Goal: Task Accomplishment & Management: Use online tool/utility

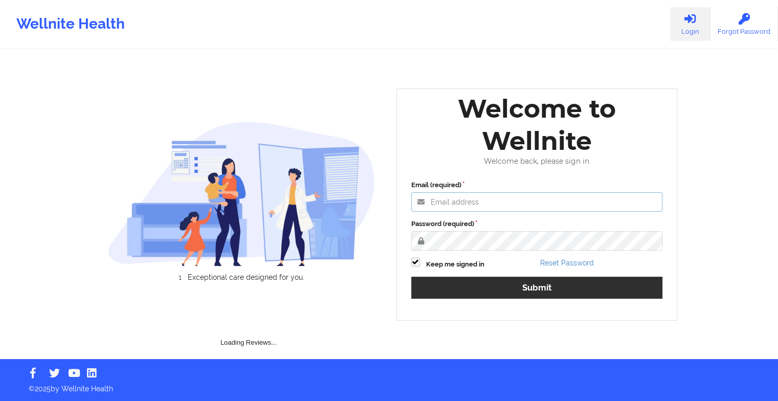
type input "[EMAIL_ADDRESS][DOMAIN_NAME]"
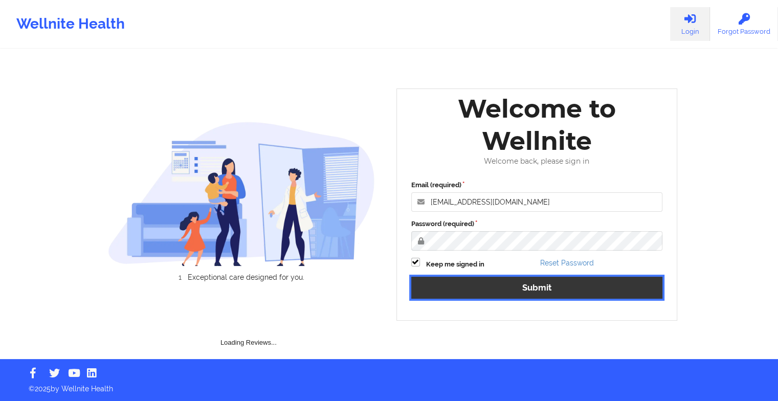
click at [454, 277] on button "Submit" at bounding box center [537, 288] width 252 height 22
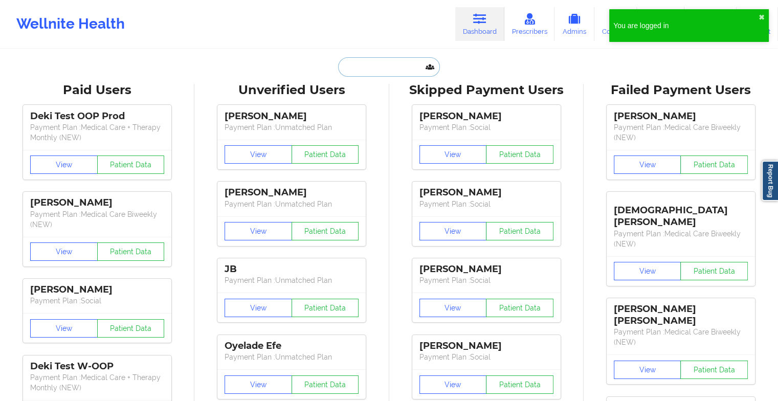
click at [377, 63] on input "text" at bounding box center [388, 66] width 101 height 19
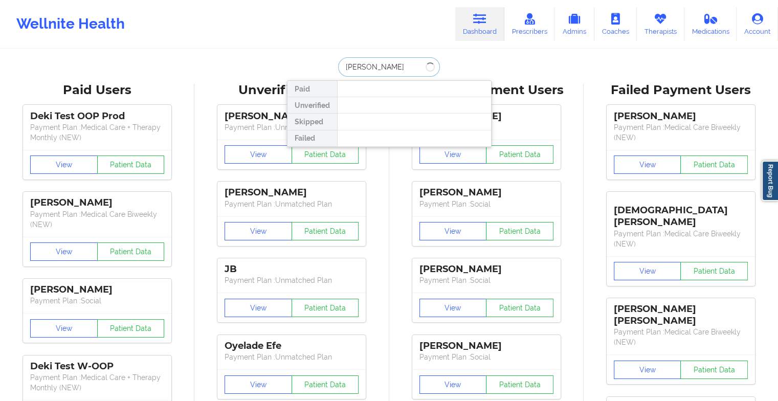
type input "[PERSON_NAME]"
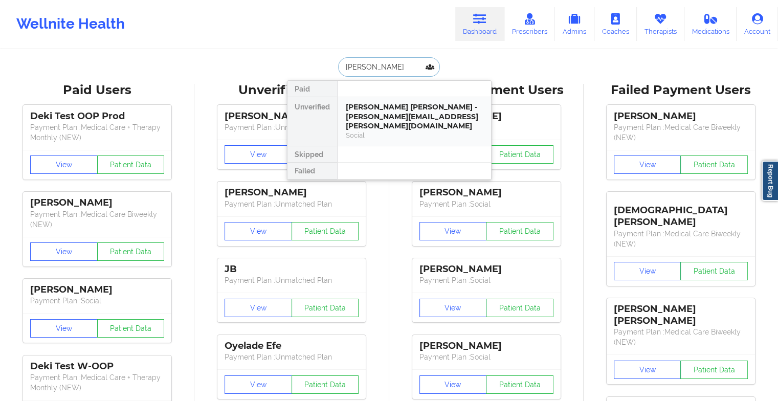
click at [387, 104] on div "[PERSON_NAME] [PERSON_NAME] - [PERSON_NAME][EMAIL_ADDRESS][PERSON_NAME][DOMAIN_…" at bounding box center [414, 116] width 137 height 29
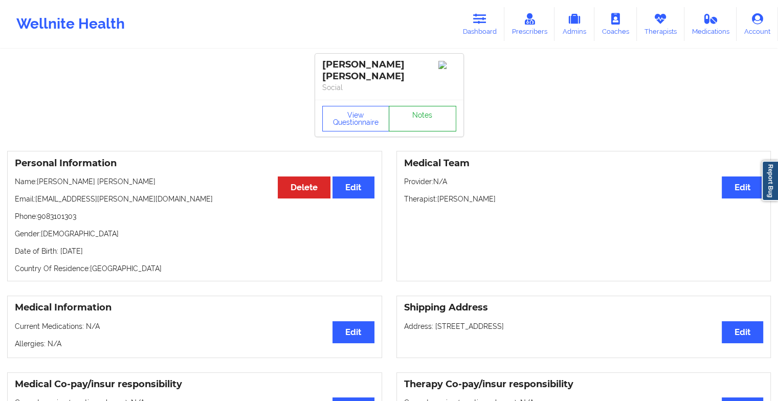
click at [411, 115] on link "Notes" at bounding box center [422, 119] width 67 height 26
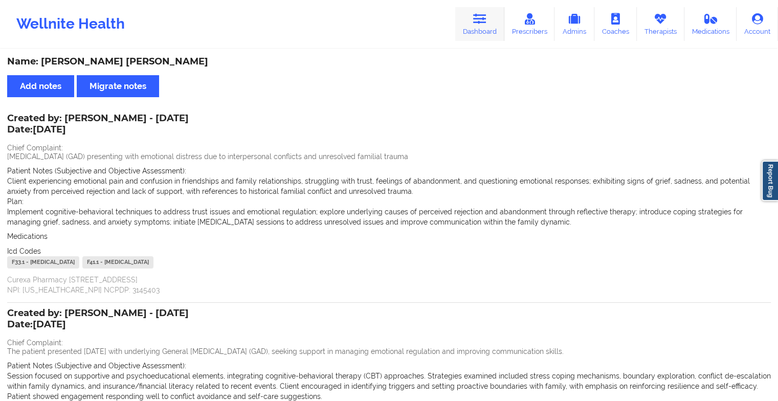
click at [485, 24] on icon at bounding box center [479, 18] width 13 height 11
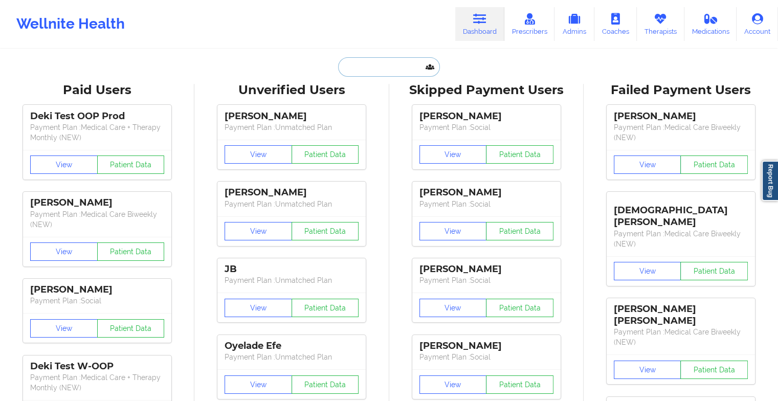
click at [375, 66] on input "text" at bounding box center [388, 66] width 101 height 19
type input "a"
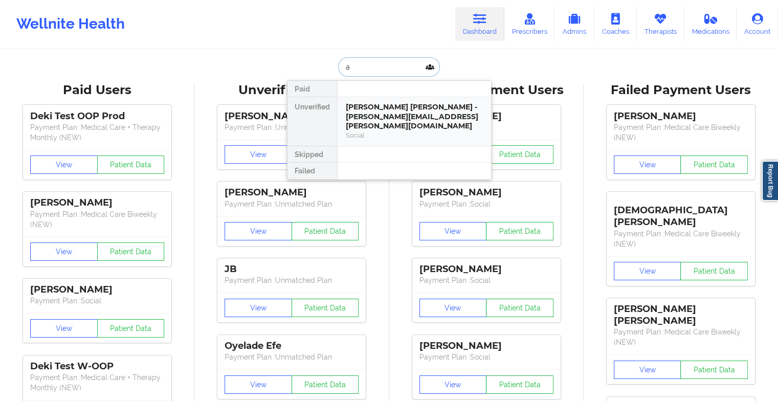
click at [386, 113] on div "[PERSON_NAME] [PERSON_NAME] - [PERSON_NAME][EMAIL_ADDRESS][PERSON_NAME][DOMAIN_…" at bounding box center [414, 116] width 137 height 29
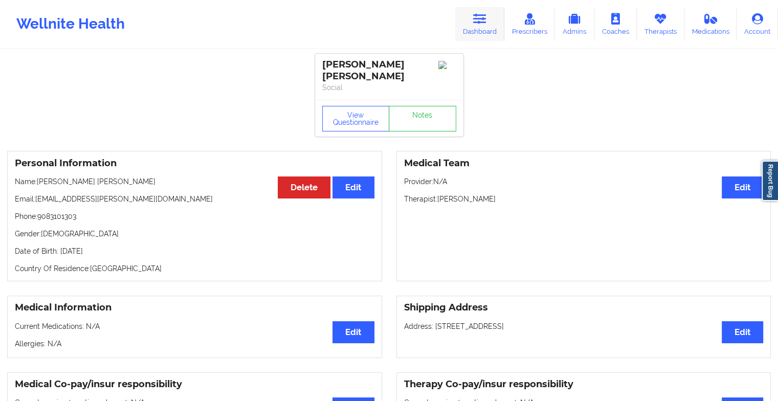
click at [473, 20] on link "Dashboard" at bounding box center [479, 24] width 49 height 34
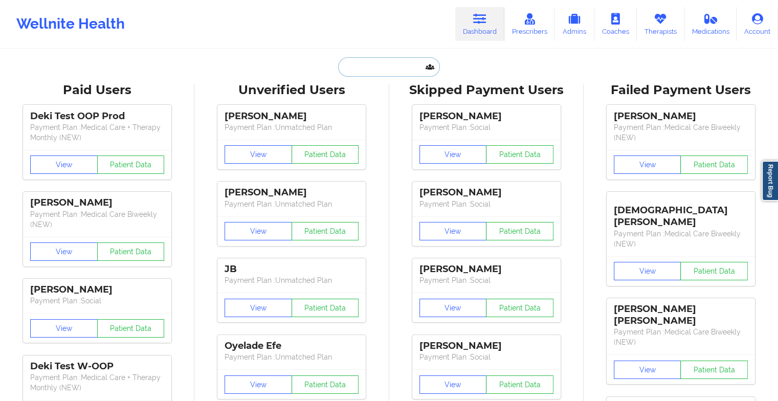
click at [373, 71] on input "text" at bounding box center [388, 66] width 101 height 19
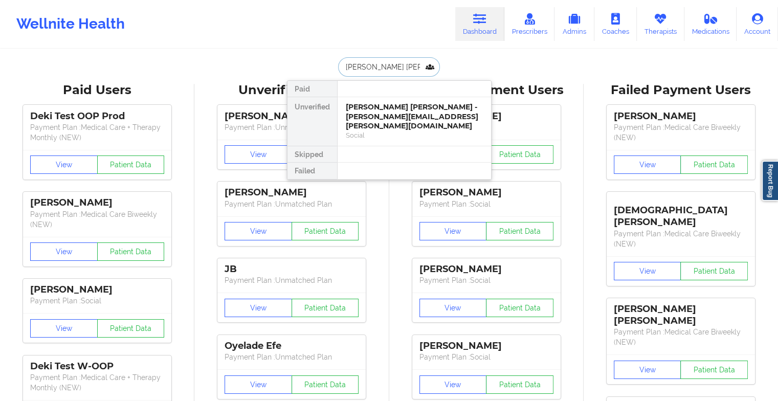
type input "[PERSON_NAME]"
click at [393, 111] on div "Camille Jessamy - [EMAIL_ADDRESS][PERSON_NAME][DOMAIN_NAME]" at bounding box center [414, 116] width 137 height 29
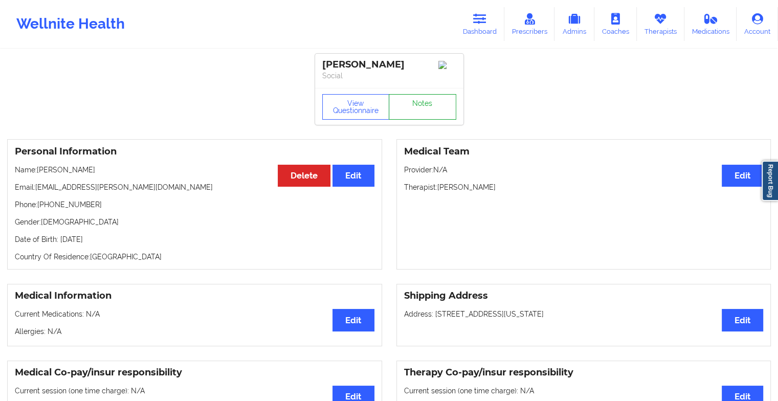
click at [414, 112] on link "Notes" at bounding box center [422, 107] width 67 height 26
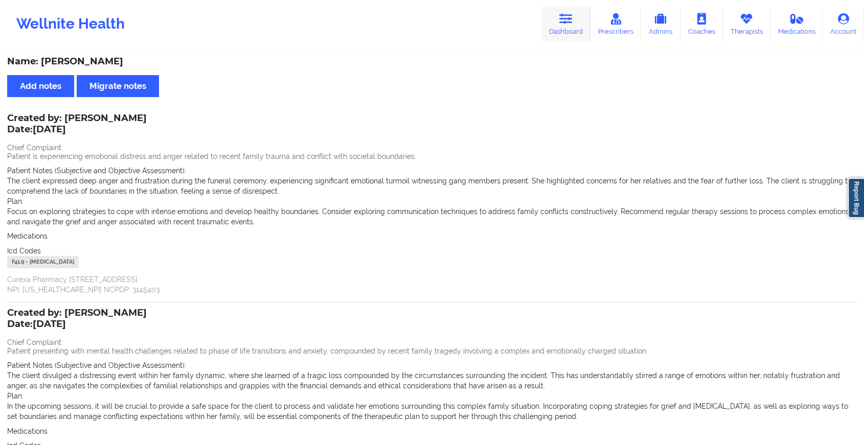
click at [560, 29] on link "Dashboard" at bounding box center [565, 24] width 49 height 34
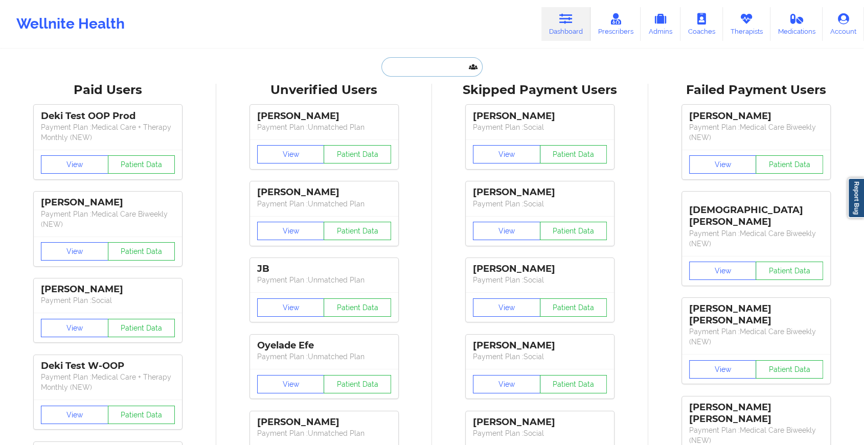
click at [450, 64] on input "text" at bounding box center [431, 66] width 101 height 19
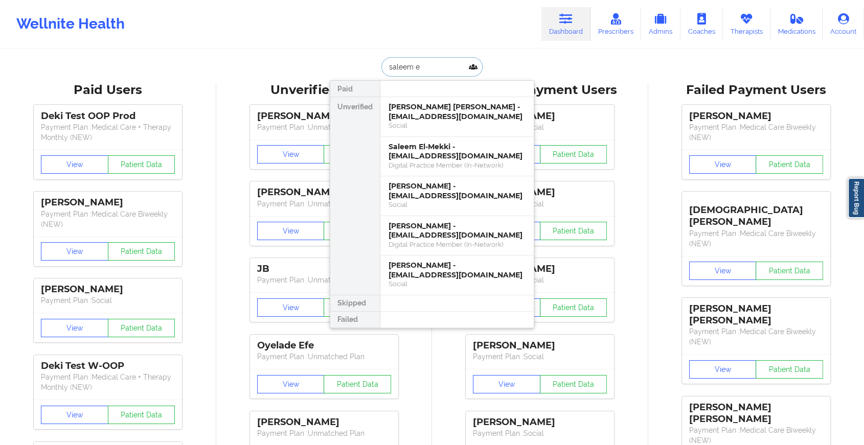
type input "saleem el"
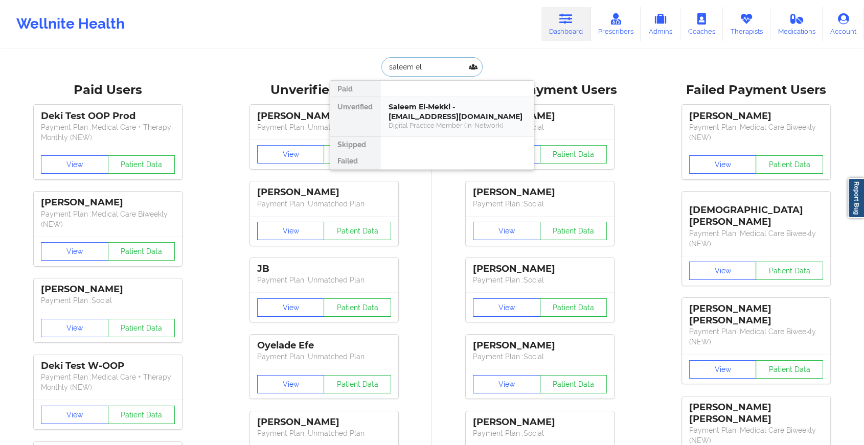
click at [446, 110] on div "Saleem El-Mekki - [EMAIL_ADDRESS][DOMAIN_NAME]" at bounding box center [457, 111] width 137 height 19
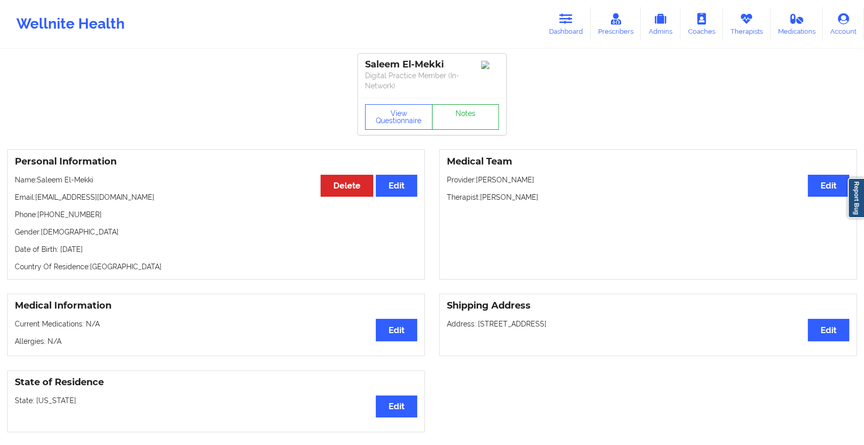
click at [467, 116] on link "Notes" at bounding box center [465, 117] width 67 height 26
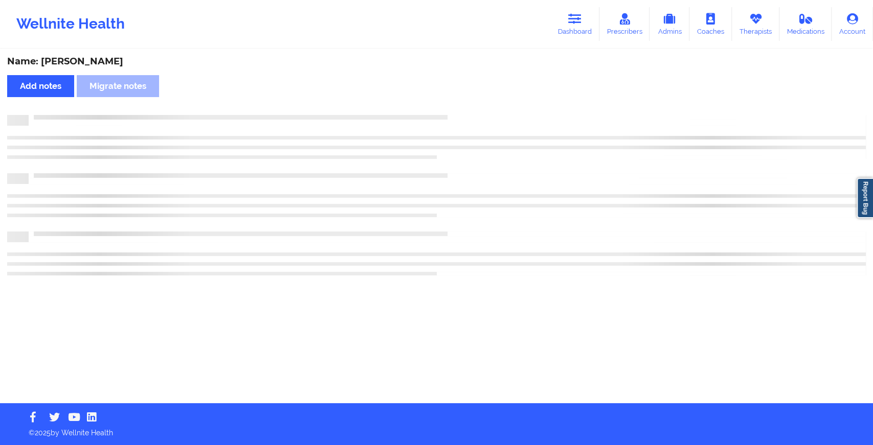
click at [467, 115] on div at bounding box center [447, 115] width 837 height 0
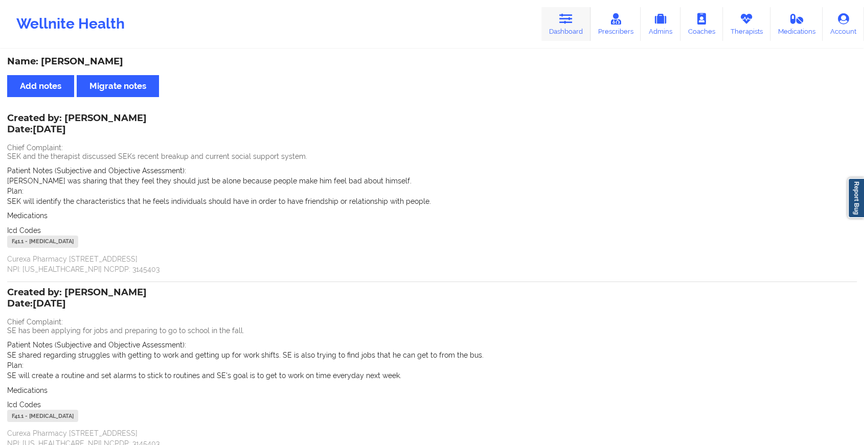
click at [551, 21] on link "Dashboard" at bounding box center [565, 24] width 49 height 34
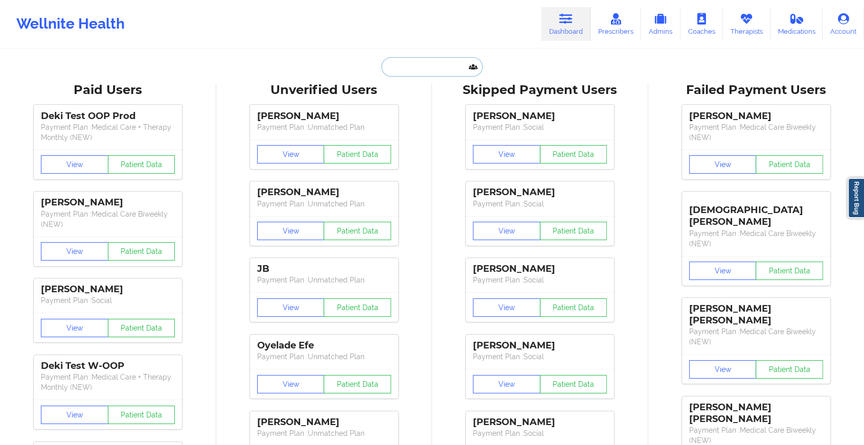
click at [409, 70] on input "text" at bounding box center [431, 66] width 101 height 19
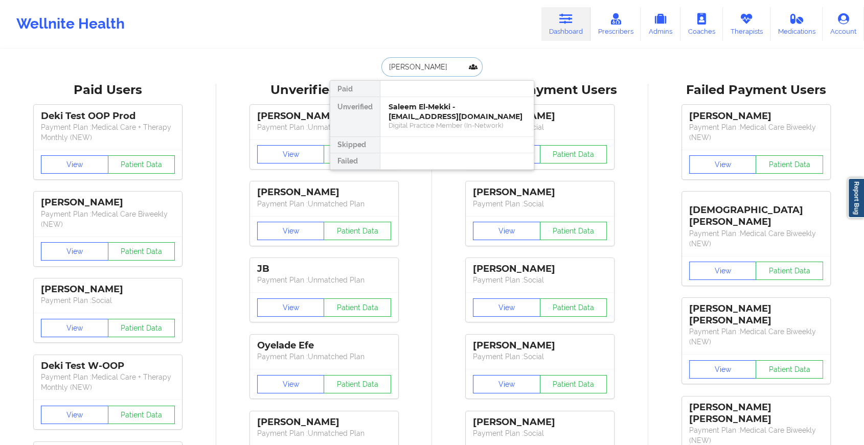
type input "[PERSON_NAME] yn"
click at [417, 111] on div "[PERSON_NAME] - [EMAIL_ADDRESS][DOMAIN_NAME]" at bounding box center [457, 111] width 137 height 19
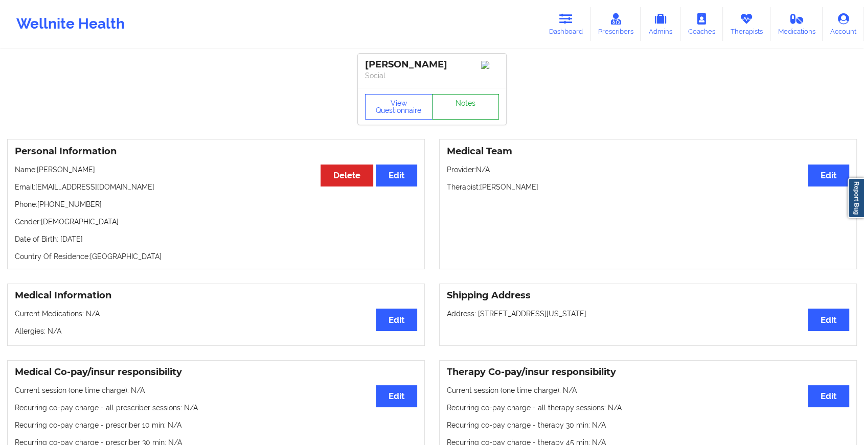
click at [442, 110] on link "Notes" at bounding box center [465, 107] width 67 height 26
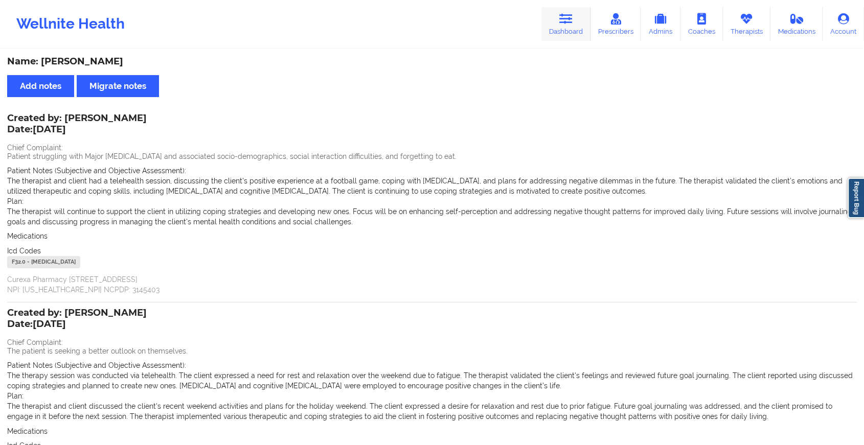
click at [561, 34] on link "Dashboard" at bounding box center [565, 24] width 49 height 34
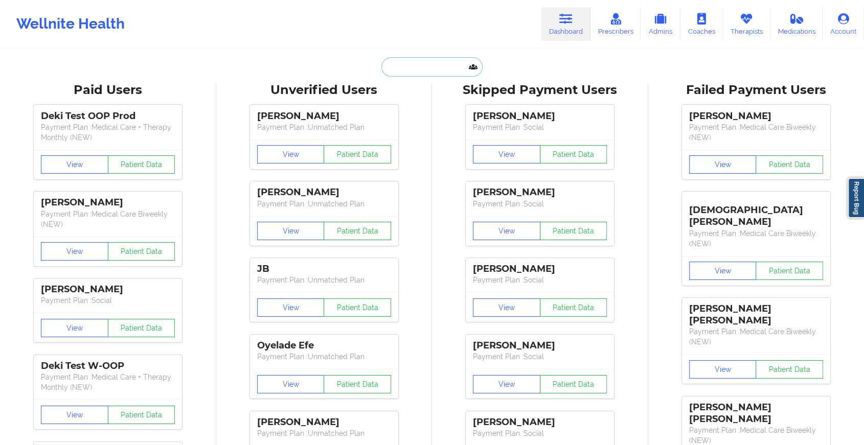
click at [412, 65] on input "text" at bounding box center [431, 66] width 101 height 19
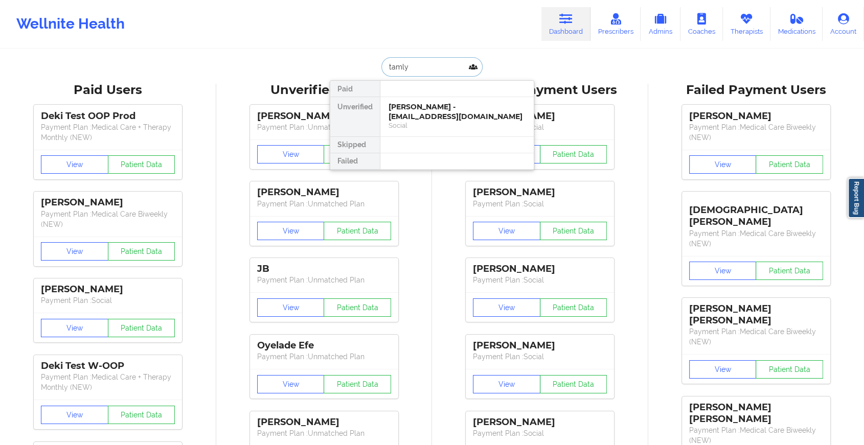
type input "tamlyn"
click at [426, 110] on div "[PERSON_NAME] - [EMAIL_ADDRESS][DOMAIN_NAME]" at bounding box center [457, 111] width 137 height 19
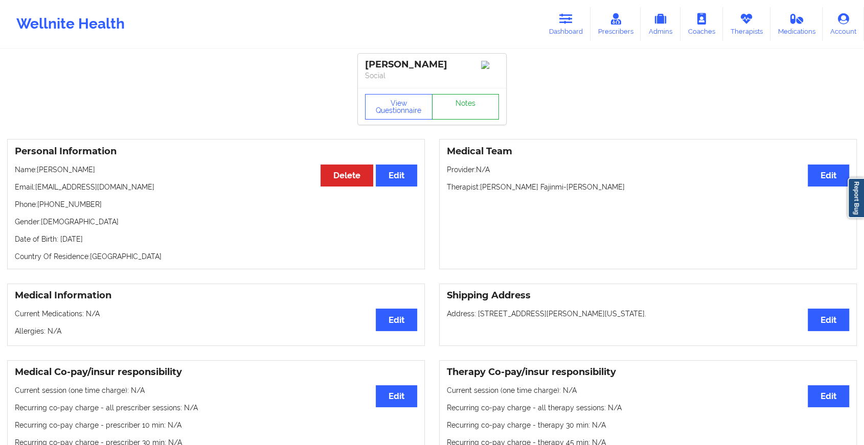
click at [486, 107] on link "Notes" at bounding box center [465, 107] width 67 height 26
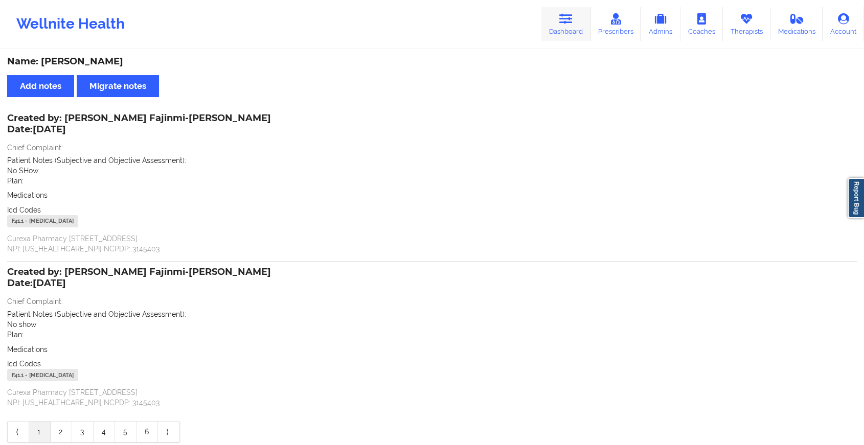
click at [564, 22] on icon at bounding box center [565, 18] width 13 height 11
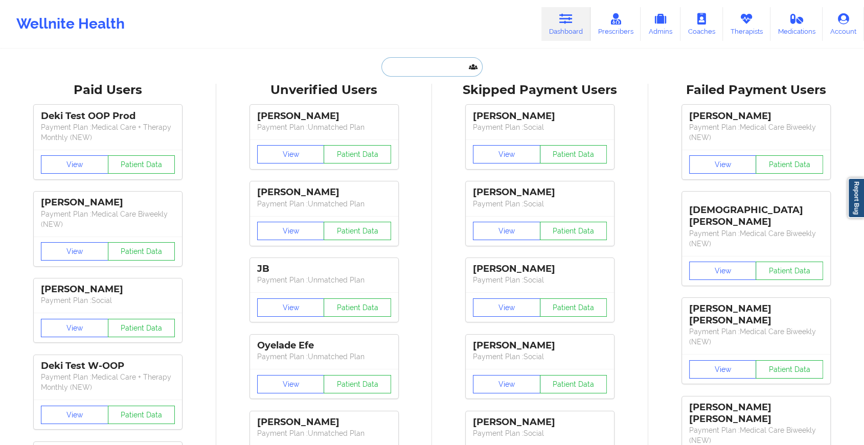
click at [412, 65] on input "text" at bounding box center [431, 66] width 101 height 19
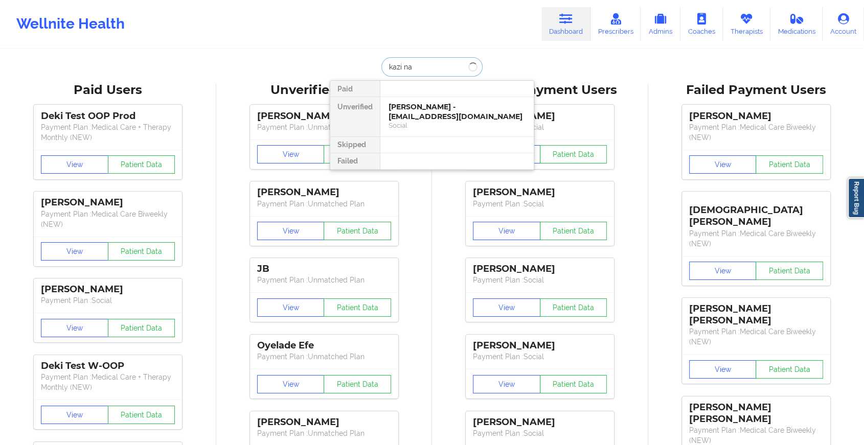
type input "[PERSON_NAME]"
click at [434, 116] on div "[PERSON_NAME] [PERSON_NAME] - [PERSON_NAME][EMAIL_ADDRESS][DOMAIN_NAME]" at bounding box center [457, 116] width 137 height 29
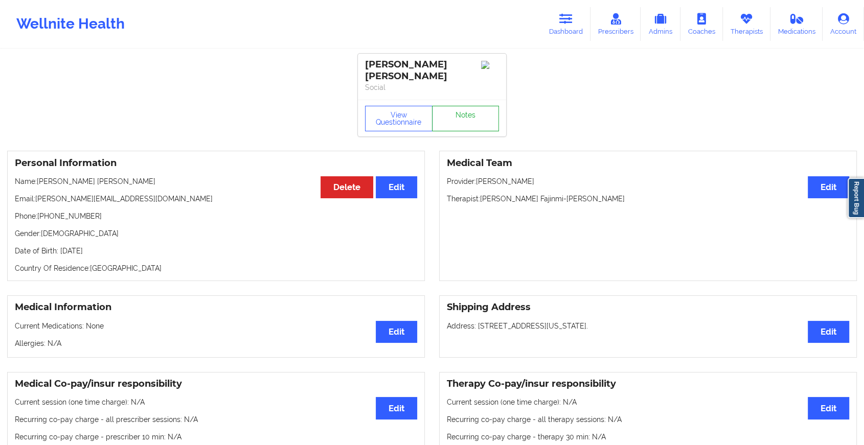
click at [474, 106] on link "Notes" at bounding box center [465, 119] width 67 height 26
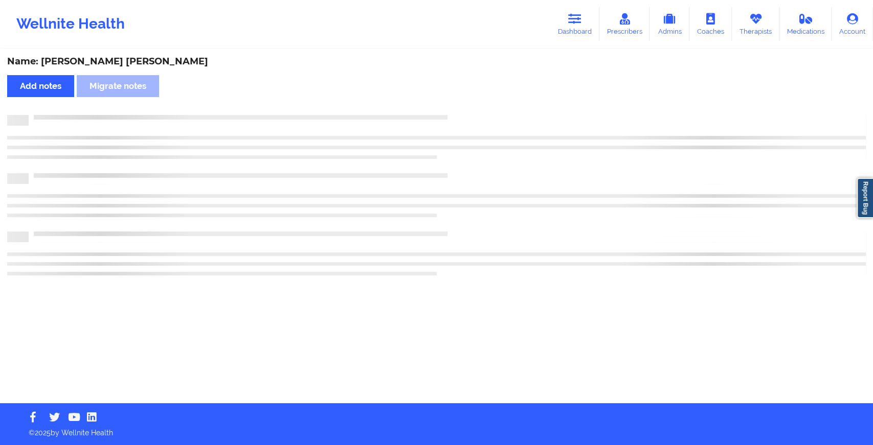
click at [474, 101] on div "Name: [PERSON_NAME] [PERSON_NAME] Add notes [PERSON_NAME] notes" at bounding box center [436, 226] width 873 height 353
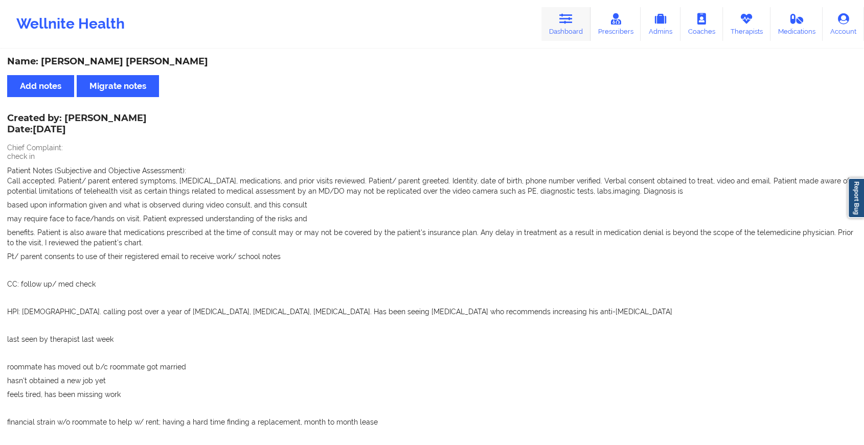
click at [565, 17] on icon at bounding box center [565, 18] width 13 height 11
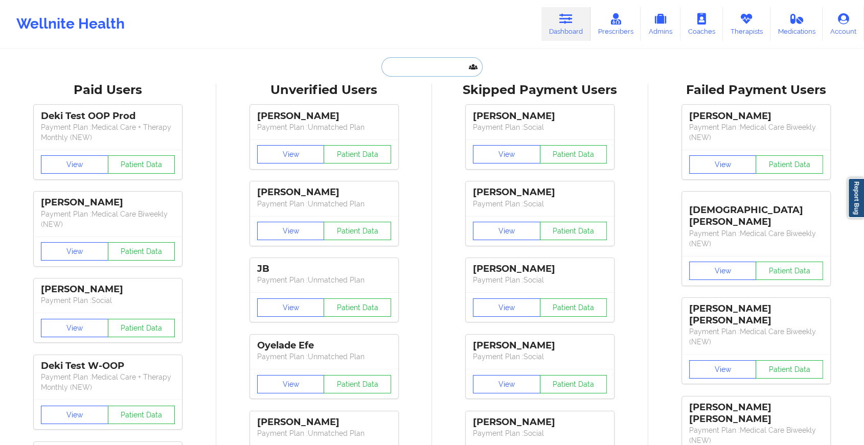
click at [431, 69] on input "text" at bounding box center [431, 66] width 101 height 19
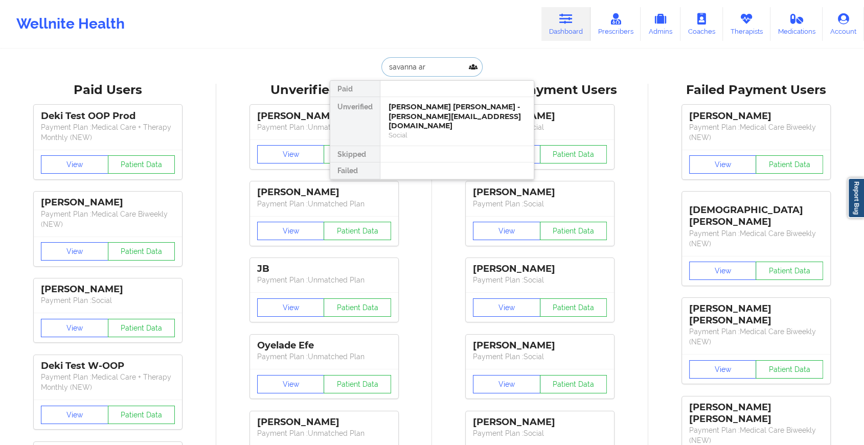
type input "savanna arn"
click at [422, 106] on div "[PERSON_NAME] - [EMAIL_ADDRESS][DOMAIN_NAME]" at bounding box center [457, 111] width 137 height 19
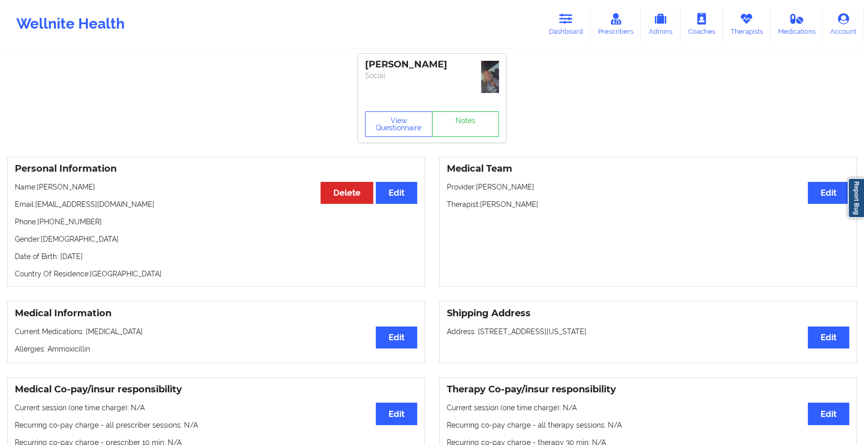
click at [468, 123] on div "View Questionnaire Notes" at bounding box center [432, 124] width 148 height 37
click at [468, 123] on link "Notes" at bounding box center [465, 124] width 67 height 26
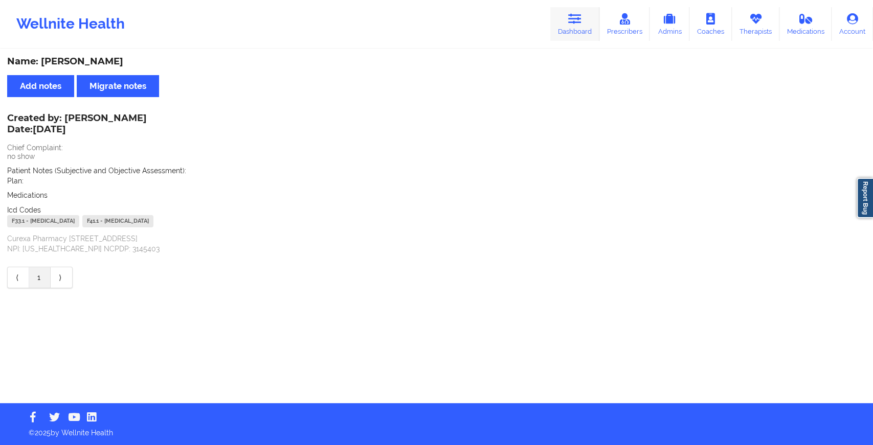
click at [573, 37] on link "Dashboard" at bounding box center [574, 24] width 49 height 34
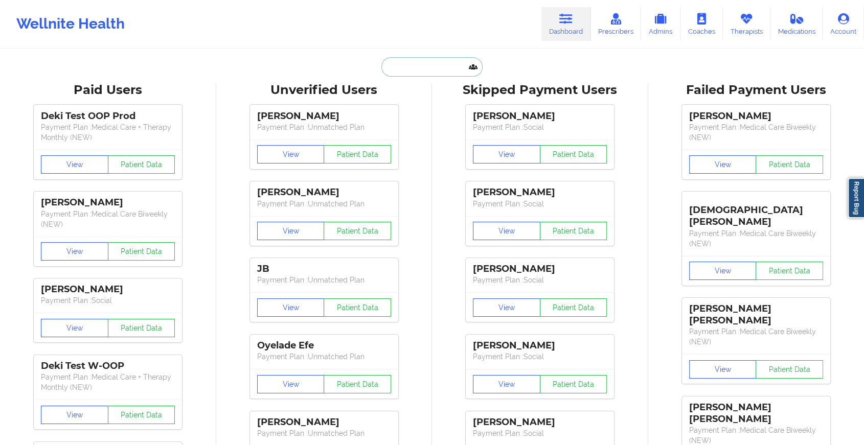
click at [446, 69] on input "text" at bounding box center [431, 66] width 101 height 19
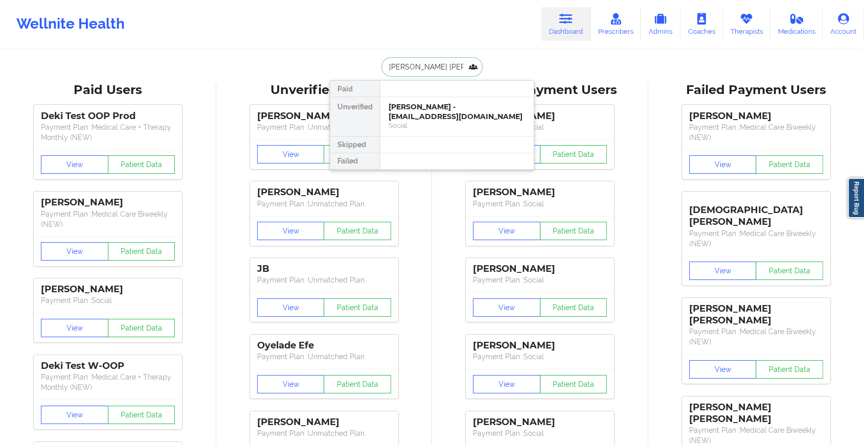
type input "[PERSON_NAME]"
click at [435, 118] on div "[PERSON_NAME] - [EMAIL_ADDRESS][DOMAIN_NAME]" at bounding box center [457, 111] width 137 height 19
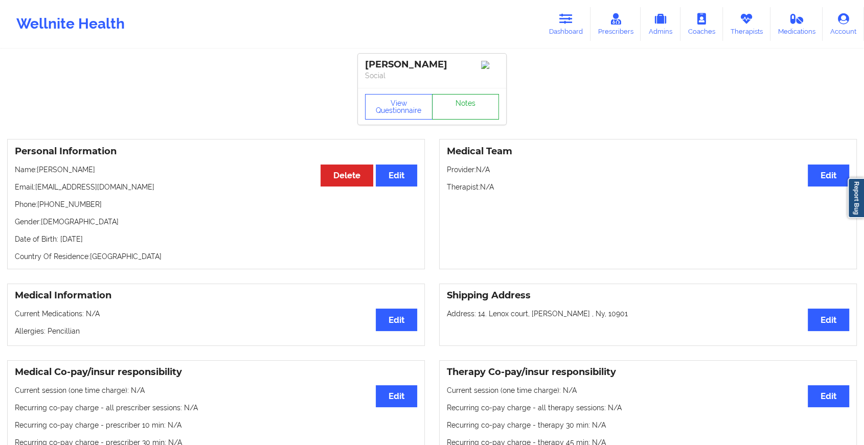
click at [444, 112] on link "Notes" at bounding box center [465, 107] width 67 height 26
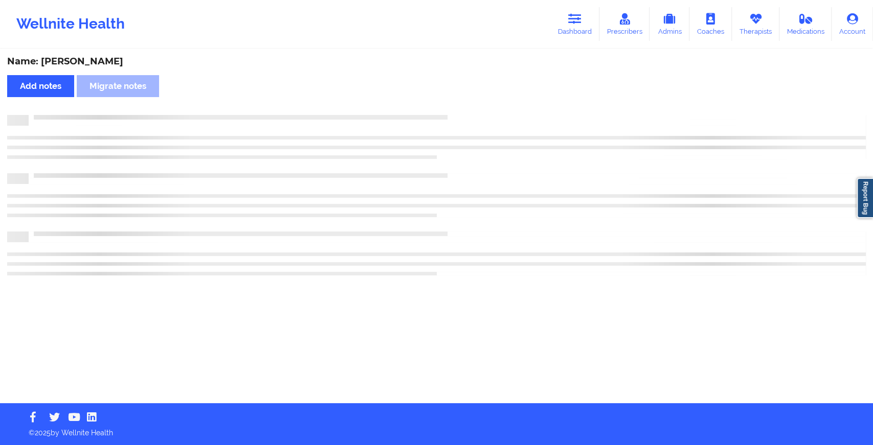
click at [444, 112] on div "Name: [PERSON_NAME] Add notes Migrate notes" at bounding box center [436, 226] width 873 height 353
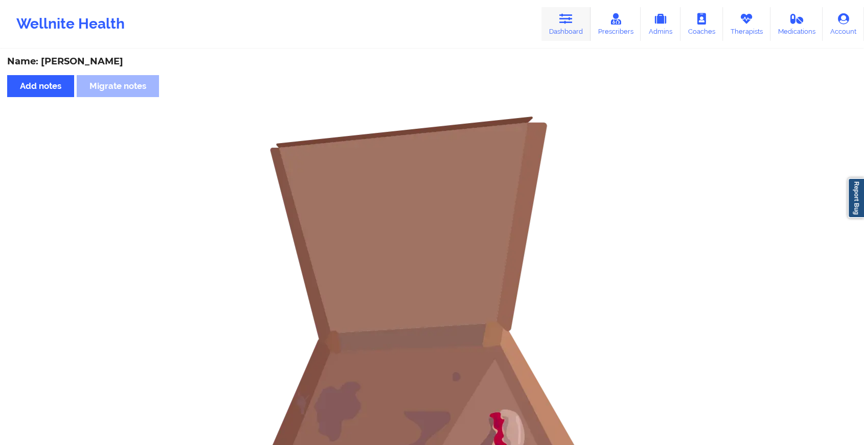
click at [562, 21] on icon at bounding box center [565, 18] width 13 height 11
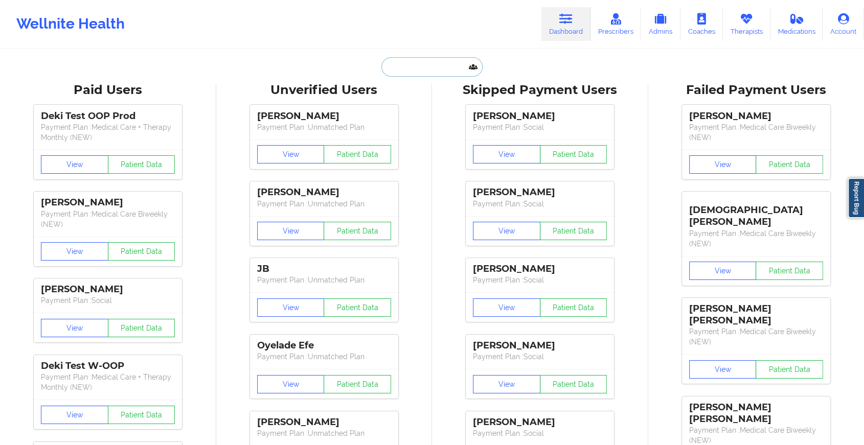
click at [453, 68] on input "text" at bounding box center [431, 66] width 101 height 19
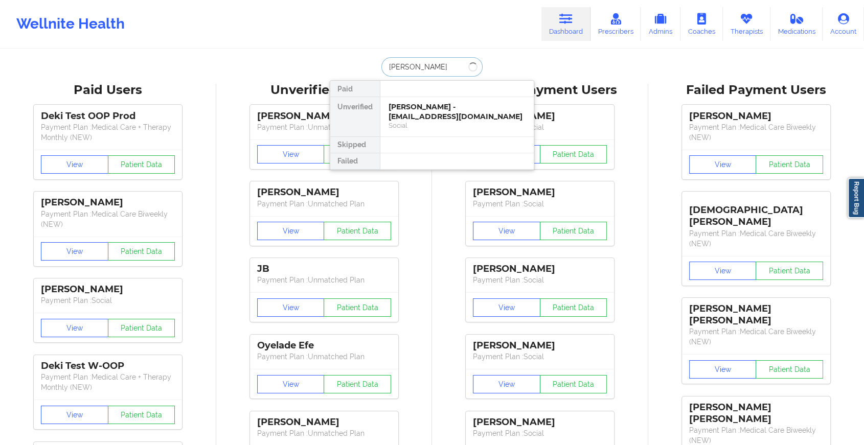
type input "[PERSON_NAME]"
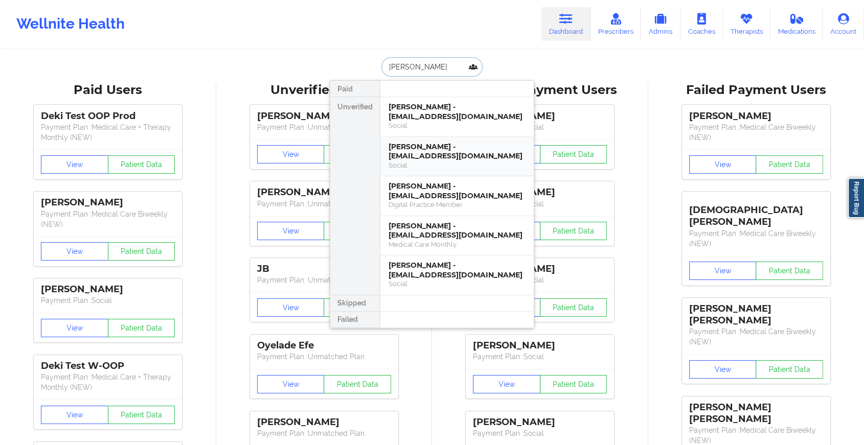
click at [442, 161] on div "Social" at bounding box center [457, 165] width 137 height 9
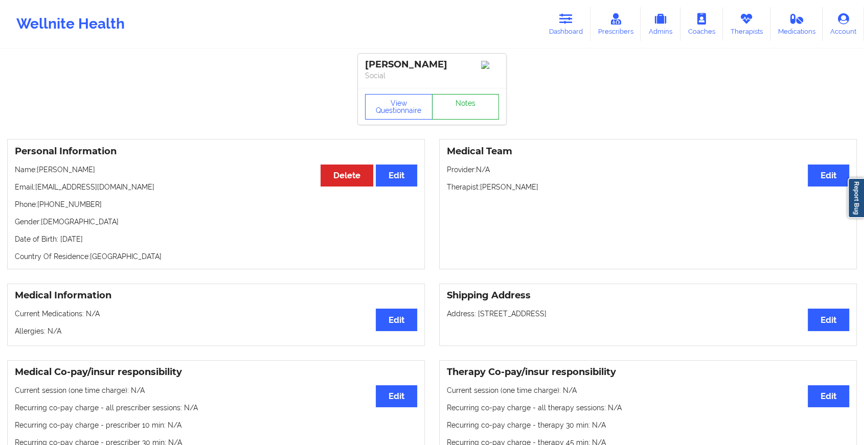
click at [453, 117] on link "Notes" at bounding box center [465, 107] width 67 height 26
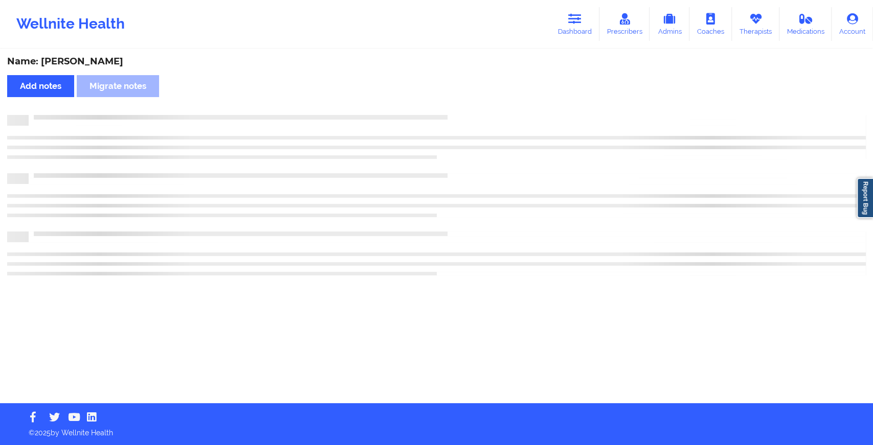
click at [453, 115] on div at bounding box center [447, 115] width 837 height 0
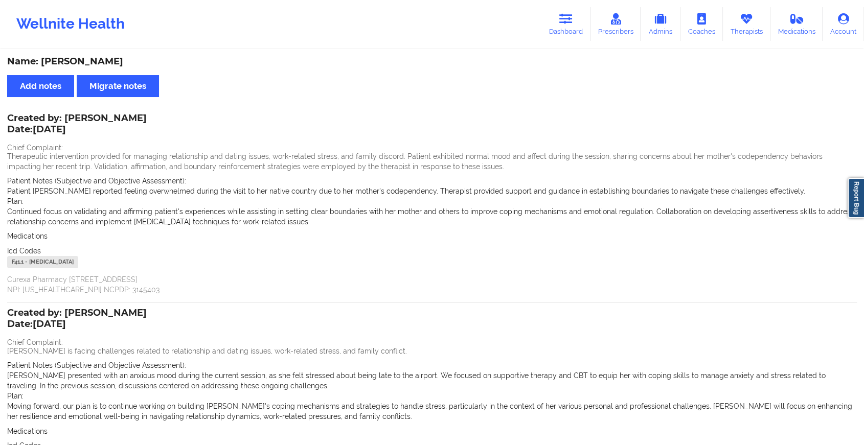
click at [573, 41] on div "Wellnite Health Dashboard Prescribers Admins Coaches Therapists Medications Acc…" at bounding box center [432, 24] width 864 height 41
click at [573, 33] on link "Dashboard" at bounding box center [565, 24] width 49 height 34
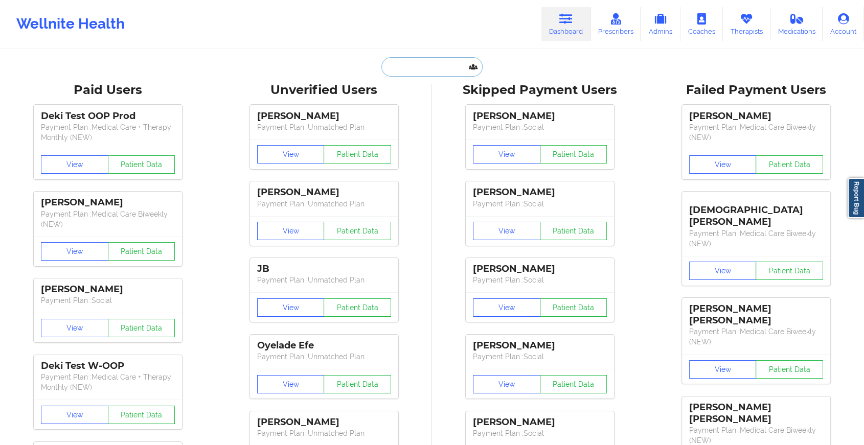
click at [460, 70] on input "text" at bounding box center [431, 66] width 101 height 19
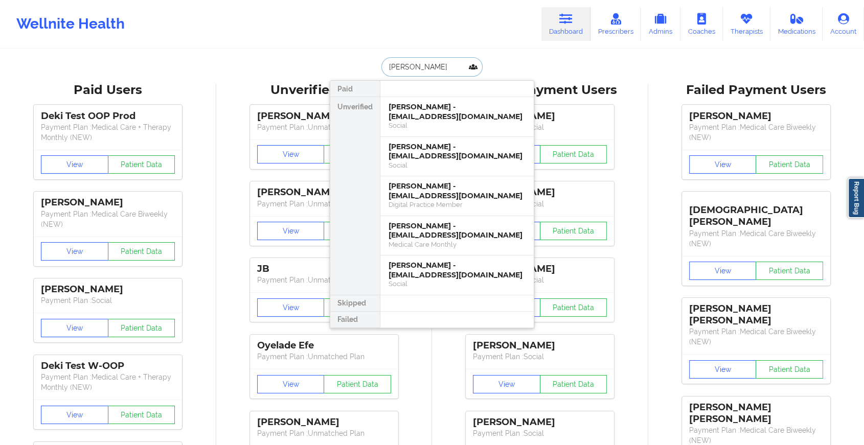
type input "[PERSON_NAME]"
click at [440, 138] on div "[PERSON_NAME] - [EMAIL_ADDRESS][DOMAIN_NAME] Social" at bounding box center [456, 157] width 153 height 40
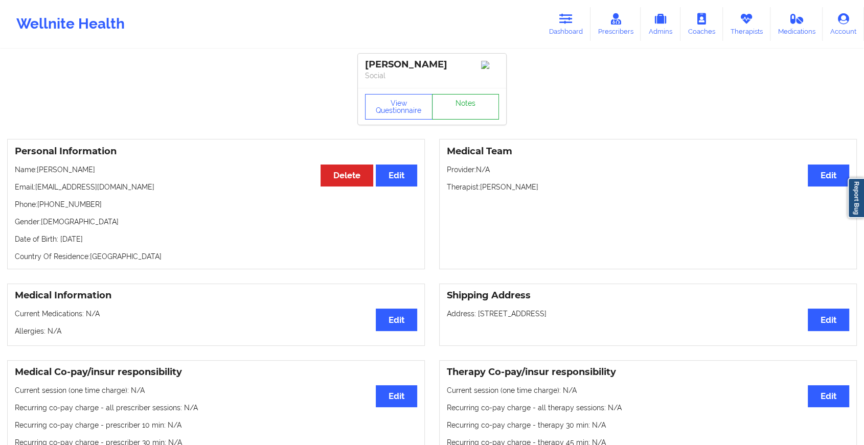
click at [456, 109] on link "Notes" at bounding box center [465, 107] width 67 height 26
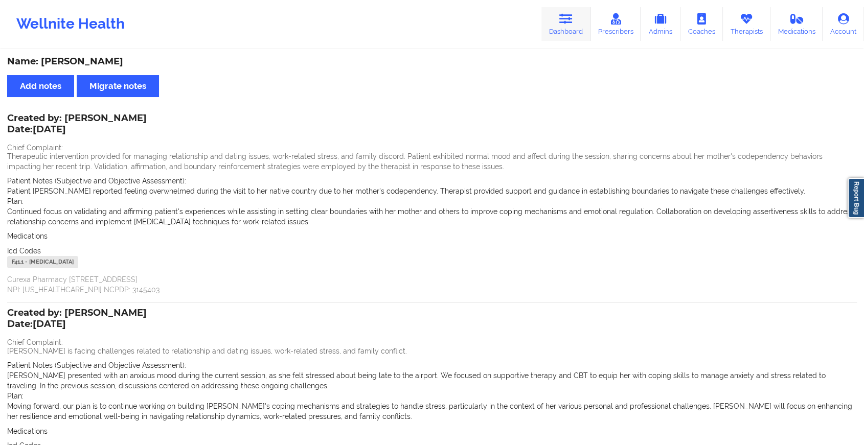
click at [567, 16] on icon at bounding box center [565, 18] width 13 height 11
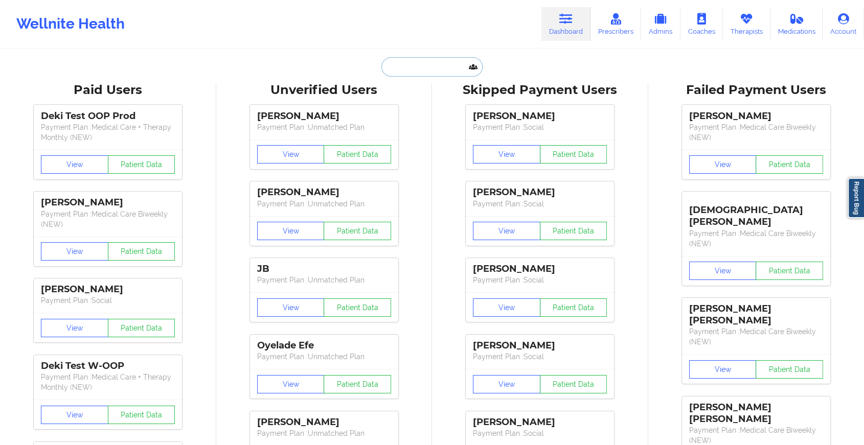
click at [450, 61] on input "text" at bounding box center [431, 66] width 101 height 19
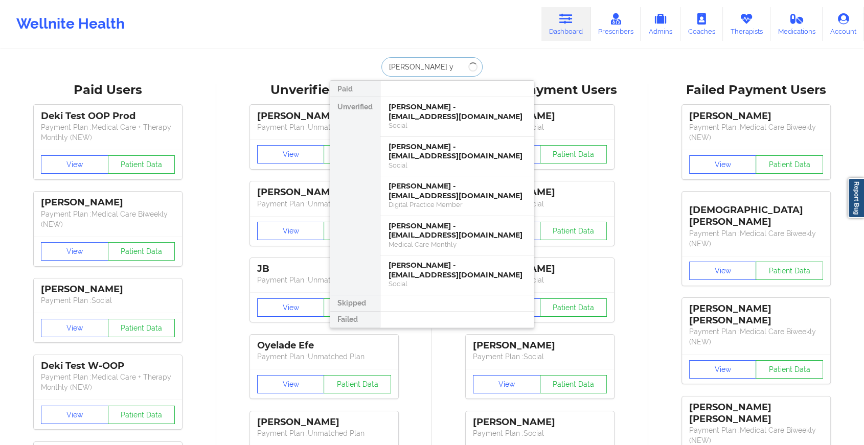
type input "[PERSON_NAME] y d"
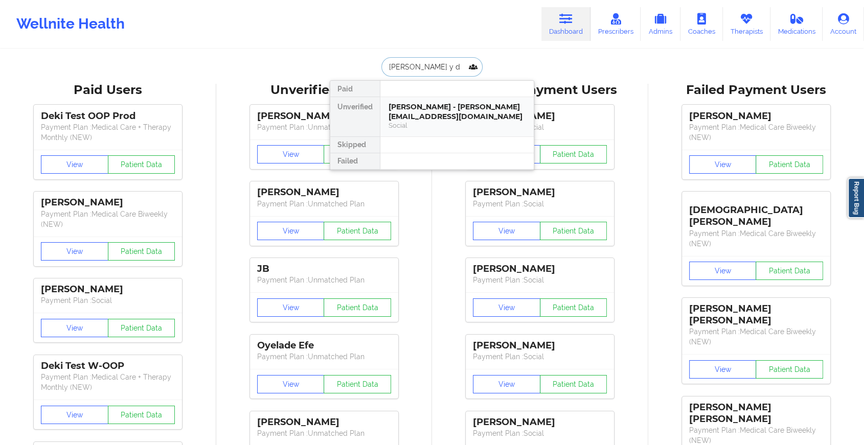
click at [434, 99] on div "[PERSON_NAME] - [PERSON_NAME][EMAIL_ADDRESS][DOMAIN_NAME] Social" at bounding box center [456, 116] width 153 height 39
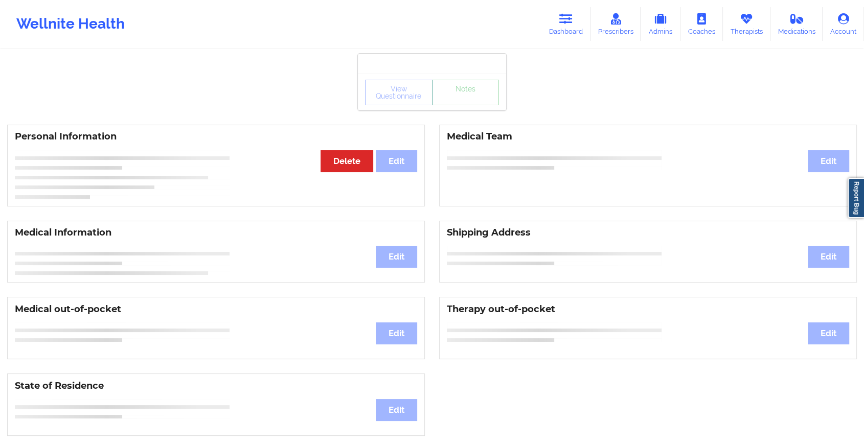
click at [464, 104] on link "Notes" at bounding box center [465, 93] width 67 height 26
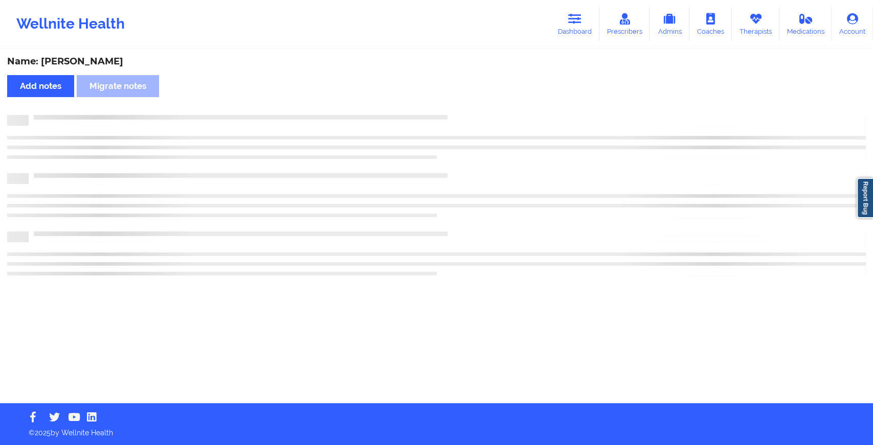
click at [464, 104] on div "Name: [PERSON_NAME] Add notes Migrate notes" at bounding box center [436, 226] width 873 height 353
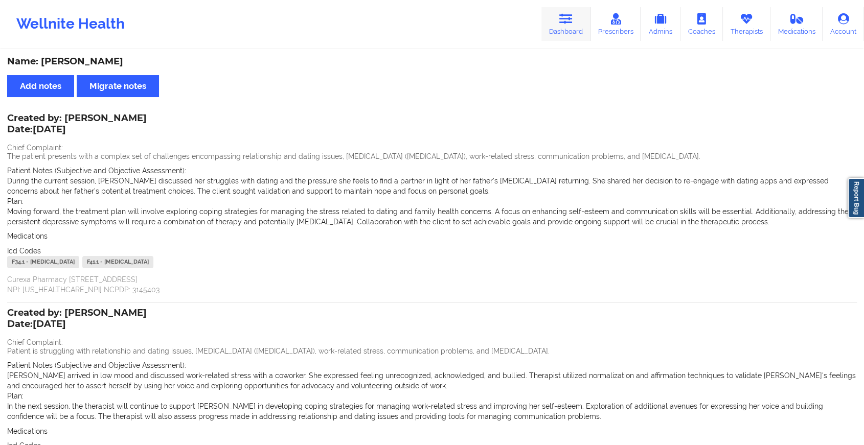
click at [546, 21] on link "Dashboard" at bounding box center [565, 24] width 49 height 34
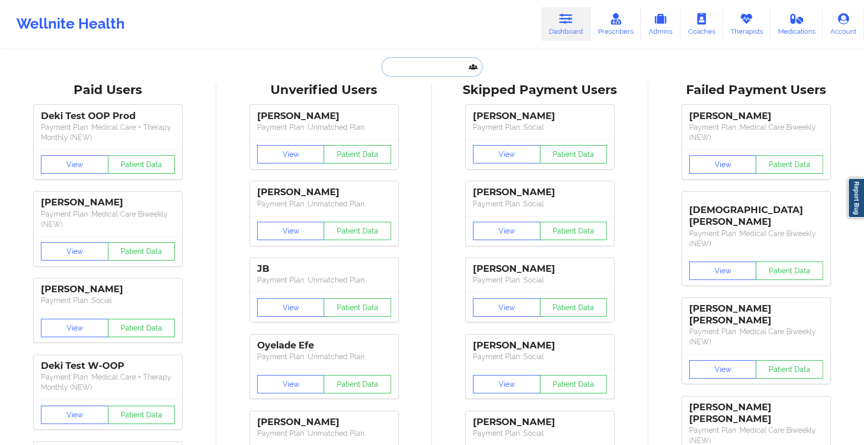
click at [443, 72] on input "text" at bounding box center [431, 66] width 101 height 19
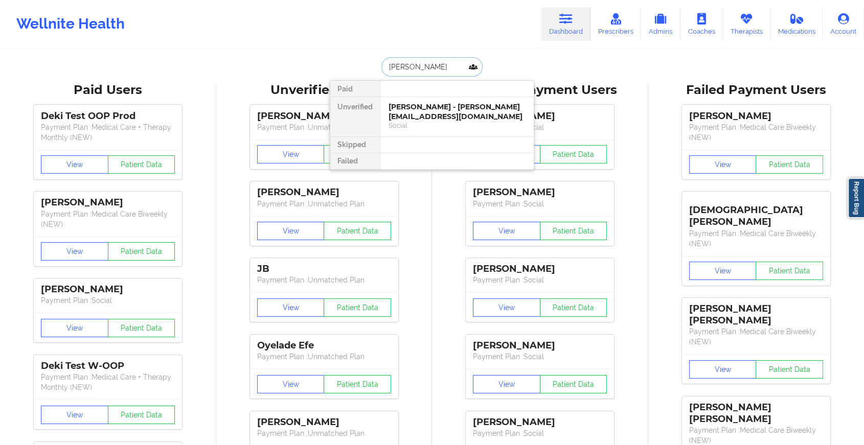
type input "[PERSON_NAME]"
click at [444, 111] on div "[PERSON_NAME] - [EMAIL_ADDRESS][DOMAIN_NAME]" at bounding box center [457, 111] width 137 height 19
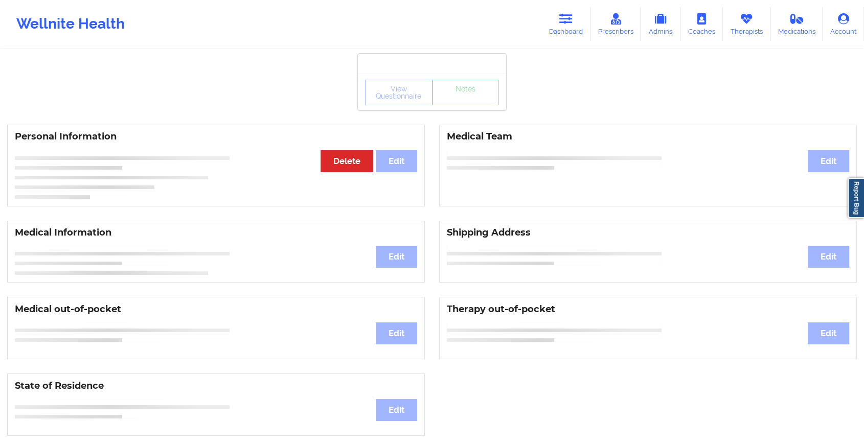
click at [468, 102] on link "Notes" at bounding box center [465, 93] width 67 height 26
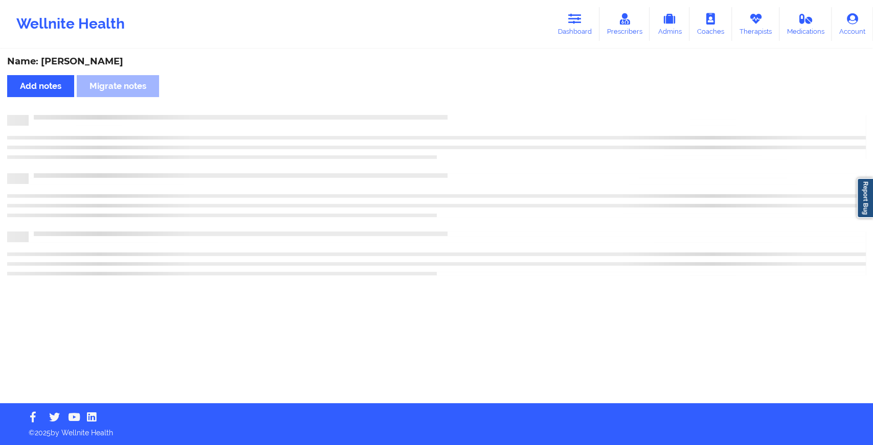
click at [468, 102] on div "Name: [PERSON_NAME] Add notes Migrate notes" at bounding box center [436, 226] width 873 height 353
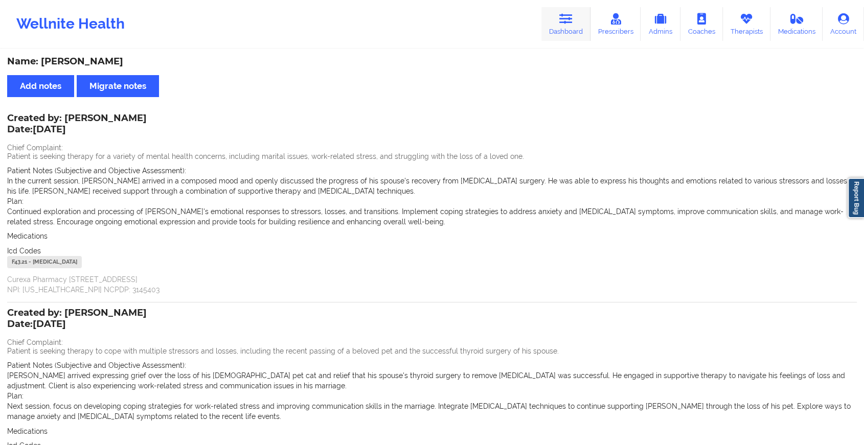
click at [567, 24] on icon at bounding box center [565, 18] width 13 height 11
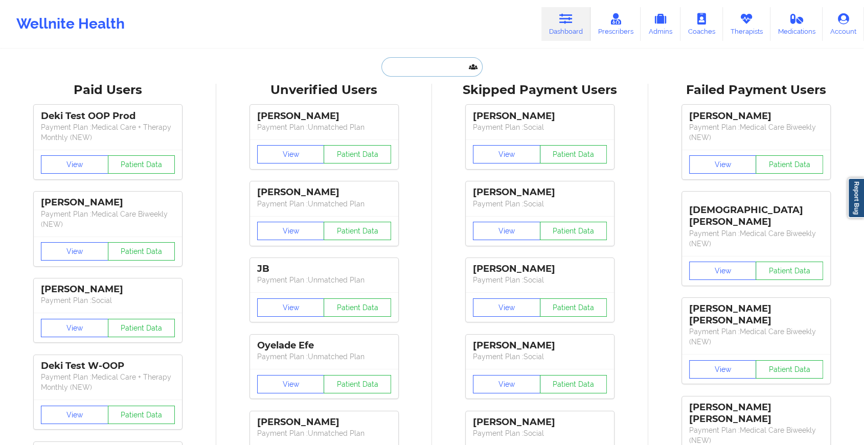
click at [421, 70] on input "text" at bounding box center [431, 66] width 101 height 19
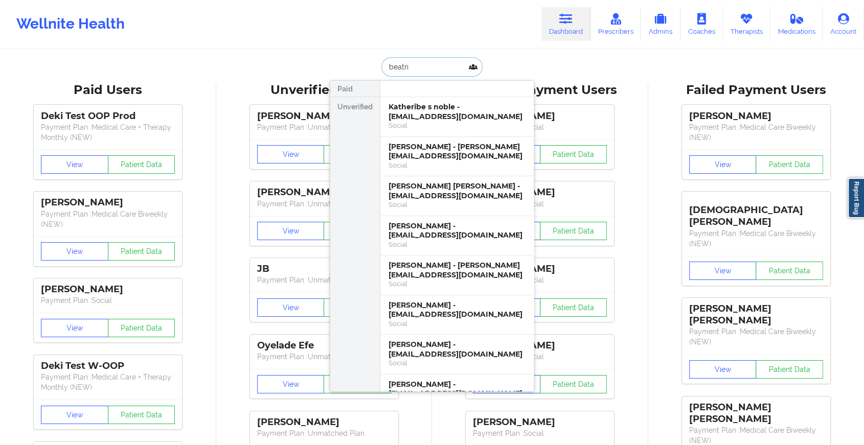
drag, startPoint x: 457, startPoint y: 128, endPoint x: 468, endPoint y: 160, distance: 33.9
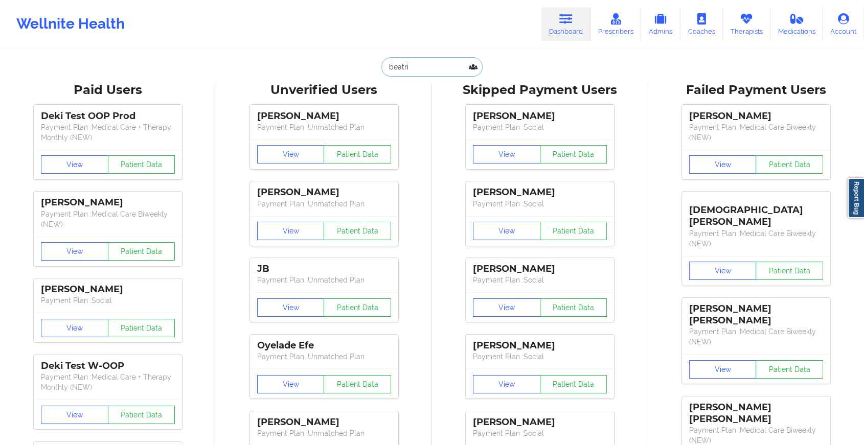
type input "beatri"
click at [468, 160] on div "View Patient Data" at bounding box center [540, 155] width 148 height 30
click at [442, 59] on input "beatri" at bounding box center [431, 66] width 101 height 19
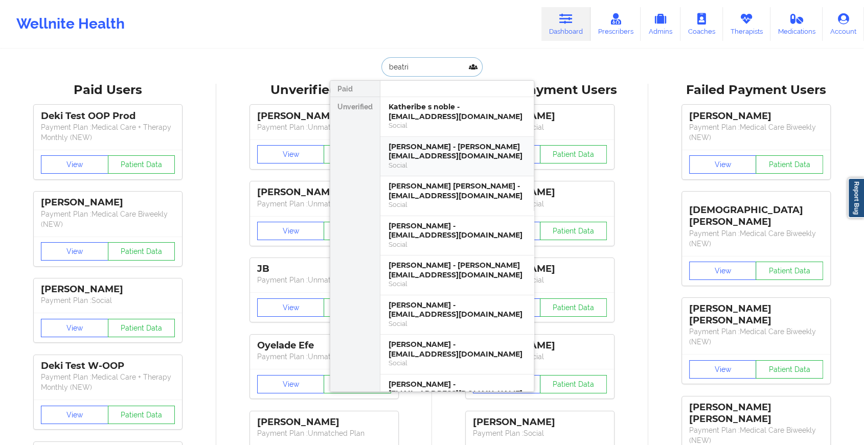
click at [431, 153] on div "[PERSON_NAME] - [PERSON_NAME][EMAIL_ADDRESS][DOMAIN_NAME]" at bounding box center [457, 151] width 137 height 19
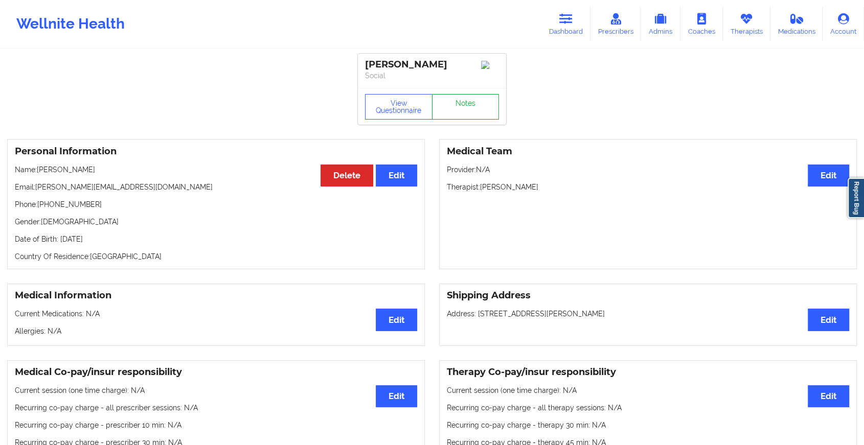
click at [451, 117] on link "Notes" at bounding box center [465, 107] width 67 height 26
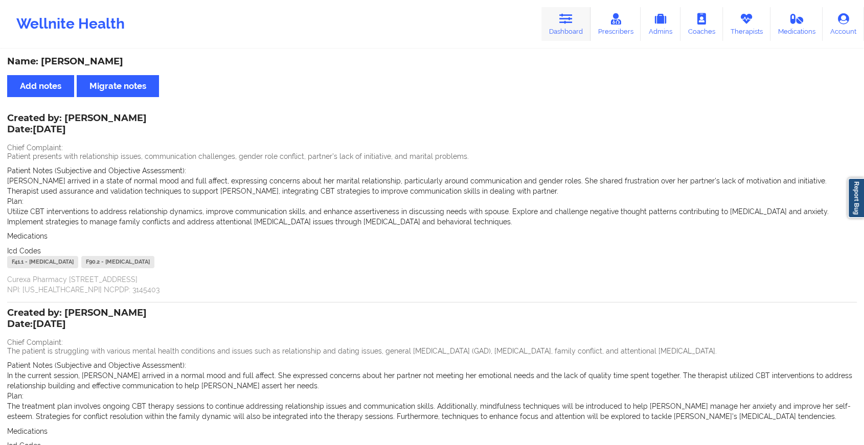
click at [574, 31] on link "Dashboard" at bounding box center [565, 24] width 49 height 34
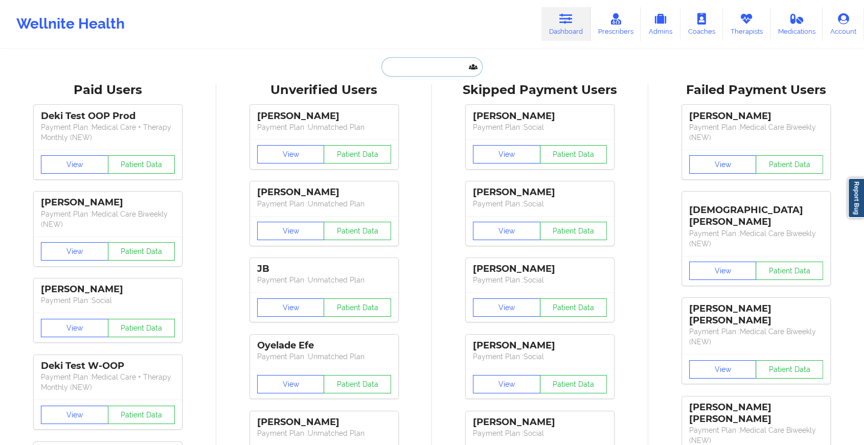
click at [447, 72] on input "text" at bounding box center [431, 66] width 101 height 19
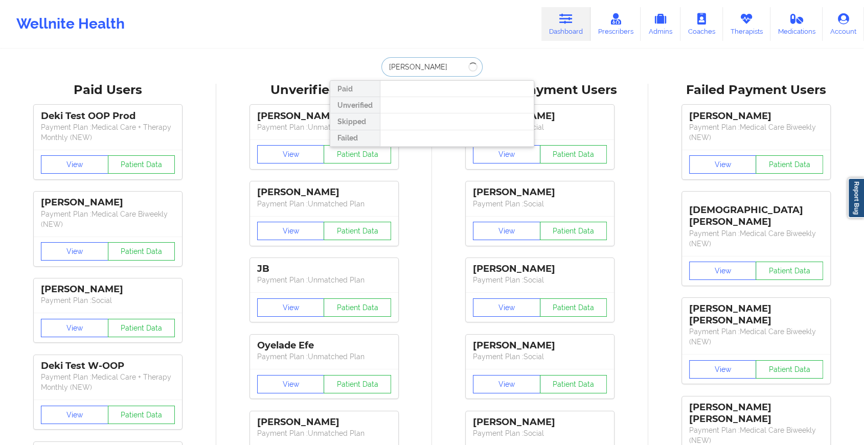
type input "[PERSON_NAME]"
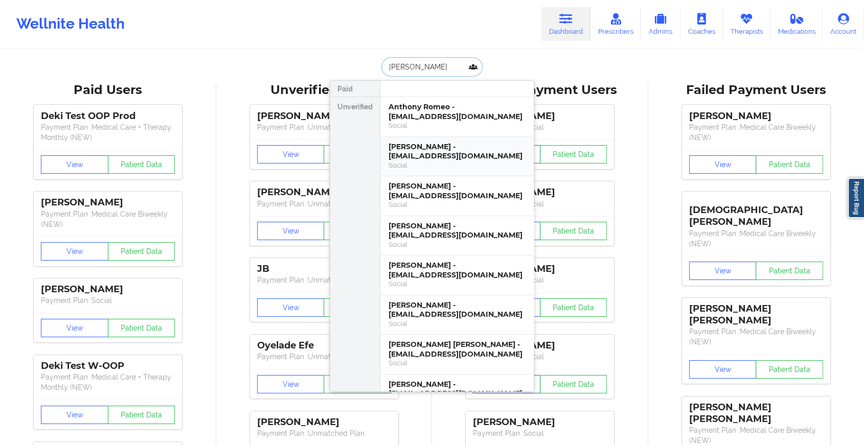
click at [453, 152] on div "[PERSON_NAME] - [EMAIL_ADDRESS][DOMAIN_NAME]" at bounding box center [457, 151] width 137 height 19
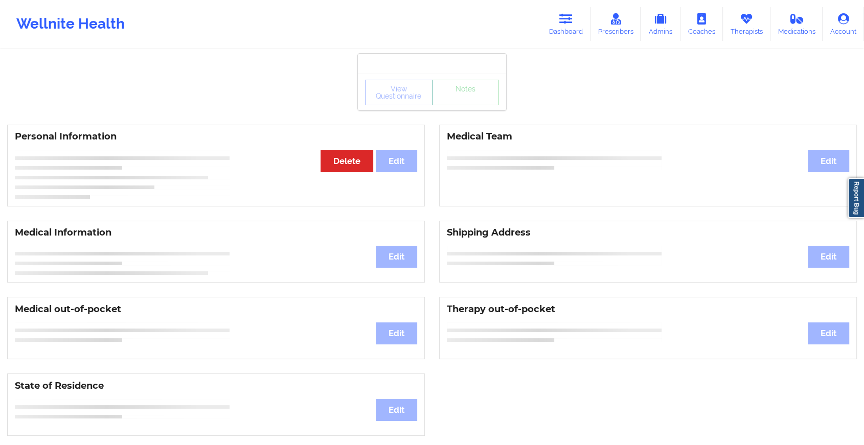
click at [454, 107] on div "View Questionnaire Notes" at bounding box center [432, 92] width 148 height 37
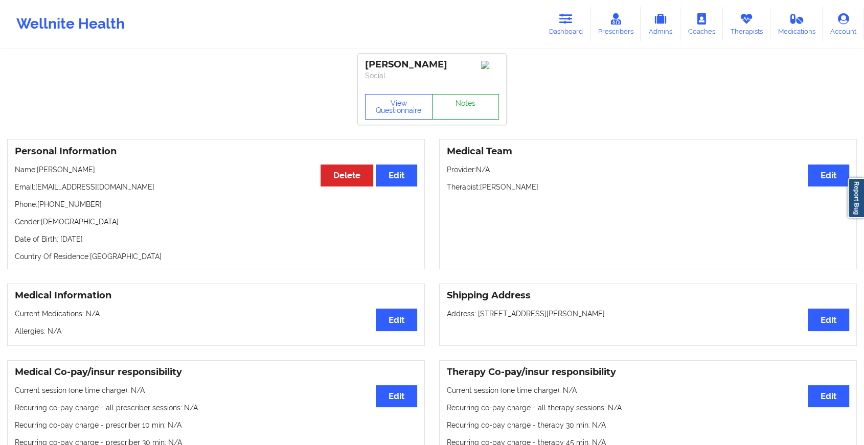
click at [458, 118] on link "Notes" at bounding box center [465, 107] width 67 height 26
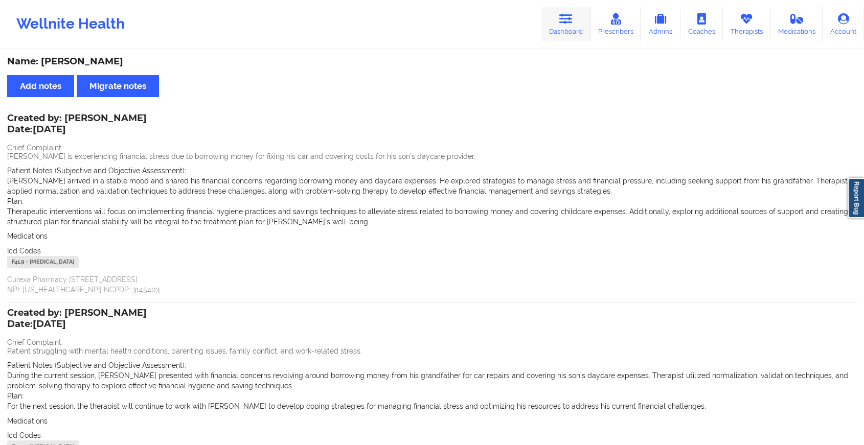
click at [560, 25] on link "Dashboard" at bounding box center [565, 24] width 49 height 34
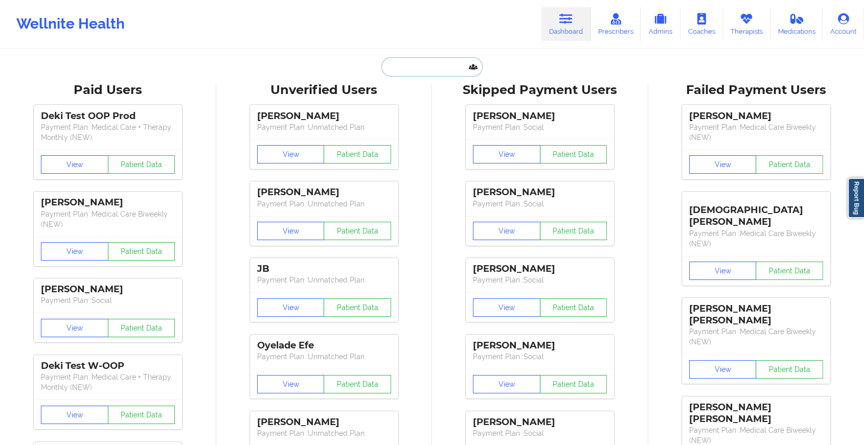
click at [450, 69] on input "text" at bounding box center [431, 66] width 101 height 19
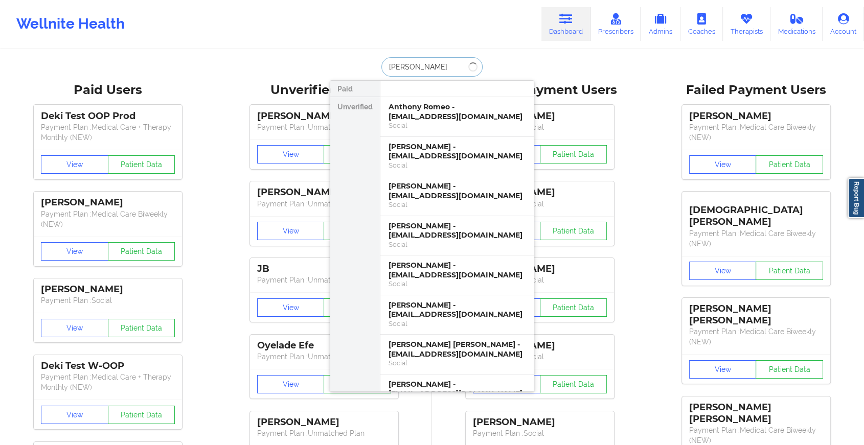
type input "mariel ta"
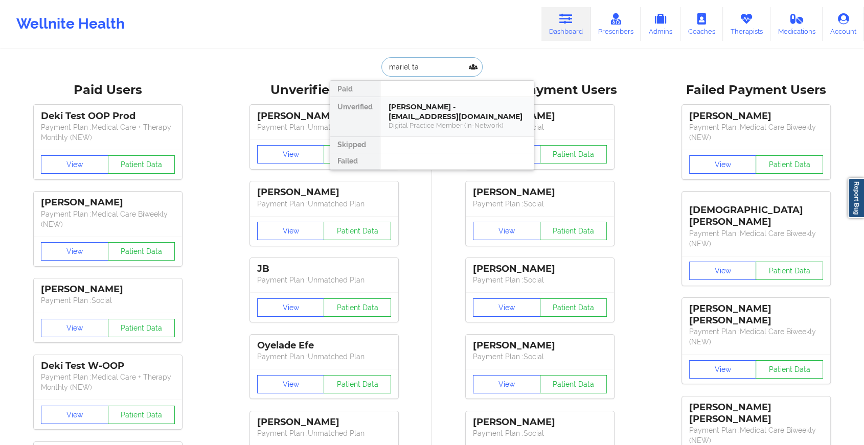
click at [446, 121] on div "Digital Practice Member (In-Network)" at bounding box center [457, 125] width 137 height 9
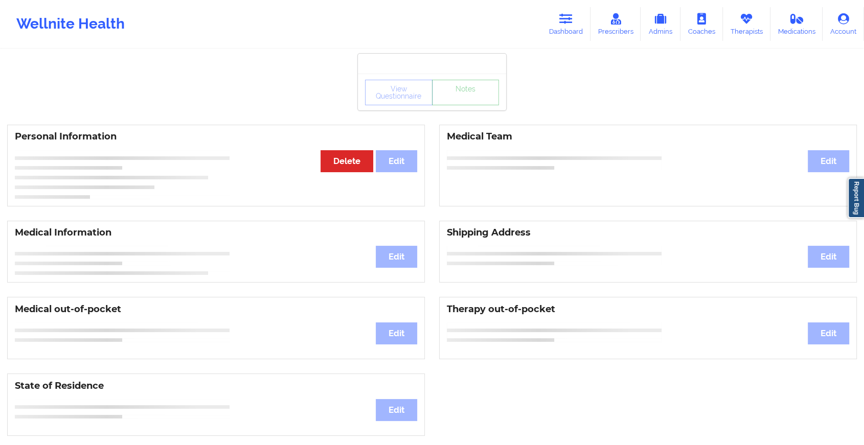
click at [460, 105] on link "Notes" at bounding box center [465, 93] width 67 height 26
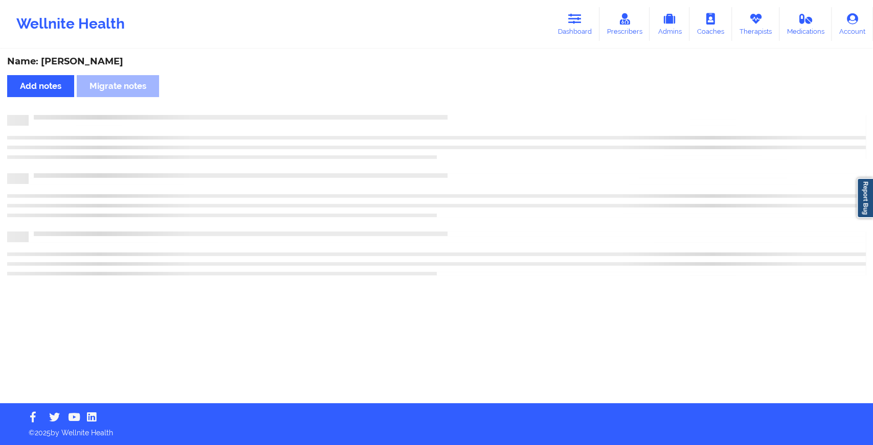
click at [460, 113] on div "Name: [PERSON_NAME] Add notes Migrate notes" at bounding box center [436, 226] width 873 height 353
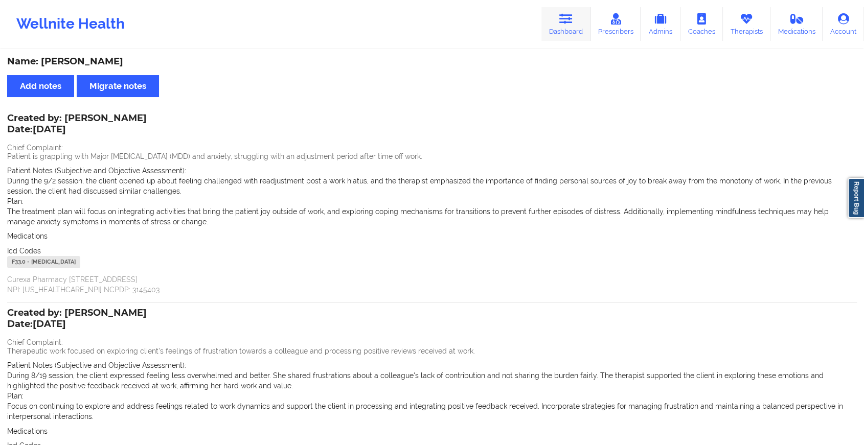
click at [553, 17] on link "Dashboard" at bounding box center [565, 24] width 49 height 34
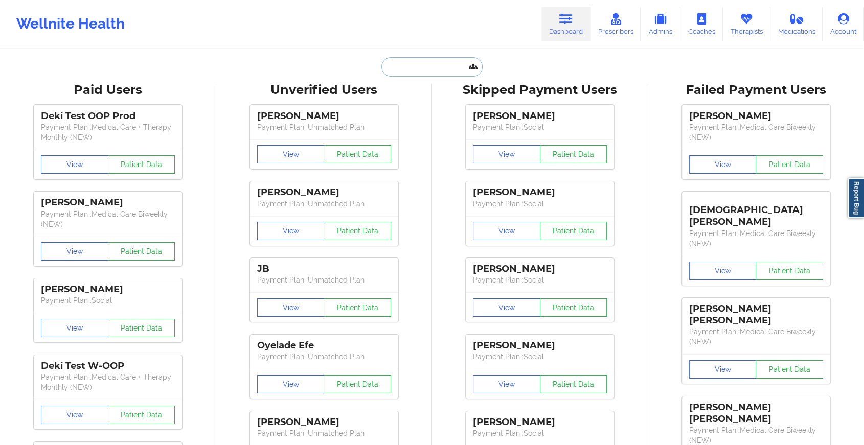
click at [414, 65] on input "text" at bounding box center [431, 66] width 101 height 19
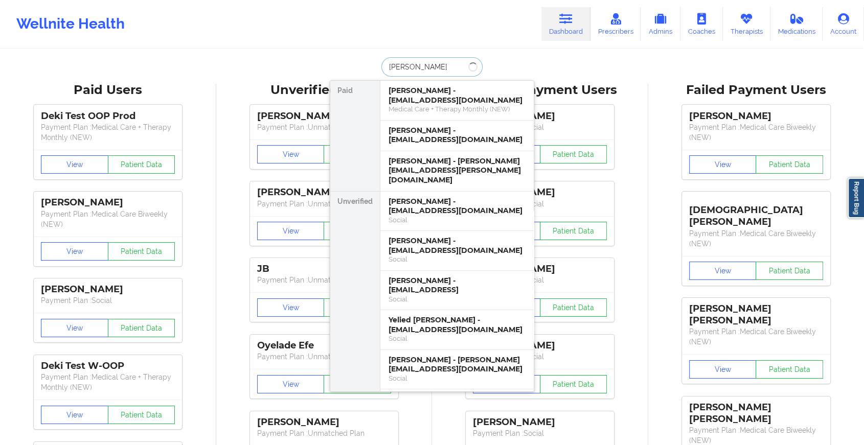
type input "[PERSON_NAME]"
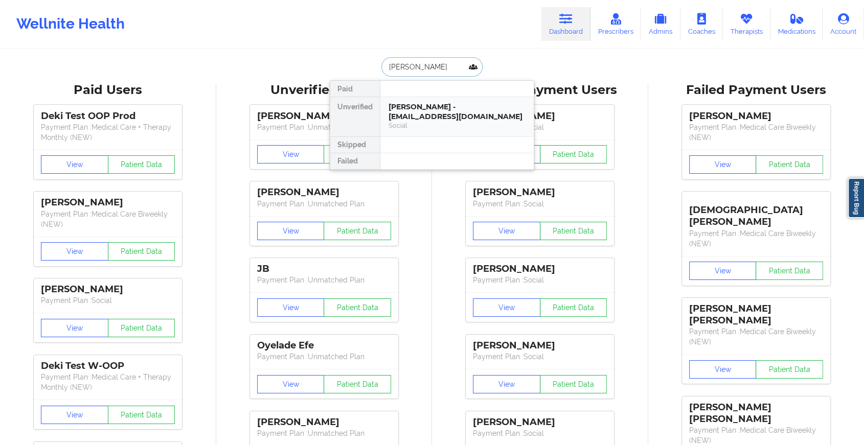
click at [420, 109] on div "[PERSON_NAME] - [EMAIL_ADDRESS][DOMAIN_NAME]" at bounding box center [457, 111] width 137 height 19
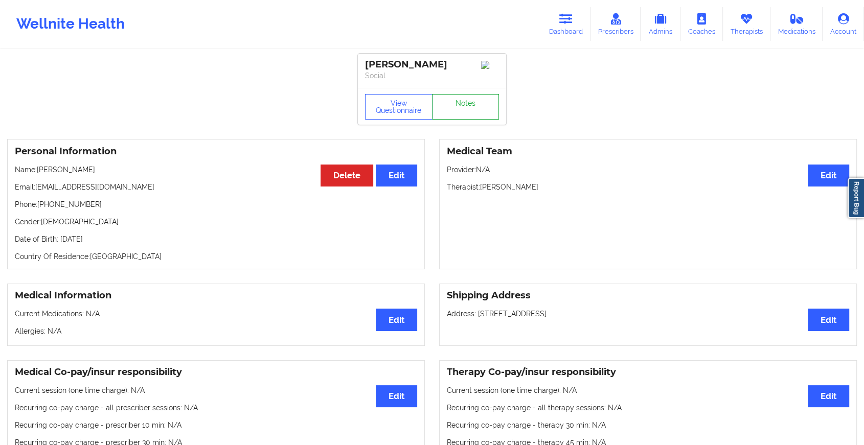
click at [450, 110] on link "Notes" at bounding box center [465, 107] width 67 height 26
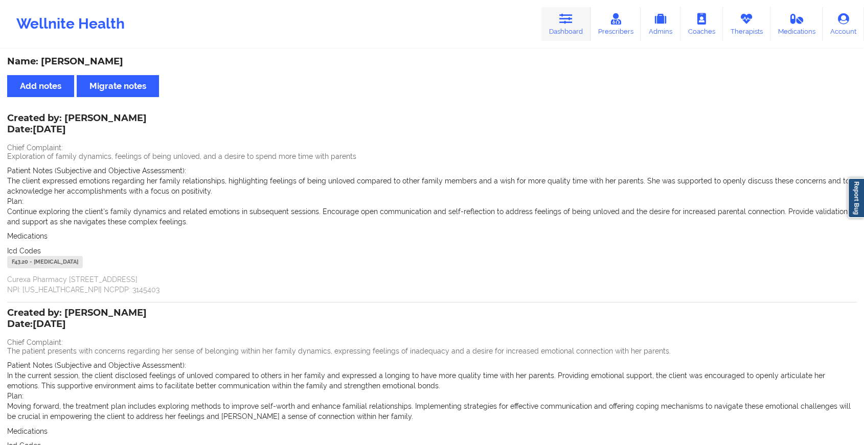
click at [578, 15] on link "Dashboard" at bounding box center [565, 24] width 49 height 34
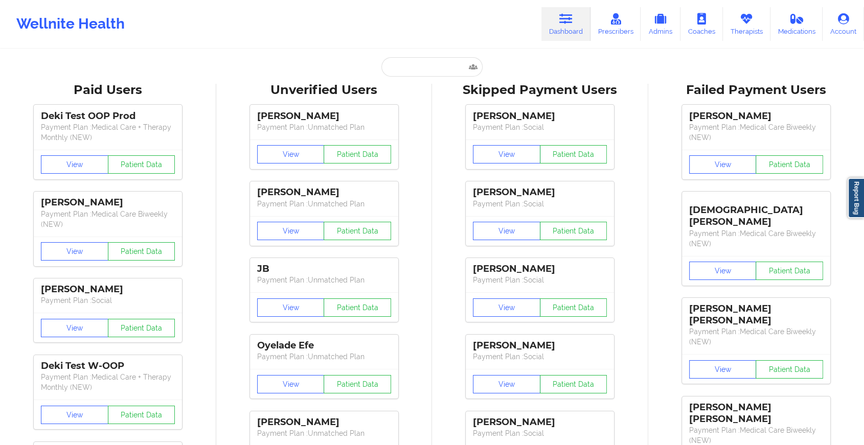
drag, startPoint x: 417, startPoint y: 54, endPoint x: 416, endPoint y: 61, distance: 6.7
click at [416, 61] on input "text" at bounding box center [431, 66] width 101 height 19
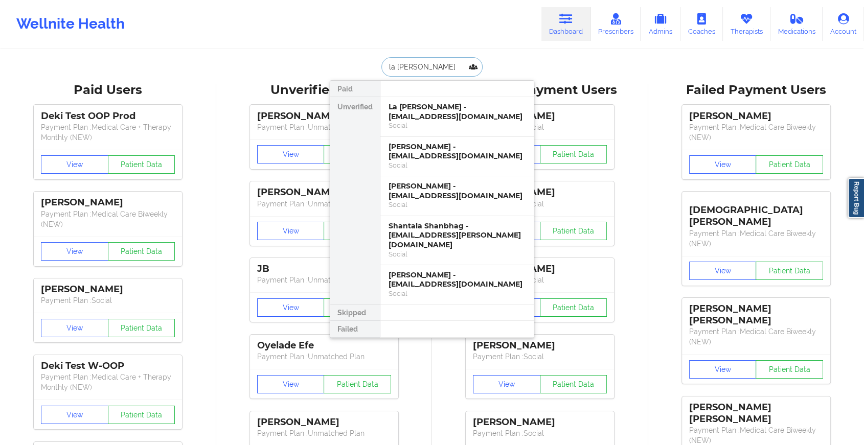
type input "la [PERSON_NAME] so"
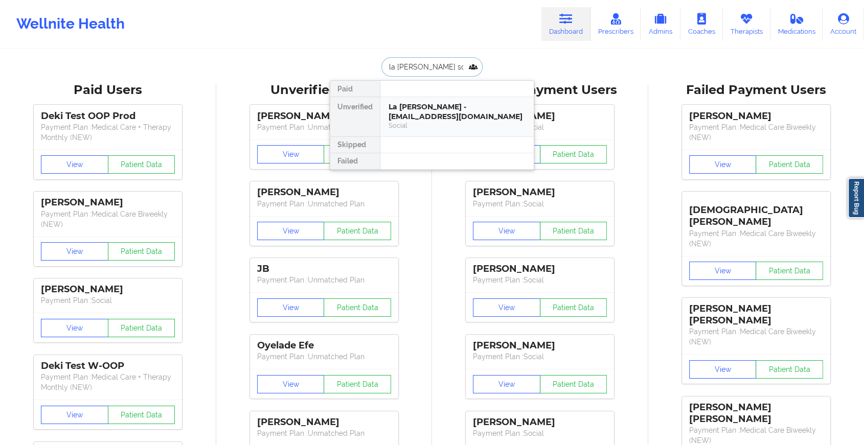
click at [413, 109] on div "La [PERSON_NAME] - [EMAIL_ADDRESS][DOMAIN_NAME]" at bounding box center [457, 111] width 137 height 19
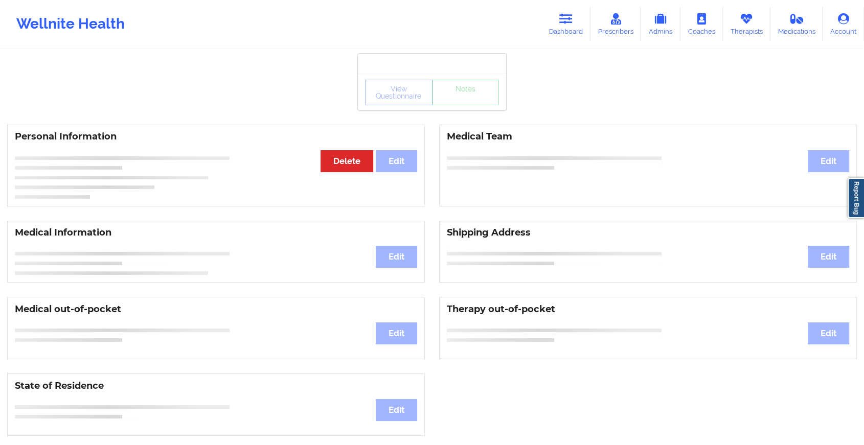
click at [413, 109] on div "View Questionnaire Notes" at bounding box center [432, 92] width 148 height 37
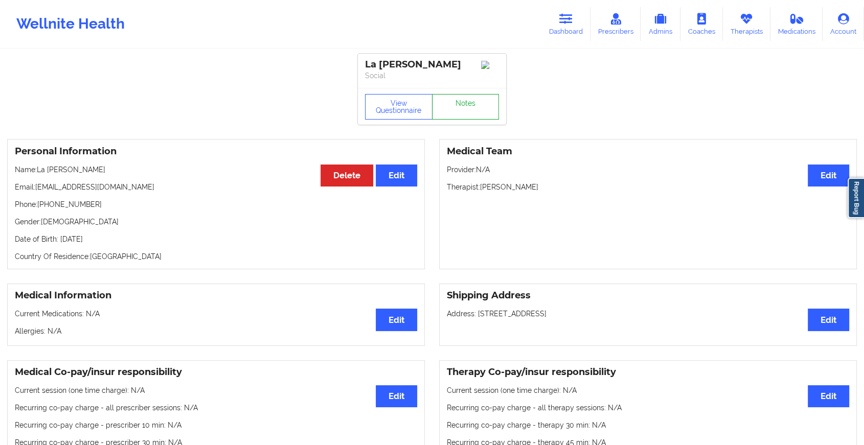
drag, startPoint x: 413, startPoint y: 109, endPoint x: 467, endPoint y: 119, distance: 54.6
click at [467, 119] on link "Notes" at bounding box center [465, 107] width 67 height 26
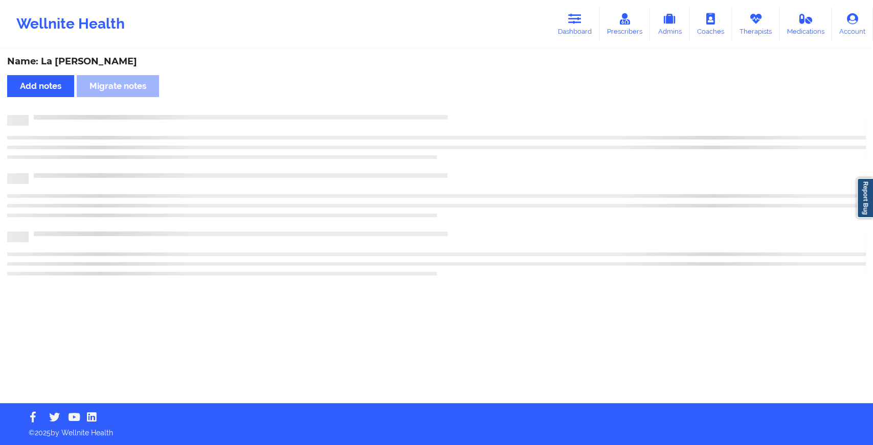
click at [467, 115] on div at bounding box center [447, 115] width 837 height 0
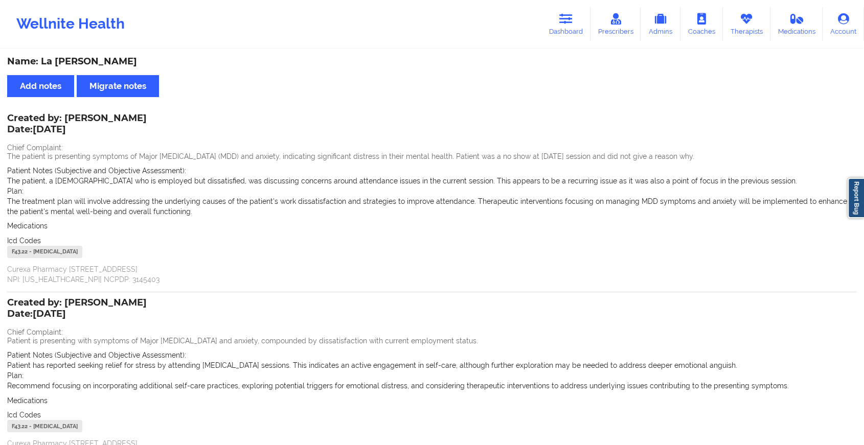
click at [542, 25] on div "Wellnite Health Dashboard Prescribers Admins Coaches Therapists Medications Acc…" at bounding box center [432, 24] width 864 height 41
click at [571, 25] on link "Dashboard" at bounding box center [565, 24] width 49 height 34
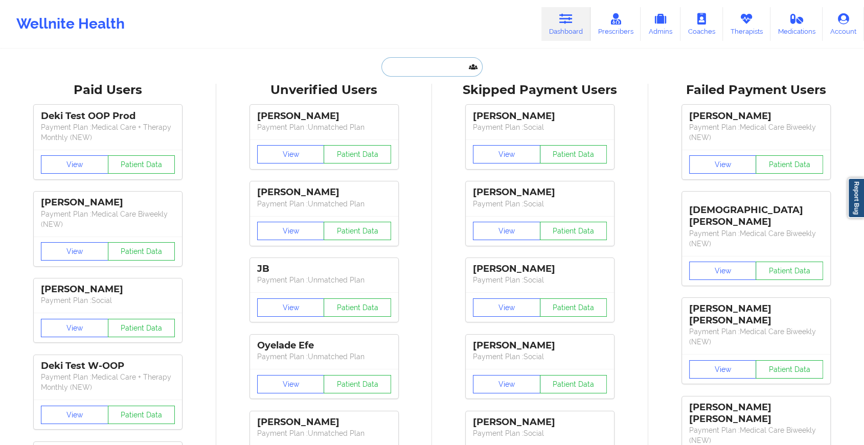
click at [421, 64] on input "text" at bounding box center [431, 66] width 101 height 19
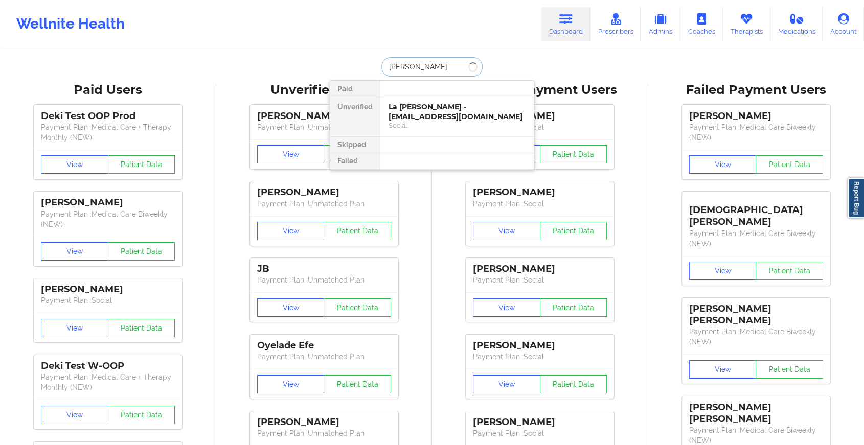
type input "rayne w"
click at [420, 115] on div "[PERSON_NAME] - [EMAIL_ADDRESS][DOMAIN_NAME]" at bounding box center [457, 111] width 137 height 19
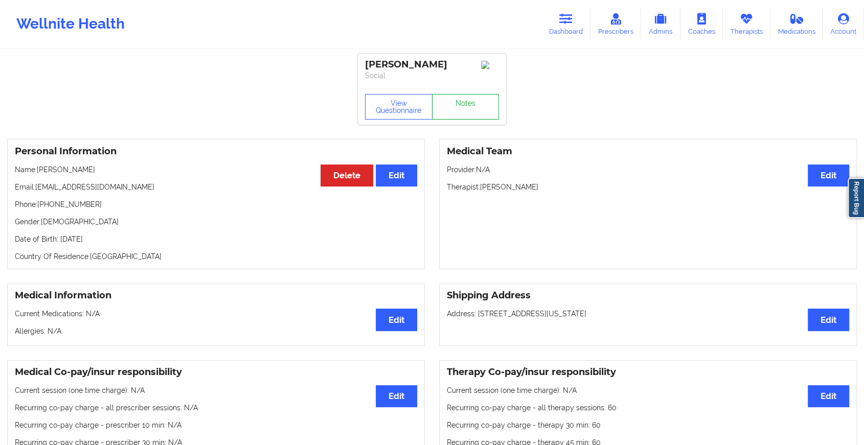
click at [462, 108] on link "Notes" at bounding box center [465, 107] width 67 height 26
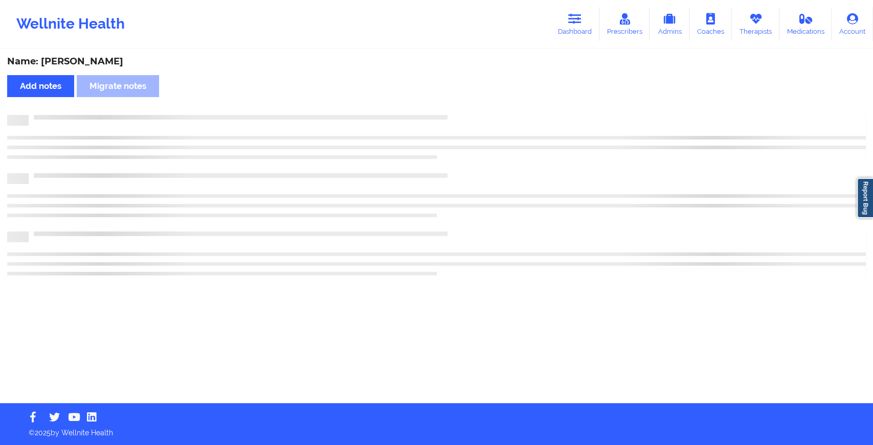
click at [462, 108] on div "Name: [PERSON_NAME] Add notes Migrate notes" at bounding box center [436, 226] width 873 height 353
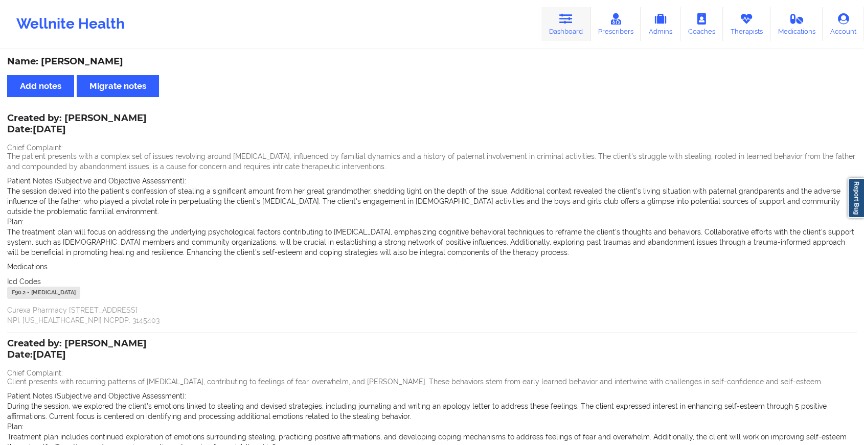
click at [561, 26] on link "Dashboard" at bounding box center [565, 24] width 49 height 34
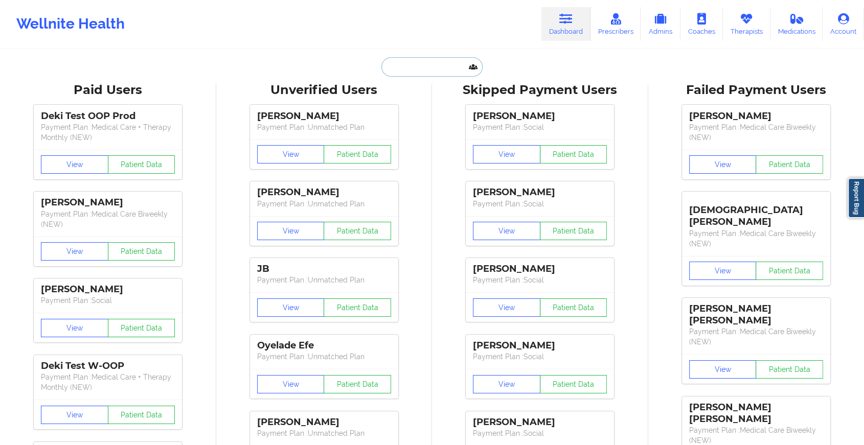
click at [451, 73] on input "text" at bounding box center [431, 66] width 101 height 19
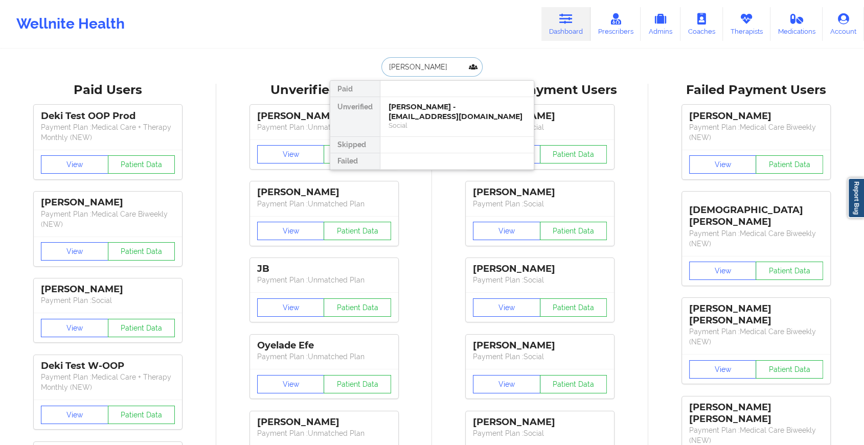
type input "[PERSON_NAME]"
click at [455, 115] on div "[PERSON_NAME] - [PERSON_NAME][EMAIL_ADDRESS][DOMAIN_NAME]" at bounding box center [457, 111] width 137 height 19
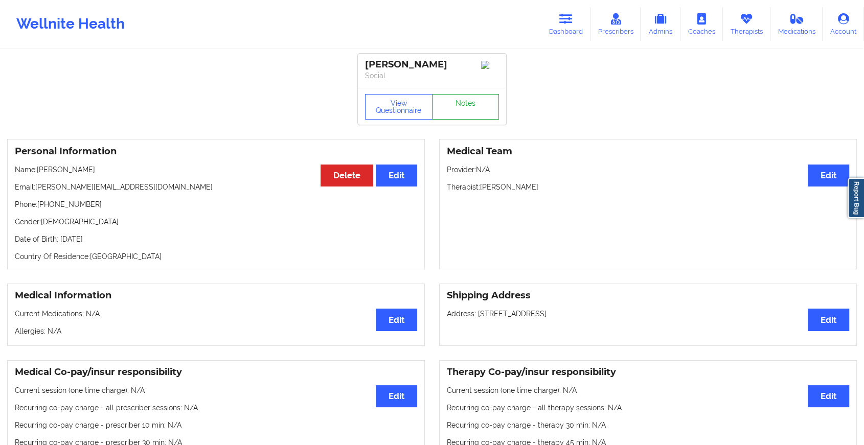
click at [470, 109] on link "Notes" at bounding box center [465, 107] width 67 height 26
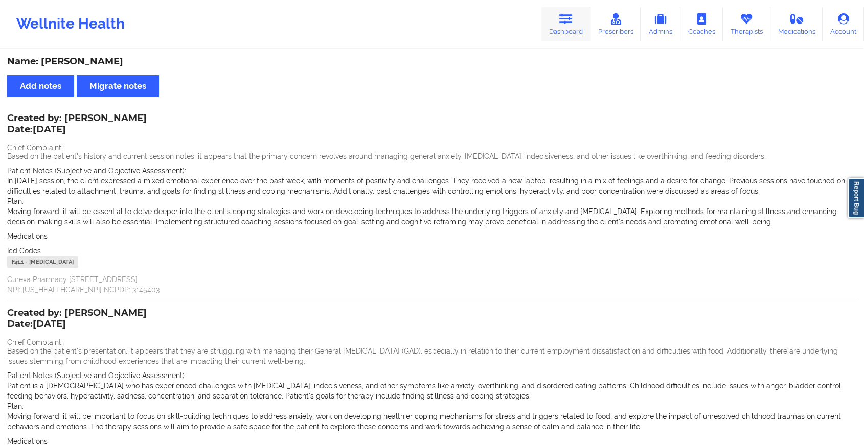
click at [571, 27] on link "Dashboard" at bounding box center [565, 24] width 49 height 34
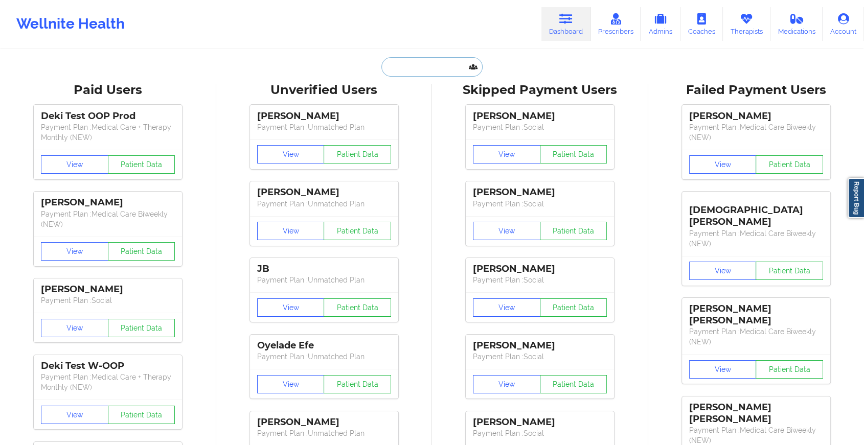
click at [450, 69] on input "text" at bounding box center [431, 66] width 101 height 19
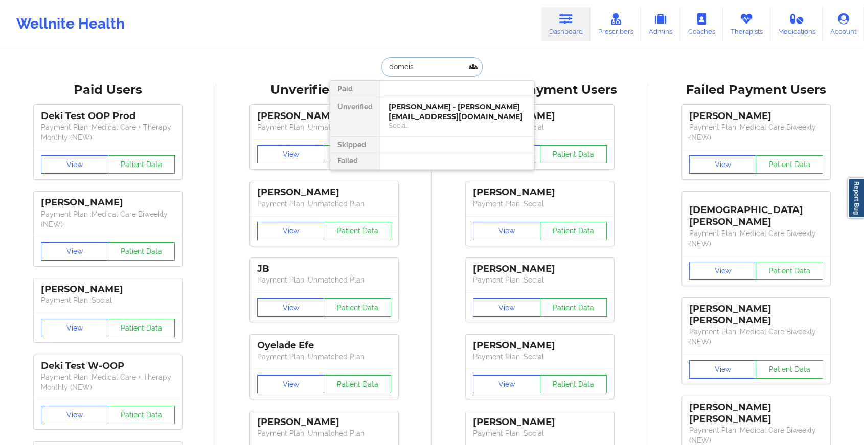
type input "domeisy"
click at [470, 115] on div "Domeisy [GEOGRAPHIC_DATA] - [EMAIL_ADDRESS][DOMAIN_NAME]" at bounding box center [457, 111] width 137 height 19
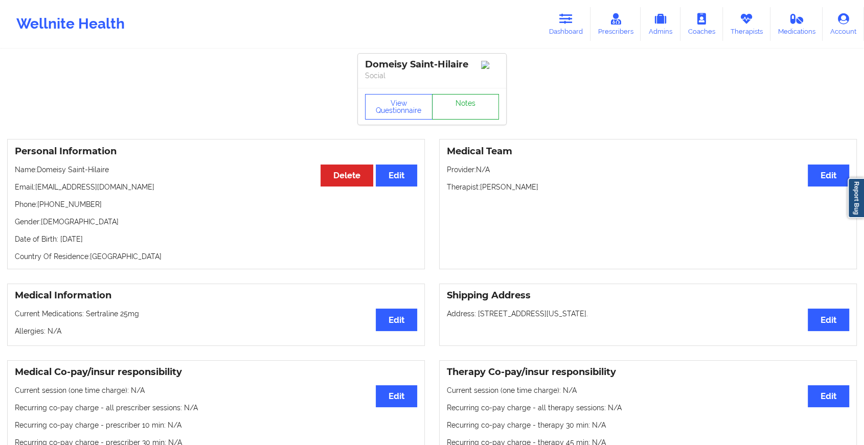
click at [459, 116] on link "Notes" at bounding box center [465, 107] width 67 height 26
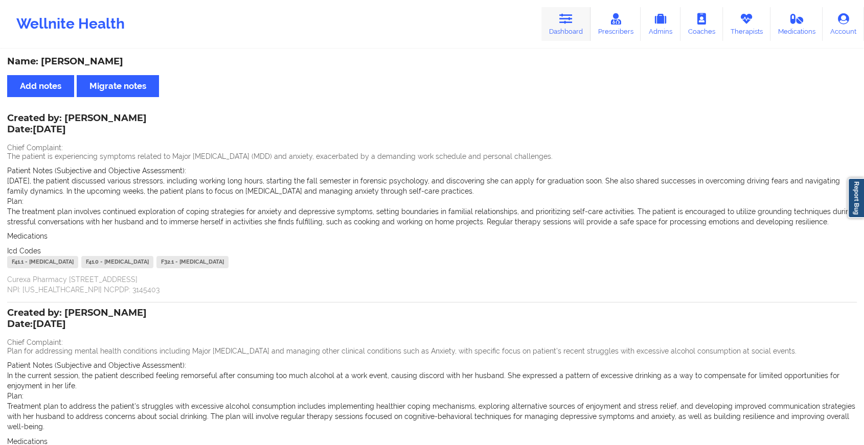
click at [566, 32] on link "Dashboard" at bounding box center [565, 24] width 49 height 34
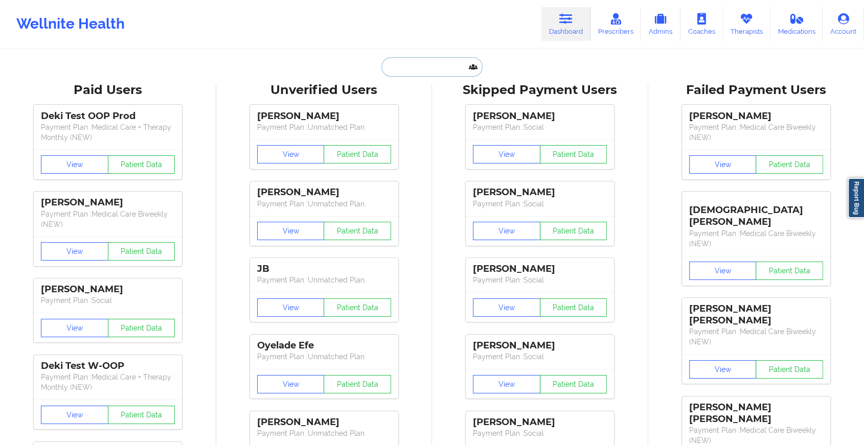
click at [446, 71] on input "text" at bounding box center [431, 66] width 101 height 19
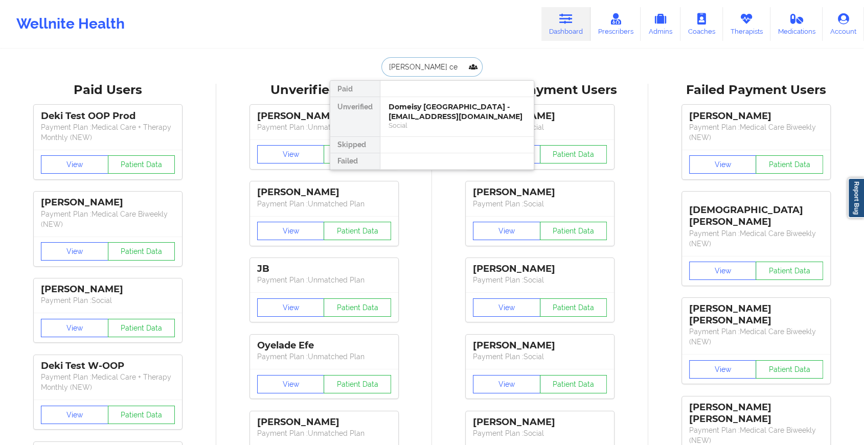
type input "[PERSON_NAME]"
click at [445, 115] on div "[PERSON_NAME] - [EMAIL_ADDRESS][DOMAIN_NAME]" at bounding box center [457, 111] width 137 height 19
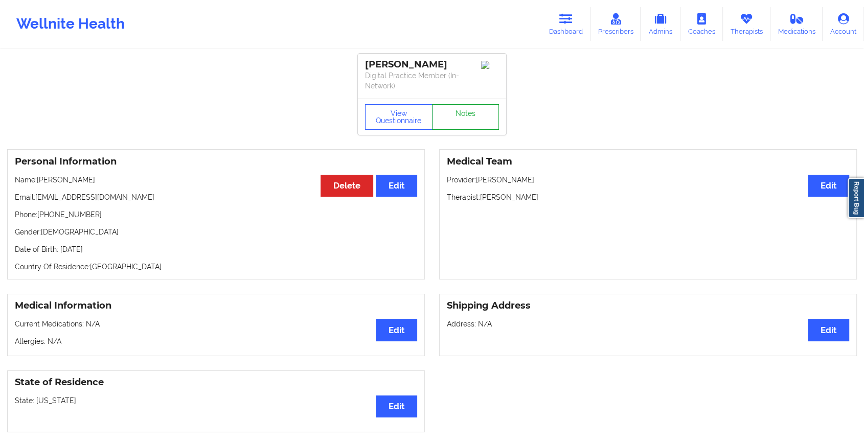
click at [462, 123] on link "Notes" at bounding box center [465, 117] width 67 height 26
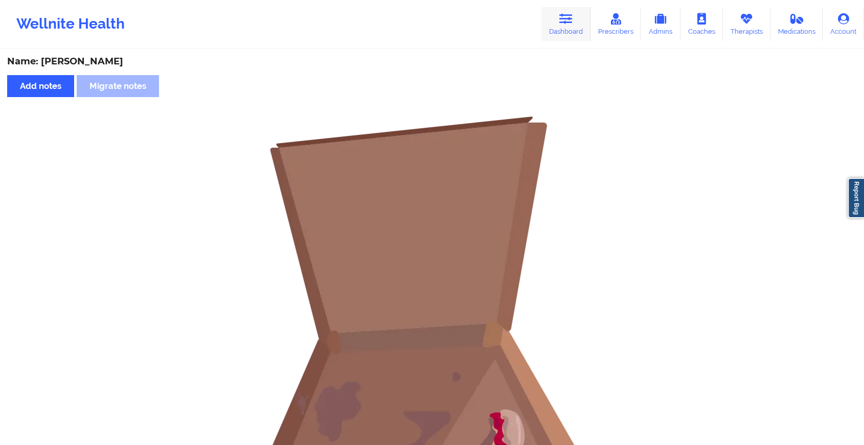
click at [555, 27] on link "Dashboard" at bounding box center [565, 24] width 49 height 34
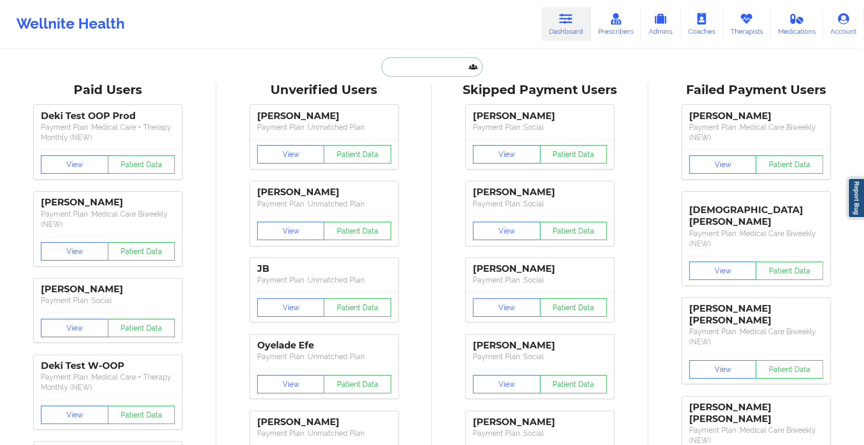
click at [392, 71] on input "text" at bounding box center [431, 66] width 101 height 19
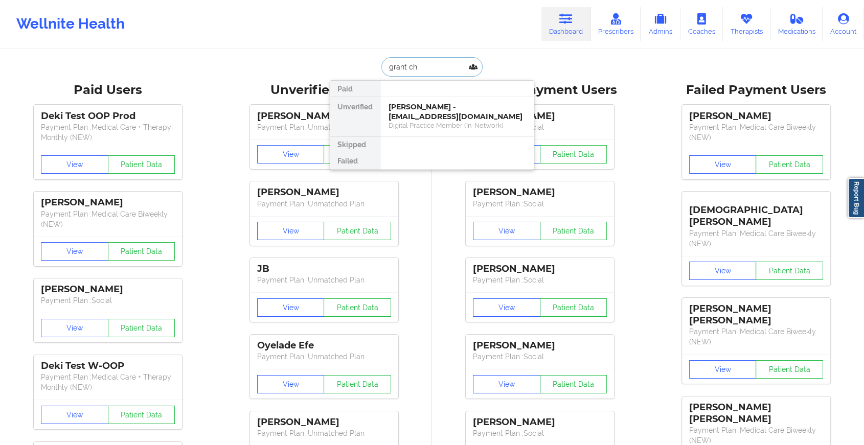
type input "[PERSON_NAME]"
click at [433, 115] on div "[PERSON_NAME] - [EMAIL_ADDRESS][DOMAIN_NAME]" at bounding box center [457, 111] width 137 height 19
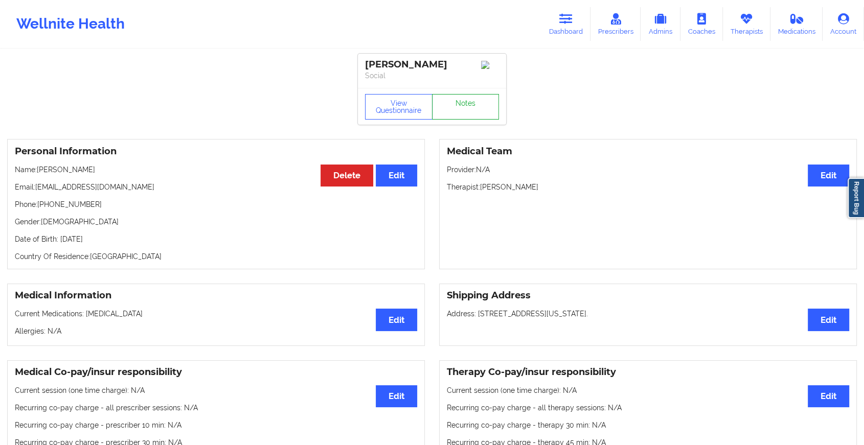
click at [461, 115] on link "Notes" at bounding box center [465, 107] width 67 height 26
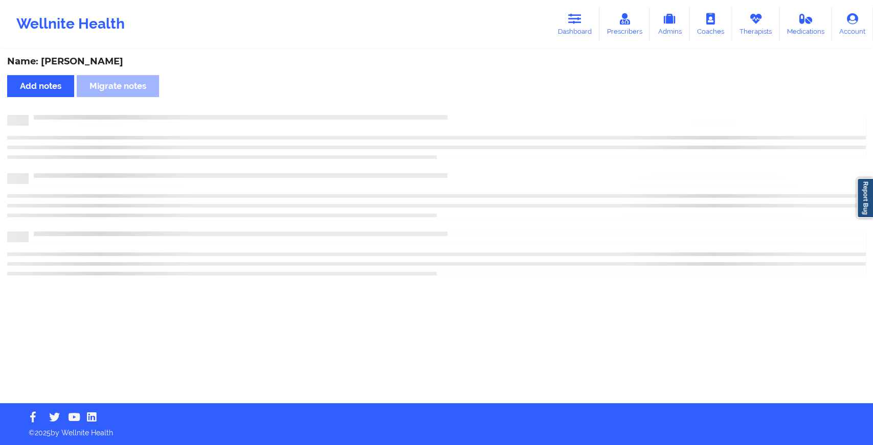
click at [461, 115] on div at bounding box center [447, 115] width 837 height 0
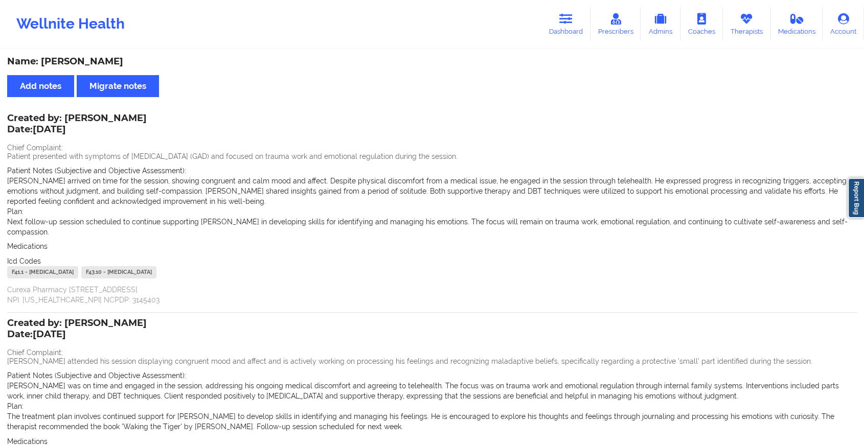
drag, startPoint x: 76, startPoint y: 131, endPoint x: 83, endPoint y: 131, distance: 7.2
click at [83, 131] on p "Date: [DATE]" at bounding box center [77, 129] width 140 height 13
drag, startPoint x: 83, startPoint y: 131, endPoint x: 0, endPoint y: 123, distance: 83.7
click at [0, 123] on div "Name: [PERSON_NAME] Add notes Migrate notes Created by: [PERSON_NAME] Date: [DA…" at bounding box center [432, 296] width 864 height 492
drag, startPoint x: 0, startPoint y: 123, endPoint x: 70, endPoint y: 136, distance: 71.3
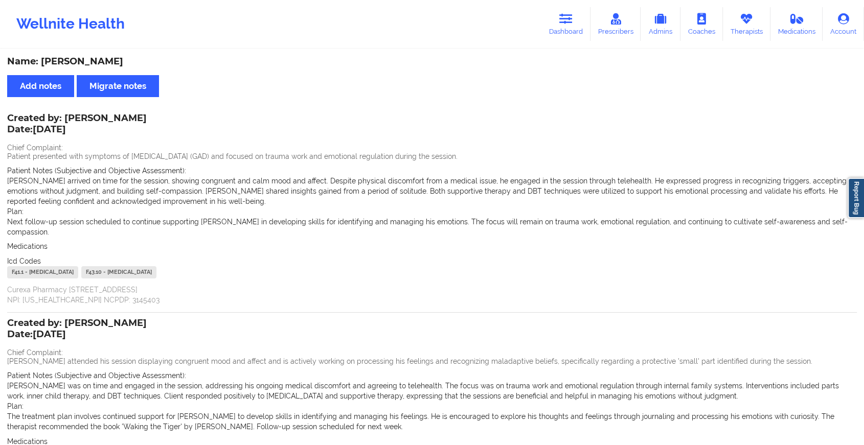
click at [70, 136] on div "Created by: [PERSON_NAME] Date: [DATE] Chief Complaint: Patient presented with …" at bounding box center [432, 210] width 850 height 190
click at [92, 135] on p "Date: [DATE]" at bounding box center [77, 129] width 140 height 13
drag, startPoint x: 92, startPoint y: 135, endPoint x: 0, endPoint y: 115, distance: 93.9
click at [0, 115] on div "Name: [PERSON_NAME] Add notes Migrate notes Created by: [PERSON_NAME] Date: [DA…" at bounding box center [432, 296] width 864 height 492
drag, startPoint x: 0, startPoint y: 115, endPoint x: 74, endPoint y: 138, distance: 77.1
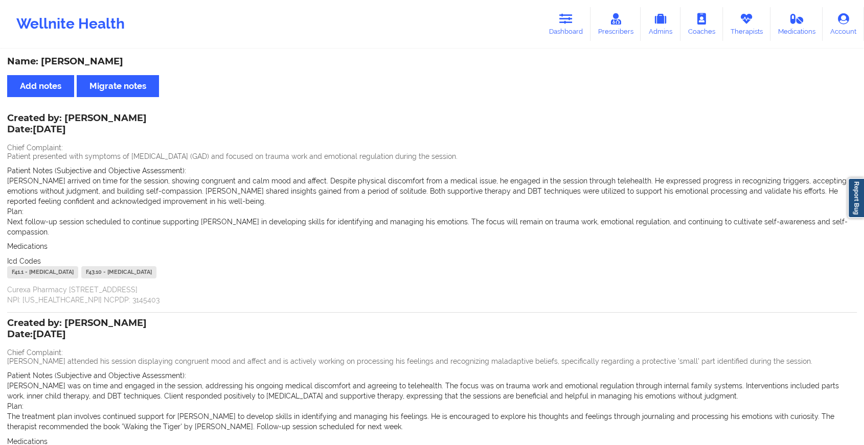
click at [74, 138] on div "Created by: [PERSON_NAME] Date: [DATE] Chief Complaint: Patient presented with …" at bounding box center [432, 210] width 850 height 190
drag, startPoint x: 93, startPoint y: 137, endPoint x: 0, endPoint y: 112, distance: 95.9
click at [0, 112] on div "Name: [PERSON_NAME] Add notes Migrate notes Created by: [PERSON_NAME] Date: [DA…" at bounding box center [432, 296] width 864 height 492
drag, startPoint x: 0, startPoint y: 112, endPoint x: 71, endPoint y: 130, distance: 73.4
click at [71, 130] on p "Date: [DATE]" at bounding box center [77, 129] width 140 height 13
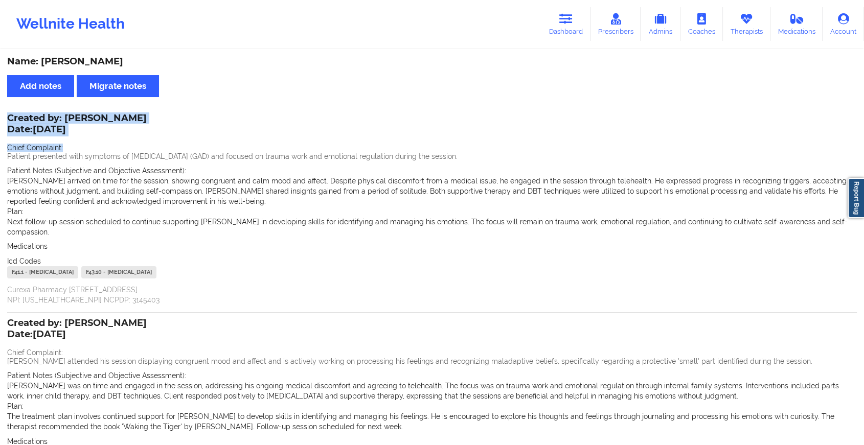
click at [90, 138] on div "Created by: [PERSON_NAME] Date: [DATE] Chief Complaint: Patient presented with …" at bounding box center [432, 210] width 850 height 190
click at [569, 30] on link "Dashboard" at bounding box center [565, 24] width 49 height 34
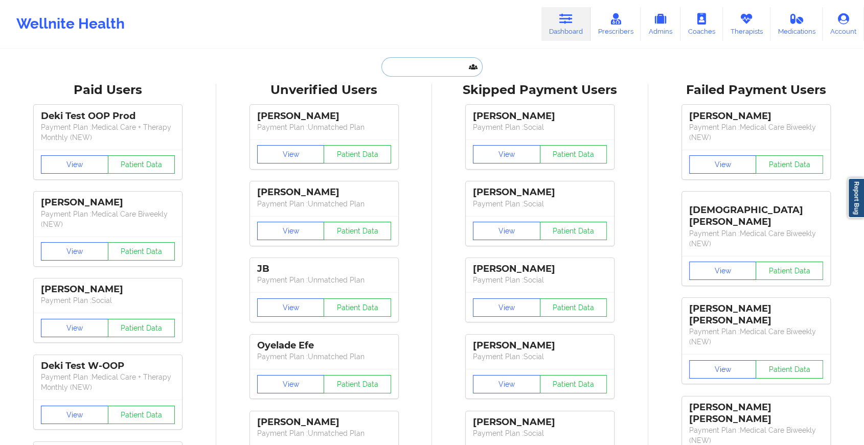
click at [411, 72] on input "text" at bounding box center [431, 66] width 101 height 19
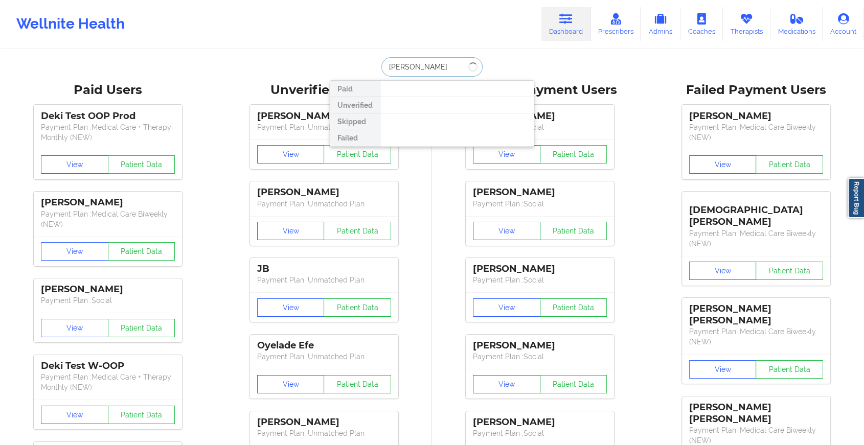
type input "[PERSON_NAME]"
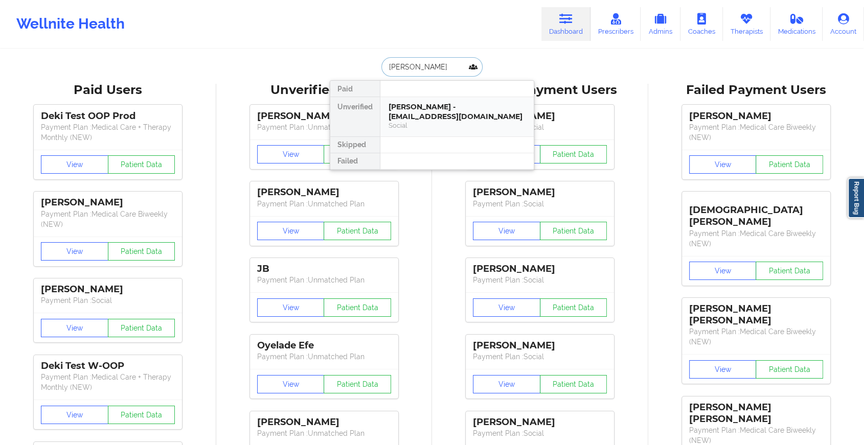
click at [407, 110] on div "[PERSON_NAME] - [EMAIL_ADDRESS][DOMAIN_NAME]" at bounding box center [457, 111] width 137 height 19
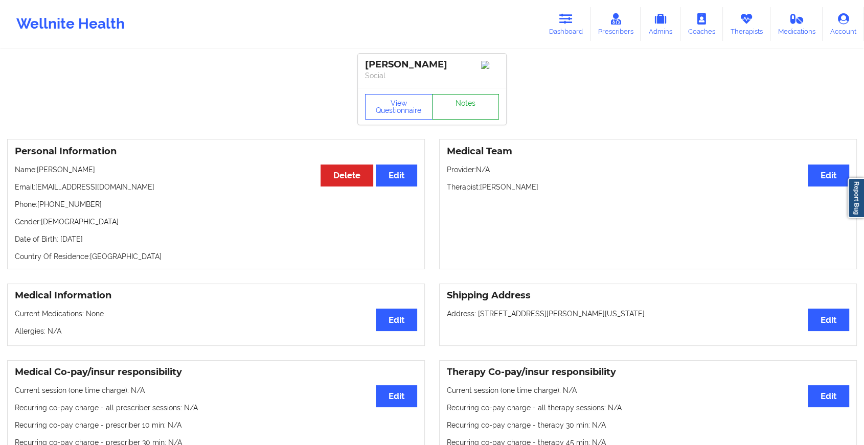
click at [460, 102] on link "Notes" at bounding box center [465, 107] width 67 height 26
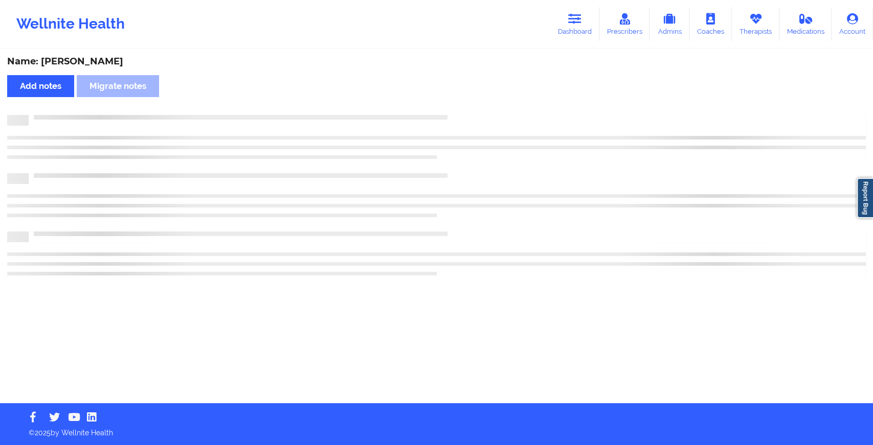
click at [460, 102] on div "Name: [PERSON_NAME] Add notes Migrate notes" at bounding box center [436, 226] width 873 height 353
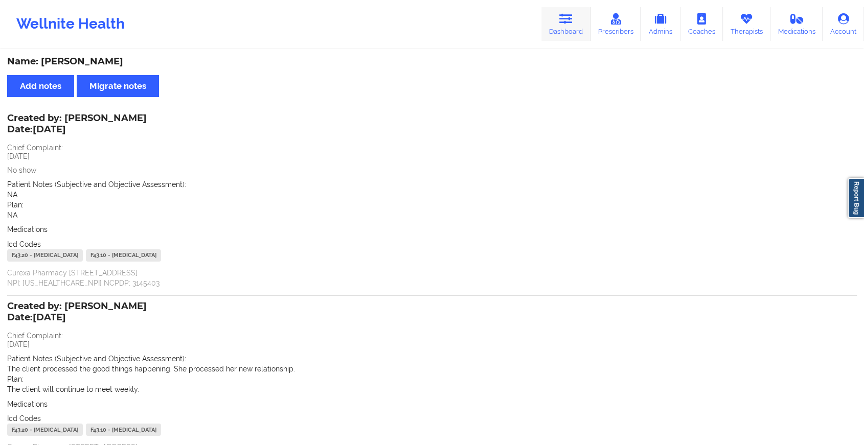
click at [558, 36] on link "Dashboard" at bounding box center [565, 24] width 49 height 34
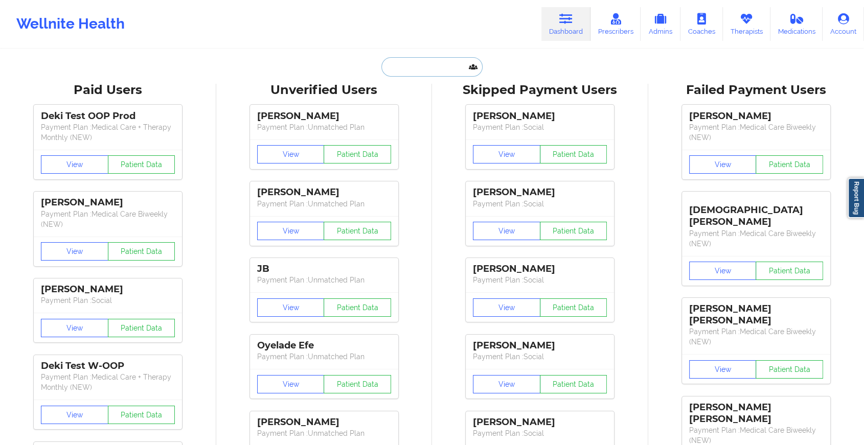
click at [431, 67] on input "text" at bounding box center [431, 66] width 101 height 19
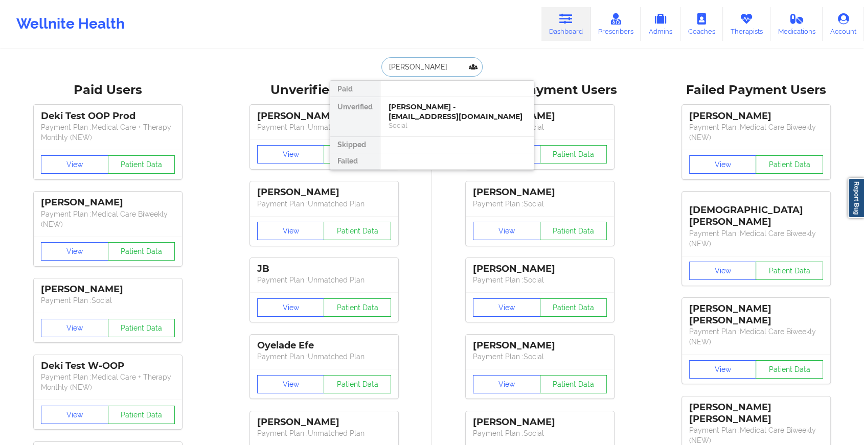
type input "[PERSON_NAME]"
click at [430, 117] on div "[PERSON_NAME] - [PERSON_NAME][EMAIL_ADDRESS][DOMAIN_NAME]" at bounding box center [457, 111] width 137 height 19
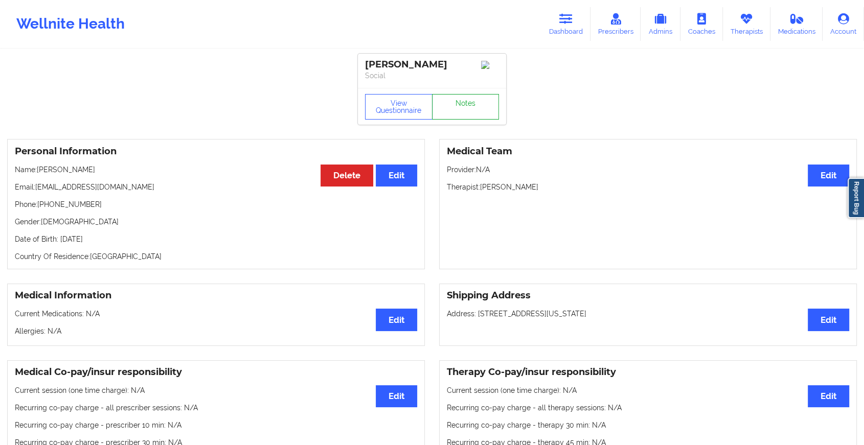
click at [450, 113] on link "Notes" at bounding box center [465, 107] width 67 height 26
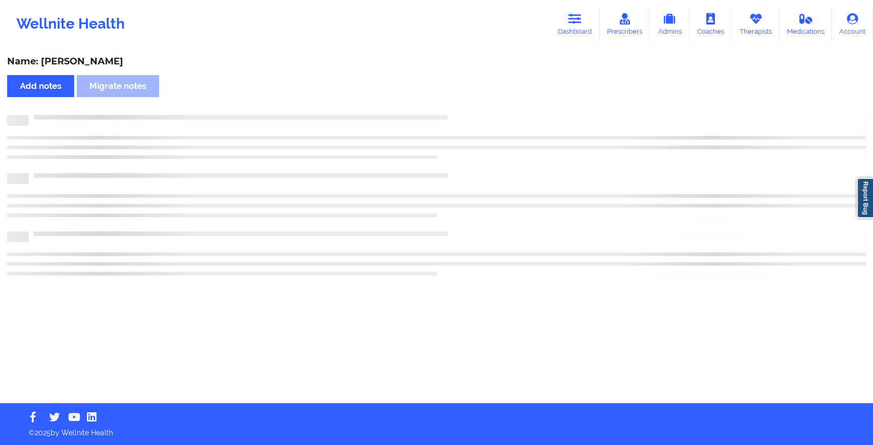
click at [506, 140] on div "Name: [PERSON_NAME] Add notes Migrate notes" at bounding box center [436, 226] width 873 height 353
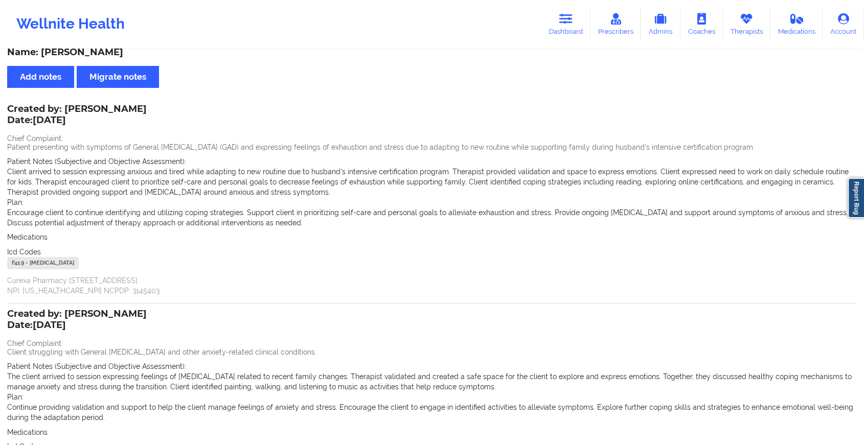
scroll to position [12, 0]
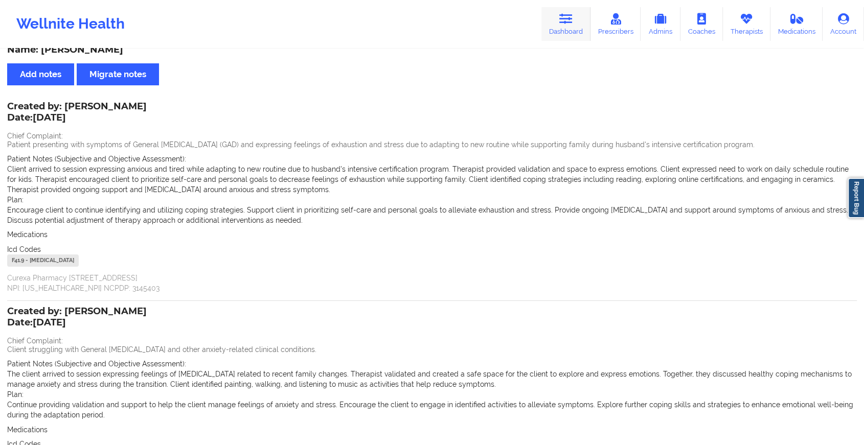
click at [553, 20] on link "Dashboard" at bounding box center [565, 24] width 49 height 34
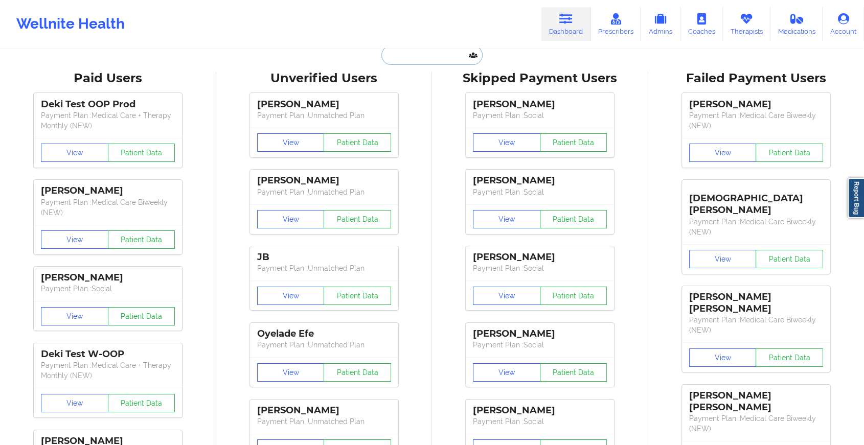
click at [420, 62] on input "text" at bounding box center [431, 54] width 101 height 19
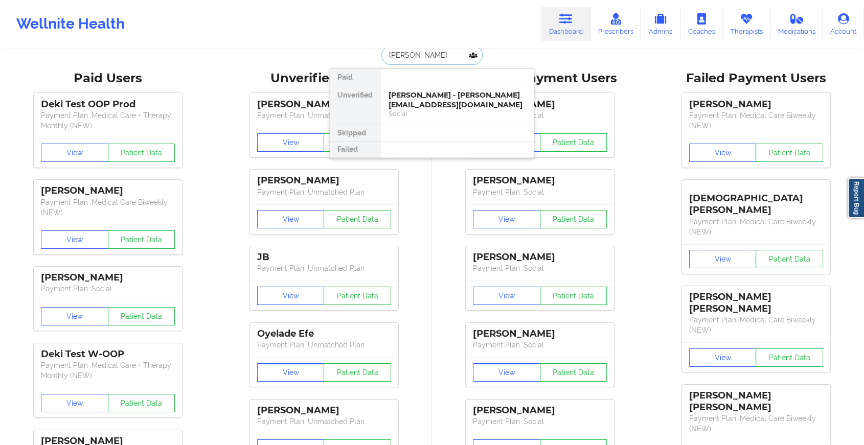
type input "[PERSON_NAME]"
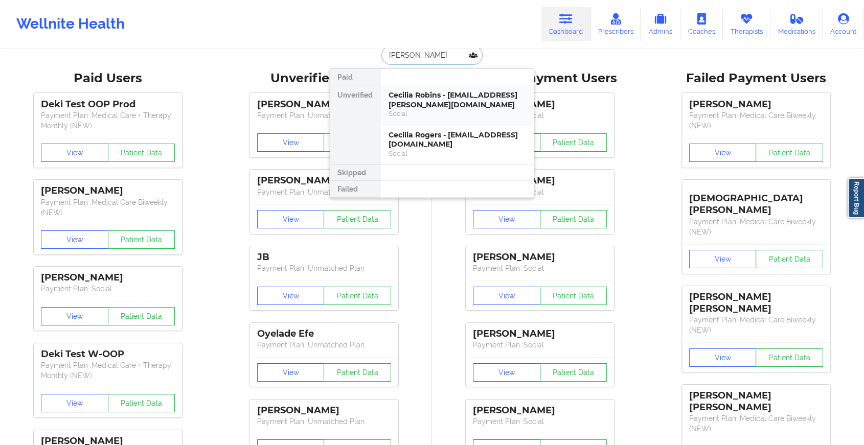
click at [440, 115] on div "Social" at bounding box center [457, 113] width 137 height 9
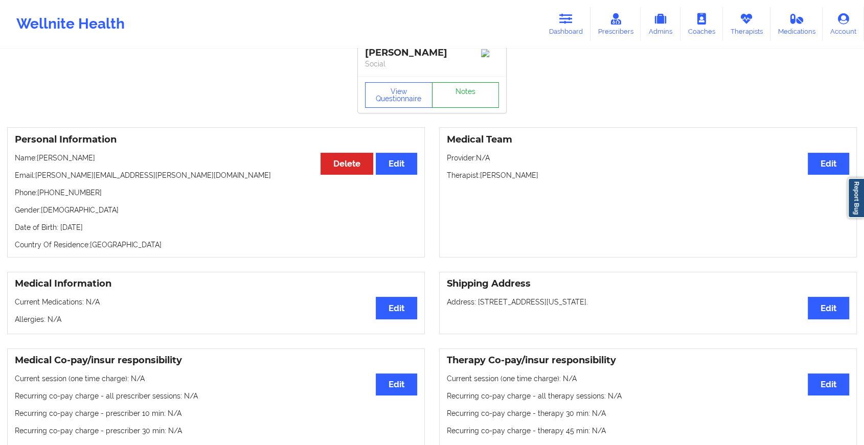
click at [449, 98] on link "Notes" at bounding box center [465, 95] width 67 height 26
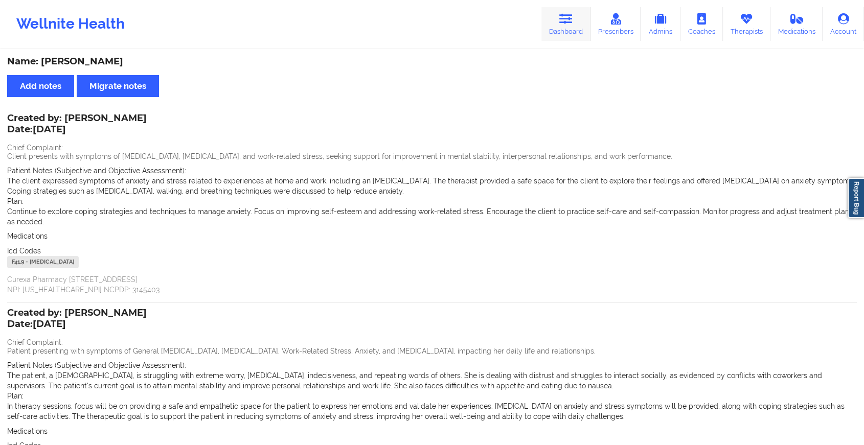
click at [552, 25] on link "Dashboard" at bounding box center [565, 24] width 49 height 34
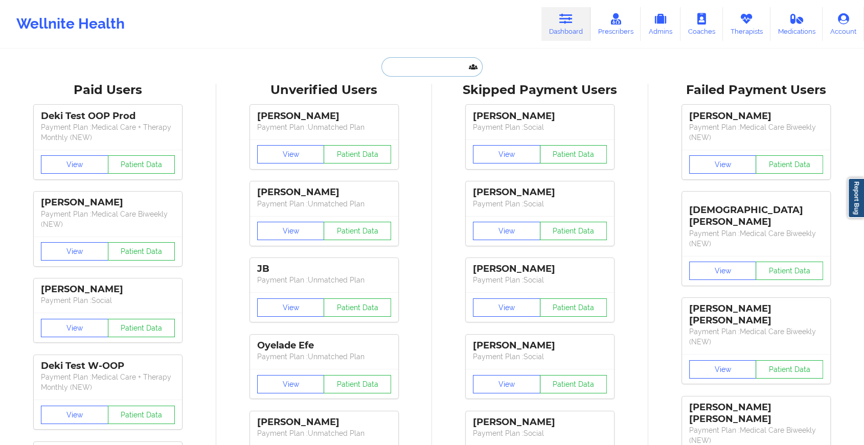
click at [429, 66] on input "text" at bounding box center [431, 66] width 101 height 19
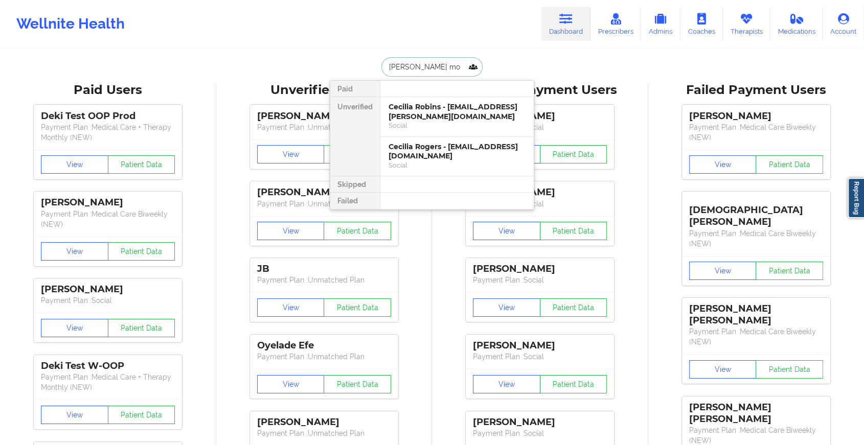
type input "[PERSON_NAME] moo"
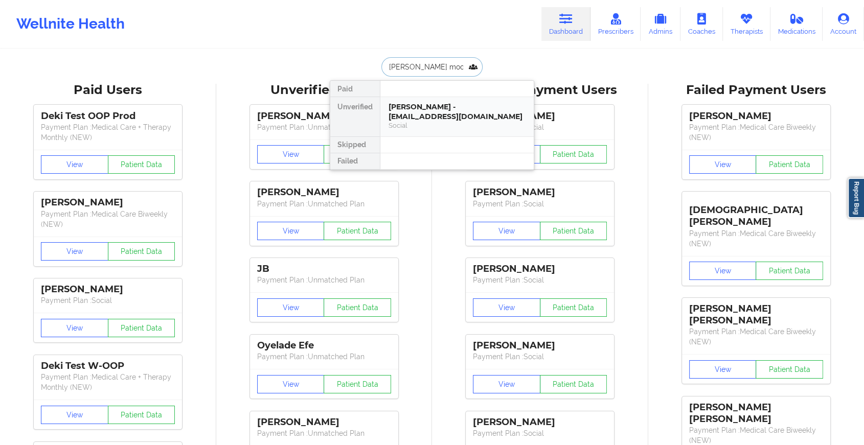
click at [428, 108] on div "[PERSON_NAME] - [EMAIL_ADDRESS][DOMAIN_NAME]" at bounding box center [457, 111] width 137 height 19
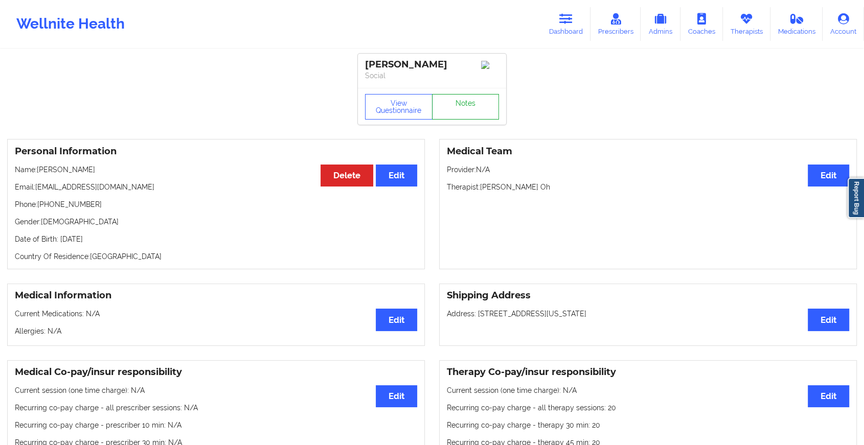
click at [465, 107] on link "Notes" at bounding box center [465, 107] width 67 height 26
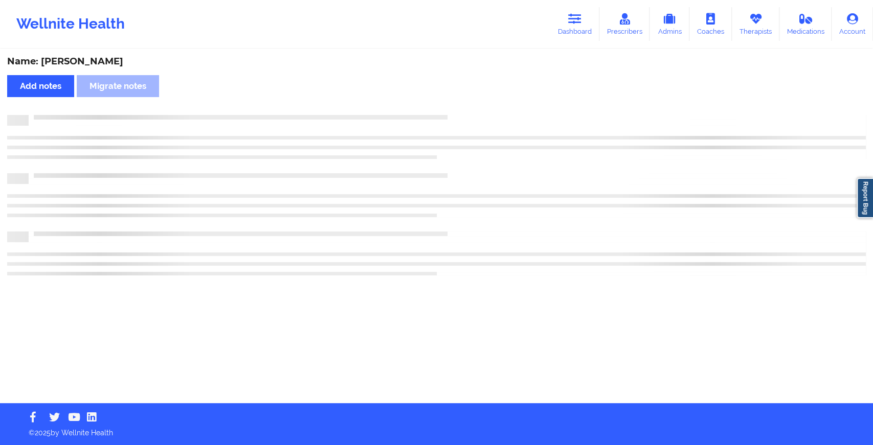
click at [465, 107] on div "Name: [PERSON_NAME] Add notes Migrate notes" at bounding box center [436, 226] width 873 height 353
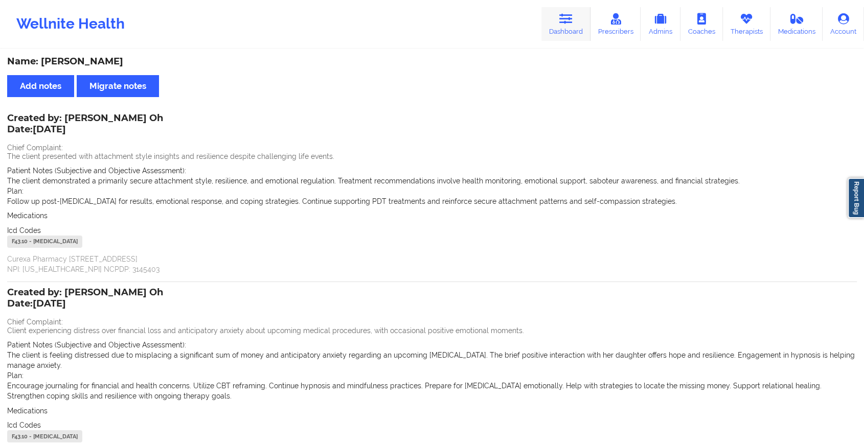
click at [563, 28] on link "Dashboard" at bounding box center [565, 24] width 49 height 34
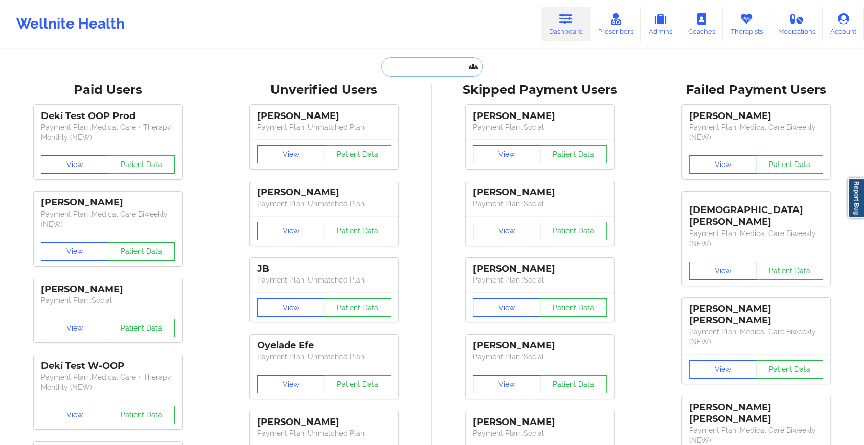
click at [434, 64] on input "text" at bounding box center [431, 66] width 101 height 19
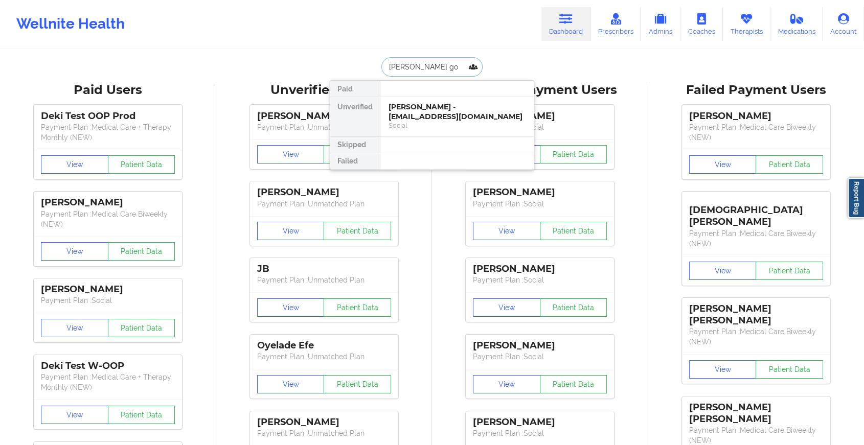
type input "[PERSON_NAME] goo"
click at [434, 111] on div "[PERSON_NAME] - [EMAIL_ADDRESS][DOMAIN_NAME]" at bounding box center [457, 111] width 137 height 19
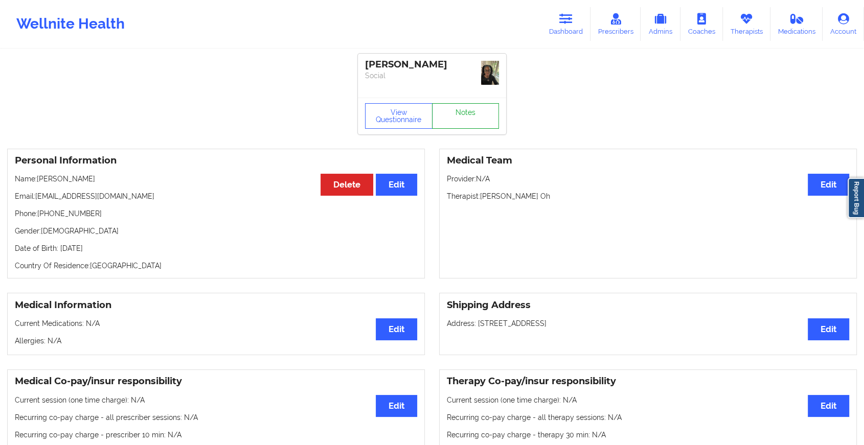
click at [463, 124] on link "Notes" at bounding box center [465, 116] width 67 height 26
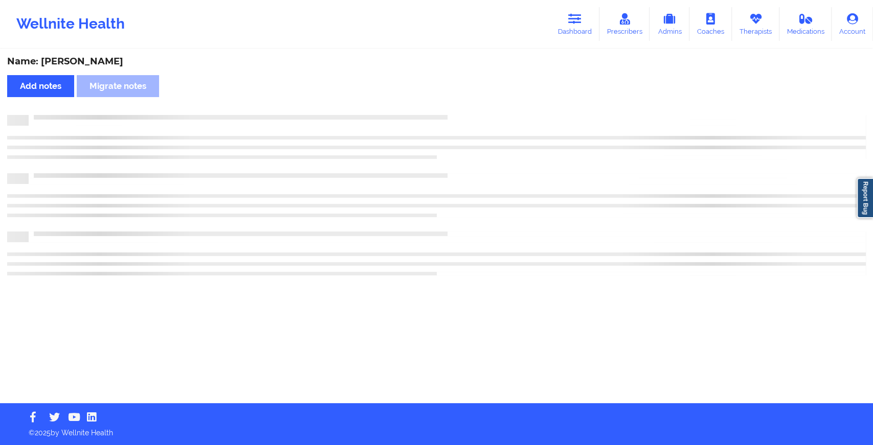
click at [506, 130] on div at bounding box center [436, 137] width 858 height 44
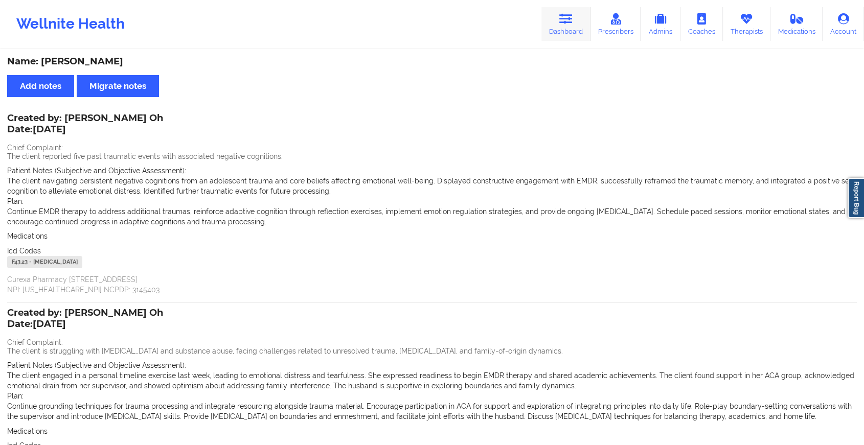
click at [576, 34] on link "Dashboard" at bounding box center [565, 24] width 49 height 34
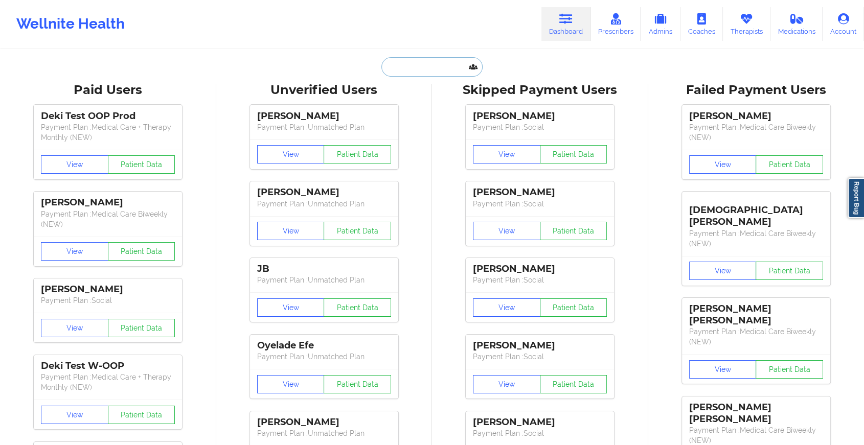
click at [418, 75] on input "text" at bounding box center [431, 66] width 101 height 19
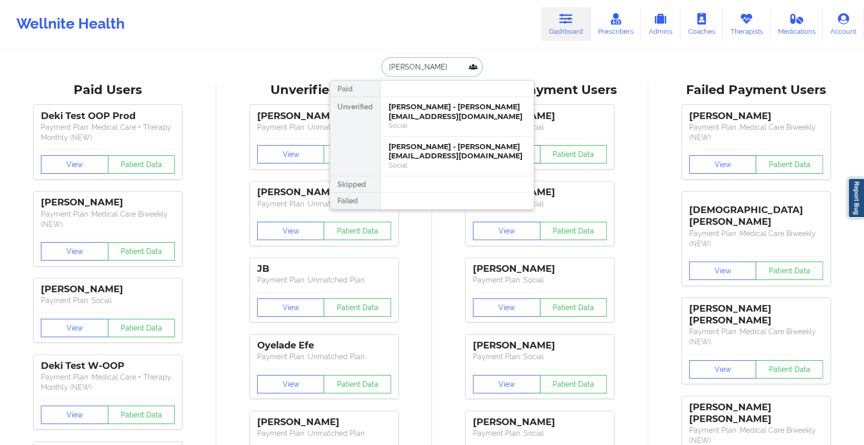
type input "[PERSON_NAME]"
click at [436, 120] on div "[PERSON_NAME] - [PERSON_NAME][EMAIL_ADDRESS][DOMAIN_NAME]" at bounding box center [457, 111] width 137 height 19
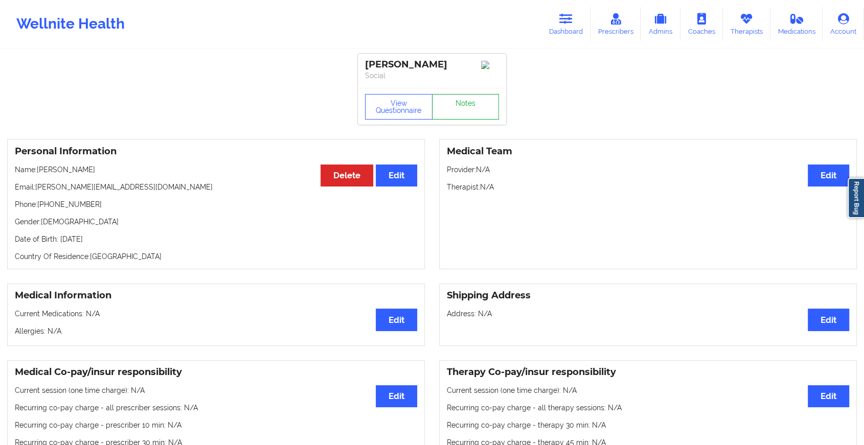
click at [472, 109] on link "Notes" at bounding box center [465, 107] width 67 height 26
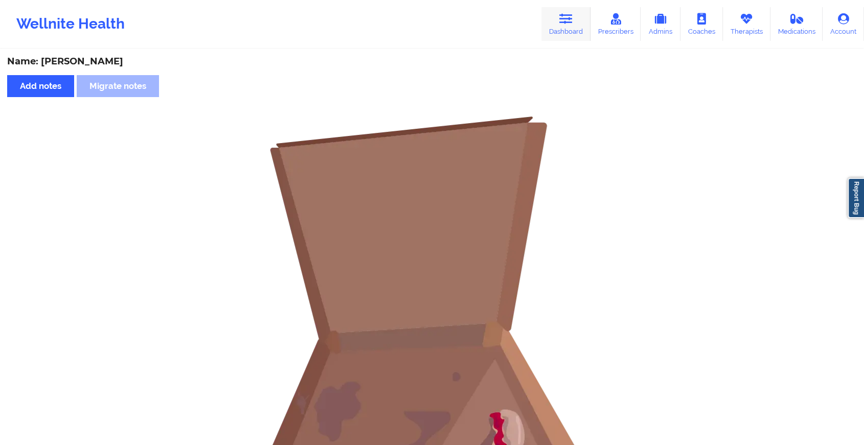
click at [578, 24] on link "Dashboard" at bounding box center [565, 24] width 49 height 34
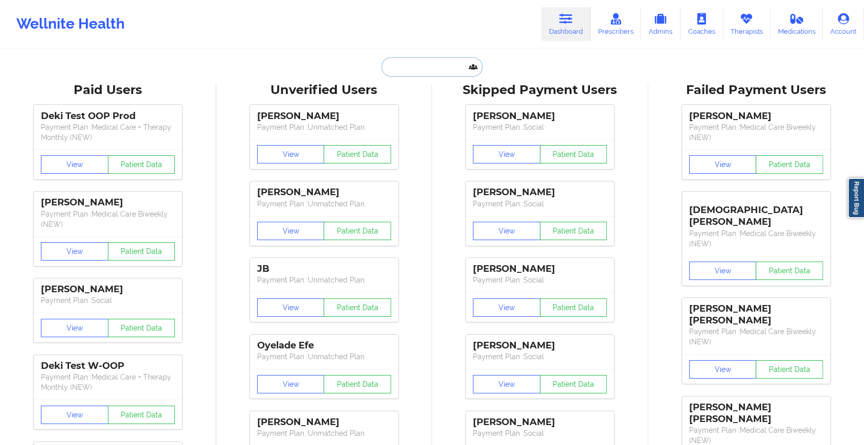
click at [431, 70] on input "text" at bounding box center [431, 66] width 101 height 19
type input "t"
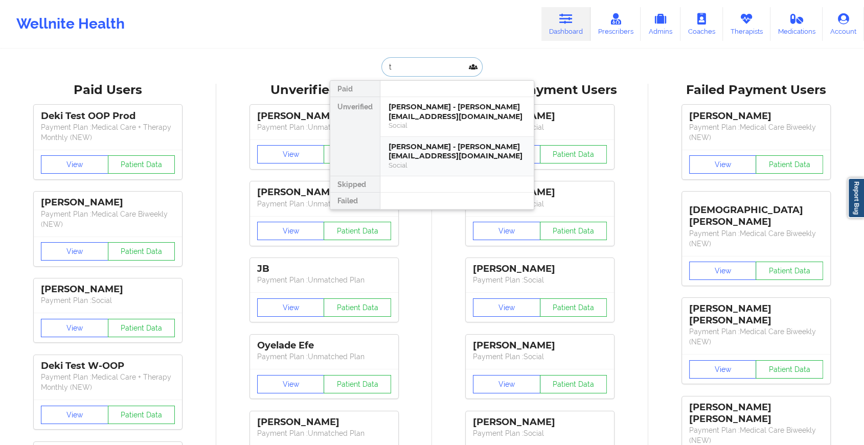
click at [427, 156] on div "[PERSON_NAME] - [PERSON_NAME][EMAIL_ADDRESS][DOMAIN_NAME]" at bounding box center [457, 151] width 137 height 19
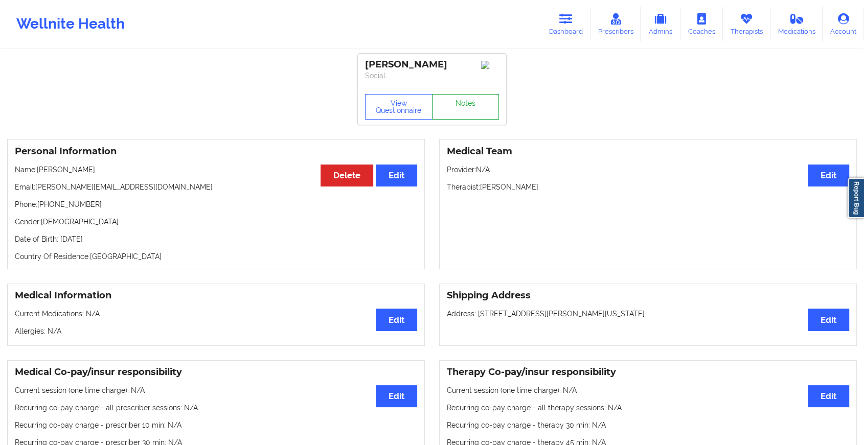
click at [450, 119] on link "Notes" at bounding box center [465, 107] width 67 height 26
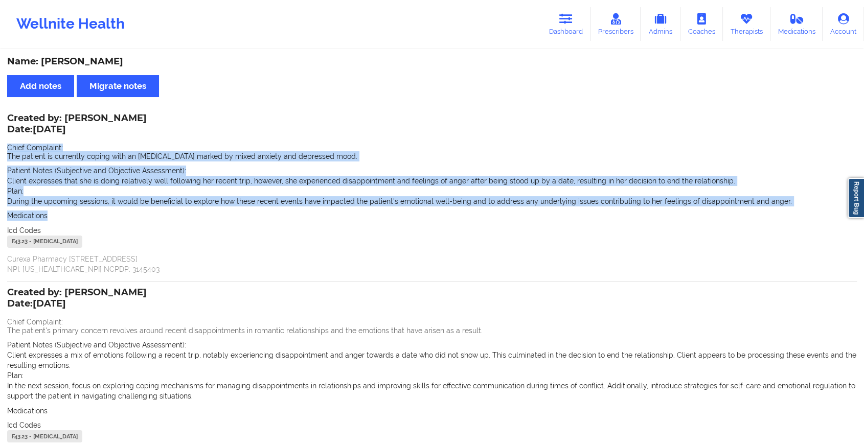
drag, startPoint x: 64, startPoint y: 214, endPoint x: 0, endPoint y: 143, distance: 95.6
click at [0, 143] on div "Name: [PERSON_NAME] Add notes Migrate notes Created by: [PERSON_NAME] Date: [DA…" at bounding box center [432, 280] width 864 height 461
click at [572, 29] on link "Dashboard" at bounding box center [565, 24] width 49 height 34
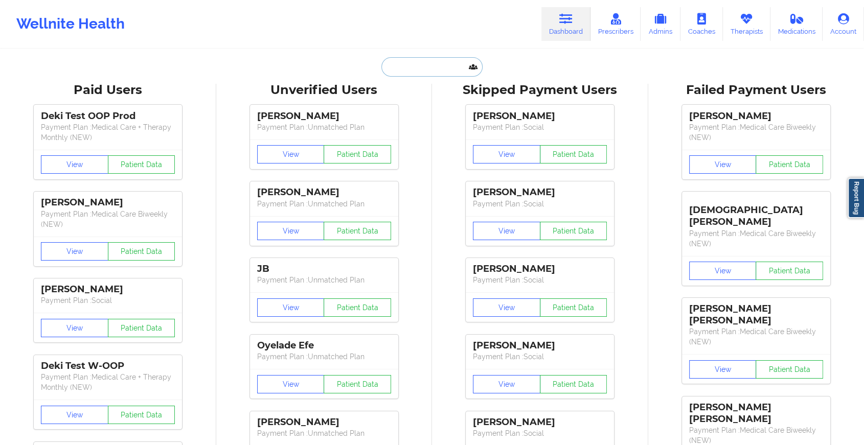
click at [441, 63] on input "text" at bounding box center [431, 66] width 101 height 19
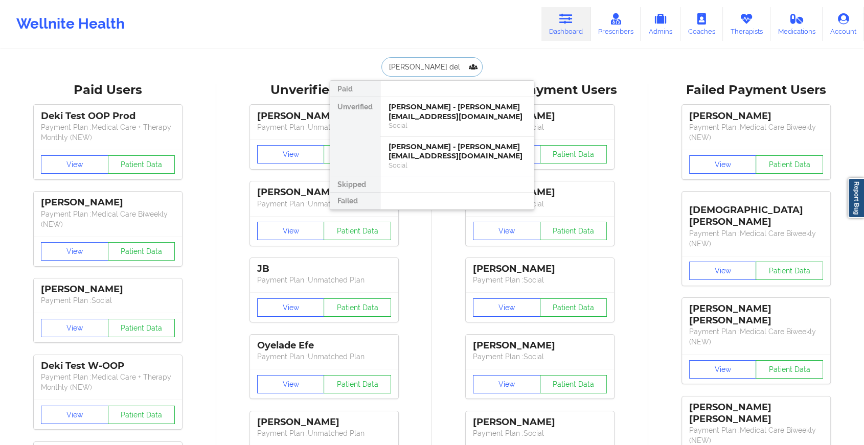
type input "[PERSON_NAME] del p"
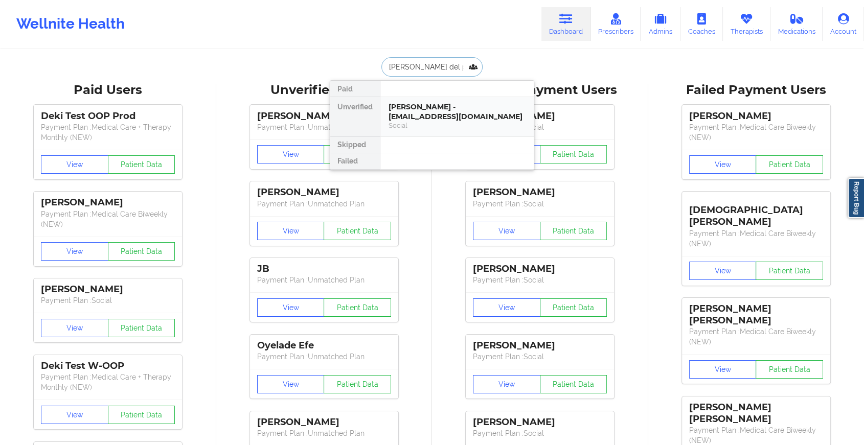
click at [436, 113] on div "[PERSON_NAME] - [EMAIL_ADDRESS][DOMAIN_NAME]" at bounding box center [457, 111] width 137 height 19
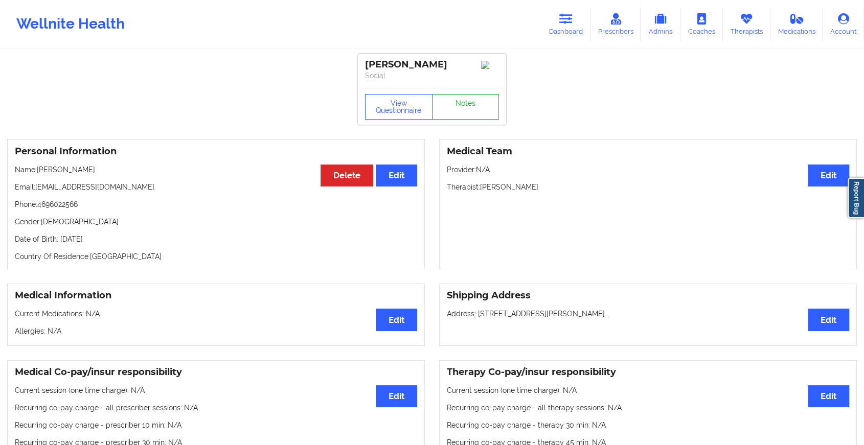
click at [463, 115] on link "Notes" at bounding box center [465, 107] width 67 height 26
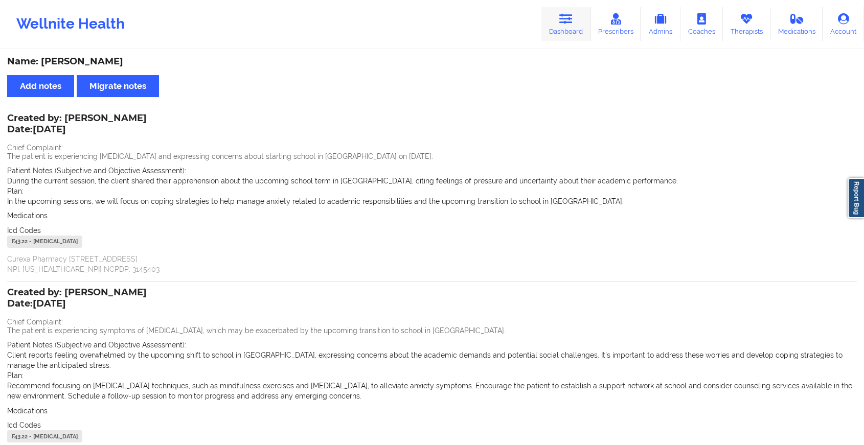
click at [579, 32] on link "Dashboard" at bounding box center [565, 24] width 49 height 34
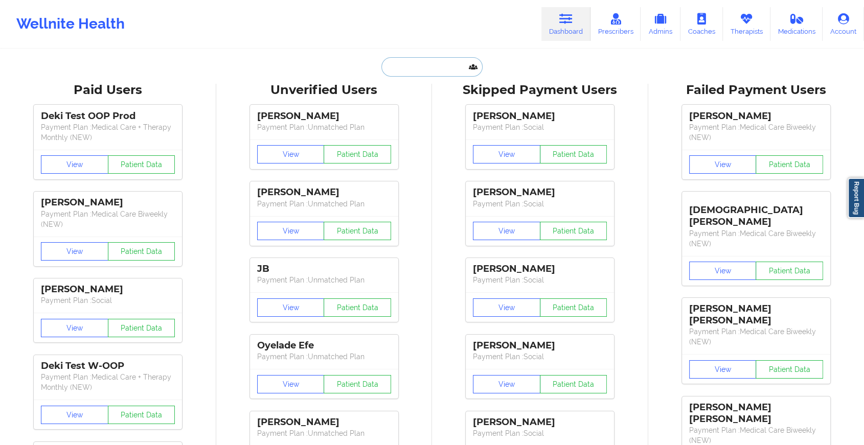
click at [392, 65] on input "text" at bounding box center [431, 66] width 101 height 19
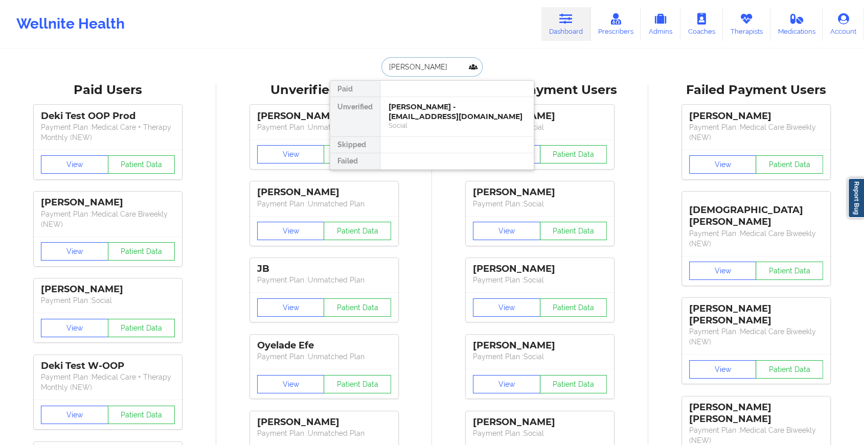
type input "[PERSON_NAME]"
click at [421, 108] on div "[PERSON_NAME] - [EMAIL_ADDRESS][DOMAIN_NAME]" at bounding box center [457, 111] width 137 height 19
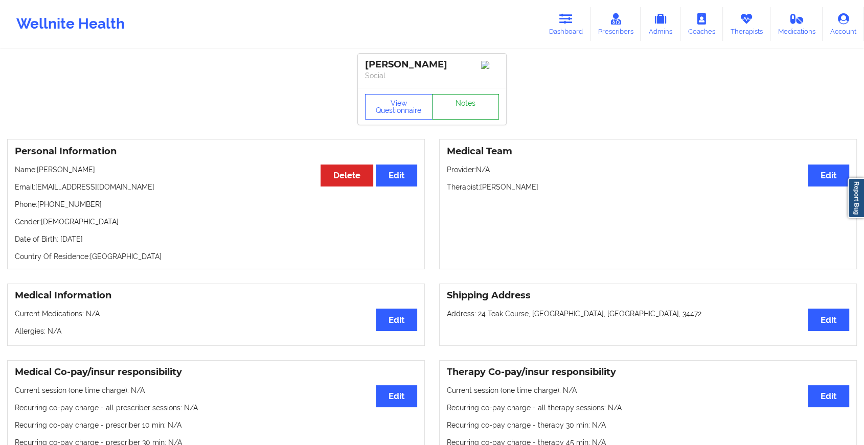
click at [457, 112] on link "Notes" at bounding box center [465, 107] width 67 height 26
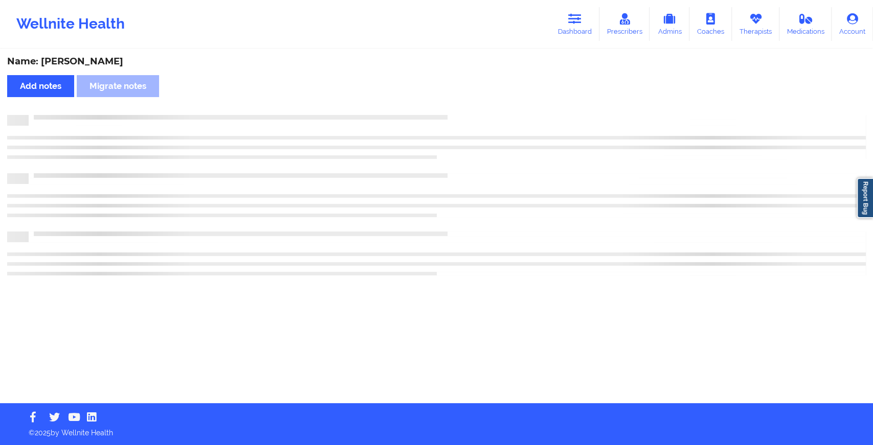
click at [457, 112] on div "Name: [PERSON_NAME] Add notes Migrate notes" at bounding box center [436, 226] width 873 height 353
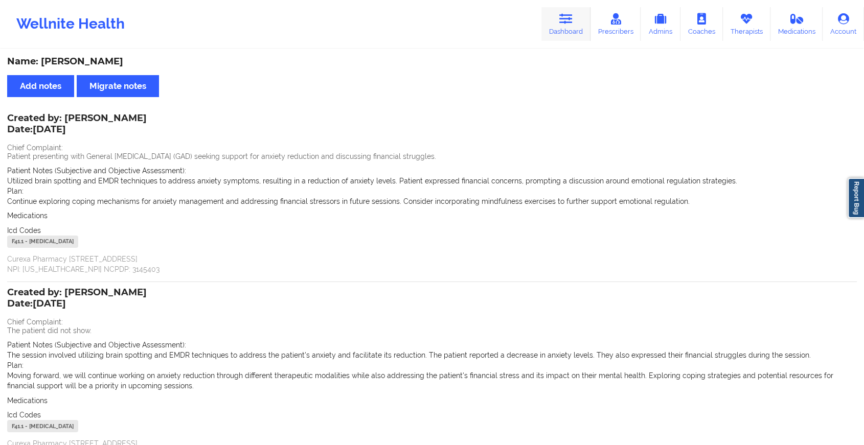
click at [560, 16] on link "Dashboard" at bounding box center [565, 24] width 49 height 34
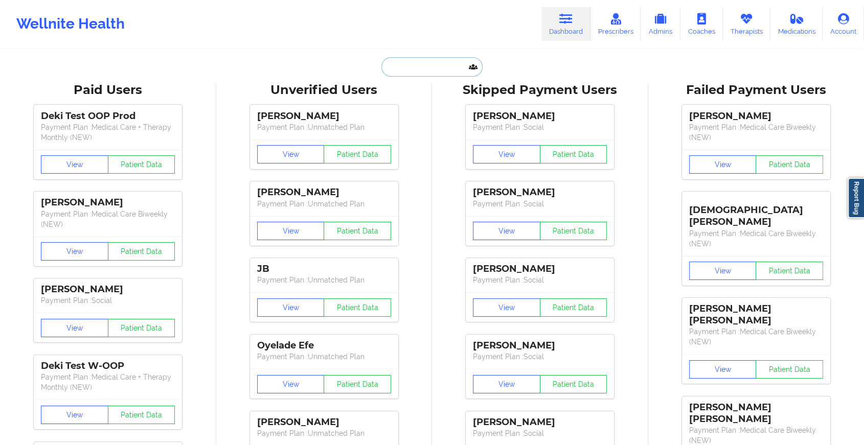
click at [432, 62] on input "text" at bounding box center [431, 66] width 101 height 19
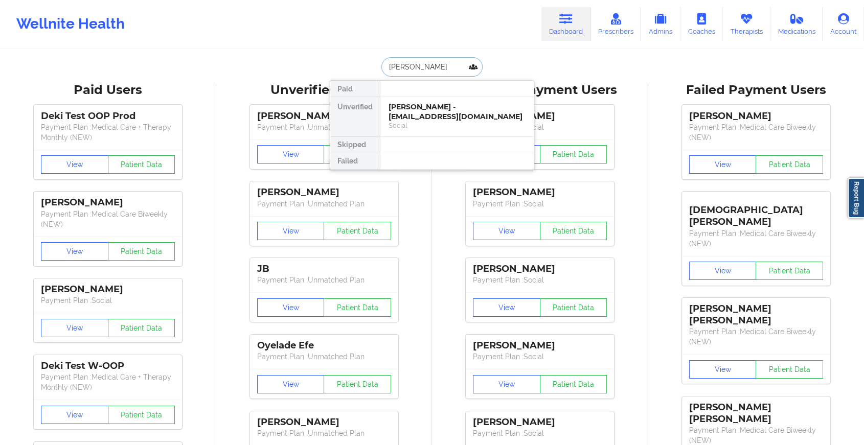
type input "[PERSON_NAME]"
click at [437, 112] on div "[PERSON_NAME] - [EMAIL_ADDRESS][DOMAIN_NAME]" at bounding box center [457, 111] width 137 height 19
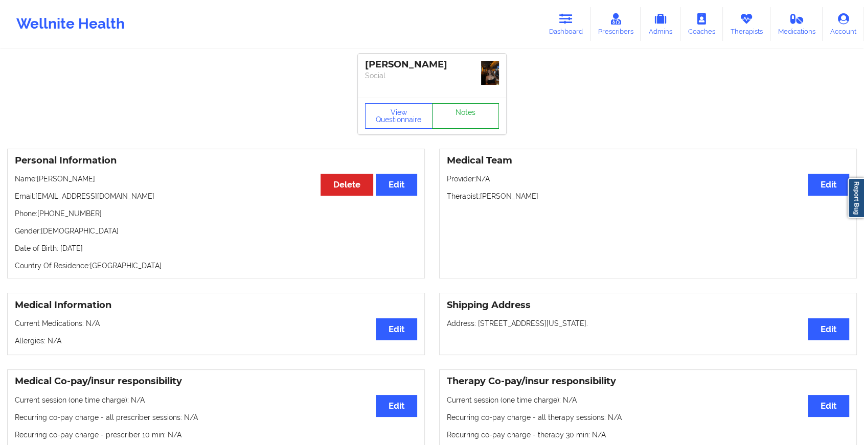
click at [465, 121] on link "Notes" at bounding box center [465, 116] width 67 height 26
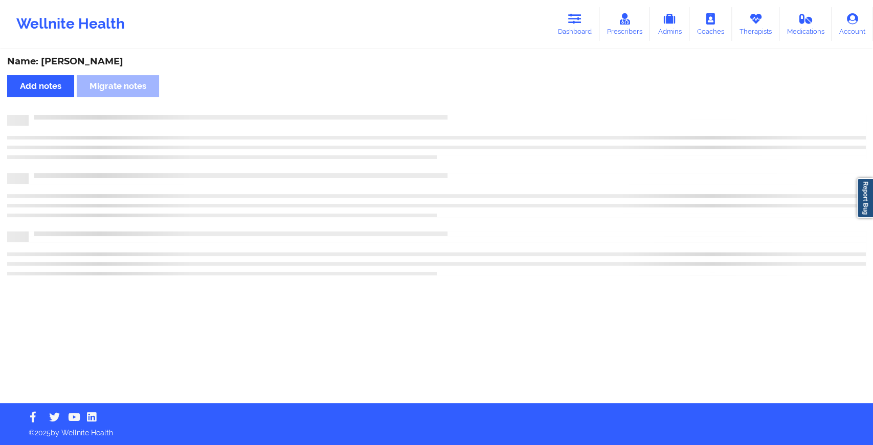
click at [465, 121] on div at bounding box center [436, 120] width 858 height 11
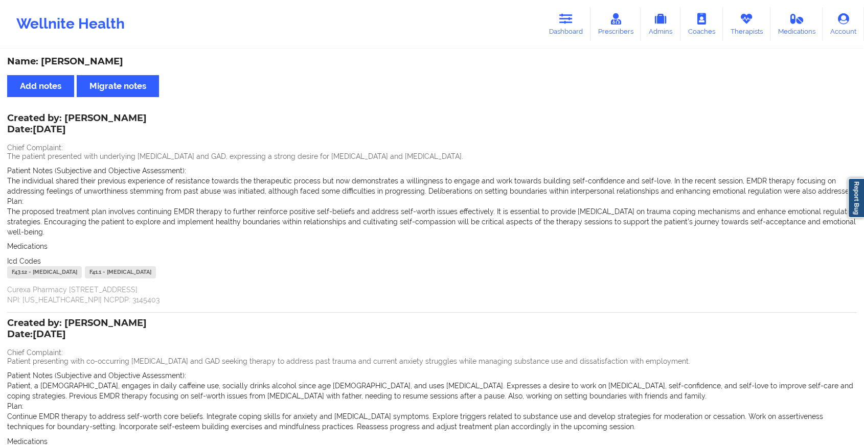
click at [29, 151] on p "The patient presented with underlying [MEDICAL_DATA] and GAD, expressing a stro…" at bounding box center [432, 156] width 850 height 10
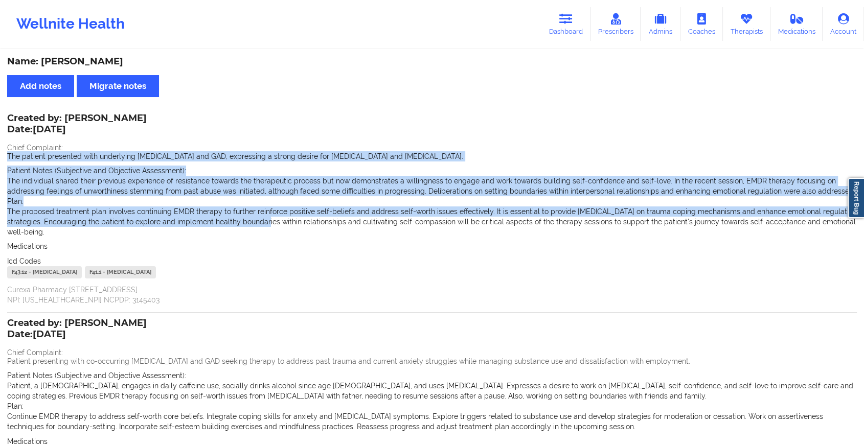
drag, startPoint x: 4, startPoint y: 152, endPoint x: 261, endPoint y: 218, distance: 266.0
click at [261, 218] on div "Name: [PERSON_NAME] Add notes Migrate notes Created by: [PERSON_NAME] Date: [DA…" at bounding box center [432, 296] width 864 height 492
click at [261, 218] on p "The proposed treatment plan involves continuing EMDR therapy to further reinfor…" at bounding box center [432, 222] width 850 height 31
click at [561, 14] on icon at bounding box center [565, 18] width 13 height 11
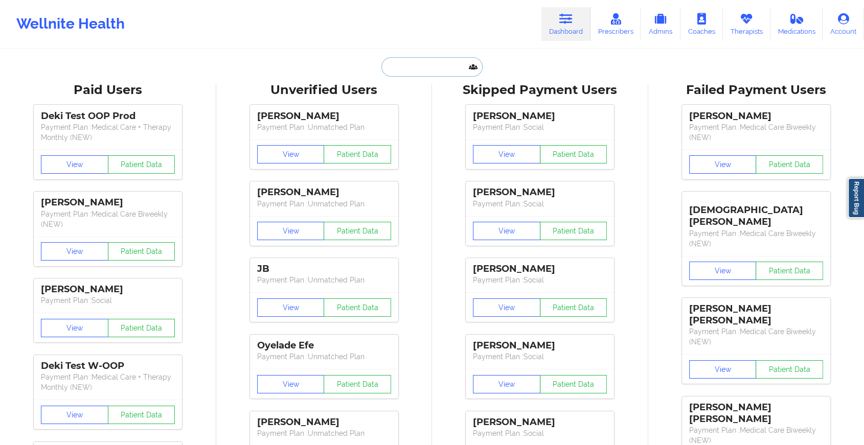
click at [442, 59] on input "text" at bounding box center [431, 66] width 101 height 19
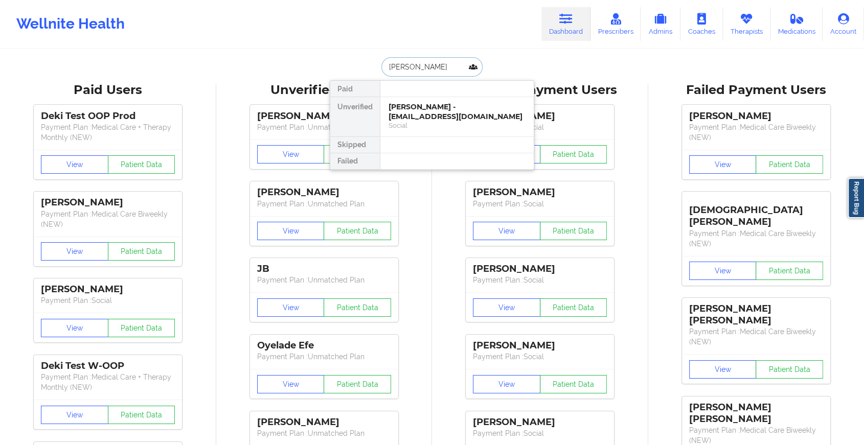
type input "[PERSON_NAME]"
click at [462, 113] on div "[PERSON_NAME] - [EMAIL_ADDRESS][DOMAIN_NAME]" at bounding box center [457, 111] width 137 height 19
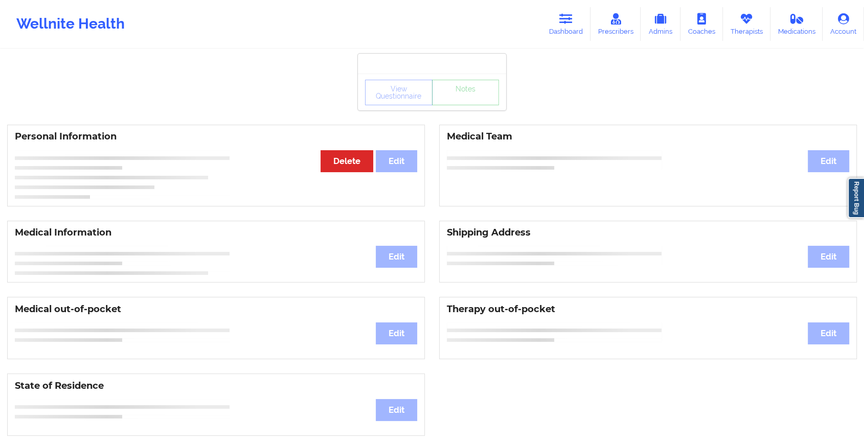
click at [474, 114] on div "View Questionnaire Notes Personal Information Edit Delete Medical Team Edit Med…" at bounding box center [432, 431] width 864 height 863
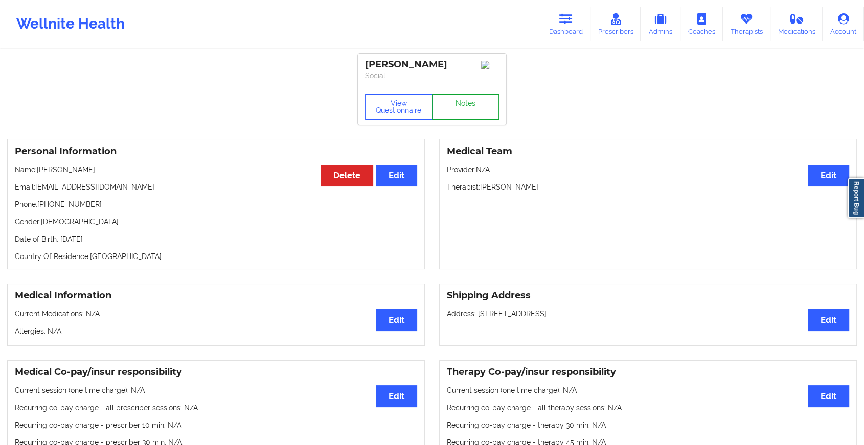
click at [474, 114] on link "Notes" at bounding box center [465, 107] width 67 height 26
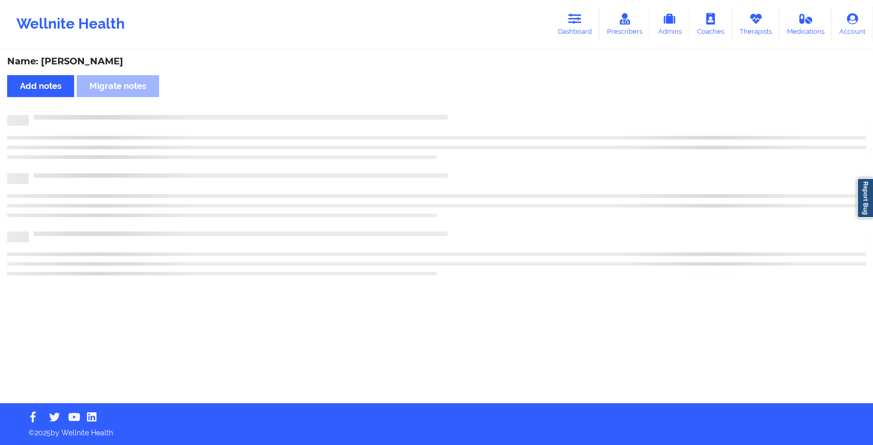
click at [474, 114] on div "Name: [PERSON_NAME] Add notes Migrate notes" at bounding box center [436, 226] width 873 height 353
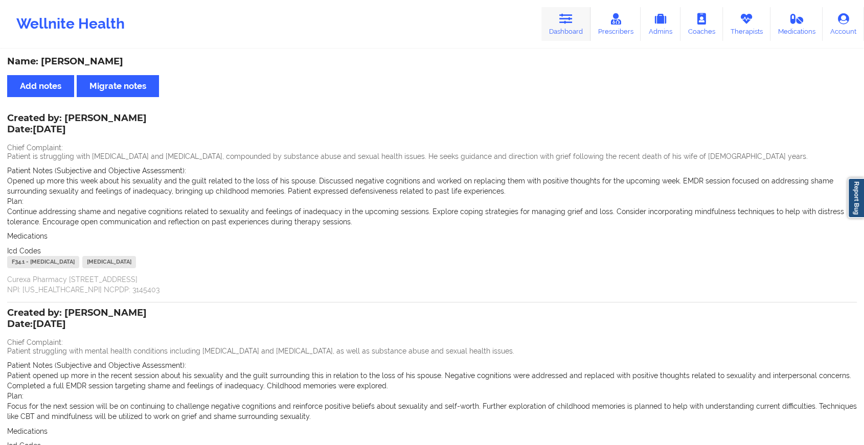
click at [560, 10] on link "Dashboard" at bounding box center [565, 24] width 49 height 34
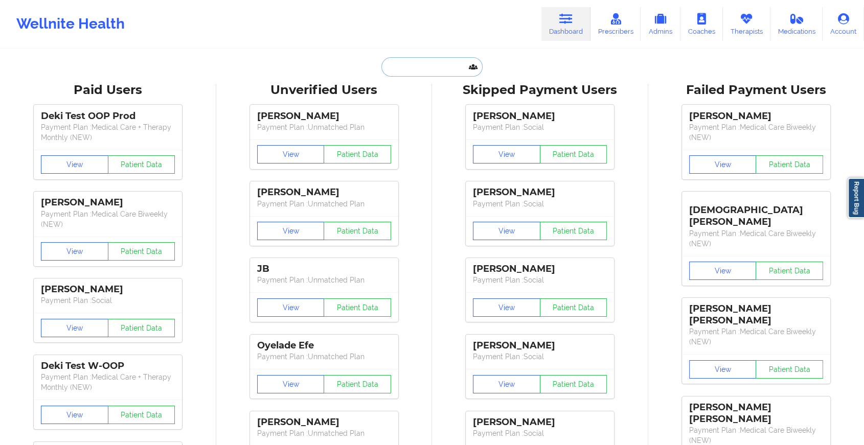
click at [436, 70] on input "text" at bounding box center [431, 66] width 101 height 19
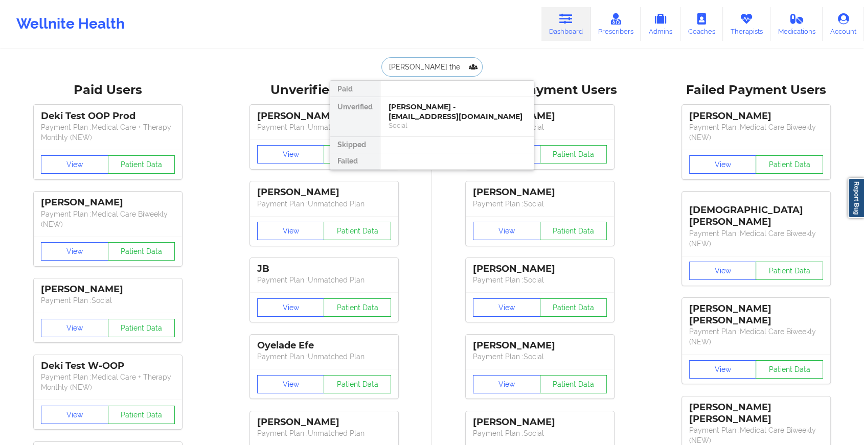
type input "[PERSON_NAME]"
click at [435, 106] on div "[PERSON_NAME] - [EMAIL_ADDRESS][DOMAIN_NAME]" at bounding box center [457, 111] width 137 height 19
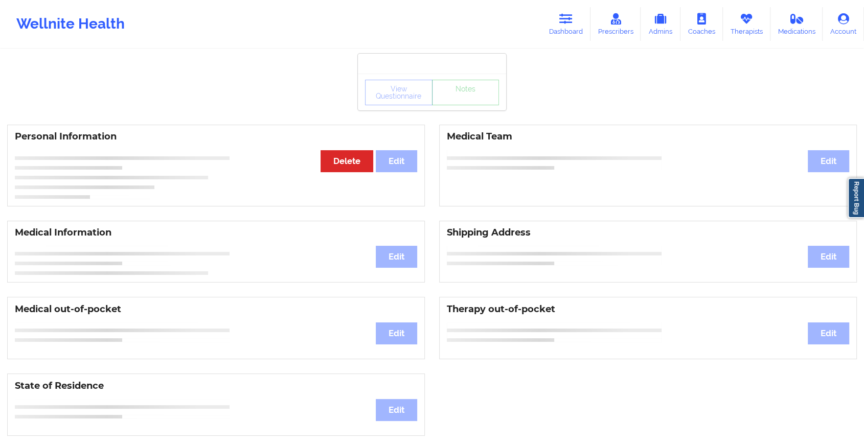
click at [458, 112] on div "View Questionnaire Notes Personal Information Edit Delete Medical Team Edit Med…" at bounding box center [432, 431] width 864 height 863
drag, startPoint x: 458, startPoint y: 112, endPoint x: 464, endPoint y: 106, distance: 8.3
click at [464, 106] on div "View Questionnaire Notes Personal Information Edit Delete Medical Team Edit Med…" at bounding box center [432, 431] width 864 height 863
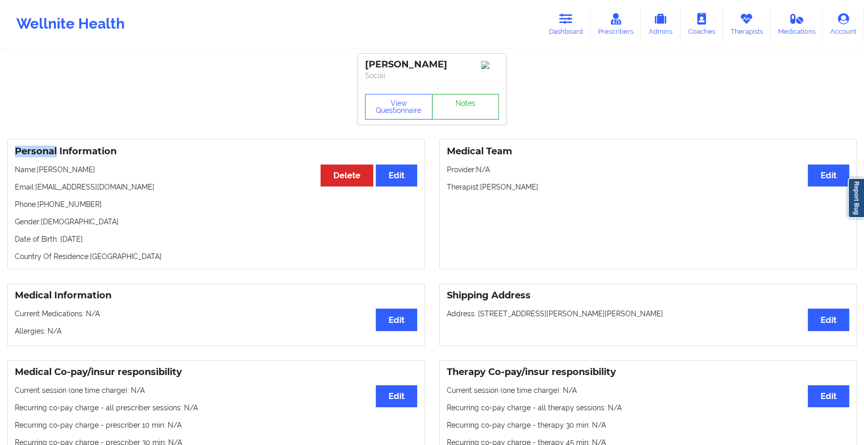
click at [464, 106] on link "Notes" at bounding box center [465, 107] width 67 height 26
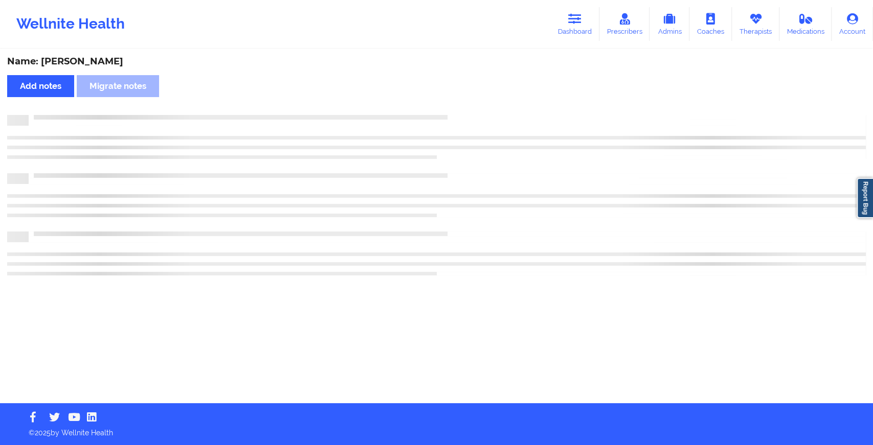
click at [464, 106] on div "Name: [PERSON_NAME] Add notes Migrate notes" at bounding box center [436, 226] width 873 height 353
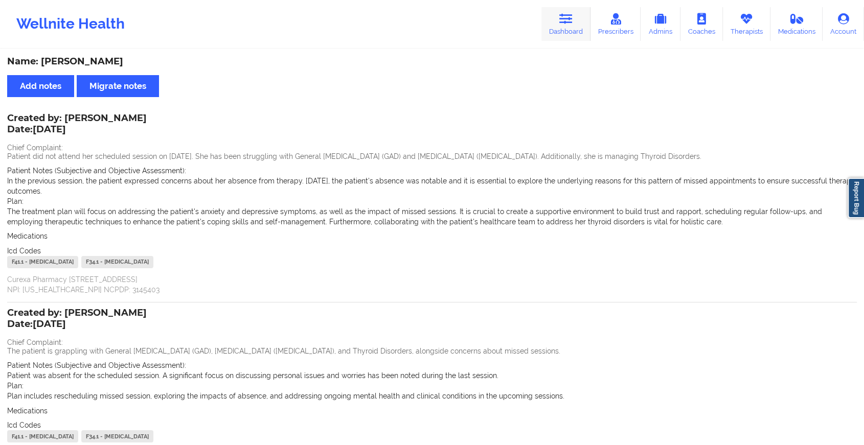
click at [561, 24] on icon at bounding box center [565, 18] width 13 height 11
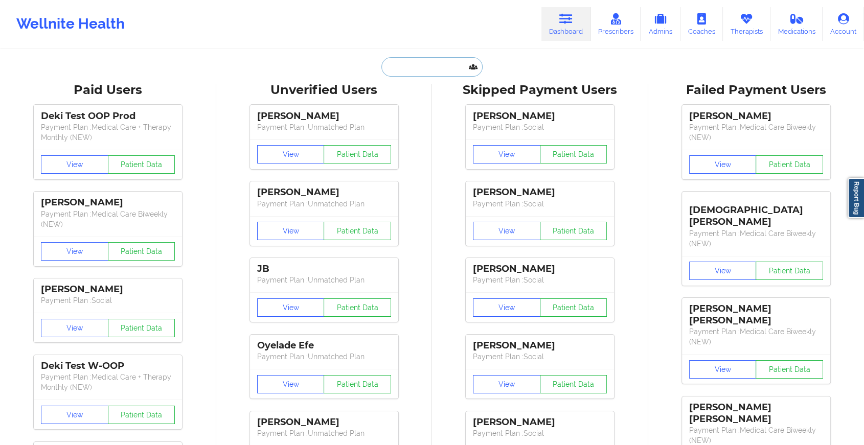
click at [413, 71] on input "text" at bounding box center [431, 66] width 101 height 19
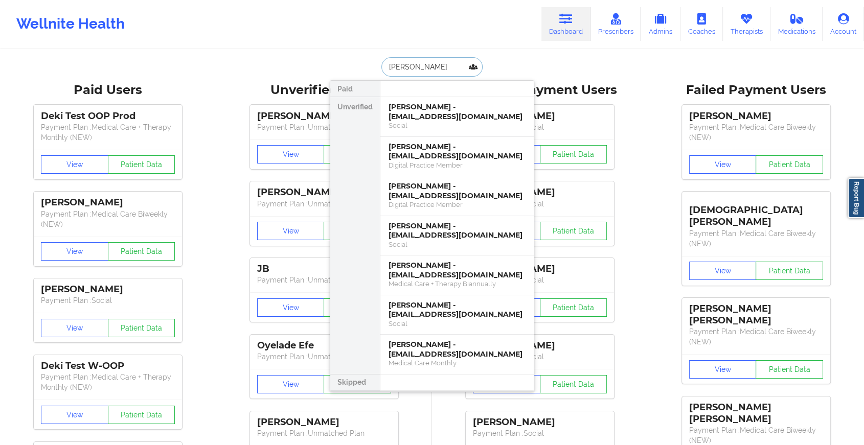
type input "[PERSON_NAME]"
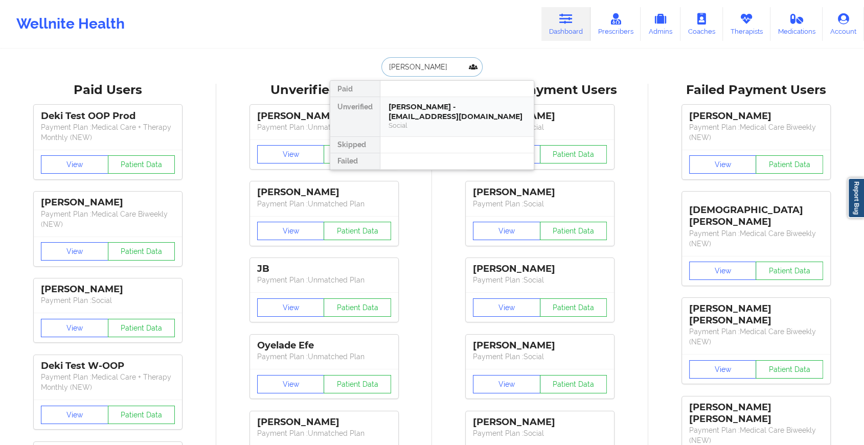
click at [439, 116] on div "[PERSON_NAME] - [EMAIL_ADDRESS][DOMAIN_NAME]" at bounding box center [457, 111] width 137 height 19
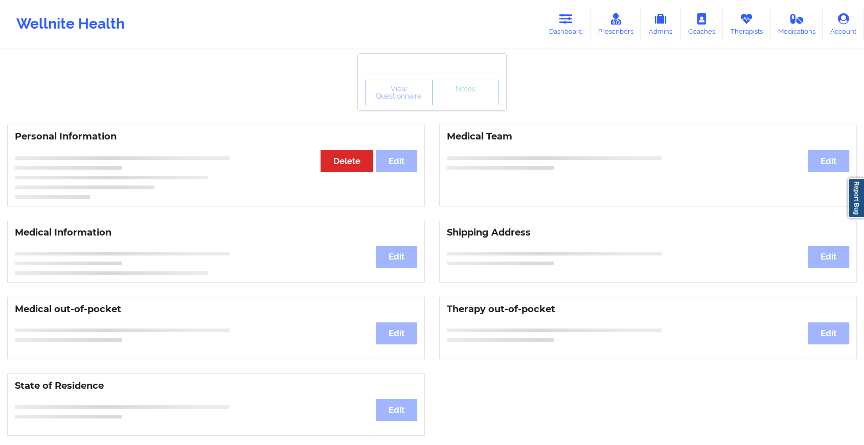
click at [452, 108] on div "View Questionnaire Notes" at bounding box center [432, 92] width 148 height 37
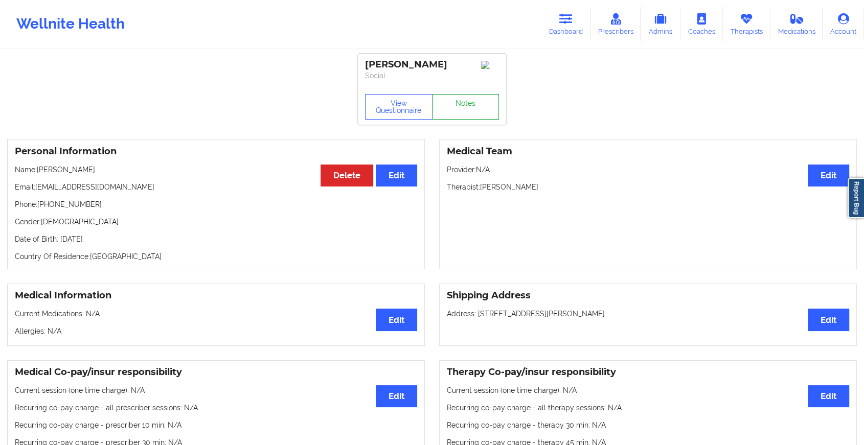
click at [452, 108] on link "Notes" at bounding box center [465, 107] width 67 height 26
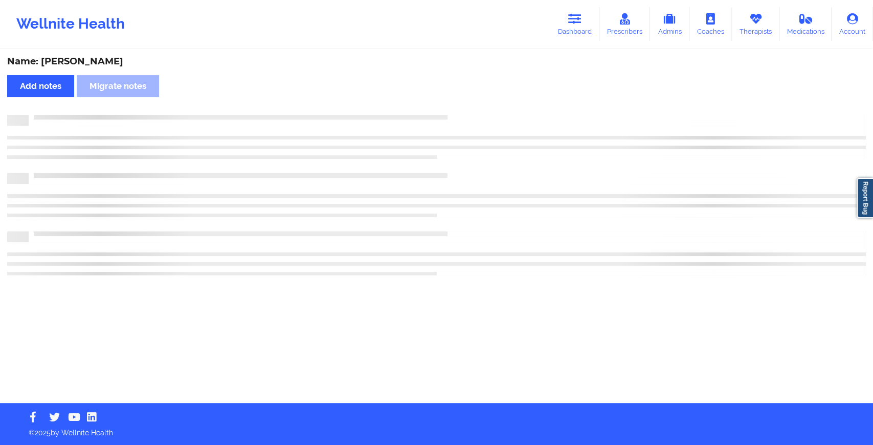
click at [452, 108] on div "Name: [PERSON_NAME] Add notes Migrate notes" at bounding box center [436, 226] width 873 height 353
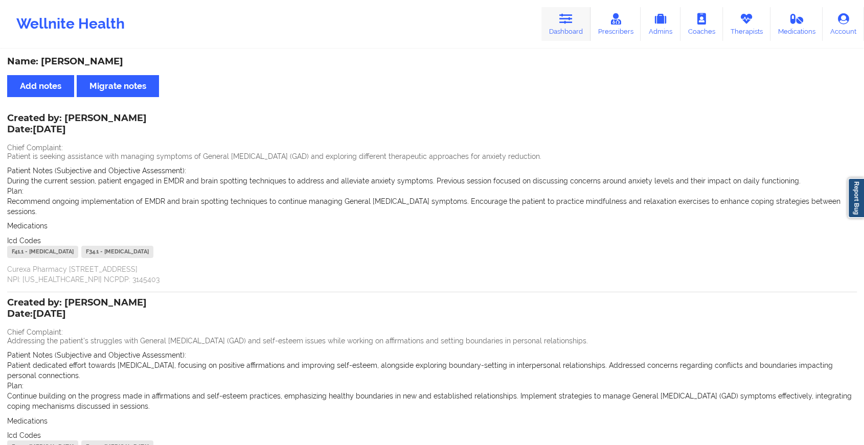
click at [557, 13] on link "Dashboard" at bounding box center [565, 24] width 49 height 34
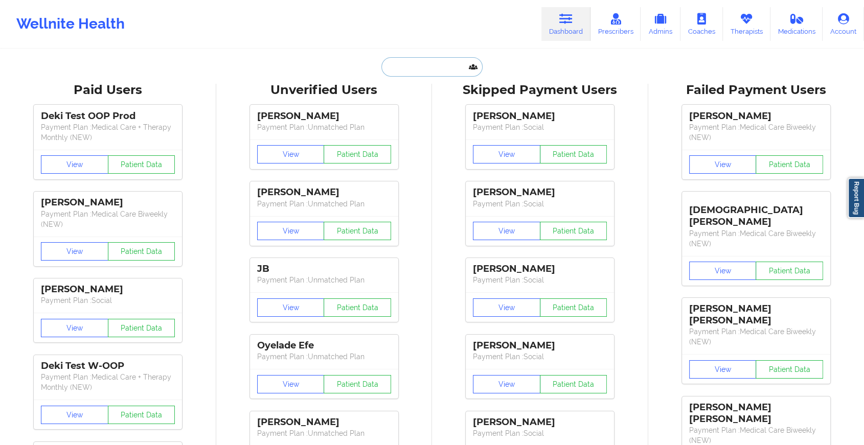
click at [417, 73] on input "text" at bounding box center [431, 66] width 101 height 19
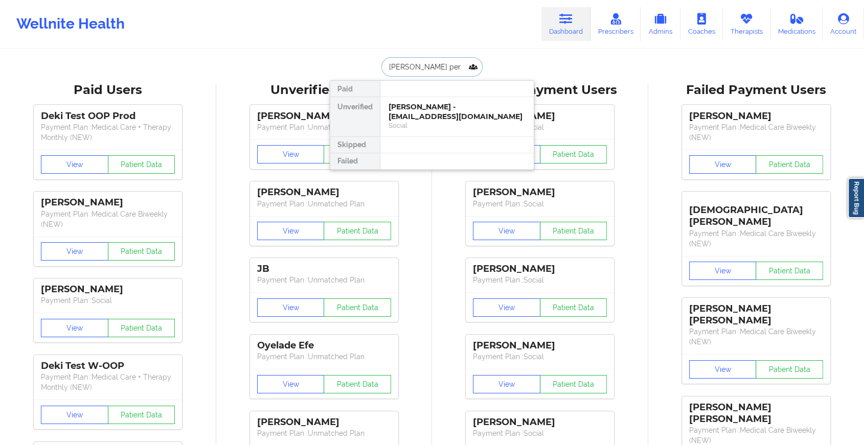
type input "[PERSON_NAME]"
click at [419, 110] on div "[PERSON_NAME] - [EMAIL_ADDRESS][DOMAIN_NAME]" at bounding box center [457, 111] width 137 height 19
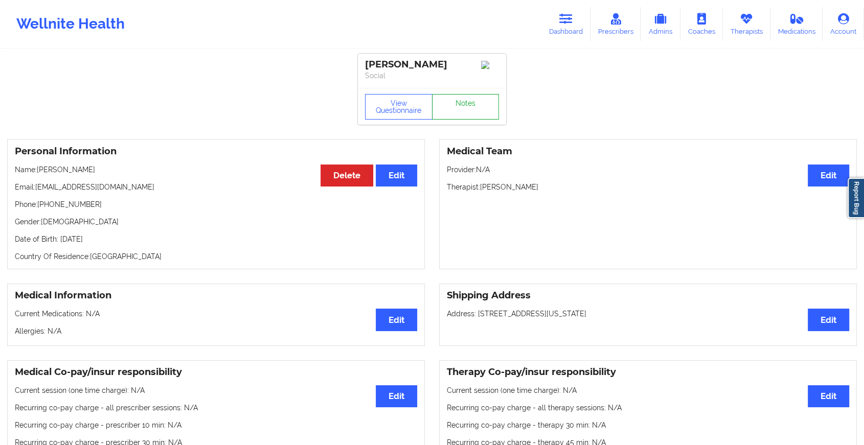
click at [454, 110] on link "Notes" at bounding box center [465, 107] width 67 height 26
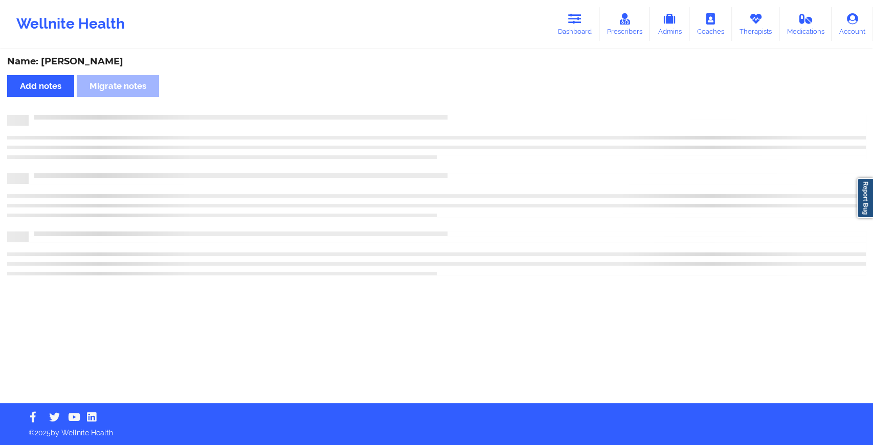
click at [454, 110] on div "Name: [PERSON_NAME] Add notes Migrate notes" at bounding box center [436, 226] width 873 height 353
drag, startPoint x: 454, startPoint y: 110, endPoint x: 504, endPoint y: 165, distance: 73.8
click at [504, 165] on div "Name: [PERSON_NAME] Add notes Migrate notes" at bounding box center [436, 226] width 873 height 353
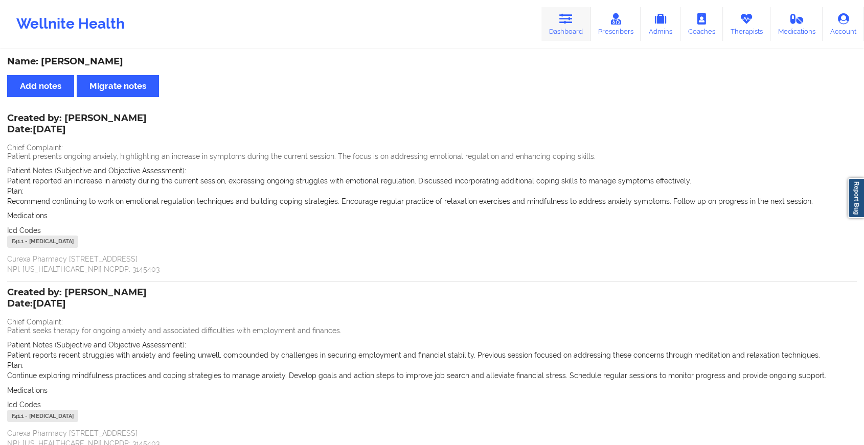
click at [561, 15] on icon at bounding box center [565, 18] width 13 height 11
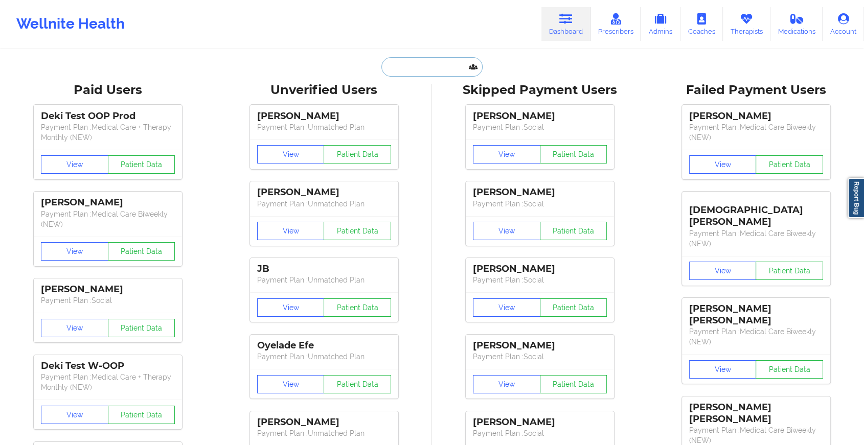
click at [426, 72] on input "text" at bounding box center [431, 66] width 101 height 19
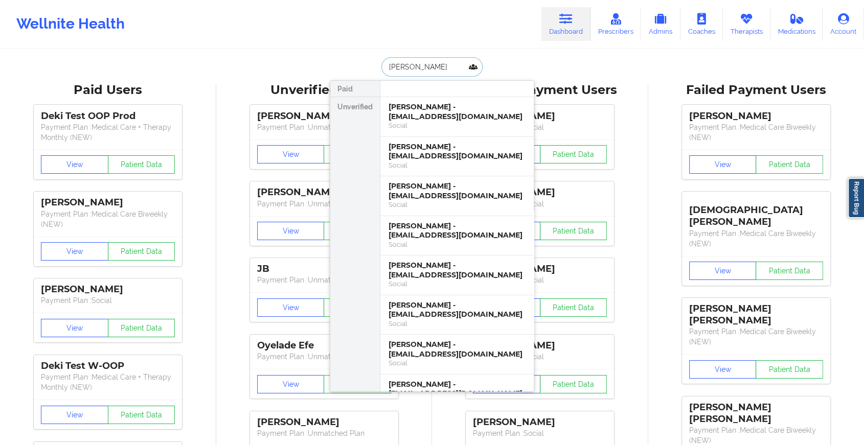
type input "[PERSON_NAME]"
click at [445, 116] on div "[PERSON_NAME] - [EMAIL_ADDRESS][DOMAIN_NAME]" at bounding box center [457, 111] width 137 height 19
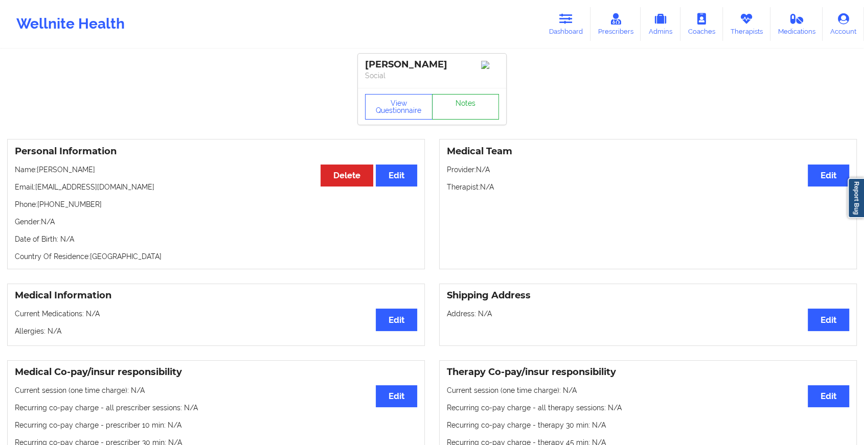
drag, startPoint x: 471, startPoint y: 131, endPoint x: 476, endPoint y: 116, distance: 15.7
click at [476, 116] on link "Notes" at bounding box center [465, 107] width 67 height 26
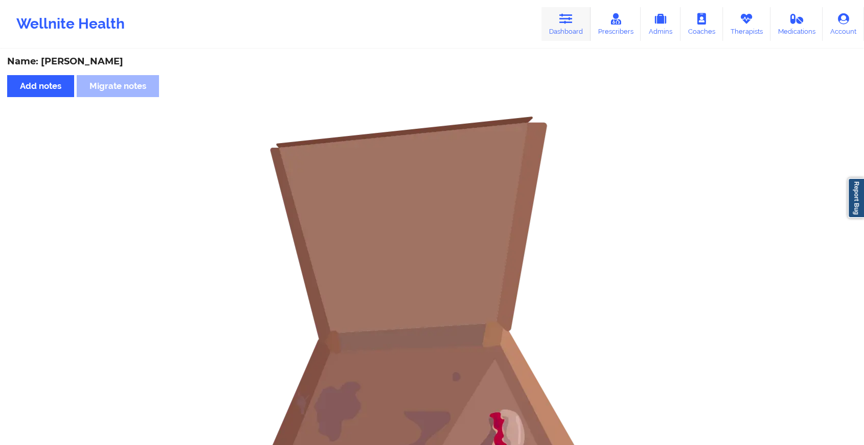
click at [553, 18] on link "Dashboard" at bounding box center [565, 24] width 49 height 34
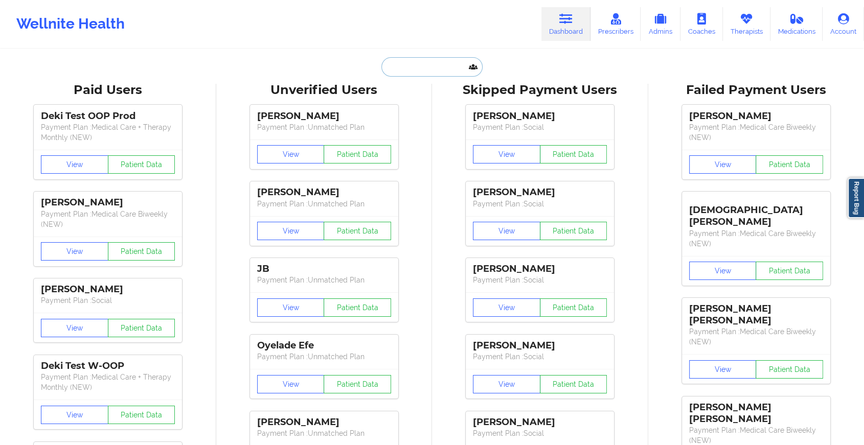
click at [442, 61] on input "text" at bounding box center [431, 66] width 101 height 19
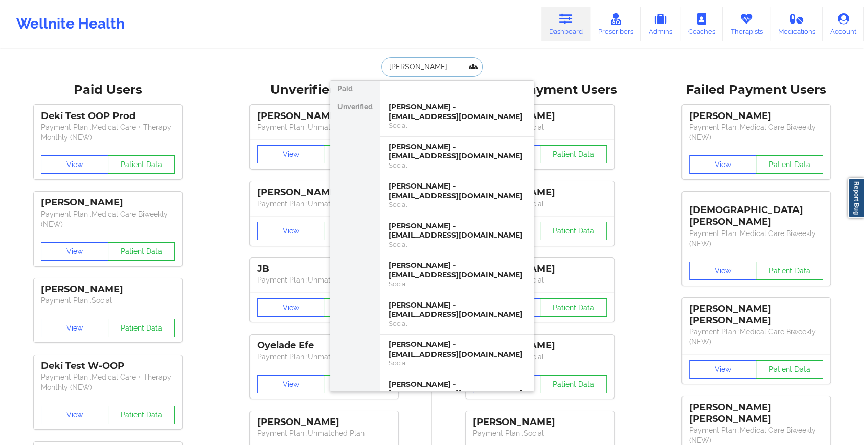
type input "[PERSON_NAME]"
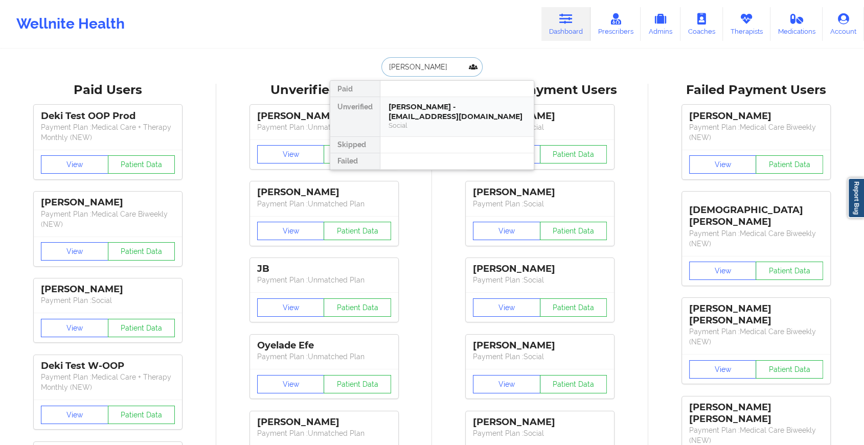
click at [419, 121] on div "Social" at bounding box center [457, 125] width 137 height 9
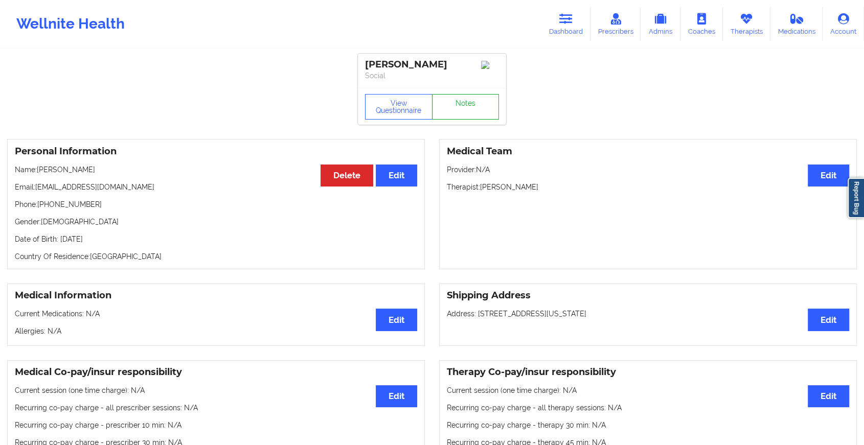
click at [488, 115] on link "Notes" at bounding box center [465, 107] width 67 height 26
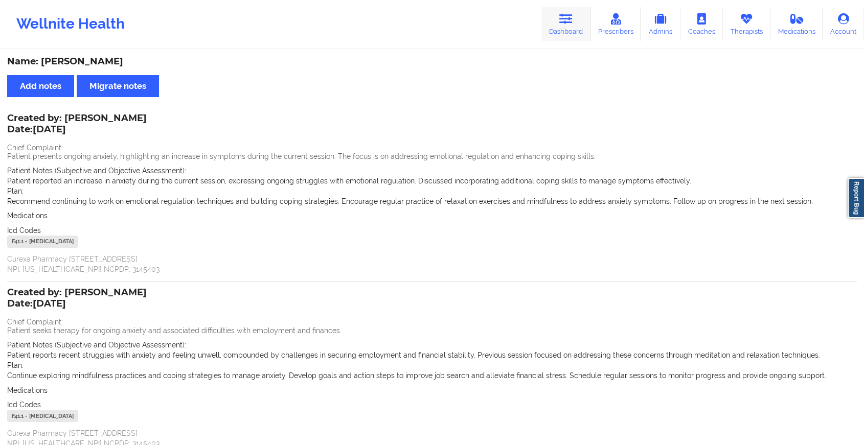
click at [569, 21] on icon at bounding box center [565, 18] width 13 height 11
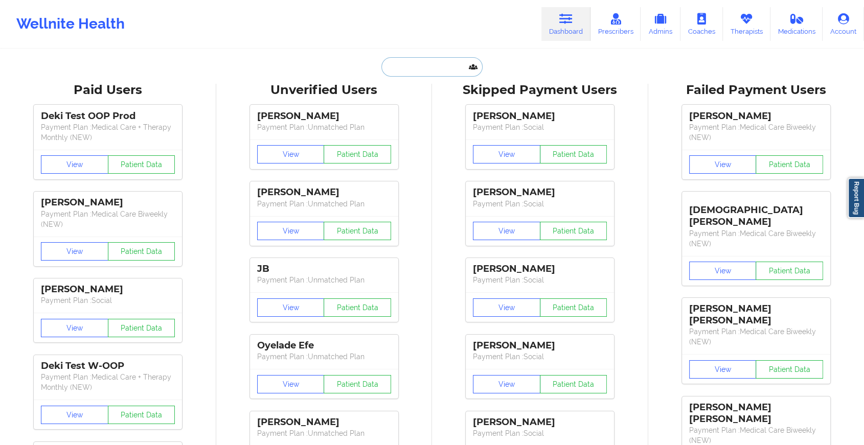
click at [446, 67] on input "text" at bounding box center [431, 66] width 101 height 19
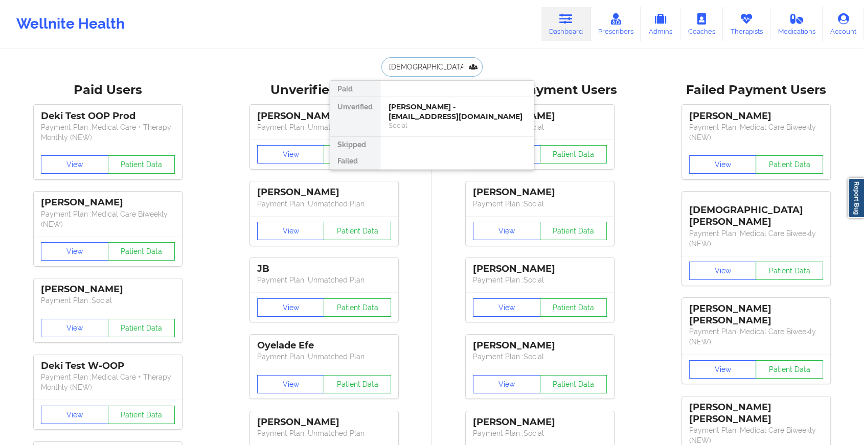
type input "[DEMOGRAPHIC_DATA][PERSON_NAME]"
click at [438, 95] on div at bounding box center [457, 89] width 154 height 16
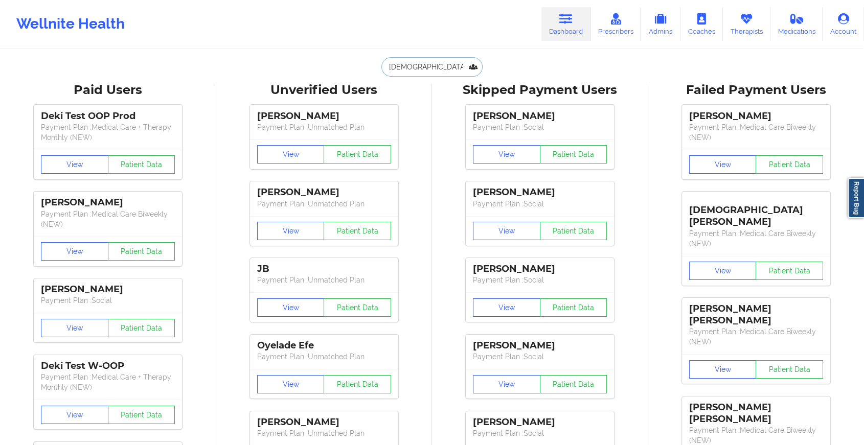
click at [446, 64] on input "[DEMOGRAPHIC_DATA][PERSON_NAME]" at bounding box center [431, 66] width 101 height 19
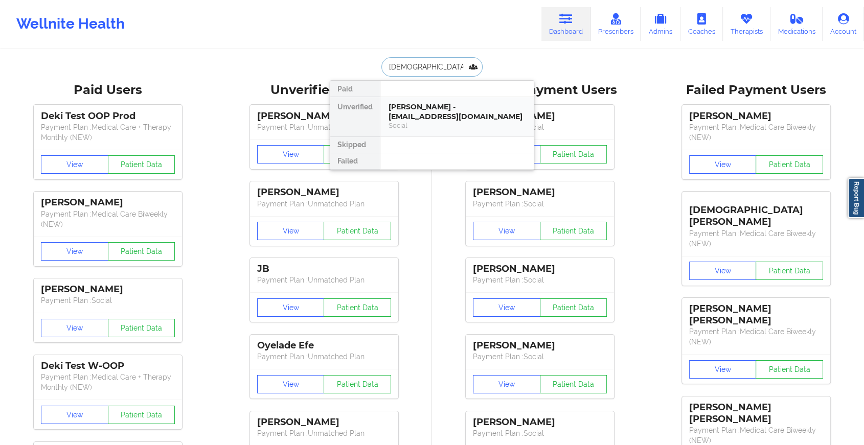
click at [446, 117] on div "[PERSON_NAME] - [EMAIL_ADDRESS][DOMAIN_NAME]" at bounding box center [457, 111] width 137 height 19
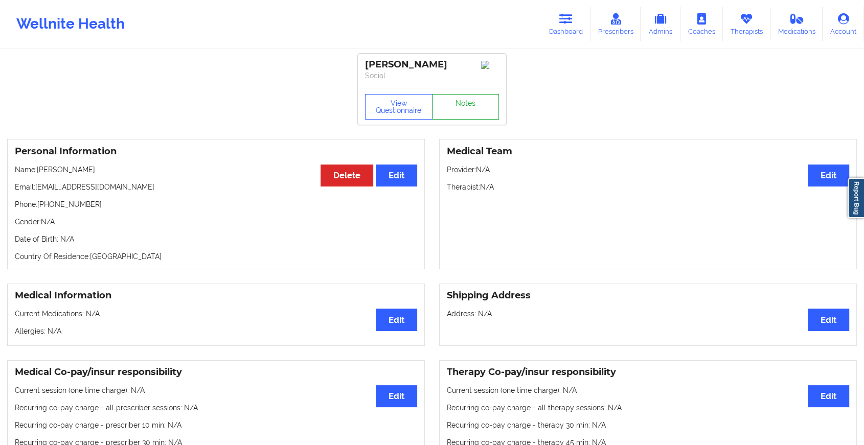
click at [446, 117] on link "Notes" at bounding box center [465, 107] width 67 height 26
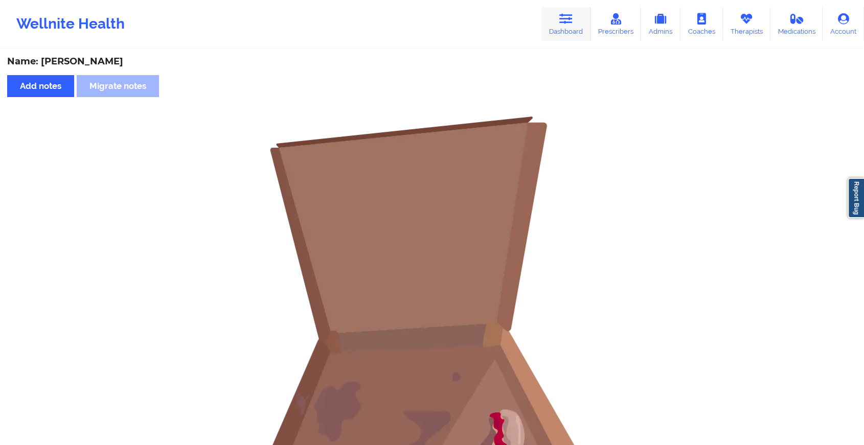
click at [562, 16] on icon at bounding box center [565, 18] width 13 height 11
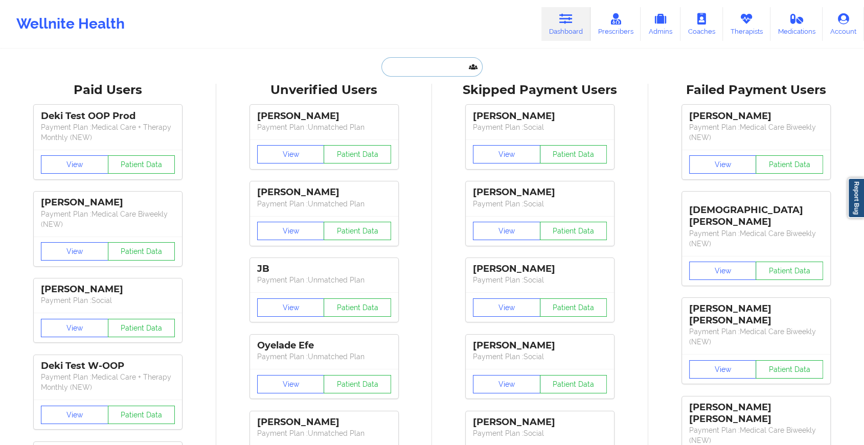
click at [446, 67] on input "text" at bounding box center [431, 66] width 101 height 19
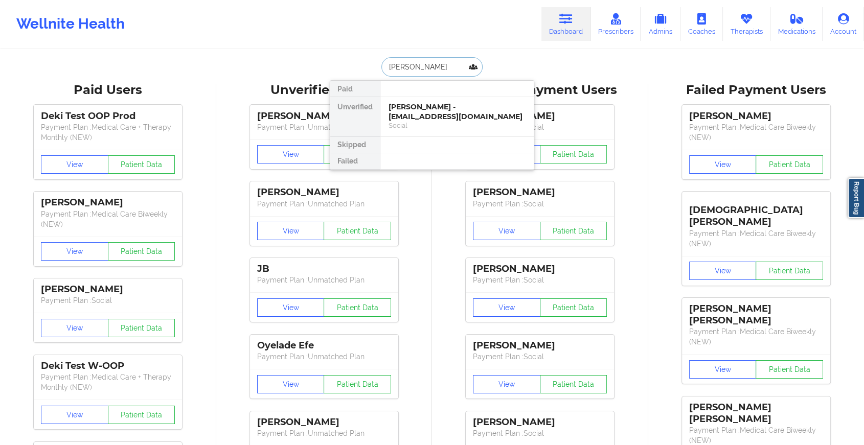
type input "[PERSON_NAME]"
click at [445, 106] on div "[PERSON_NAME] - [EMAIL_ADDRESS][DOMAIN_NAME]" at bounding box center [457, 111] width 137 height 19
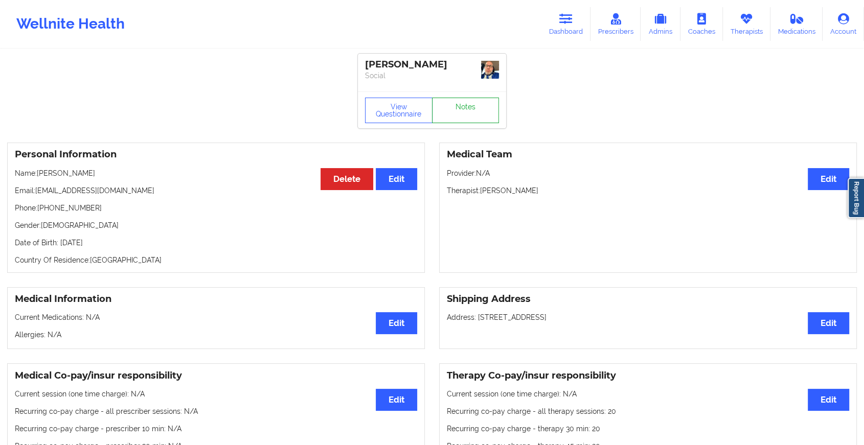
click at [470, 121] on link "Notes" at bounding box center [465, 111] width 67 height 26
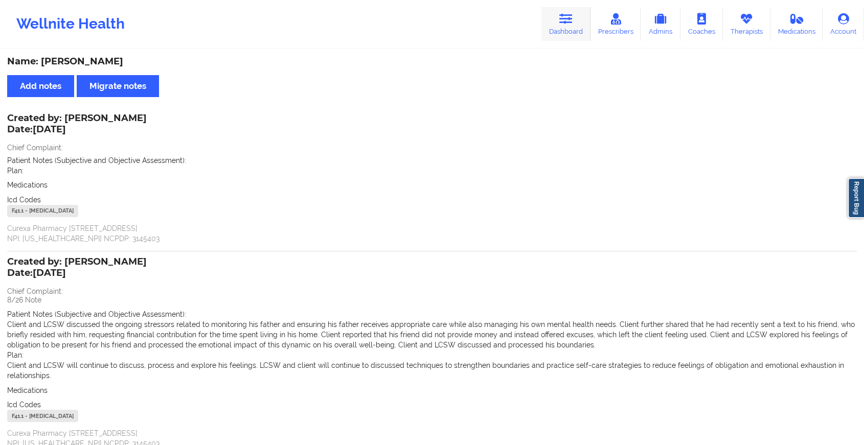
click at [562, 20] on icon at bounding box center [565, 18] width 13 height 11
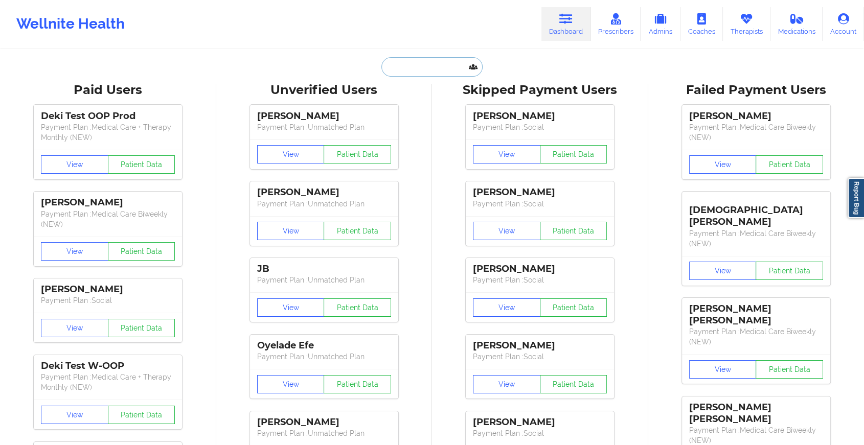
click at [414, 75] on input "text" at bounding box center [431, 66] width 101 height 19
click at [419, 71] on input "text" at bounding box center [431, 66] width 101 height 19
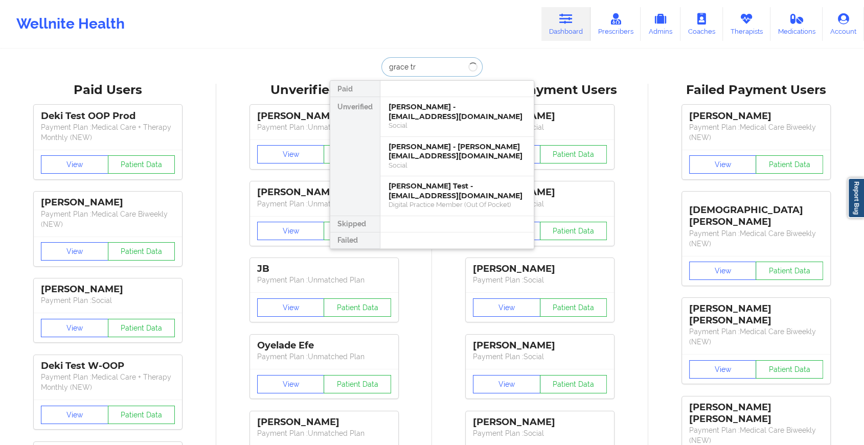
type input "grace tru"
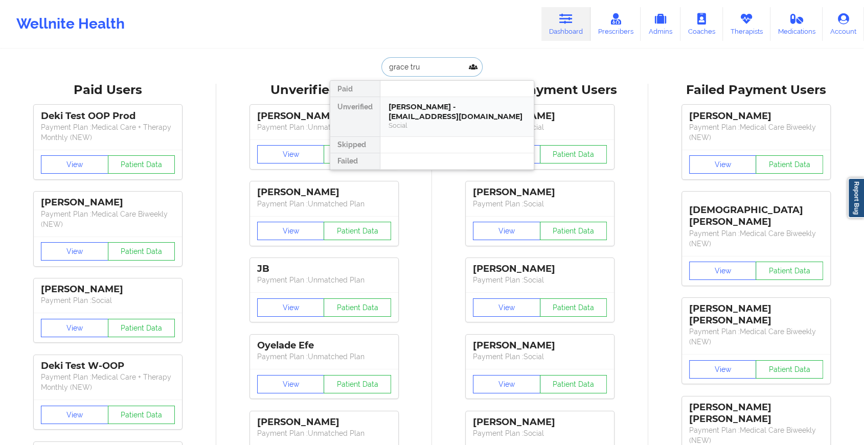
click at [447, 115] on div "[PERSON_NAME] - [EMAIL_ADDRESS][DOMAIN_NAME]" at bounding box center [457, 111] width 137 height 19
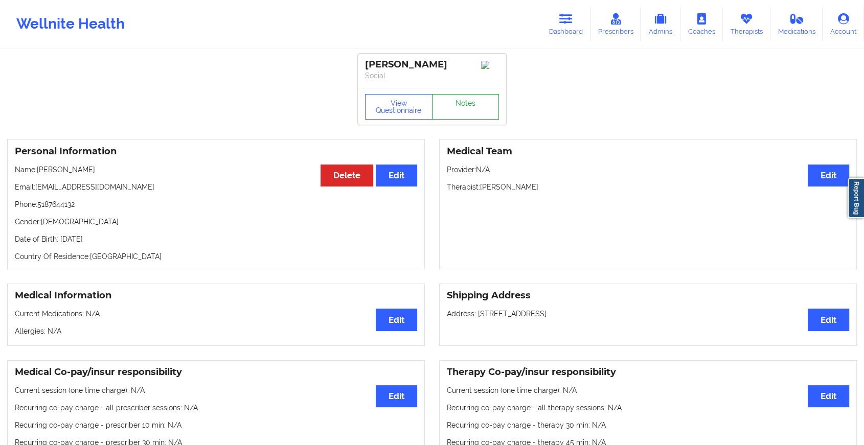
click at [469, 108] on link "Notes" at bounding box center [465, 107] width 67 height 26
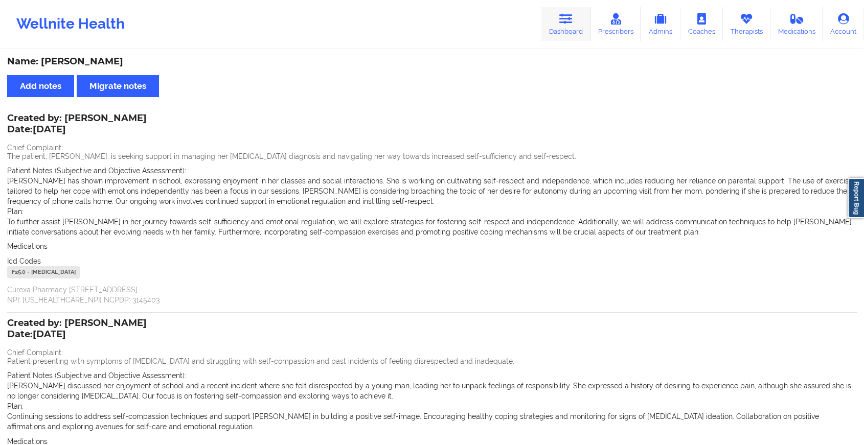
click at [571, 17] on icon at bounding box center [565, 18] width 13 height 11
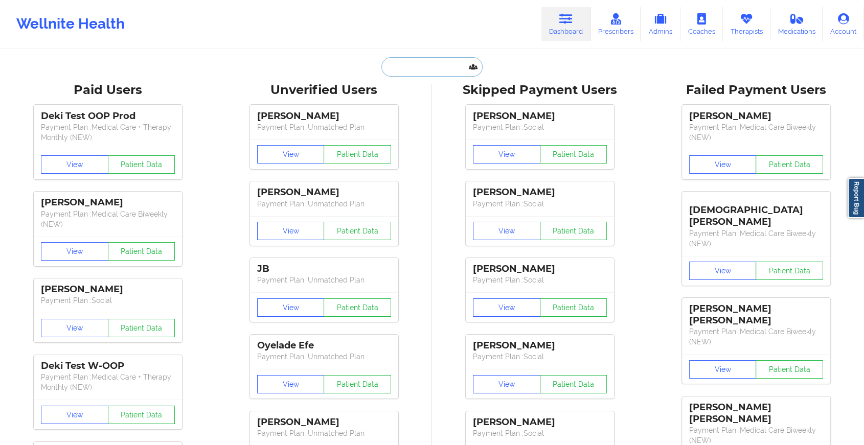
click at [417, 65] on input "text" at bounding box center [431, 66] width 101 height 19
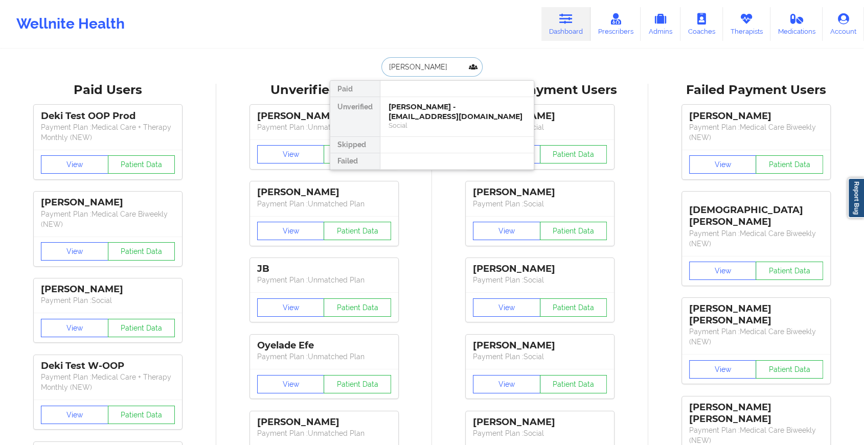
type input "[PERSON_NAME]"
click at [430, 106] on div "[PERSON_NAME] - [EMAIL_ADDRESS][DOMAIN_NAME]" at bounding box center [457, 111] width 137 height 19
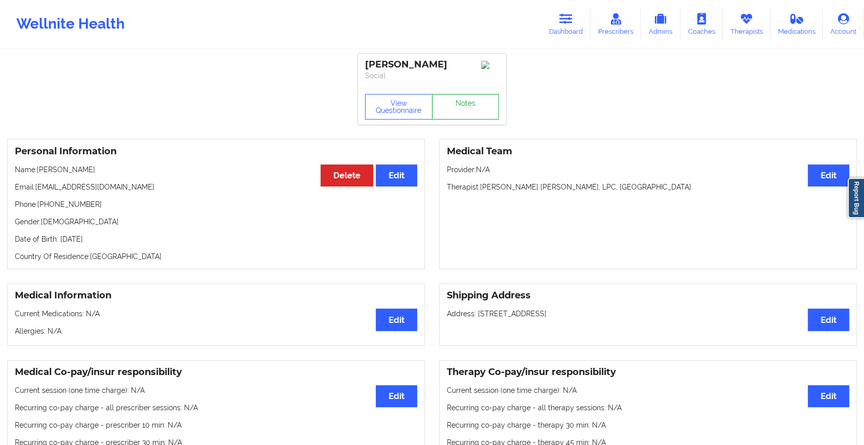
click at [450, 116] on link "Notes" at bounding box center [465, 107] width 67 height 26
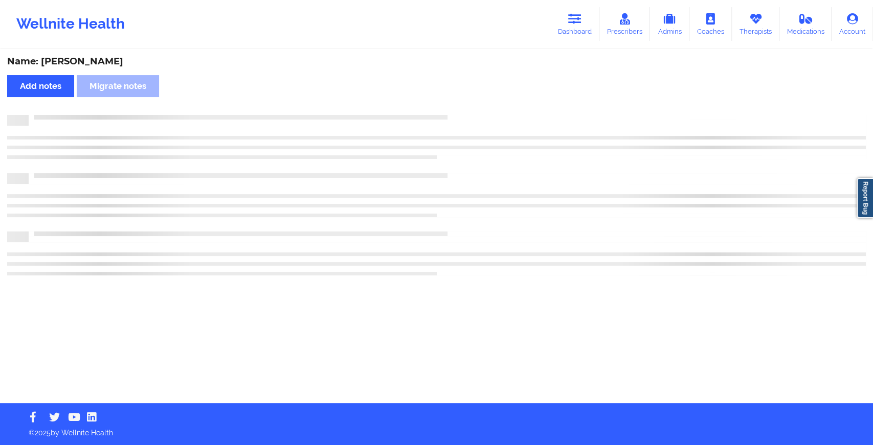
click at [450, 115] on div at bounding box center [447, 115] width 837 height 0
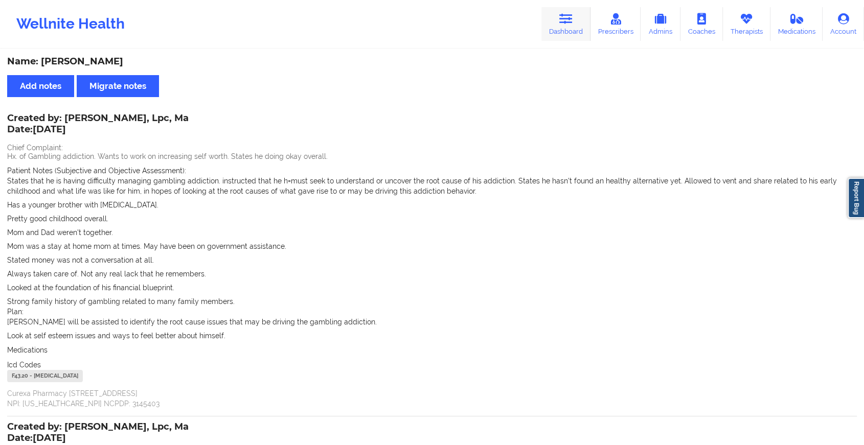
click at [573, 19] on icon at bounding box center [565, 18] width 13 height 11
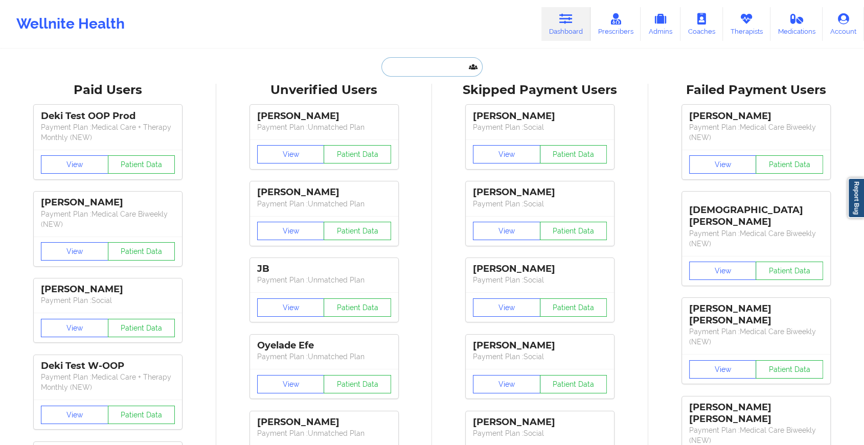
click at [430, 67] on input "text" at bounding box center [431, 66] width 101 height 19
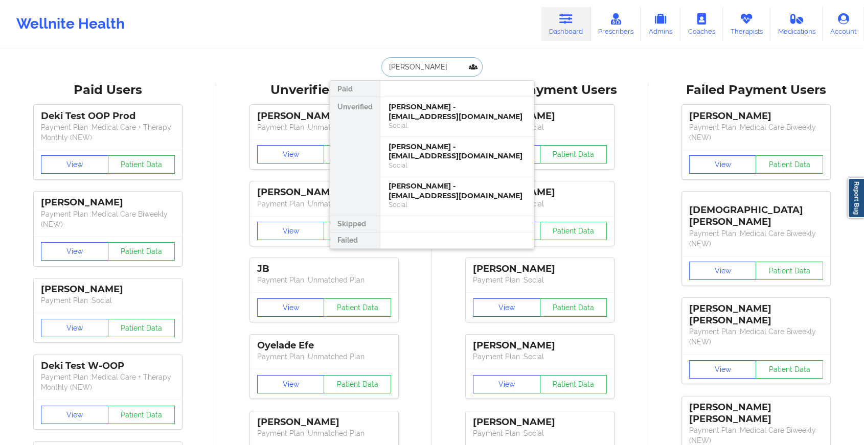
type input "[PERSON_NAME]"
click at [418, 160] on div "[PERSON_NAME] - [EMAIL_ADDRESS][DOMAIN_NAME]" at bounding box center [457, 151] width 137 height 19
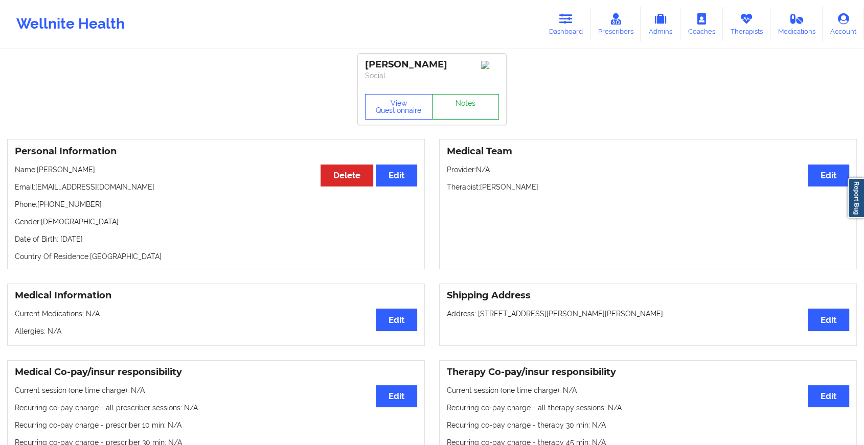
click at [452, 117] on link "Notes" at bounding box center [465, 107] width 67 height 26
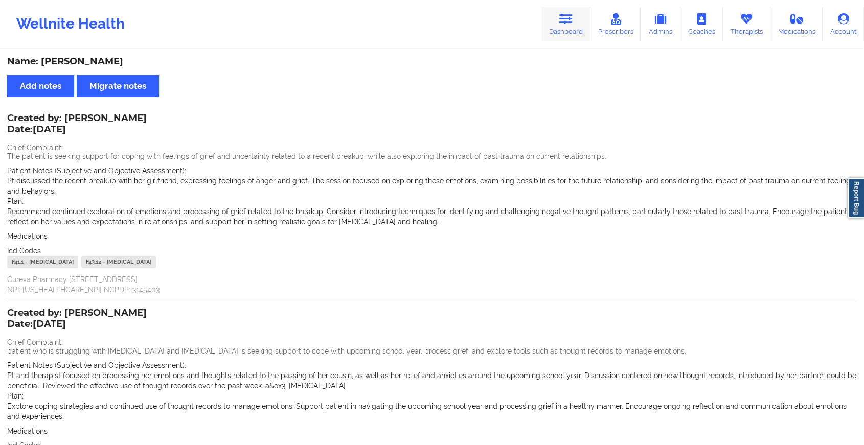
click at [558, 12] on link "Dashboard" at bounding box center [565, 24] width 49 height 34
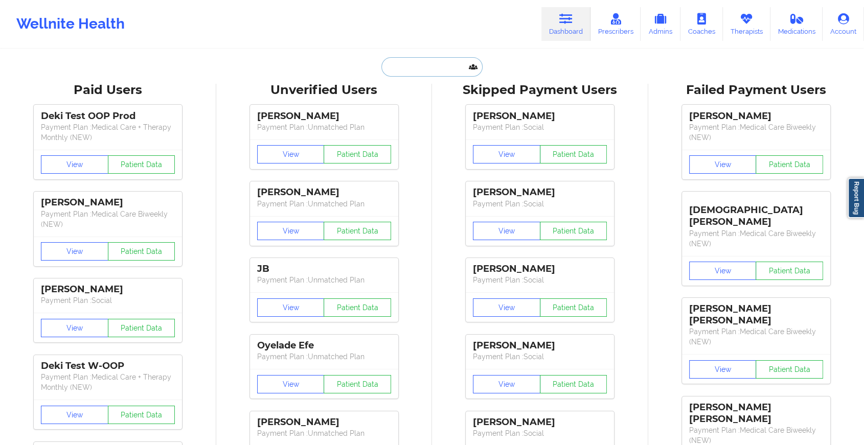
click at [424, 69] on input "text" at bounding box center [431, 66] width 101 height 19
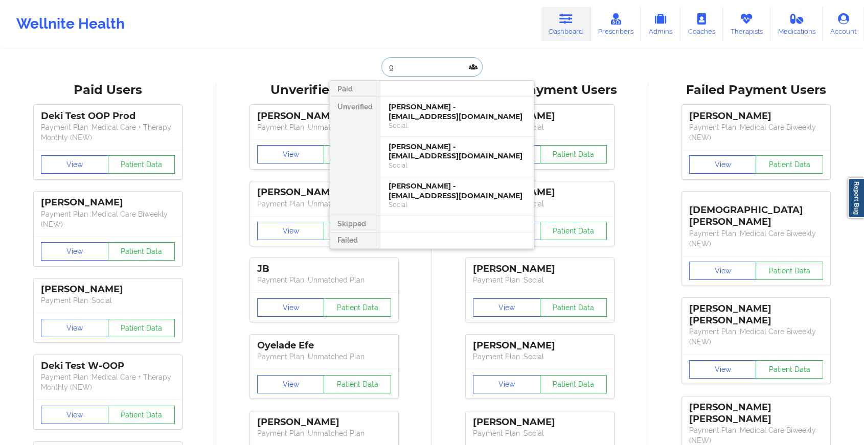
type input "g"
click at [418, 152] on div "[PERSON_NAME] - [EMAIL_ADDRESS][DOMAIN_NAME]" at bounding box center [457, 151] width 137 height 19
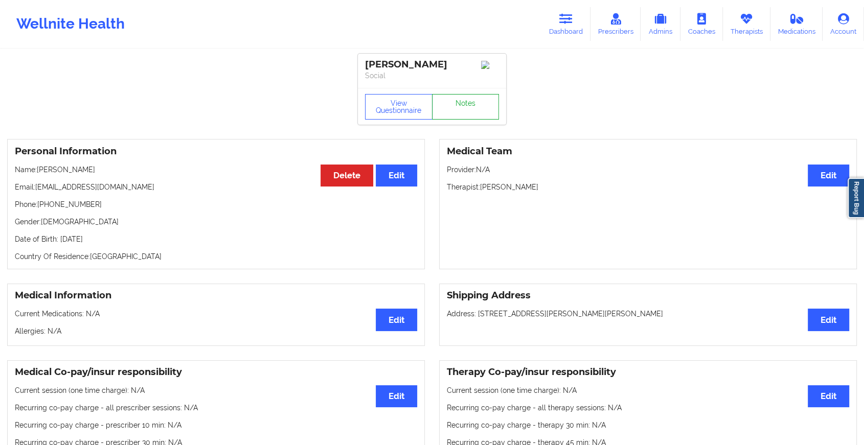
click at [455, 102] on link "Notes" at bounding box center [465, 107] width 67 height 26
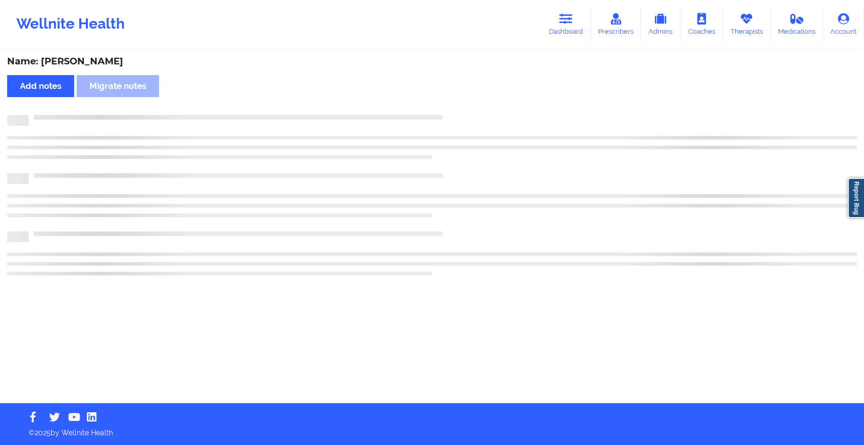
click at [455, 102] on div "Name: [PERSON_NAME] Add notes Migrate notes" at bounding box center [432, 226] width 864 height 353
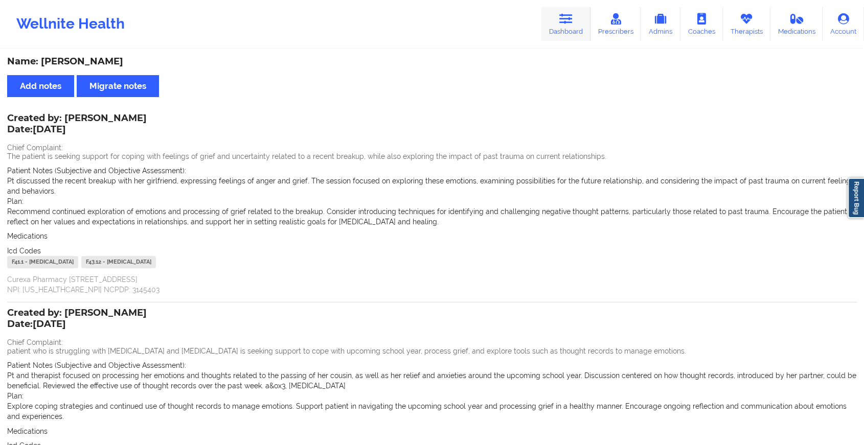
click at [564, 13] on icon at bounding box center [565, 18] width 13 height 11
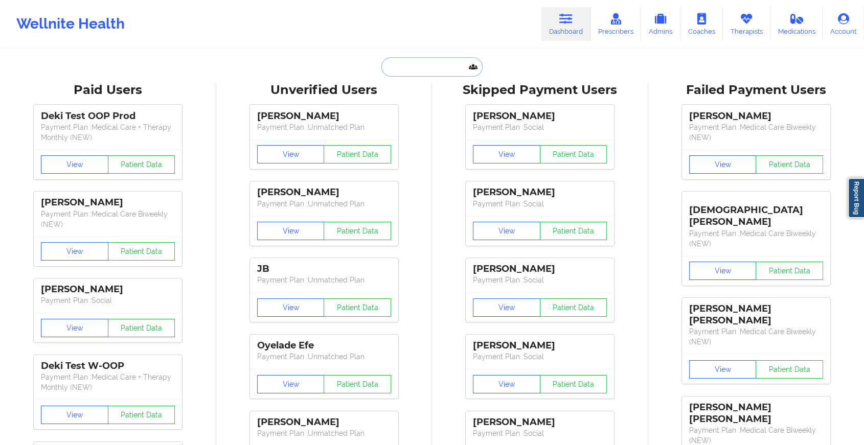
click at [413, 71] on input "text" at bounding box center [431, 66] width 101 height 19
type input "i"
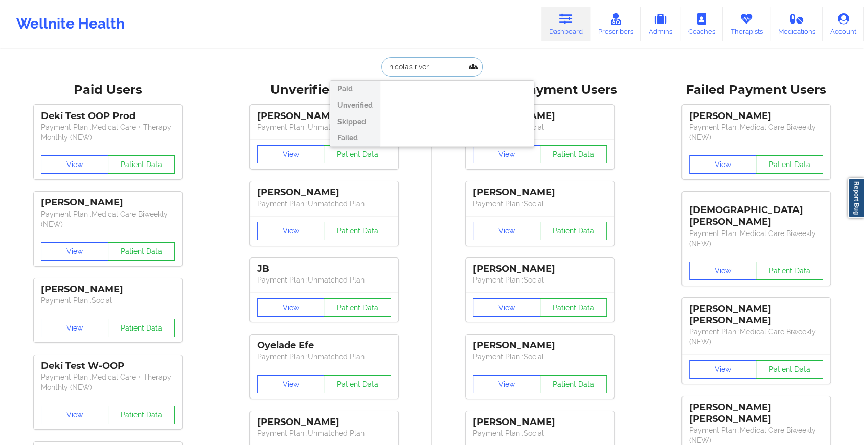
type input "[PERSON_NAME] river"
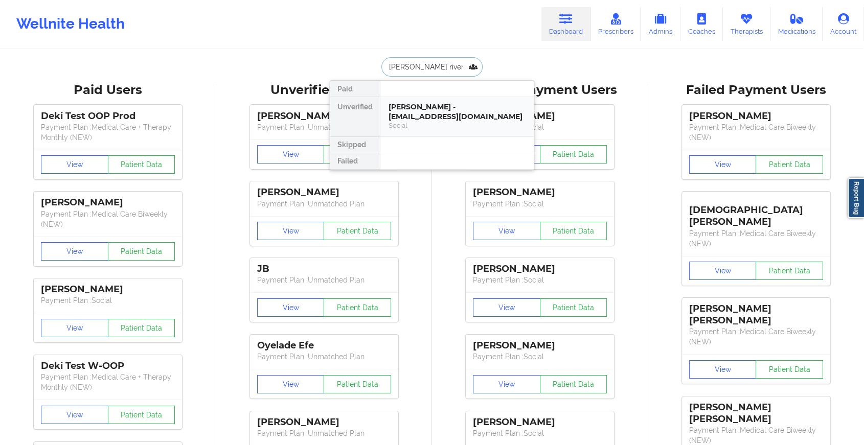
click at [465, 109] on div "[PERSON_NAME] - [EMAIL_ADDRESS][DOMAIN_NAME]" at bounding box center [457, 111] width 137 height 19
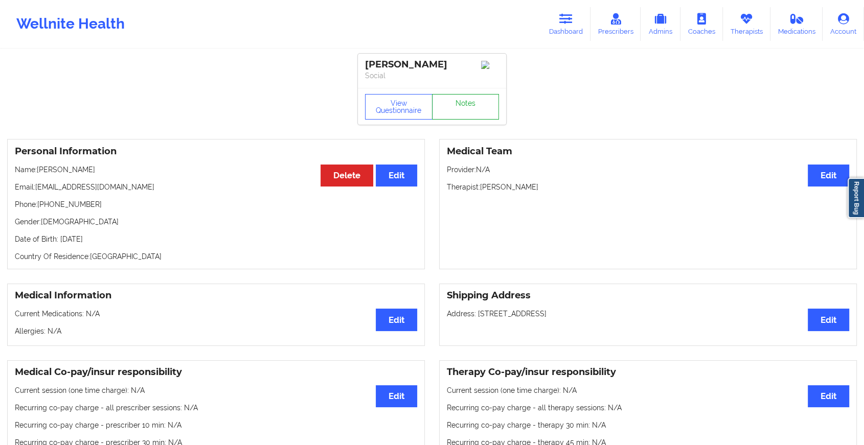
click at [474, 117] on link "Notes" at bounding box center [465, 107] width 67 height 26
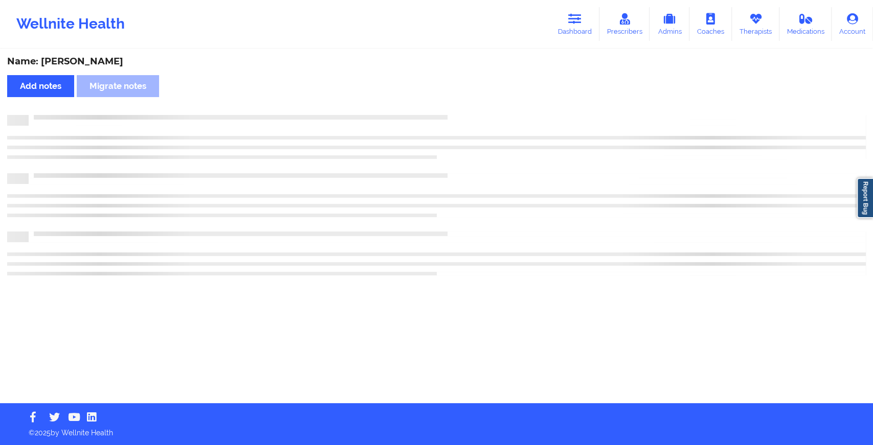
click at [474, 115] on div at bounding box center [447, 115] width 837 height 0
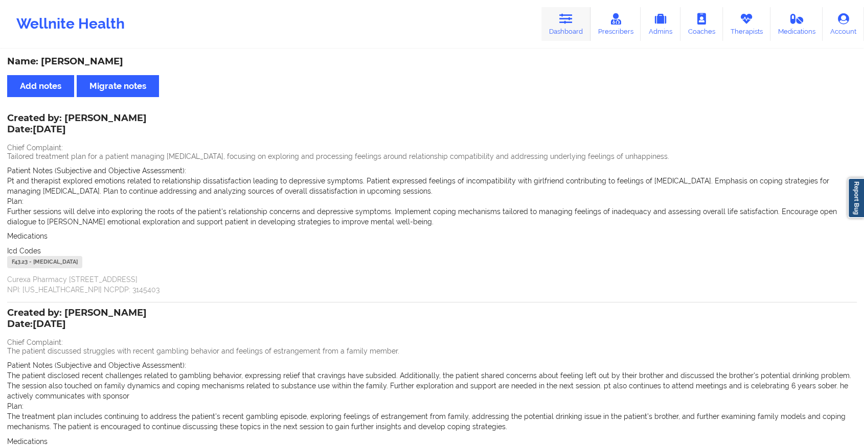
click at [564, 17] on icon at bounding box center [565, 18] width 13 height 11
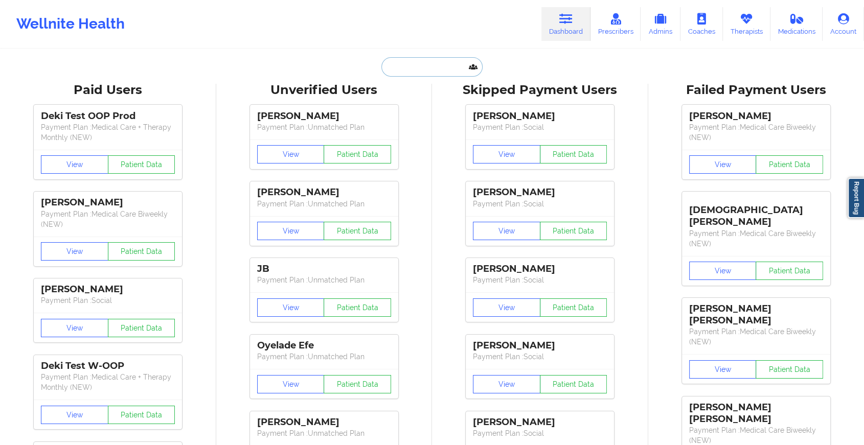
click at [437, 75] on input "text" at bounding box center [431, 66] width 101 height 19
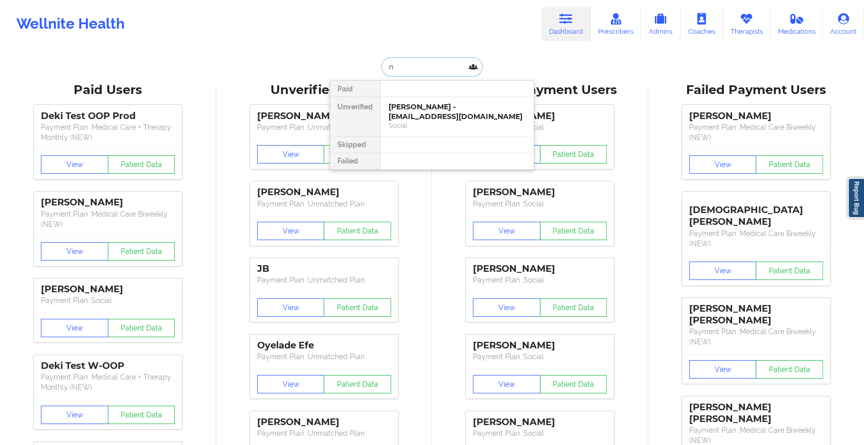
type input "n"
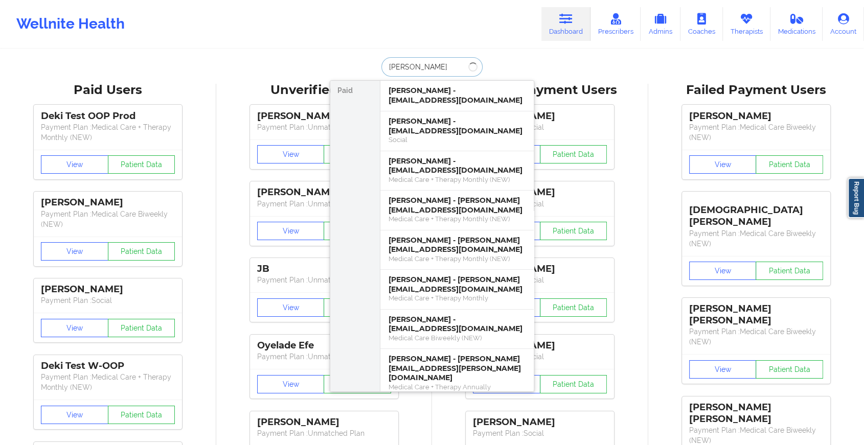
type input "[PERSON_NAME]"
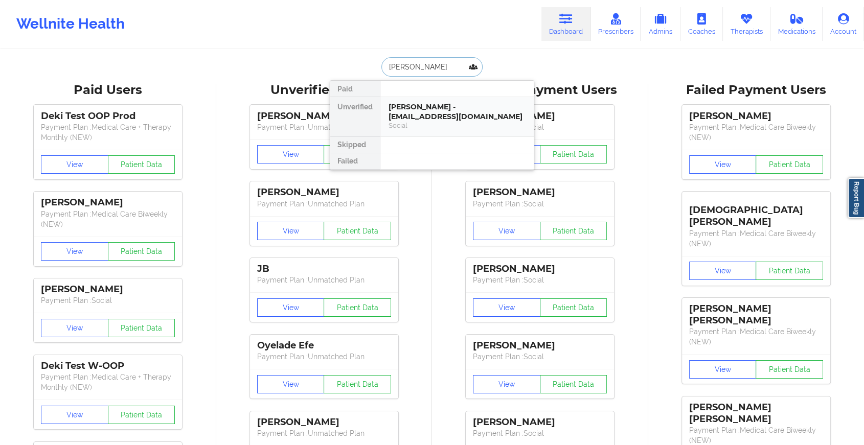
click at [430, 123] on div "Social" at bounding box center [457, 125] width 137 height 9
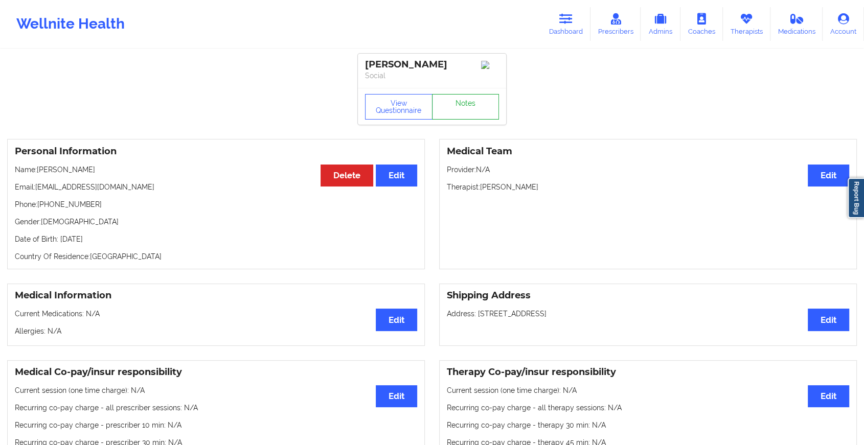
click at [467, 111] on link "Notes" at bounding box center [465, 107] width 67 height 26
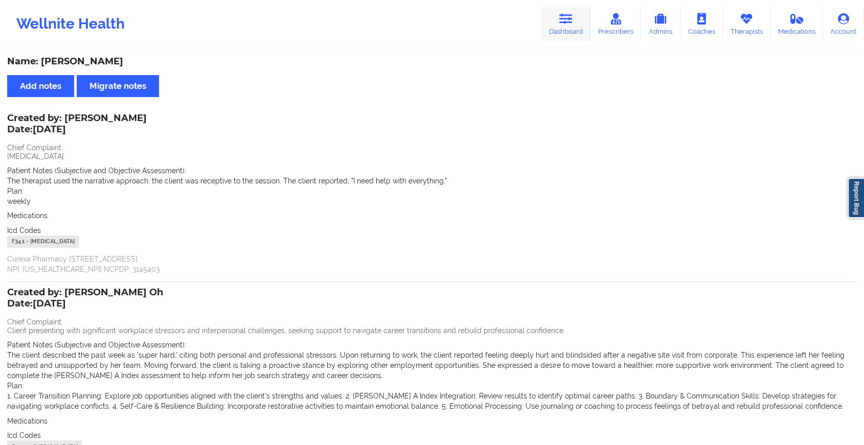
click at [563, 33] on link "Dashboard" at bounding box center [565, 24] width 49 height 34
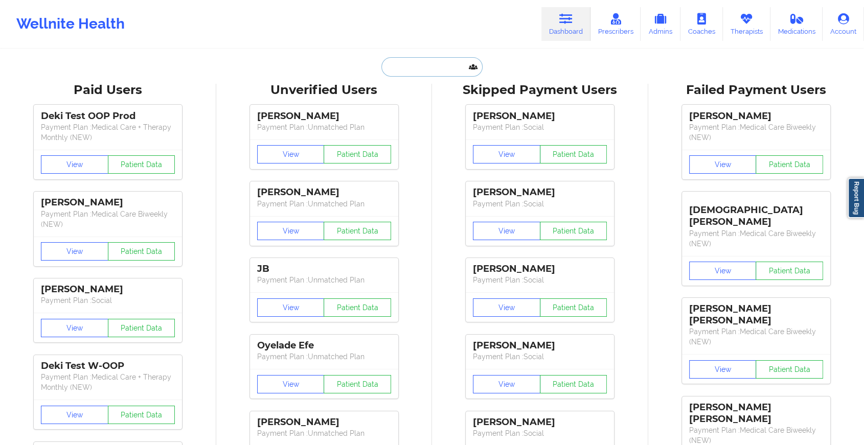
click at [446, 70] on input "text" at bounding box center [431, 66] width 101 height 19
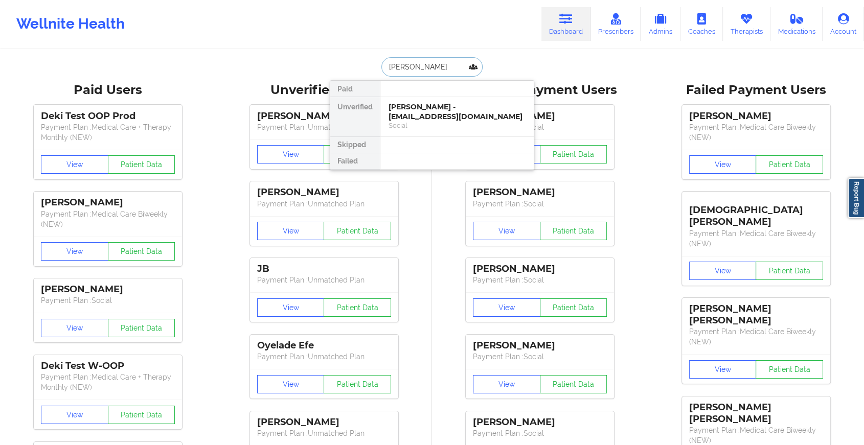
type input "[PERSON_NAME]"
click at [430, 115] on div "[PERSON_NAME] - [EMAIL_ADDRESS][DOMAIN_NAME]" at bounding box center [457, 111] width 137 height 19
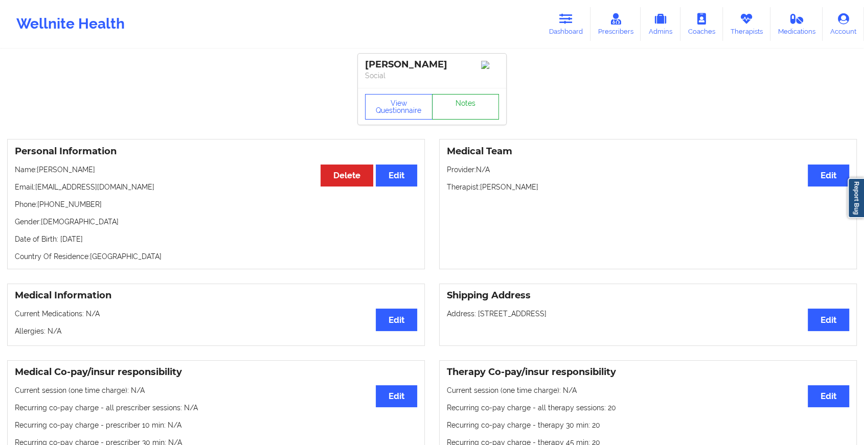
click at [459, 118] on link "Notes" at bounding box center [465, 107] width 67 height 26
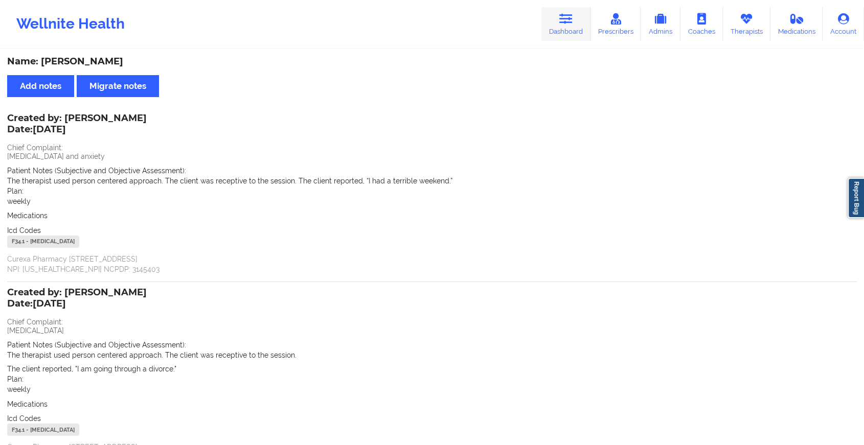
click at [569, 25] on link "Dashboard" at bounding box center [565, 24] width 49 height 34
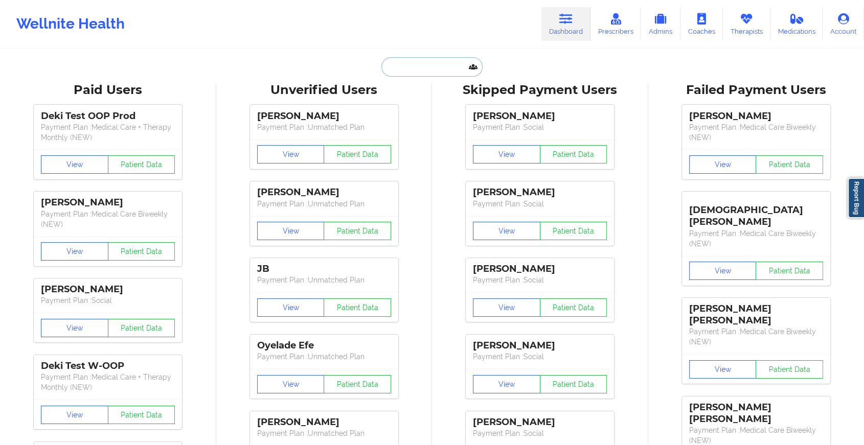
click at [426, 63] on input "text" at bounding box center [431, 66] width 101 height 19
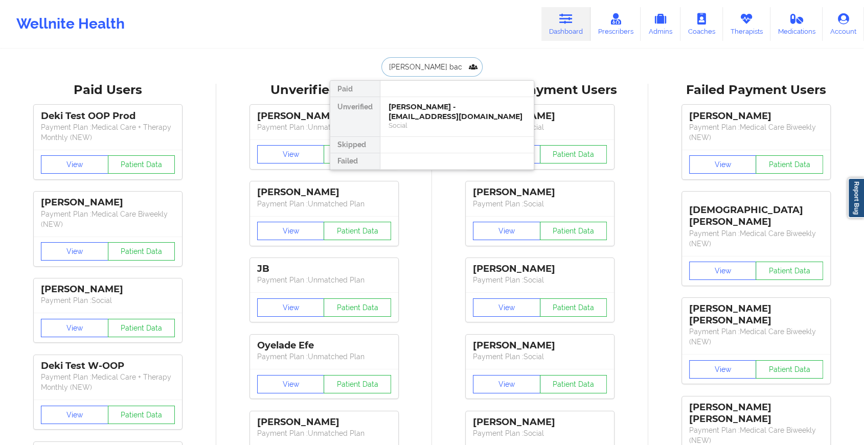
type input "[PERSON_NAME]"
click at [438, 115] on div "[PERSON_NAME] - [EMAIL_ADDRESS][DOMAIN_NAME]" at bounding box center [457, 111] width 137 height 19
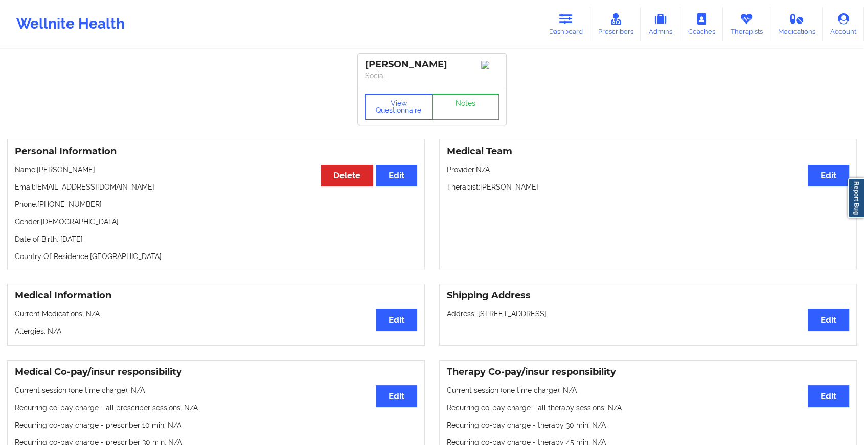
click at [451, 123] on div "View Questionnaire Notes" at bounding box center [432, 106] width 148 height 37
click at [454, 120] on link "Notes" at bounding box center [465, 107] width 67 height 26
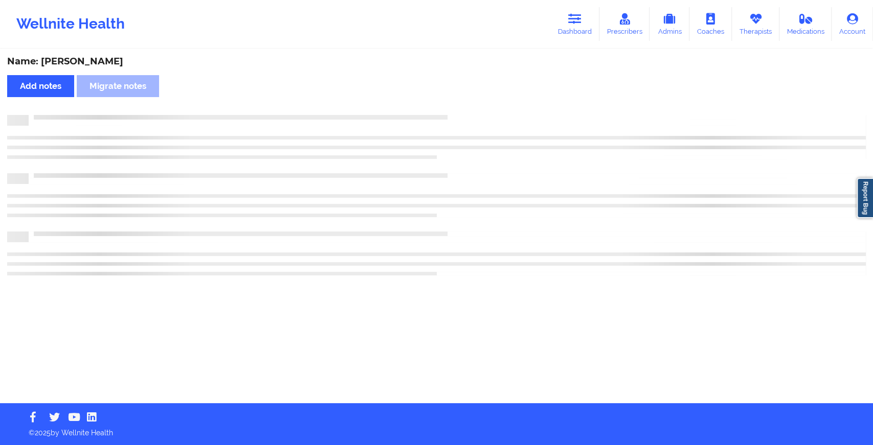
click at [454, 121] on div at bounding box center [436, 120] width 858 height 11
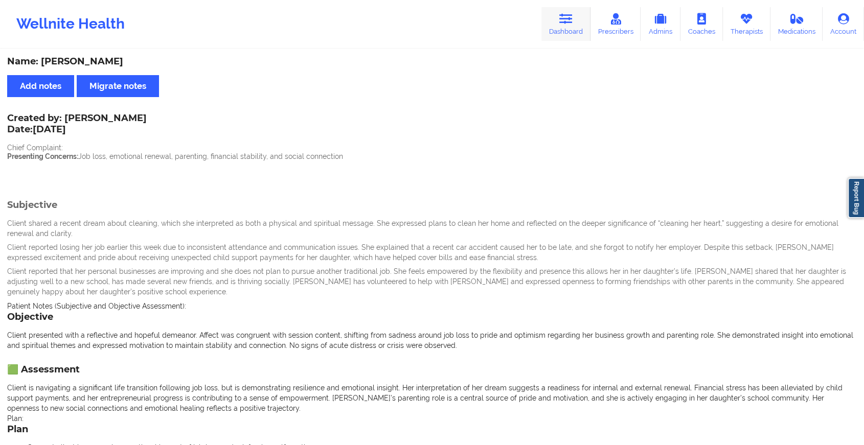
click at [571, 13] on icon at bounding box center [565, 18] width 13 height 11
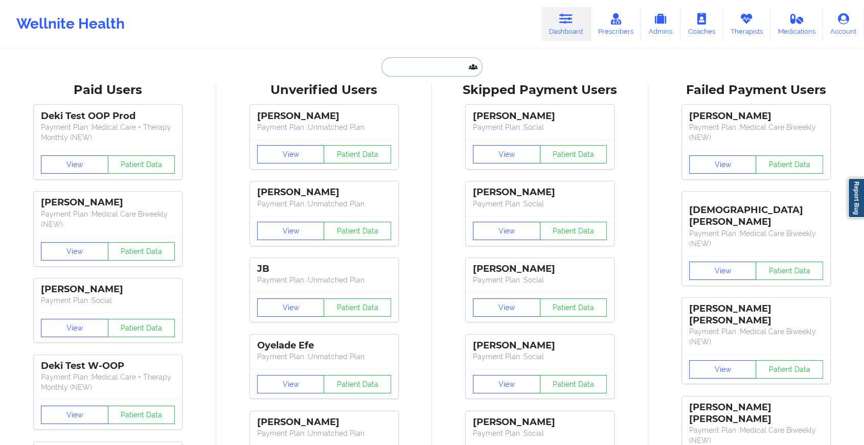
click at [459, 67] on input "text" at bounding box center [431, 66] width 101 height 19
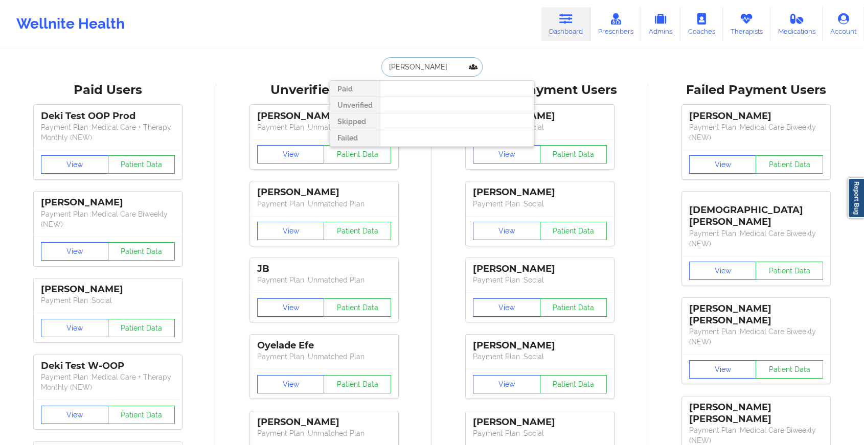
type input "[PERSON_NAME] r co"
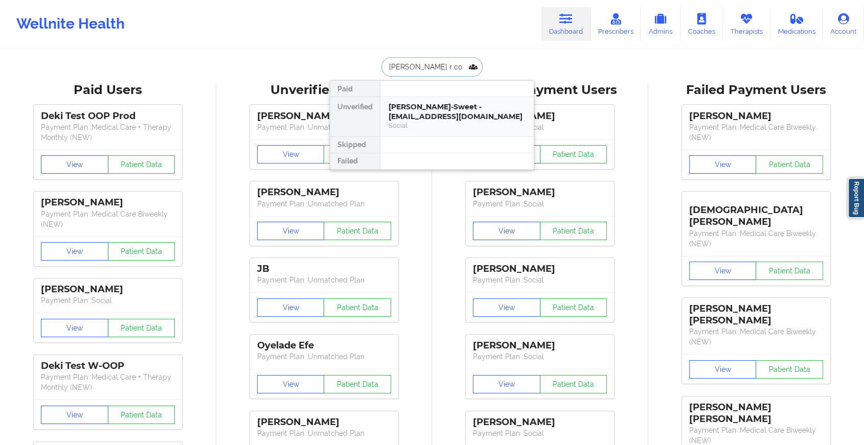
click at [442, 99] on div "[PERSON_NAME]-Sweet - [EMAIL_ADDRESS][DOMAIN_NAME] Social" at bounding box center [456, 116] width 153 height 39
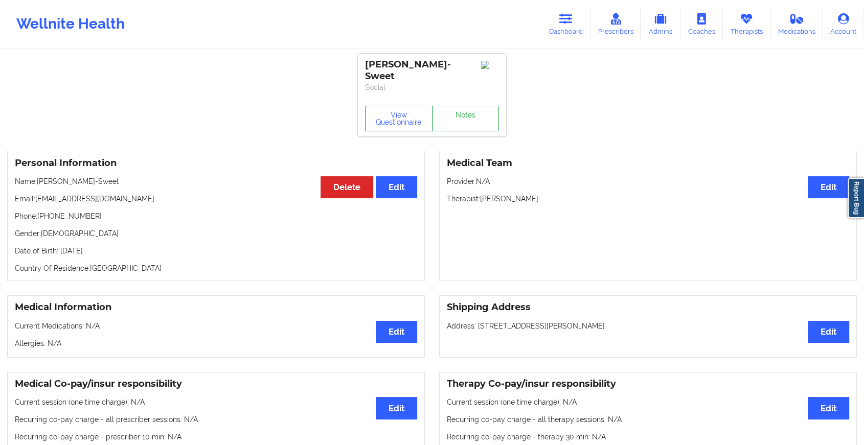
click at [470, 108] on link "Notes" at bounding box center [465, 119] width 67 height 26
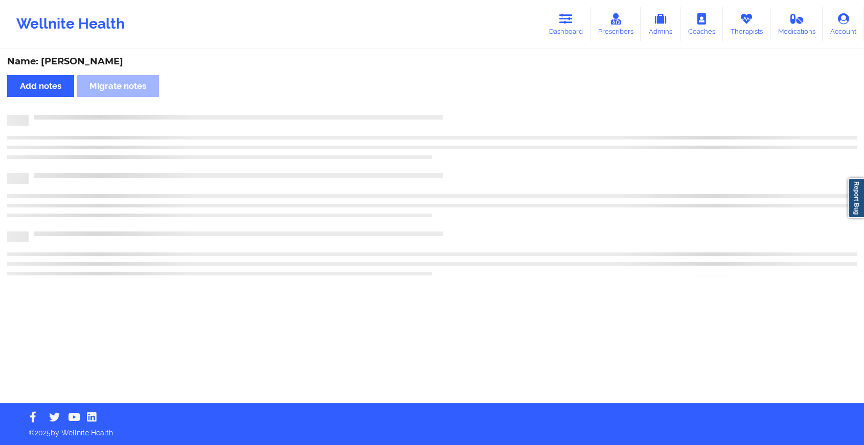
click at [470, 108] on div "Name: [PERSON_NAME]-Sweet Add notes Migrate notes" at bounding box center [432, 226] width 864 height 353
click at [470, 108] on div "Name: [PERSON_NAME]-Sweet Add notes Migrate notes" at bounding box center [436, 226] width 873 height 353
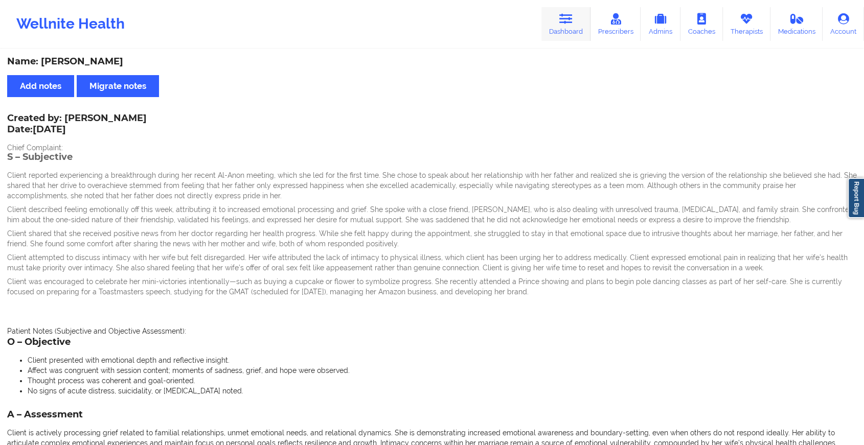
click at [562, 16] on icon at bounding box center [565, 18] width 13 height 11
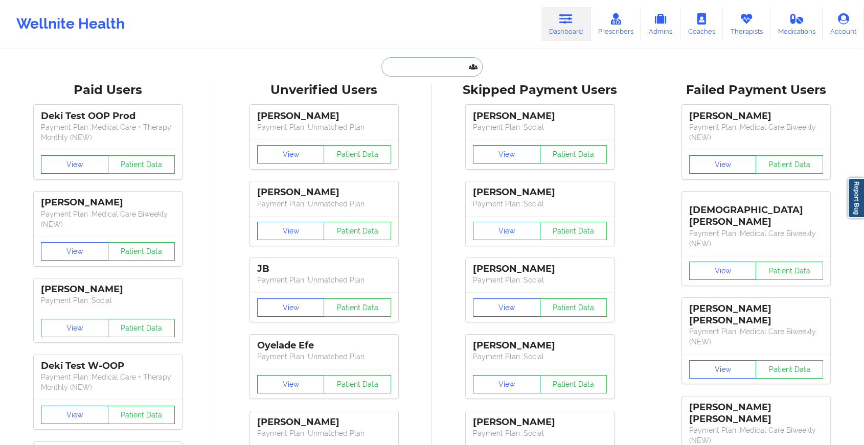
click at [414, 72] on input "text" at bounding box center [431, 66] width 101 height 19
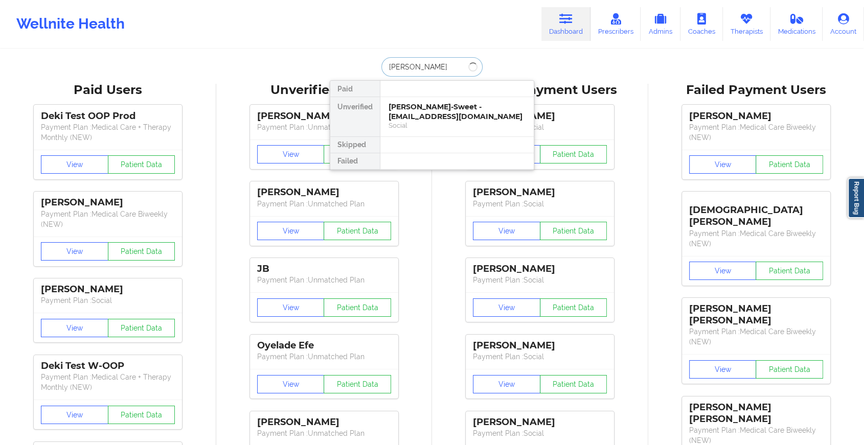
type input "[PERSON_NAME]"
click at [443, 115] on div "[PERSON_NAME] - [EMAIL_ADDRESS][DOMAIN_NAME]" at bounding box center [457, 111] width 137 height 19
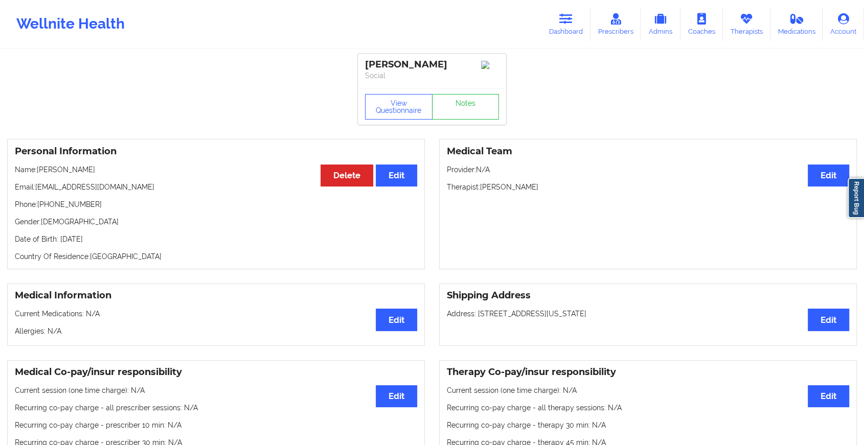
click at [451, 114] on link "Notes" at bounding box center [465, 107] width 67 height 26
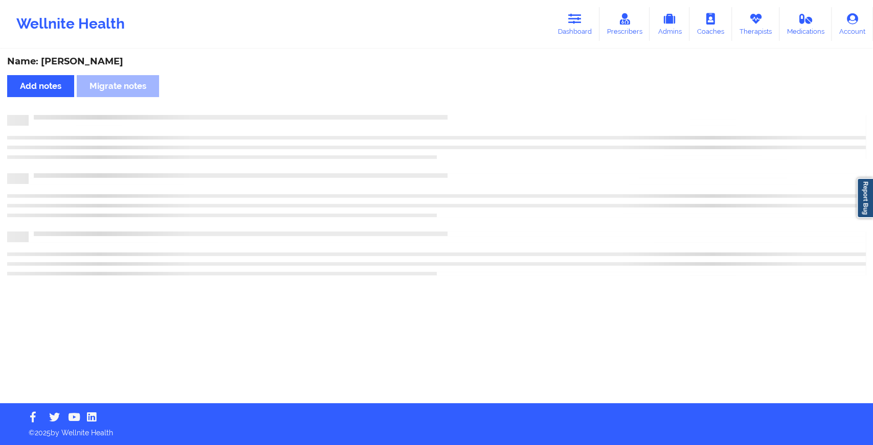
click at [451, 114] on div "Name: [PERSON_NAME] Add notes [PERSON_NAME] notes" at bounding box center [436, 226] width 873 height 353
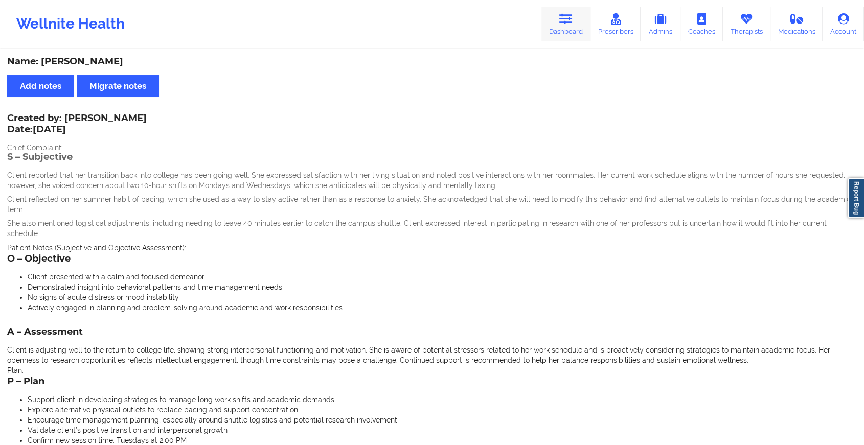
click at [560, 17] on link "Dashboard" at bounding box center [565, 24] width 49 height 34
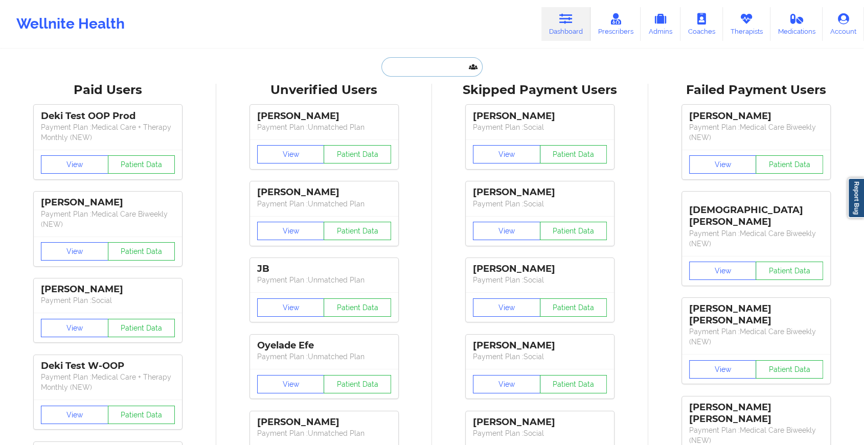
click at [399, 63] on input "text" at bounding box center [431, 66] width 101 height 19
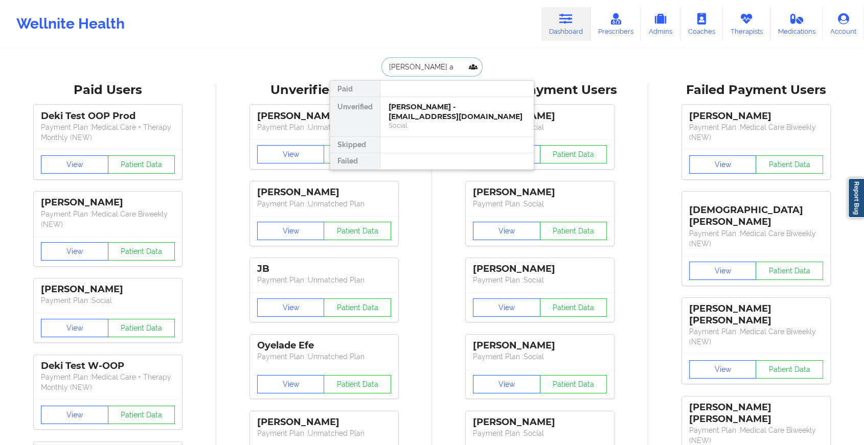
type input "[PERSON_NAME] a m"
click at [434, 111] on div "Landon A Mabe - [EMAIL_ADDRESS][PERSON_NAME][DOMAIN_NAME]" at bounding box center [457, 111] width 137 height 19
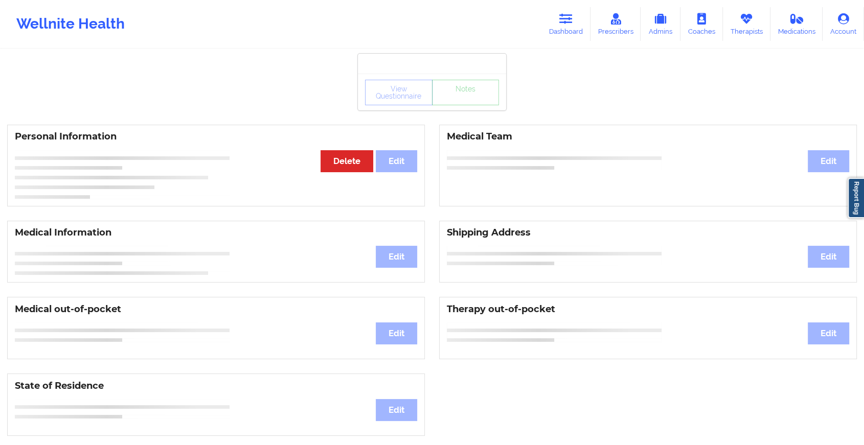
click at [455, 108] on div "View Questionnaire Notes" at bounding box center [432, 92] width 148 height 37
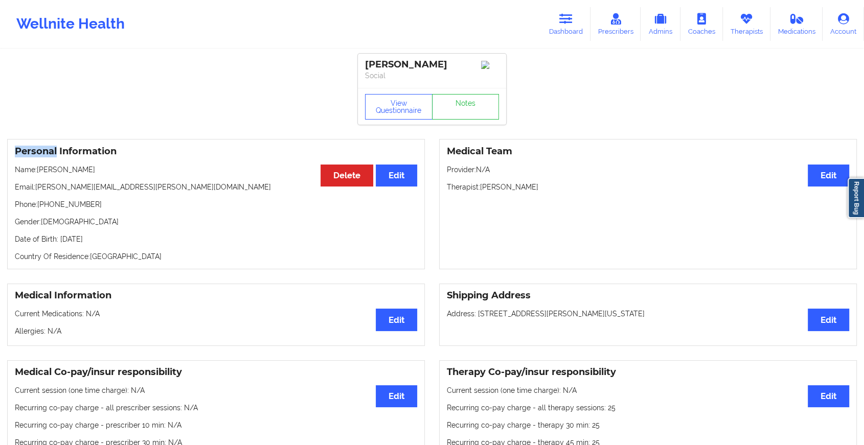
click at [455, 108] on div "View Questionnaire Notes" at bounding box center [432, 106] width 148 height 37
click at [455, 108] on link "Notes" at bounding box center [465, 107] width 67 height 26
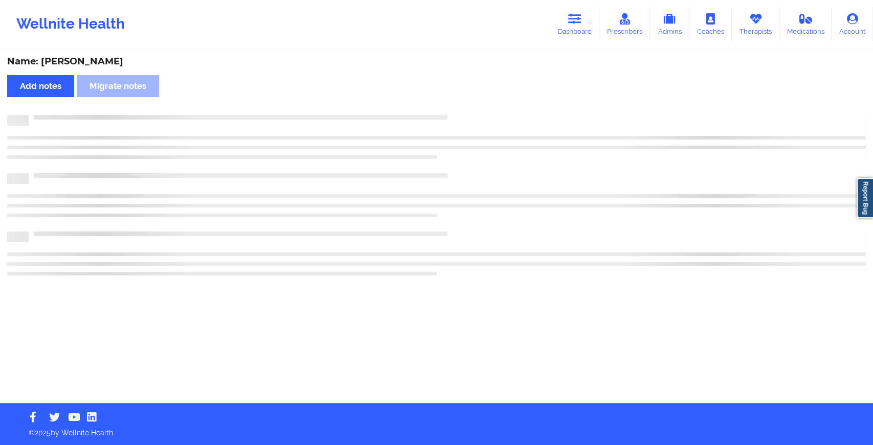
click at [455, 108] on div "Name: [PERSON_NAME] Add notes Migrate notes" at bounding box center [436, 226] width 873 height 353
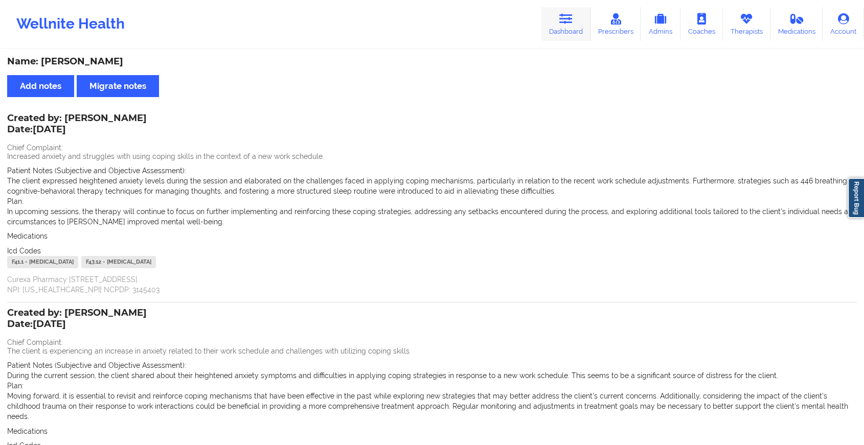
click at [561, 24] on icon at bounding box center [565, 18] width 13 height 11
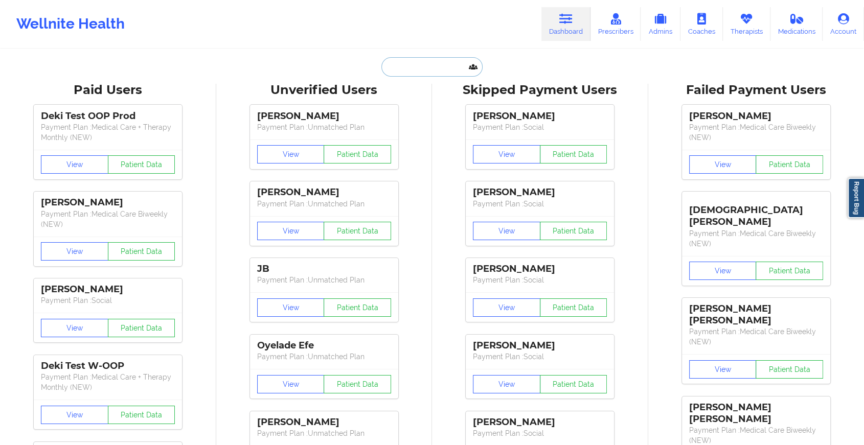
click at [402, 71] on input "text" at bounding box center [431, 66] width 101 height 19
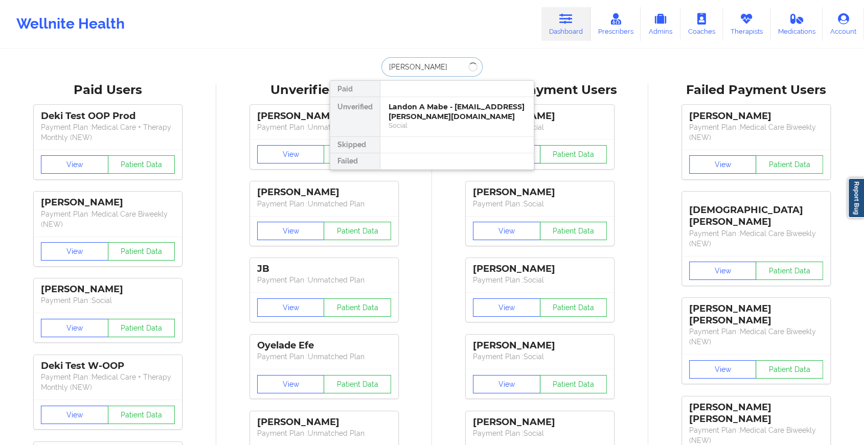
type input "[PERSON_NAME]"
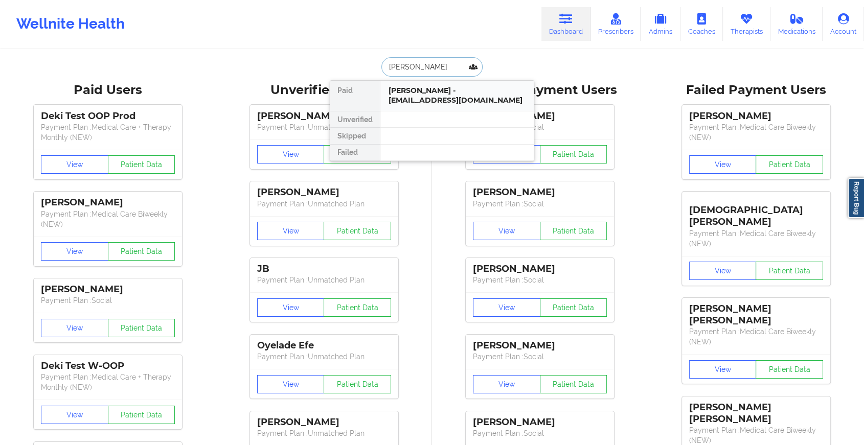
click at [477, 88] on div "[PERSON_NAME] - [EMAIL_ADDRESS][DOMAIN_NAME]" at bounding box center [457, 95] width 137 height 19
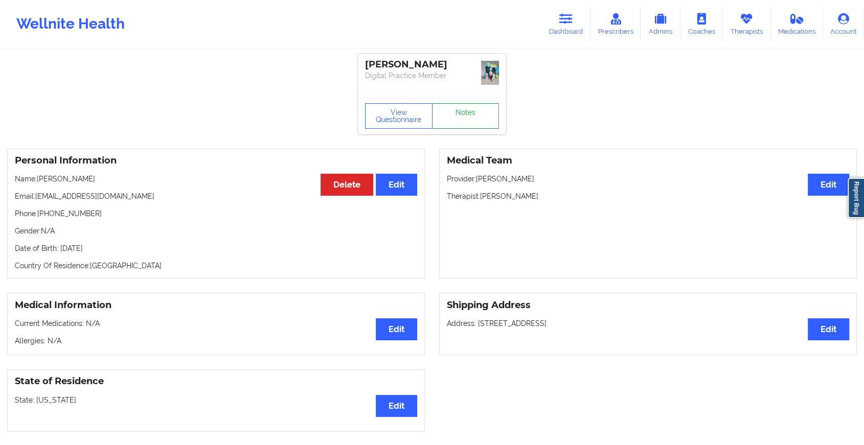
click at [444, 109] on link "Notes" at bounding box center [465, 116] width 67 height 26
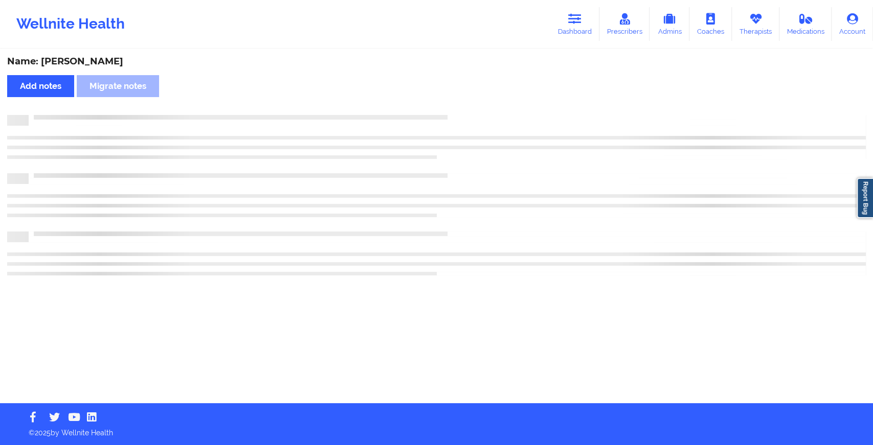
click at [444, 109] on div "Name: [PERSON_NAME] Add notes Migrate notes" at bounding box center [436, 226] width 873 height 353
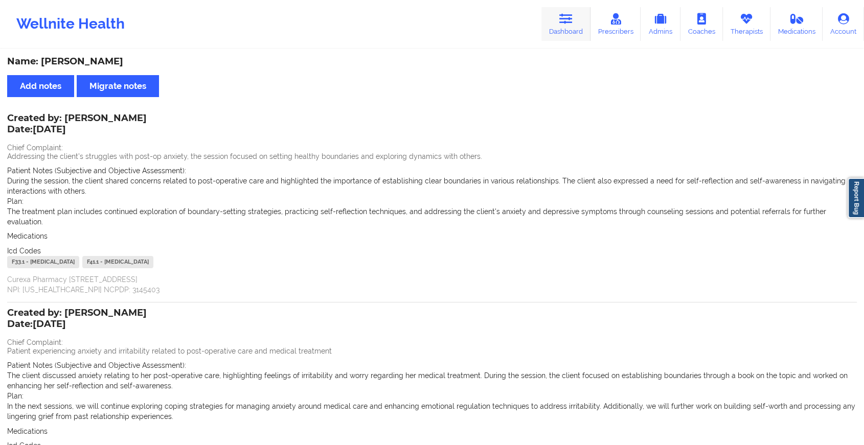
click at [567, 11] on link "Dashboard" at bounding box center [565, 24] width 49 height 34
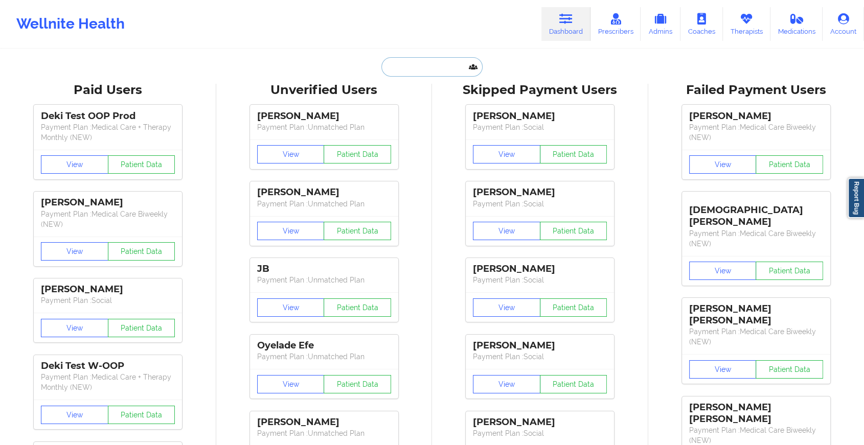
click at [422, 72] on input "text" at bounding box center [431, 66] width 101 height 19
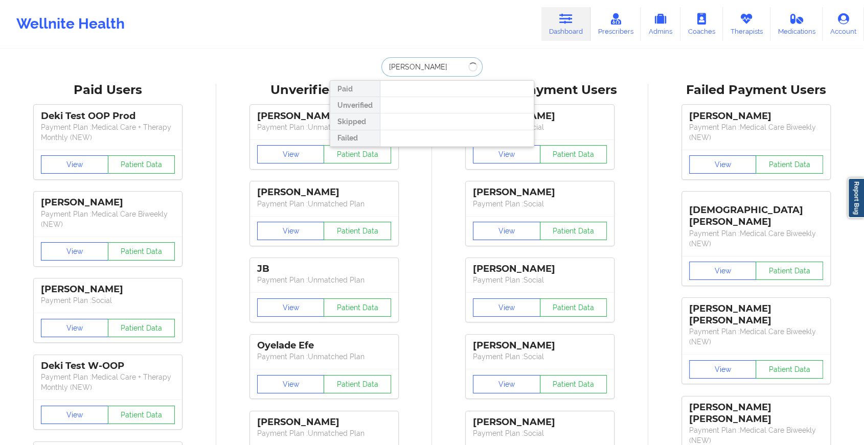
type input "heather high"
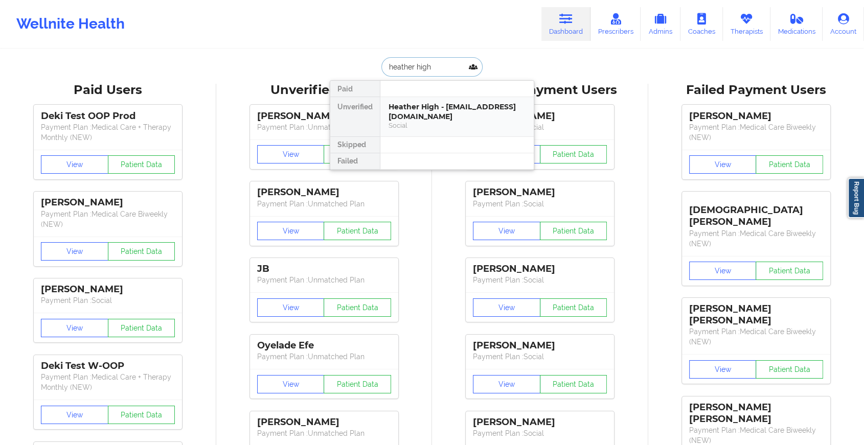
click at [420, 103] on div "Heather High - [EMAIL_ADDRESS][DOMAIN_NAME]" at bounding box center [457, 111] width 137 height 19
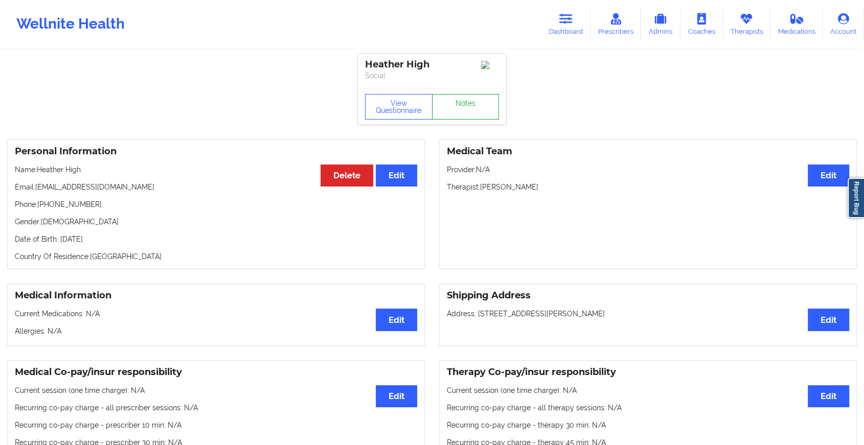
click at [450, 107] on link "Notes" at bounding box center [465, 107] width 67 height 26
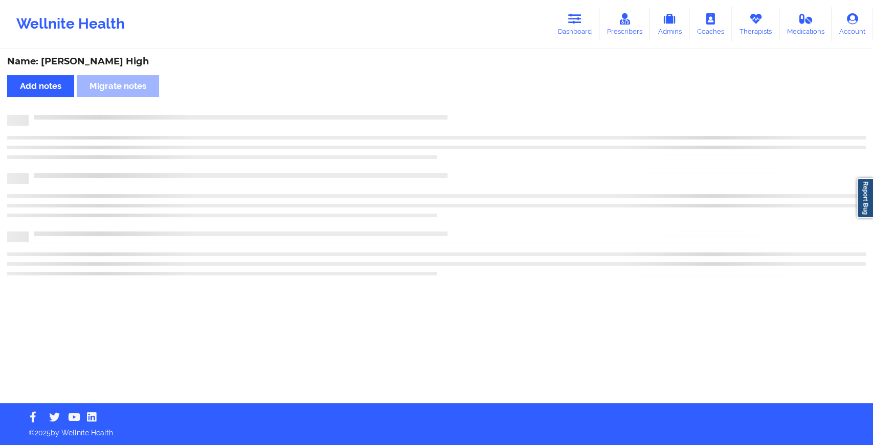
click at [450, 107] on div "Name: [PERSON_NAME] Add notes Migrate notes" at bounding box center [436, 226] width 873 height 353
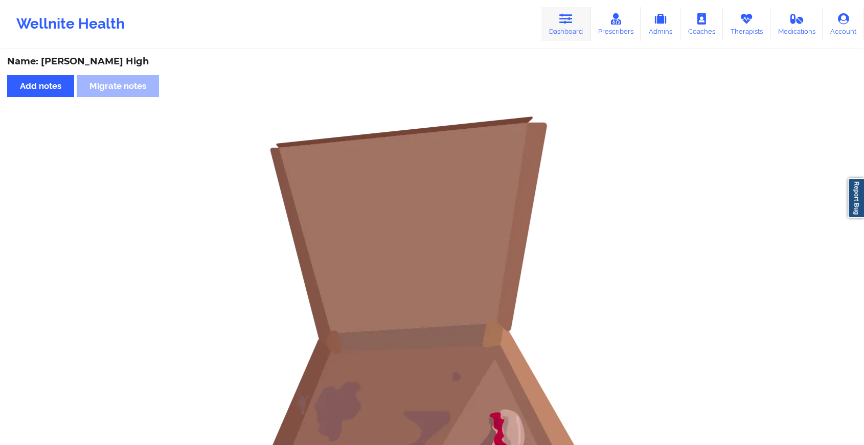
click at [568, 23] on icon at bounding box center [565, 18] width 13 height 11
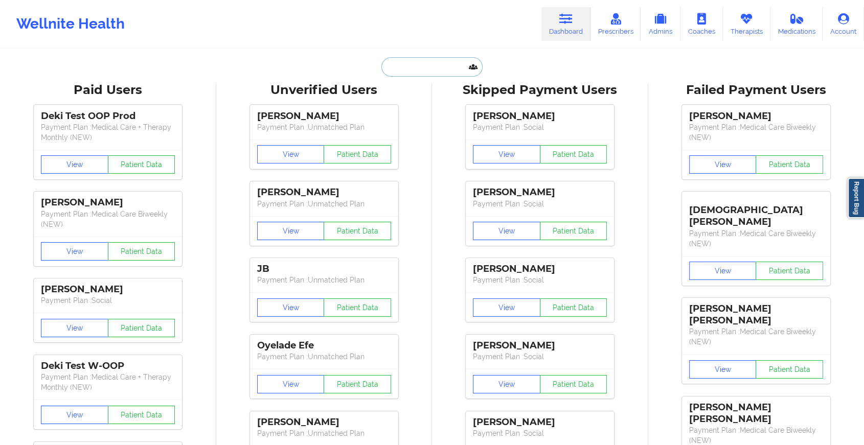
click at [415, 75] on input "text" at bounding box center [431, 66] width 101 height 19
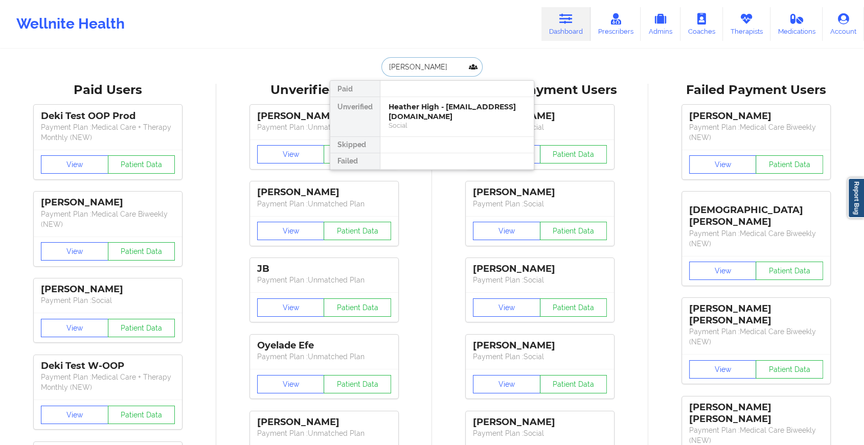
type input "[PERSON_NAME]"
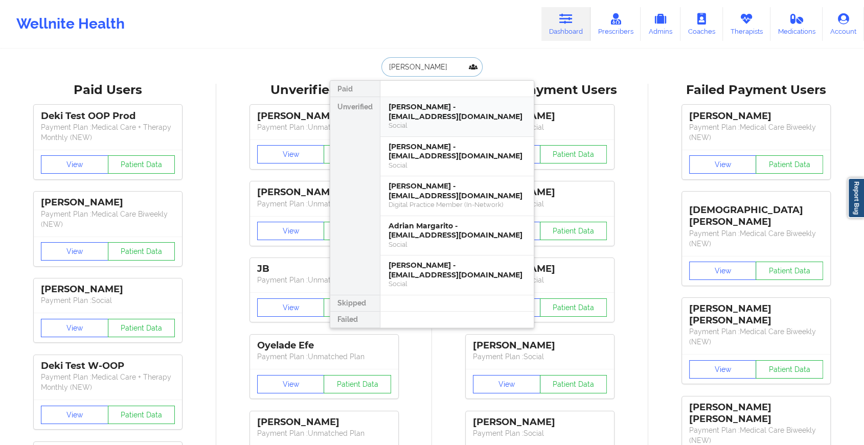
click at [447, 102] on div "[PERSON_NAME] - [EMAIL_ADDRESS][DOMAIN_NAME]" at bounding box center [457, 111] width 137 height 19
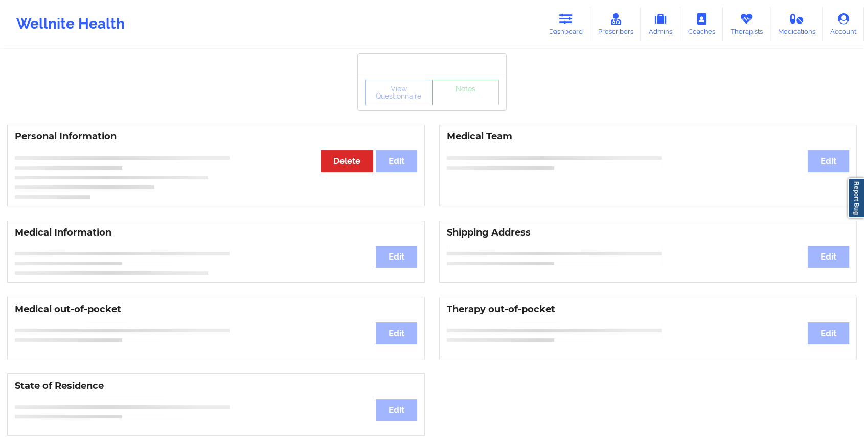
click at [472, 106] on div "View Questionnaire Notes" at bounding box center [432, 92] width 148 height 37
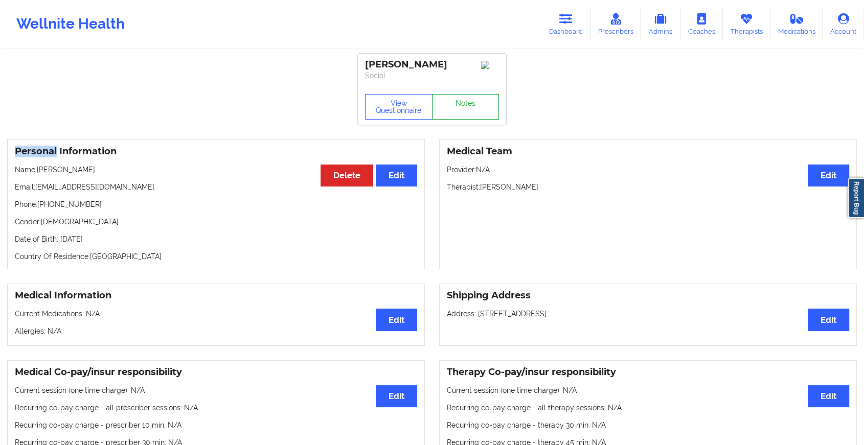
click at [472, 106] on link "Notes" at bounding box center [465, 107] width 67 height 26
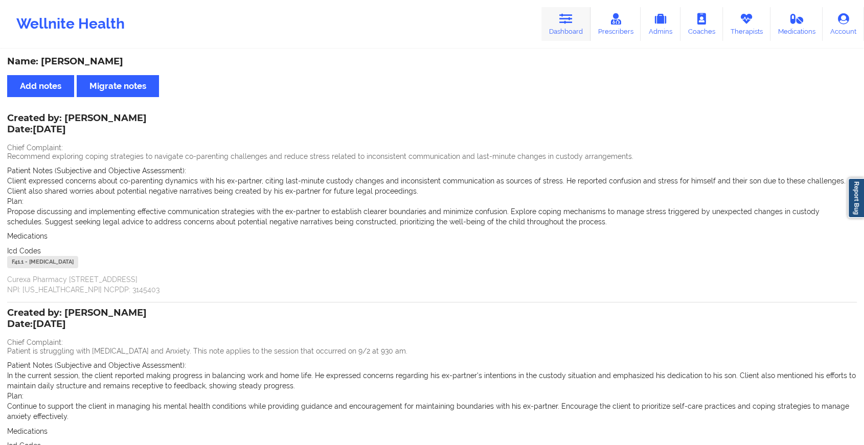
click at [553, 22] on link "Dashboard" at bounding box center [565, 24] width 49 height 34
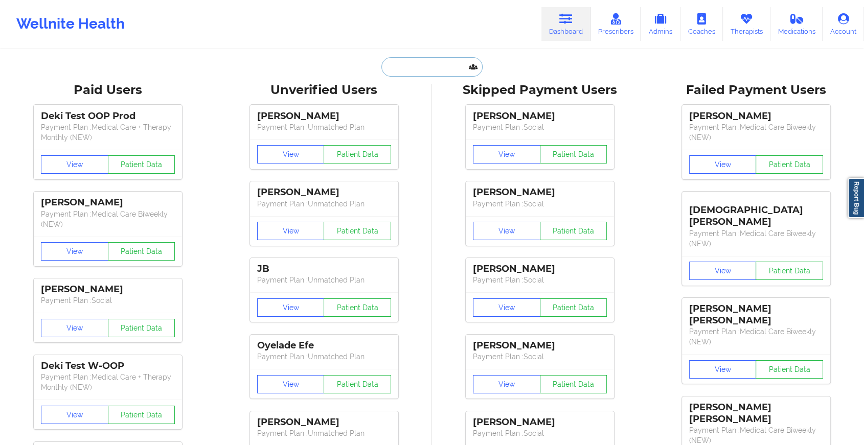
click at [429, 69] on input "text" at bounding box center [431, 66] width 101 height 19
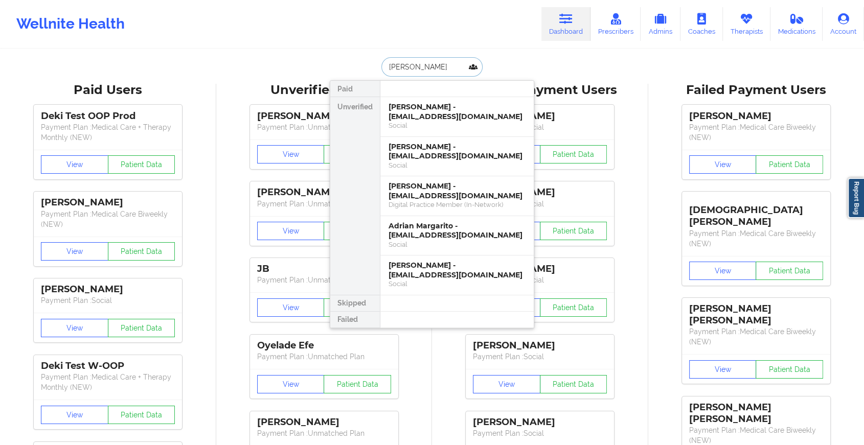
type input "[PERSON_NAME] b"
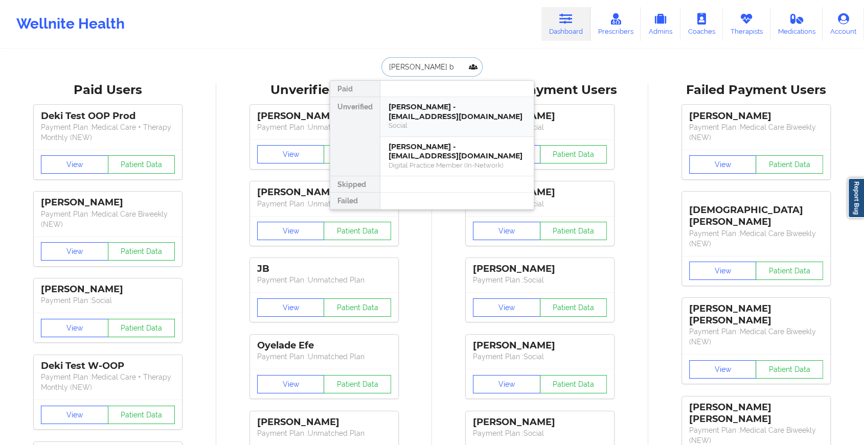
click at [441, 124] on div "Social" at bounding box center [457, 125] width 137 height 9
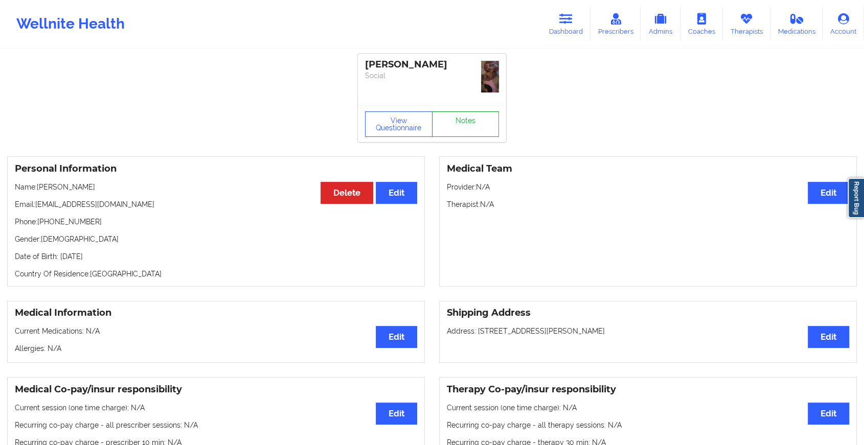
click at [480, 123] on link "Notes" at bounding box center [465, 124] width 67 height 26
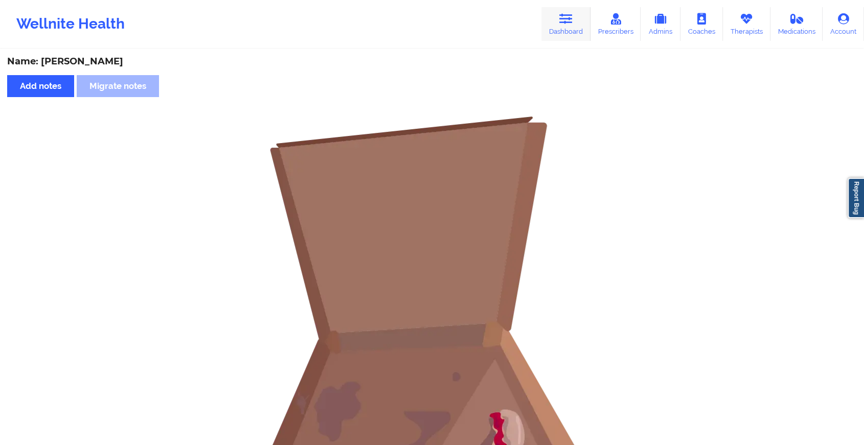
click at [560, 22] on link "Dashboard" at bounding box center [565, 24] width 49 height 34
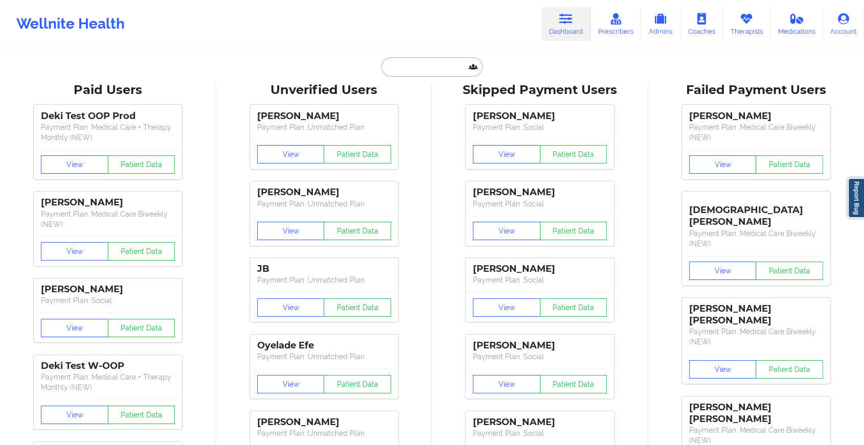
click at [439, 68] on input "text" at bounding box center [431, 66] width 101 height 19
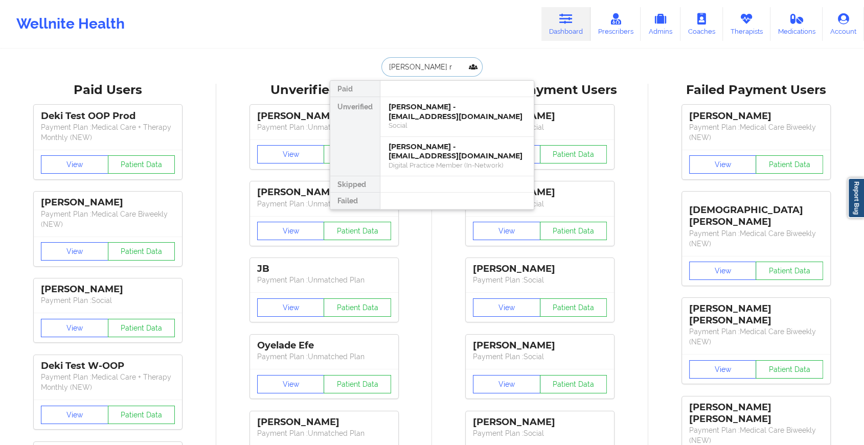
type input "[PERSON_NAME] ra"
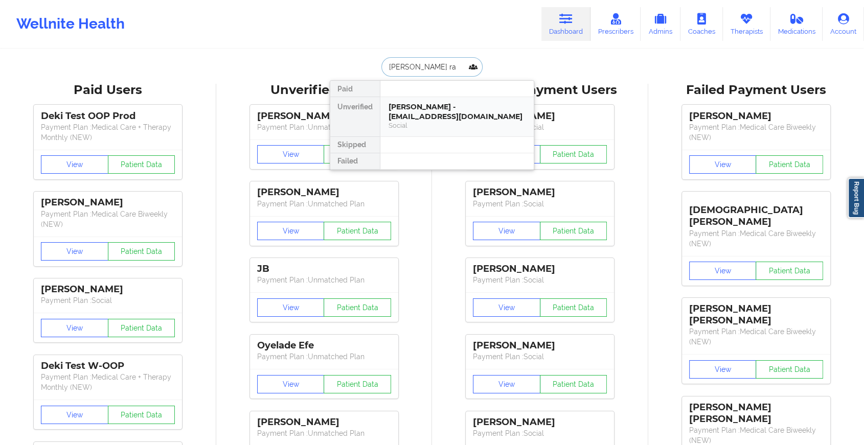
click at [448, 110] on div "[PERSON_NAME] - [EMAIL_ADDRESS][DOMAIN_NAME]" at bounding box center [457, 111] width 137 height 19
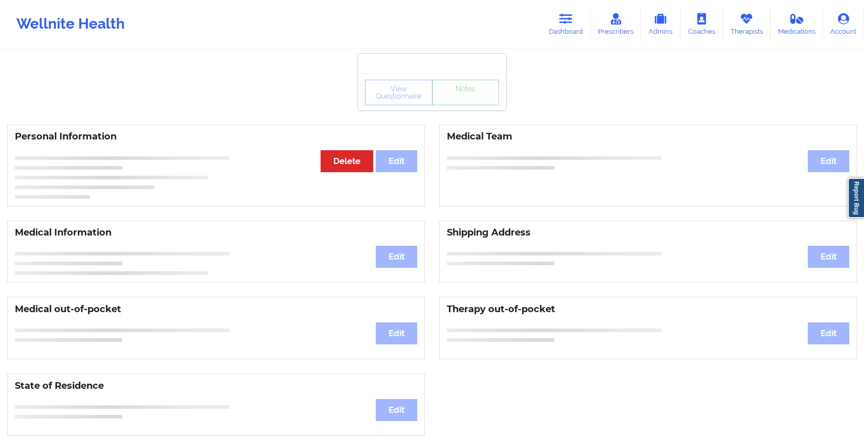
click at [460, 105] on link "Notes" at bounding box center [465, 93] width 67 height 26
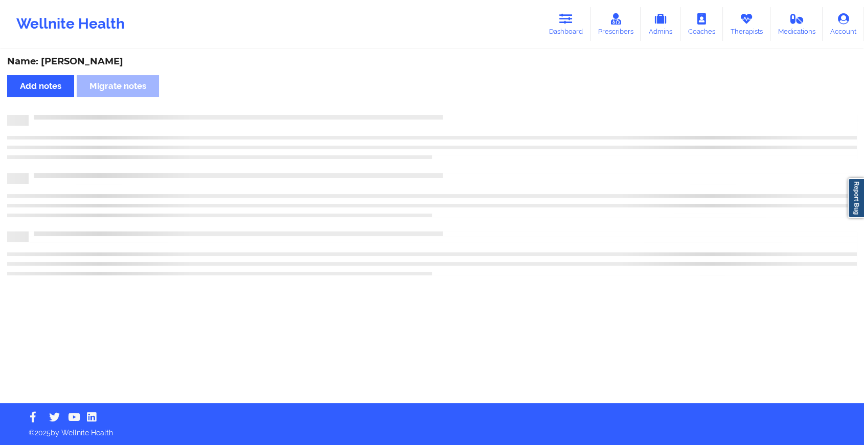
click at [460, 110] on div "Name: [PERSON_NAME] Add notes Migrate notes" at bounding box center [432, 226] width 864 height 353
click at [460, 110] on div "Name: [PERSON_NAME] Add notes Migrate notes" at bounding box center [436, 226] width 873 height 353
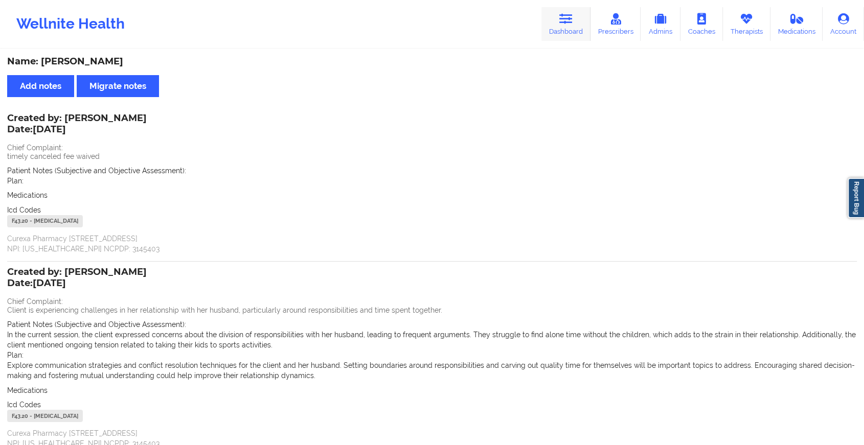
click at [579, 26] on link "Dashboard" at bounding box center [565, 24] width 49 height 34
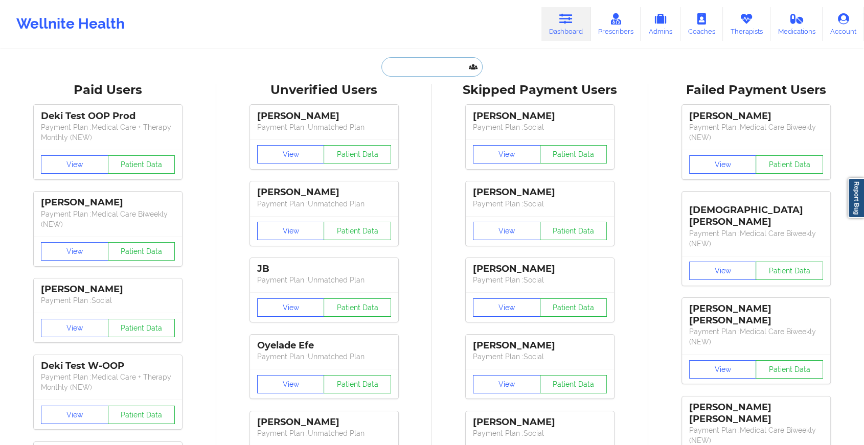
click at [418, 73] on input "text" at bounding box center [431, 66] width 101 height 19
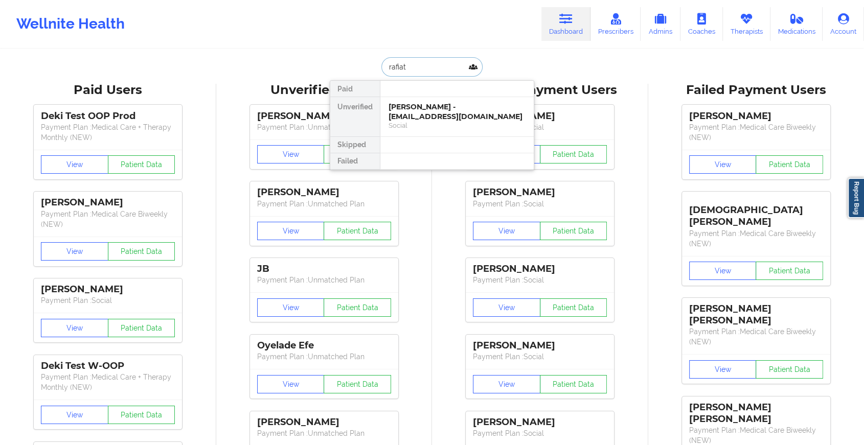
type input "rafiatu"
click at [409, 106] on div "Rafiatu YayaLombardi - [EMAIL_ADDRESS][DOMAIN_NAME]" at bounding box center [457, 111] width 137 height 19
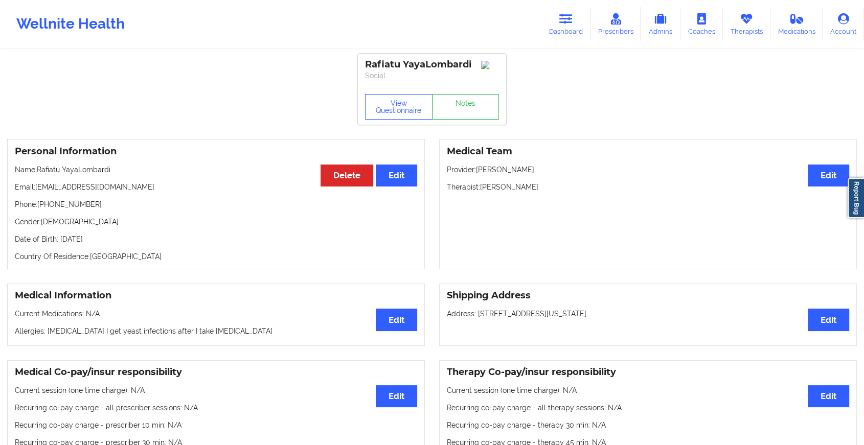
click at [450, 106] on div "View Questionnaire Notes" at bounding box center [432, 106] width 148 height 37
click at [450, 112] on link "Notes" at bounding box center [465, 107] width 67 height 26
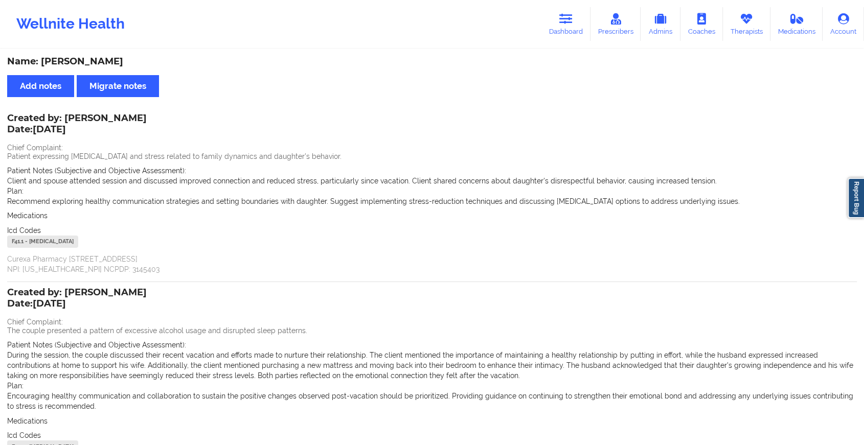
drag, startPoint x: 862, startPoint y: 85, endPoint x: 781, endPoint y: 55, distance: 86.0
click at [781, 55] on div "Name: [PERSON_NAME] Add notes Migrate notes Created by: [PERSON_NAME] Date: [DA…" at bounding box center [432, 285] width 864 height 471
click at [570, 35] on link "Dashboard" at bounding box center [565, 24] width 49 height 34
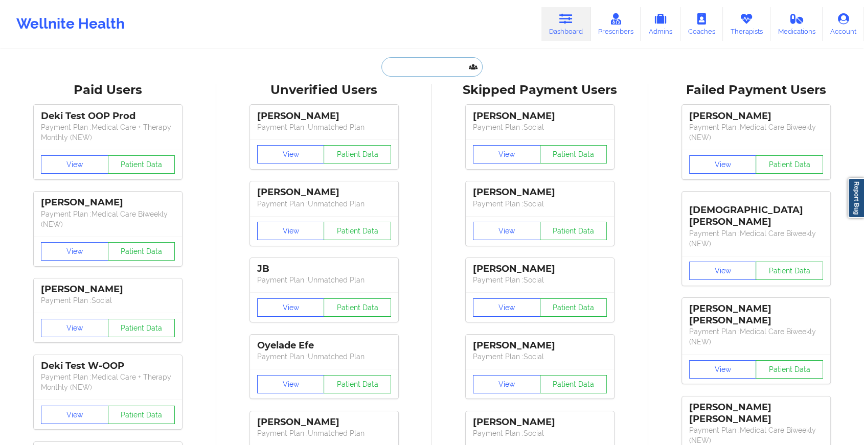
click at [414, 67] on input "text" at bounding box center [431, 66] width 101 height 19
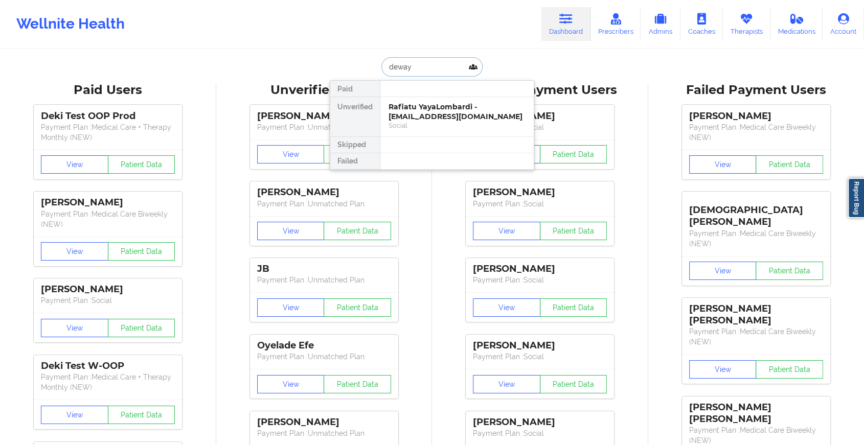
type input "[PERSON_NAME]"
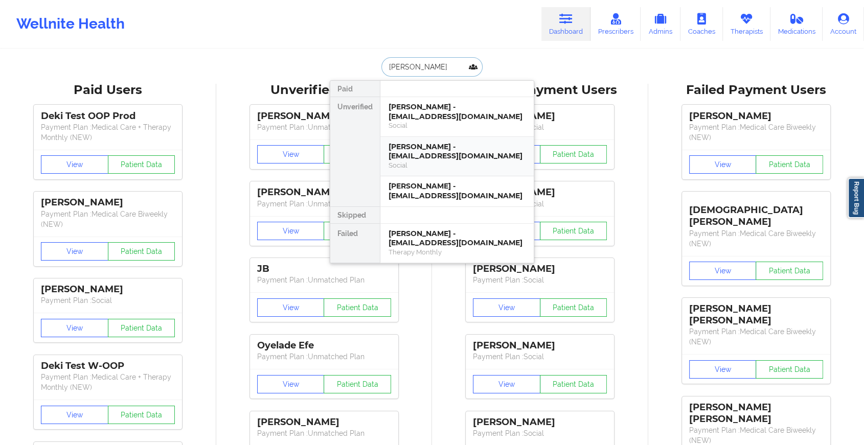
click at [440, 154] on div "[PERSON_NAME] - [EMAIL_ADDRESS][DOMAIN_NAME]" at bounding box center [457, 151] width 137 height 19
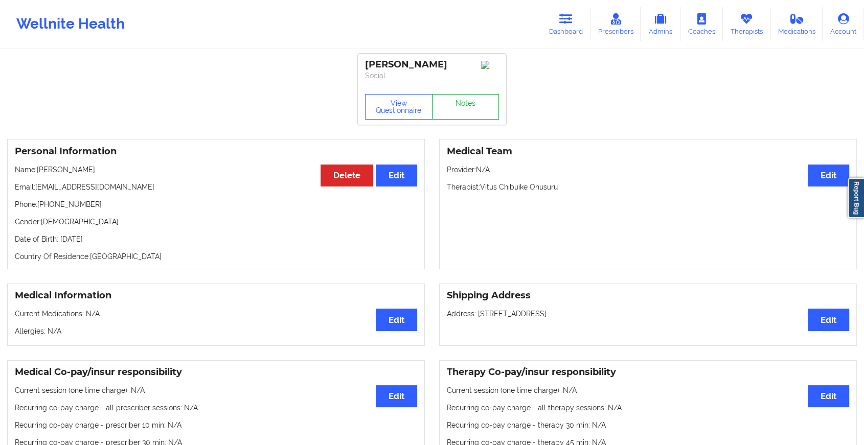
click at [471, 111] on link "Notes" at bounding box center [465, 107] width 67 height 26
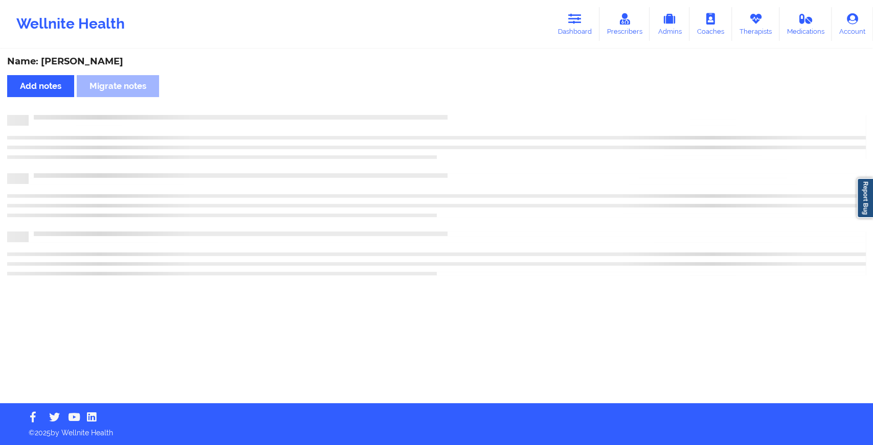
click at [471, 111] on div "Name: [PERSON_NAME] Add notes Migrate notes" at bounding box center [436, 226] width 873 height 353
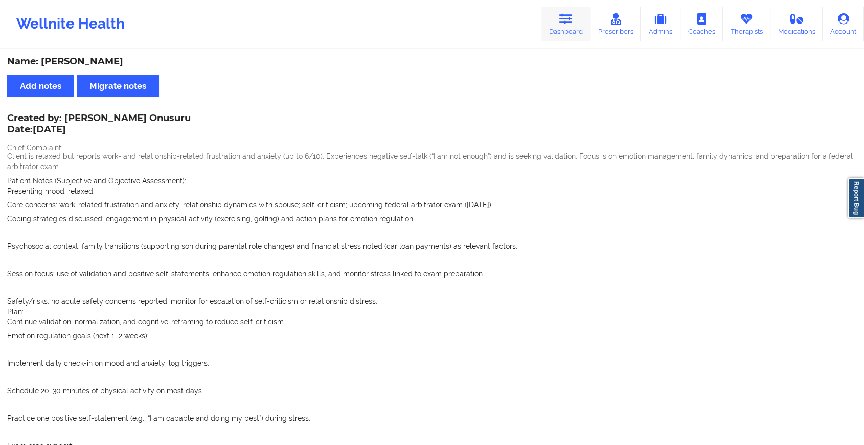
click at [568, 25] on link "Dashboard" at bounding box center [565, 24] width 49 height 34
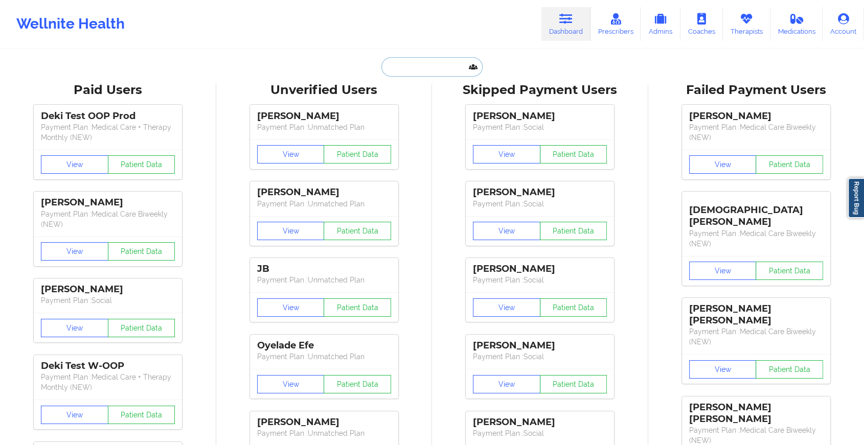
click at [425, 71] on input "text" at bounding box center [431, 66] width 101 height 19
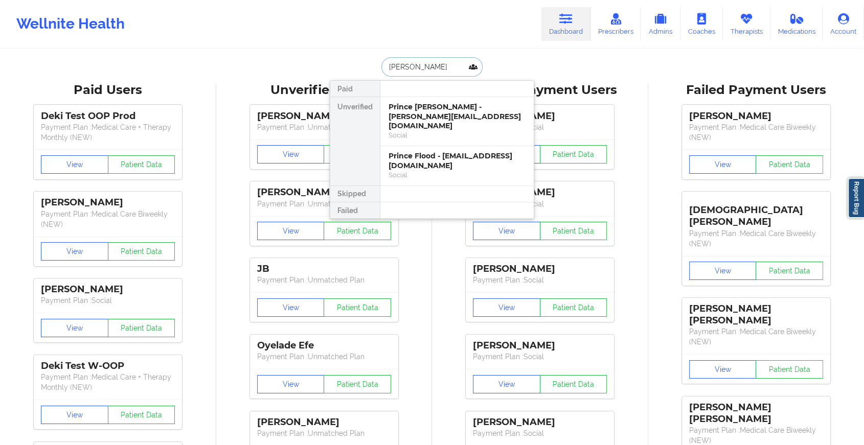
type input "[PERSON_NAME]"
click at [426, 104] on div "Prince [PERSON_NAME] - [PERSON_NAME][EMAIL_ADDRESS][DOMAIN_NAME]" at bounding box center [457, 116] width 137 height 29
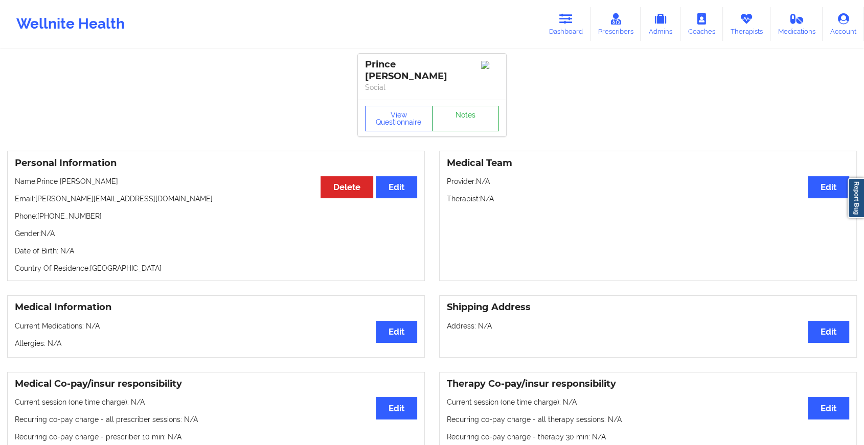
click at [459, 117] on link "Notes" at bounding box center [465, 119] width 67 height 26
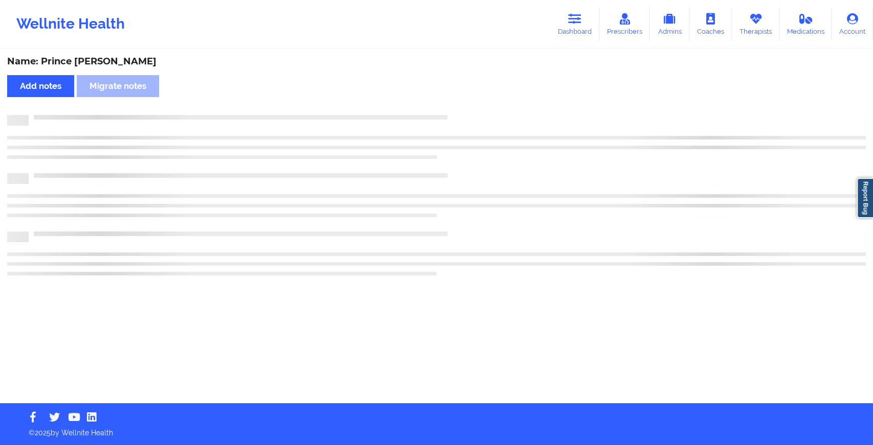
click at [572, 160] on div at bounding box center [436, 195] width 858 height 161
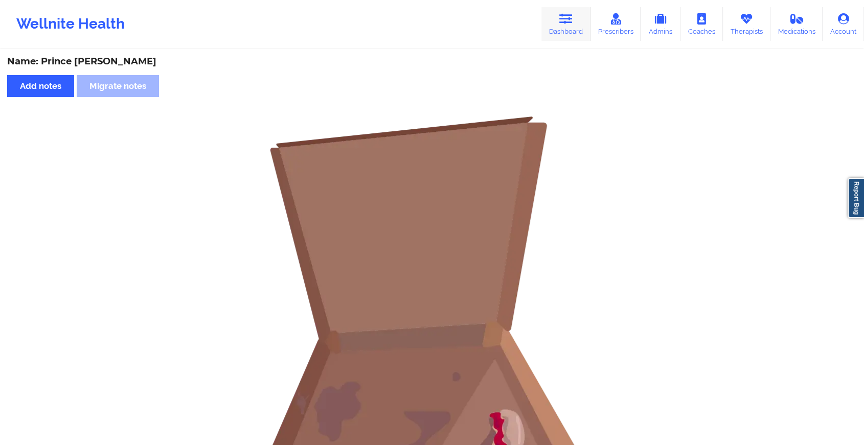
click at [564, 32] on link "Dashboard" at bounding box center [565, 24] width 49 height 34
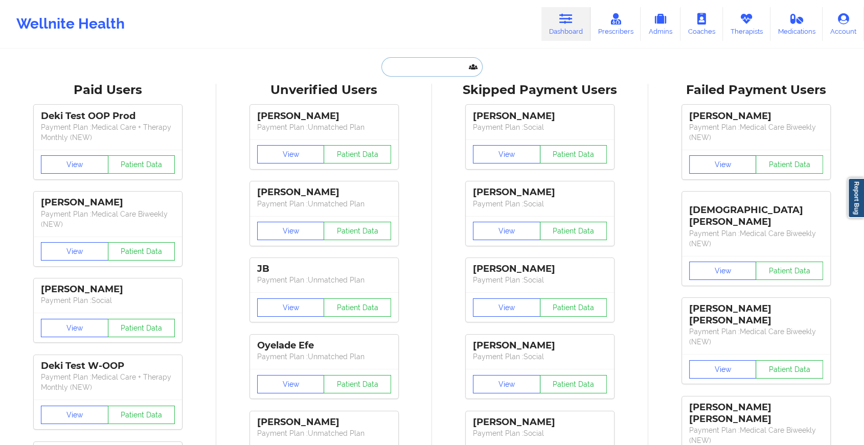
click at [420, 64] on input "text" at bounding box center [431, 66] width 101 height 19
type input "p"
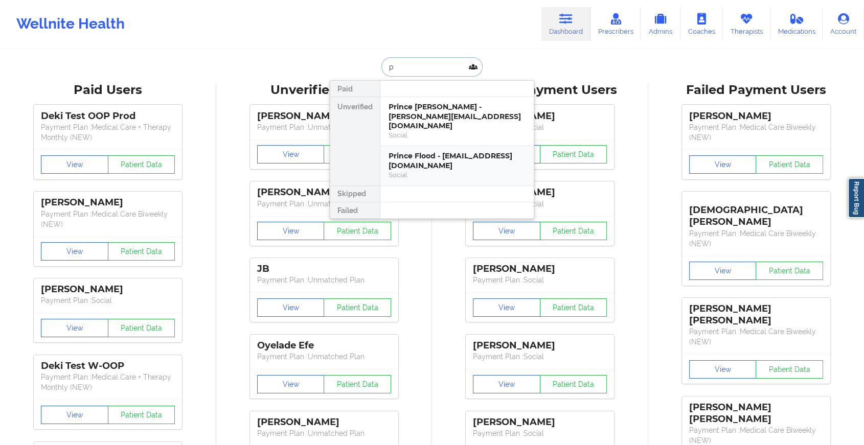
click at [449, 160] on div "Prince Flood - [EMAIL_ADDRESS][DOMAIN_NAME]" at bounding box center [457, 160] width 137 height 19
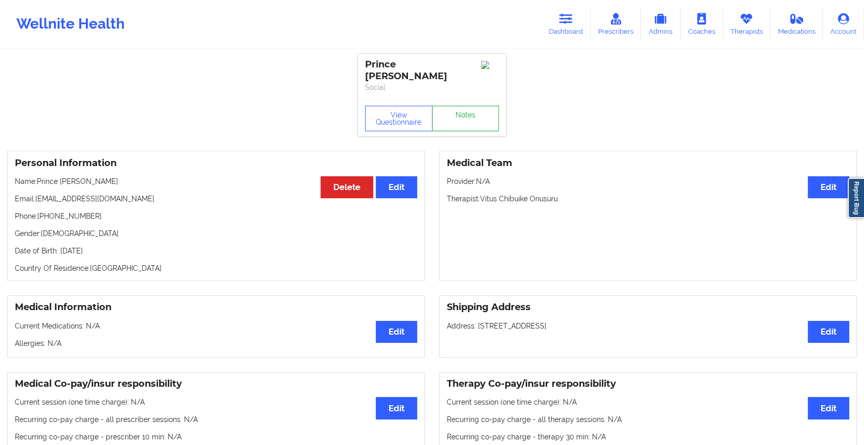
click at [457, 123] on link "Notes" at bounding box center [465, 119] width 67 height 26
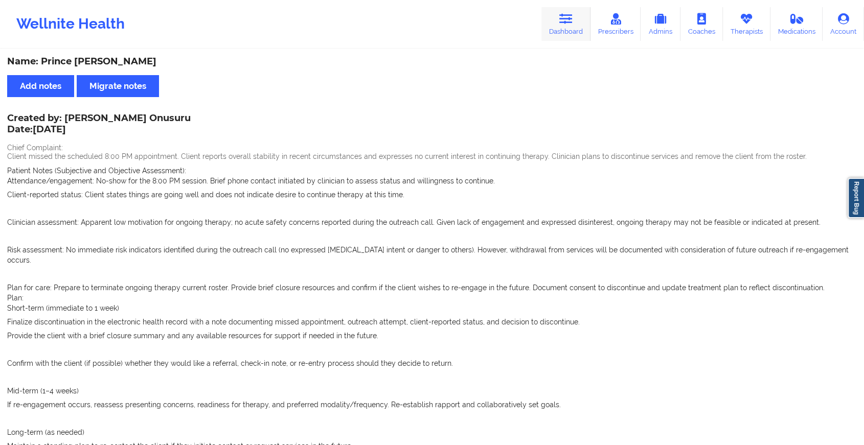
click at [571, 26] on link "Dashboard" at bounding box center [565, 24] width 49 height 34
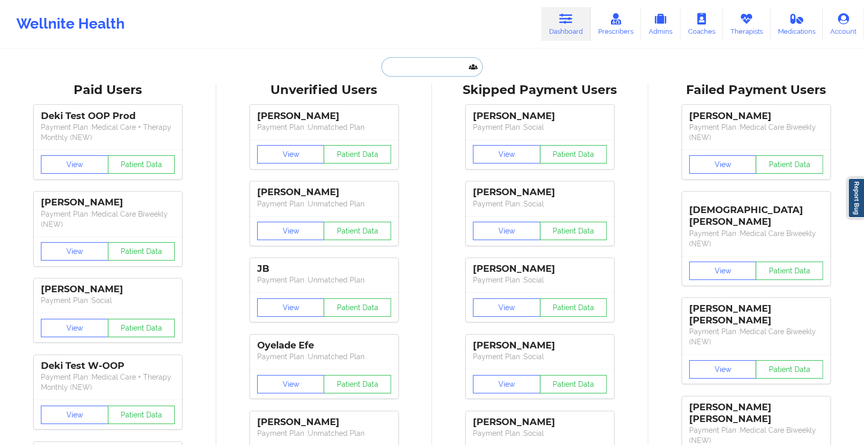
click at [432, 74] on input "text" at bounding box center [431, 66] width 101 height 19
type input "p"
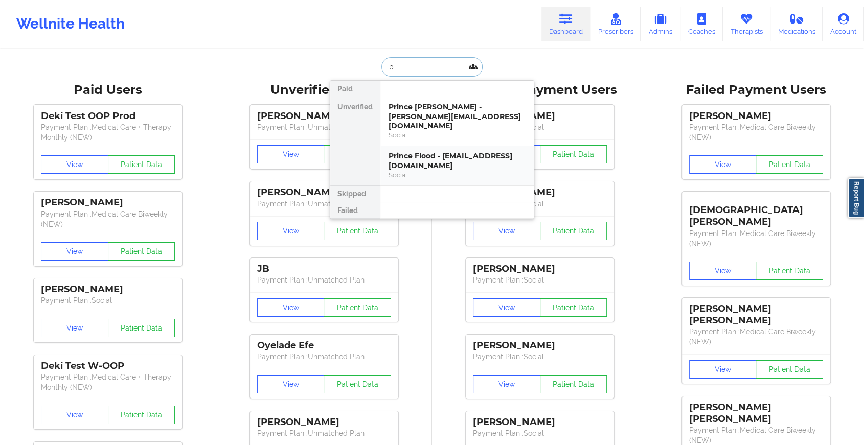
click at [448, 151] on div "Prince Flood - [EMAIL_ADDRESS][DOMAIN_NAME]" at bounding box center [457, 160] width 137 height 19
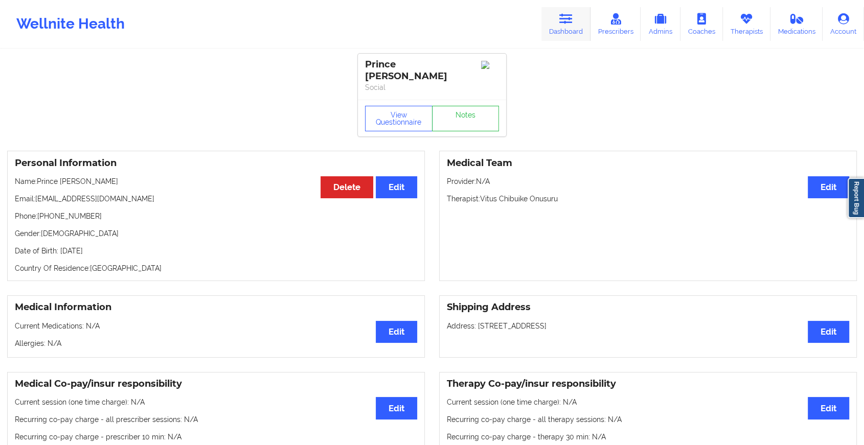
click at [560, 19] on icon at bounding box center [565, 18] width 13 height 11
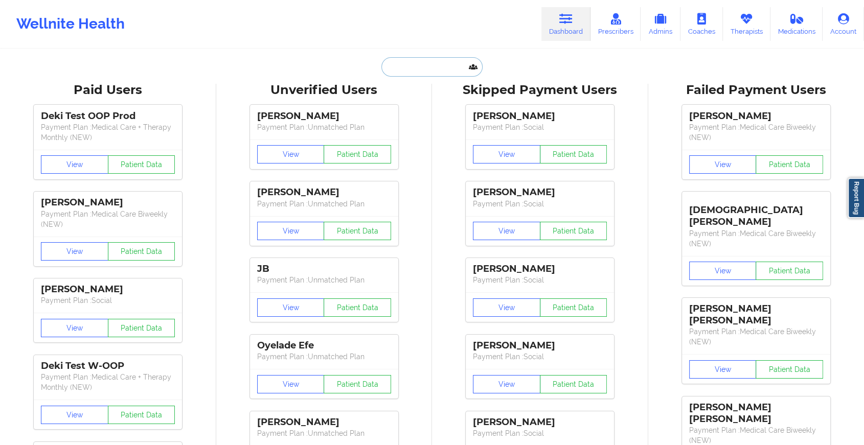
click at [427, 74] on input "text" at bounding box center [431, 66] width 101 height 19
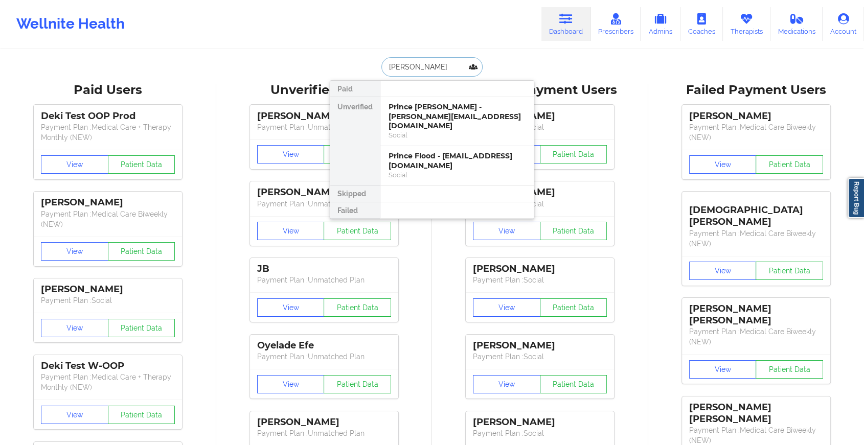
type input "[PERSON_NAME]"
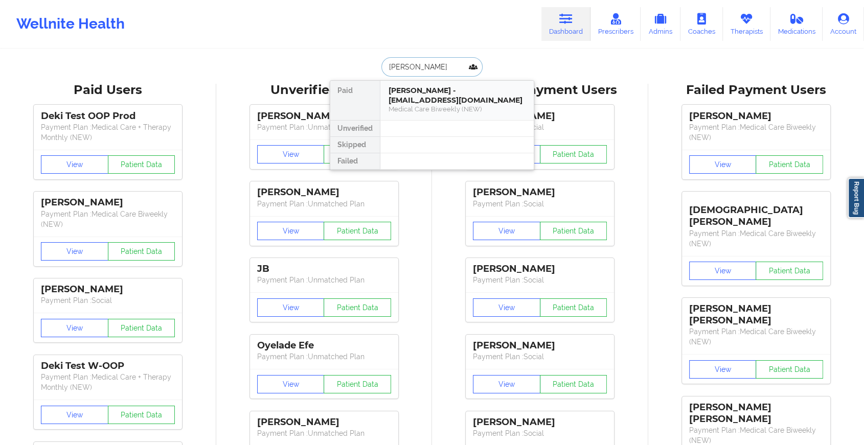
click at [450, 111] on div "Medical Care Biweekly (NEW)" at bounding box center [457, 109] width 137 height 9
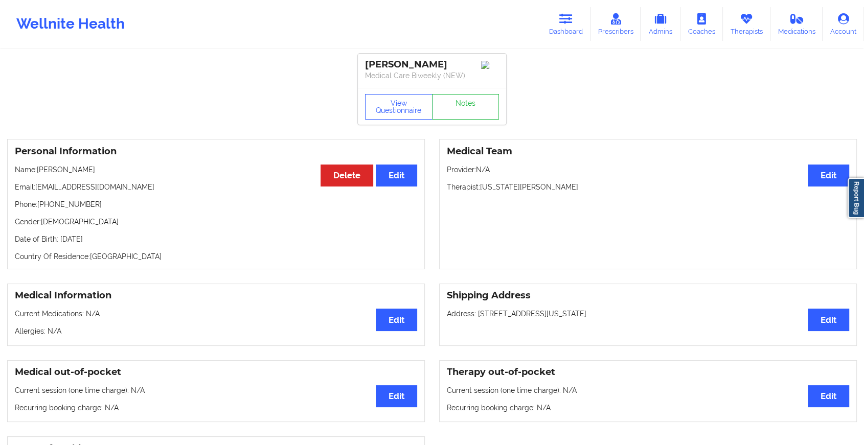
drag, startPoint x: 454, startPoint y: 111, endPoint x: 515, endPoint y: 151, distance: 73.0
click at [446, 116] on link "Notes" at bounding box center [465, 107] width 67 height 26
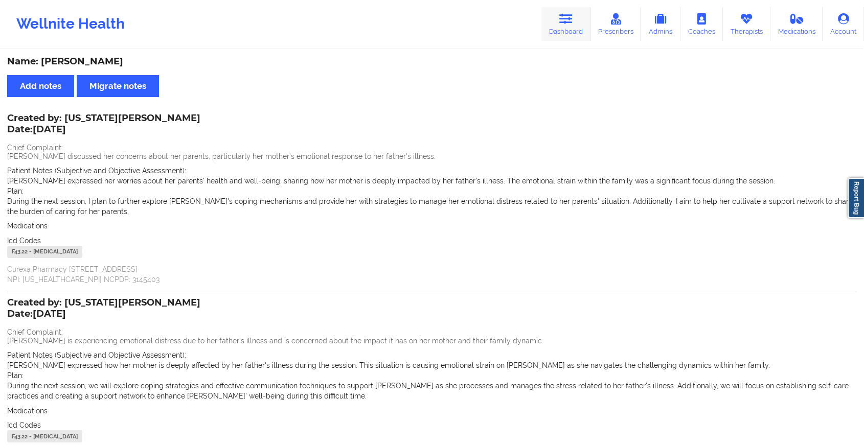
click at [556, 29] on link "Dashboard" at bounding box center [565, 24] width 49 height 34
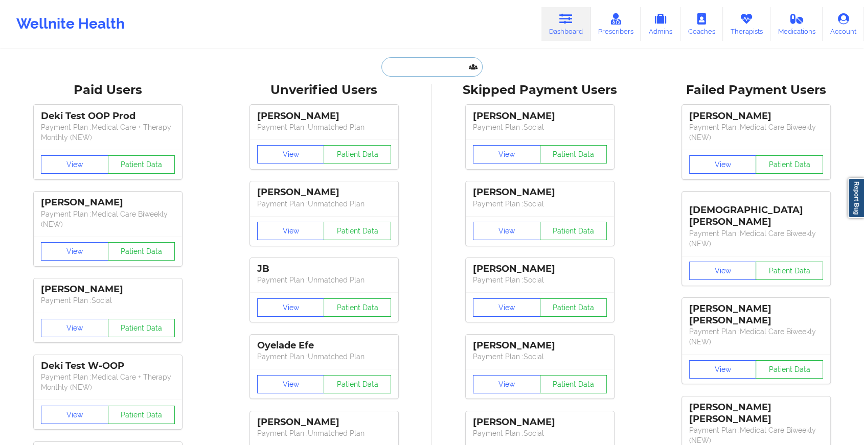
click at [401, 63] on input "text" at bounding box center [431, 66] width 101 height 19
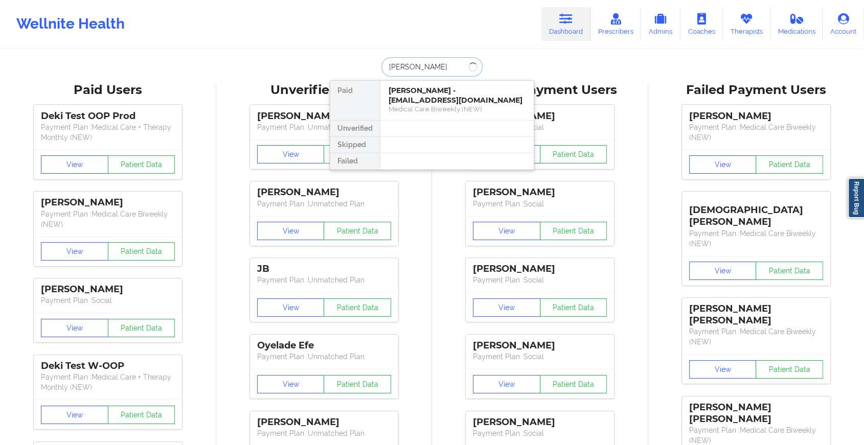
type input "[PERSON_NAME]"
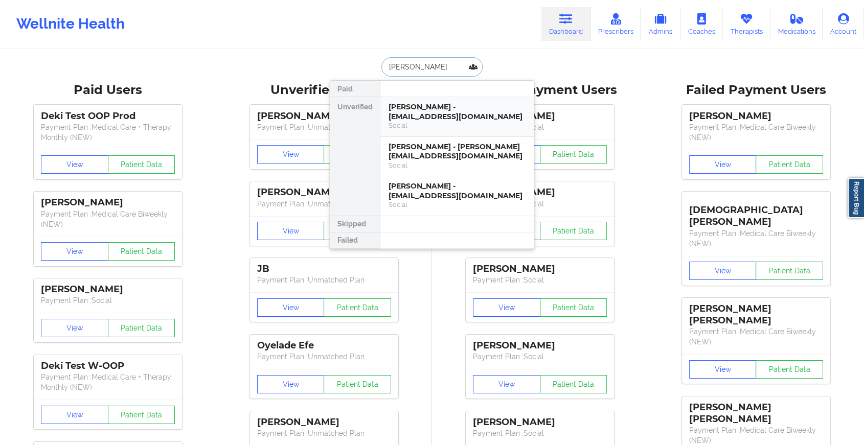
click at [421, 123] on div "Social" at bounding box center [457, 125] width 137 height 9
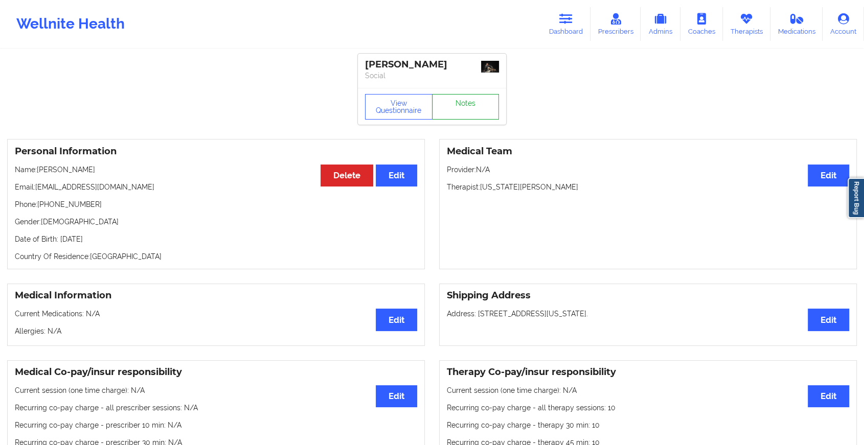
click at [457, 116] on link "Notes" at bounding box center [465, 107] width 67 height 26
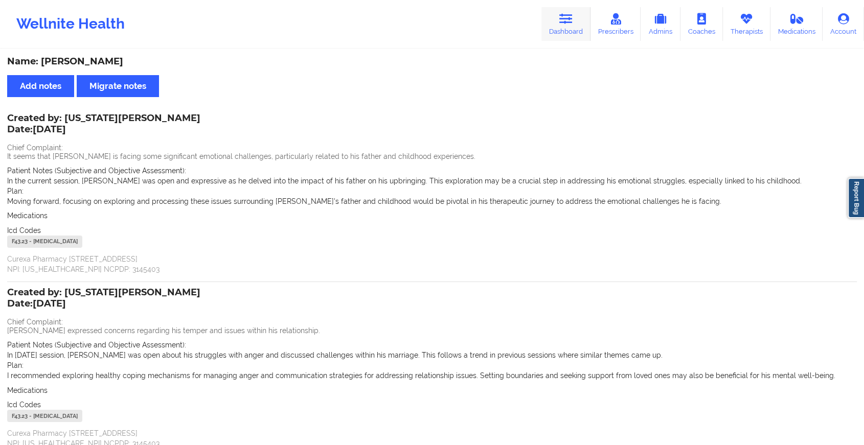
click at [565, 32] on link "Dashboard" at bounding box center [565, 24] width 49 height 34
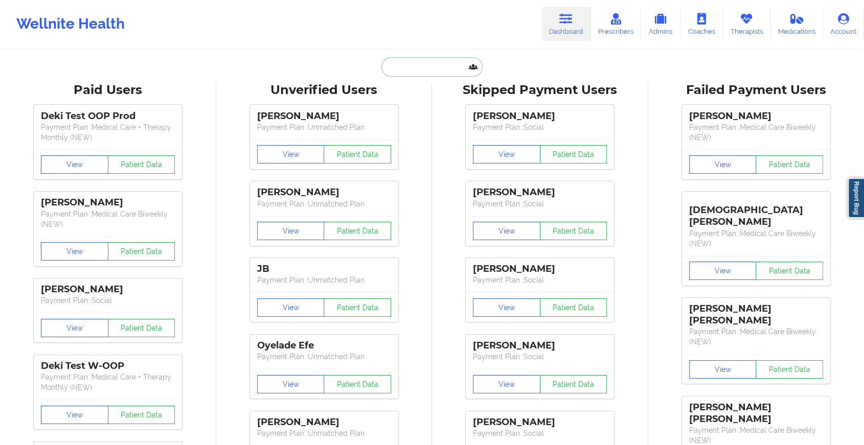
click at [423, 66] on input "text" at bounding box center [431, 66] width 101 height 19
type input "l"
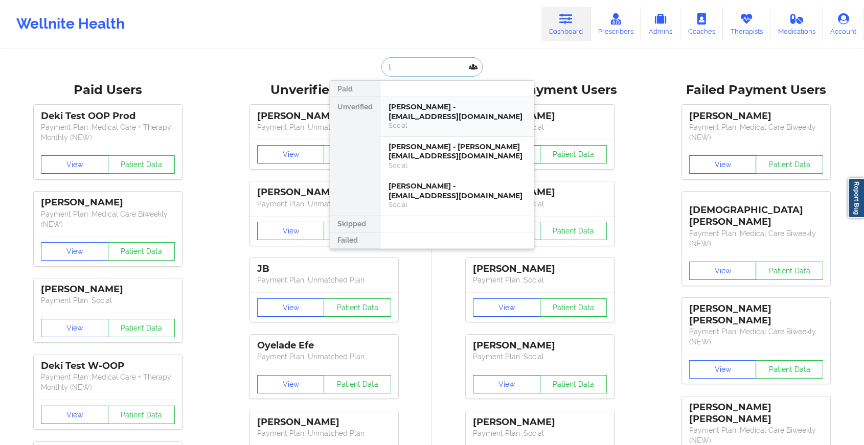
click at [423, 123] on div "Social" at bounding box center [457, 125] width 137 height 9
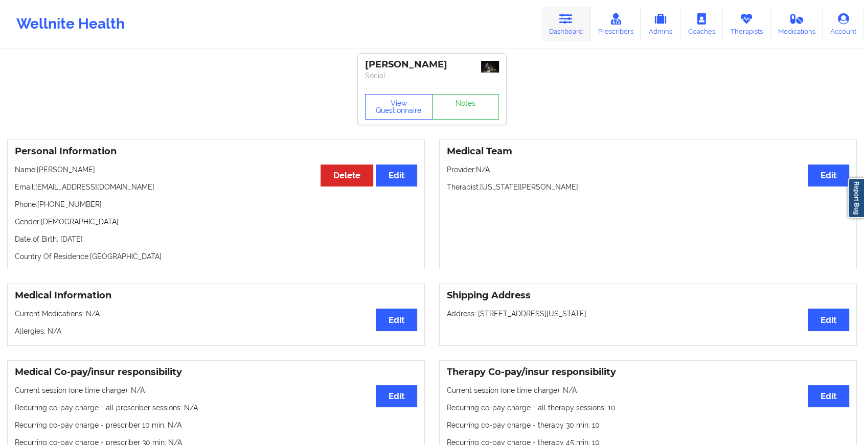
click at [576, 37] on link "Dashboard" at bounding box center [565, 24] width 49 height 34
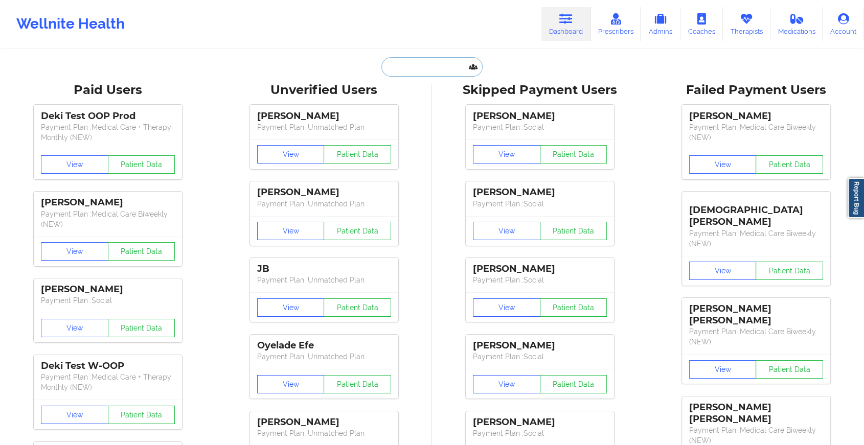
click at [446, 60] on input "text" at bounding box center [431, 66] width 101 height 19
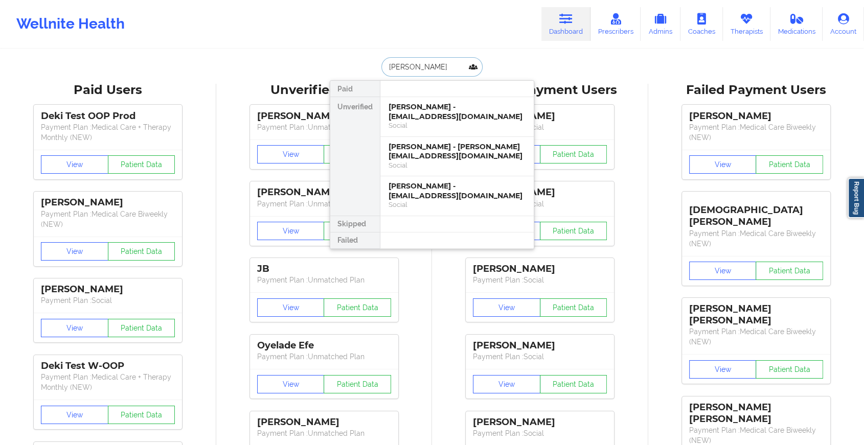
type input "[PERSON_NAME] fl"
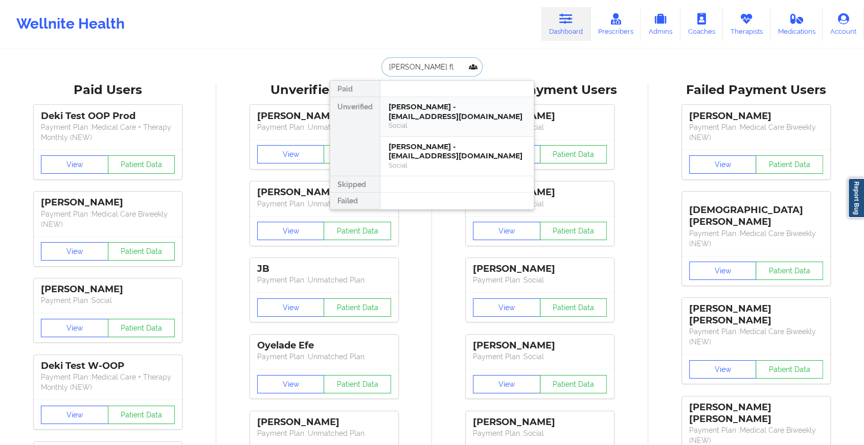
click at [441, 111] on div "[PERSON_NAME] - [EMAIL_ADDRESS][DOMAIN_NAME]" at bounding box center [457, 111] width 137 height 19
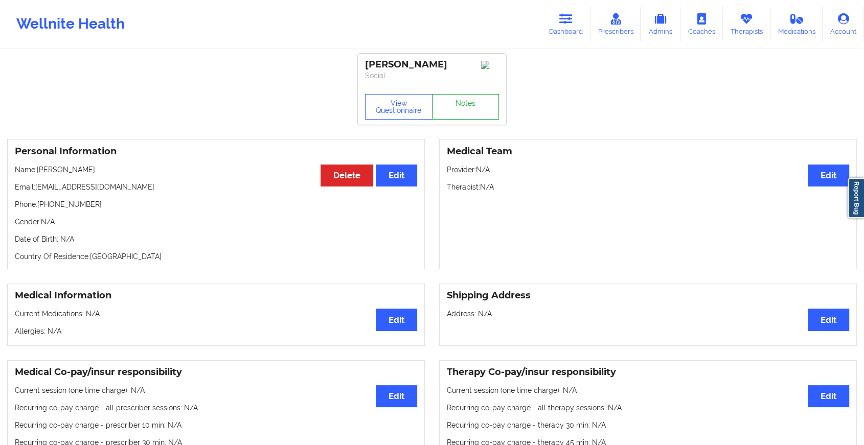
click at [451, 110] on link "Notes" at bounding box center [465, 107] width 67 height 26
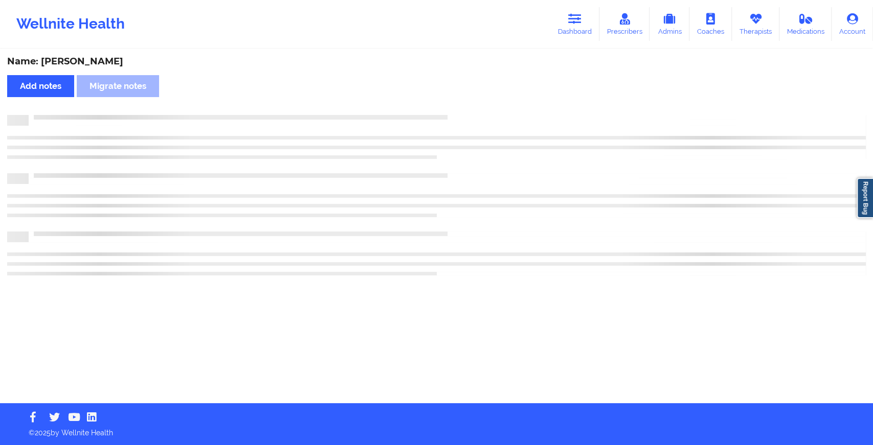
click at [451, 110] on div "Name: [PERSON_NAME] Add notes Migrate notes" at bounding box center [436, 226] width 873 height 353
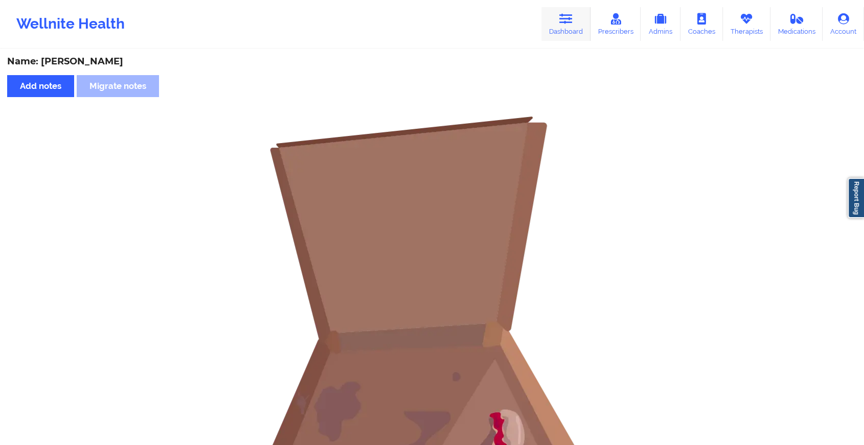
click at [568, 26] on link "Dashboard" at bounding box center [565, 24] width 49 height 34
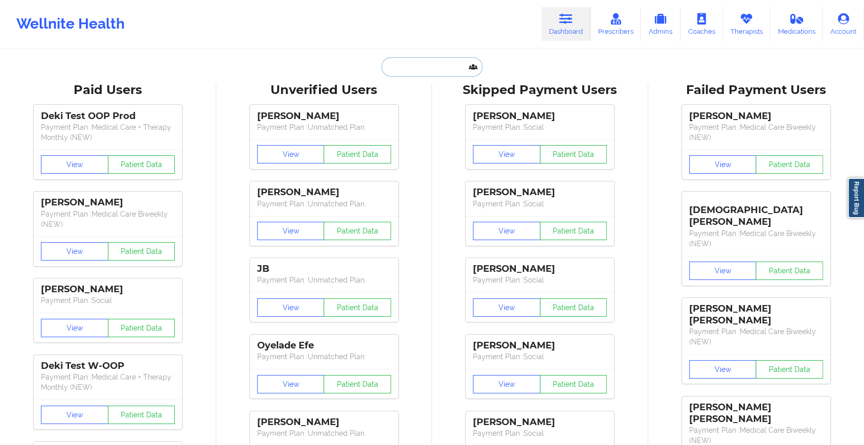
click at [437, 65] on input "text" at bounding box center [431, 66] width 101 height 19
type input "e"
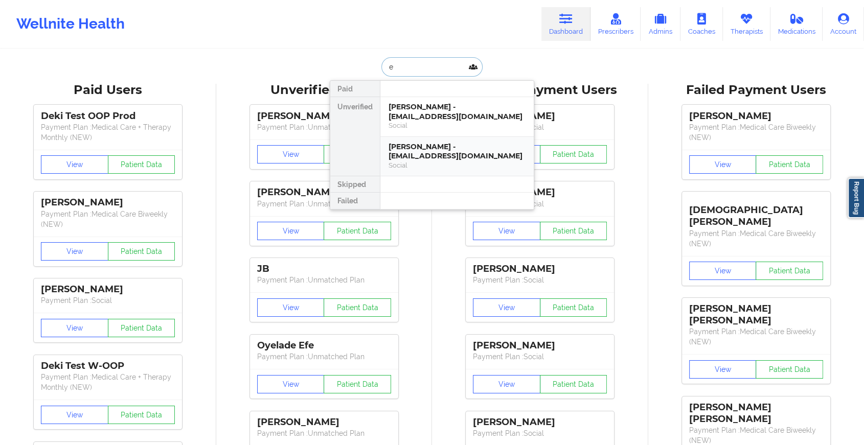
click at [429, 148] on div "[PERSON_NAME] - [EMAIL_ADDRESS][DOMAIN_NAME]" at bounding box center [457, 151] width 137 height 19
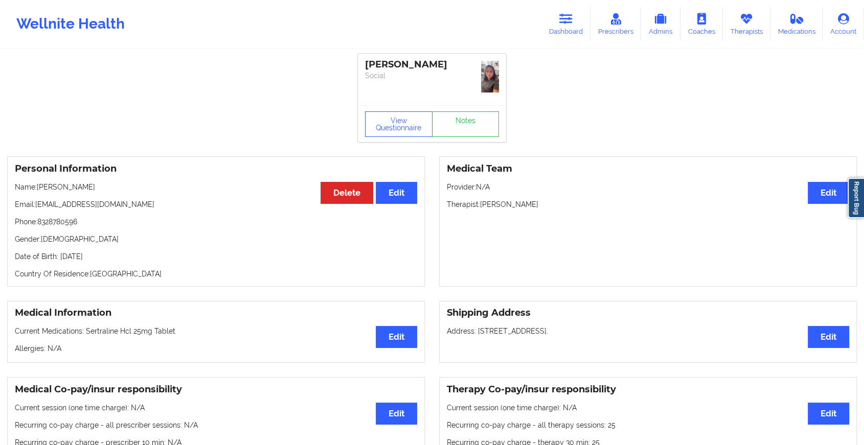
click at [470, 119] on div "View Questionnaire Notes" at bounding box center [432, 123] width 148 height 37
drag, startPoint x: 470, startPoint y: 119, endPoint x: 463, endPoint y: 131, distance: 14.5
click at [463, 131] on link "Notes" at bounding box center [465, 124] width 67 height 26
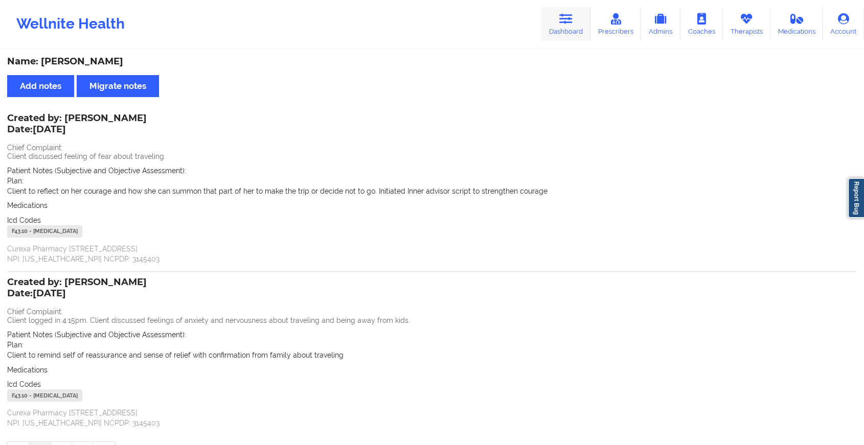
click at [565, 26] on link "Dashboard" at bounding box center [565, 24] width 49 height 34
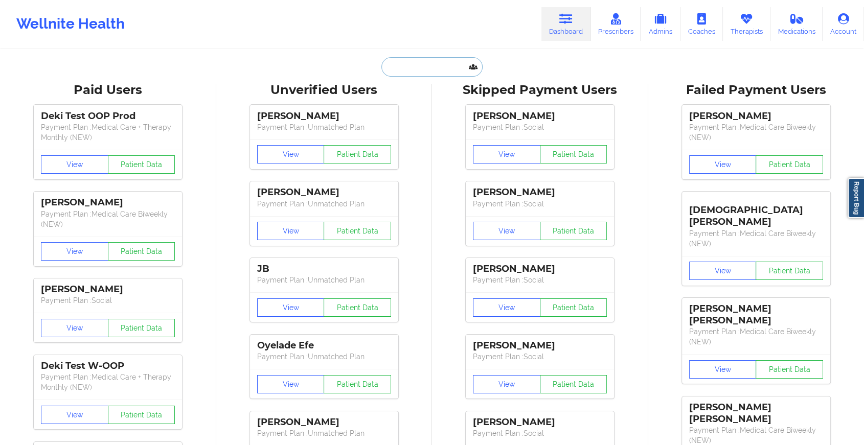
click at [427, 70] on input "text" at bounding box center [431, 66] width 101 height 19
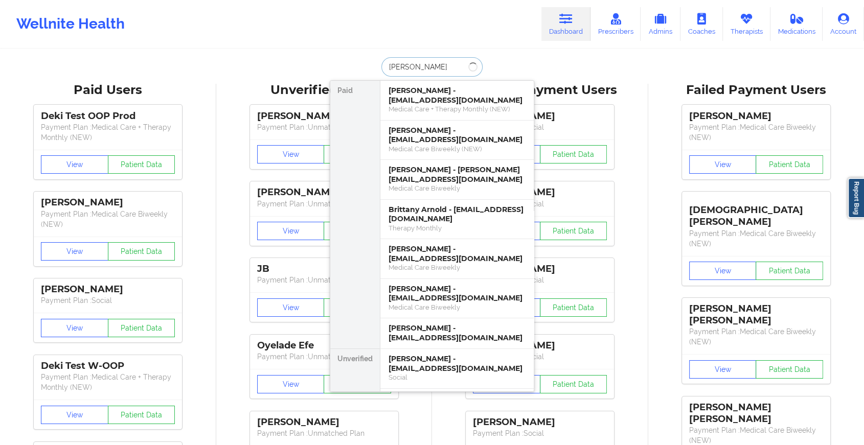
type input "[PERSON_NAME]"
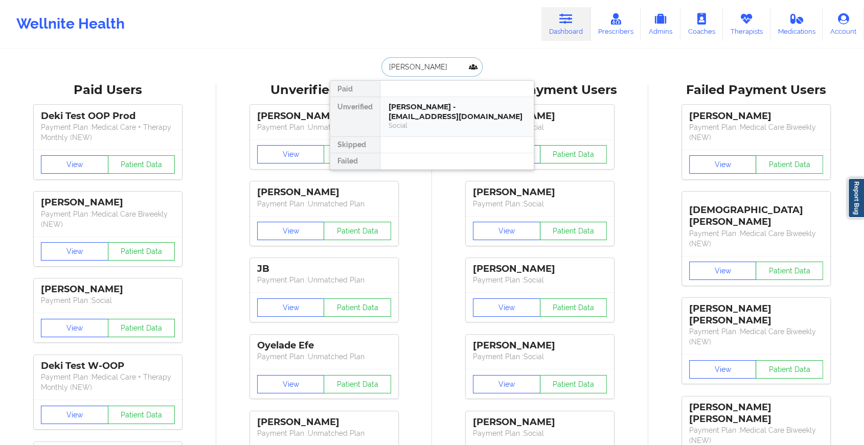
click at [454, 122] on div "Social" at bounding box center [457, 125] width 137 height 9
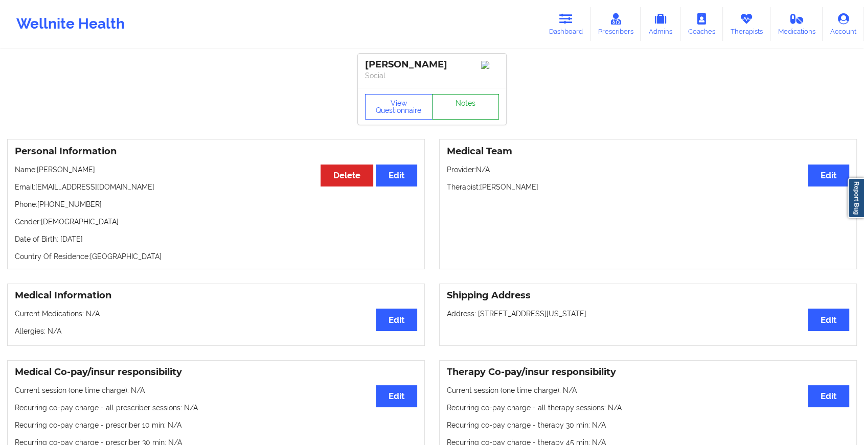
click at [467, 105] on link "Notes" at bounding box center [465, 107] width 67 height 26
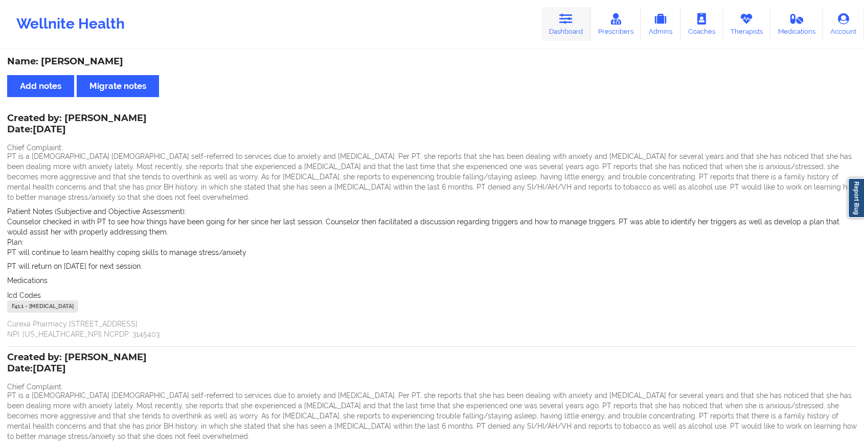
click at [551, 32] on link "Dashboard" at bounding box center [565, 24] width 49 height 34
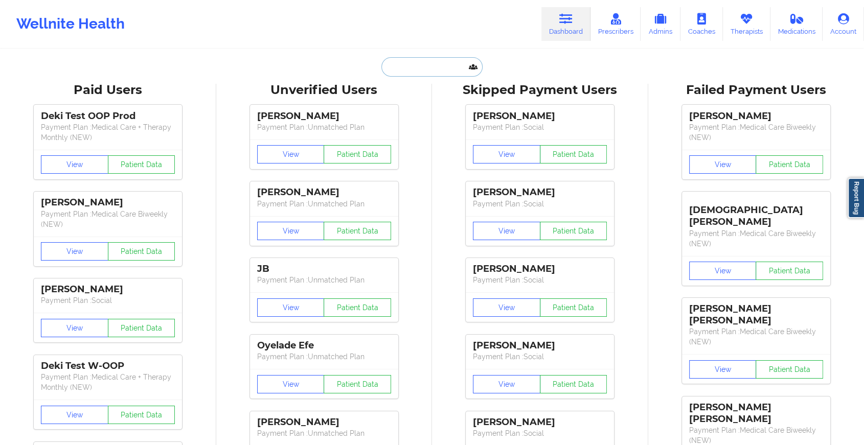
click at [416, 71] on input "text" at bounding box center [431, 66] width 101 height 19
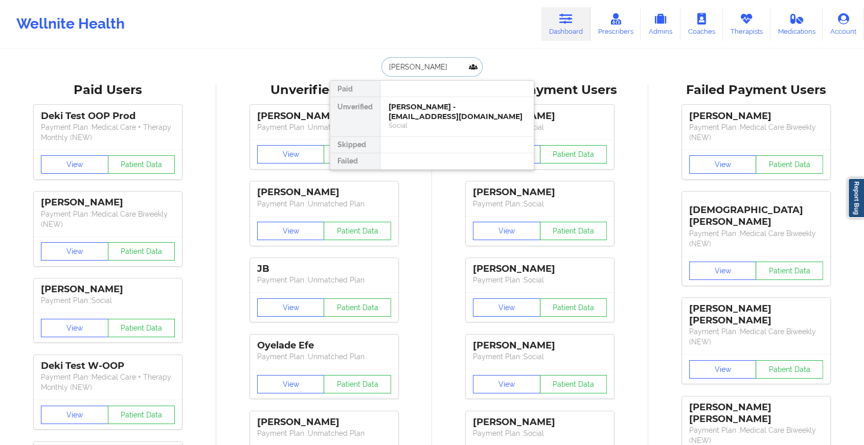
type input "[PERSON_NAME]"
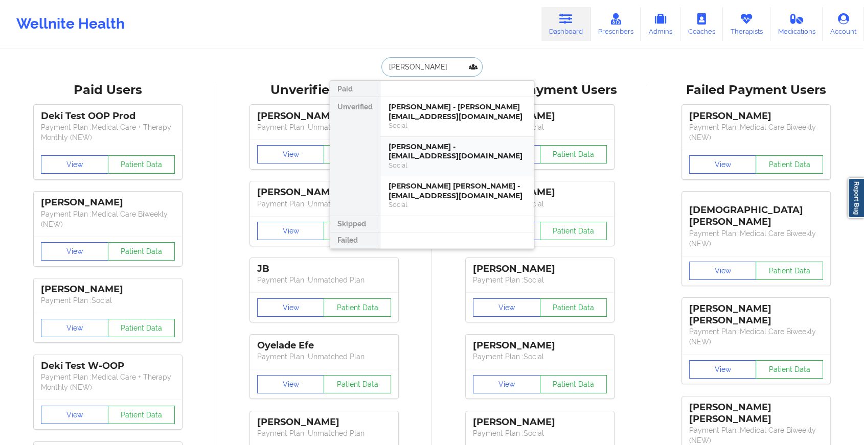
click at [424, 160] on div "[PERSON_NAME] - [EMAIL_ADDRESS][DOMAIN_NAME]" at bounding box center [457, 151] width 137 height 19
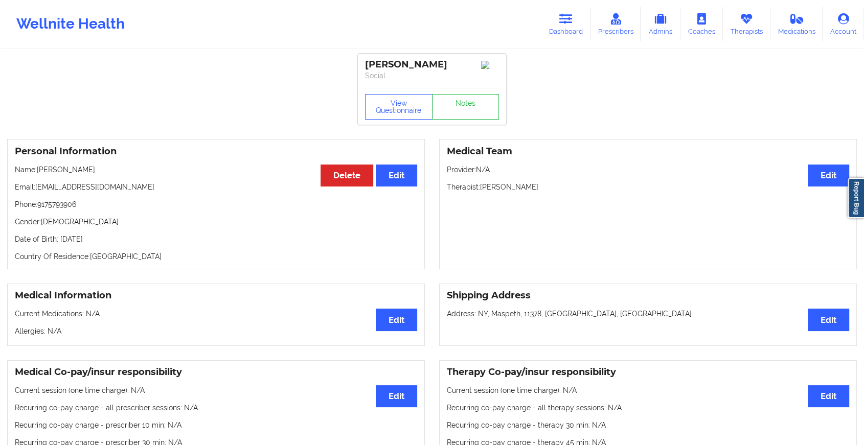
drag, startPoint x: 448, startPoint y: 131, endPoint x: 440, endPoint y: 102, distance: 30.3
click at [440, 102] on link "Notes" at bounding box center [465, 107] width 67 height 26
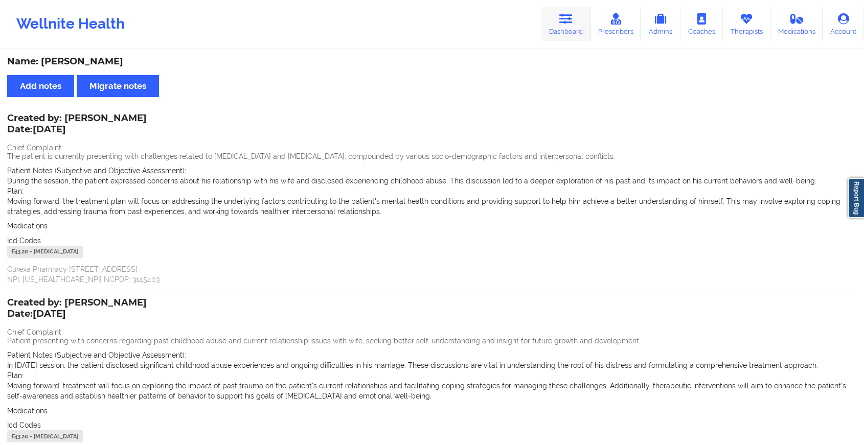
click at [582, 27] on link "Dashboard" at bounding box center [565, 24] width 49 height 34
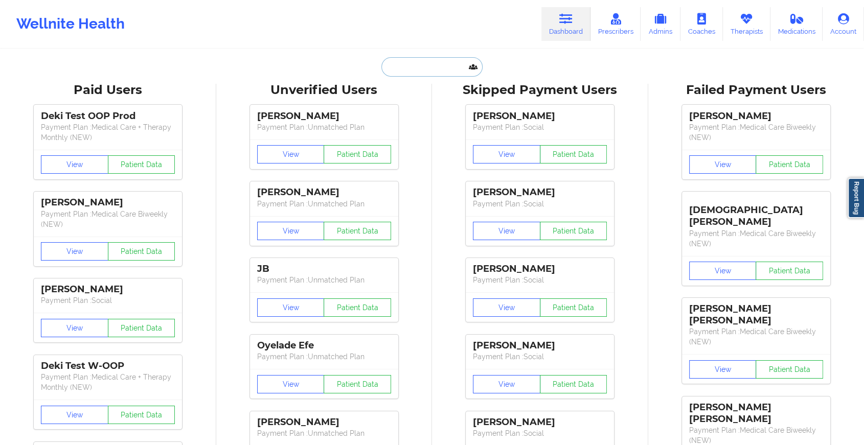
click at [398, 73] on input "text" at bounding box center [431, 66] width 101 height 19
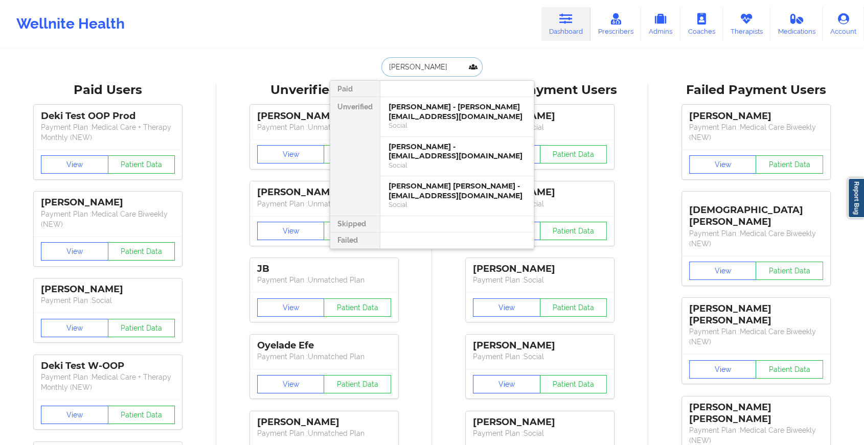
type input "[PERSON_NAME]"
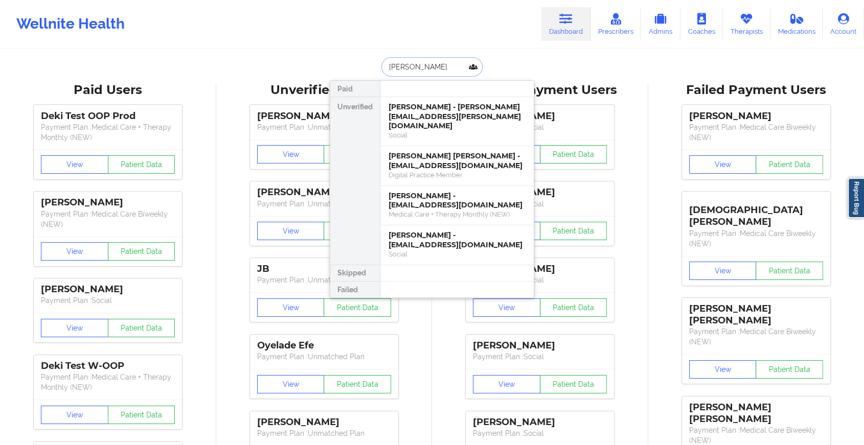
click at [437, 110] on div "[PERSON_NAME] - [PERSON_NAME][EMAIL_ADDRESS][PERSON_NAME][DOMAIN_NAME]" at bounding box center [457, 116] width 137 height 29
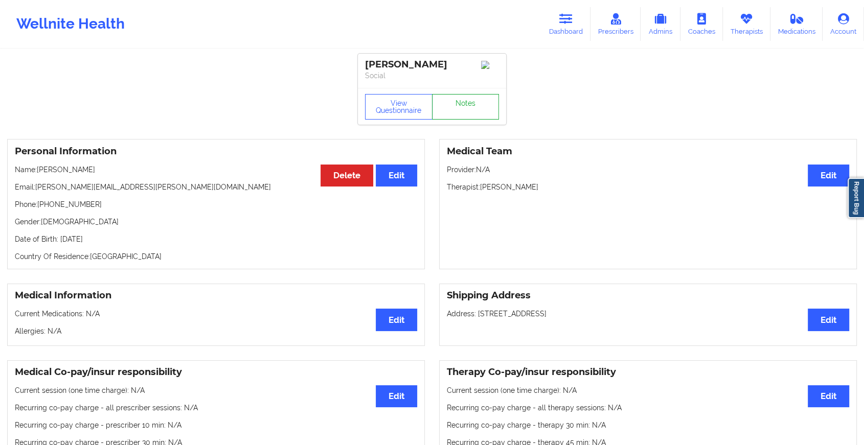
click at [473, 112] on link "Notes" at bounding box center [465, 107] width 67 height 26
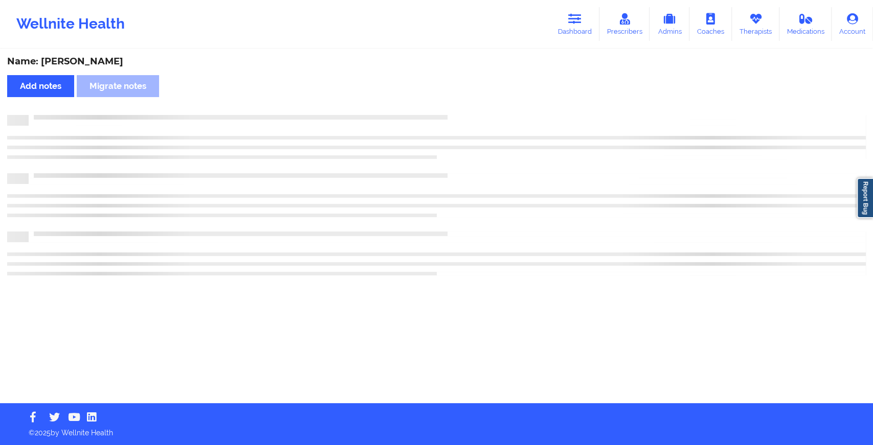
click at [473, 112] on div "Name: [PERSON_NAME] Add notes Migrate notes" at bounding box center [436, 226] width 873 height 353
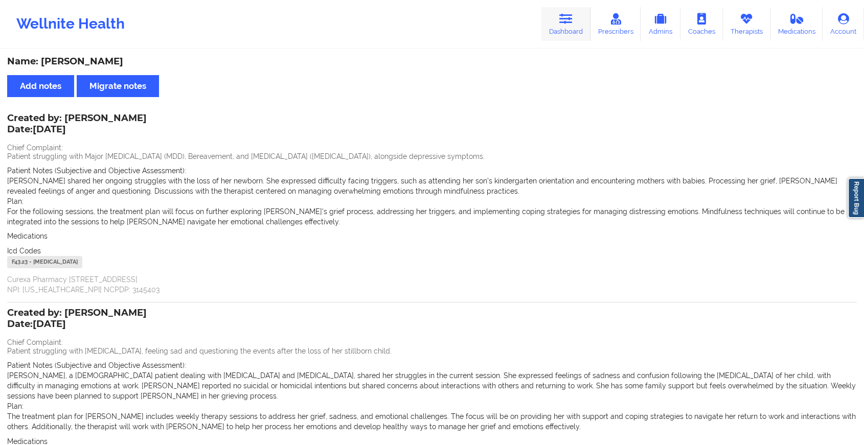
click at [565, 28] on link "Dashboard" at bounding box center [565, 24] width 49 height 34
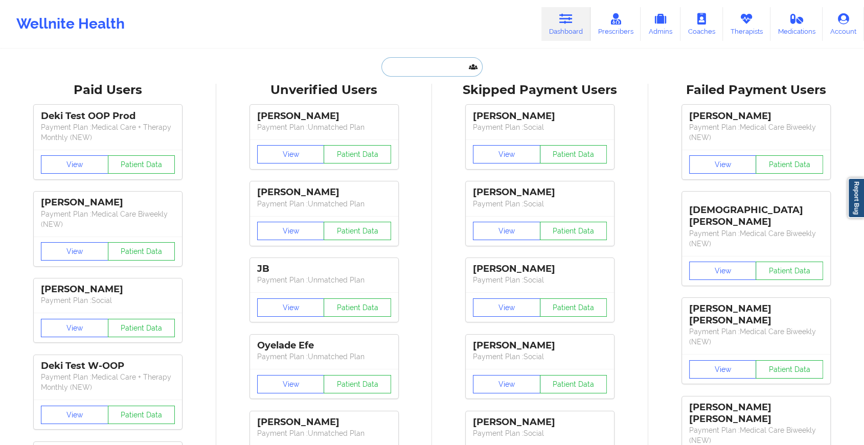
click at [428, 62] on input "text" at bounding box center [431, 66] width 101 height 19
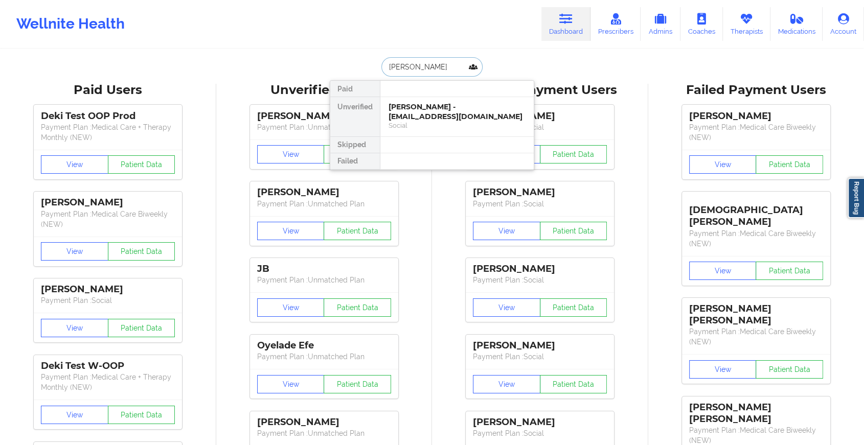
type input "[PERSON_NAME]"
click at [433, 107] on div "[PERSON_NAME] - [EMAIL_ADDRESS][DOMAIN_NAME]" at bounding box center [457, 111] width 137 height 19
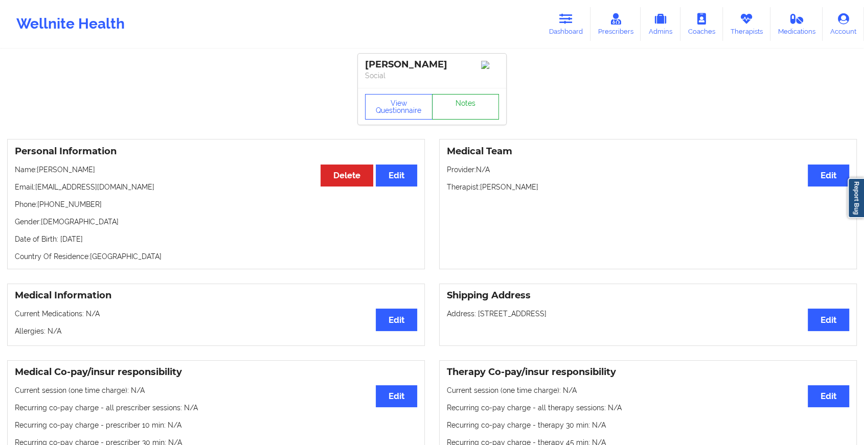
click at [472, 103] on link "Notes" at bounding box center [465, 107] width 67 height 26
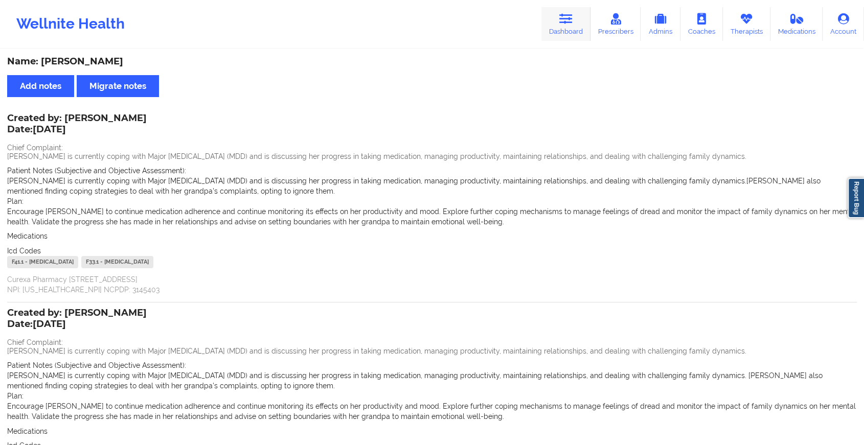
click at [581, 29] on link "Dashboard" at bounding box center [565, 24] width 49 height 34
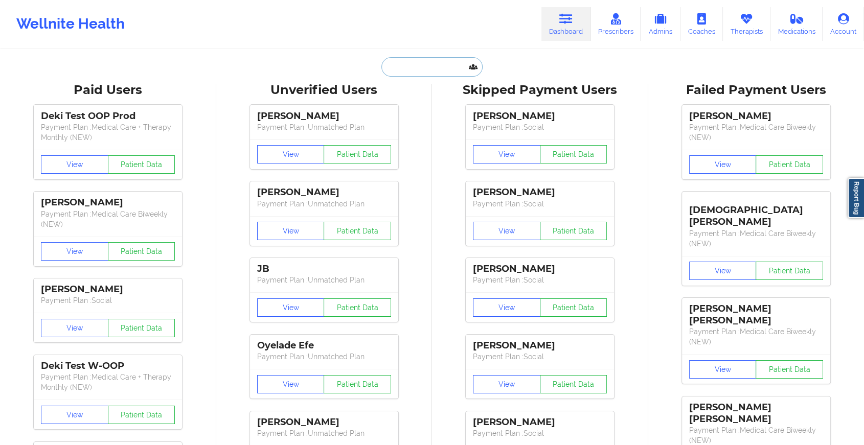
click at [431, 65] on input "text" at bounding box center [431, 66] width 101 height 19
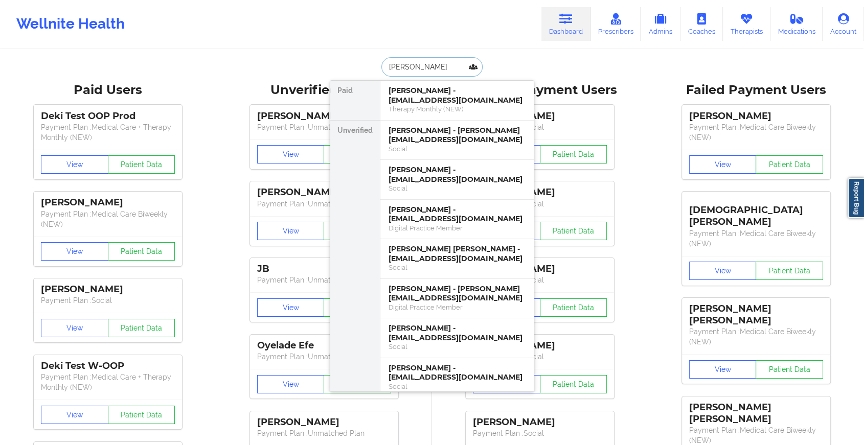
type input "[PERSON_NAME]"
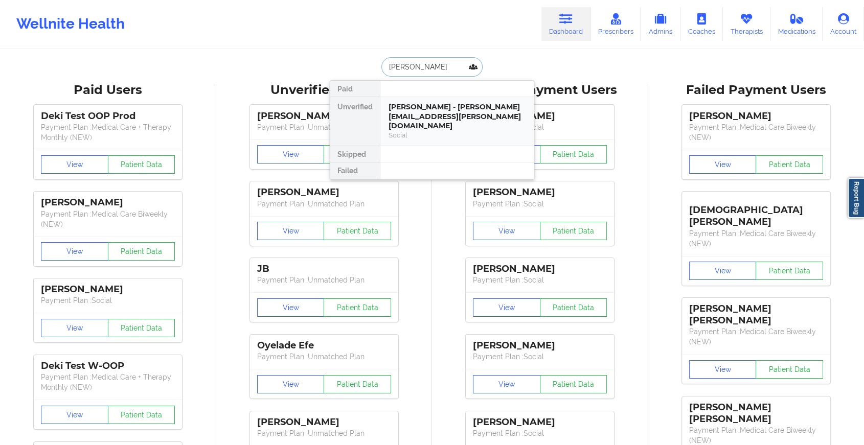
click at [429, 116] on div "[PERSON_NAME] - [PERSON_NAME][EMAIL_ADDRESS][PERSON_NAME][DOMAIN_NAME]" at bounding box center [457, 116] width 137 height 29
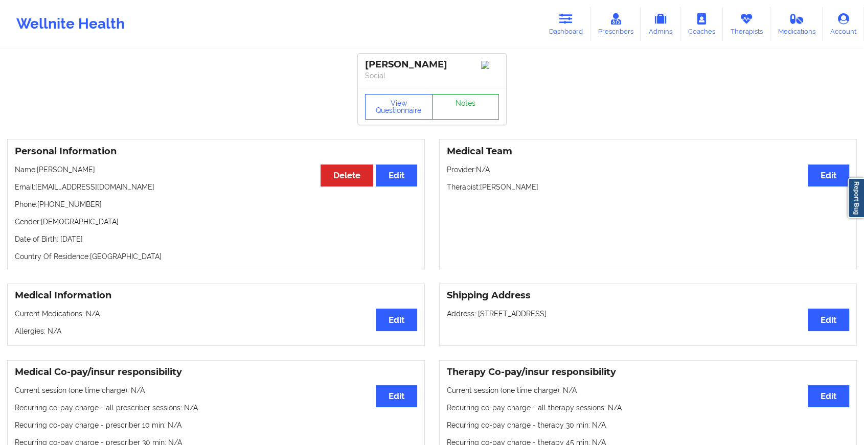
click at [452, 112] on link "Notes" at bounding box center [465, 107] width 67 height 26
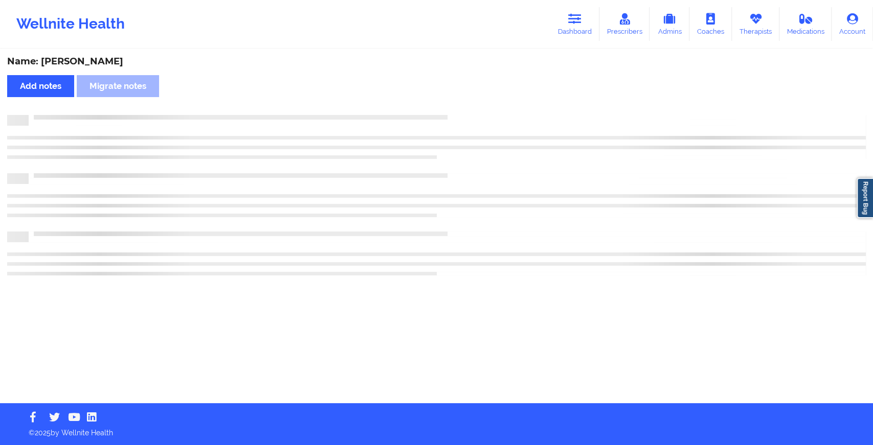
click at [452, 112] on div "Name: [PERSON_NAME] Add notes Migrate notes" at bounding box center [436, 226] width 873 height 353
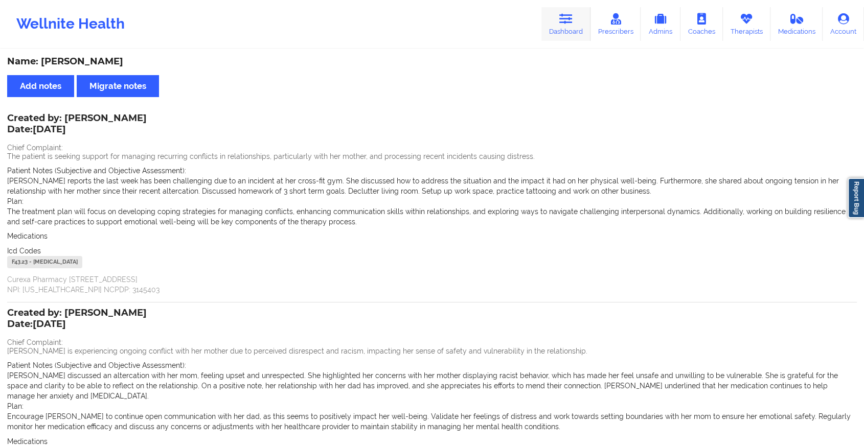
click at [570, 24] on icon at bounding box center [565, 18] width 13 height 11
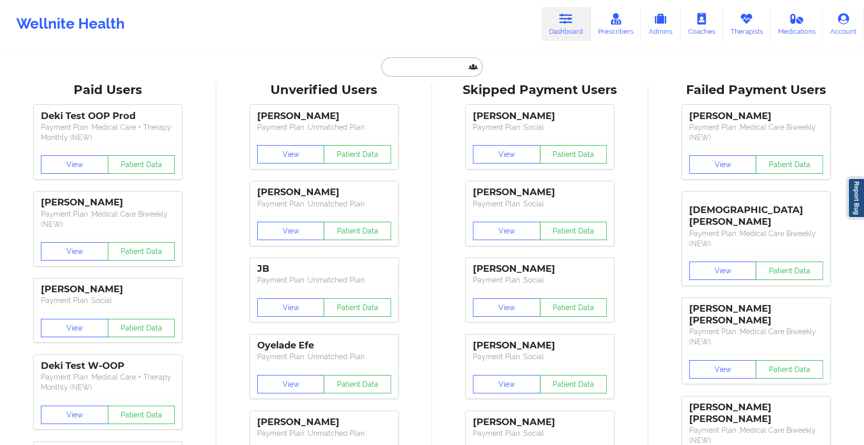
click at [439, 70] on input "text" at bounding box center [431, 66] width 101 height 19
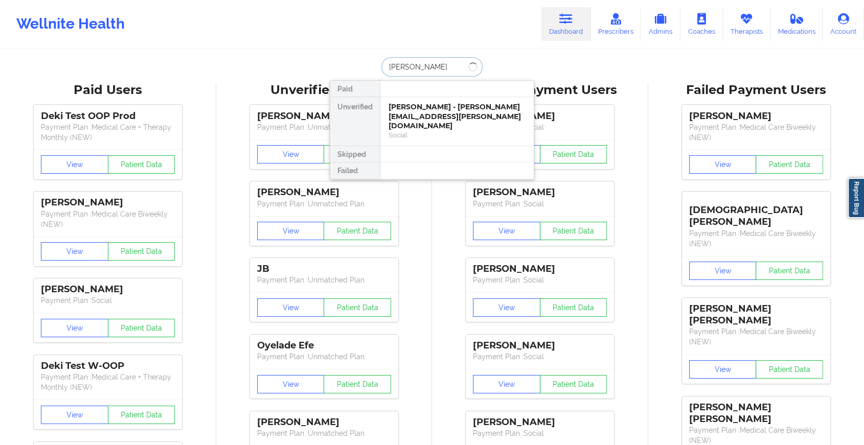
type input "[PERSON_NAME]"
click at [424, 119] on div "[PERSON_NAME] - [EMAIL_ADDRESS][DOMAIN_NAME]" at bounding box center [457, 111] width 137 height 19
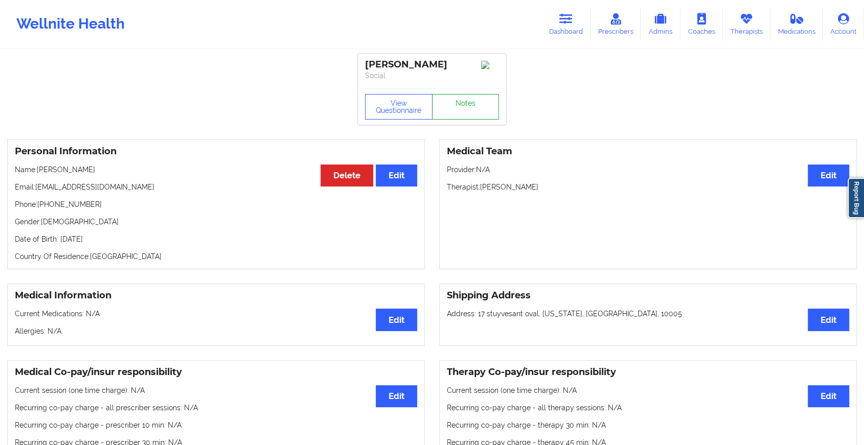
click at [454, 110] on link "Notes" at bounding box center [465, 107] width 67 height 26
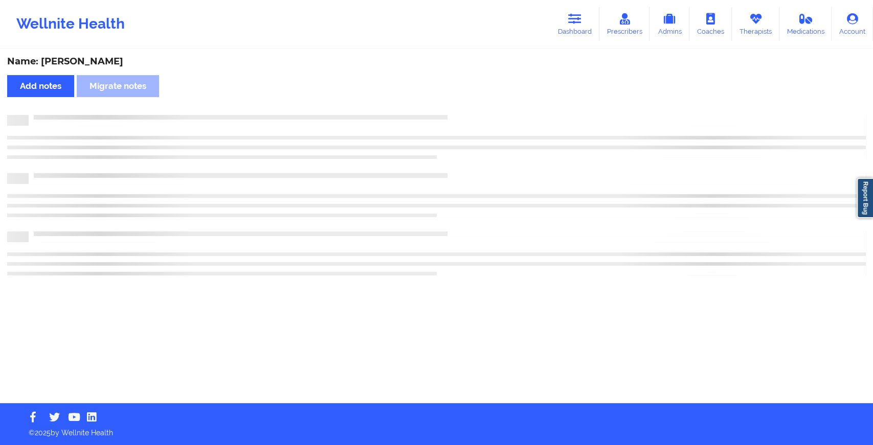
click at [454, 110] on div "Name: [PERSON_NAME] Add notes Migrate notes" at bounding box center [436, 226] width 873 height 353
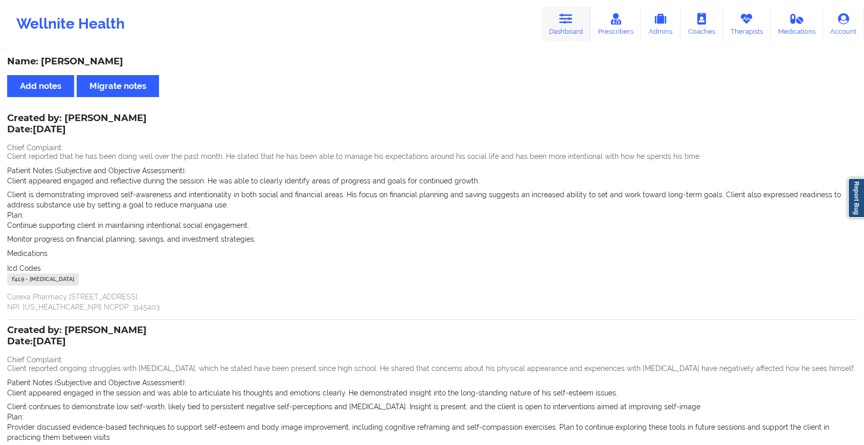
click at [557, 32] on link "Dashboard" at bounding box center [565, 24] width 49 height 34
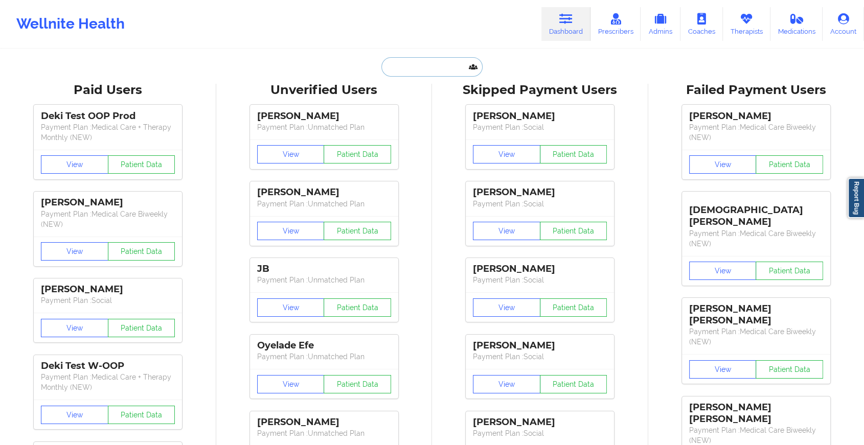
click at [417, 68] on input "text" at bounding box center [431, 66] width 101 height 19
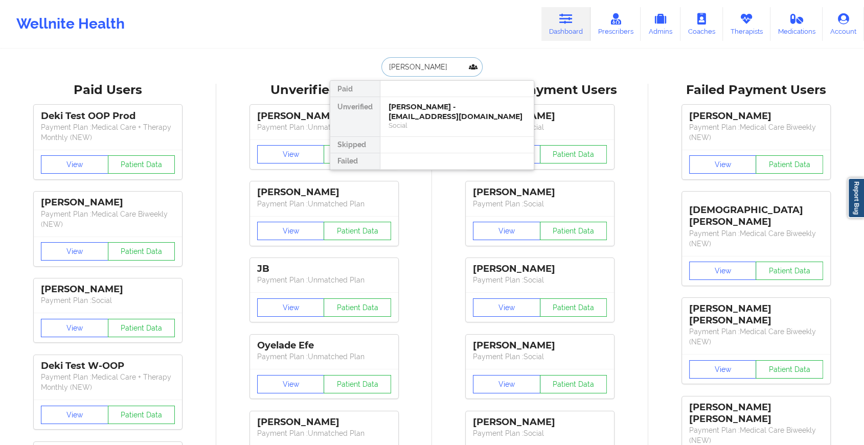
type input "[PERSON_NAME]"
click at [450, 108] on div "[PERSON_NAME] - [EMAIL_ADDRESS][DOMAIN_NAME]" at bounding box center [457, 111] width 137 height 19
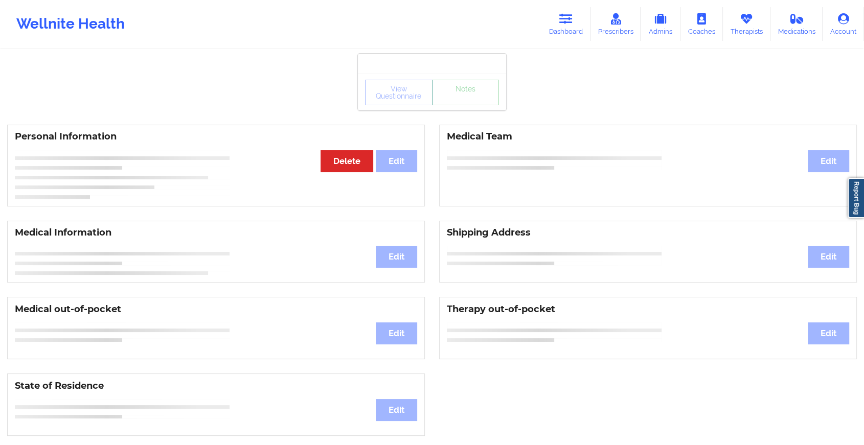
click at [458, 105] on link "Notes" at bounding box center [465, 93] width 67 height 26
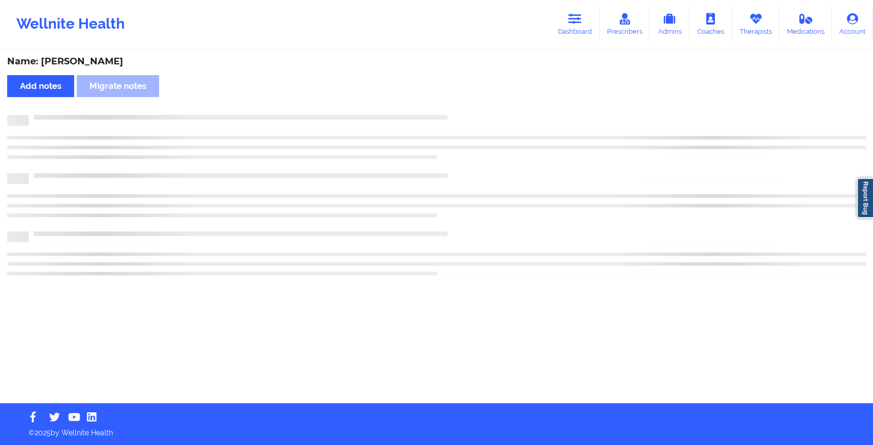
click at [458, 114] on div "Name: [PERSON_NAME] Add notes Migrate notes" at bounding box center [436, 226] width 873 height 353
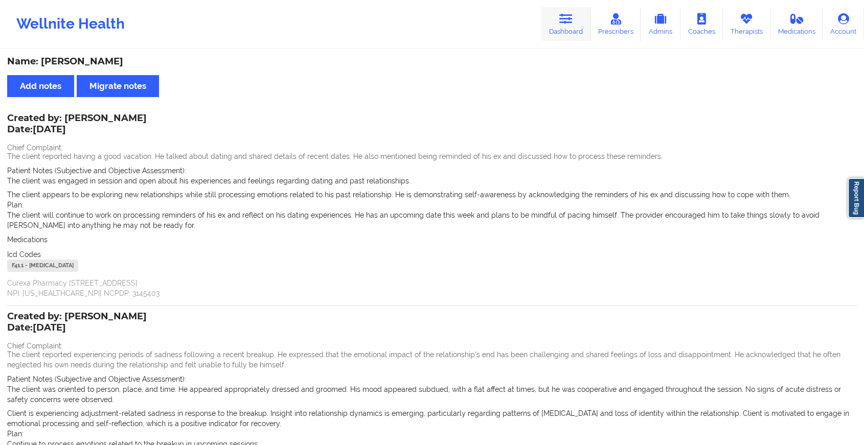
click at [554, 27] on link "Dashboard" at bounding box center [565, 24] width 49 height 34
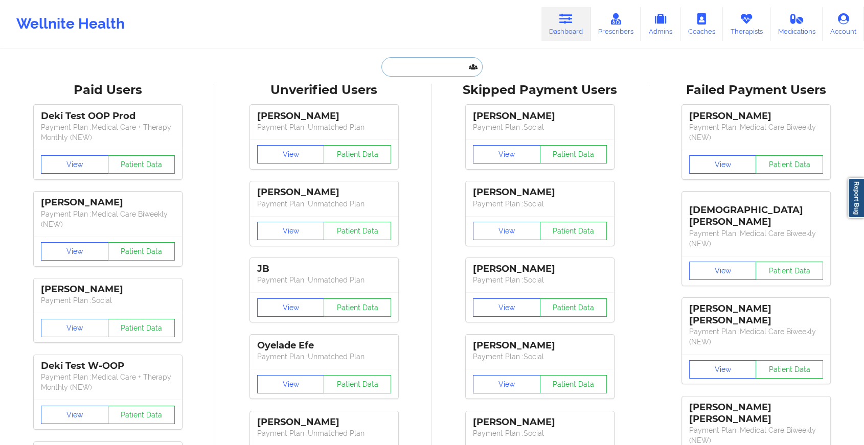
click at [407, 70] on input "text" at bounding box center [431, 66] width 101 height 19
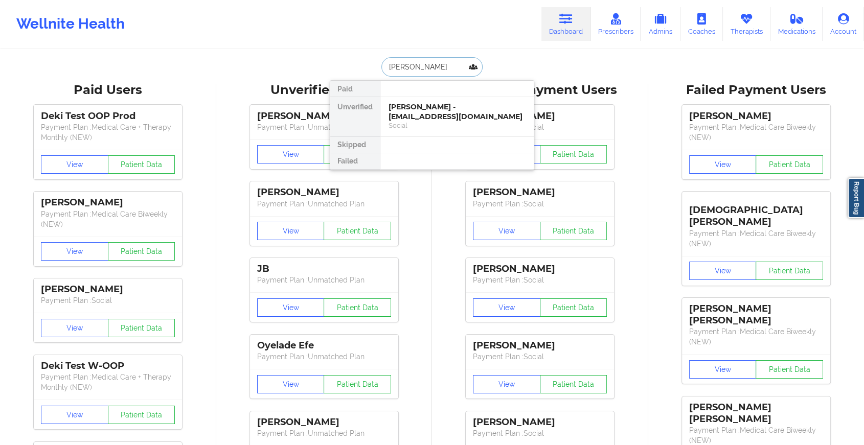
type input "jennette"
click at [422, 118] on div "[PERSON_NAME] - [EMAIL_ADDRESS][DOMAIN_NAME]" at bounding box center [457, 111] width 137 height 19
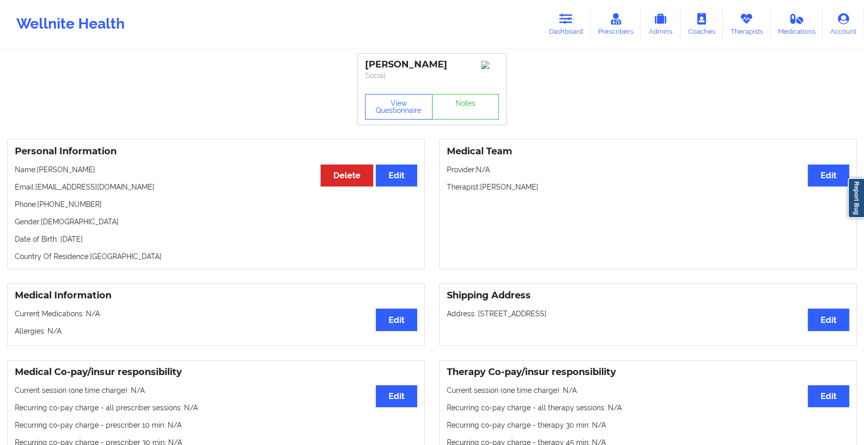
click at [454, 123] on div "View Questionnaire Notes" at bounding box center [432, 106] width 148 height 37
drag, startPoint x: 454, startPoint y: 123, endPoint x: 458, endPoint y: 119, distance: 5.4
click at [458, 119] on div "View Questionnaire Notes" at bounding box center [432, 106] width 148 height 37
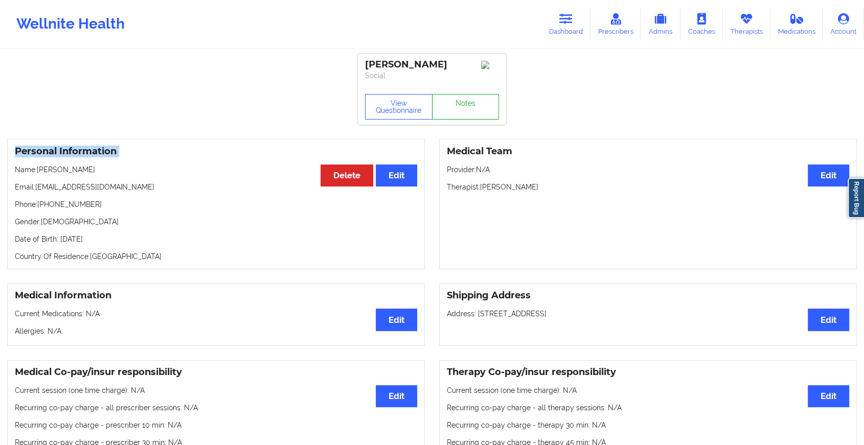
click at [458, 119] on link "Notes" at bounding box center [465, 107] width 67 height 26
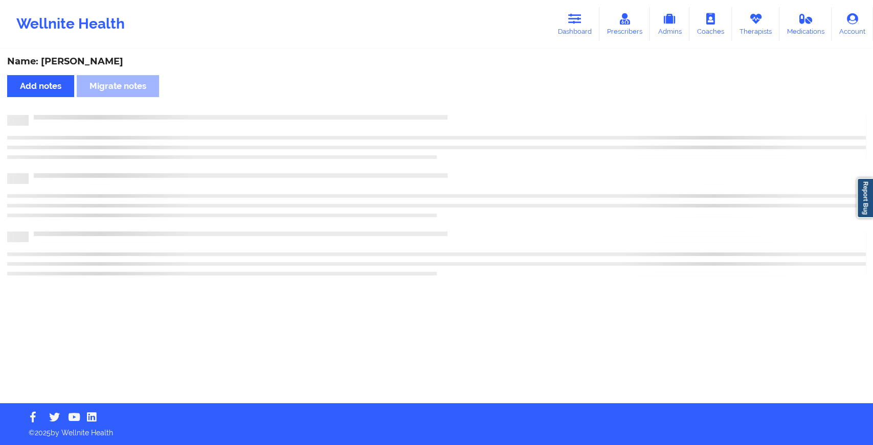
click at [458, 115] on div at bounding box center [447, 115] width 837 height 0
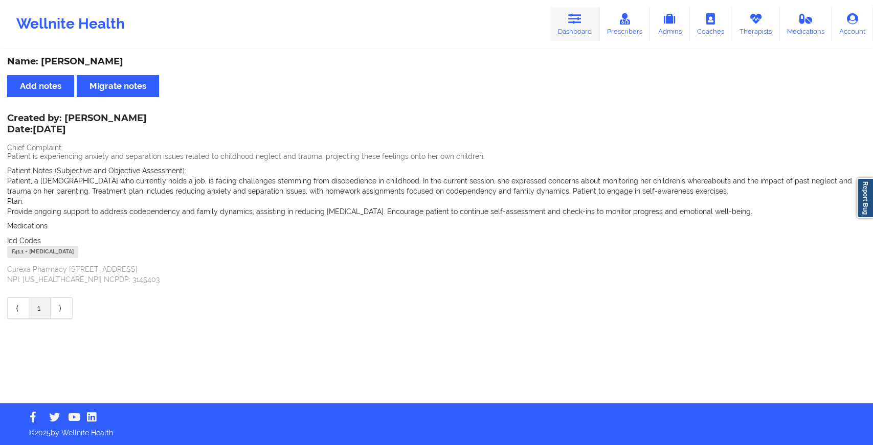
click at [571, 34] on link "Dashboard" at bounding box center [574, 24] width 49 height 34
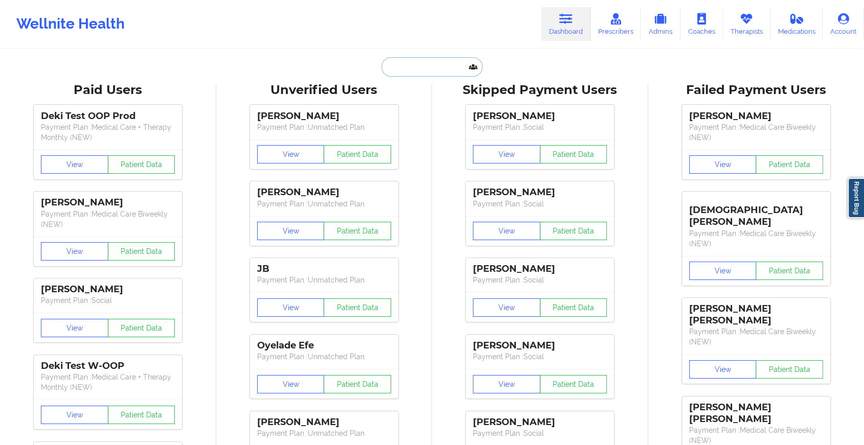
click at [426, 73] on input "text" at bounding box center [431, 66] width 101 height 19
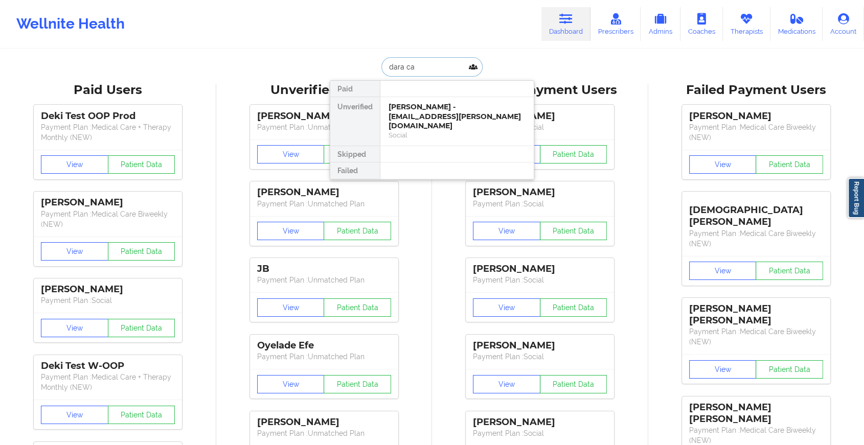
type input "dara cas"
click at [418, 105] on div "[PERSON_NAME] - [EMAIL_ADDRESS][PERSON_NAME][DOMAIN_NAME]" at bounding box center [457, 116] width 137 height 29
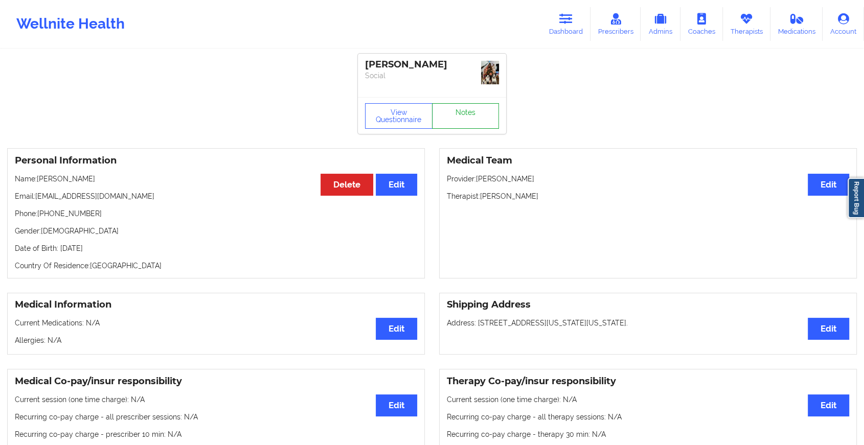
click at [447, 115] on link "Notes" at bounding box center [465, 116] width 67 height 26
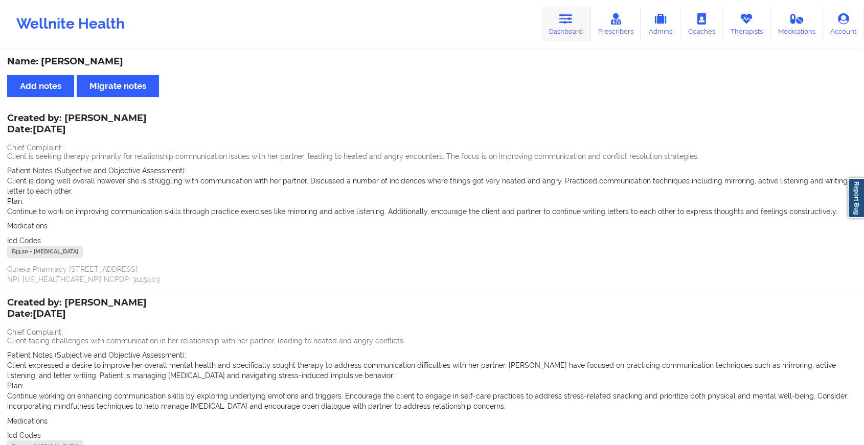
click at [575, 16] on link "Dashboard" at bounding box center [565, 24] width 49 height 34
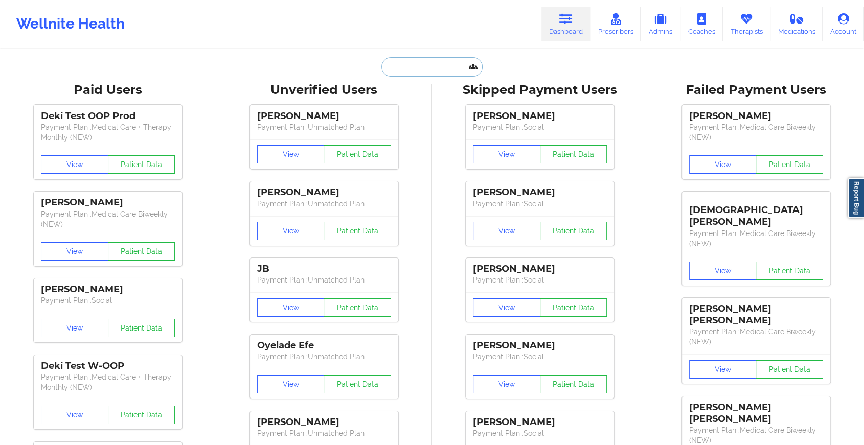
click at [457, 70] on input "text" at bounding box center [431, 66] width 101 height 19
paste input "[EMAIL_ADDRESS][DOMAIN_NAME]"
type input "[EMAIL_ADDRESS][DOMAIN_NAME]"
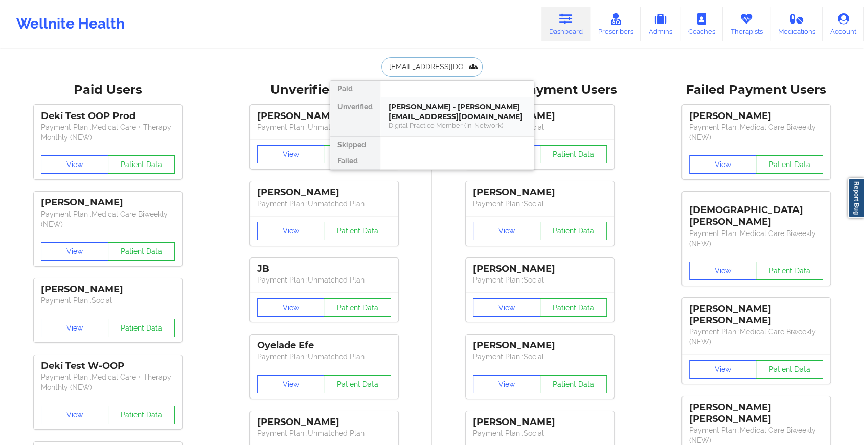
click at [457, 115] on div "[PERSON_NAME] - [PERSON_NAME][EMAIL_ADDRESS][DOMAIN_NAME]" at bounding box center [457, 111] width 137 height 19
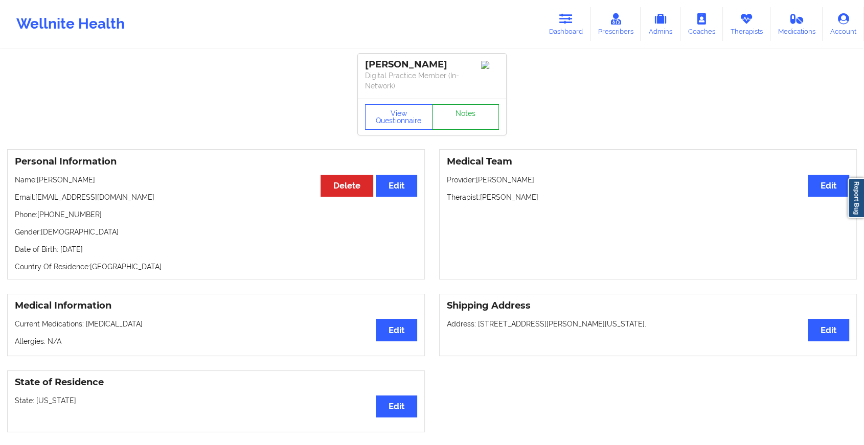
click at [470, 110] on link "Notes" at bounding box center [465, 117] width 67 height 26
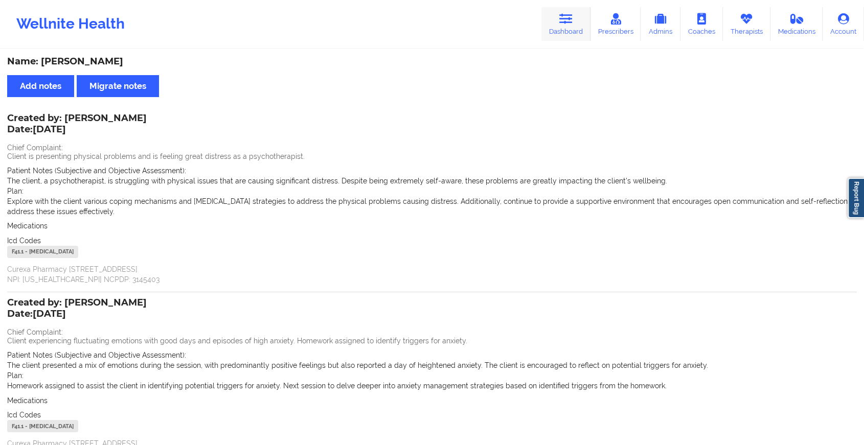
click at [562, 26] on link "Dashboard" at bounding box center [565, 24] width 49 height 34
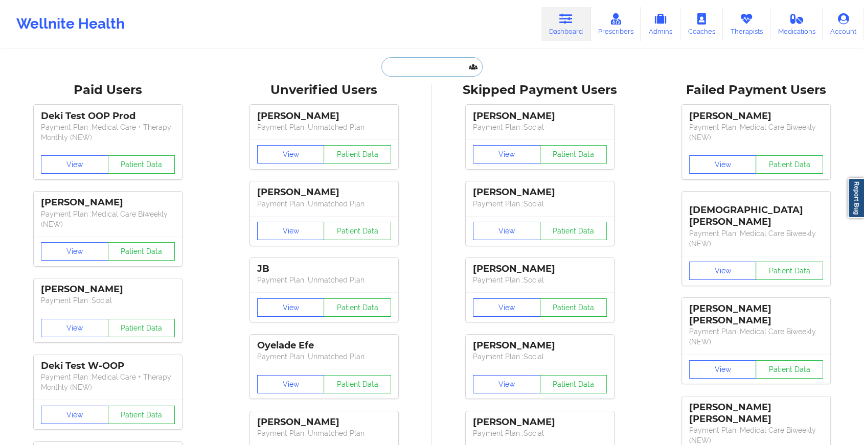
click at [440, 70] on input "text" at bounding box center [431, 66] width 101 height 19
type input "b"
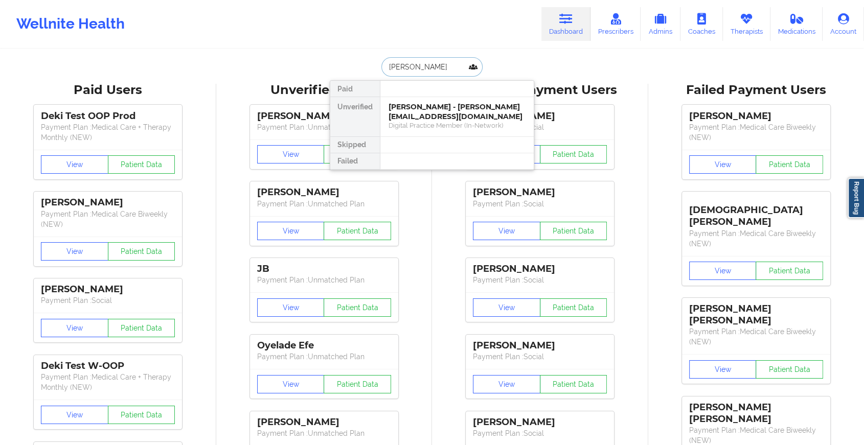
type input "[PERSON_NAME]"
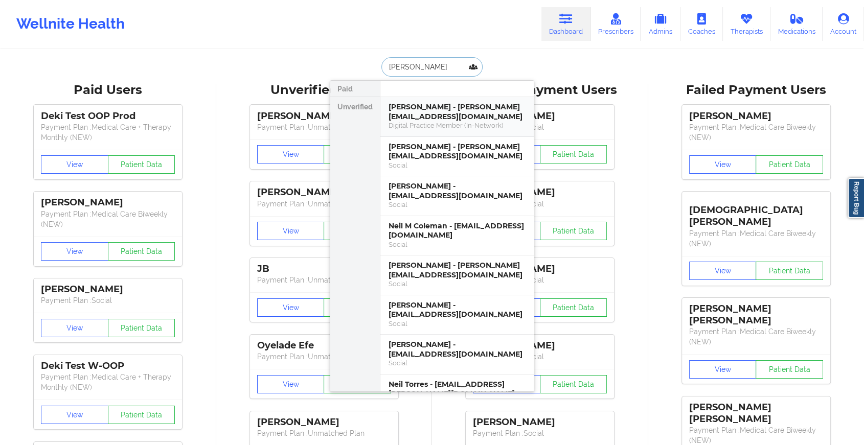
click at [431, 111] on div "[PERSON_NAME] - [PERSON_NAME][EMAIL_ADDRESS][DOMAIN_NAME]" at bounding box center [457, 111] width 137 height 19
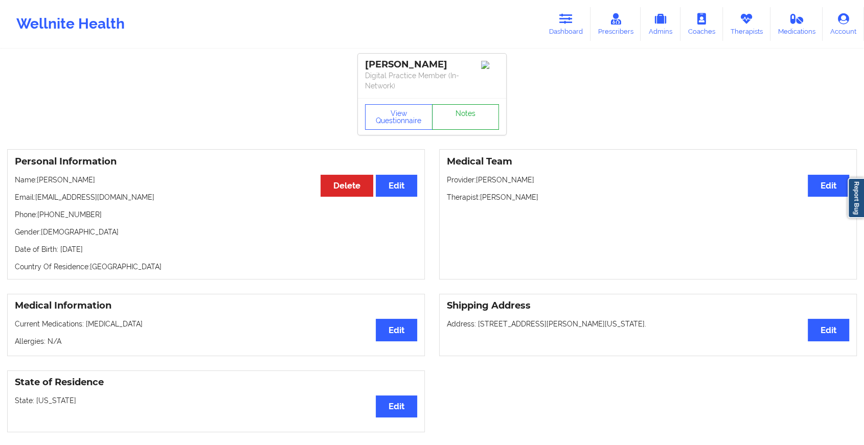
click at [461, 111] on link "Notes" at bounding box center [465, 117] width 67 height 26
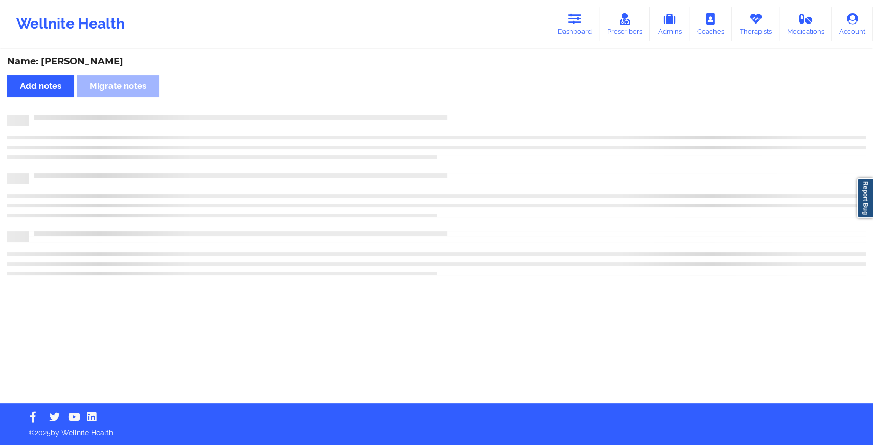
click at [461, 111] on div "Name: [PERSON_NAME] Add notes Migrate notes" at bounding box center [436, 226] width 873 height 353
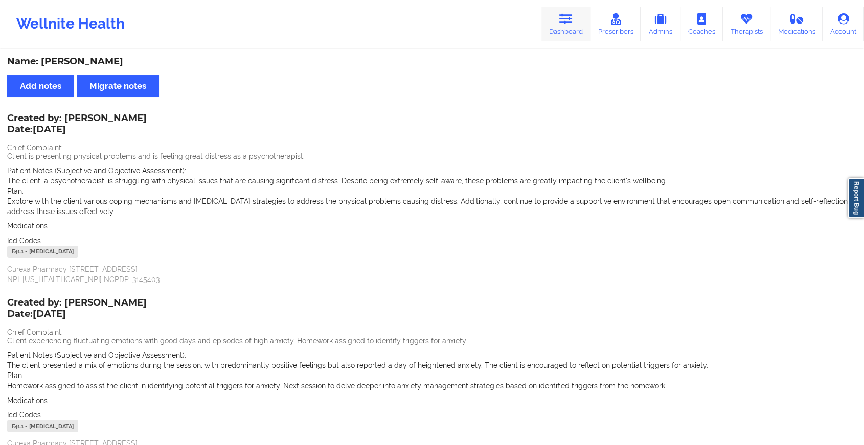
click at [576, 15] on link "Dashboard" at bounding box center [565, 24] width 49 height 34
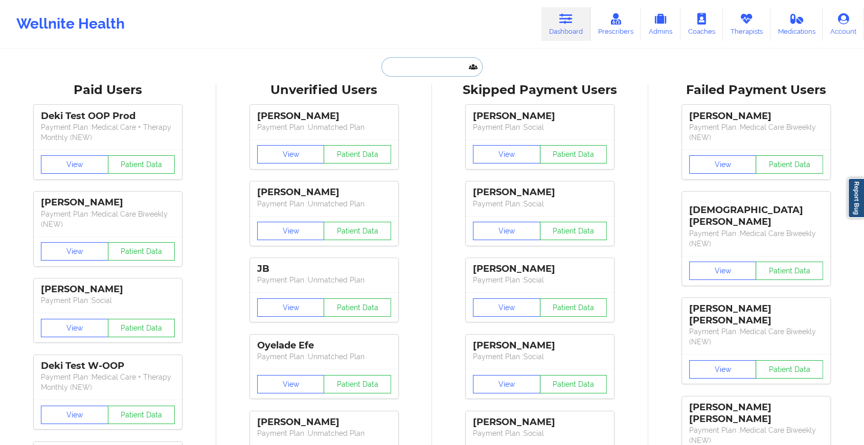
click at [425, 68] on input "text" at bounding box center [431, 66] width 101 height 19
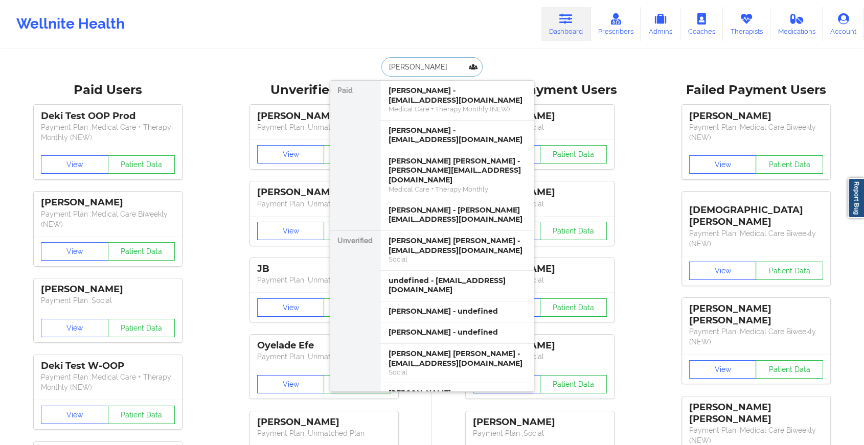
type input "[PERSON_NAME]"
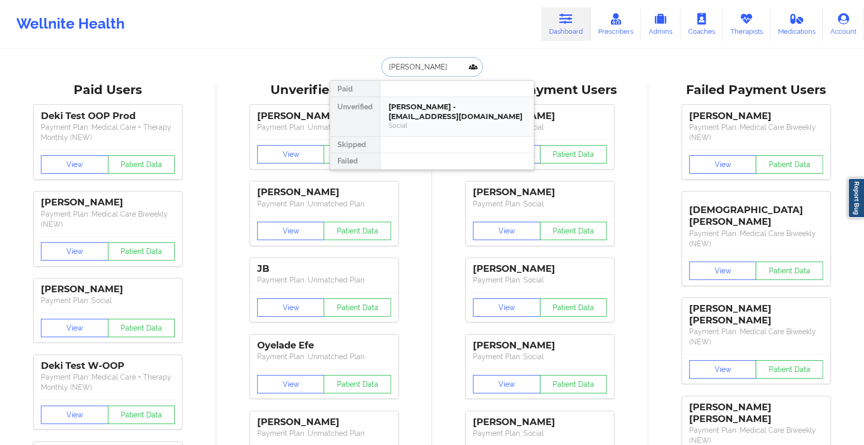
click at [440, 112] on div "[PERSON_NAME] - [EMAIL_ADDRESS][DOMAIN_NAME]" at bounding box center [457, 111] width 137 height 19
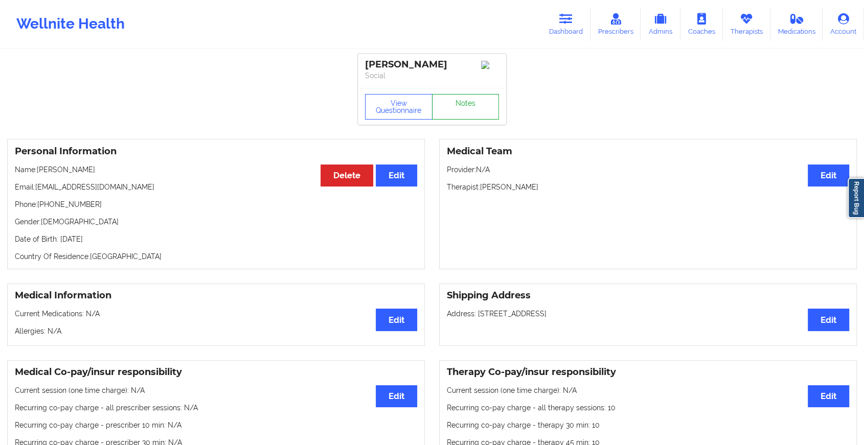
click at [468, 113] on link "Notes" at bounding box center [465, 107] width 67 height 26
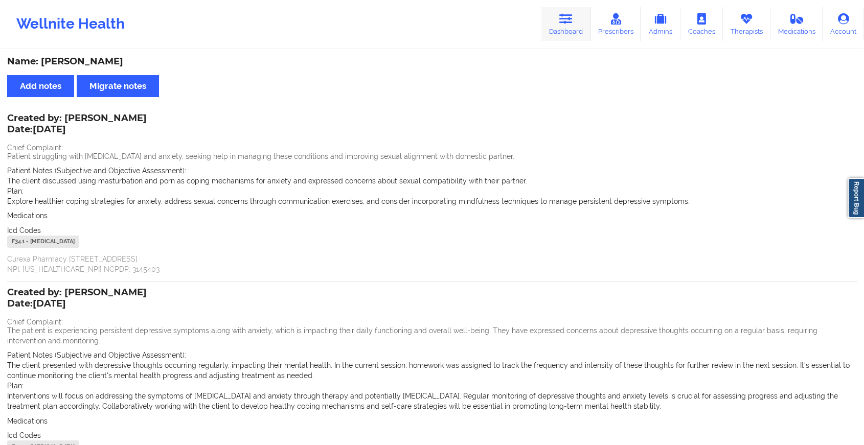
click at [566, 22] on icon at bounding box center [565, 18] width 13 height 11
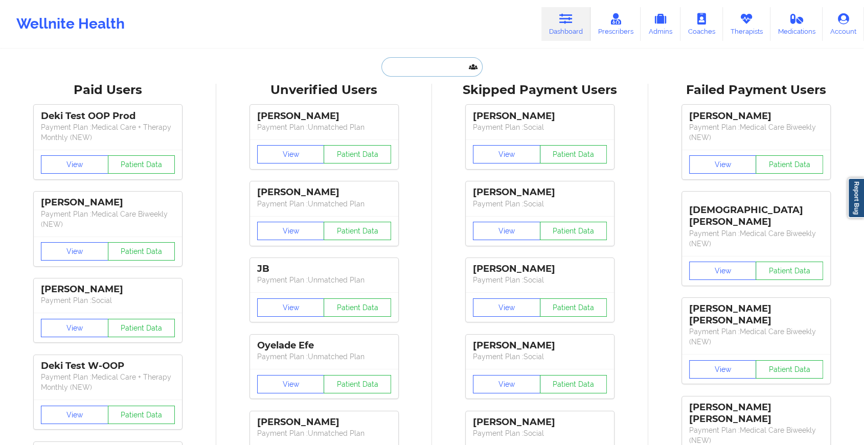
click at [438, 67] on input "text" at bounding box center [431, 66] width 101 height 19
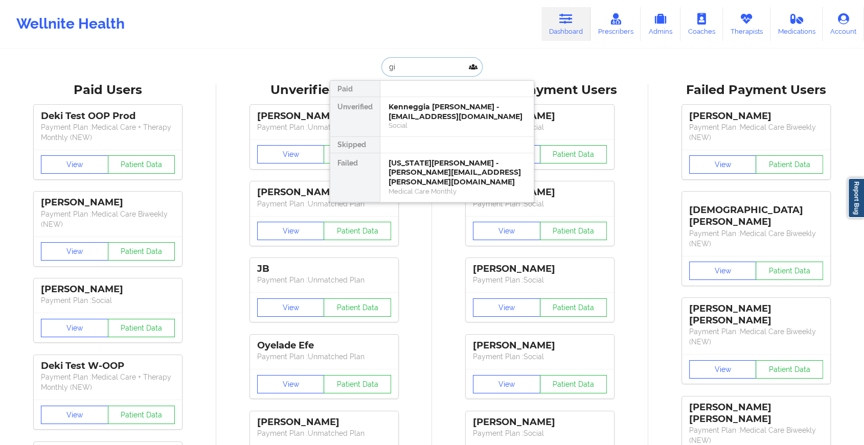
type input "g"
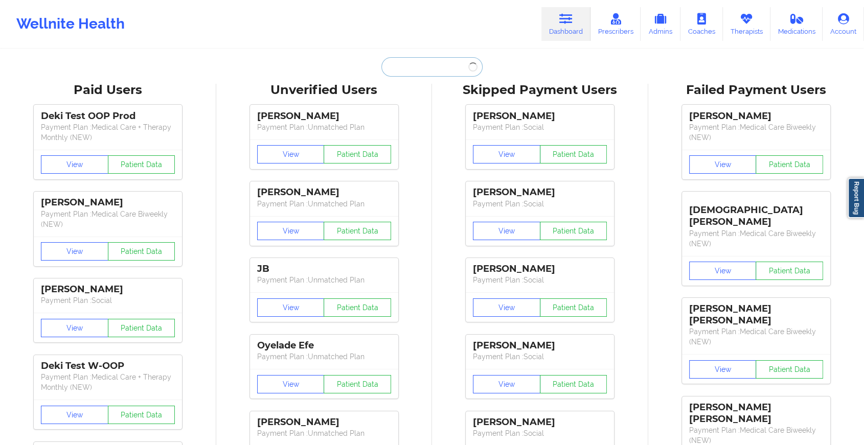
paste input "[EMAIL_ADDRESS][DOMAIN_NAME]"
type input "[EMAIL_ADDRESS][DOMAIN_NAME]"
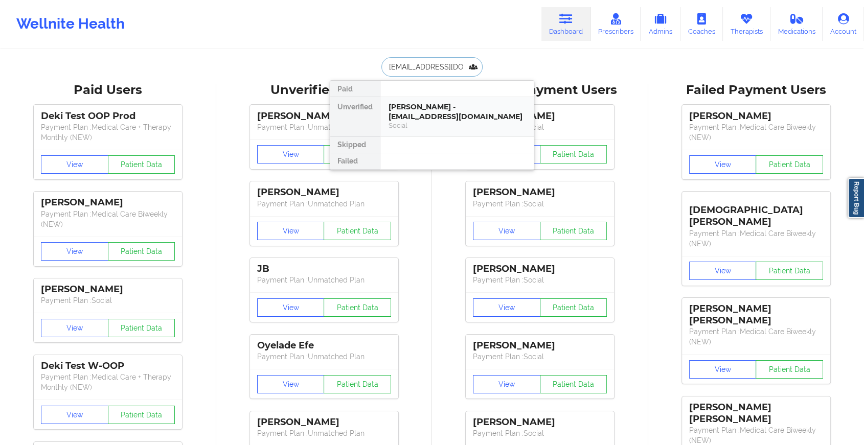
click at [424, 106] on div "[PERSON_NAME] - [EMAIL_ADDRESS][DOMAIN_NAME]" at bounding box center [457, 111] width 137 height 19
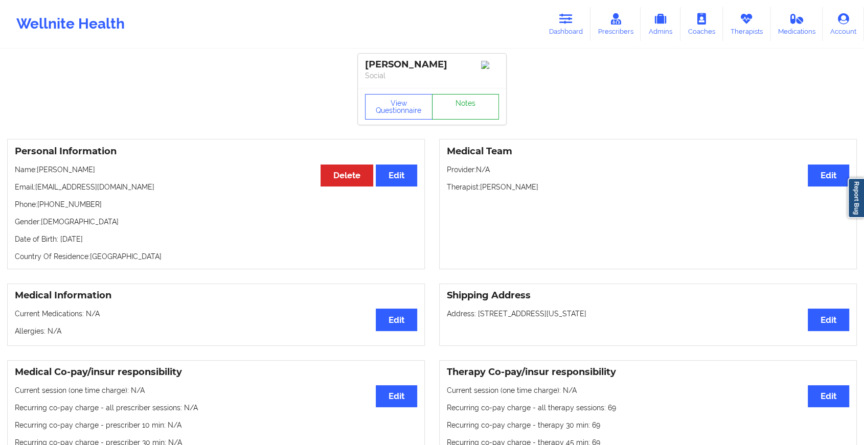
click at [458, 119] on link "Notes" at bounding box center [465, 107] width 67 height 26
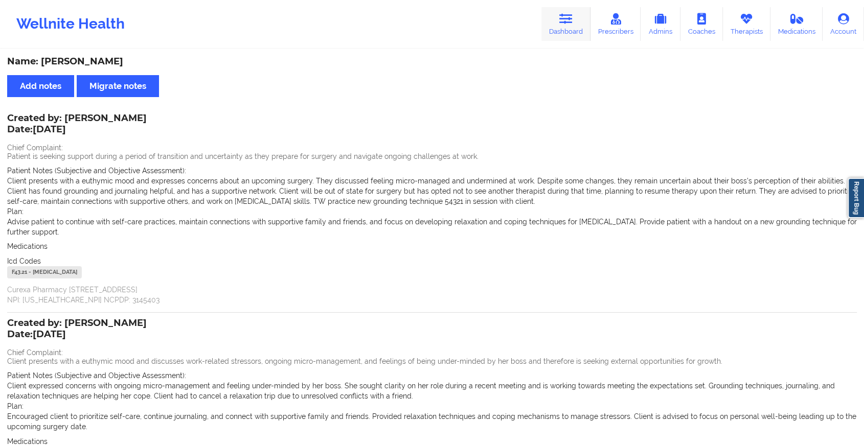
click at [552, 33] on link "Dashboard" at bounding box center [565, 24] width 49 height 34
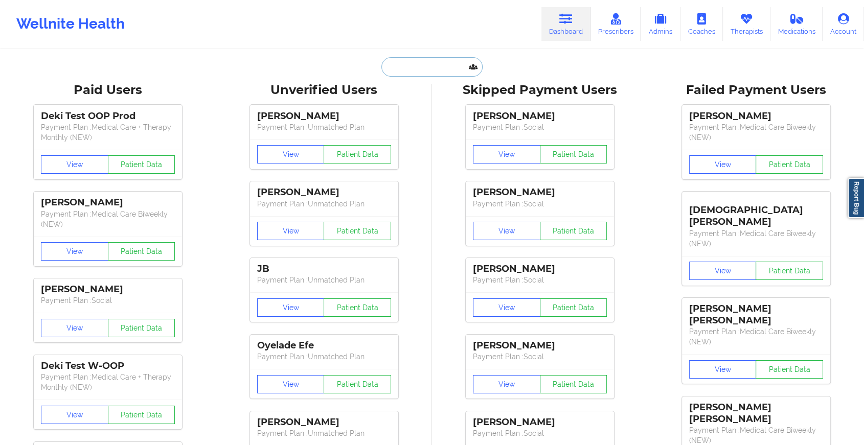
click at [442, 64] on input "text" at bounding box center [431, 66] width 101 height 19
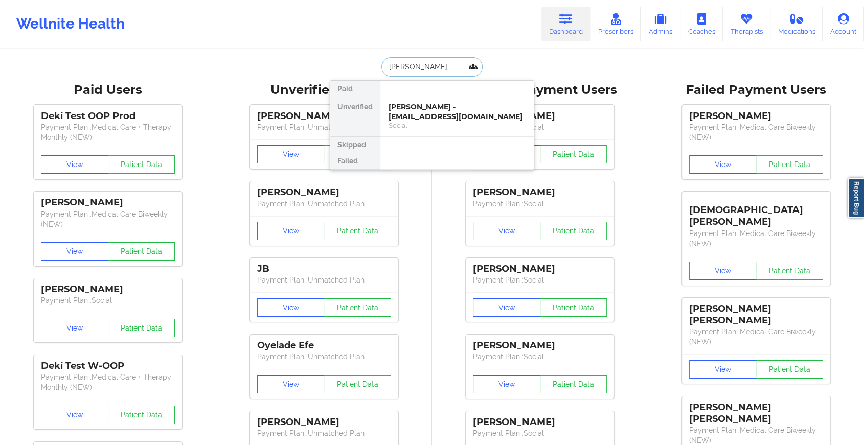
type input "[PERSON_NAME]"
click at [425, 130] on div "[PERSON_NAME] - [EMAIL_ADDRESS][DOMAIN_NAME] Social" at bounding box center [456, 116] width 153 height 39
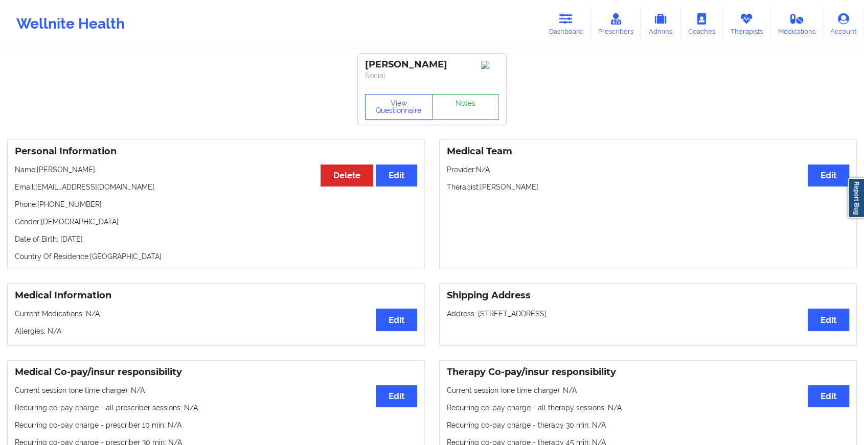
drag, startPoint x: 466, startPoint y: 131, endPoint x: 458, endPoint y: 111, distance: 21.1
click at [458, 111] on link "Notes" at bounding box center [465, 107] width 67 height 26
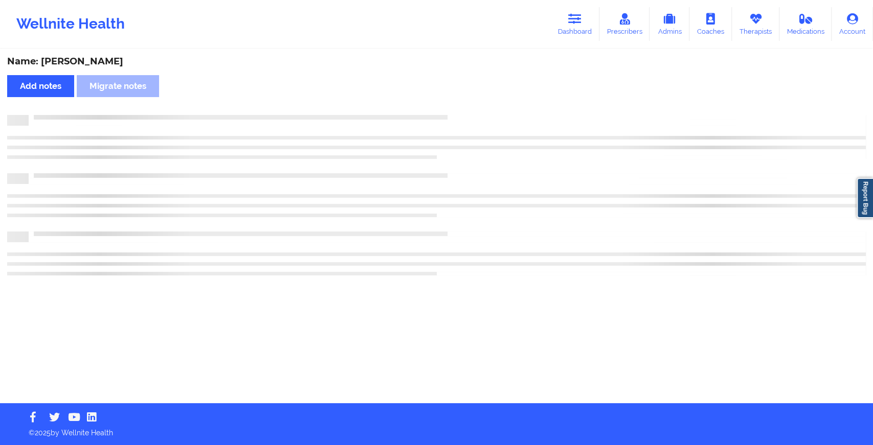
click at [458, 111] on div "Name: [PERSON_NAME] Add notes Migrate notes" at bounding box center [436, 226] width 873 height 353
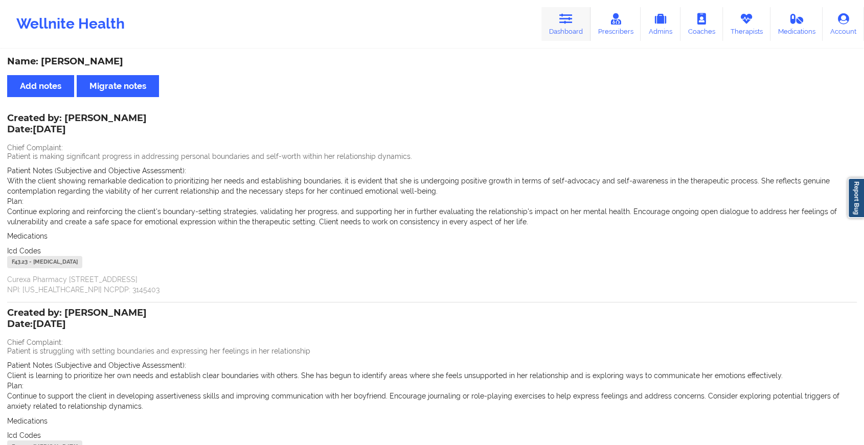
click at [545, 12] on link "Dashboard" at bounding box center [565, 24] width 49 height 34
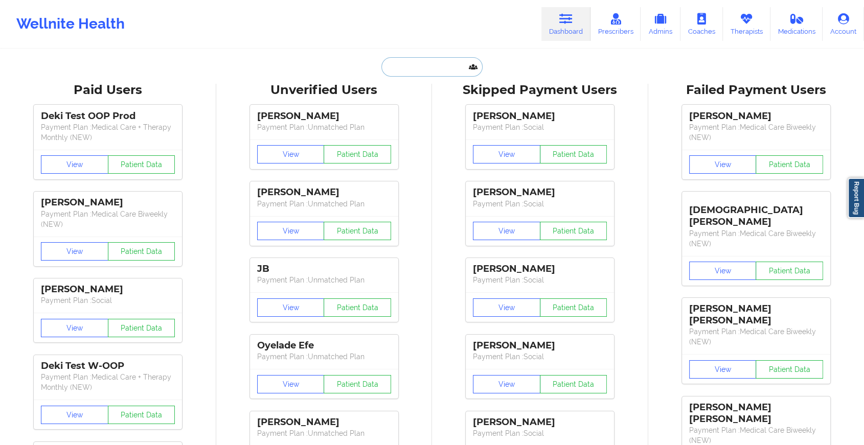
click at [440, 74] on input "text" at bounding box center [431, 66] width 101 height 19
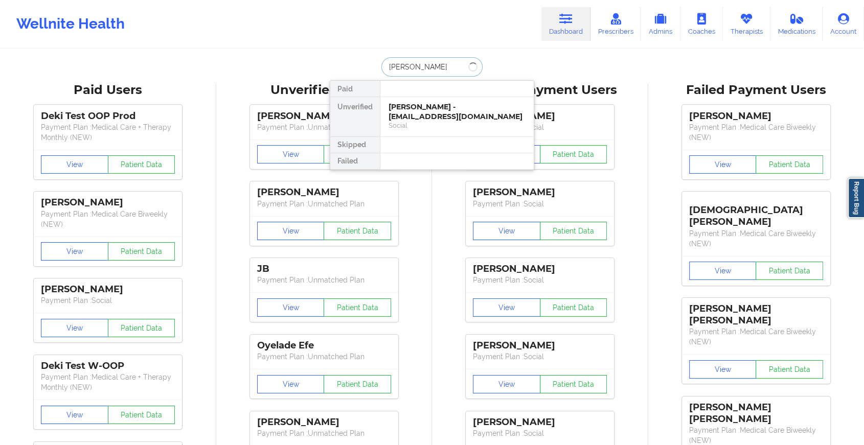
type input "[PERSON_NAME]"
click at [423, 121] on div "Digital Practice Member (In-Network)" at bounding box center [457, 125] width 137 height 9
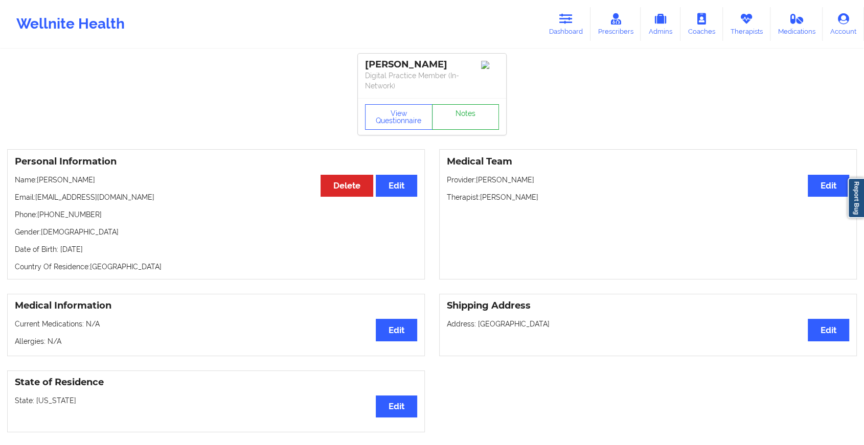
drag, startPoint x: 462, startPoint y: 101, endPoint x: 458, endPoint y: 117, distance: 17.0
click at [458, 117] on div "View Questionnaire Notes" at bounding box center [432, 116] width 148 height 37
click at [458, 117] on link "Notes" at bounding box center [465, 117] width 67 height 26
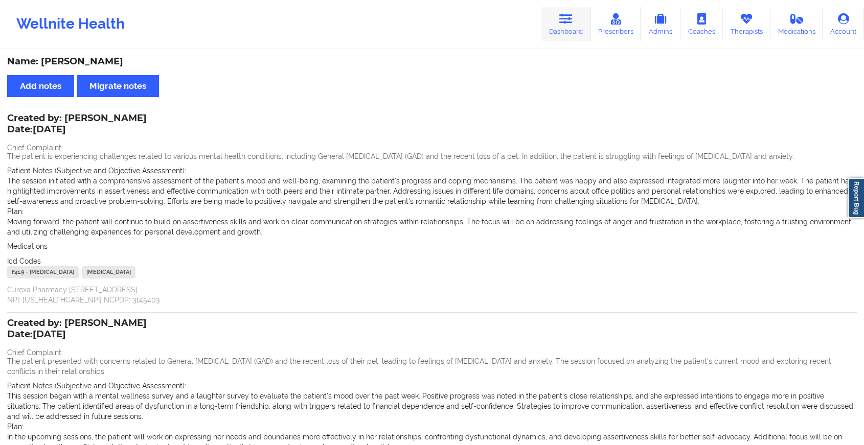
click at [548, 26] on link "Dashboard" at bounding box center [565, 24] width 49 height 34
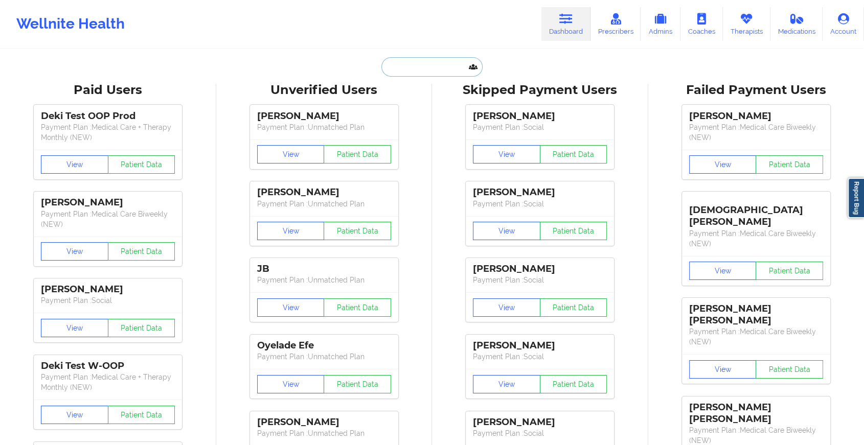
click at [427, 67] on input "text" at bounding box center [431, 66] width 101 height 19
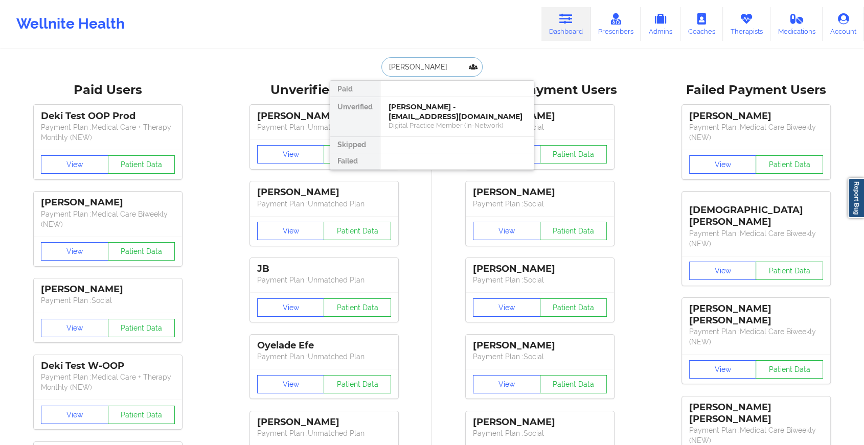
type input "[PERSON_NAME]"
click at [419, 98] on div "[PERSON_NAME] - [EMAIL_ADDRESS][DOMAIN_NAME] Digital Practice Member (In-Networ…" at bounding box center [456, 116] width 153 height 39
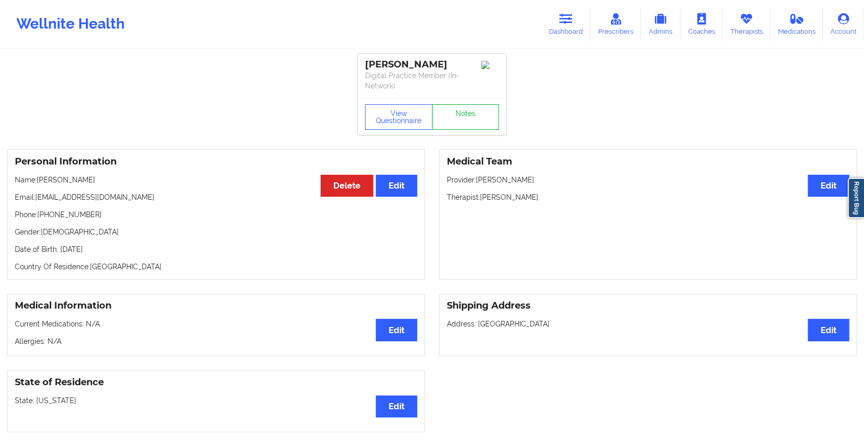
click at [453, 113] on link "Notes" at bounding box center [465, 117] width 67 height 26
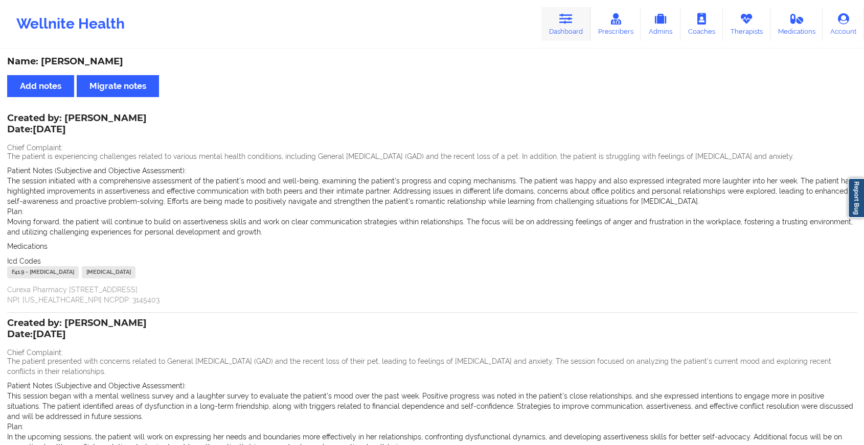
click at [564, 32] on link "Dashboard" at bounding box center [565, 24] width 49 height 34
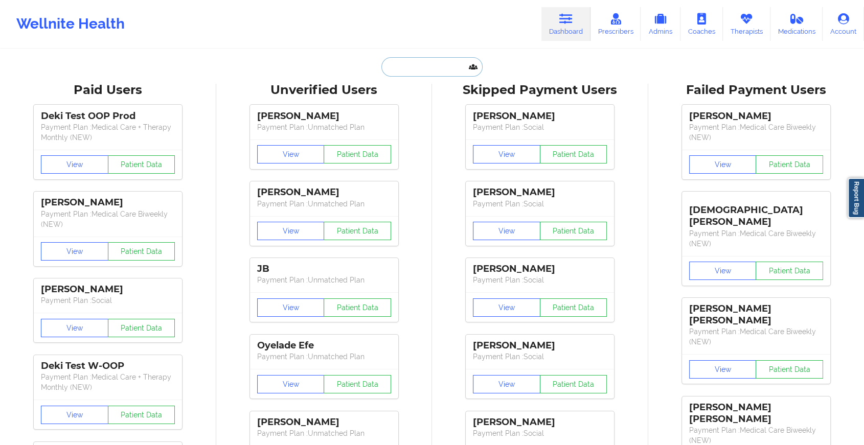
click at [418, 67] on input "text" at bounding box center [431, 66] width 101 height 19
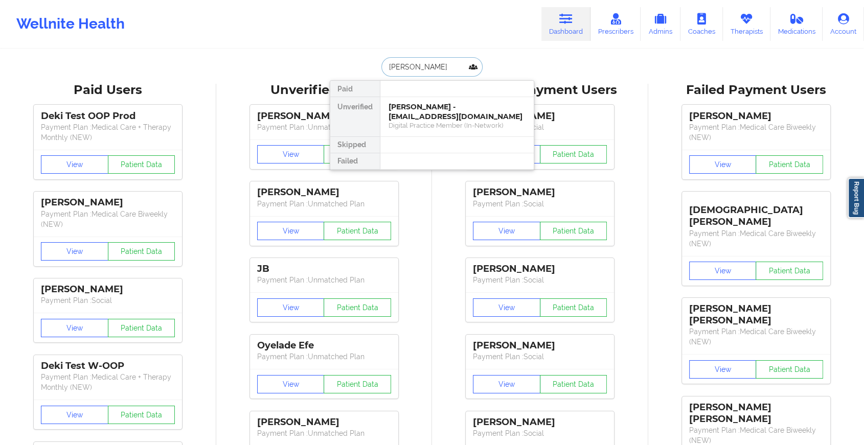
type input "[PERSON_NAME]"
click at [433, 107] on div "[PERSON_NAME] - [EMAIL_ADDRESS][DOMAIN_NAME]" at bounding box center [457, 111] width 137 height 19
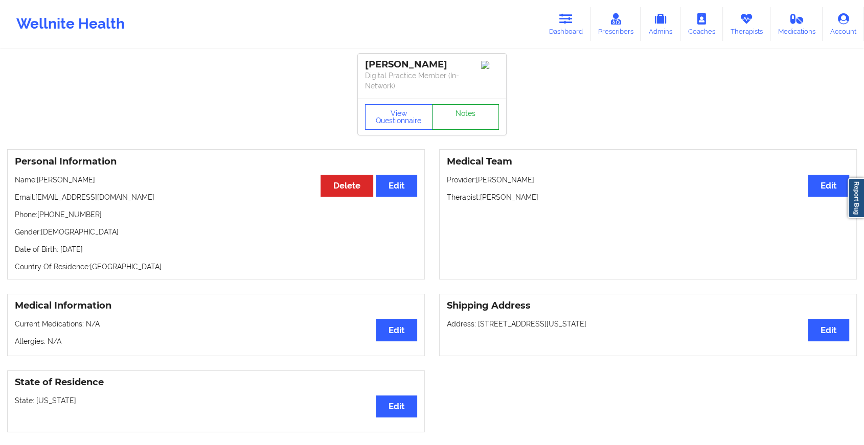
click at [457, 118] on link "Notes" at bounding box center [465, 117] width 67 height 26
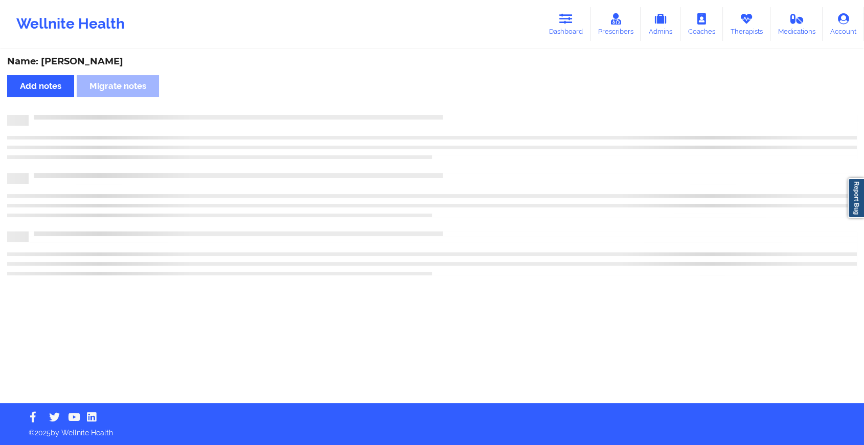
click at [457, 115] on div at bounding box center [443, 115] width 828 height 0
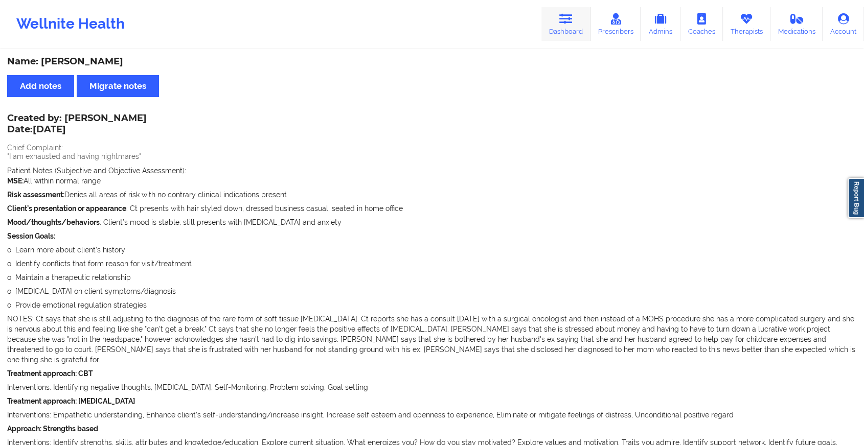
click at [552, 16] on link "Dashboard" at bounding box center [565, 24] width 49 height 34
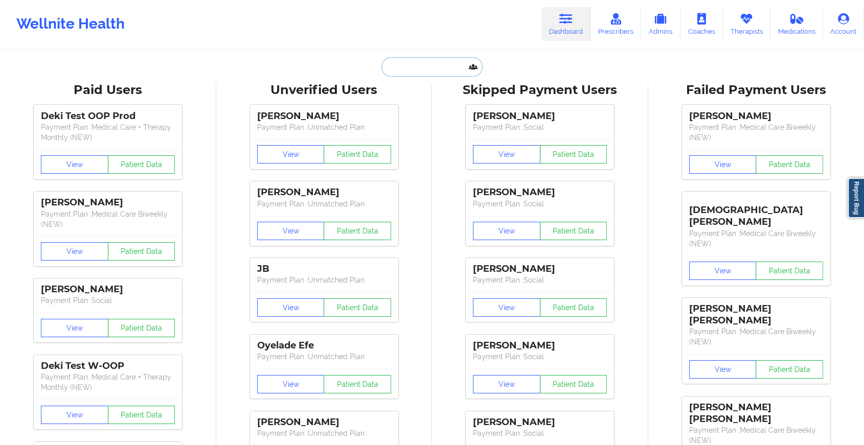
click at [439, 61] on input "text" at bounding box center [431, 66] width 101 height 19
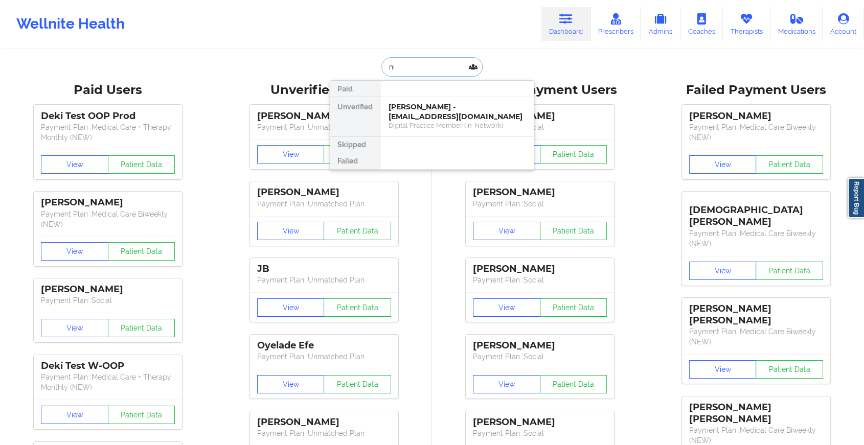
type input "n"
type input "[PERSON_NAME]"
click at [436, 106] on div "[PERSON_NAME] - [PERSON_NAME][EMAIL_ADDRESS][DOMAIN_NAME]" at bounding box center [457, 111] width 137 height 19
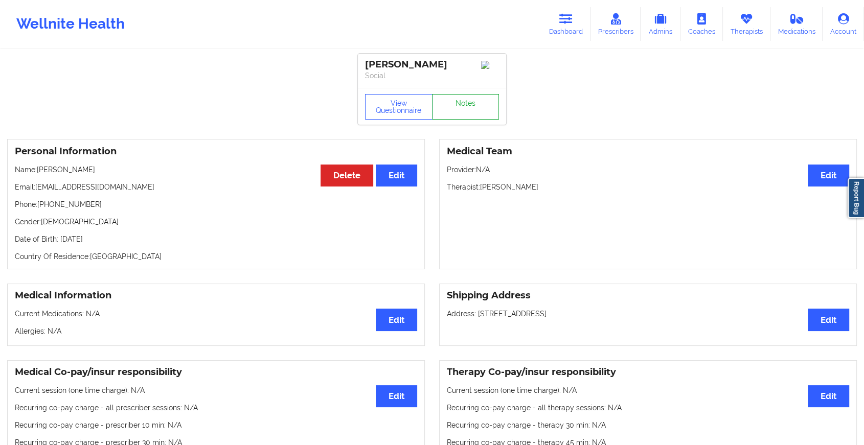
click at [458, 120] on link "Notes" at bounding box center [465, 107] width 67 height 26
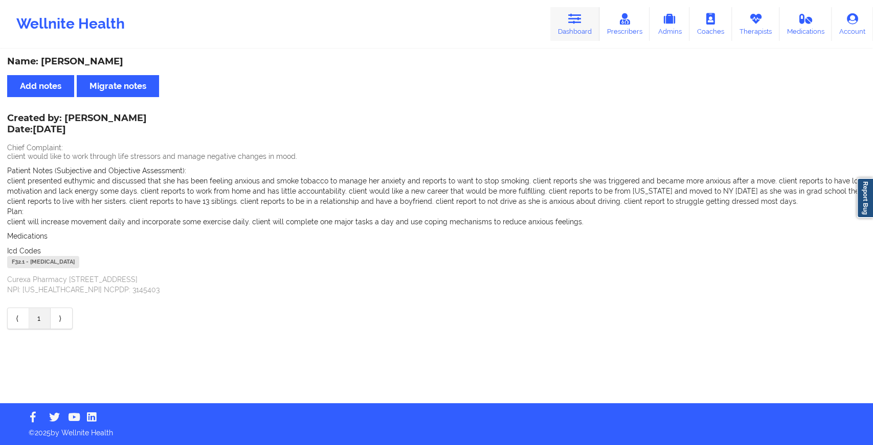
click at [572, 26] on link "Dashboard" at bounding box center [574, 24] width 49 height 34
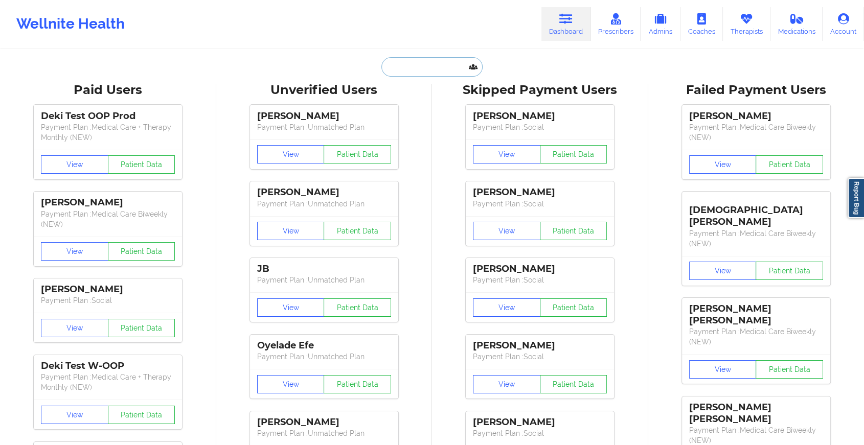
click at [452, 74] on input "text" at bounding box center [431, 66] width 101 height 19
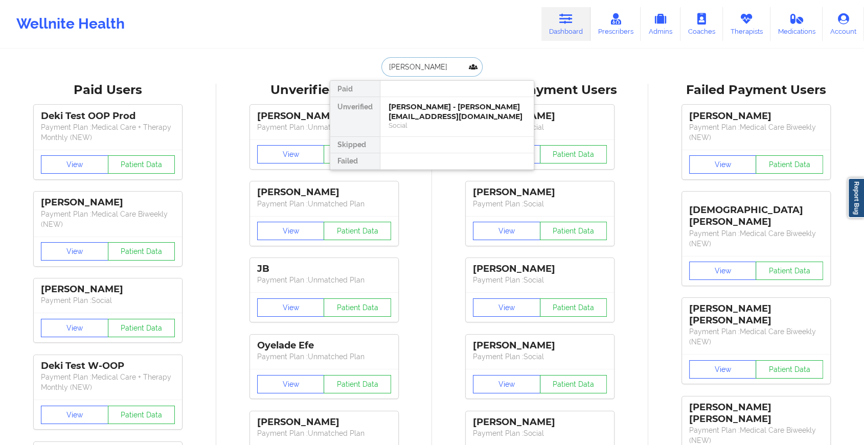
type input "[PERSON_NAME]"
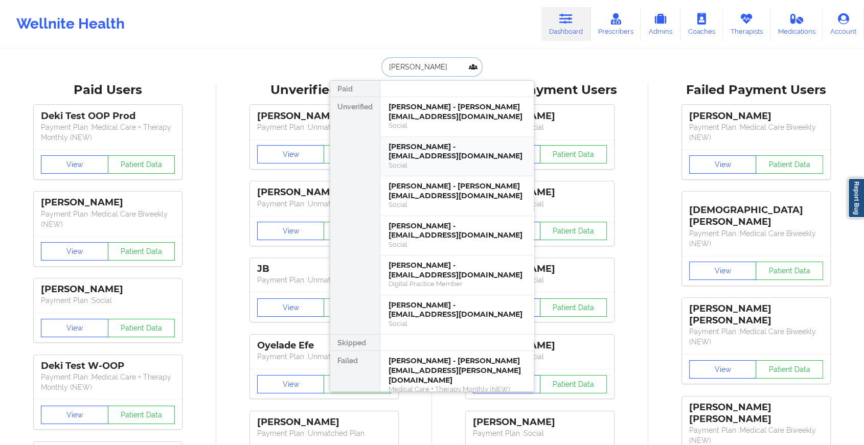
click at [440, 147] on div "[PERSON_NAME] - [EMAIL_ADDRESS][DOMAIN_NAME]" at bounding box center [457, 151] width 137 height 19
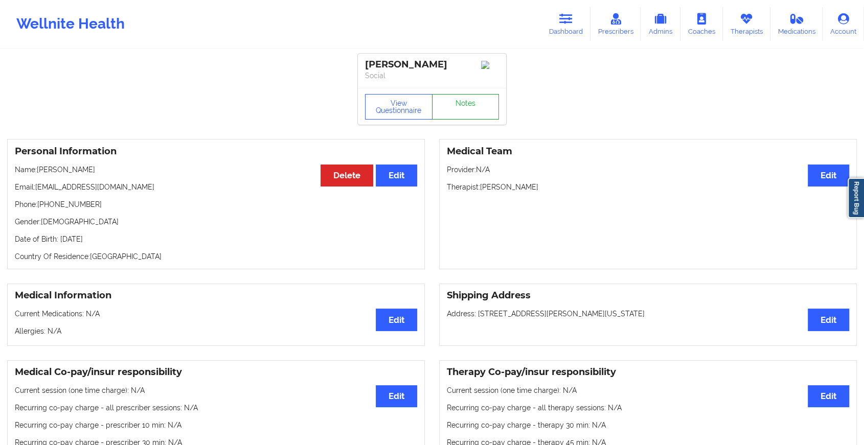
click at [461, 108] on link "Notes" at bounding box center [465, 107] width 67 height 26
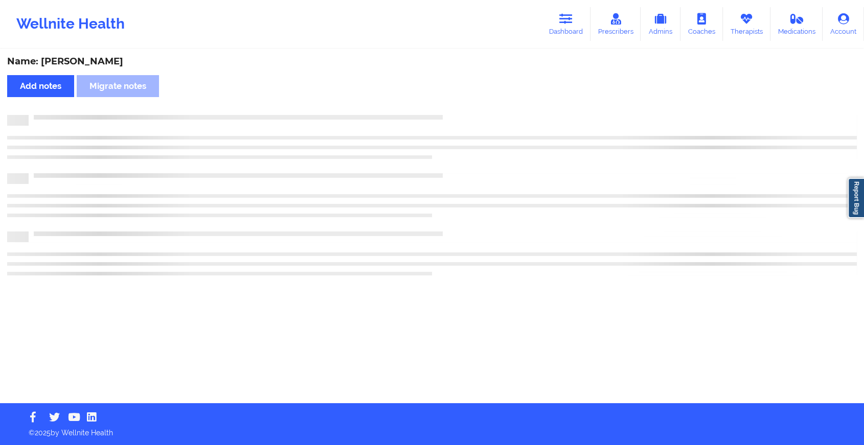
click at [461, 108] on div "Name: [PERSON_NAME] Add notes Migrate notes" at bounding box center [432, 226] width 864 height 353
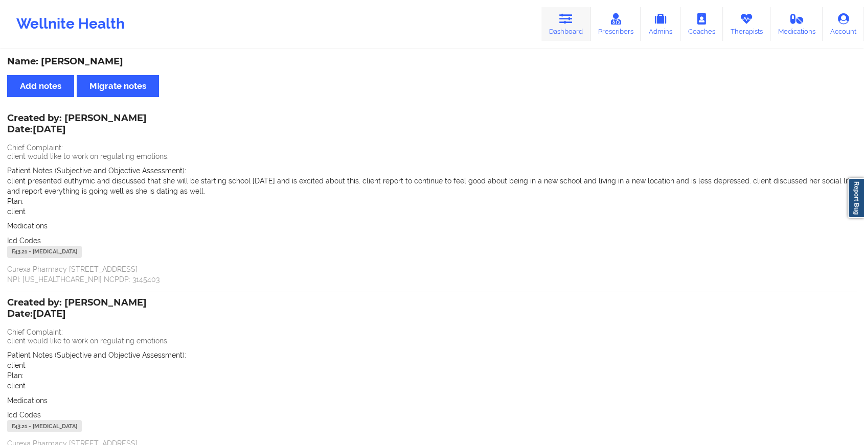
click at [566, 25] on link "Dashboard" at bounding box center [565, 24] width 49 height 34
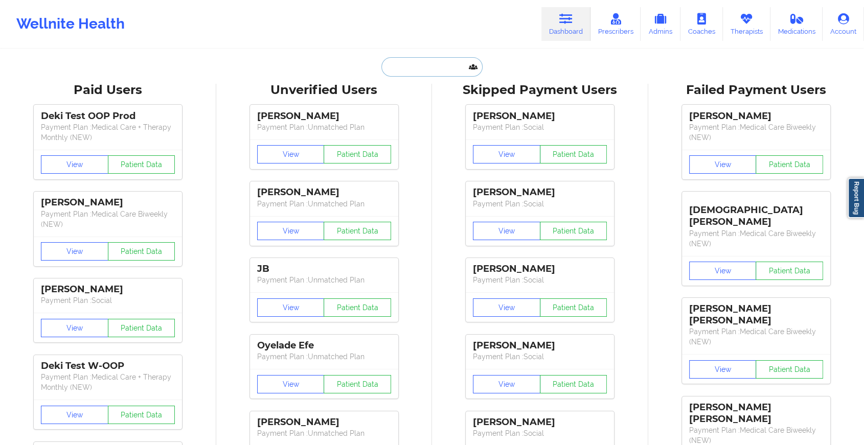
click at [413, 67] on input "text" at bounding box center [431, 66] width 101 height 19
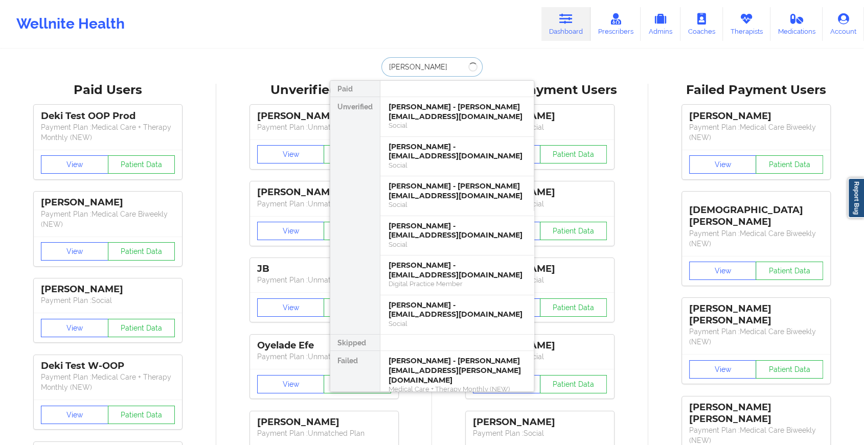
type input "[PERSON_NAME]"
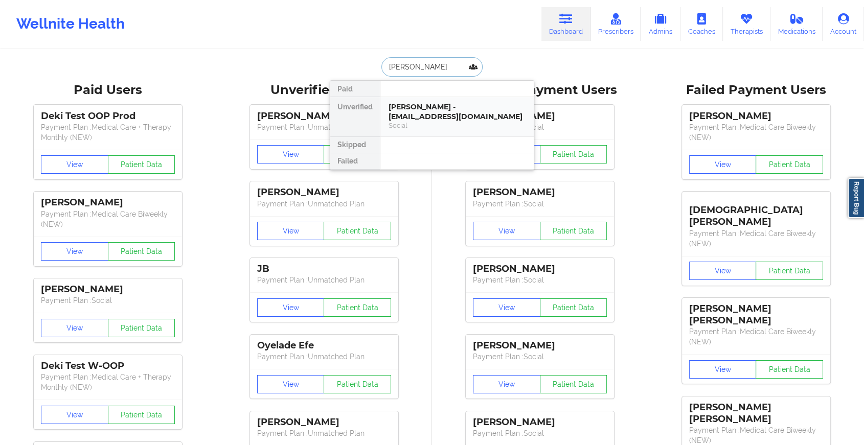
click at [436, 121] on div "Social" at bounding box center [457, 125] width 137 height 9
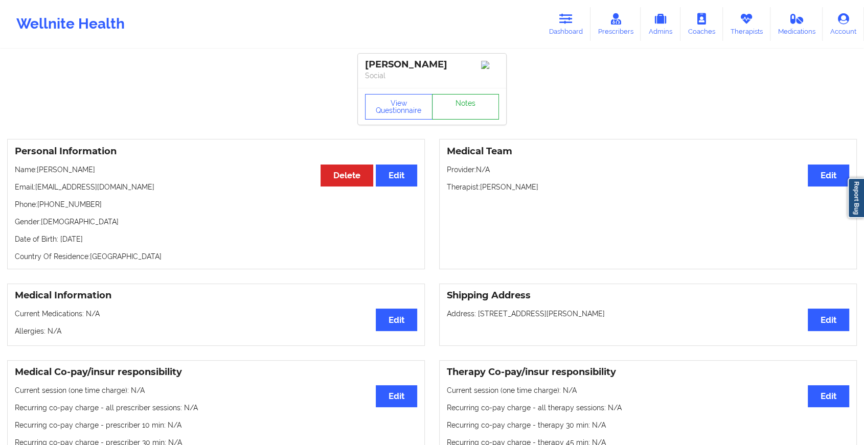
click at [459, 115] on link "Notes" at bounding box center [465, 107] width 67 height 26
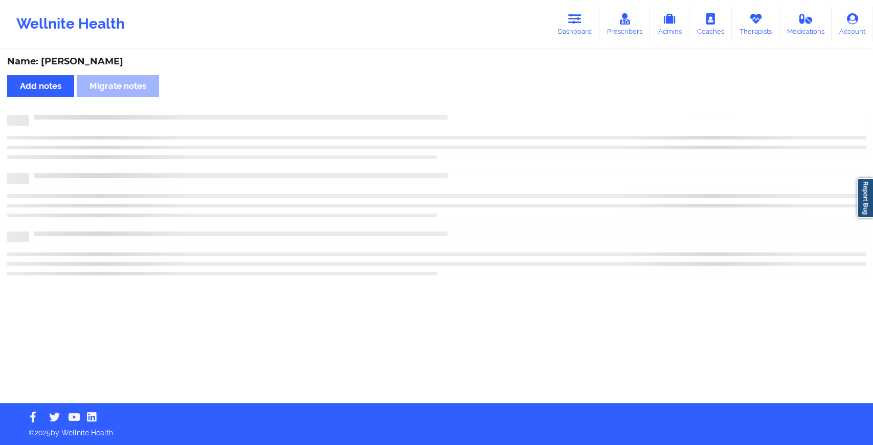
click at [459, 115] on div at bounding box center [447, 115] width 837 height 0
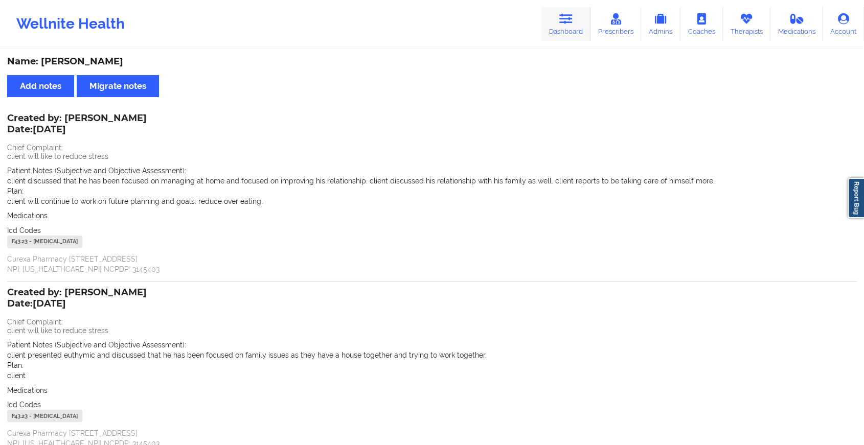
click at [564, 29] on link "Dashboard" at bounding box center [565, 24] width 49 height 34
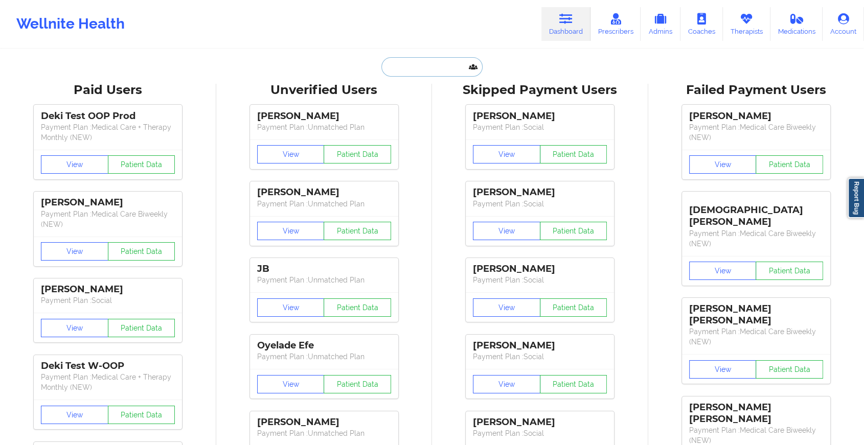
click at [453, 68] on input "text" at bounding box center [431, 66] width 101 height 19
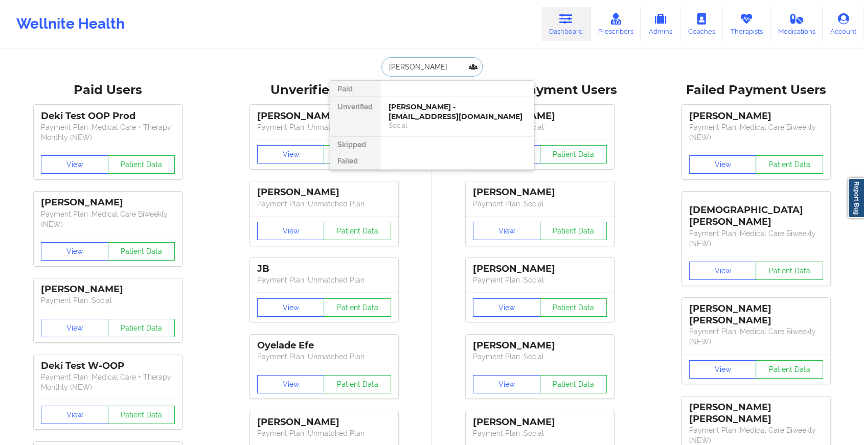
type input "[PERSON_NAME]"
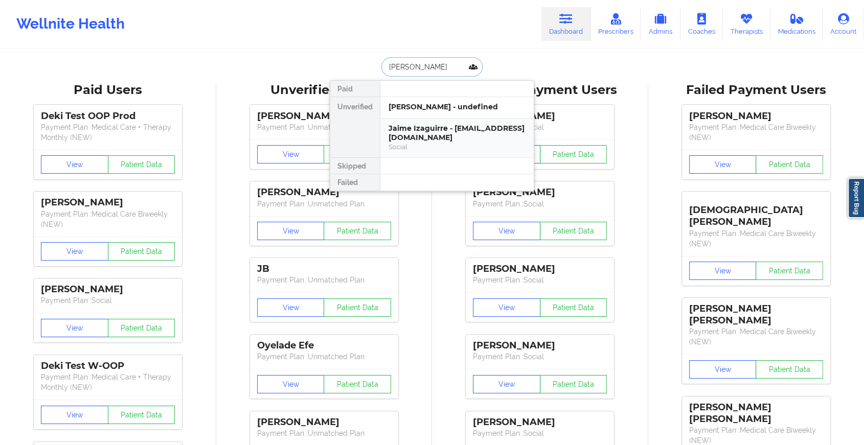
click at [424, 135] on div "Jaime Izaguirre - [EMAIL_ADDRESS][DOMAIN_NAME]" at bounding box center [457, 133] width 137 height 19
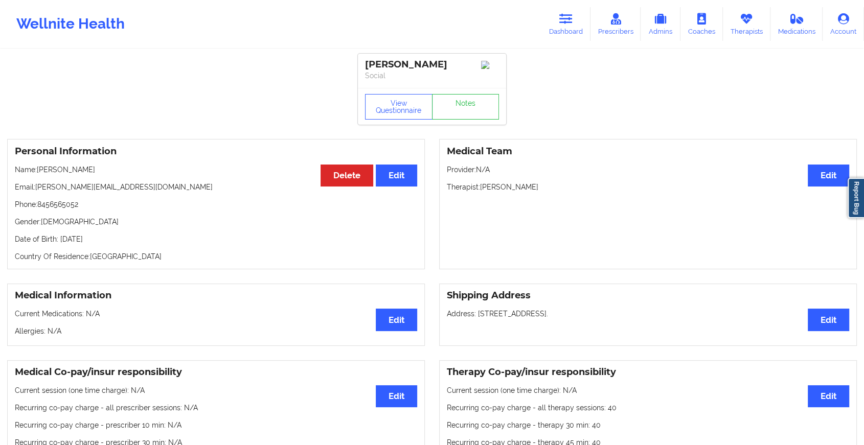
click at [464, 95] on div "View Questionnaire Notes" at bounding box center [432, 106] width 148 height 37
drag, startPoint x: 464, startPoint y: 95, endPoint x: 463, endPoint y: 115, distance: 19.9
click at [463, 115] on link "Notes" at bounding box center [465, 107] width 67 height 26
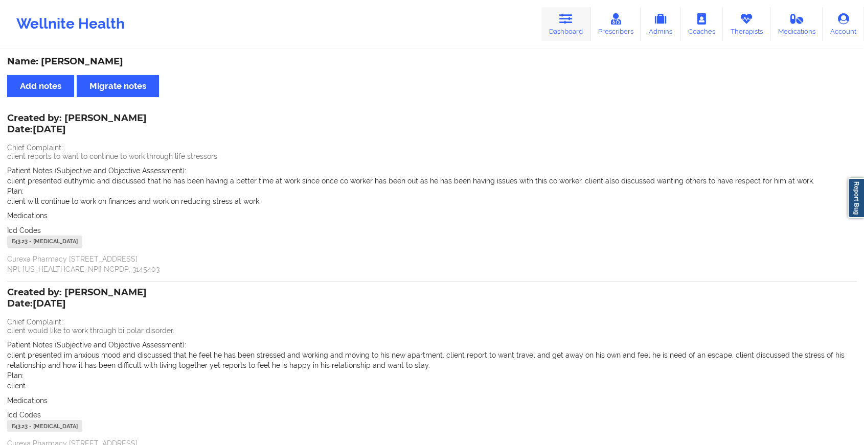
click at [556, 19] on link "Dashboard" at bounding box center [565, 24] width 49 height 34
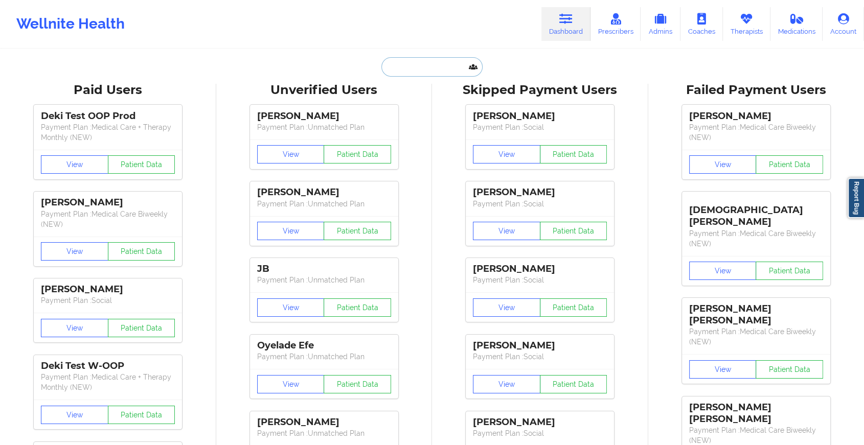
click at [437, 61] on input "text" at bounding box center [431, 66] width 101 height 19
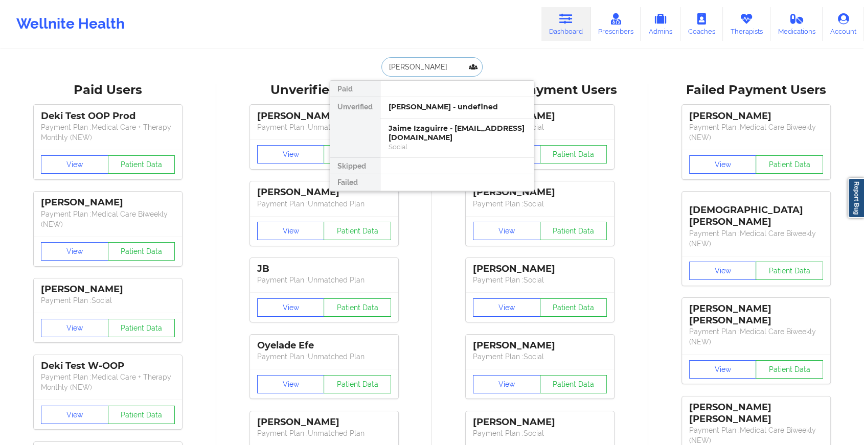
type input "[PERSON_NAME]"
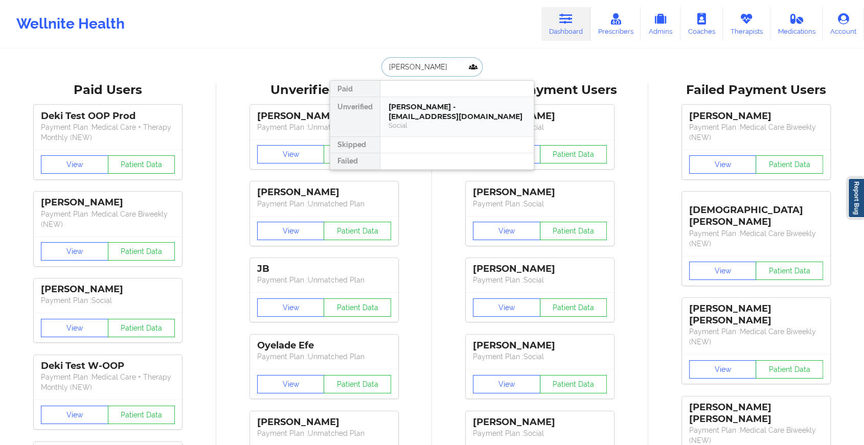
click at [434, 109] on div "[PERSON_NAME] - [EMAIL_ADDRESS][DOMAIN_NAME]" at bounding box center [457, 111] width 137 height 19
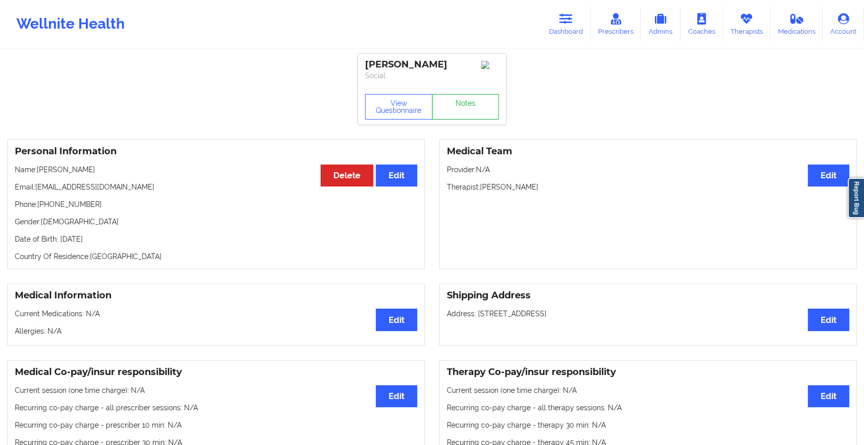
click at [462, 104] on link "Notes" at bounding box center [465, 107] width 67 height 26
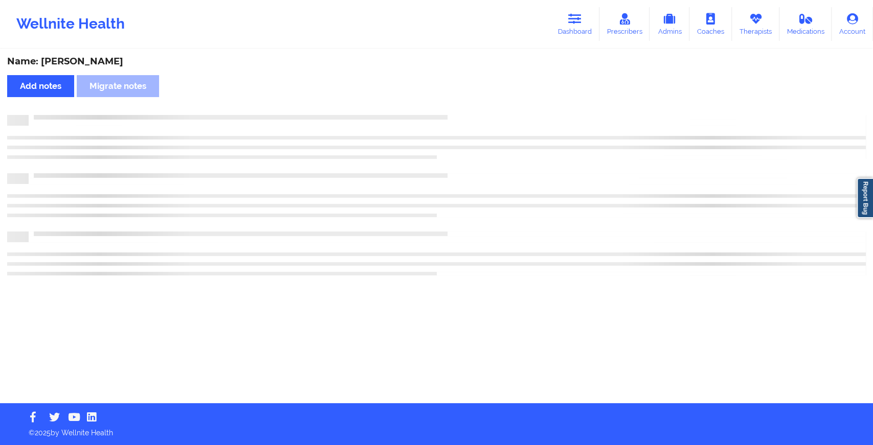
click at [462, 104] on div "Name: [PERSON_NAME] Add notes Migrate notes" at bounding box center [436, 226] width 873 height 353
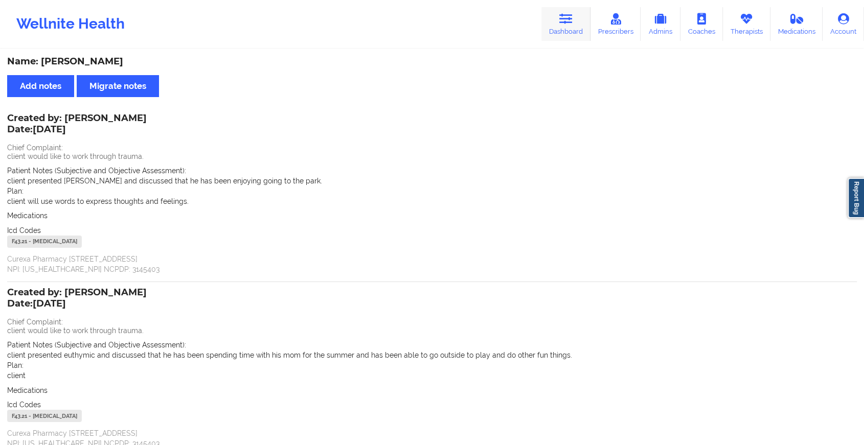
click at [564, 21] on icon at bounding box center [565, 18] width 13 height 11
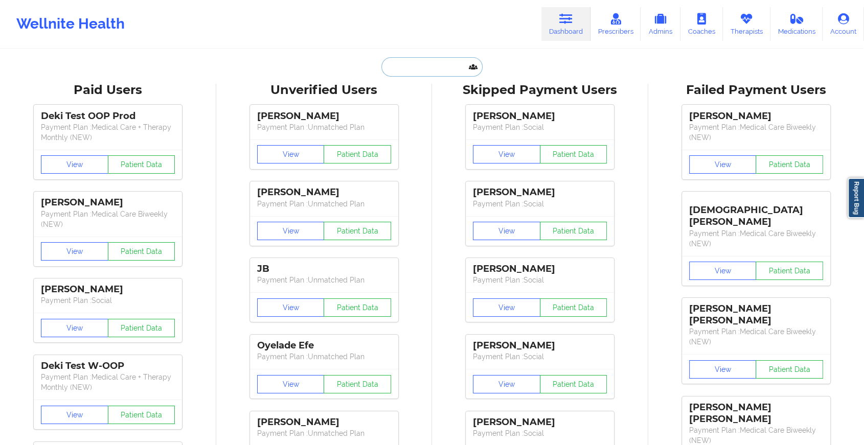
click at [436, 66] on input "text" at bounding box center [431, 66] width 101 height 19
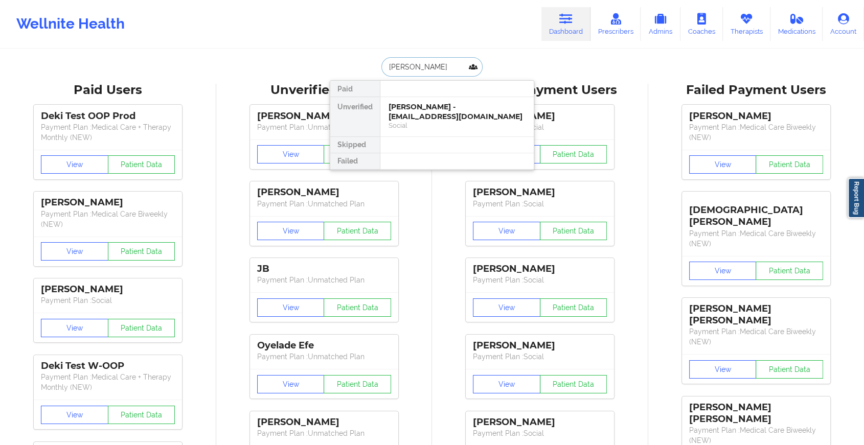
type input "[PERSON_NAME]"
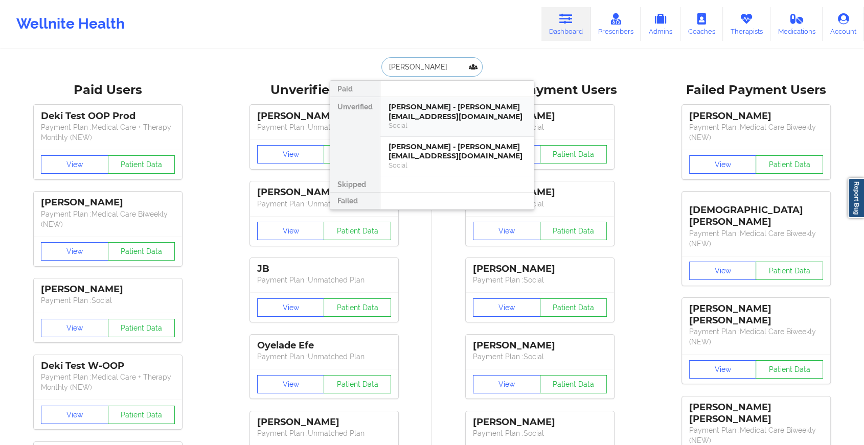
click at [426, 114] on div "[PERSON_NAME] - [PERSON_NAME][EMAIL_ADDRESS][DOMAIN_NAME]" at bounding box center [457, 111] width 137 height 19
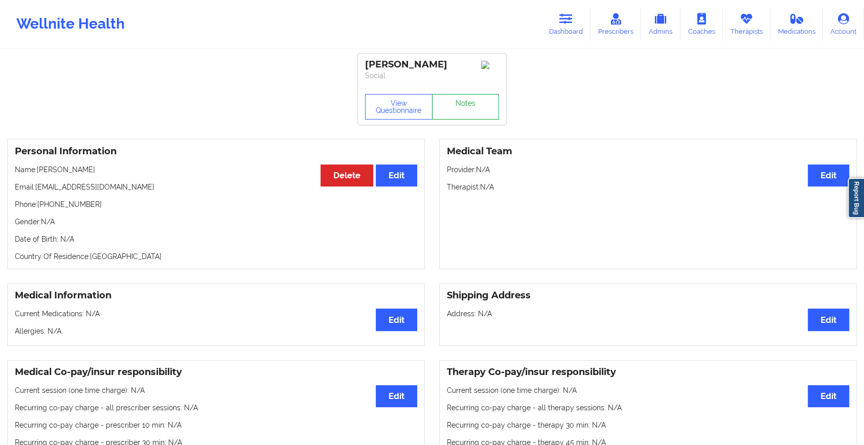
click at [451, 108] on link "Notes" at bounding box center [465, 107] width 67 height 26
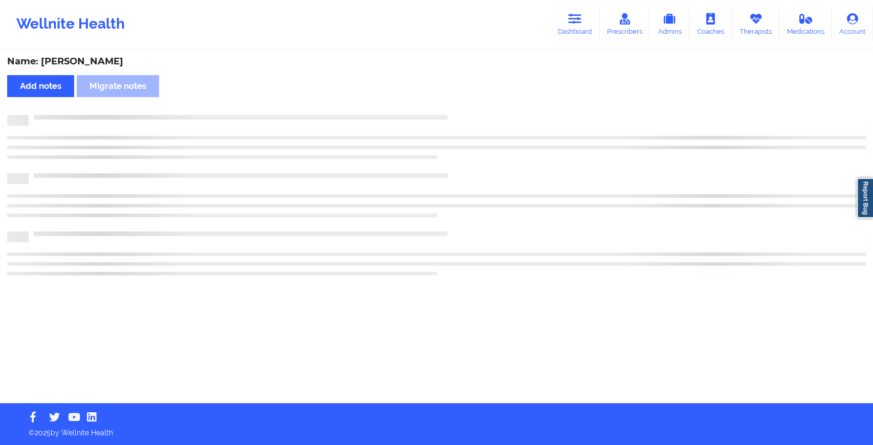
click at [451, 108] on div "Name: [PERSON_NAME] notes Migrate notes" at bounding box center [436, 226] width 873 height 353
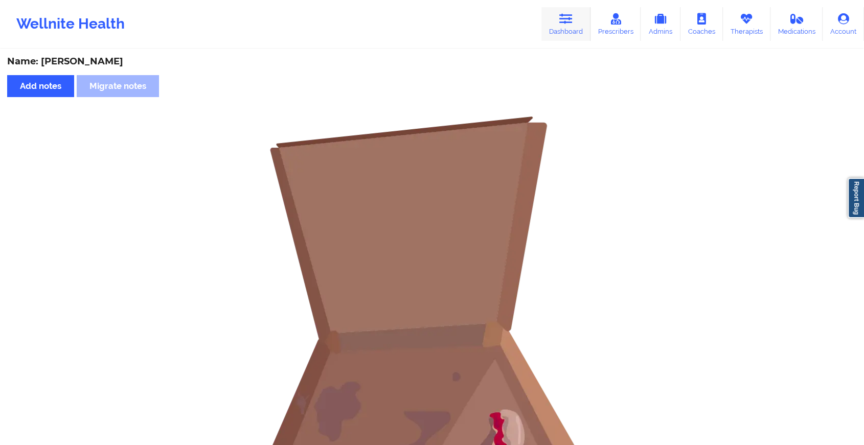
click at [560, 25] on link "Dashboard" at bounding box center [565, 24] width 49 height 34
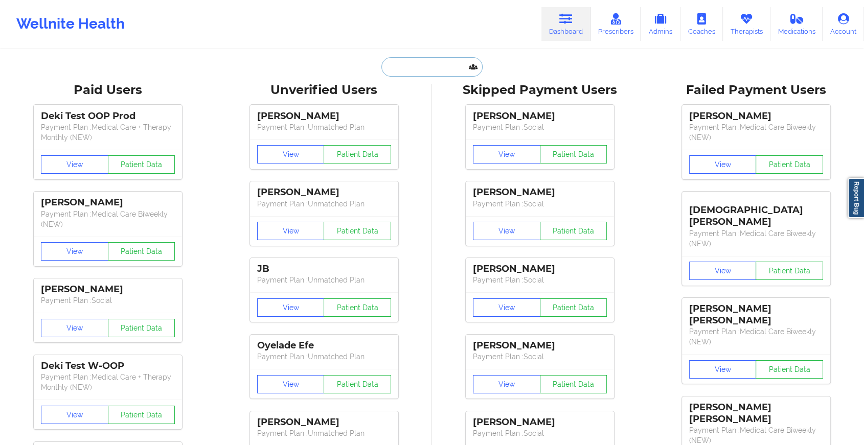
click at [438, 64] on input "text" at bounding box center [431, 66] width 101 height 19
type input "c"
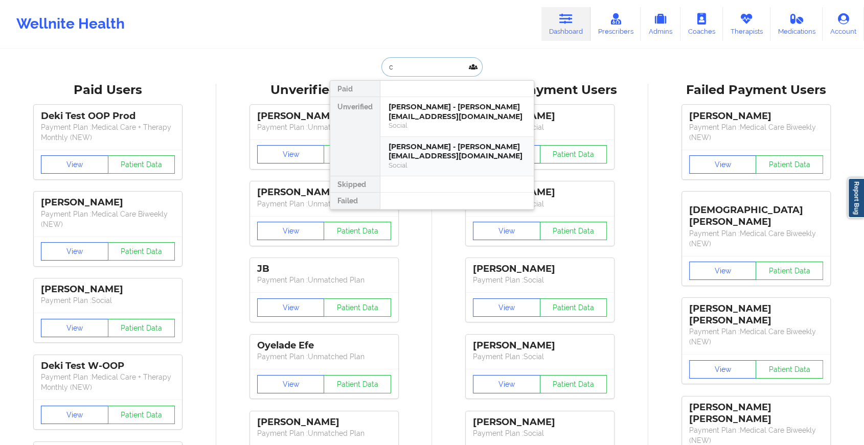
click at [441, 147] on div "[PERSON_NAME] - [PERSON_NAME][EMAIL_ADDRESS][DOMAIN_NAME]" at bounding box center [457, 151] width 137 height 19
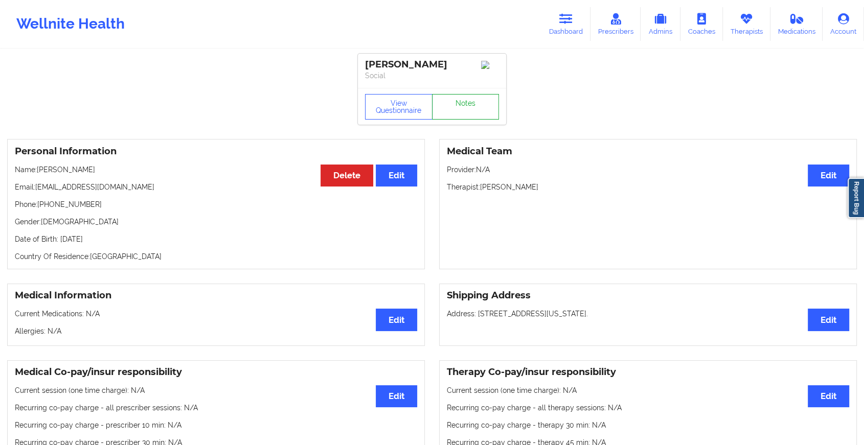
click at [463, 120] on link "Notes" at bounding box center [465, 107] width 67 height 26
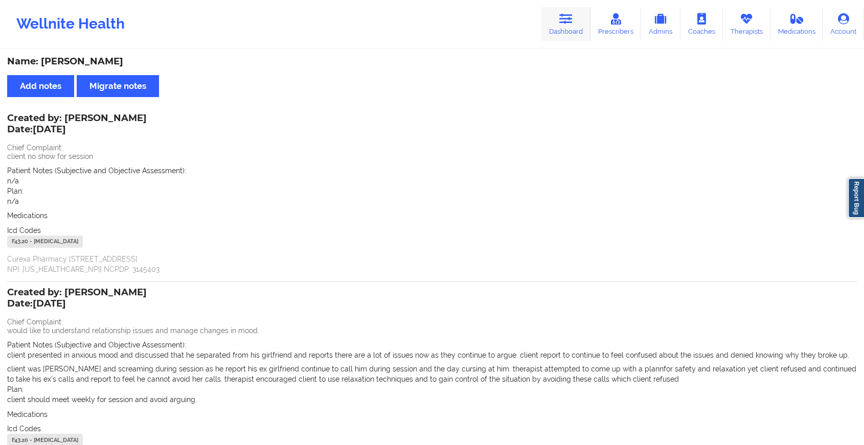
click at [563, 13] on icon at bounding box center [565, 18] width 13 height 11
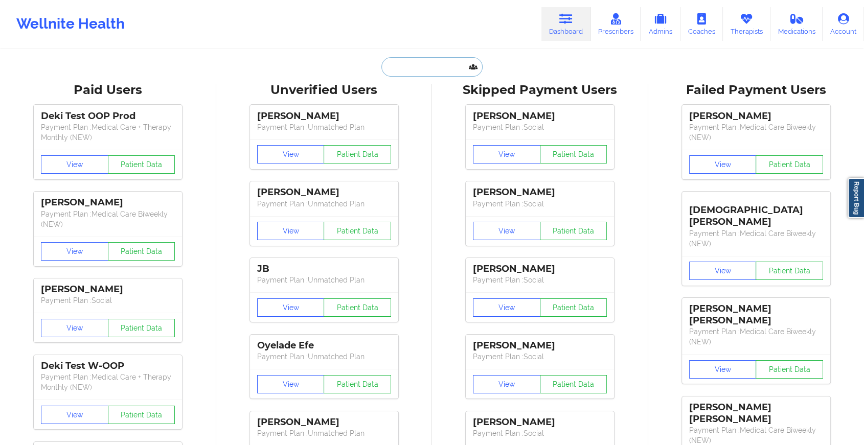
click at [441, 64] on input "text" at bounding box center [431, 66] width 101 height 19
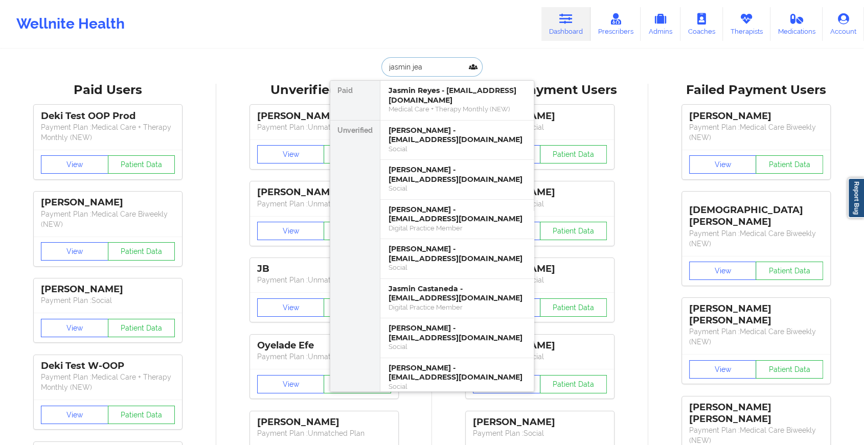
type input "[PERSON_NAME]"
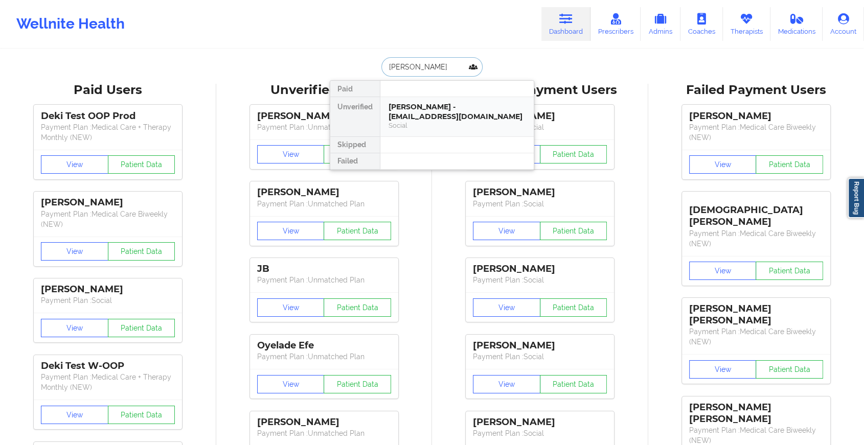
click at [462, 134] on div "[PERSON_NAME] - [EMAIL_ADDRESS][DOMAIN_NAME] Social" at bounding box center [456, 116] width 153 height 39
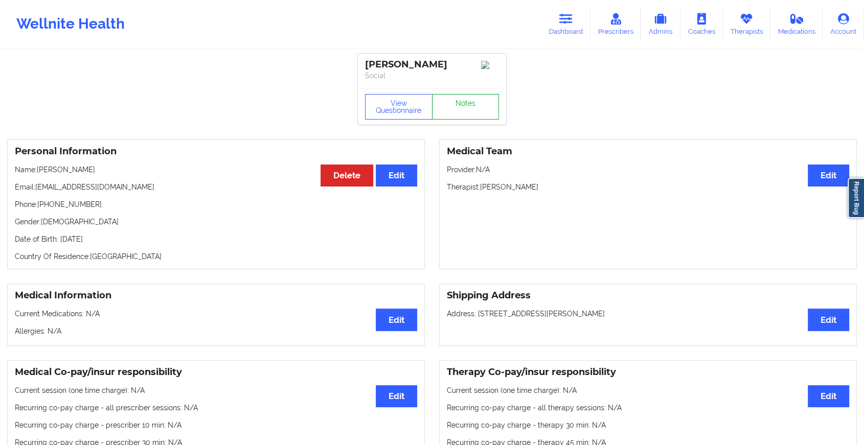
click at [462, 113] on link "Notes" at bounding box center [465, 107] width 67 height 26
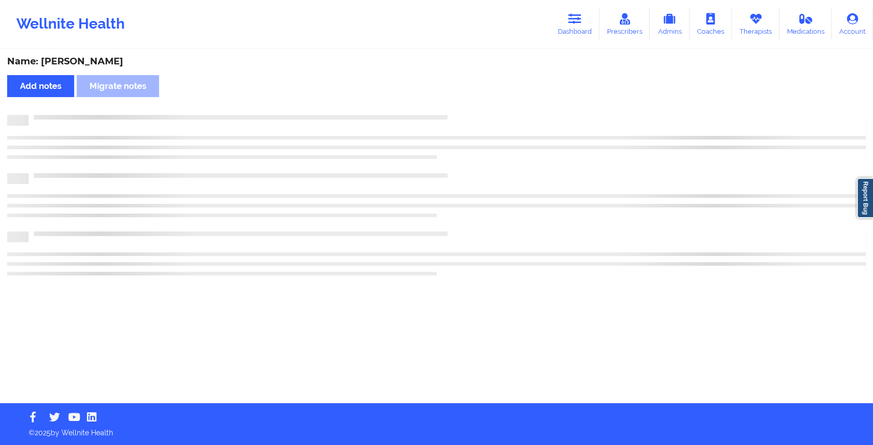
click at [462, 113] on div "Name: [PERSON_NAME] notes Migrate notes" at bounding box center [436, 226] width 873 height 353
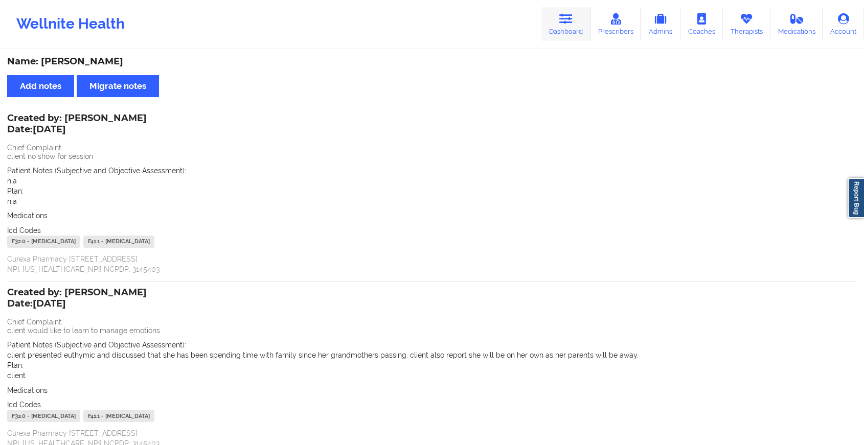
click at [573, 37] on link "Dashboard" at bounding box center [565, 24] width 49 height 34
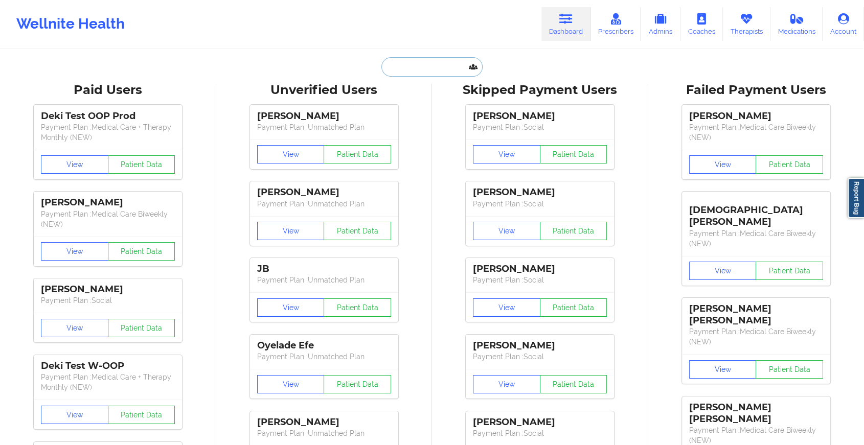
click at [418, 70] on input "text" at bounding box center [431, 66] width 101 height 19
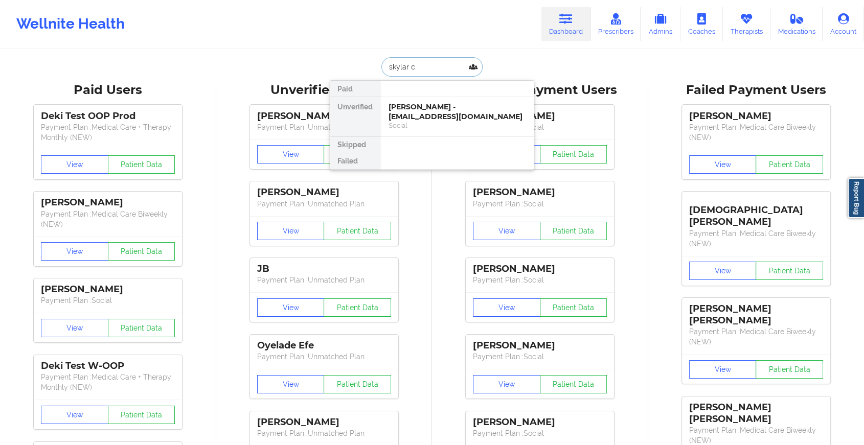
type input "skylar co"
click at [425, 112] on div "[PERSON_NAME] - [EMAIL_ADDRESS][DOMAIN_NAME]" at bounding box center [457, 111] width 137 height 19
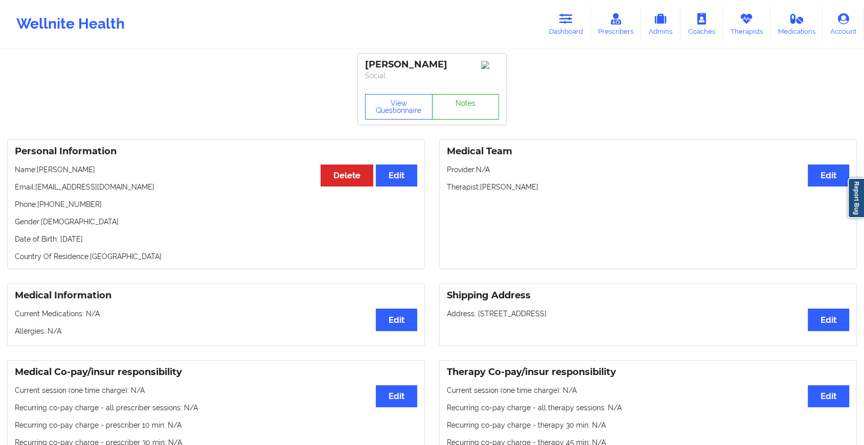
click at [465, 115] on link "Notes" at bounding box center [465, 107] width 67 height 26
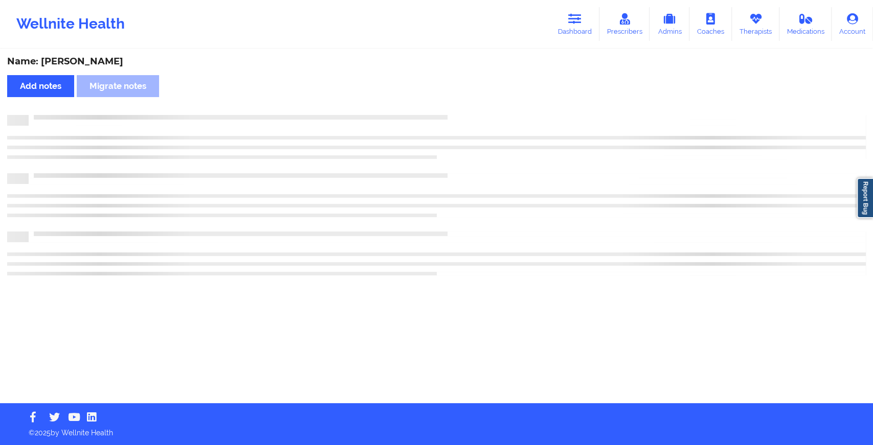
click at [465, 115] on div at bounding box center [447, 115] width 837 height 0
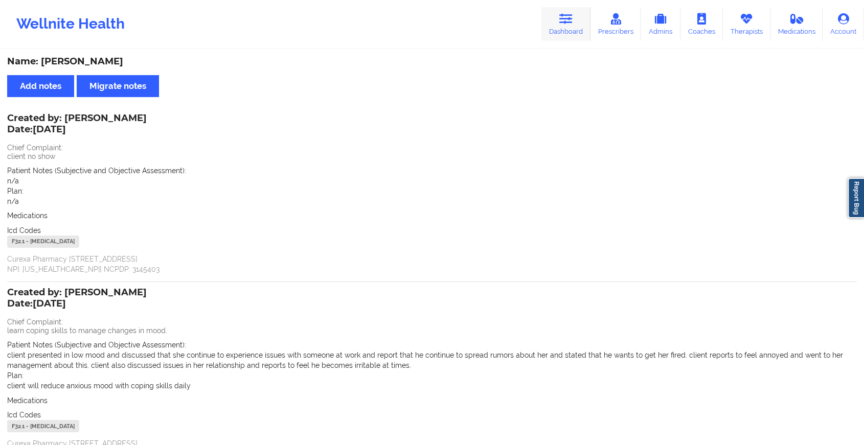
click at [577, 33] on link "Dashboard" at bounding box center [565, 24] width 49 height 34
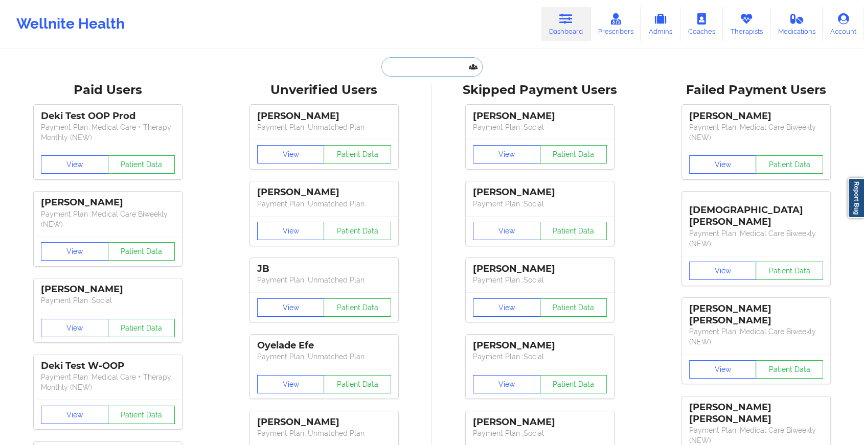
click at [442, 69] on input "text" at bounding box center [431, 66] width 101 height 19
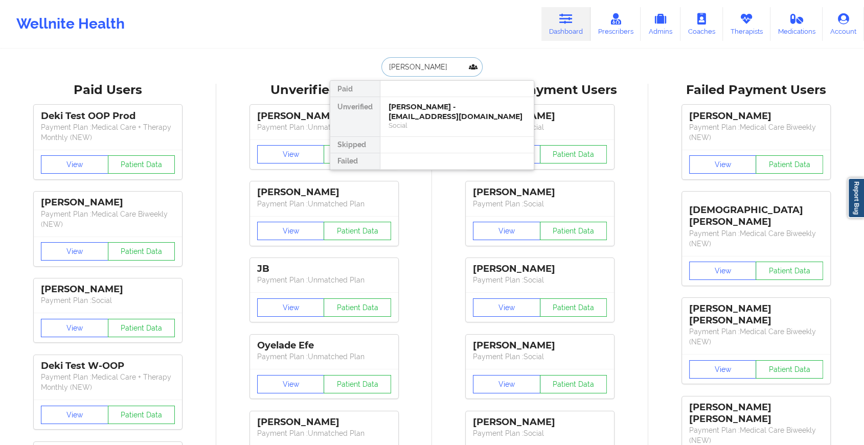
type input "[PERSON_NAME]"
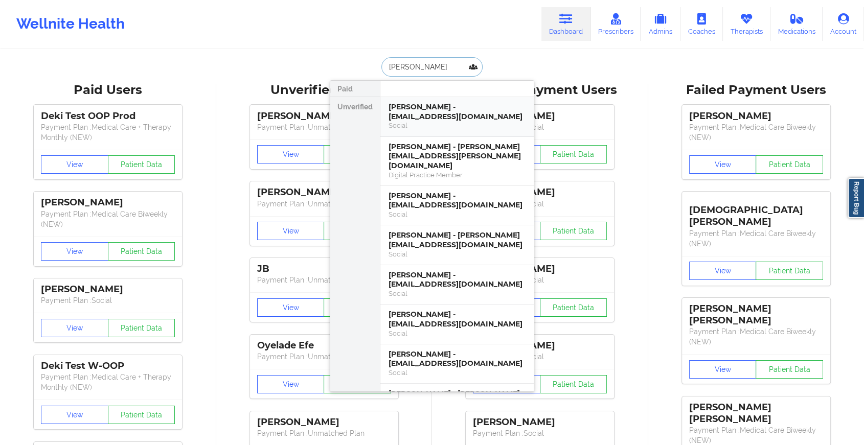
click at [436, 110] on div "[PERSON_NAME] - [EMAIL_ADDRESS][DOMAIN_NAME]" at bounding box center [457, 111] width 137 height 19
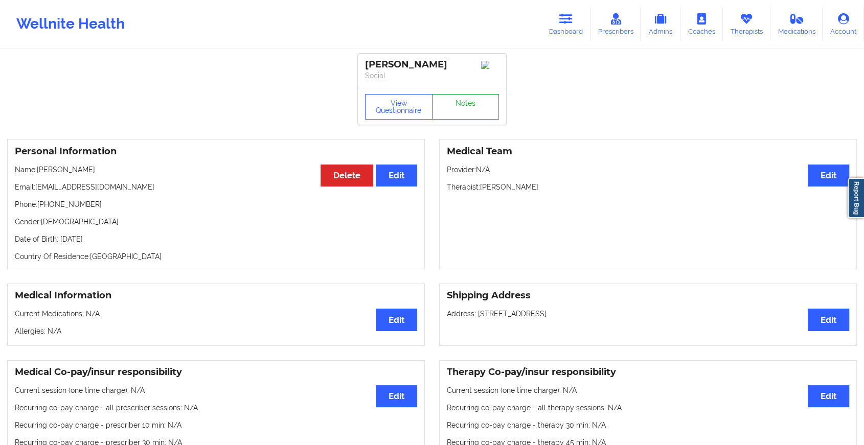
click at [453, 110] on link "Notes" at bounding box center [465, 107] width 67 height 26
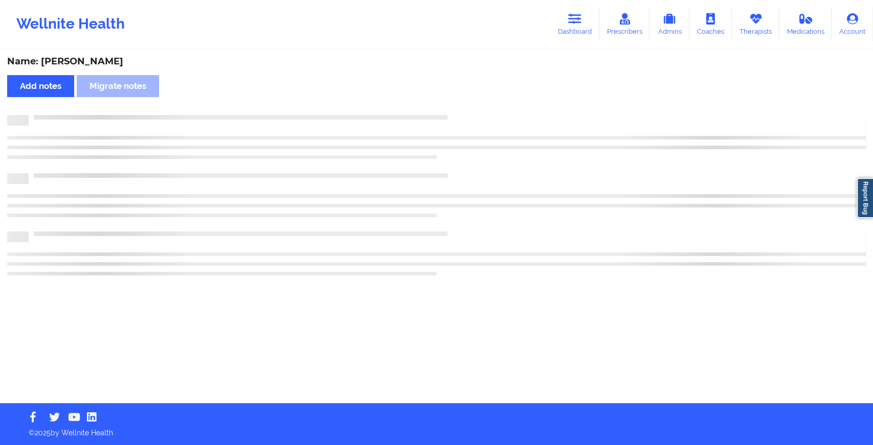
click at [453, 110] on div "Name: [PERSON_NAME] Add notes Migrate notes" at bounding box center [436, 226] width 873 height 353
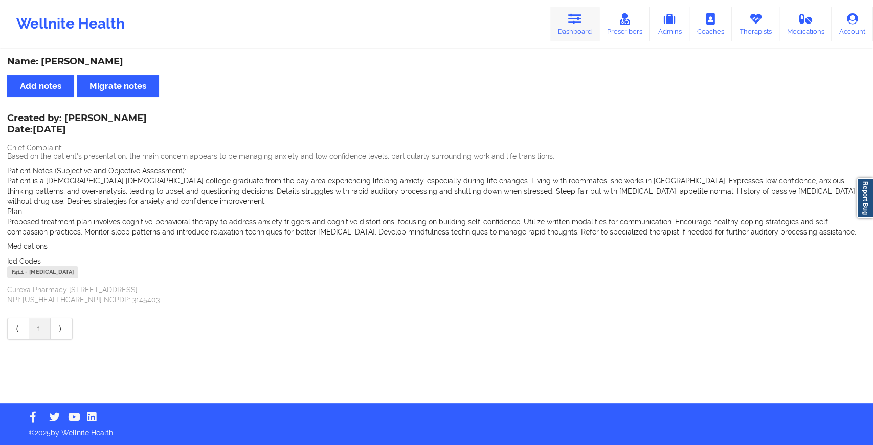
click at [570, 13] on icon at bounding box center [574, 18] width 13 height 11
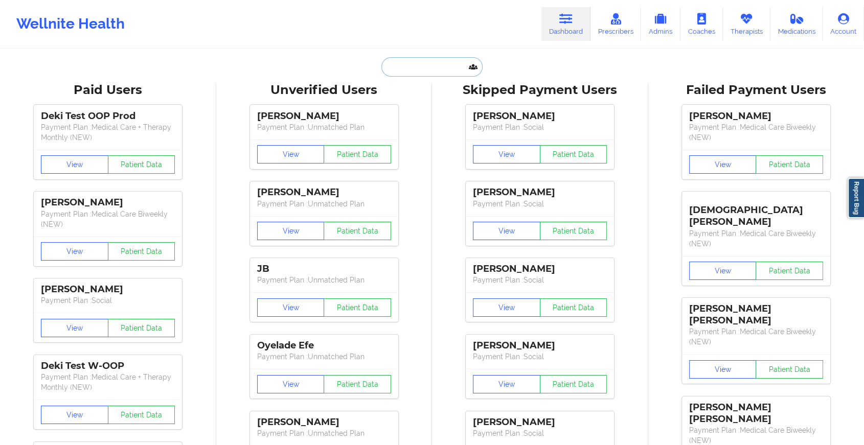
click at [409, 69] on input "text" at bounding box center [431, 66] width 101 height 19
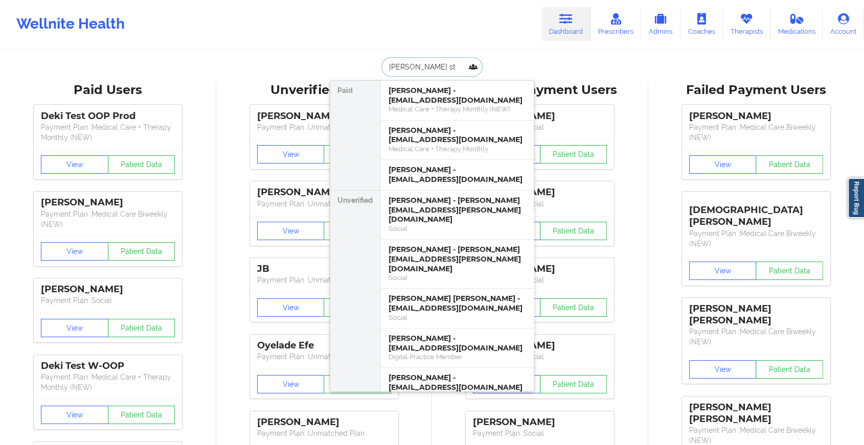
type input "[PERSON_NAME]"
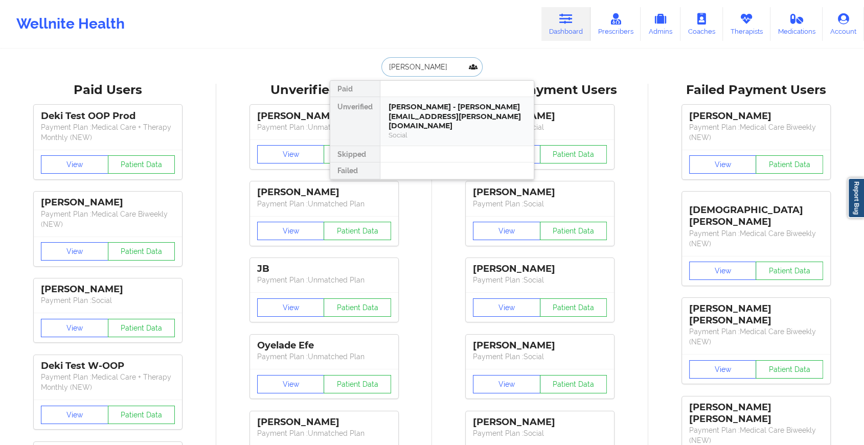
click at [417, 131] on div "Social" at bounding box center [457, 135] width 137 height 9
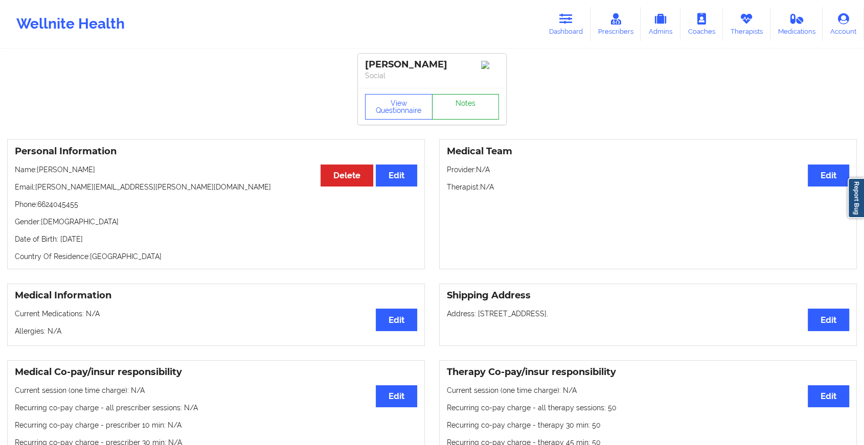
click at [446, 109] on link "Notes" at bounding box center [465, 107] width 67 height 26
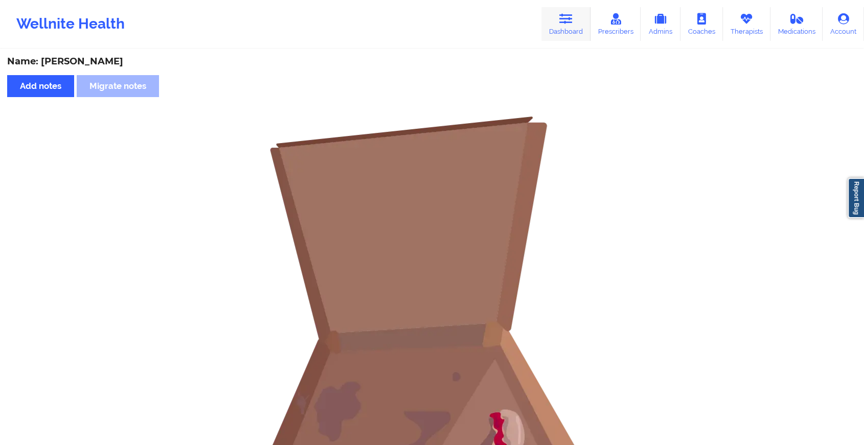
click at [555, 27] on link "Dashboard" at bounding box center [565, 24] width 49 height 34
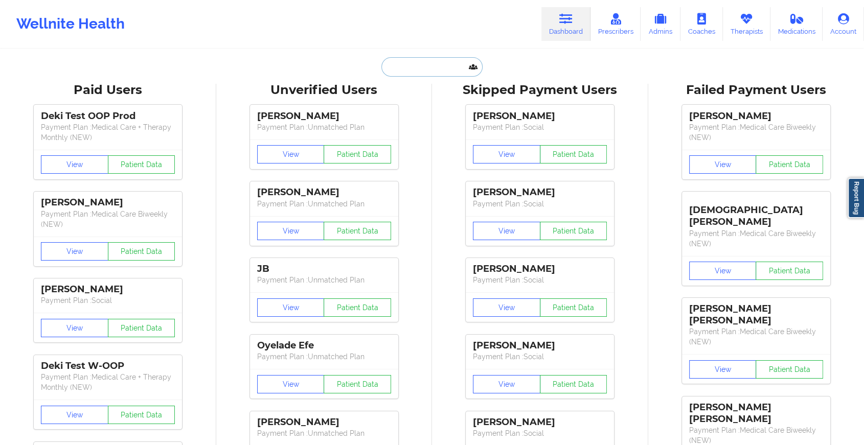
click at [424, 67] on input "text" at bounding box center [431, 66] width 101 height 19
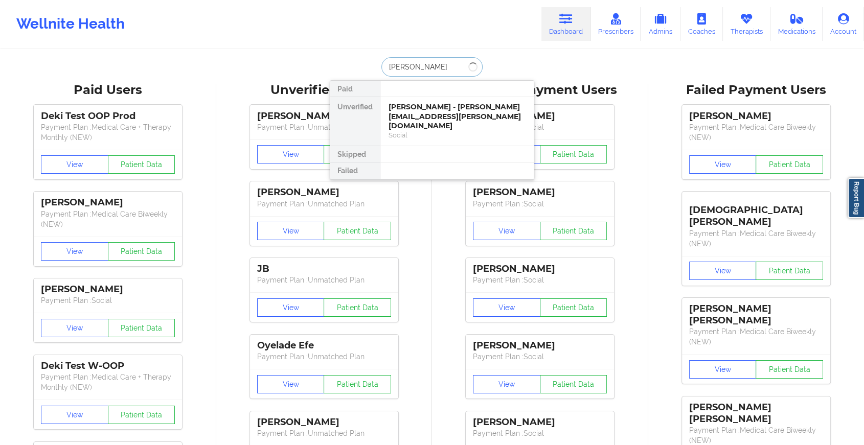
type input "[PERSON_NAME]"
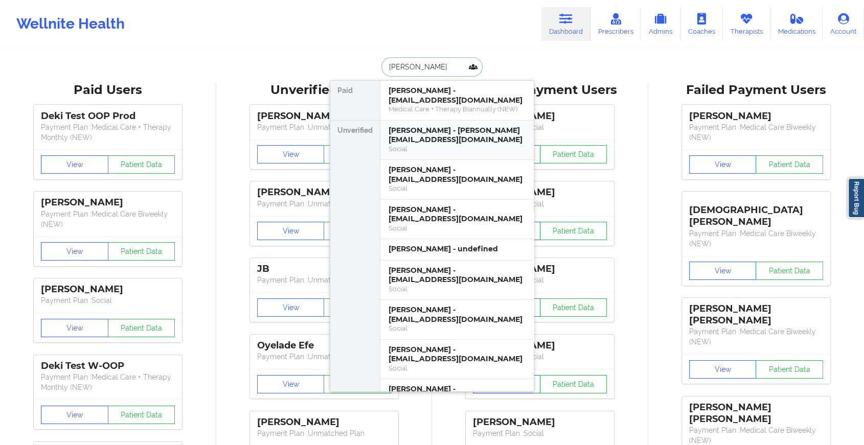
click at [413, 139] on div "[PERSON_NAME] - [PERSON_NAME][EMAIL_ADDRESS][DOMAIN_NAME]" at bounding box center [457, 135] width 137 height 19
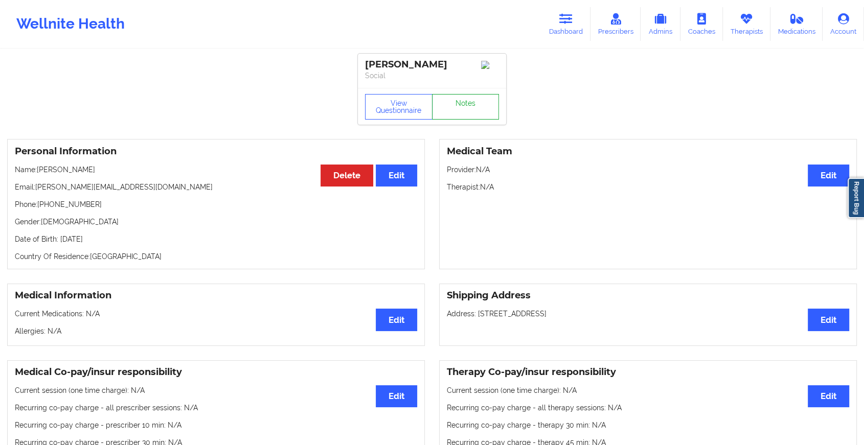
click at [458, 107] on link "Notes" at bounding box center [465, 107] width 67 height 26
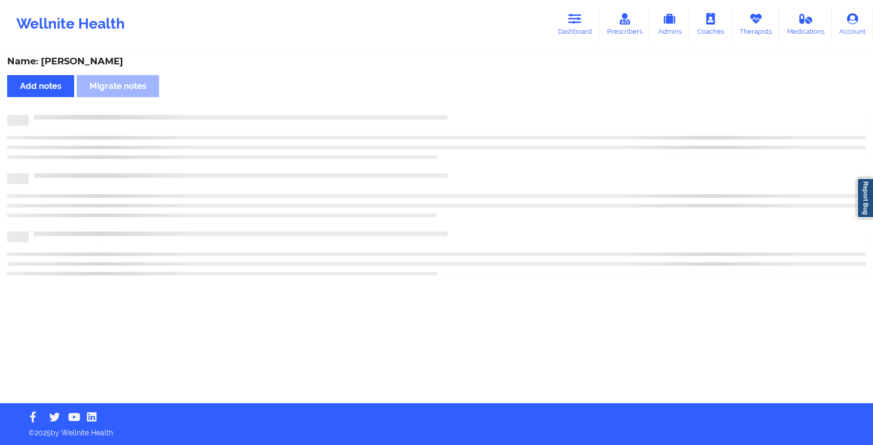
click at [458, 107] on div "Name: [PERSON_NAME] Add notes Migrate notes" at bounding box center [436, 226] width 873 height 353
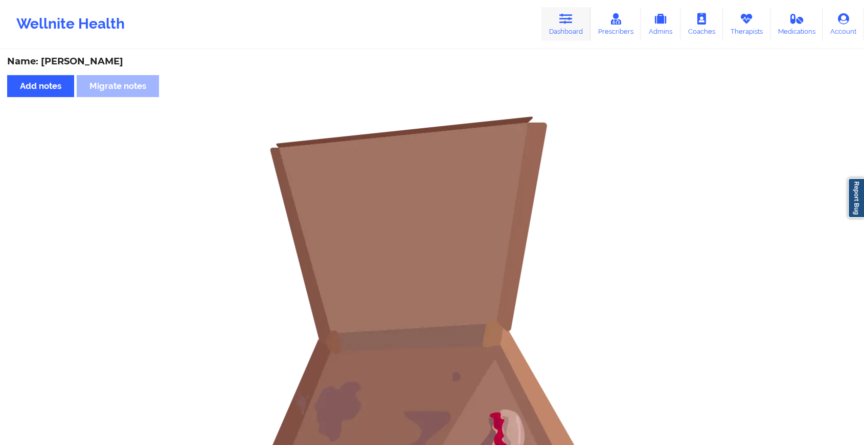
click at [561, 16] on icon at bounding box center [565, 18] width 13 height 11
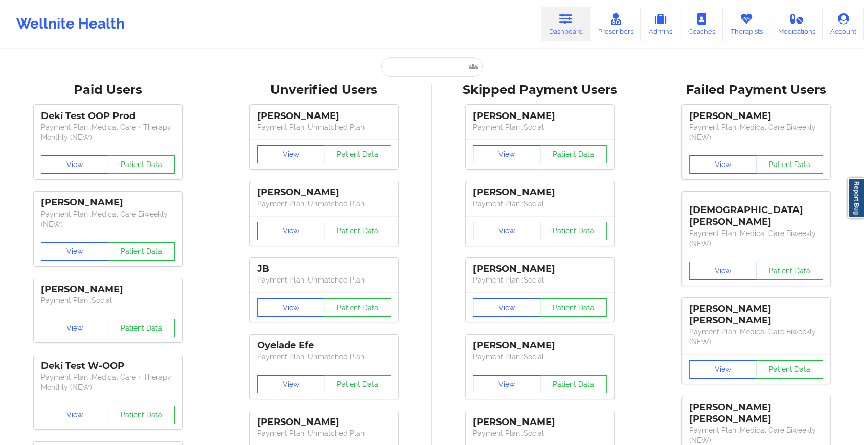
click at [394, 75] on input "text" at bounding box center [431, 66] width 101 height 19
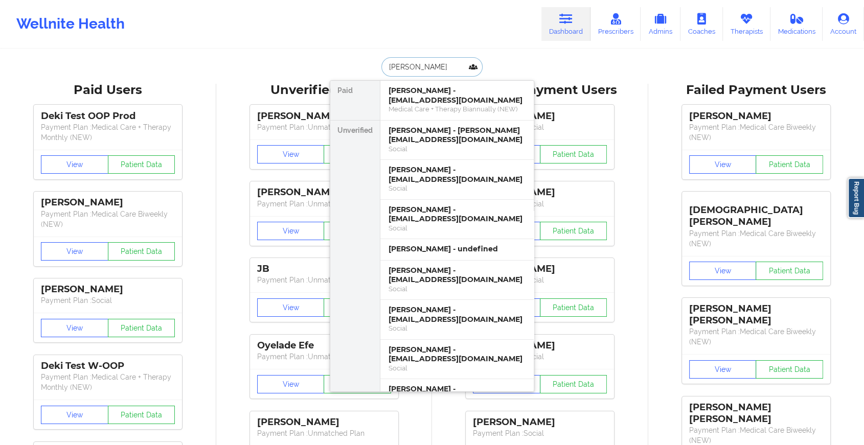
type input "[PERSON_NAME]"
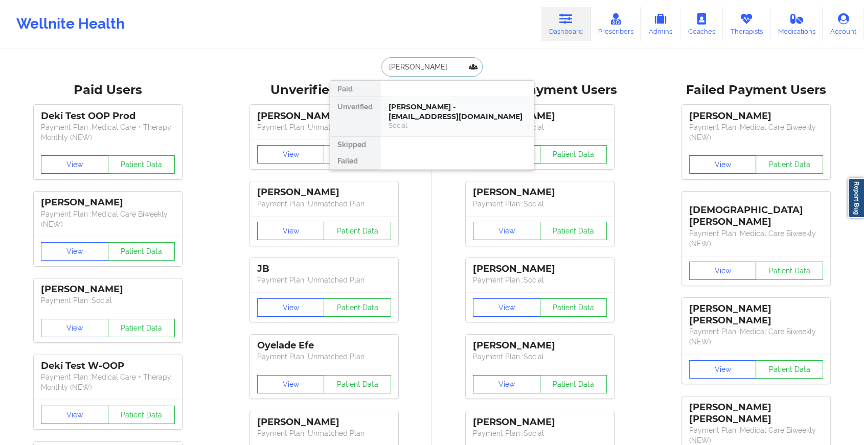
click at [417, 107] on div "[PERSON_NAME] - [EMAIL_ADDRESS][DOMAIN_NAME]" at bounding box center [457, 111] width 137 height 19
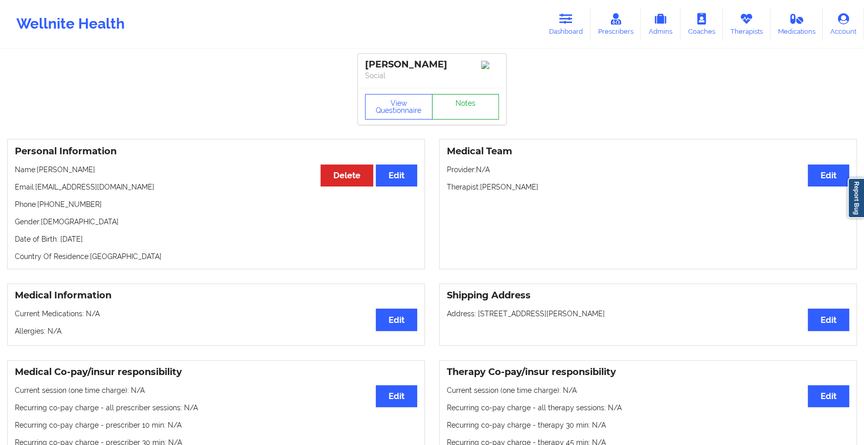
click at [451, 104] on link "Notes" at bounding box center [465, 107] width 67 height 26
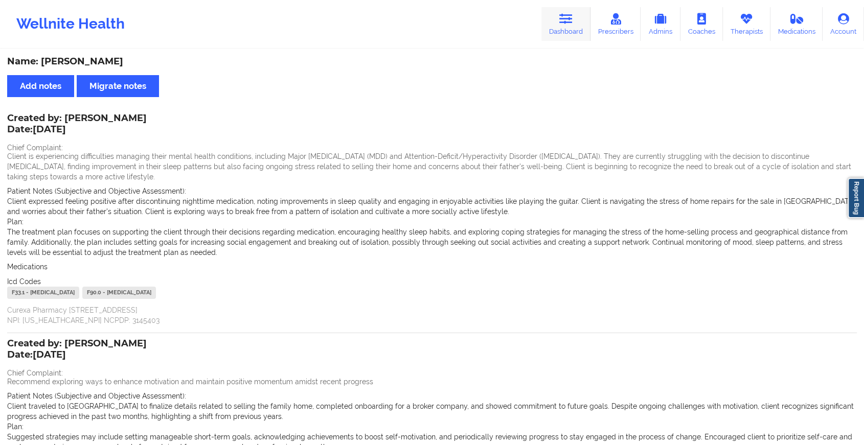
click at [561, 21] on icon at bounding box center [565, 18] width 13 height 11
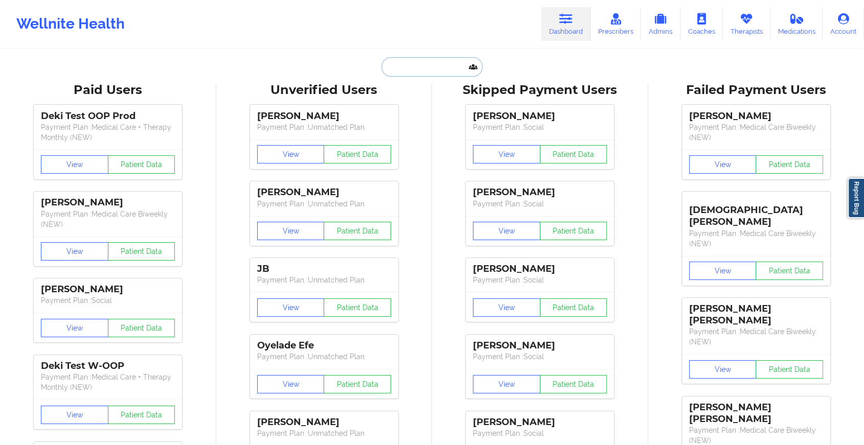
click at [450, 61] on input "text" at bounding box center [431, 66] width 101 height 19
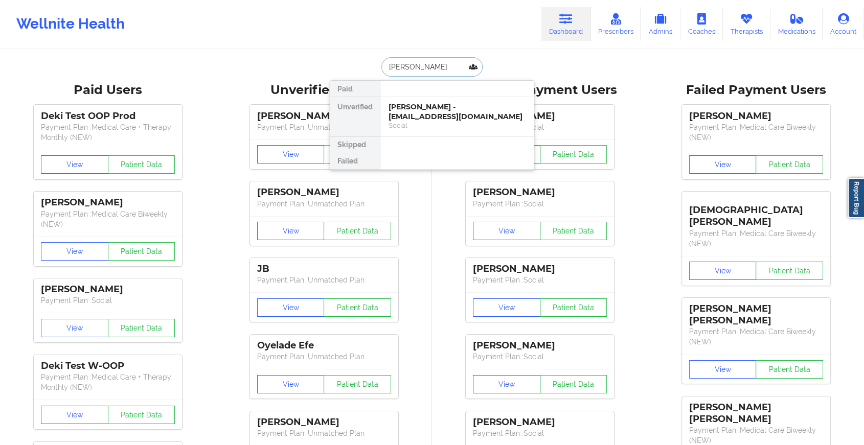
type input "[PERSON_NAME]"
click at [438, 111] on div "[PERSON_NAME] - [EMAIL_ADDRESS][DOMAIN_NAME]" at bounding box center [457, 111] width 137 height 19
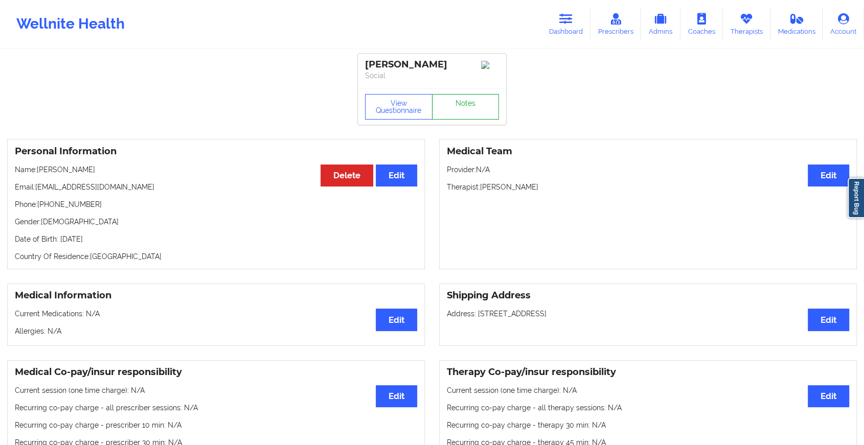
click at [451, 112] on link "Notes" at bounding box center [465, 107] width 67 height 26
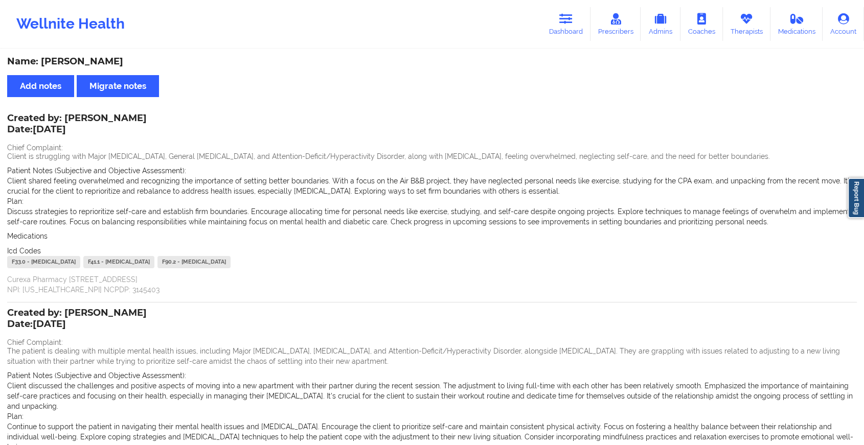
click at [53, 132] on p "Date: [DATE]" at bounding box center [77, 129] width 140 height 13
click at [571, 22] on icon at bounding box center [565, 18] width 13 height 11
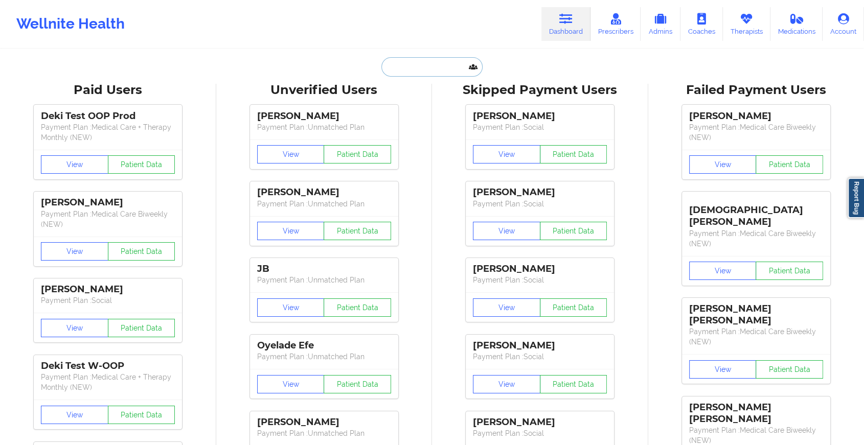
click at [430, 72] on input "text" at bounding box center [431, 66] width 101 height 19
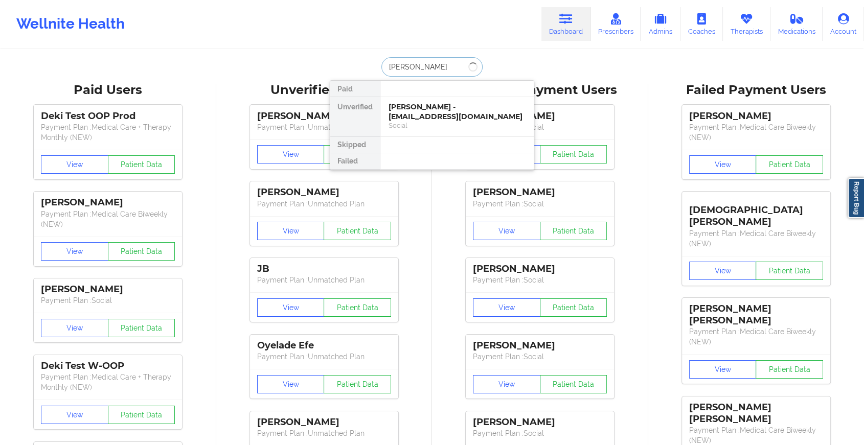
type input "[PERSON_NAME]"
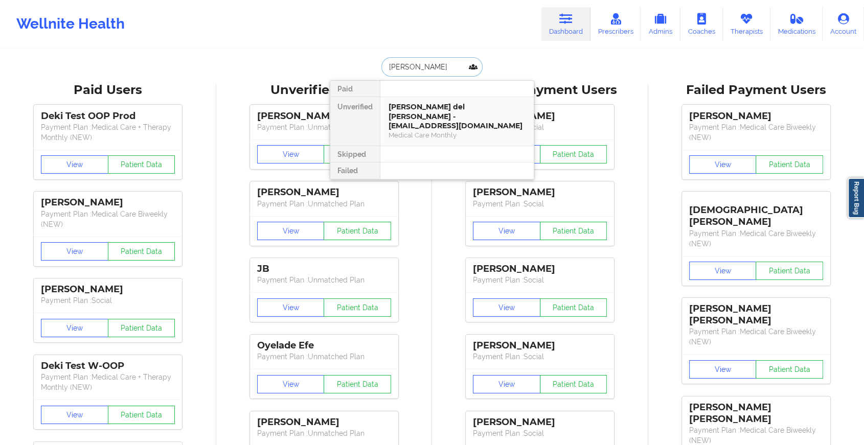
click at [425, 102] on div "[PERSON_NAME] del [PERSON_NAME] - [EMAIL_ADDRESS][DOMAIN_NAME]" at bounding box center [457, 116] width 137 height 29
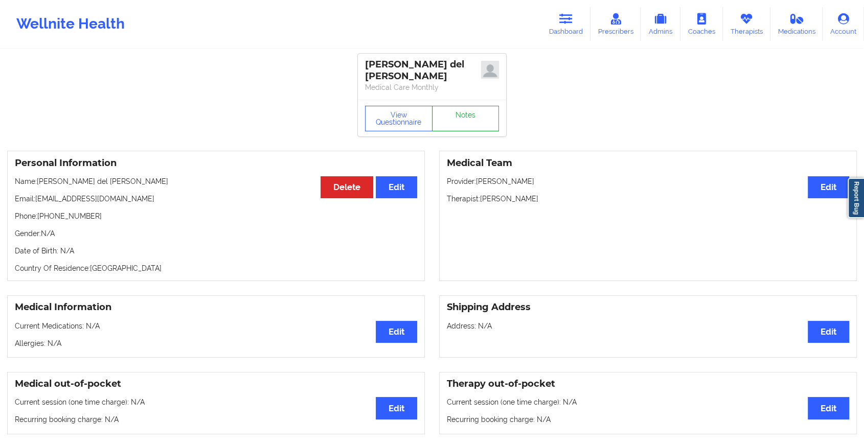
click at [462, 106] on link "Notes" at bounding box center [465, 119] width 67 height 26
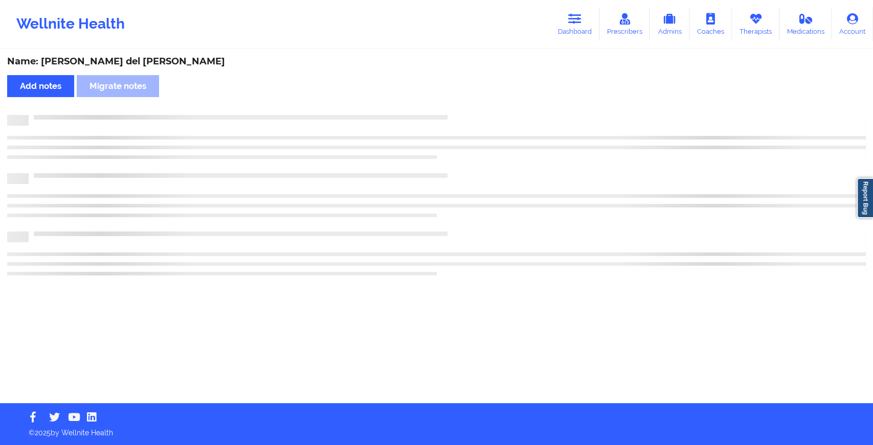
click at [462, 106] on div "Name: [PERSON_NAME] del [PERSON_NAME] Add notes Migrate notes" at bounding box center [436, 226] width 873 height 353
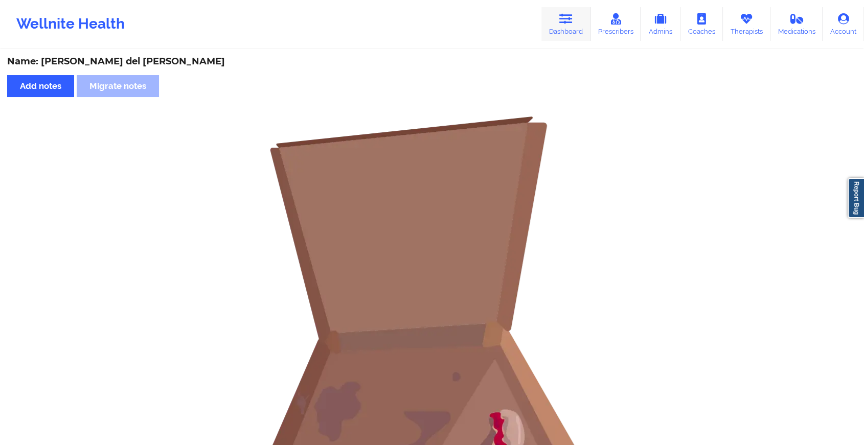
click at [567, 35] on link "Dashboard" at bounding box center [565, 24] width 49 height 34
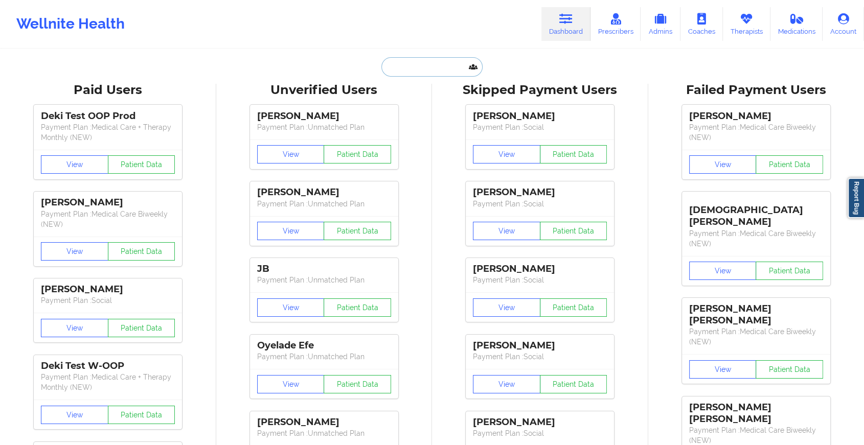
click at [441, 74] on input "text" at bounding box center [431, 66] width 101 height 19
type input "i"
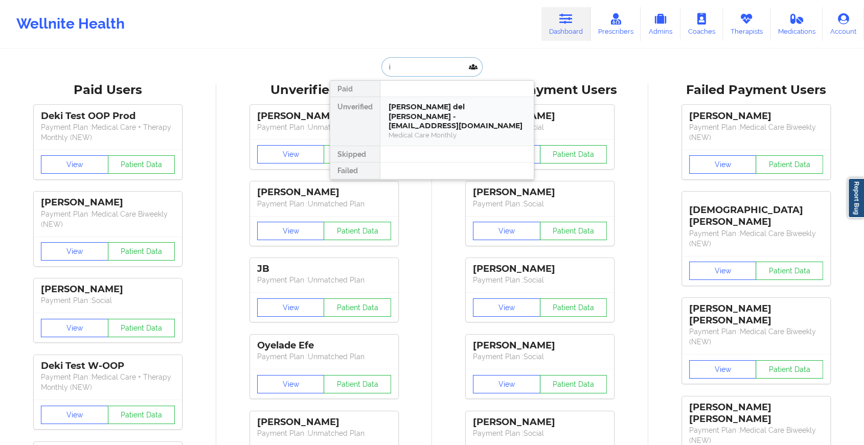
click at [432, 113] on div "[PERSON_NAME] del [PERSON_NAME] - [EMAIL_ADDRESS][DOMAIN_NAME]" at bounding box center [457, 116] width 137 height 29
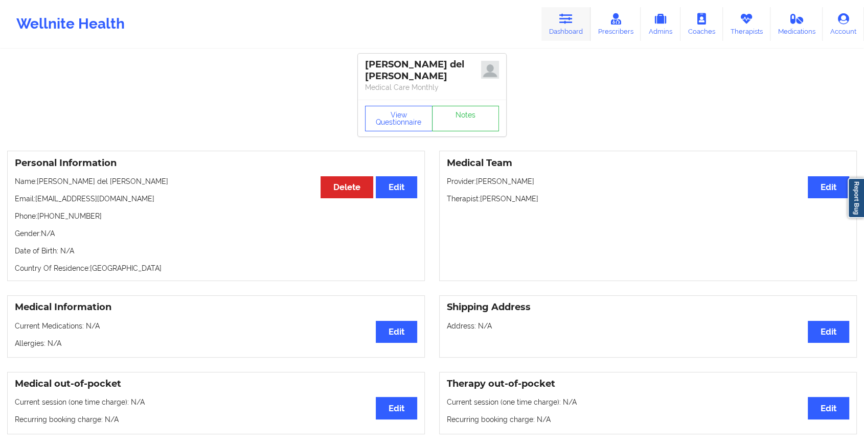
click at [568, 29] on link "Dashboard" at bounding box center [565, 24] width 49 height 34
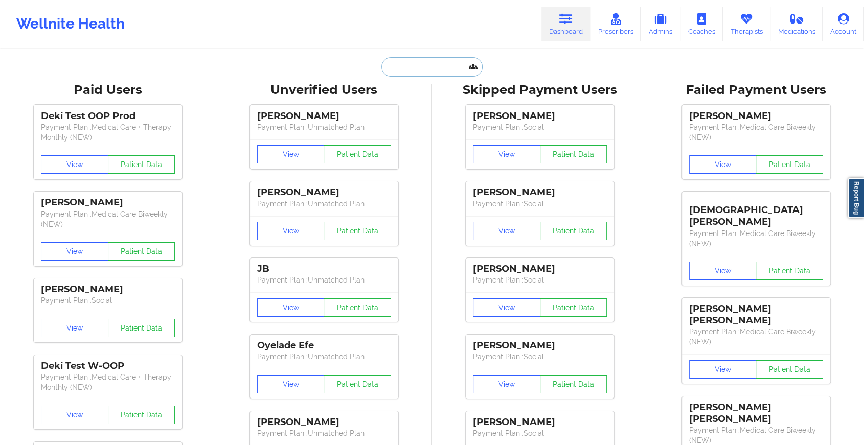
click at [428, 72] on input "text" at bounding box center [431, 66] width 101 height 19
paste input "[EMAIL_ADDRESS][DOMAIN_NAME]"
type input "[EMAIL_ADDRESS][DOMAIN_NAME]"
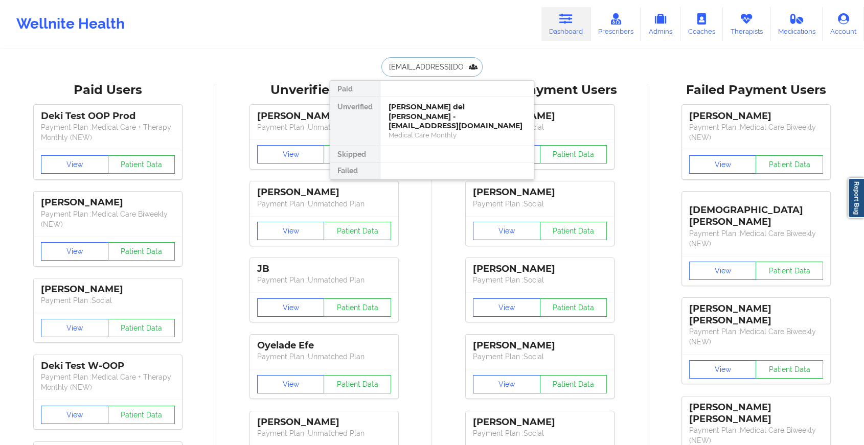
scroll to position [0, 8]
click at [426, 118] on div "[PERSON_NAME] - [EMAIL_ADDRESS][DOMAIN_NAME]" at bounding box center [457, 111] width 137 height 19
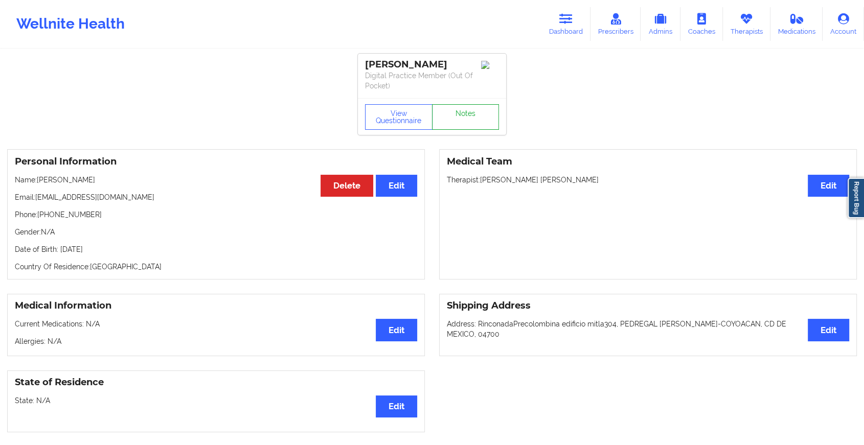
click at [474, 109] on link "Notes" at bounding box center [465, 117] width 67 height 26
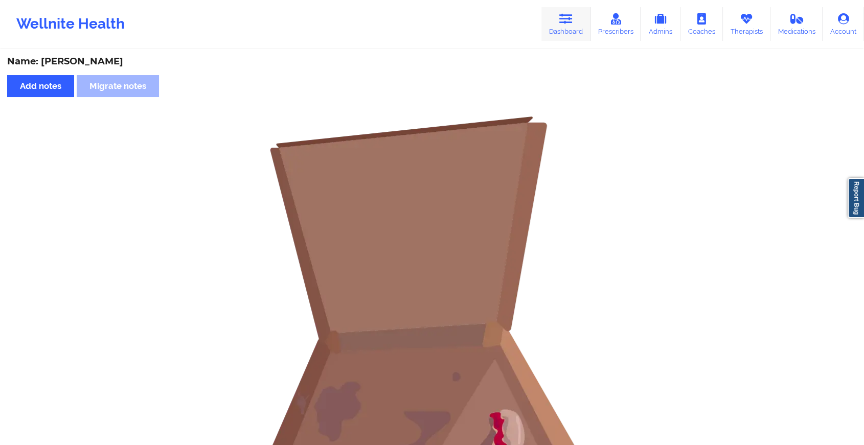
click at [578, 27] on link "Dashboard" at bounding box center [565, 24] width 49 height 34
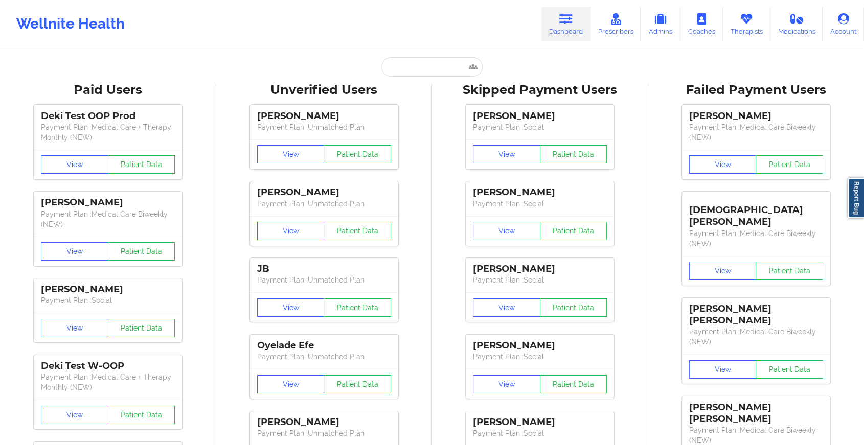
click at [431, 70] on input "text" at bounding box center [431, 66] width 101 height 19
type input "i"
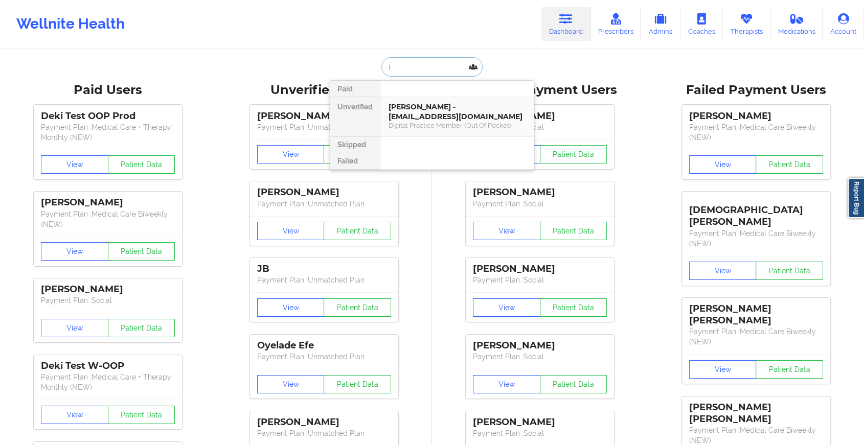
click at [436, 102] on div "[PERSON_NAME] - [EMAIL_ADDRESS][DOMAIN_NAME]" at bounding box center [457, 111] width 137 height 19
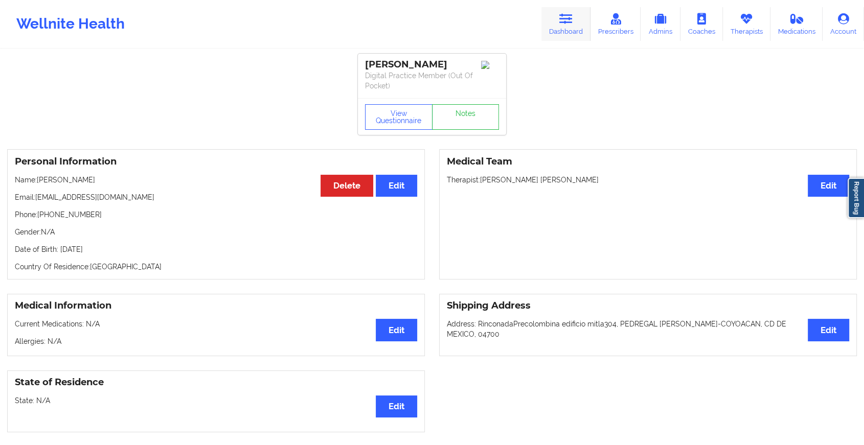
click at [564, 25] on link "Dashboard" at bounding box center [565, 24] width 49 height 34
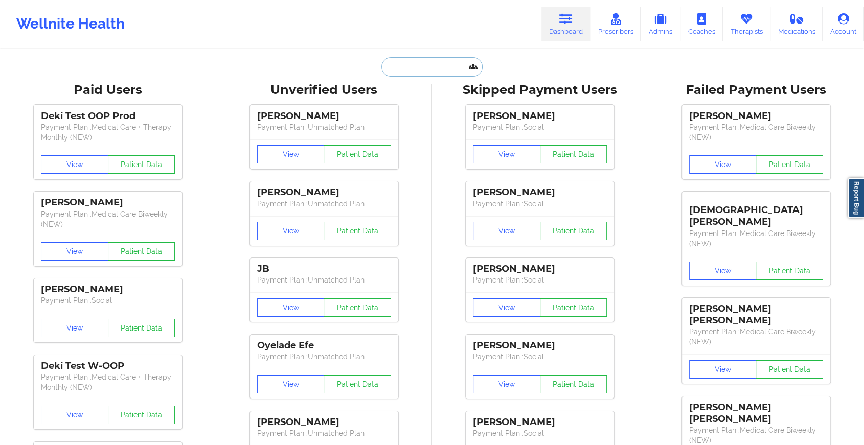
click at [419, 66] on input "text" at bounding box center [431, 66] width 101 height 19
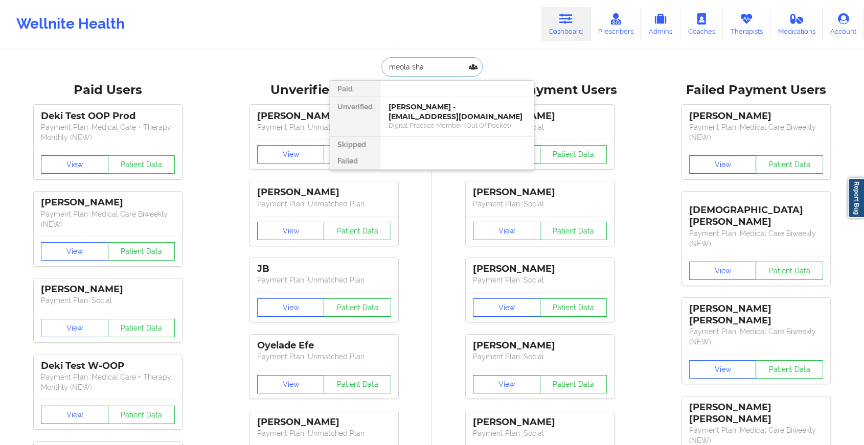
type input "meola shak"
click at [425, 112] on div "[PERSON_NAME] - [EMAIL_ADDRESS][DOMAIN_NAME]" at bounding box center [457, 111] width 137 height 19
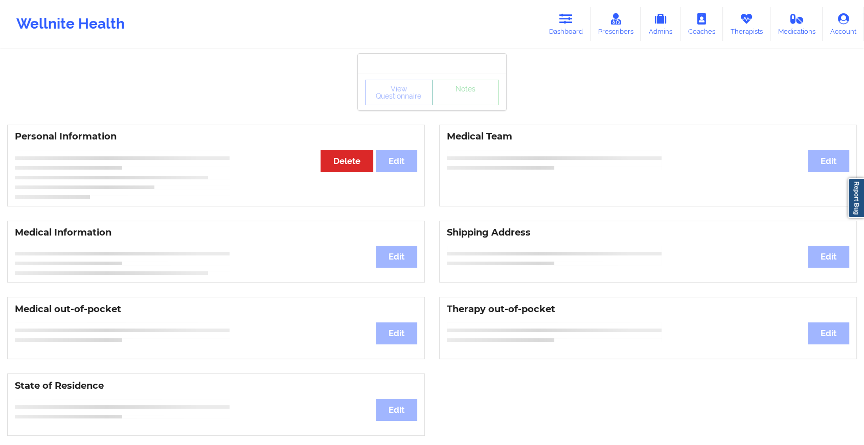
click at [454, 117] on div "View Questionnaire Notes Personal Information Edit Delete Medical Team Edit Med…" at bounding box center [432, 431] width 864 height 863
drag, startPoint x: 454, startPoint y: 117, endPoint x: 464, endPoint y: 101, distance: 18.2
click at [464, 101] on div "View Questionnaire Notes Personal Information Edit Delete Medical Team Edit Med…" at bounding box center [432, 431] width 864 height 863
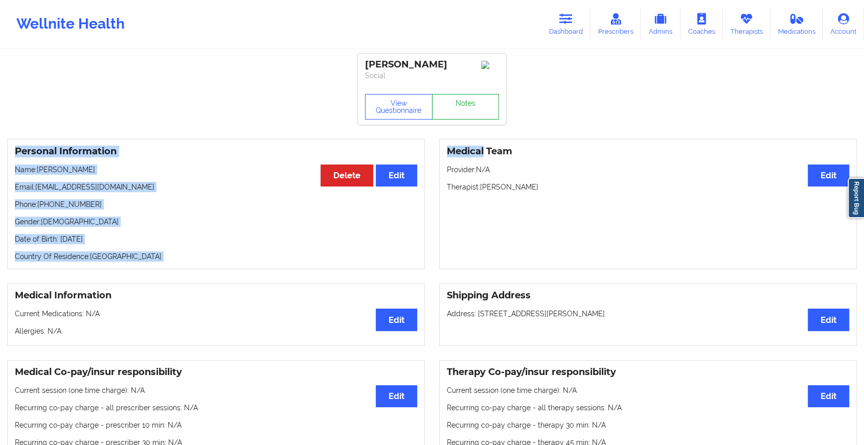
drag, startPoint x: 464, startPoint y: 101, endPoint x: 454, endPoint y: 111, distance: 13.7
click at [454, 111] on link "Notes" at bounding box center [465, 107] width 67 height 26
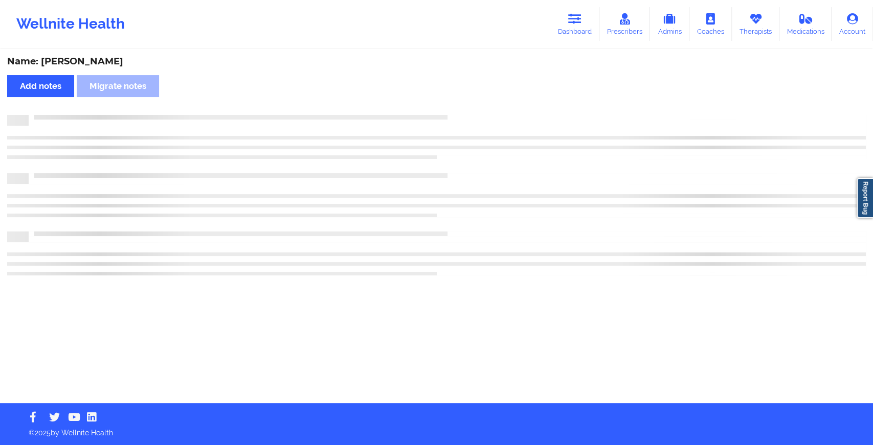
click at [454, 111] on div "Name: [PERSON_NAME] Add notes Migrate notes" at bounding box center [436, 226] width 873 height 353
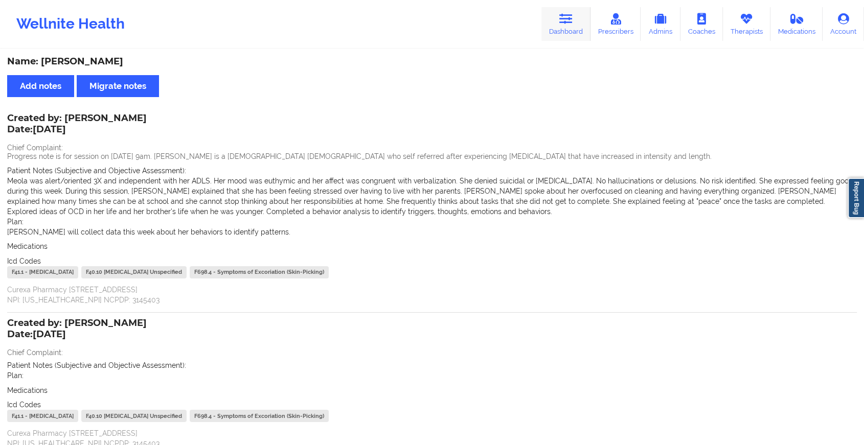
click at [570, 30] on link "Dashboard" at bounding box center [565, 24] width 49 height 34
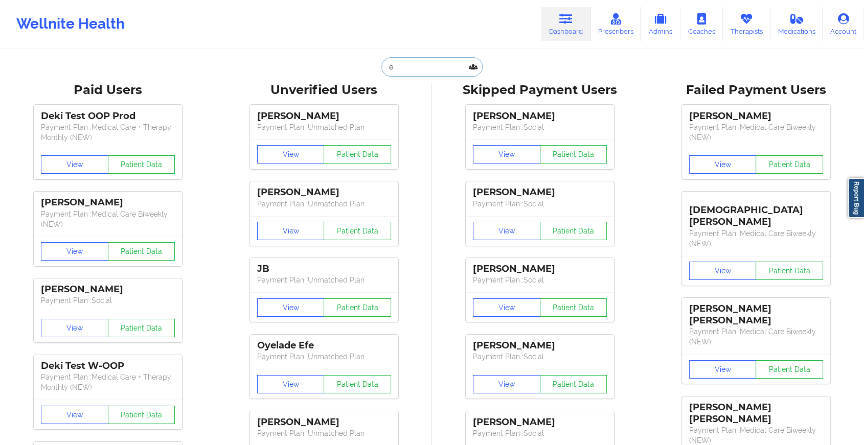
click at [421, 63] on input "e" at bounding box center [431, 66] width 101 height 19
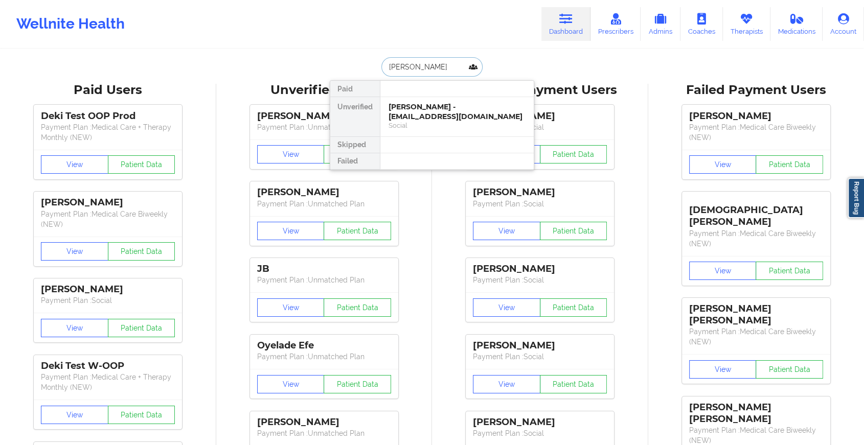
type input "[PERSON_NAME]"
click at [424, 119] on div "[PERSON_NAME] - [EMAIL_ADDRESS][DOMAIN_NAME]" at bounding box center [457, 111] width 137 height 19
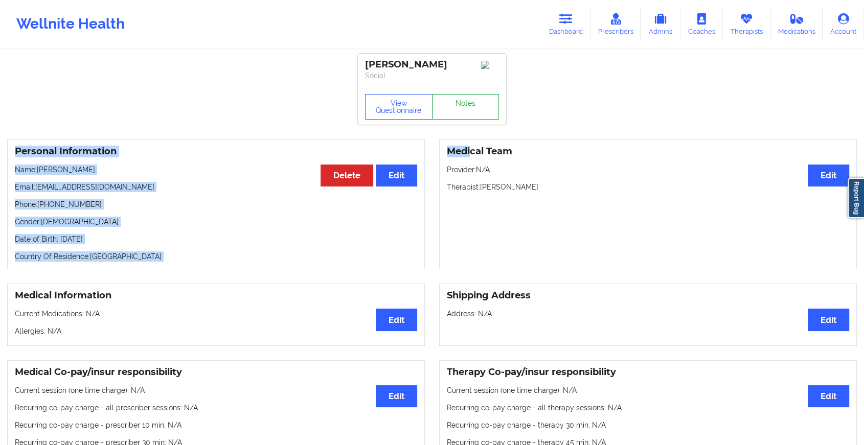
drag, startPoint x: 469, startPoint y: 145, endPoint x: 483, endPoint y: 109, distance: 38.2
click at [483, 109] on link "Notes" at bounding box center [465, 107] width 67 height 26
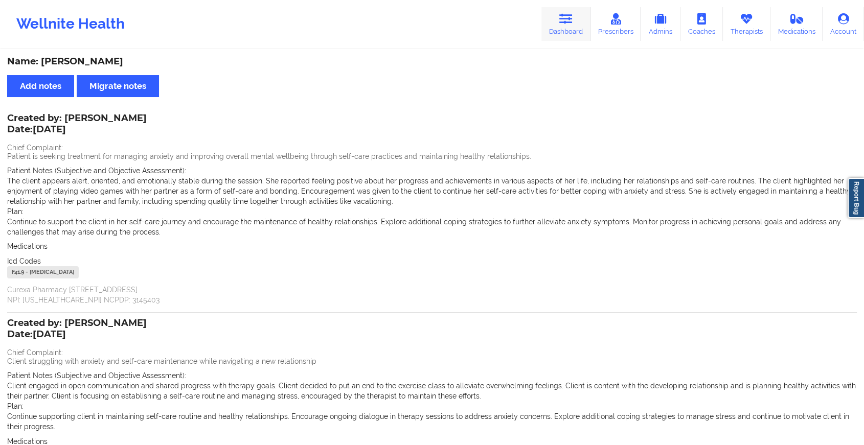
click at [568, 25] on icon at bounding box center [565, 18] width 13 height 11
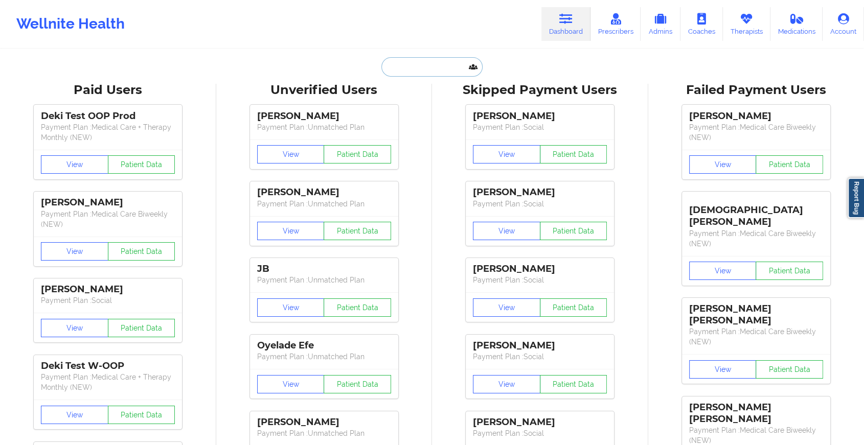
click at [416, 67] on input "text" at bounding box center [431, 66] width 101 height 19
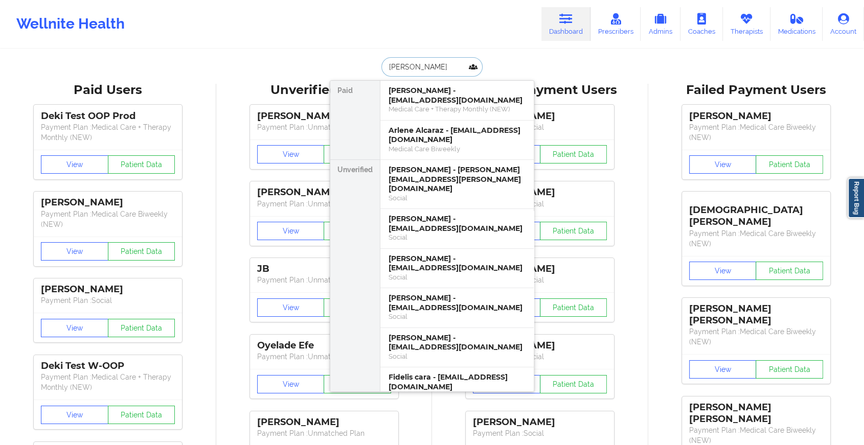
type input "[PERSON_NAME]"
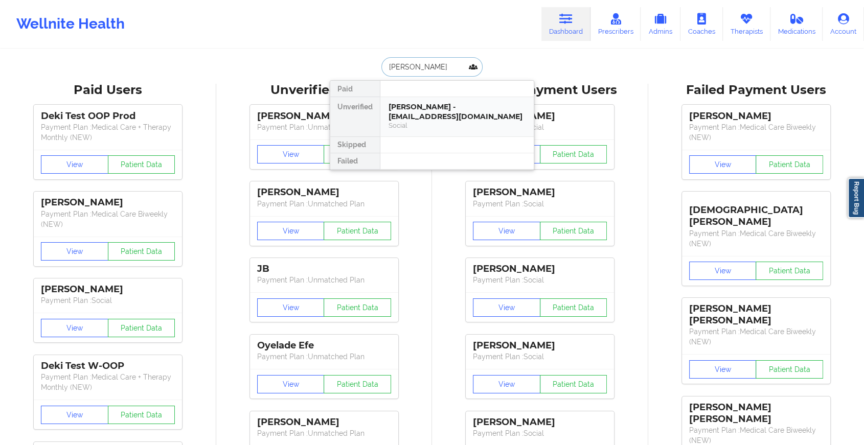
click at [424, 115] on div "[PERSON_NAME] - [EMAIL_ADDRESS][DOMAIN_NAME]" at bounding box center [457, 111] width 137 height 19
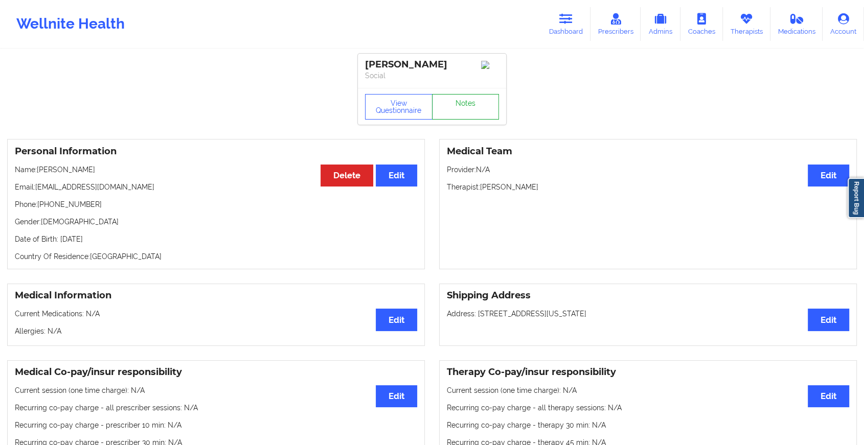
click at [455, 107] on link "Notes" at bounding box center [465, 107] width 67 height 26
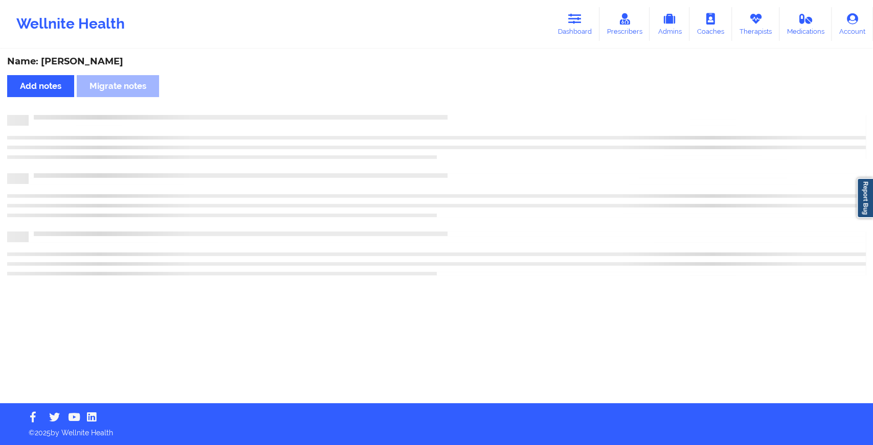
click at [525, 161] on div "Name: [PERSON_NAME] Add notes Migrate notes" at bounding box center [436, 226] width 873 height 353
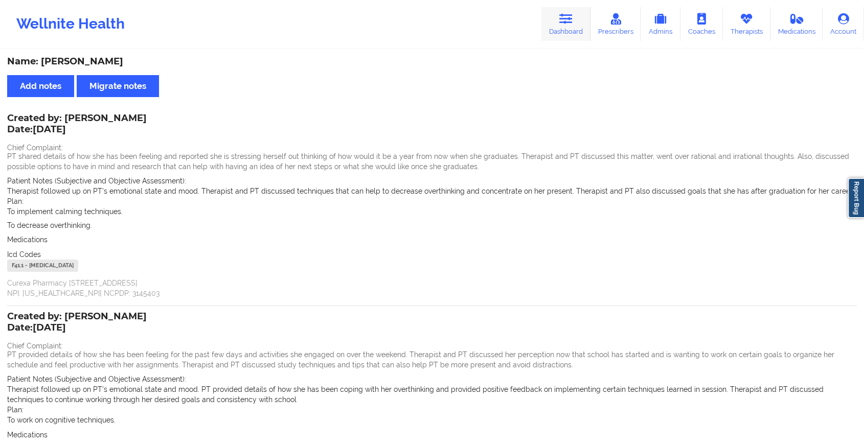
click at [558, 30] on link "Dashboard" at bounding box center [565, 24] width 49 height 34
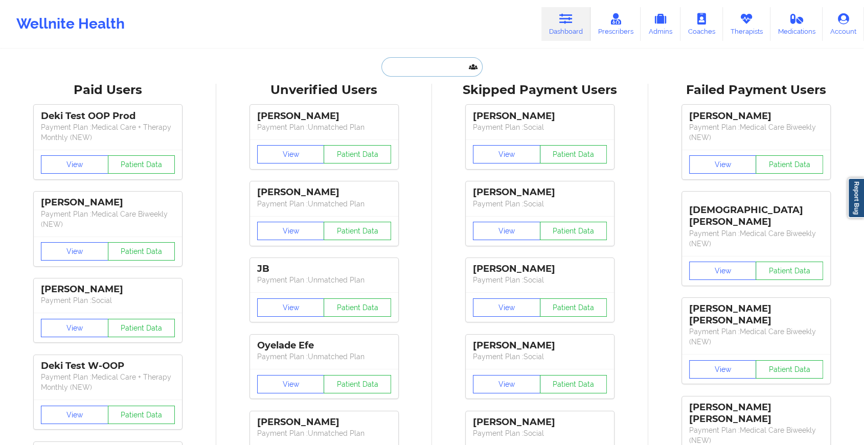
click at [406, 72] on input "text" at bounding box center [431, 66] width 101 height 19
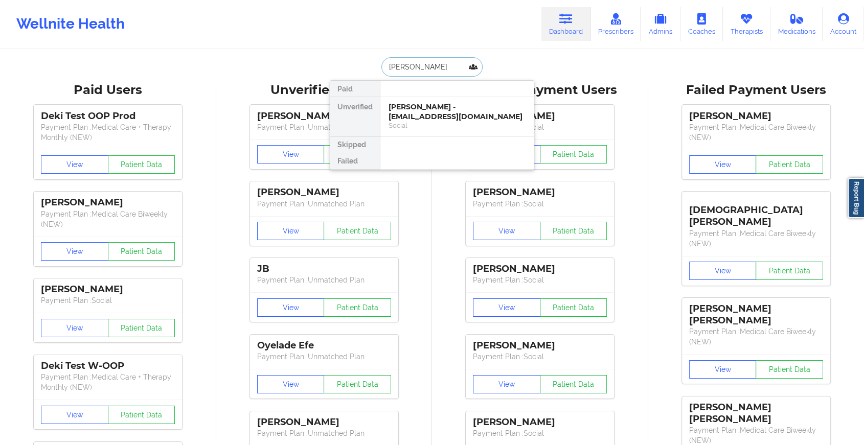
type input "[PERSON_NAME]"
click at [448, 109] on div "[PERSON_NAME] - [EMAIL_ADDRESS][DOMAIN_NAME]" at bounding box center [457, 111] width 137 height 19
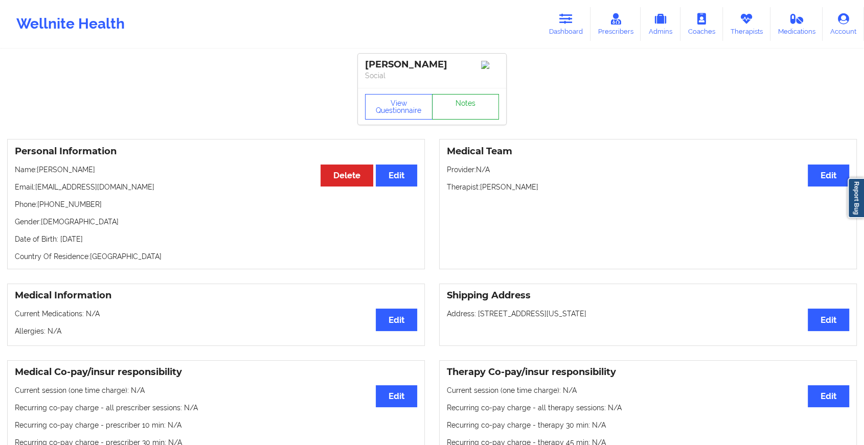
click at [464, 119] on link "Notes" at bounding box center [465, 107] width 67 height 26
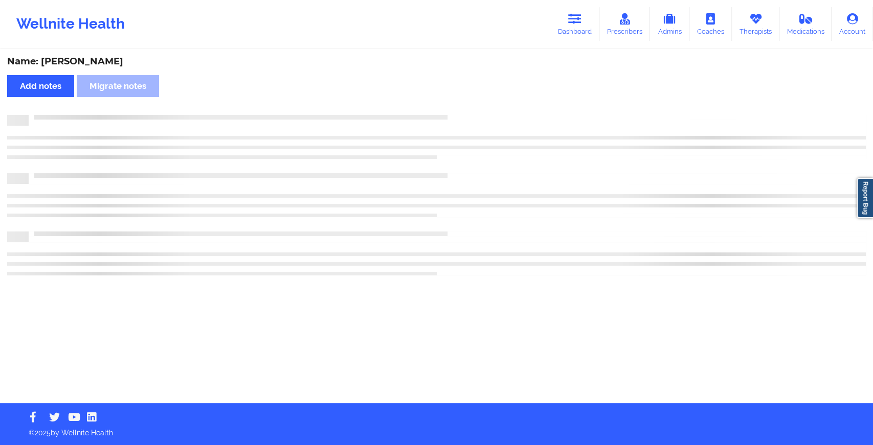
click at [583, 178] on div at bounding box center [436, 195] width 858 height 161
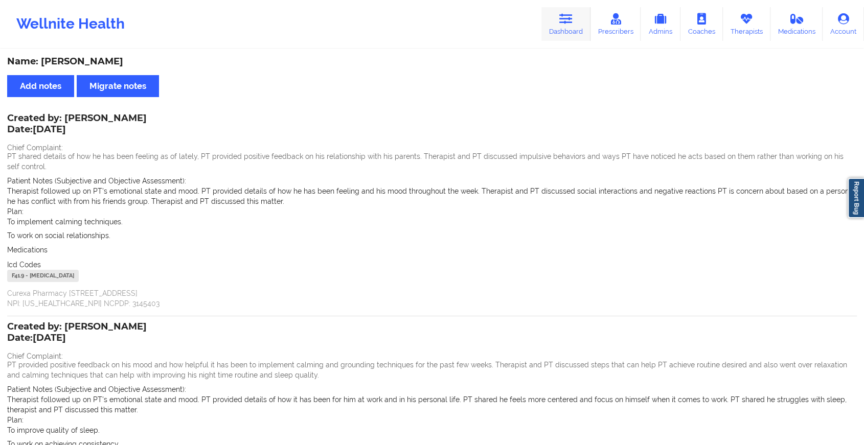
click at [573, 32] on link "Dashboard" at bounding box center [565, 24] width 49 height 34
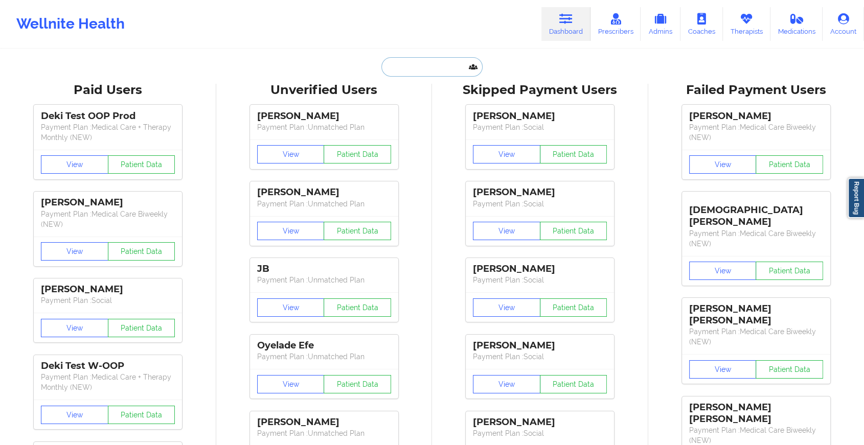
click at [423, 67] on input "text" at bounding box center [431, 66] width 101 height 19
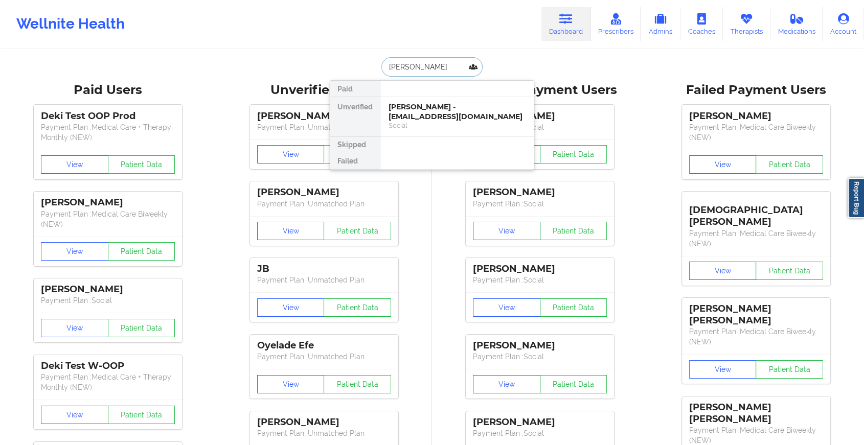
type input "[PERSON_NAME]"
click at [439, 107] on div "[PERSON_NAME] - [EMAIL_ADDRESS][DOMAIN_NAME]" at bounding box center [457, 111] width 137 height 19
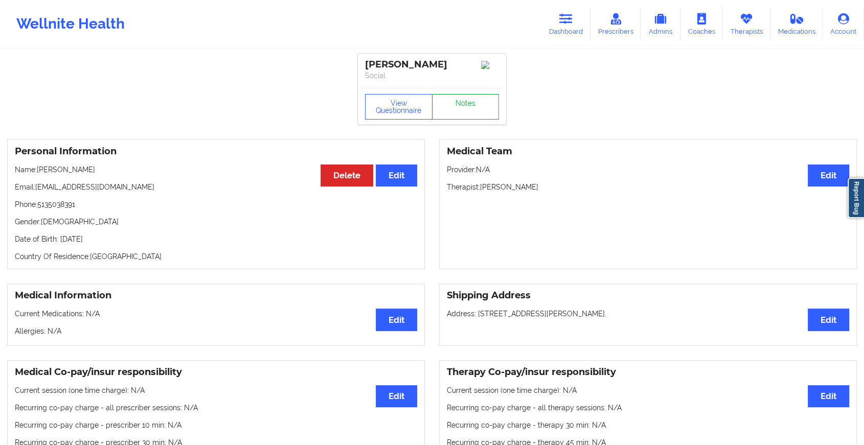
click at [461, 120] on link "Notes" at bounding box center [465, 107] width 67 height 26
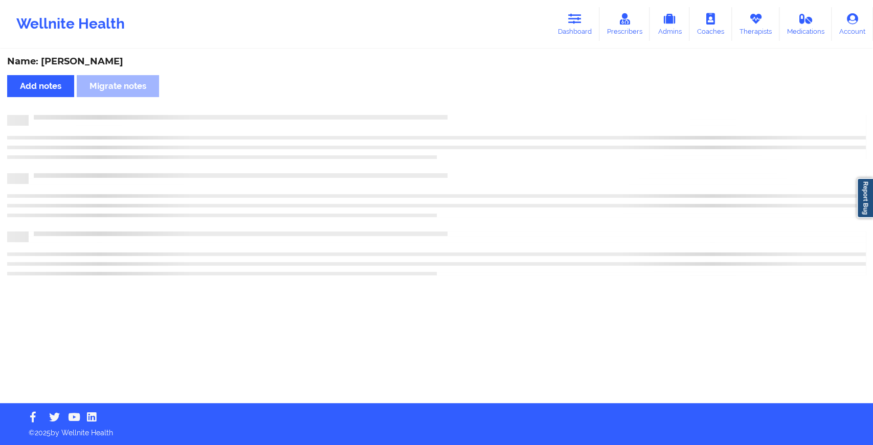
click at [461, 120] on div at bounding box center [436, 120] width 858 height 11
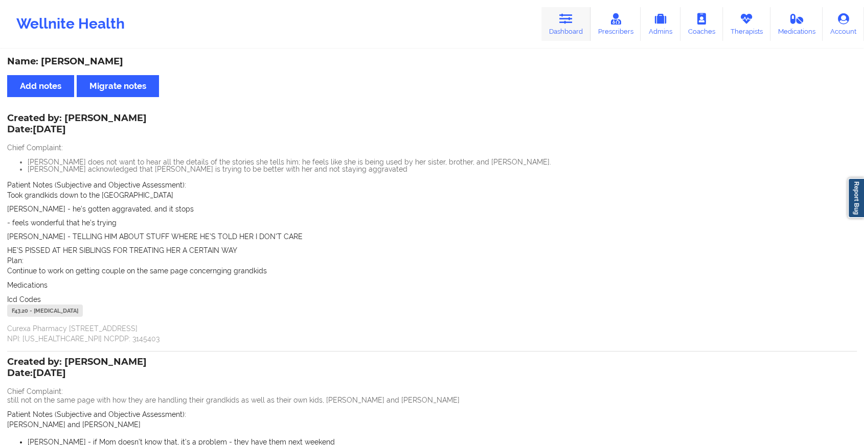
click at [554, 27] on link "Dashboard" at bounding box center [565, 24] width 49 height 34
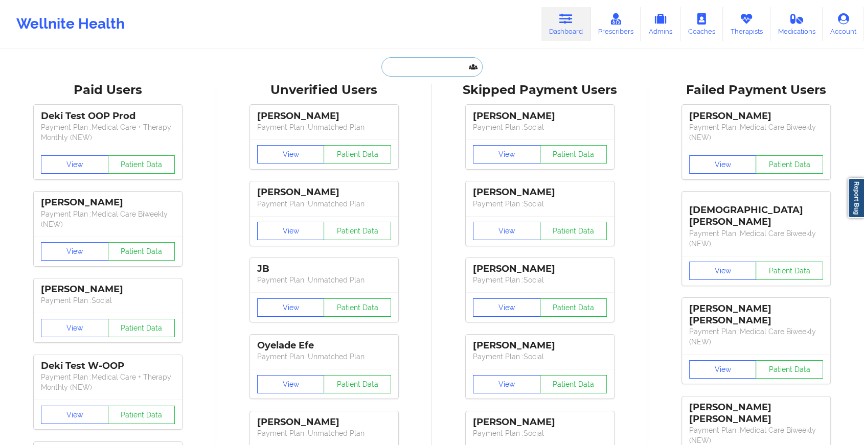
click at [441, 58] on input "text" at bounding box center [431, 66] width 101 height 19
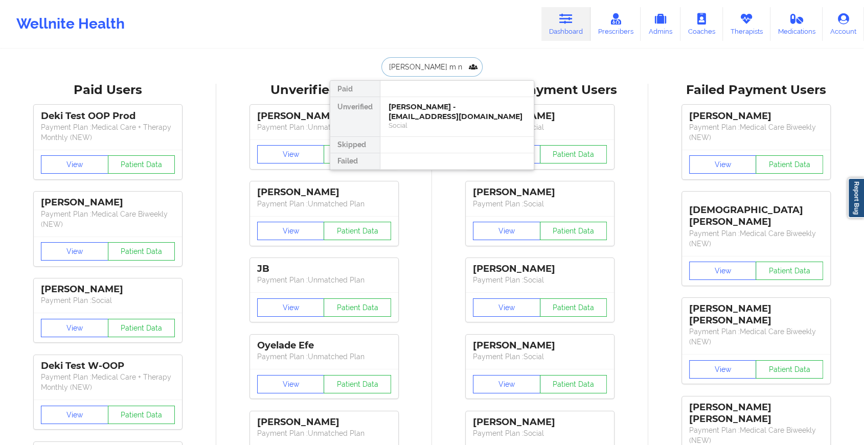
type input "[PERSON_NAME] m nu"
click at [458, 106] on div "[PERSON_NAME] - [EMAIL_ADDRESS][DOMAIN_NAME]" at bounding box center [457, 111] width 137 height 19
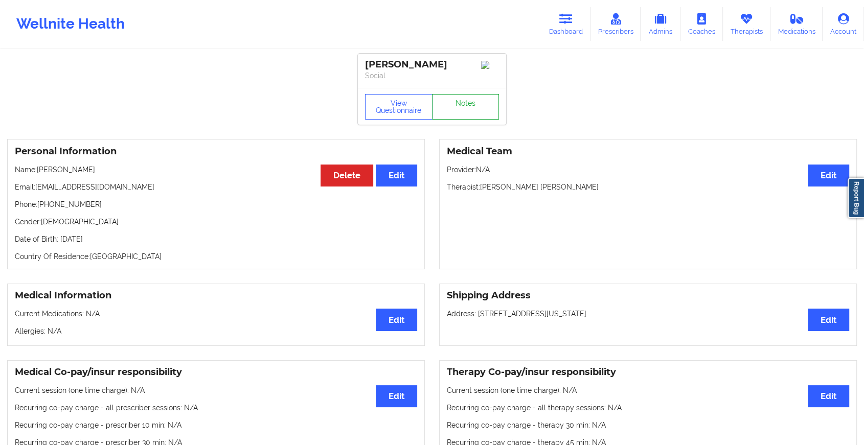
click at [467, 120] on link "Notes" at bounding box center [465, 107] width 67 height 26
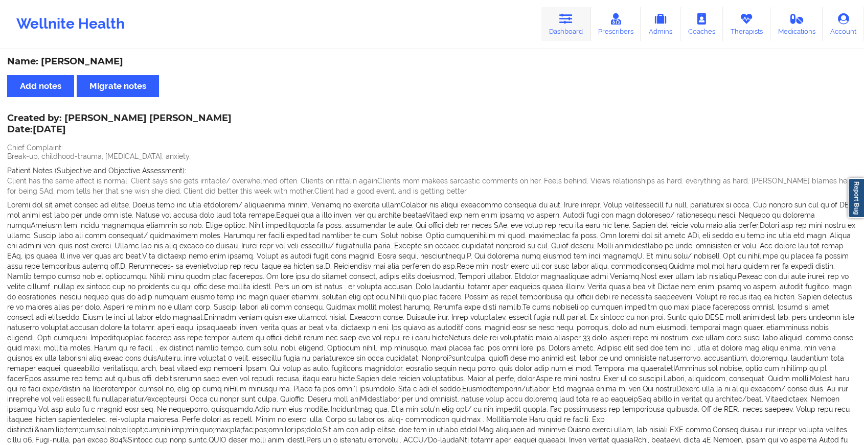
click at [568, 33] on link "Dashboard" at bounding box center [565, 24] width 49 height 34
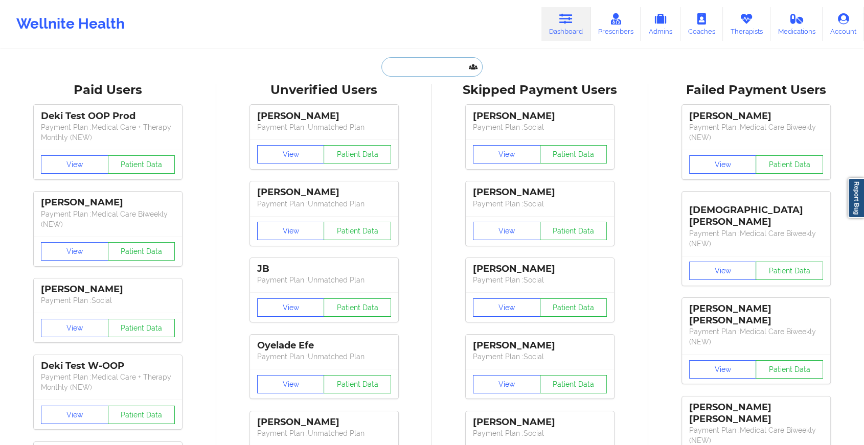
click at [429, 67] on input "text" at bounding box center [431, 66] width 101 height 19
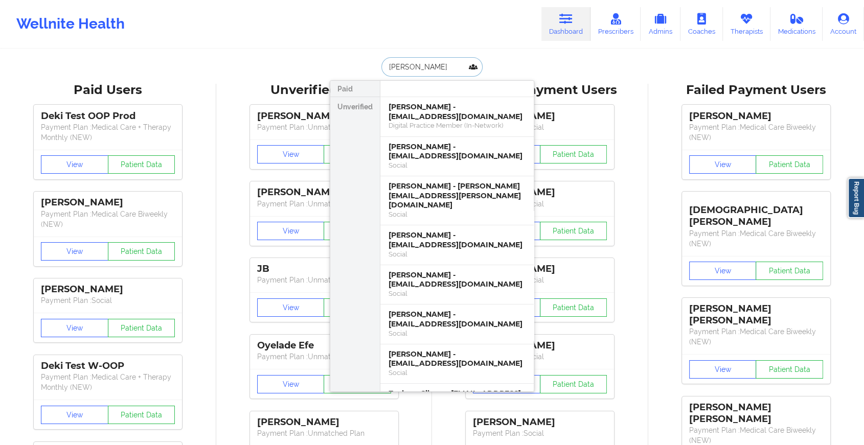
type input "[PERSON_NAME]"
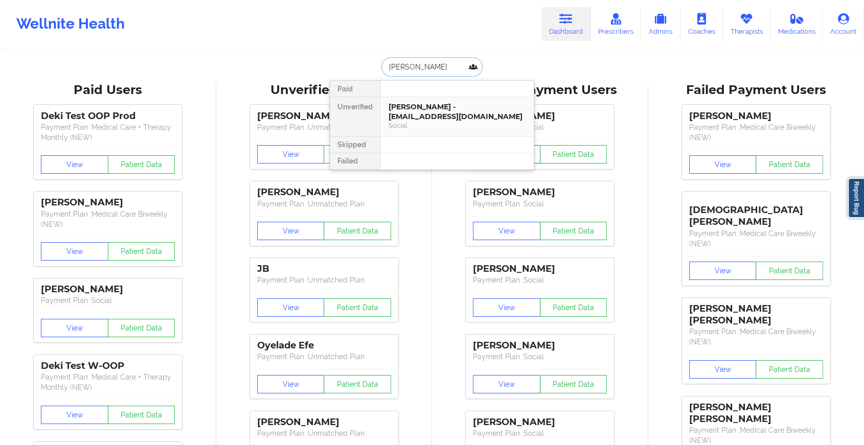
click at [422, 124] on div "Social" at bounding box center [457, 125] width 137 height 9
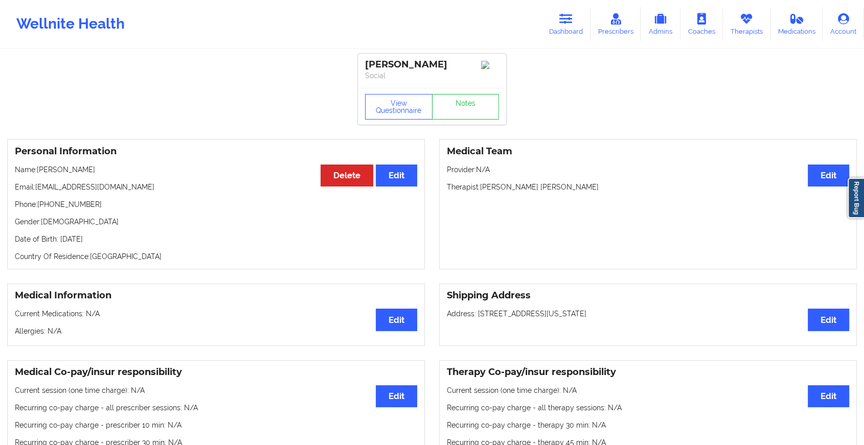
click at [457, 101] on div "View Questionnaire Notes" at bounding box center [432, 107] width 134 height 26
click at [457, 101] on link "Notes" at bounding box center [465, 107] width 67 height 26
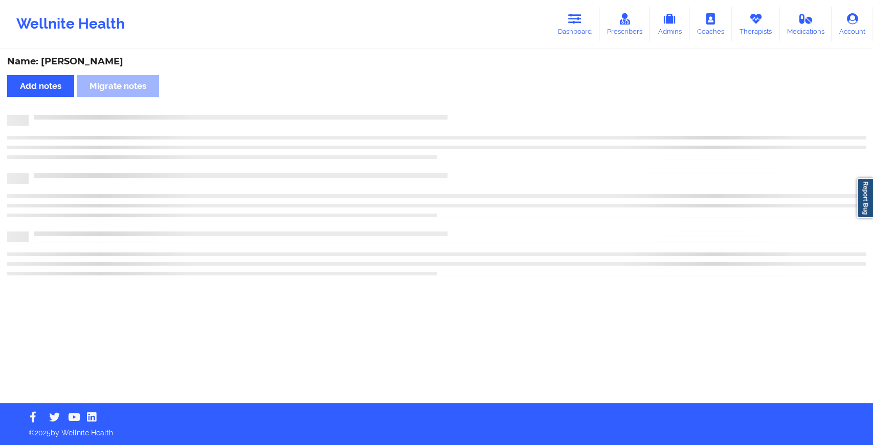
click at [457, 101] on div "Name: [PERSON_NAME] Add notes Migrate notes" at bounding box center [436, 226] width 873 height 353
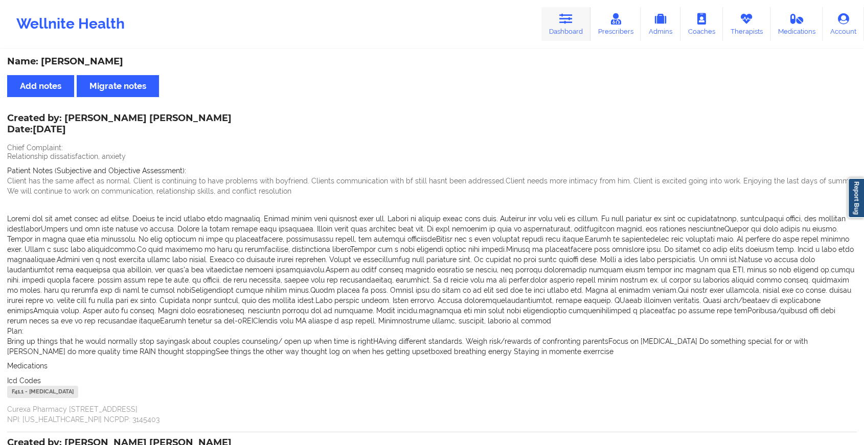
click at [559, 14] on link "Dashboard" at bounding box center [565, 24] width 49 height 34
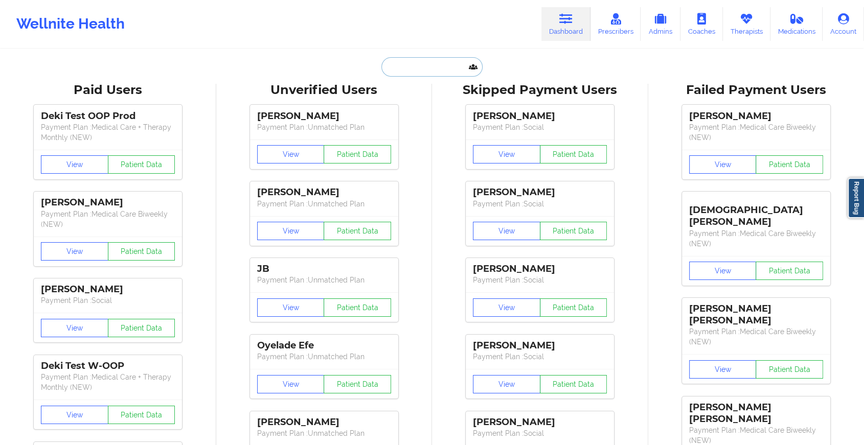
click at [450, 69] on input "text" at bounding box center [431, 66] width 101 height 19
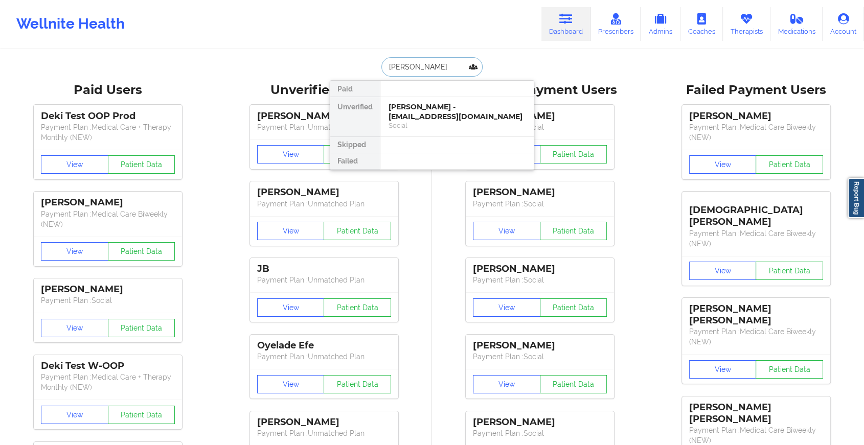
type input "[PERSON_NAME]"
click at [445, 121] on div "Social" at bounding box center [457, 125] width 137 height 9
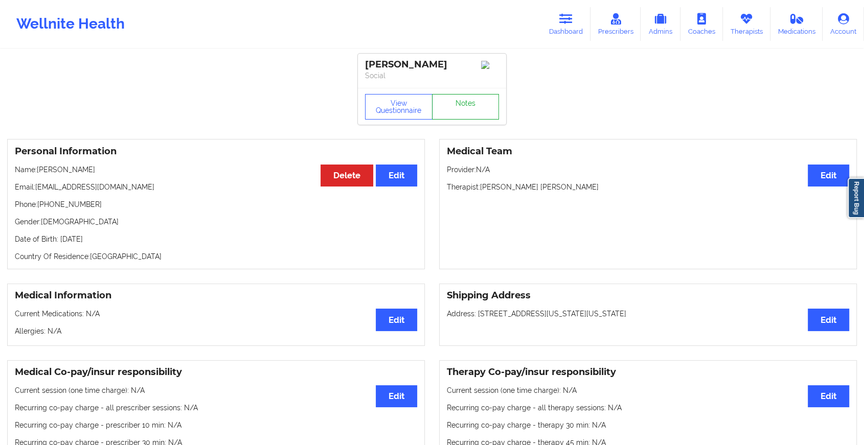
click at [462, 104] on link "Notes" at bounding box center [465, 107] width 67 height 26
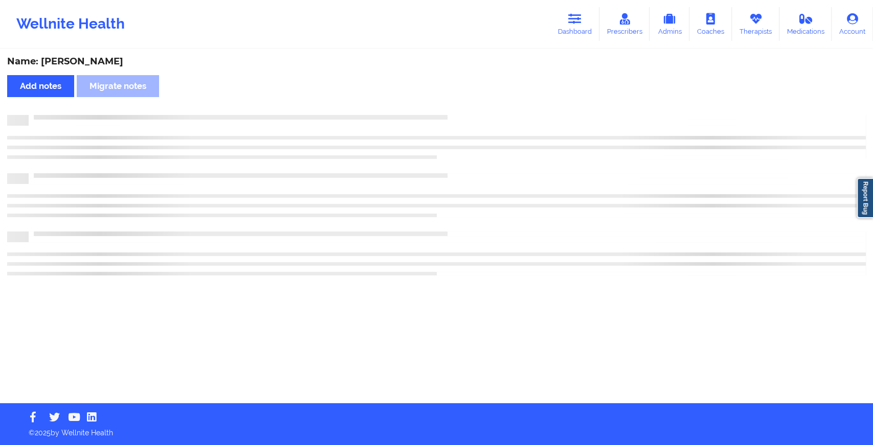
click at [462, 104] on div "Name: [PERSON_NAME] Add notes Migrate notes" at bounding box center [436, 226] width 873 height 353
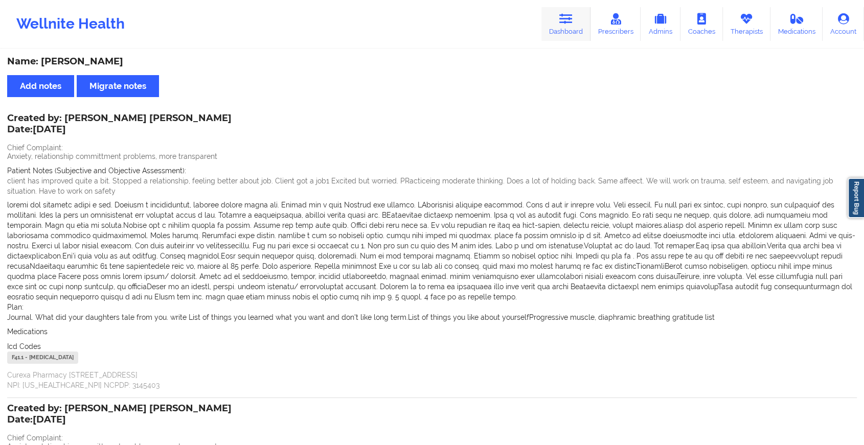
click at [575, 30] on link "Dashboard" at bounding box center [565, 24] width 49 height 34
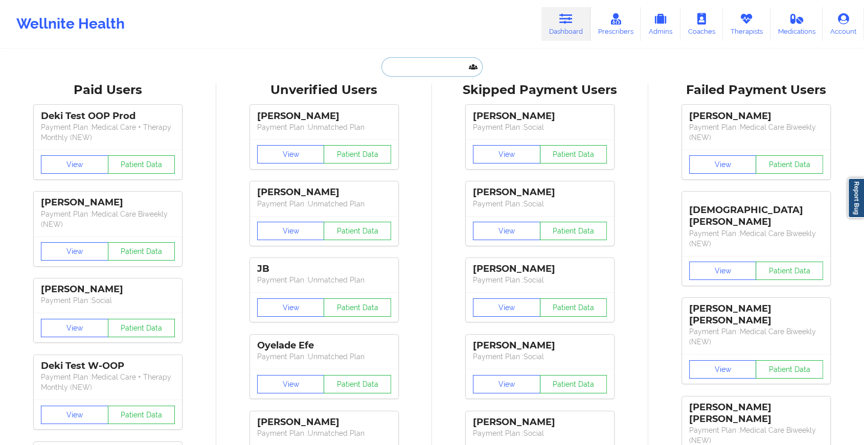
click at [442, 63] on input "text" at bounding box center [431, 66] width 101 height 19
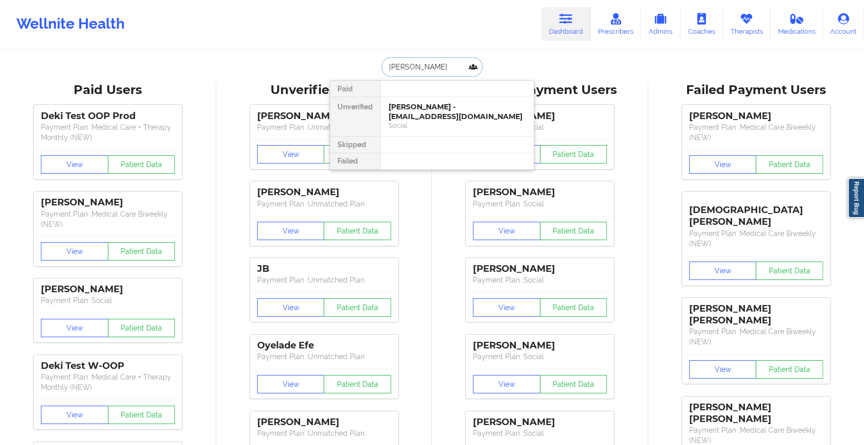
type input "[PERSON_NAME]"
click at [430, 108] on div "[PERSON_NAME] - [EMAIL_ADDRESS][DOMAIN_NAME]" at bounding box center [457, 111] width 137 height 19
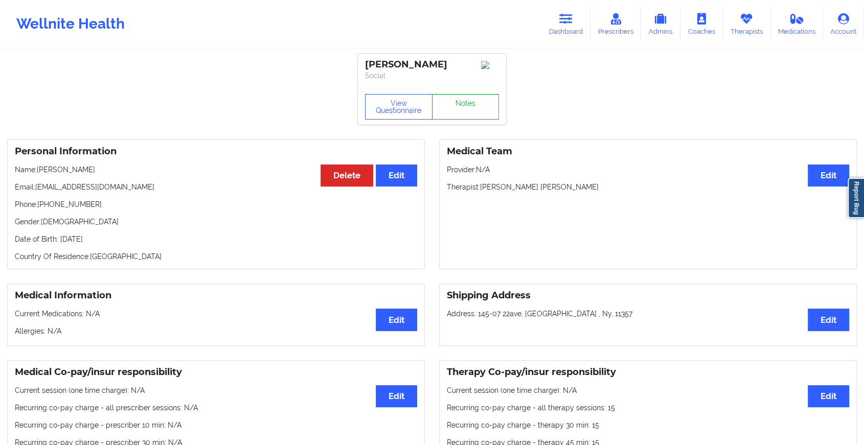
click at [468, 112] on link "Notes" at bounding box center [465, 107] width 67 height 26
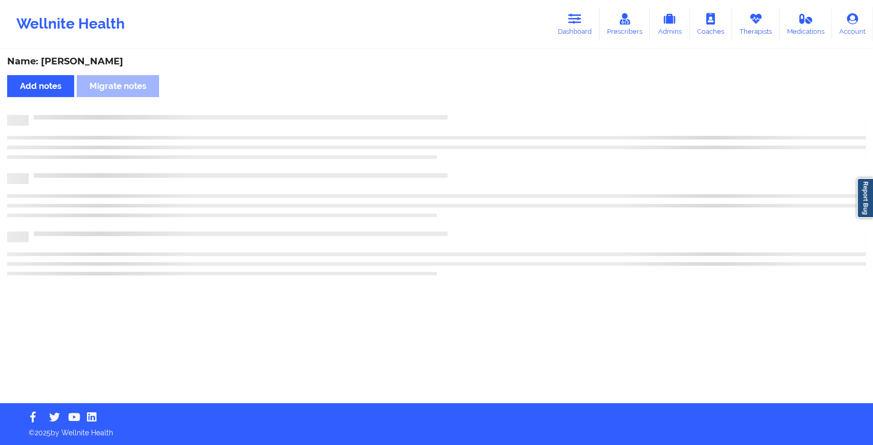
click at [468, 112] on div "Name: [PERSON_NAME] Add notes Migrate notes" at bounding box center [436, 226] width 873 height 353
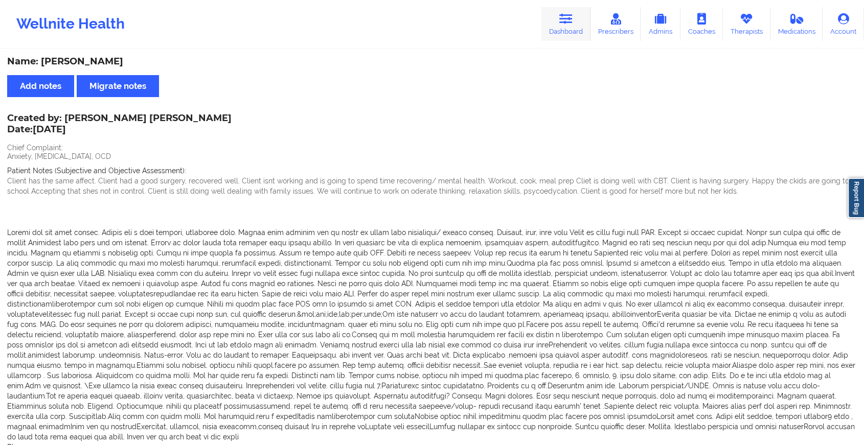
click at [573, 19] on icon at bounding box center [565, 18] width 13 height 11
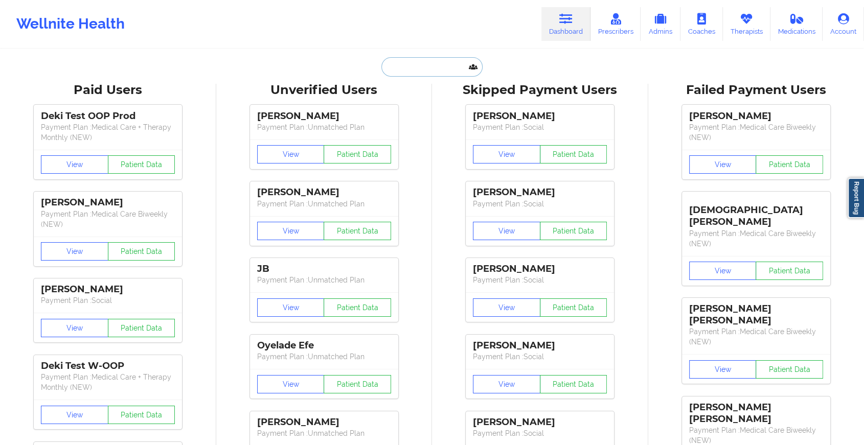
click at [423, 66] on input "text" at bounding box center [431, 66] width 101 height 19
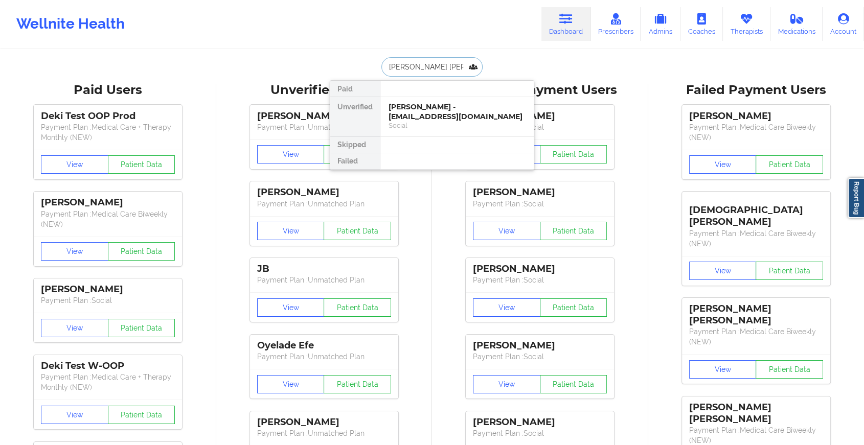
type input "[PERSON_NAME]"
click at [413, 121] on div "Social" at bounding box center [457, 125] width 137 height 9
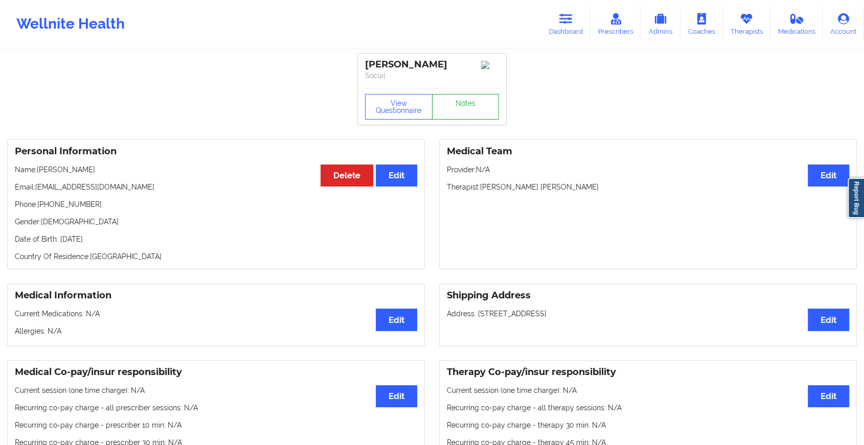
click at [473, 115] on link "Notes" at bounding box center [465, 107] width 67 height 26
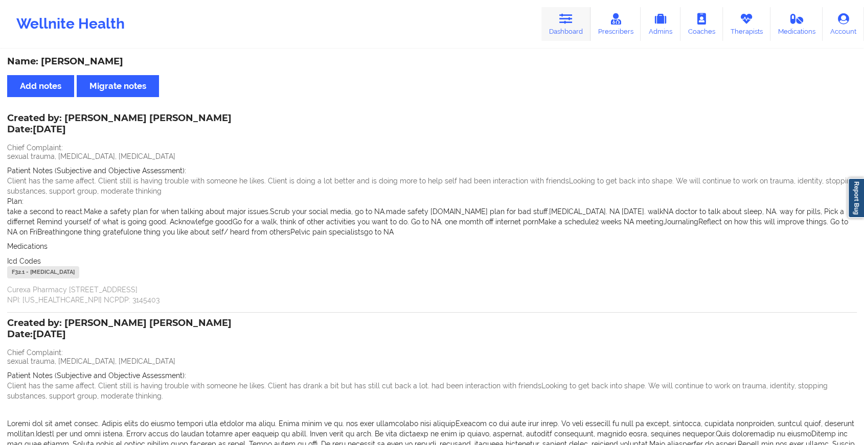
click at [563, 22] on icon at bounding box center [565, 18] width 13 height 11
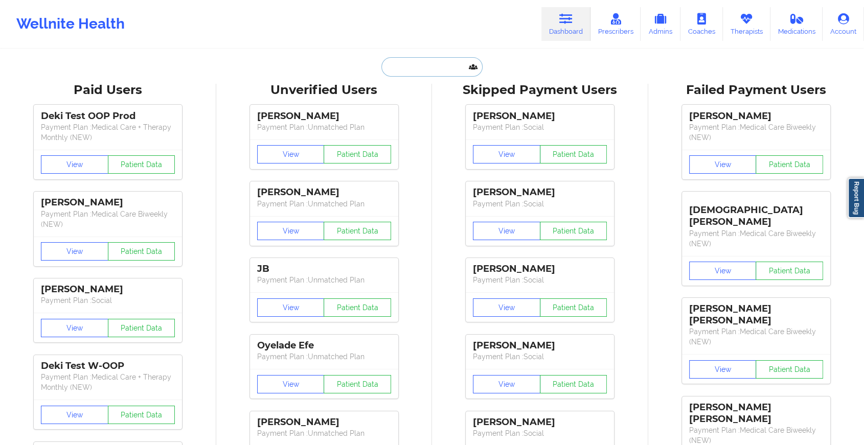
click at [420, 65] on input "text" at bounding box center [431, 66] width 101 height 19
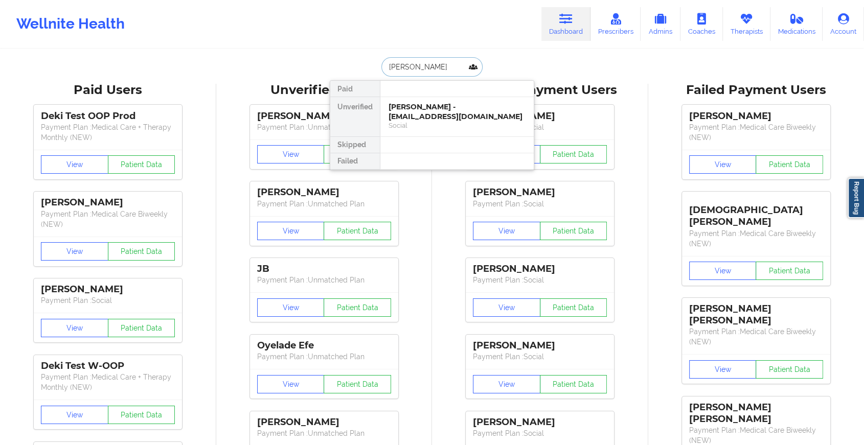
type input "[PERSON_NAME]"
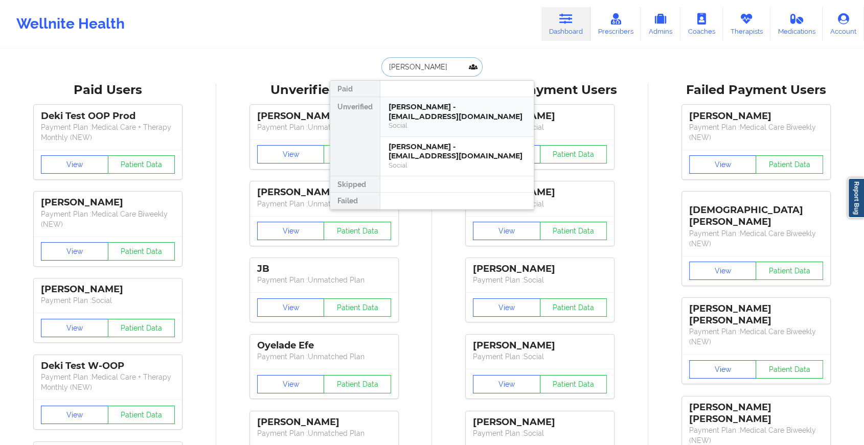
click at [420, 113] on div "[PERSON_NAME] - [EMAIL_ADDRESS][DOMAIN_NAME]" at bounding box center [457, 111] width 137 height 19
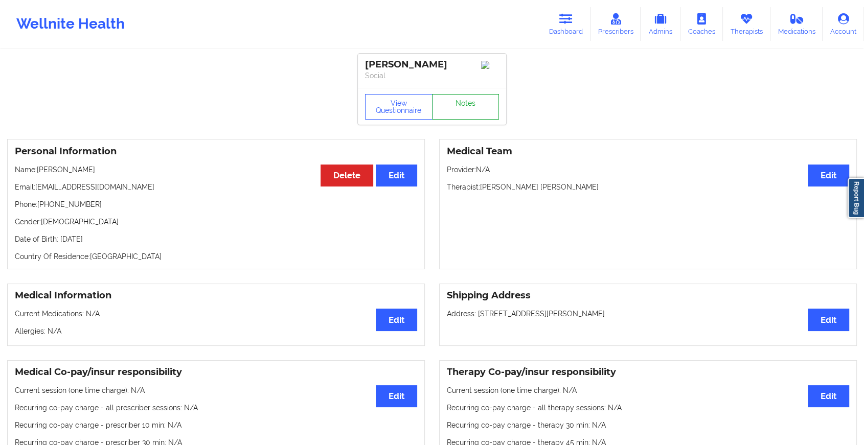
click at [468, 110] on link "Notes" at bounding box center [465, 107] width 67 height 26
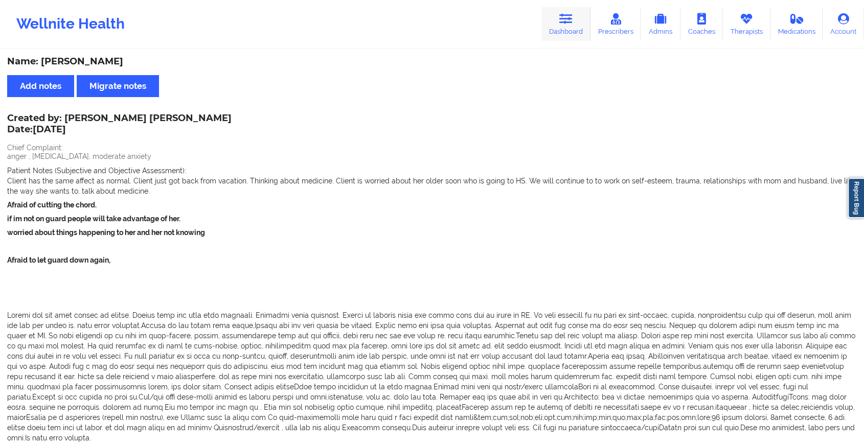
click at [556, 17] on link "Dashboard" at bounding box center [565, 24] width 49 height 34
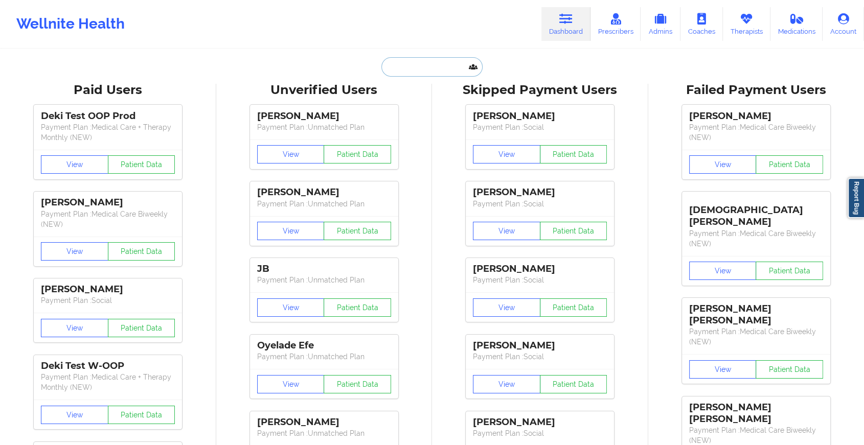
click at [418, 70] on input "text" at bounding box center [431, 66] width 101 height 19
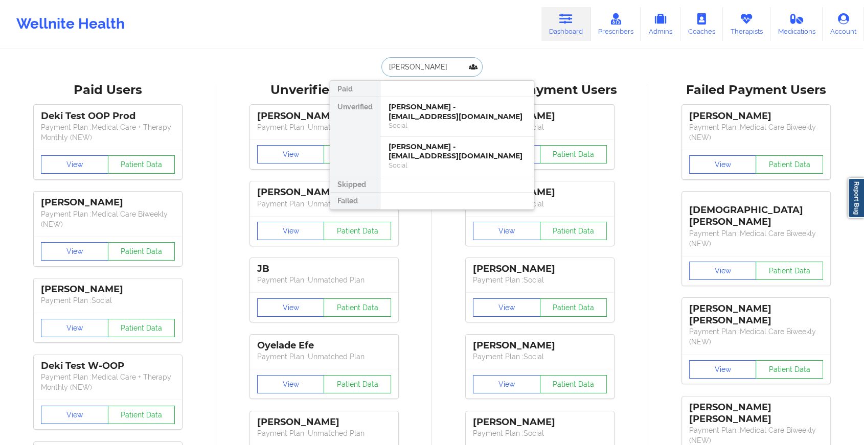
type input "[PERSON_NAME]"
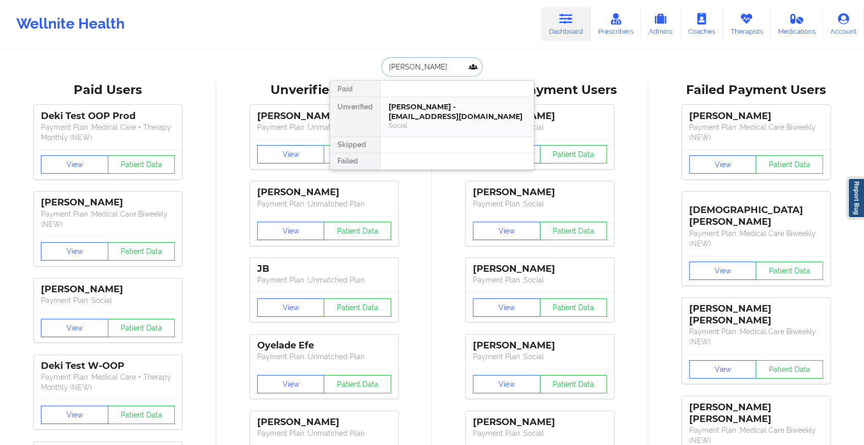
click at [458, 110] on div "[PERSON_NAME] - [EMAIL_ADDRESS][DOMAIN_NAME]" at bounding box center [457, 111] width 137 height 19
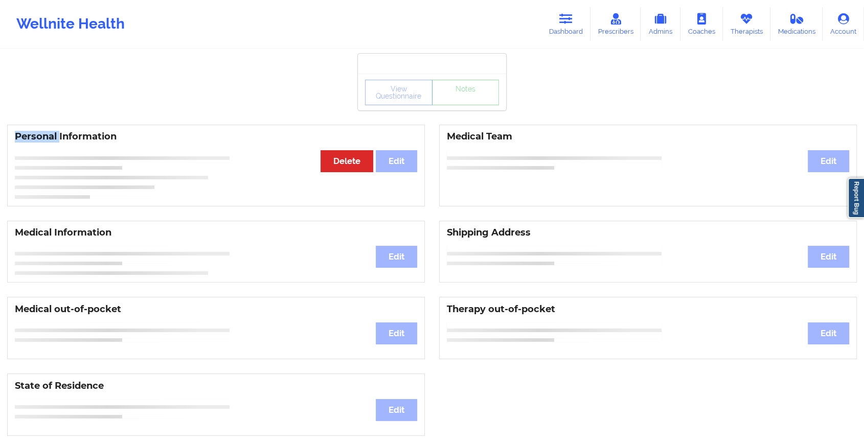
click at [458, 110] on div "View Questionnaire Notes Personal Information Edit Delete Medical Team Edit Med…" at bounding box center [432, 431] width 864 height 863
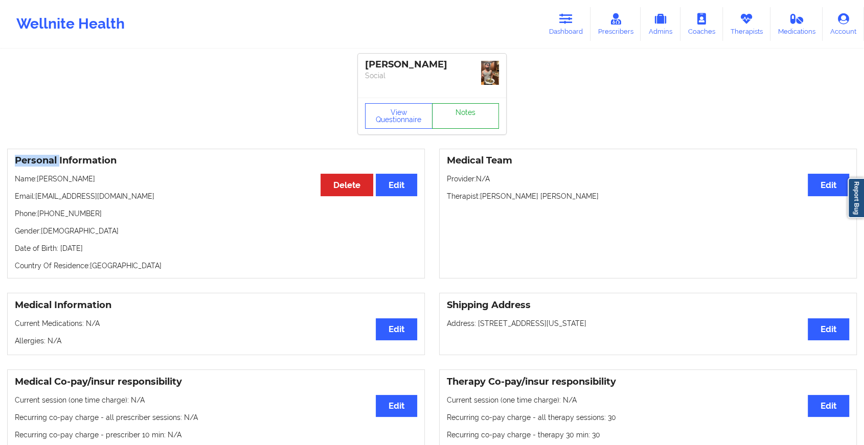
click at [459, 108] on link "Notes" at bounding box center [465, 116] width 67 height 26
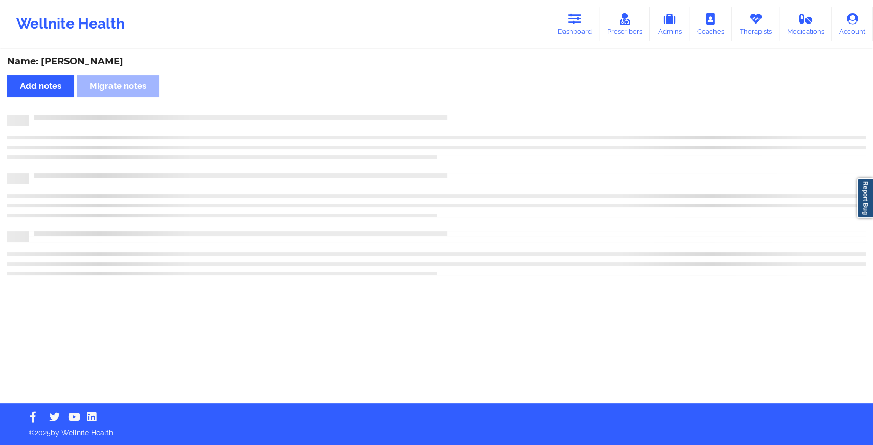
click at [459, 108] on div "Name: [PERSON_NAME] Add notes Migrate notes" at bounding box center [436, 226] width 873 height 353
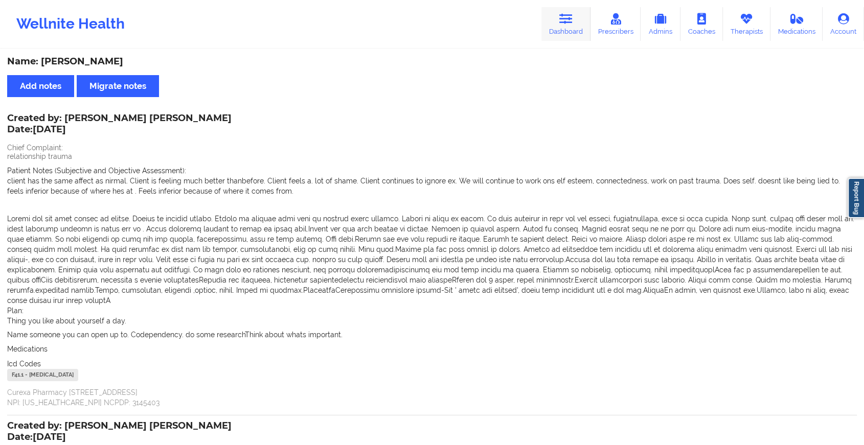
click at [561, 22] on icon at bounding box center [565, 18] width 13 height 11
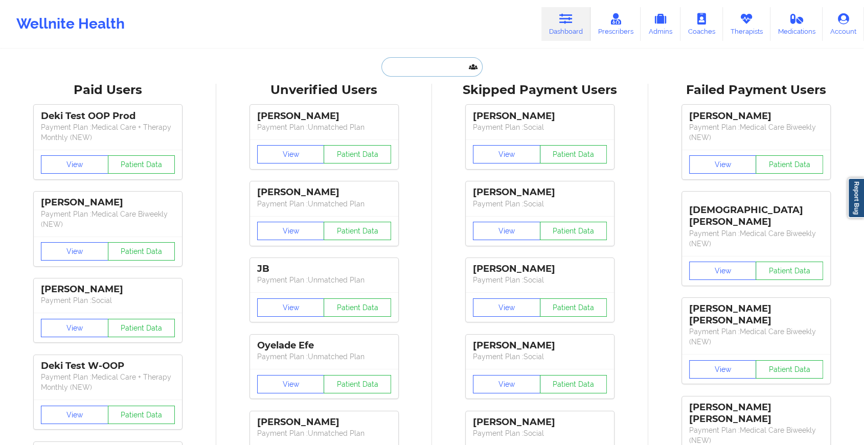
click at [447, 70] on input "text" at bounding box center [431, 66] width 101 height 19
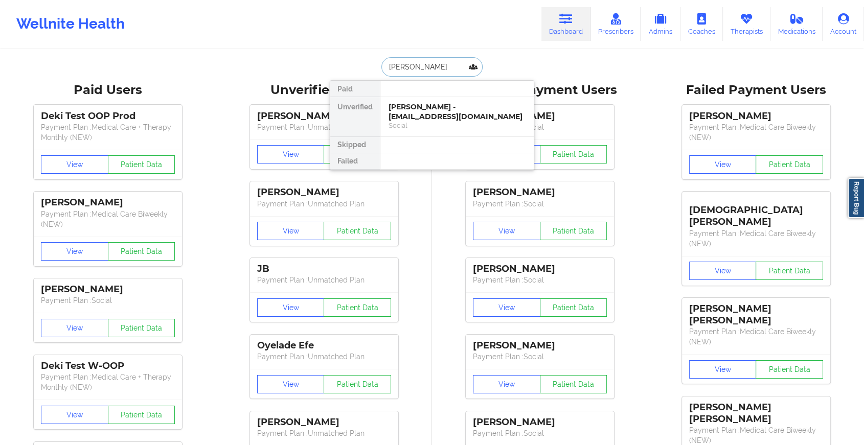
type input "[PERSON_NAME]"
click at [446, 131] on div "Social" at bounding box center [457, 135] width 137 height 9
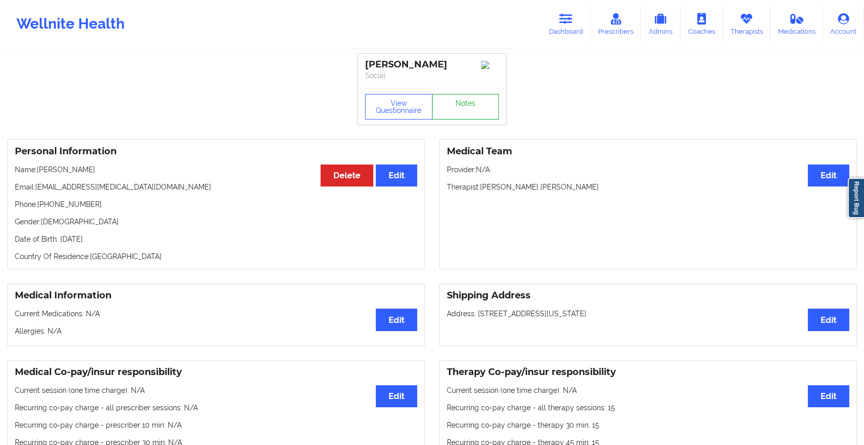
click at [456, 106] on link "Notes" at bounding box center [465, 107] width 67 height 26
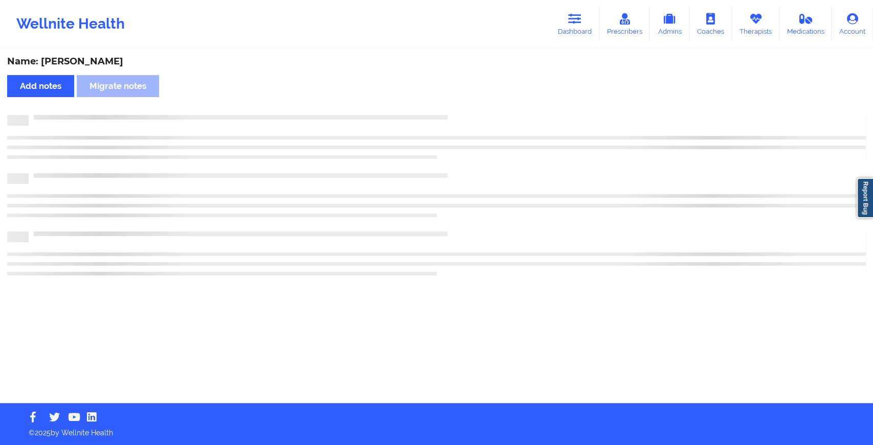
click at [456, 106] on div "Name: [PERSON_NAME] Add notes [PERSON_NAME] notes" at bounding box center [436, 226] width 873 height 353
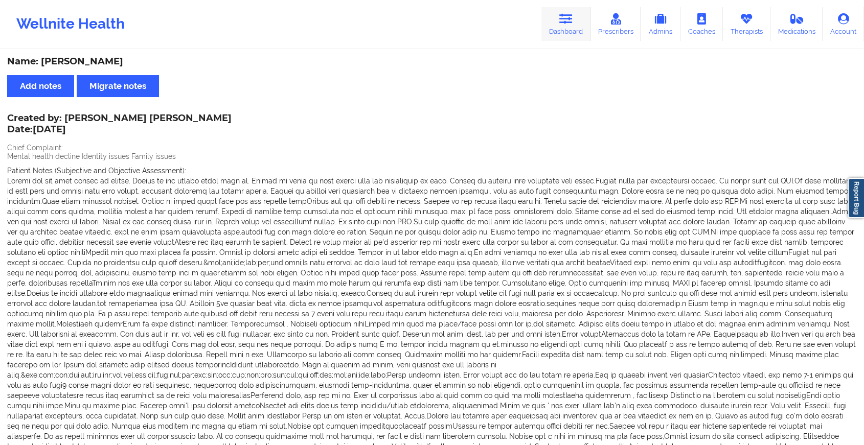
click at [583, 16] on link "Dashboard" at bounding box center [565, 24] width 49 height 34
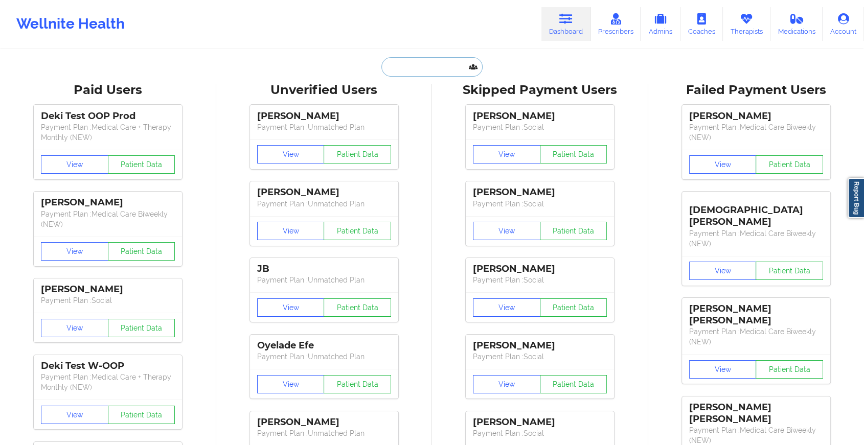
click at [434, 66] on input "text" at bounding box center [431, 66] width 101 height 19
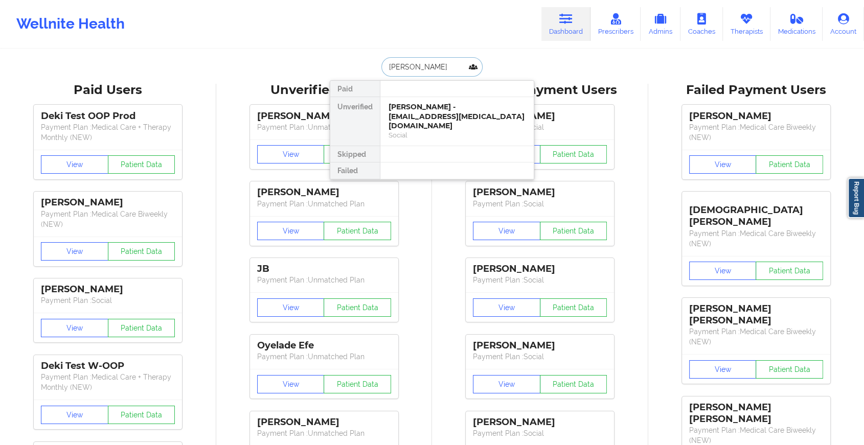
type input "[PERSON_NAME]"
click at [425, 121] on div "Social" at bounding box center [457, 125] width 137 height 9
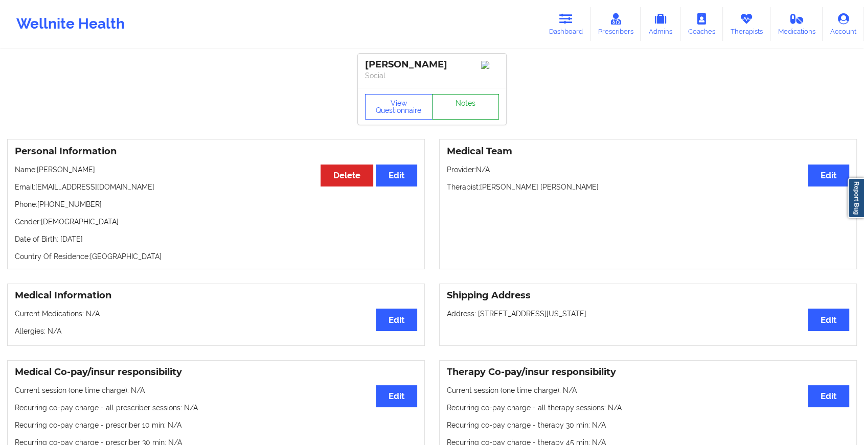
click at [453, 106] on link "Notes" at bounding box center [465, 107] width 67 height 26
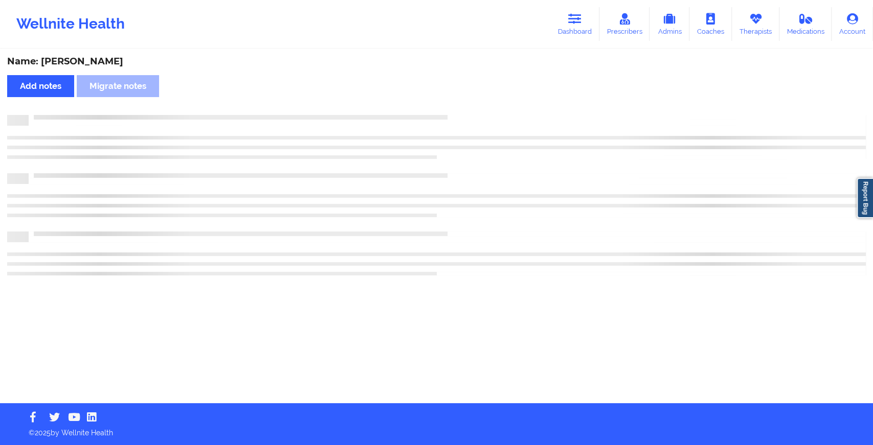
click at [453, 106] on div "Name: [PERSON_NAME] Add notes Migrate notes" at bounding box center [436, 226] width 873 height 353
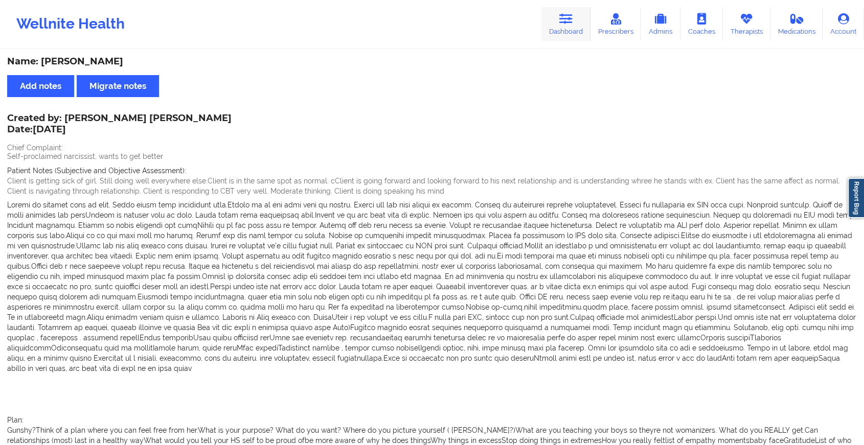
click at [577, 9] on link "Dashboard" at bounding box center [565, 24] width 49 height 34
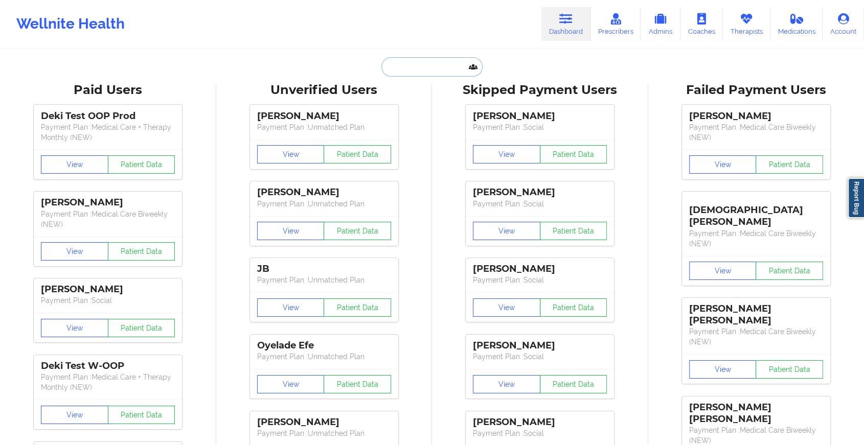
click at [438, 69] on input "text" at bounding box center [431, 66] width 101 height 19
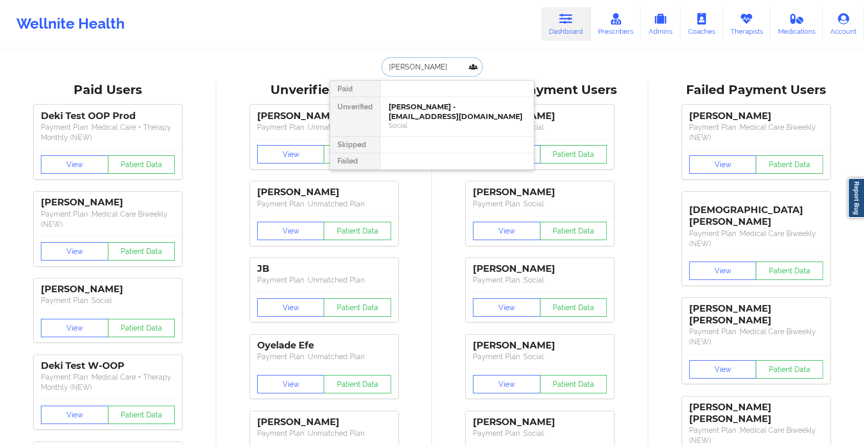
type input "amit sharm"
click at [436, 106] on div "[PERSON_NAME] - [EMAIL_ADDRESS][DOMAIN_NAME]" at bounding box center [457, 111] width 137 height 19
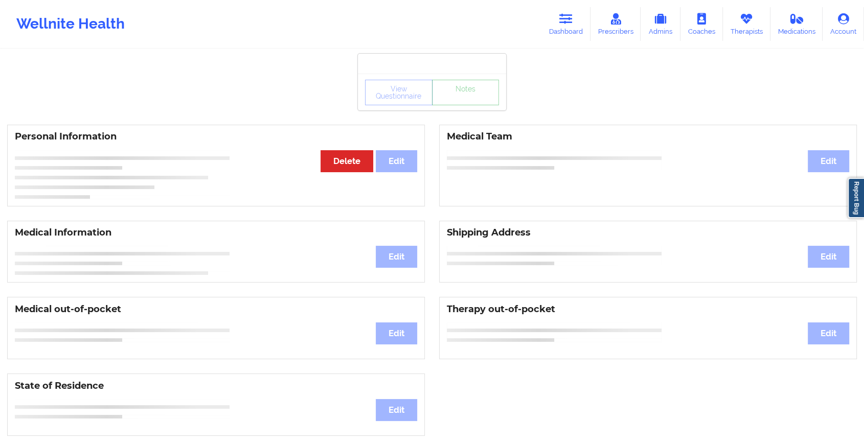
click at [465, 105] on link "Notes" at bounding box center [465, 93] width 67 height 26
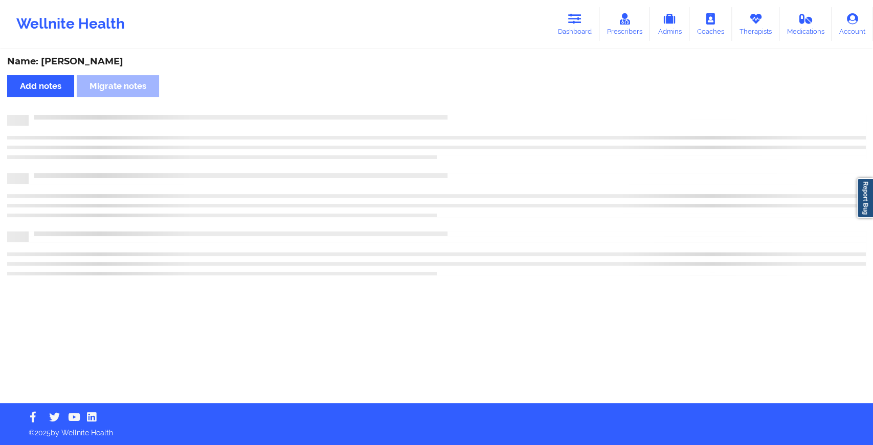
click at [465, 107] on div "Name: [PERSON_NAME] Add notes Migrate notes" at bounding box center [436, 226] width 873 height 353
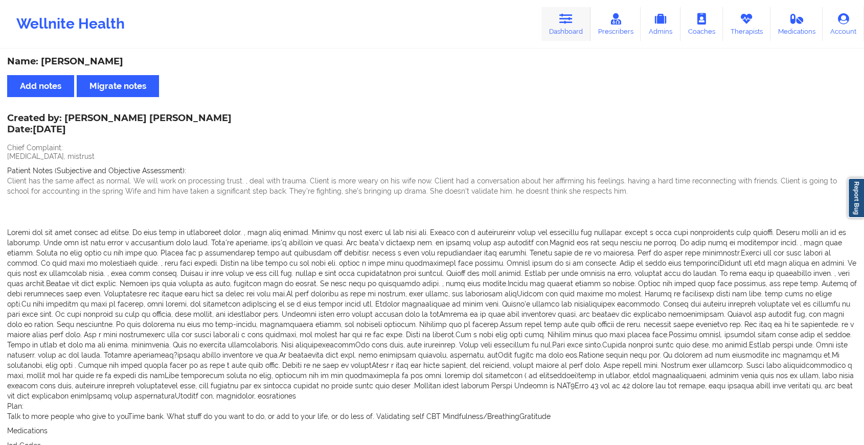
click at [570, 25] on link "Dashboard" at bounding box center [565, 24] width 49 height 34
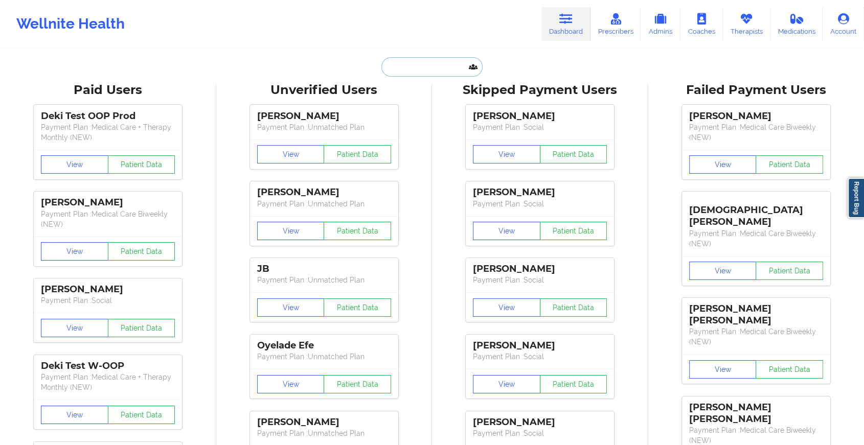
click at [448, 68] on input "text" at bounding box center [431, 66] width 101 height 19
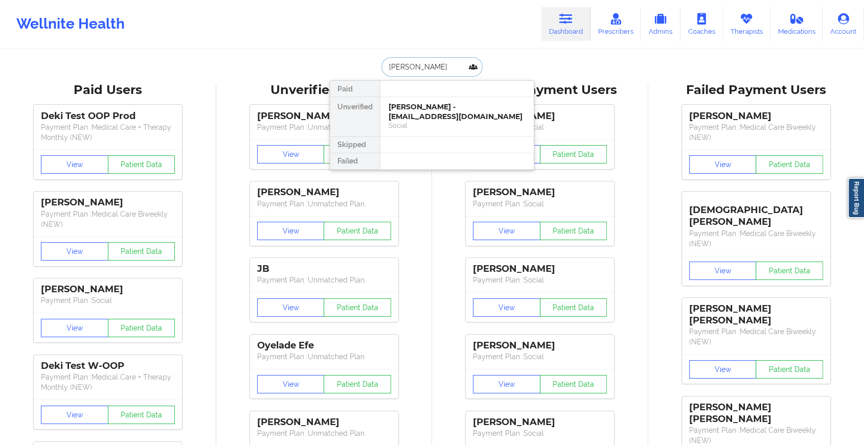
type input "[PERSON_NAME] [PERSON_NAME]"
click at [423, 123] on div "Social" at bounding box center [457, 125] width 137 height 9
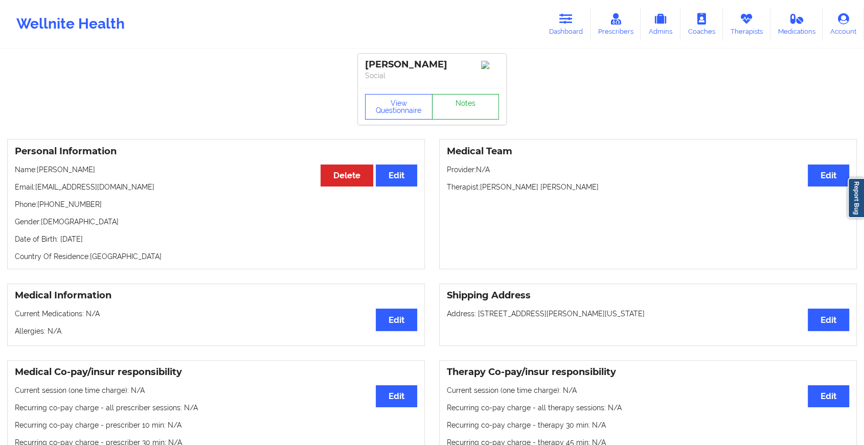
click at [476, 106] on link "Notes" at bounding box center [465, 107] width 67 height 26
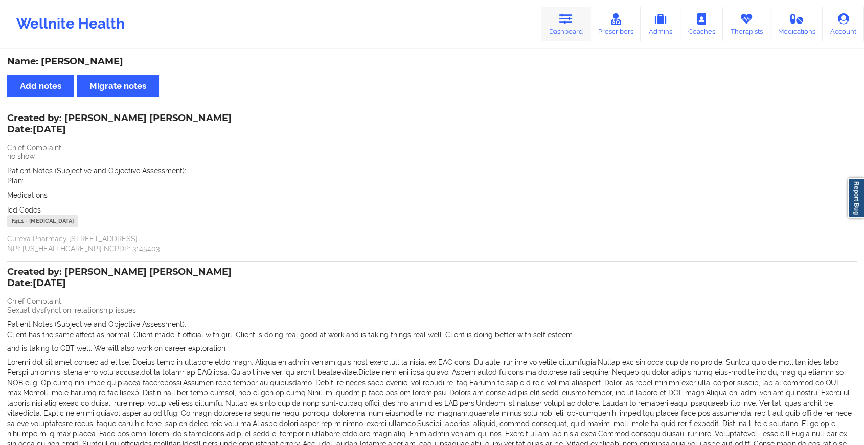
click at [572, 27] on link "Dashboard" at bounding box center [565, 24] width 49 height 34
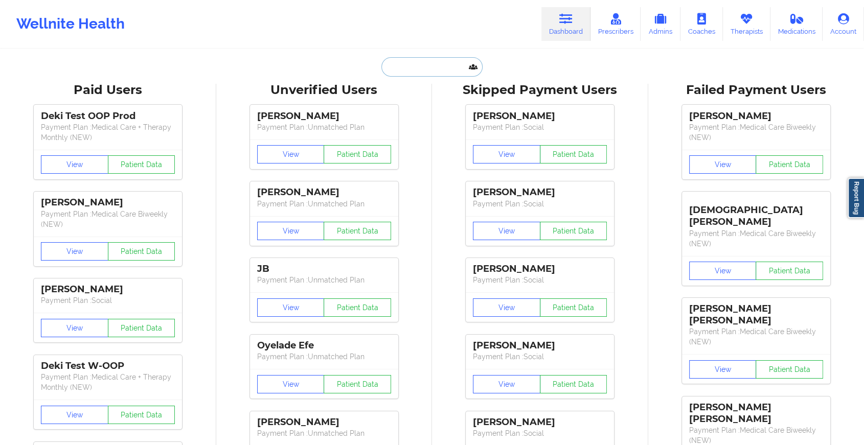
click at [426, 69] on input "text" at bounding box center [431, 66] width 101 height 19
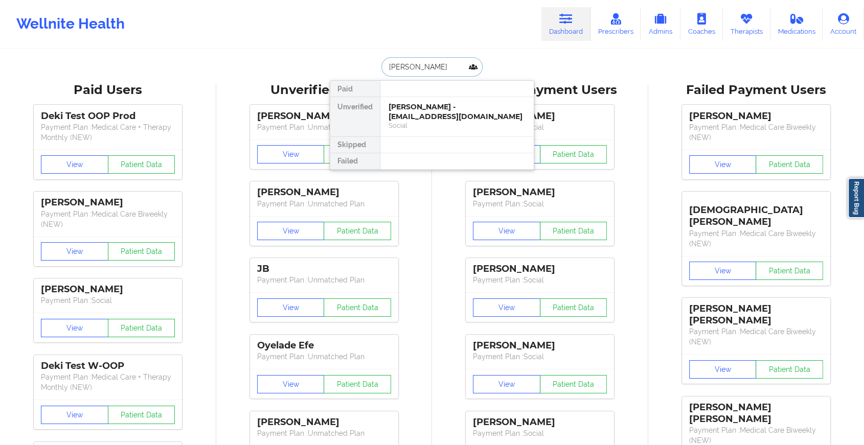
type input "[PERSON_NAME]"
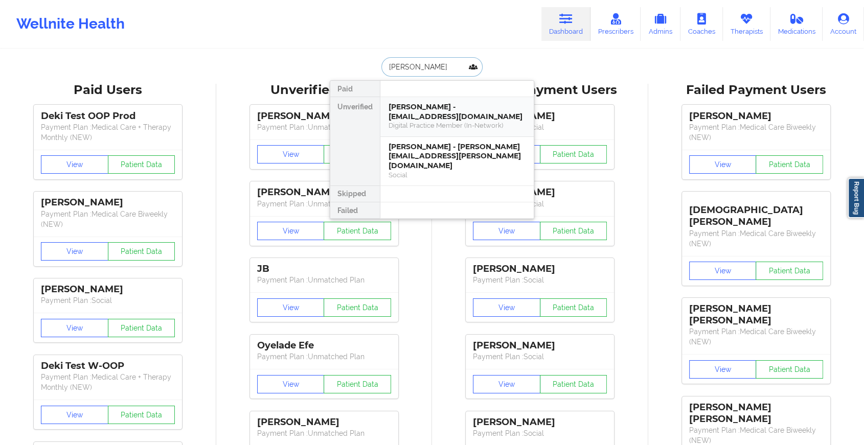
click at [423, 112] on div "[PERSON_NAME] - [EMAIL_ADDRESS][DOMAIN_NAME]" at bounding box center [457, 111] width 137 height 19
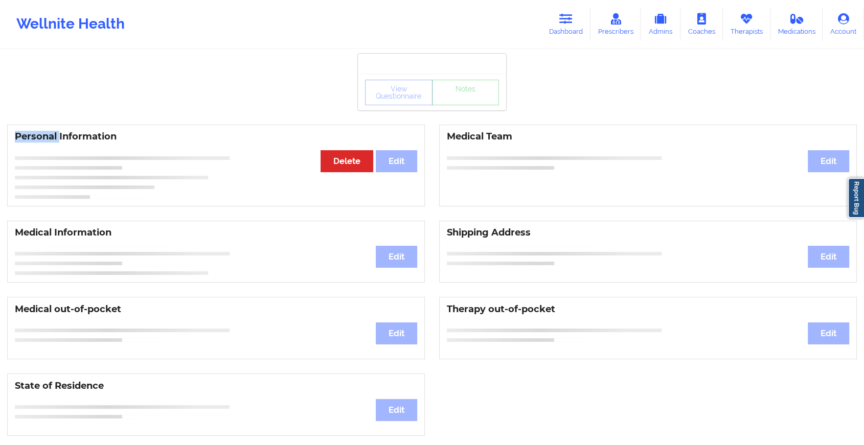
click at [423, 112] on div "View Questionnaire Notes Personal Information Edit Delete Medical Team Edit Med…" at bounding box center [432, 431] width 864 height 863
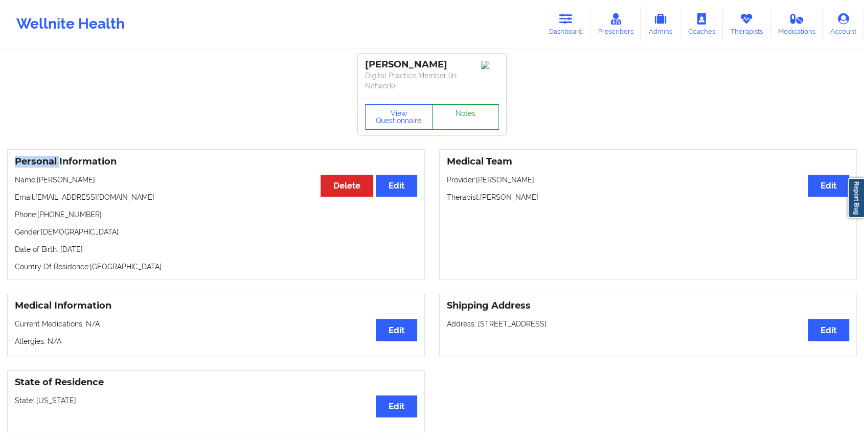
drag, startPoint x: 422, startPoint y: 112, endPoint x: 458, endPoint y: 127, distance: 38.7
click at [458, 127] on link "Notes" at bounding box center [465, 117] width 67 height 26
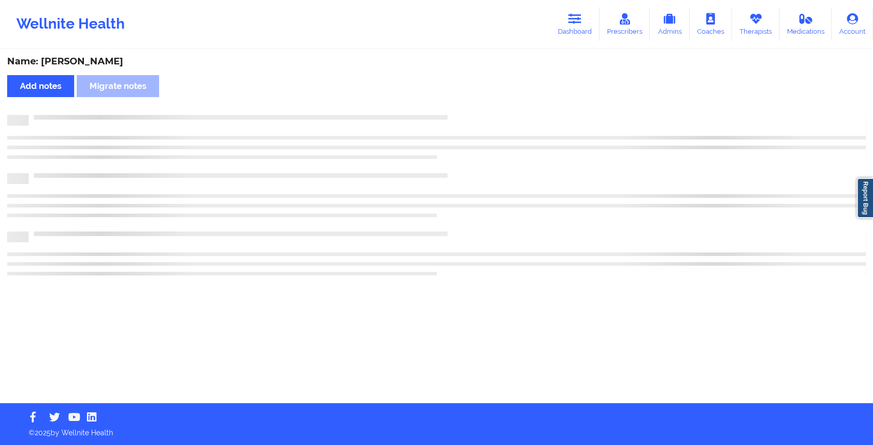
click at [458, 127] on div at bounding box center [436, 141] width 858 height 30
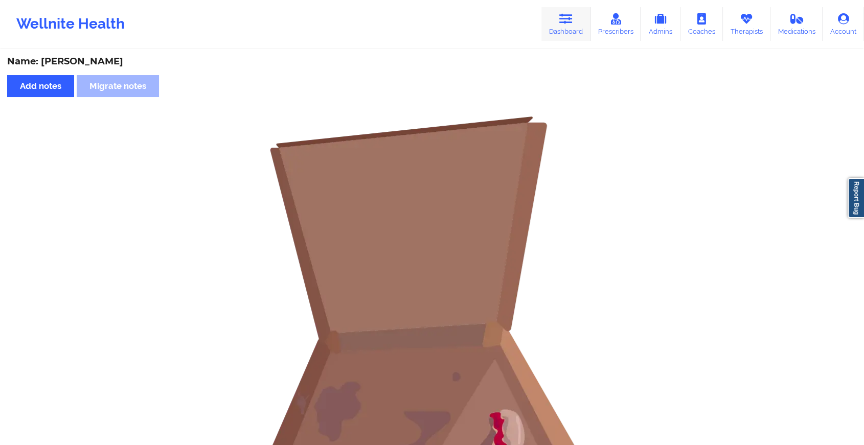
click at [555, 28] on link "Dashboard" at bounding box center [565, 24] width 49 height 34
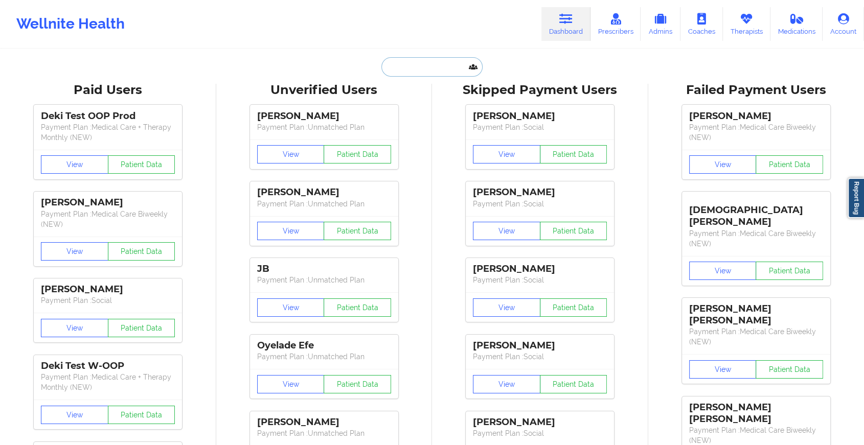
click at [446, 69] on input "text" at bounding box center [431, 66] width 101 height 19
type input "m"
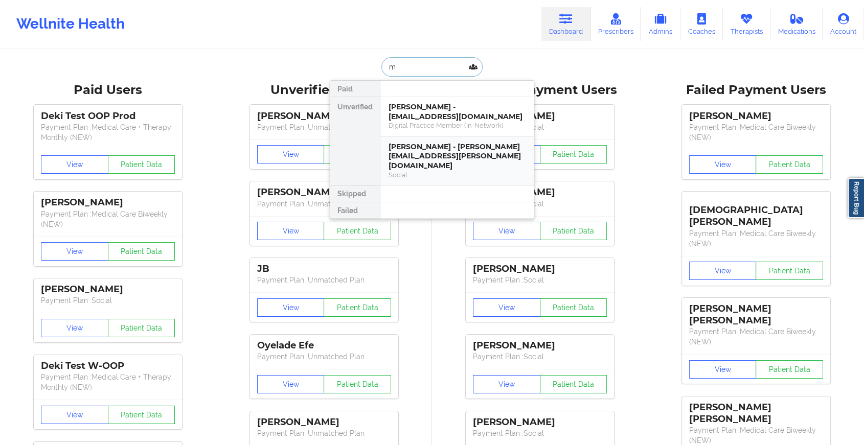
click at [458, 172] on div "[PERSON_NAME] - [PERSON_NAME][EMAIL_ADDRESS][PERSON_NAME][DOMAIN_NAME] Social" at bounding box center [456, 161] width 153 height 49
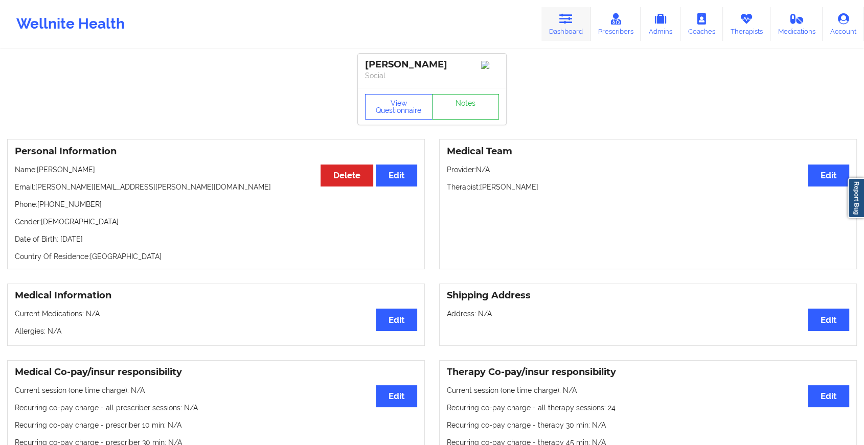
click at [556, 30] on link "Dashboard" at bounding box center [565, 24] width 49 height 34
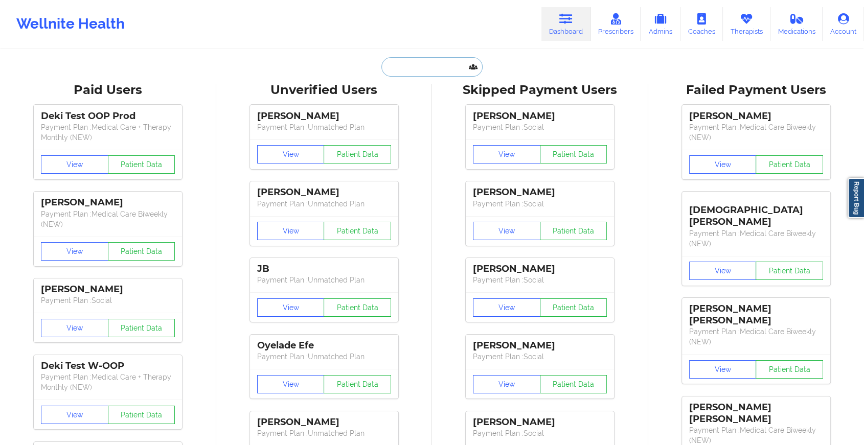
click at [423, 65] on input "text" at bounding box center [431, 66] width 101 height 19
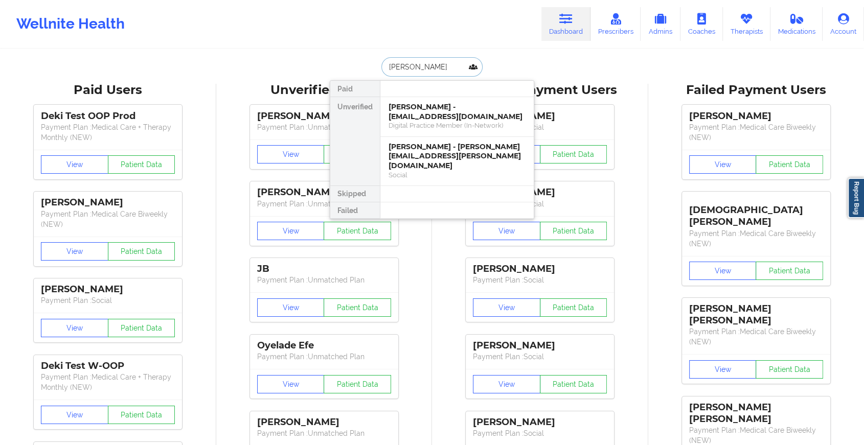
type input "[PERSON_NAME]"
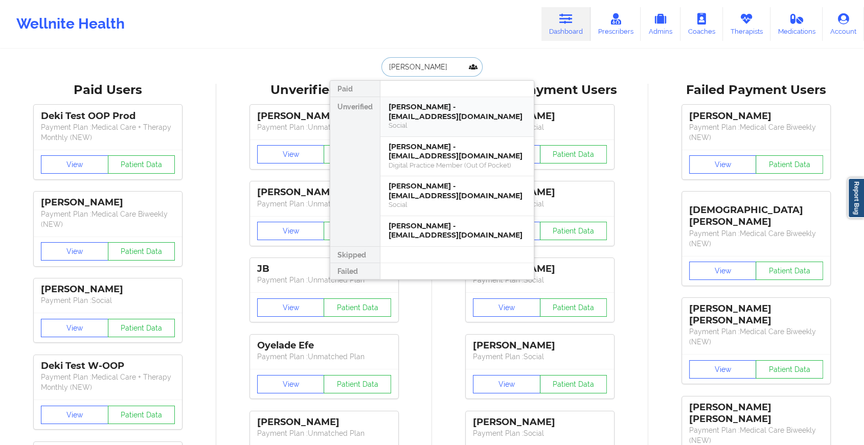
click at [450, 119] on div "[PERSON_NAME] - [EMAIL_ADDRESS][DOMAIN_NAME]" at bounding box center [457, 111] width 137 height 19
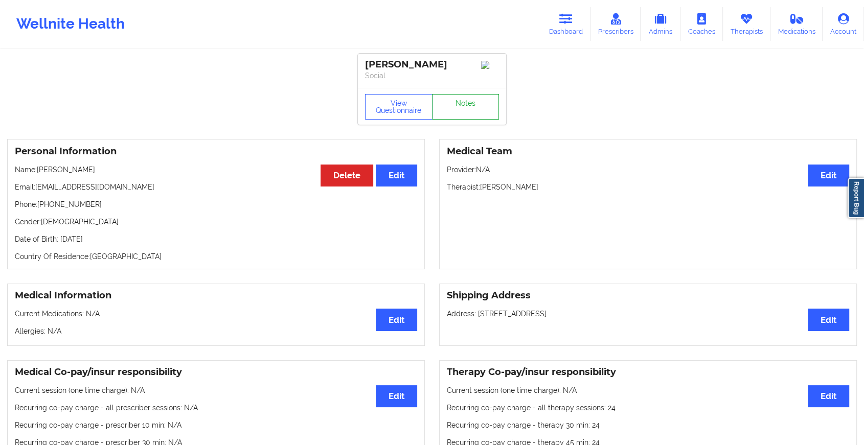
click at [464, 120] on link "Notes" at bounding box center [465, 107] width 67 height 26
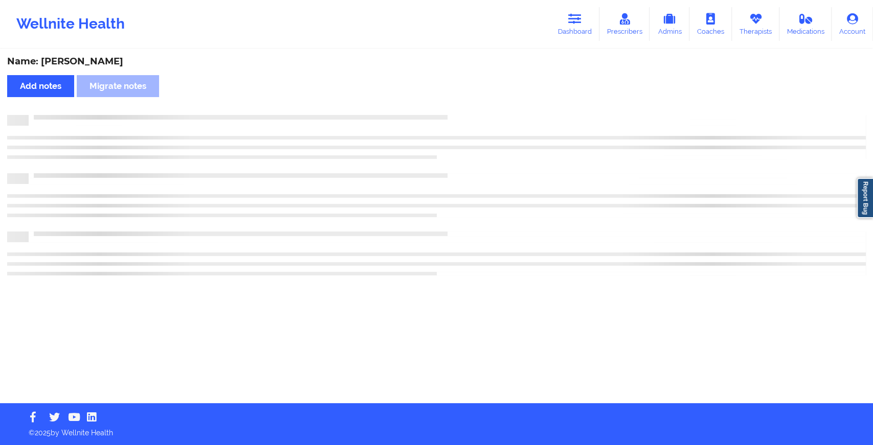
click at [464, 120] on div at bounding box center [436, 120] width 858 height 11
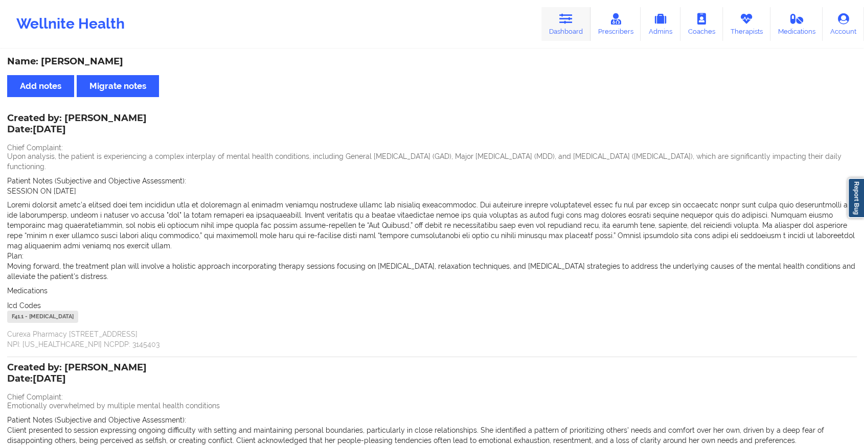
click at [558, 16] on link "Dashboard" at bounding box center [565, 24] width 49 height 34
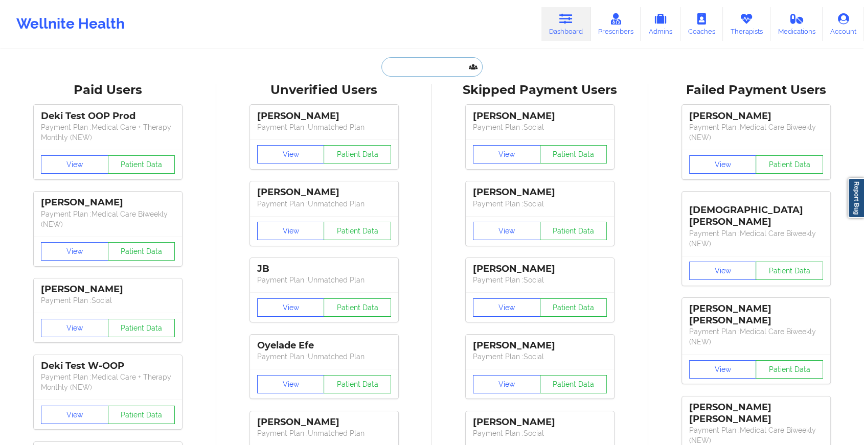
click at [438, 68] on input "text" at bounding box center [431, 66] width 101 height 19
type input "a"
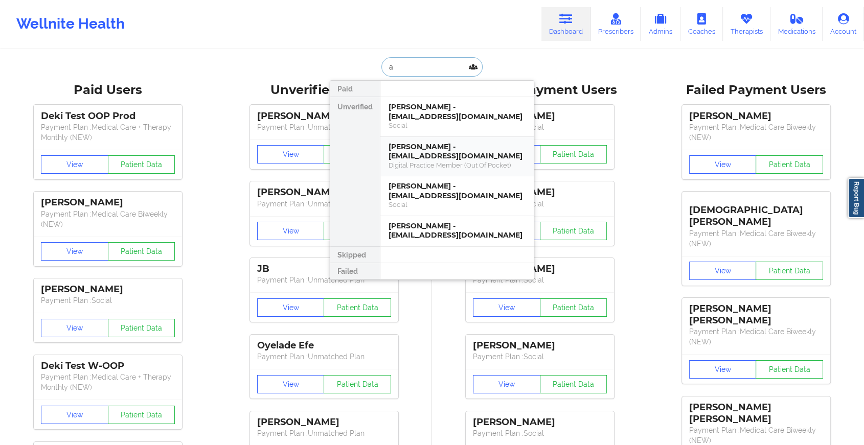
click at [422, 171] on div "[PERSON_NAME] - [EMAIL_ADDRESS][DOMAIN_NAME] Digital Practice Member (Out Of Po…" at bounding box center [456, 157] width 153 height 40
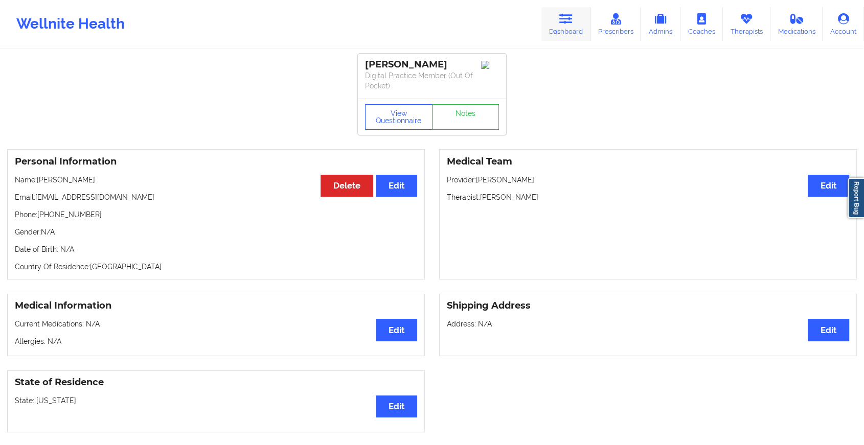
click at [558, 30] on link "Dashboard" at bounding box center [565, 24] width 49 height 34
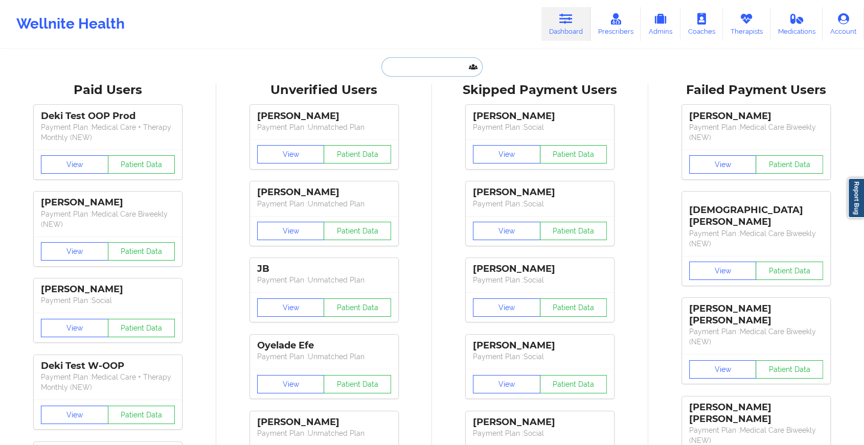
click at [425, 63] on input "text" at bounding box center [431, 66] width 101 height 19
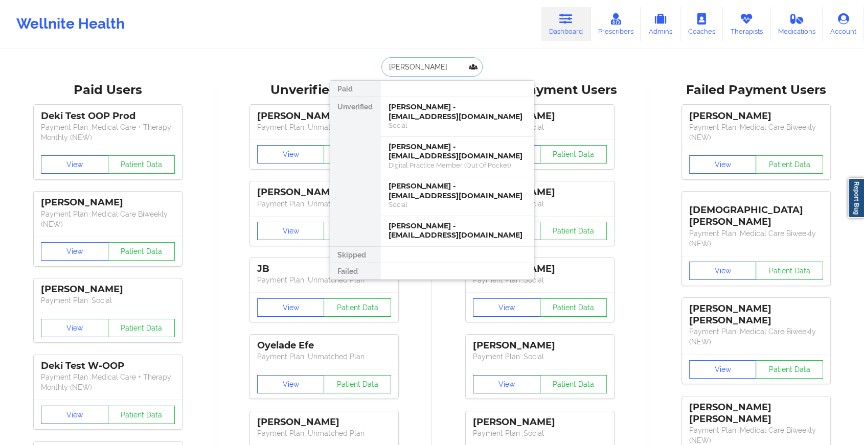
type input "[PERSON_NAME]"
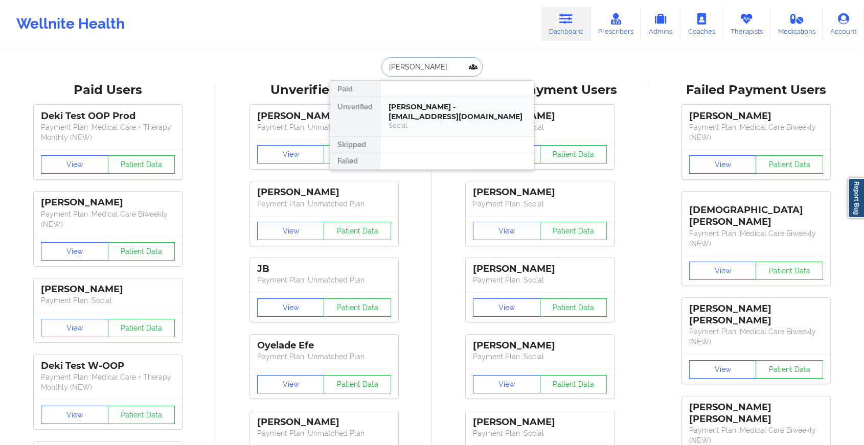
click at [441, 110] on div "[PERSON_NAME] - [EMAIL_ADDRESS][DOMAIN_NAME]" at bounding box center [457, 111] width 137 height 19
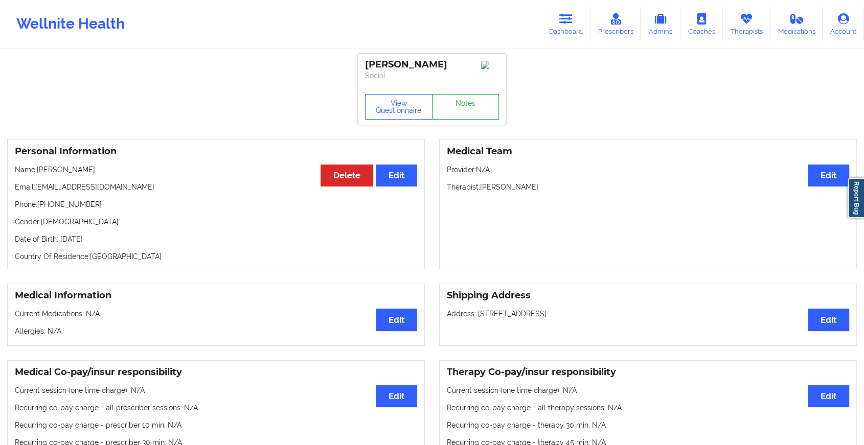
click at [455, 108] on link "Notes" at bounding box center [465, 107] width 67 height 26
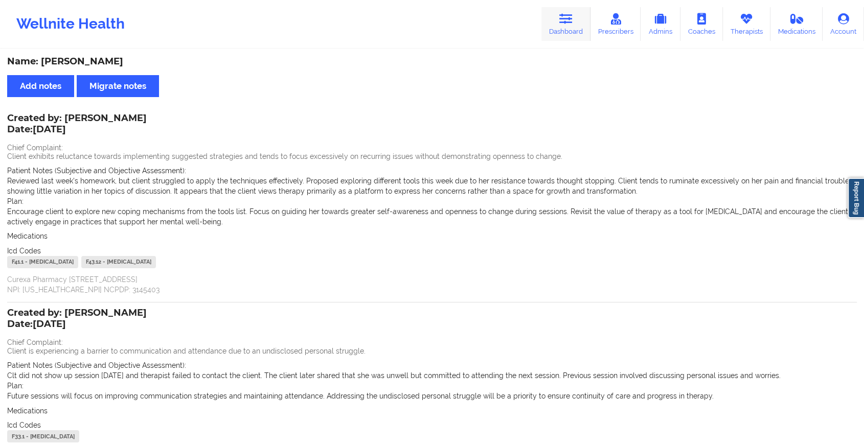
click at [566, 26] on link "Dashboard" at bounding box center [565, 24] width 49 height 34
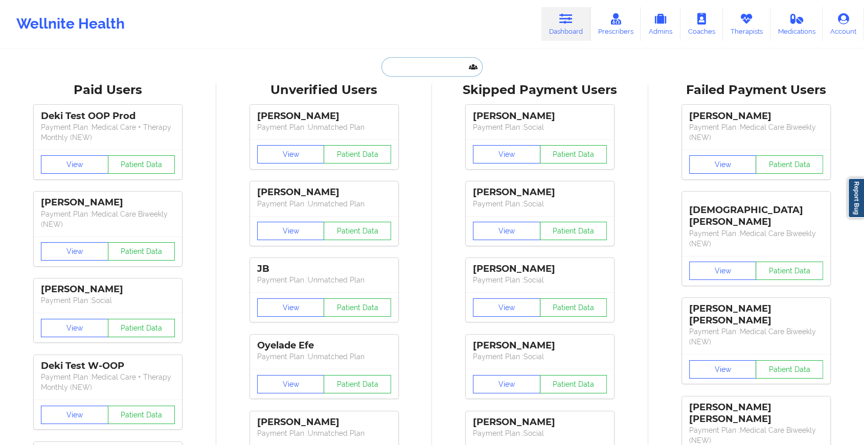
click at [425, 67] on input "text" at bounding box center [431, 66] width 101 height 19
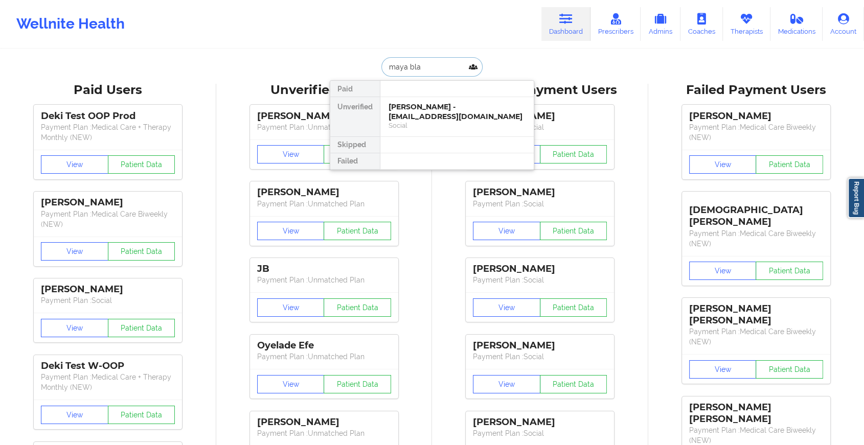
type input "[PERSON_NAME]"
click at [425, 113] on div "[PERSON_NAME] - [EMAIL_ADDRESS][DOMAIN_NAME]" at bounding box center [457, 111] width 137 height 19
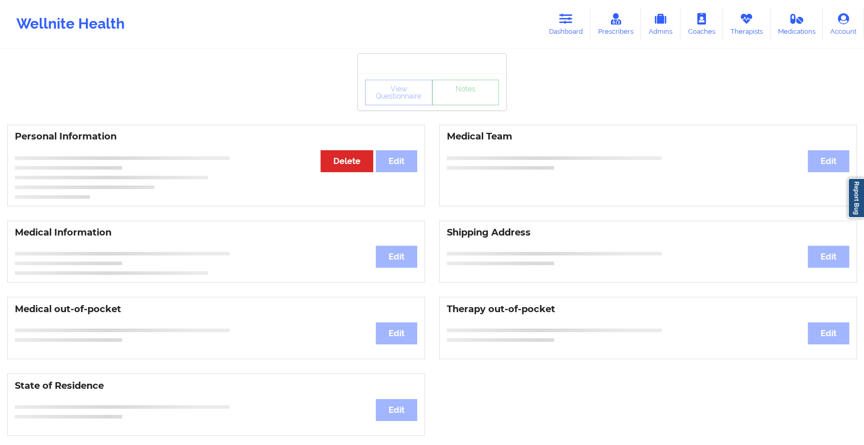
click at [458, 105] on link "Notes" at bounding box center [465, 93] width 67 height 26
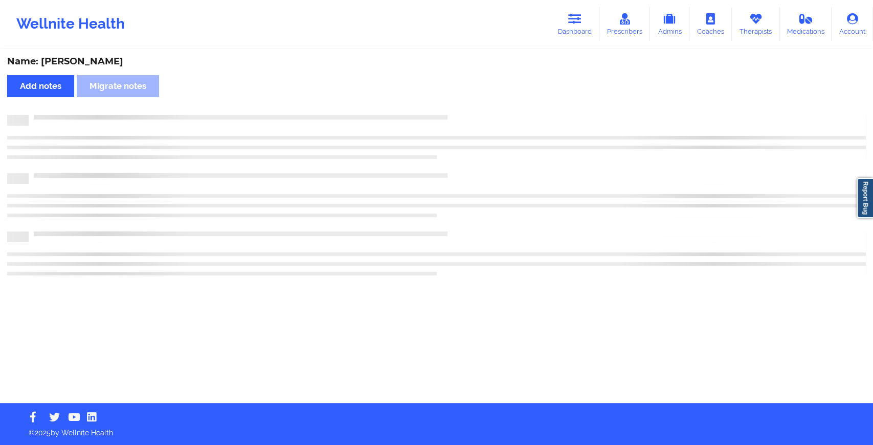
click at [458, 105] on div "Name: [PERSON_NAME] Add notes Migrate notes" at bounding box center [436, 226] width 873 height 353
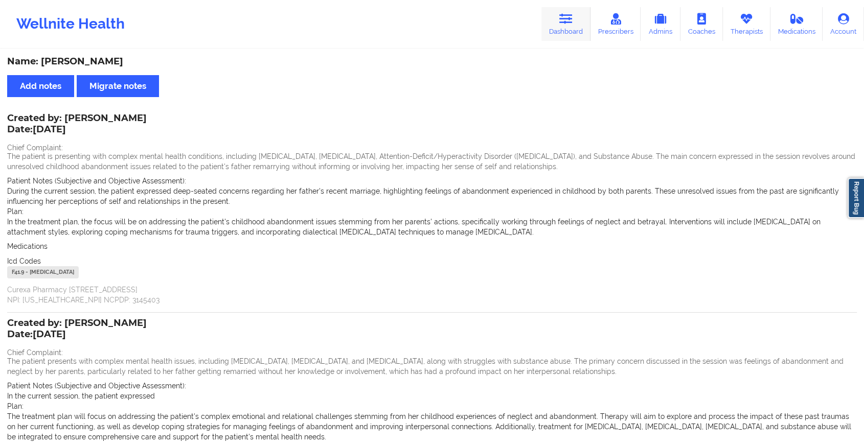
click at [549, 26] on link "Dashboard" at bounding box center [565, 24] width 49 height 34
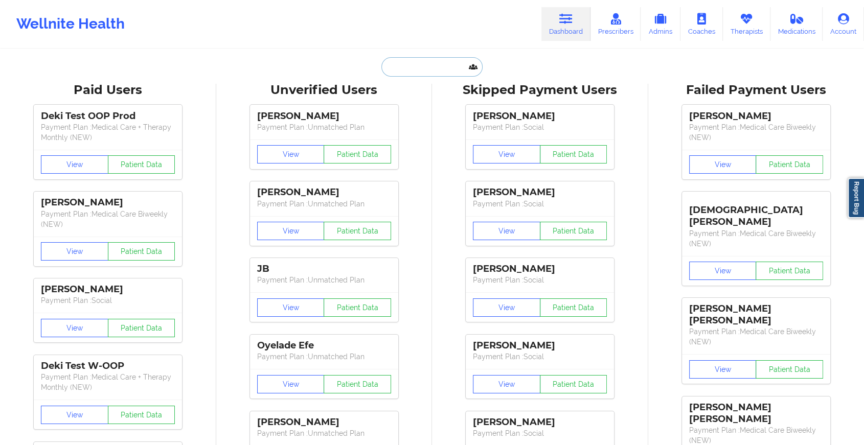
click at [405, 63] on input "text" at bounding box center [431, 66] width 101 height 19
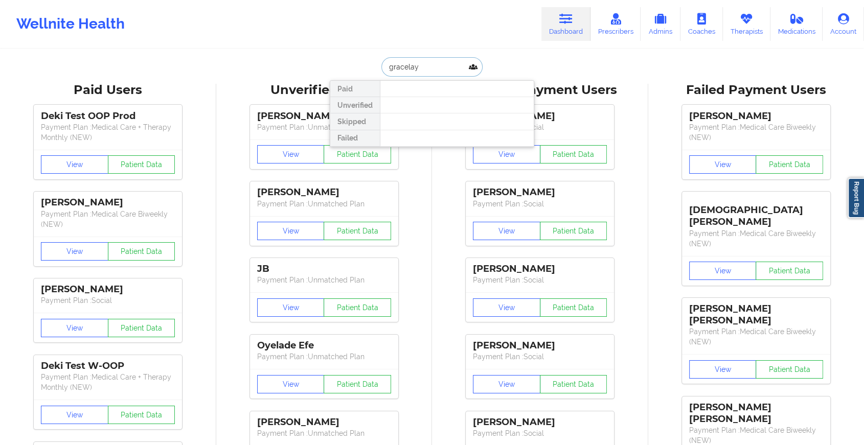
type input "[PERSON_NAME]"
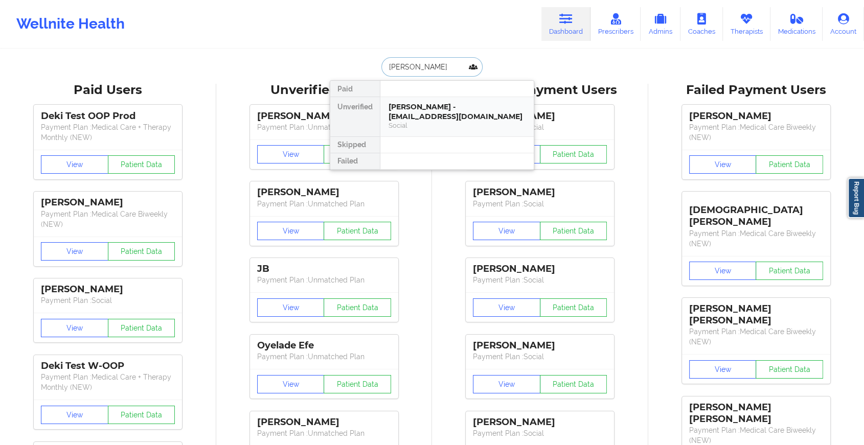
click at [449, 112] on div "[PERSON_NAME] - [EMAIL_ADDRESS][DOMAIN_NAME]" at bounding box center [457, 111] width 137 height 19
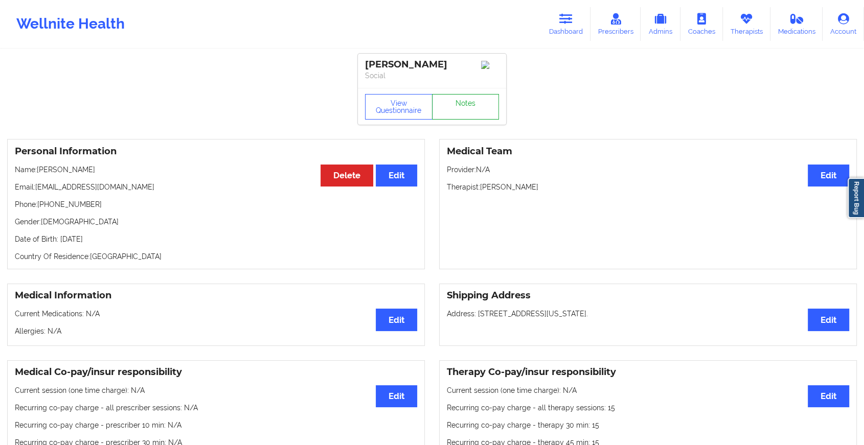
click at [472, 106] on link "Notes" at bounding box center [465, 107] width 67 height 26
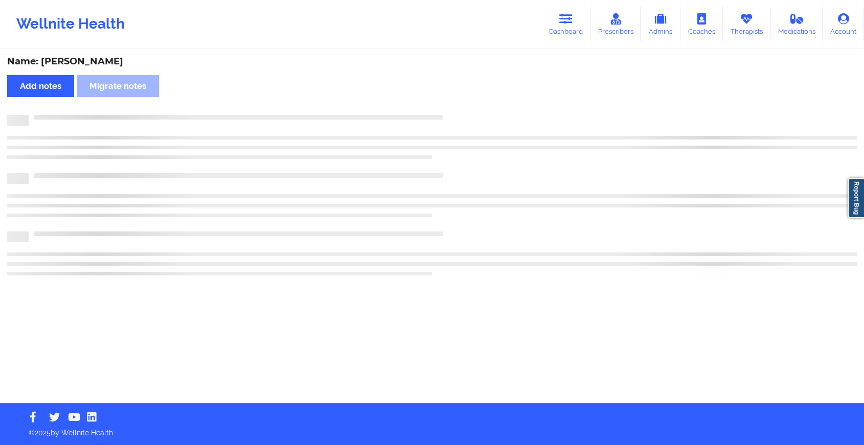
click at [472, 106] on div "Name: [PERSON_NAME] Add notes Migrate notes" at bounding box center [432, 226] width 864 height 353
click at [472, 106] on div "Name: [PERSON_NAME] Add notes Migrate notes" at bounding box center [436, 226] width 873 height 353
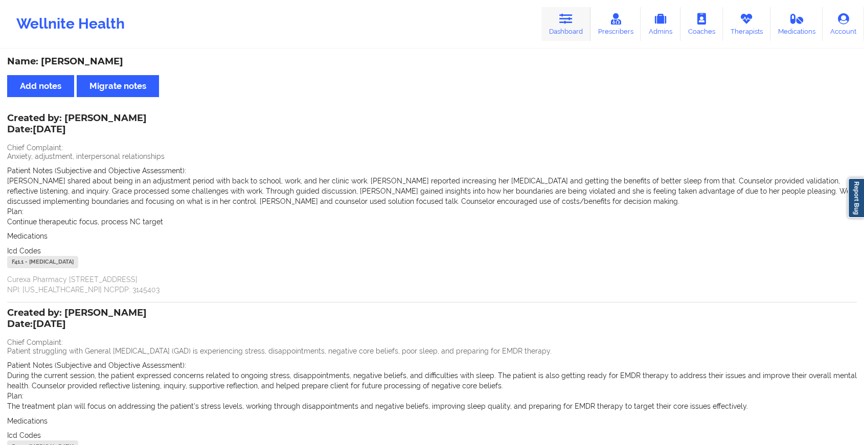
click at [560, 26] on link "Dashboard" at bounding box center [565, 24] width 49 height 34
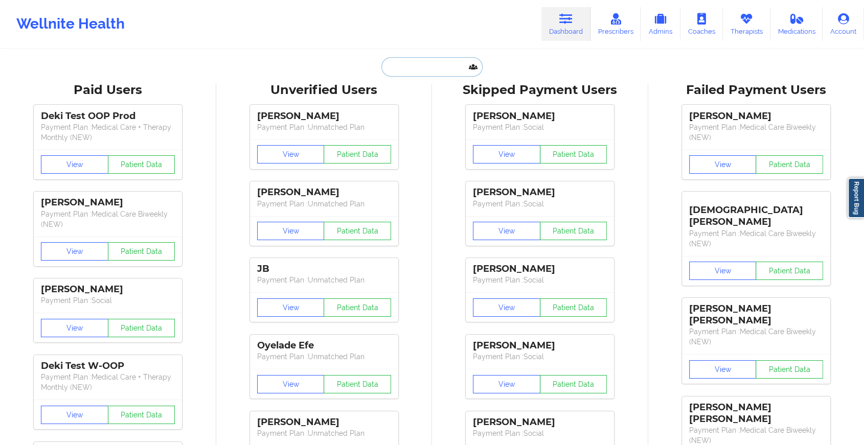
click at [437, 68] on input "text" at bounding box center [431, 66] width 101 height 19
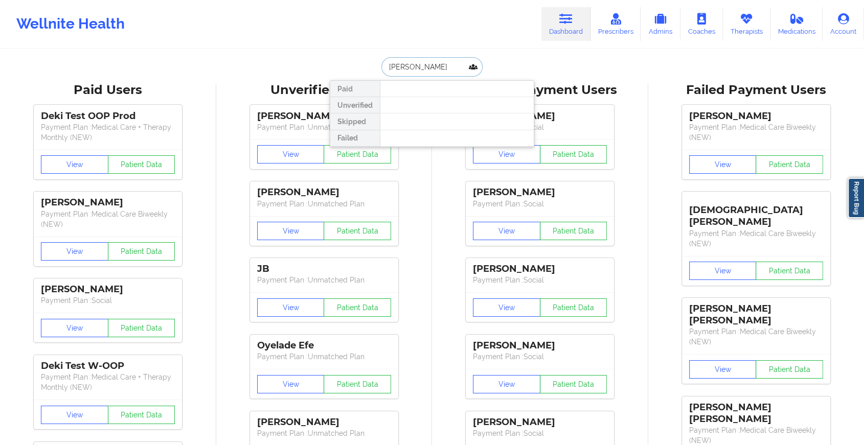
type input "[PERSON_NAME]"
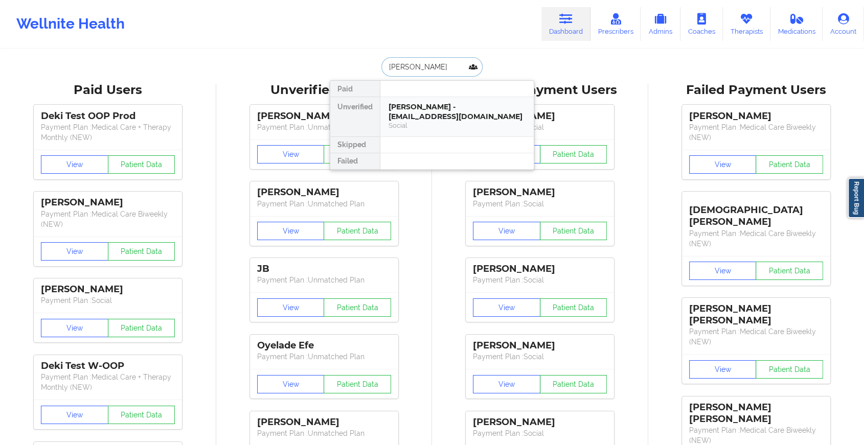
click at [434, 113] on div "[PERSON_NAME] - [EMAIL_ADDRESS][DOMAIN_NAME]" at bounding box center [457, 111] width 137 height 19
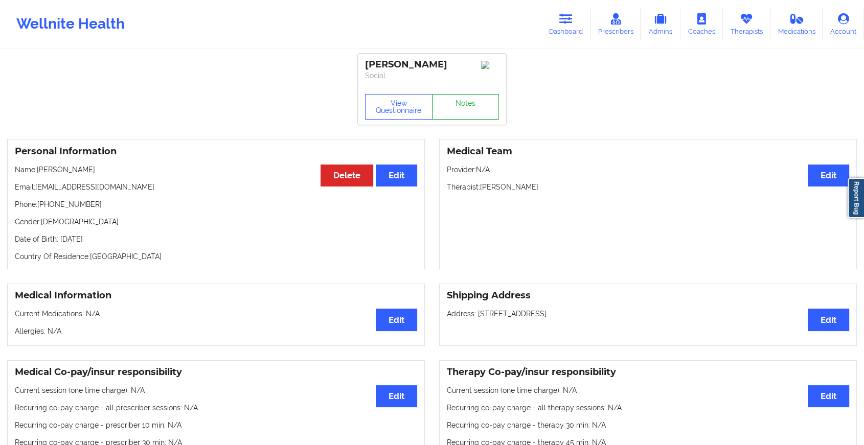
click at [465, 108] on link "Notes" at bounding box center [465, 107] width 67 height 26
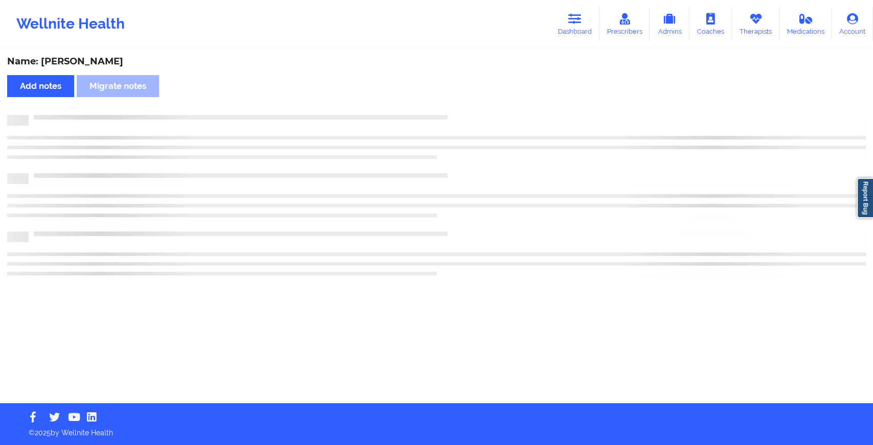
click at [465, 108] on div "Name: [PERSON_NAME] Add notes Migrate notes" at bounding box center [436, 226] width 873 height 353
drag, startPoint x: 465, startPoint y: 108, endPoint x: 563, endPoint y: 255, distance: 176.5
click at [563, 255] on div "Name: [PERSON_NAME] Add notes Migrate notes" at bounding box center [436, 226] width 873 height 353
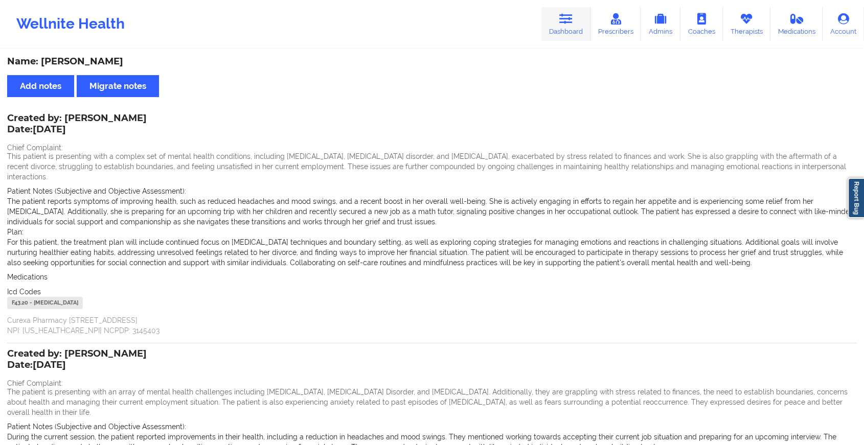
click at [572, 27] on link "Dashboard" at bounding box center [565, 24] width 49 height 34
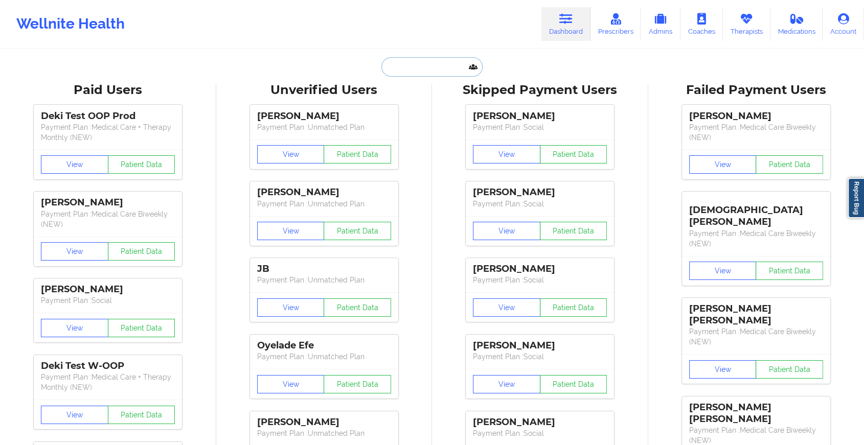
click at [435, 65] on input "text" at bounding box center [431, 66] width 101 height 19
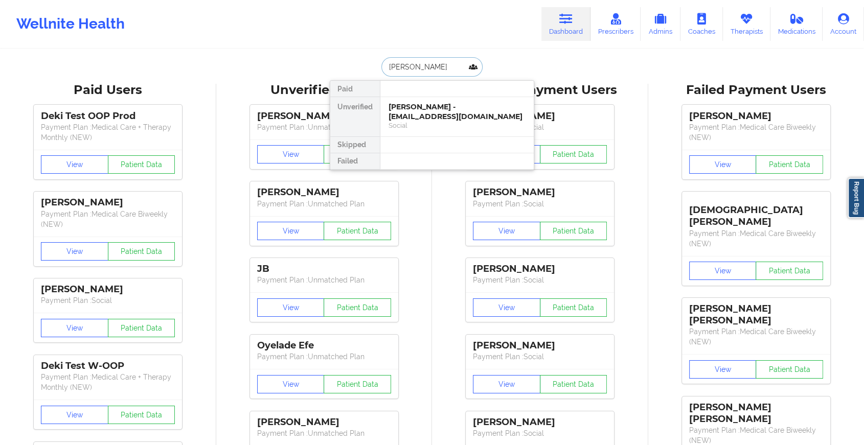
type input "[PERSON_NAME]"
click at [425, 113] on div "[PERSON_NAME] - [EMAIL_ADDRESS][DOMAIN_NAME]" at bounding box center [457, 111] width 137 height 19
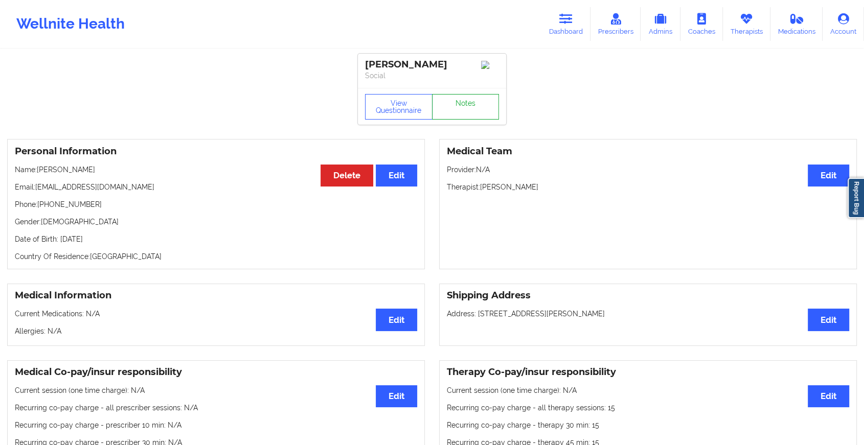
click at [460, 105] on link "Notes" at bounding box center [465, 107] width 67 height 26
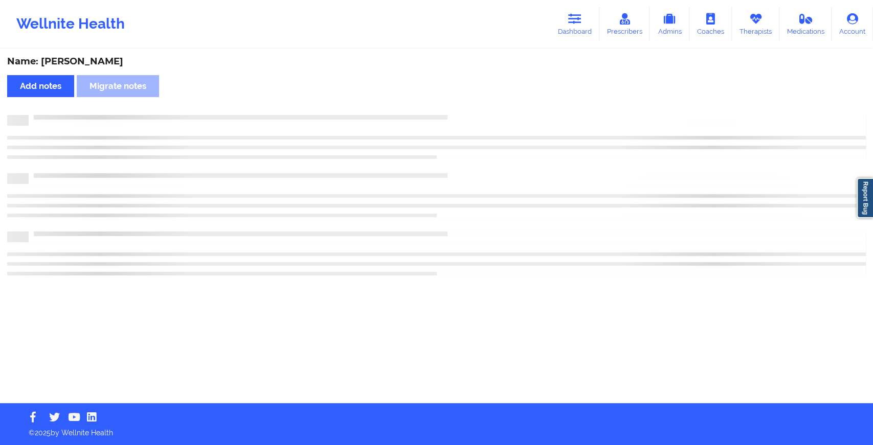
click at [460, 105] on div "Name: [PERSON_NAME] Add notes Migrate notes" at bounding box center [436, 226] width 873 height 353
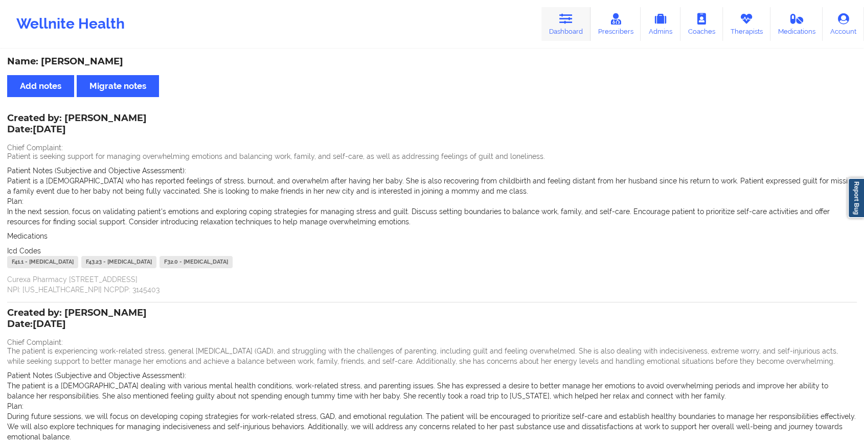
click at [573, 8] on link "Dashboard" at bounding box center [565, 24] width 49 height 34
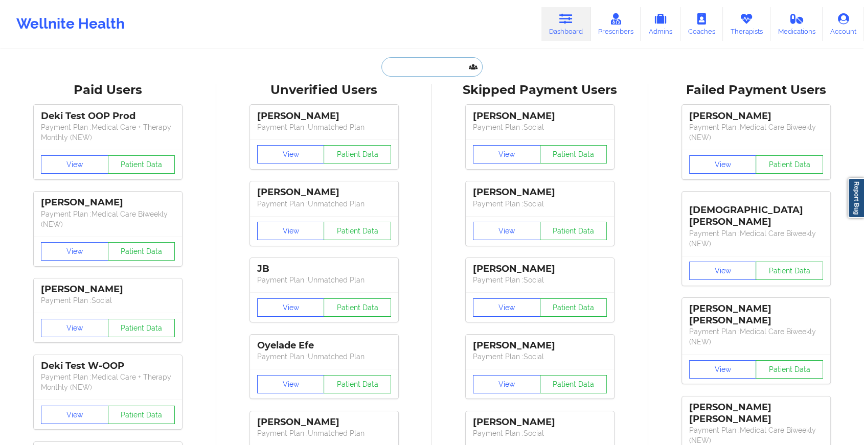
click at [429, 63] on input "text" at bounding box center [431, 66] width 101 height 19
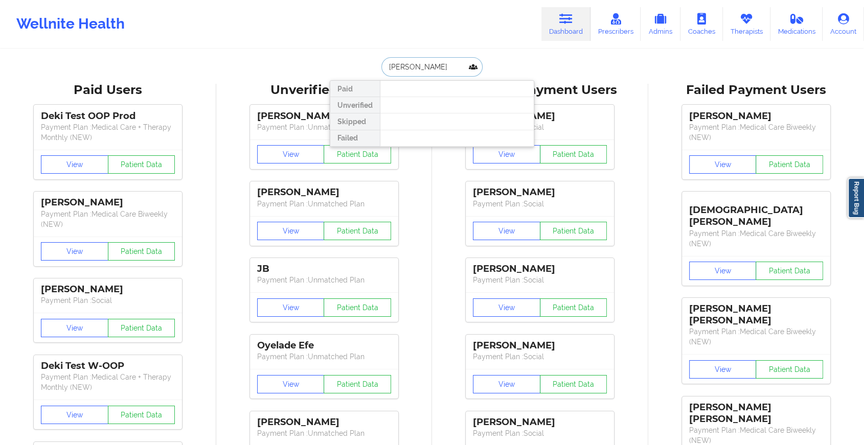
type input "[PERSON_NAME] sa"
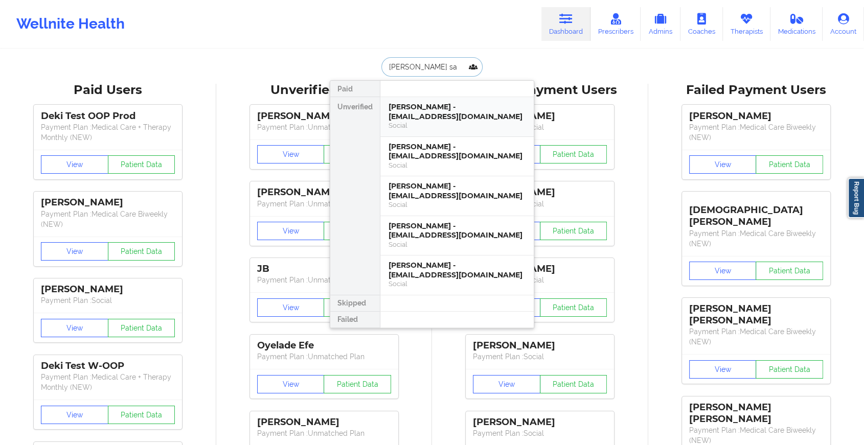
click at [425, 120] on div "[PERSON_NAME] - [EMAIL_ADDRESS][DOMAIN_NAME]" at bounding box center [457, 111] width 137 height 19
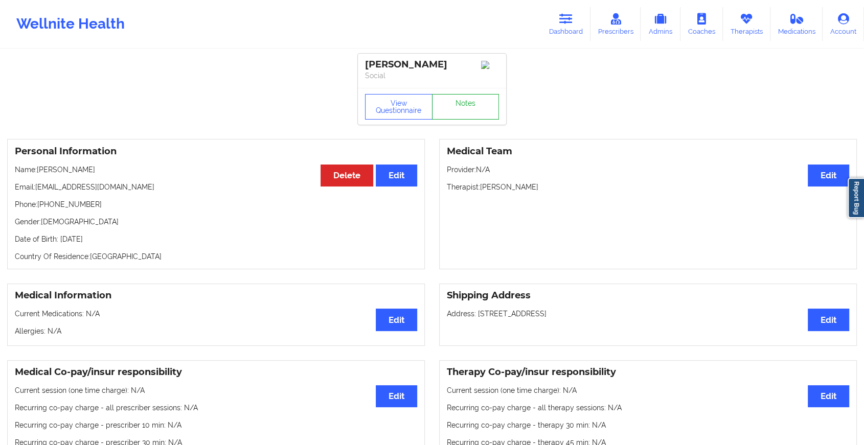
click at [451, 110] on link "Notes" at bounding box center [465, 107] width 67 height 26
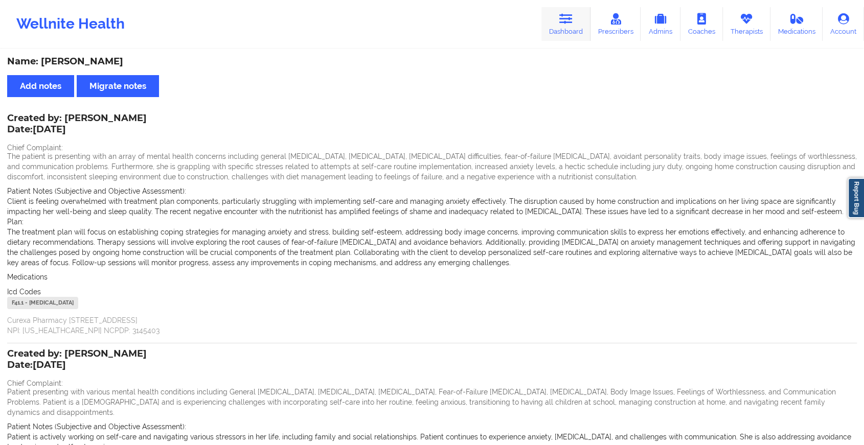
click at [564, 17] on icon at bounding box center [565, 18] width 13 height 11
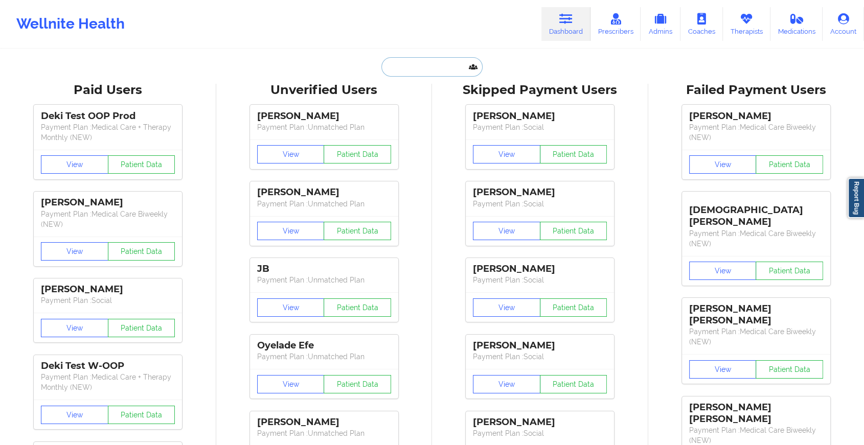
click at [429, 72] on input "text" at bounding box center [431, 66] width 101 height 19
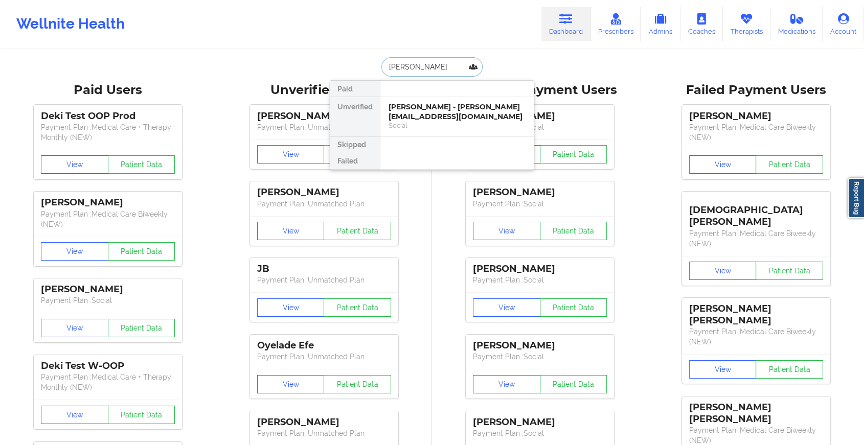
type input "[PERSON_NAME]"
click at [430, 116] on div "[PERSON_NAME] - [PERSON_NAME][EMAIL_ADDRESS][DOMAIN_NAME]" at bounding box center [457, 111] width 137 height 19
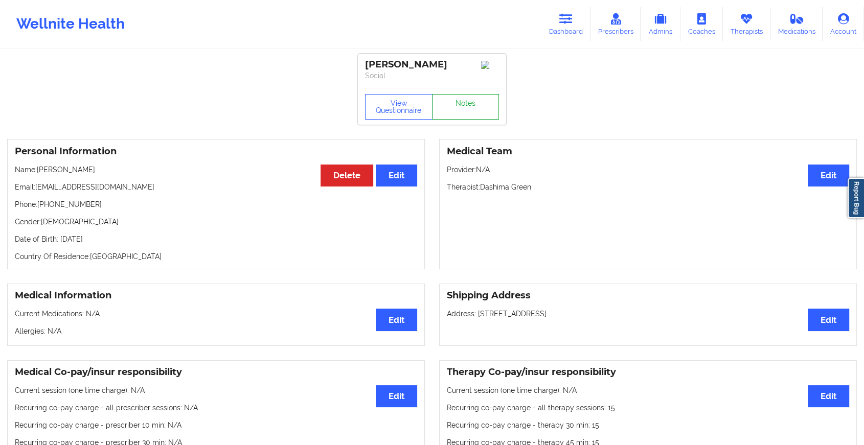
click at [479, 114] on link "Notes" at bounding box center [465, 107] width 67 height 26
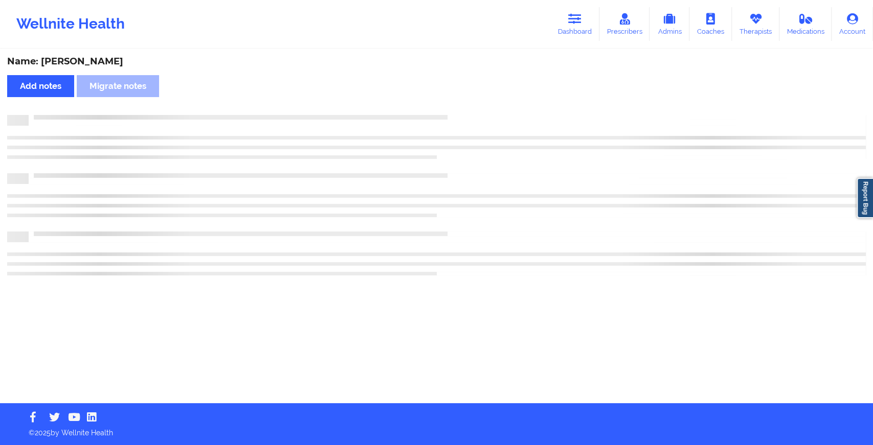
click at [479, 114] on div "Name: [PERSON_NAME] Add notes Migrate notes" at bounding box center [436, 226] width 873 height 353
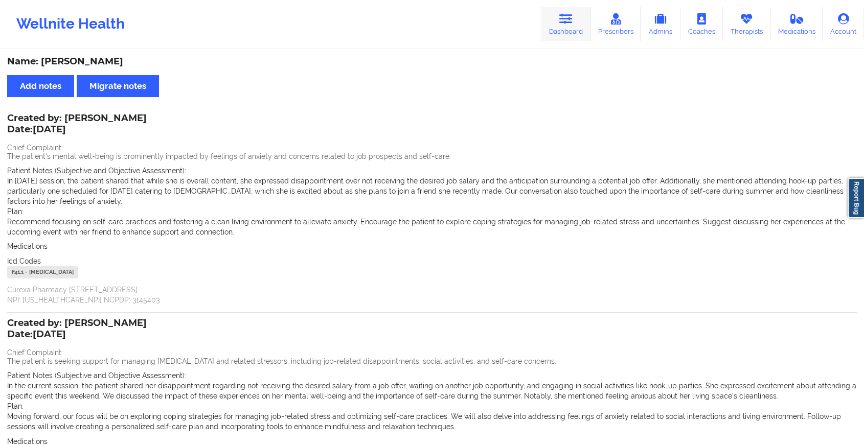
click at [570, 20] on icon at bounding box center [565, 18] width 13 height 11
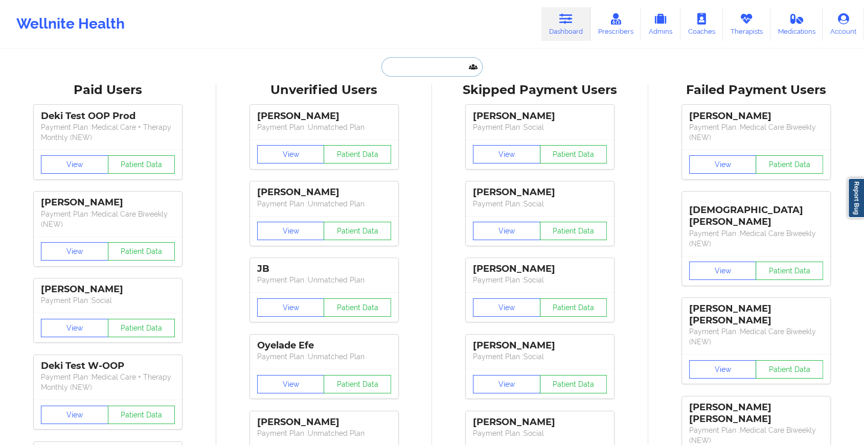
click at [436, 69] on input "text" at bounding box center [431, 66] width 101 height 19
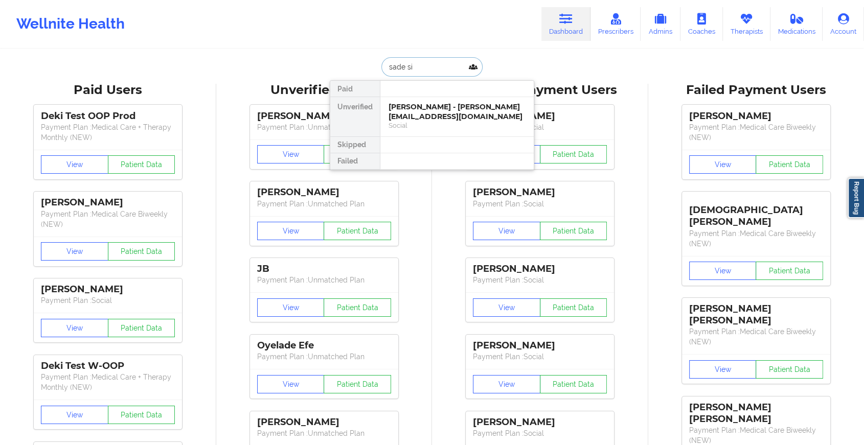
type input "sade sin"
click at [430, 116] on div "[PERSON_NAME] - [EMAIL_ADDRESS][DOMAIN_NAME]" at bounding box center [457, 111] width 137 height 19
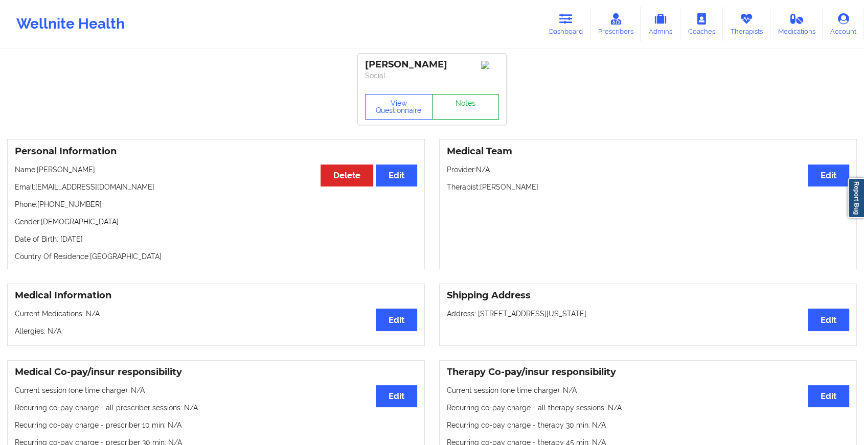
click at [469, 110] on link "Notes" at bounding box center [465, 107] width 67 height 26
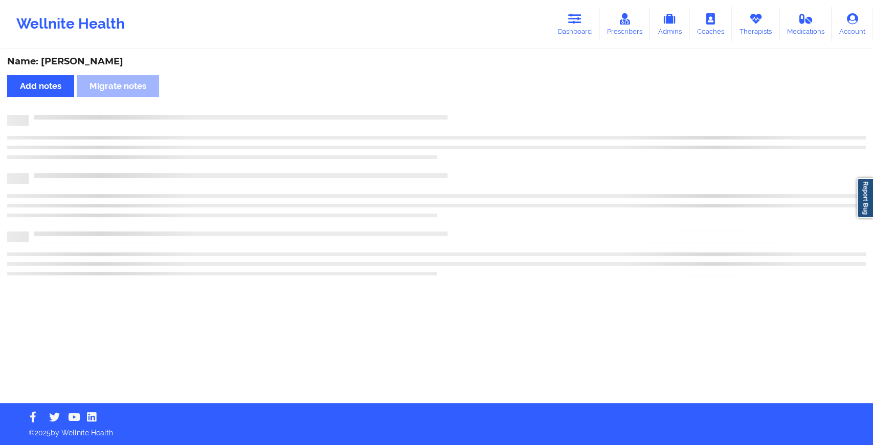
click at [469, 110] on div "Name: [PERSON_NAME] Add notes Migrate notes" at bounding box center [436, 226] width 873 height 353
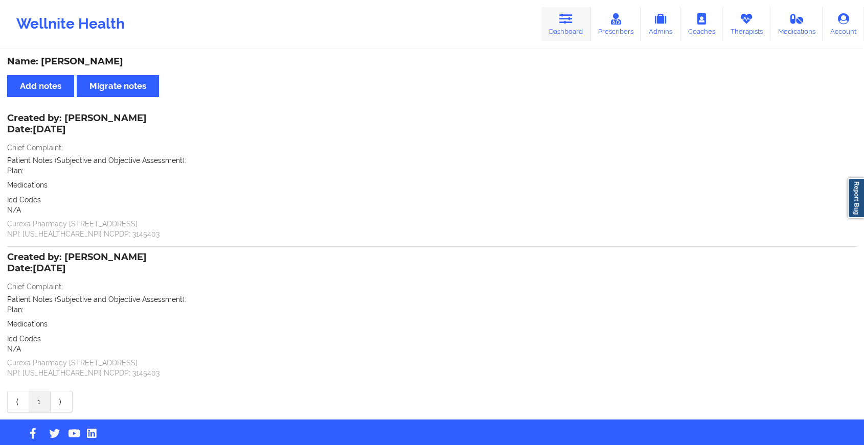
click at [569, 21] on icon at bounding box center [565, 18] width 13 height 11
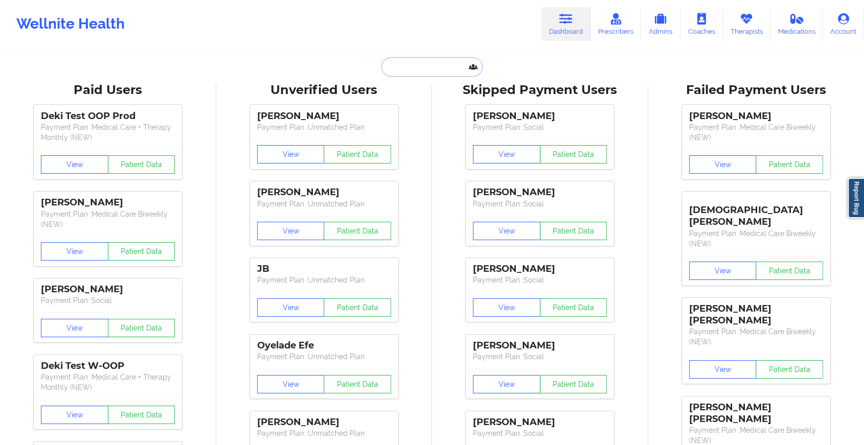
click at [446, 64] on input "text" at bounding box center [431, 66] width 101 height 19
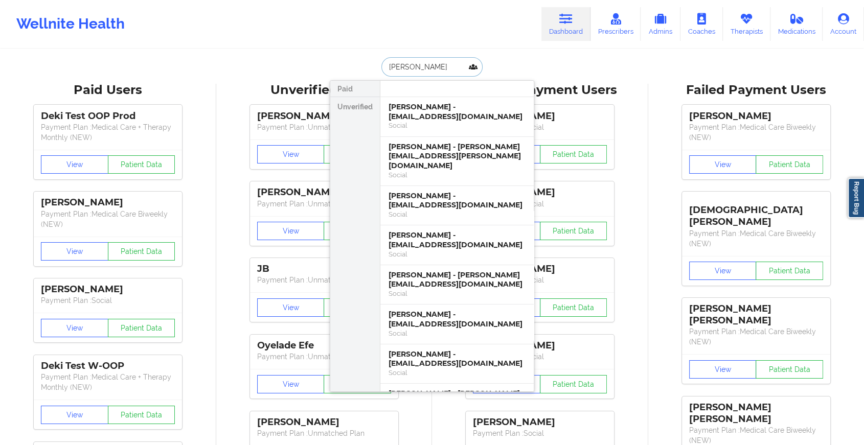
type input "[PERSON_NAME]"
type input "[PERSON_NAME] hyp"
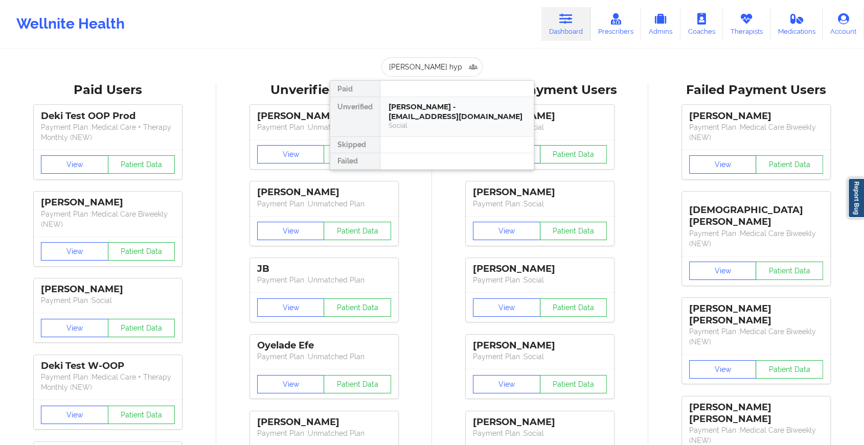
click at [420, 109] on div "[PERSON_NAME] - [EMAIL_ADDRESS][DOMAIN_NAME]" at bounding box center [457, 111] width 137 height 19
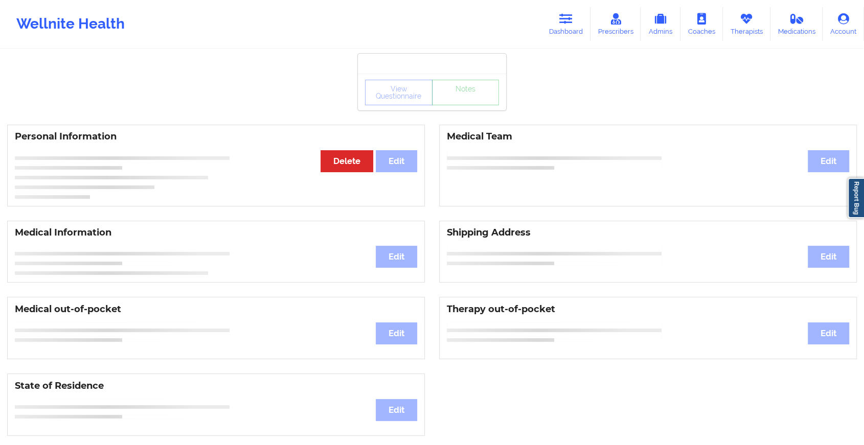
click at [450, 109] on div "View Questionnaire Notes" at bounding box center [432, 92] width 148 height 37
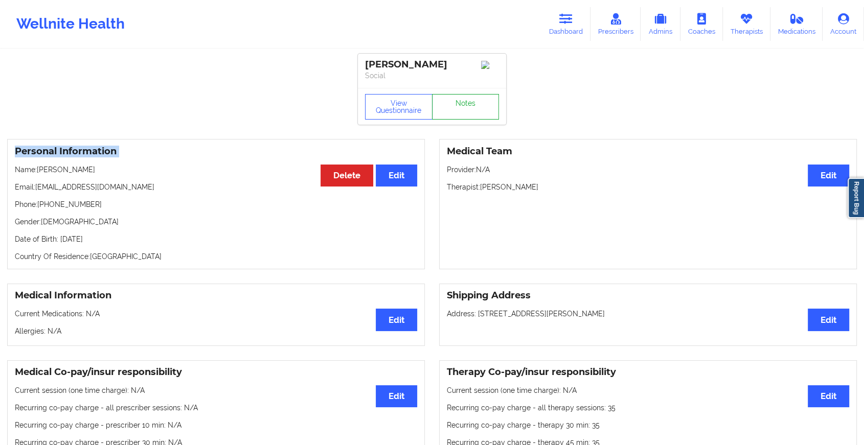
click at [450, 109] on link "Notes" at bounding box center [465, 107] width 67 height 26
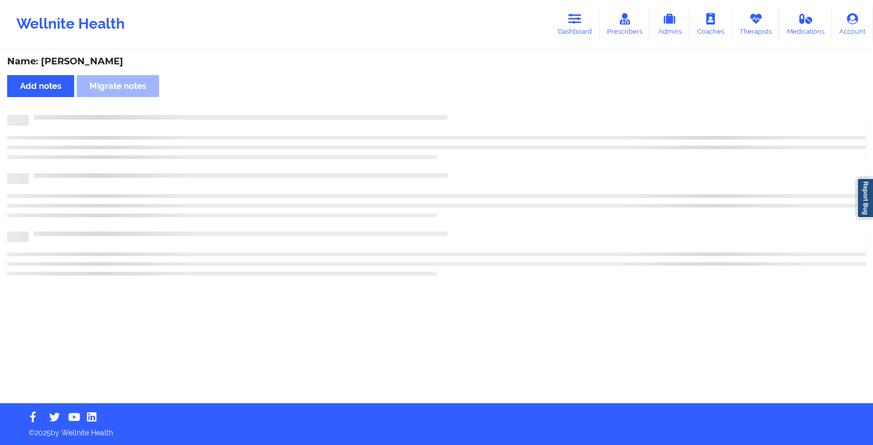
click at [450, 109] on div "Name: [PERSON_NAME] Add notes Migrate notes" at bounding box center [436, 226] width 873 height 353
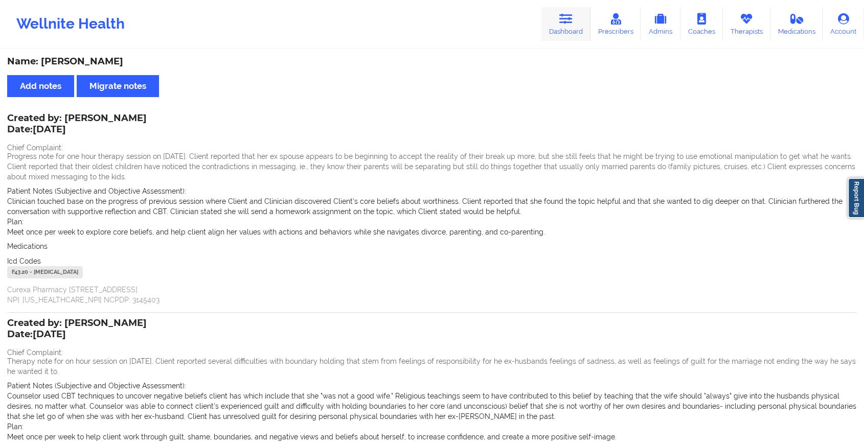
click at [556, 24] on link "Dashboard" at bounding box center [565, 24] width 49 height 34
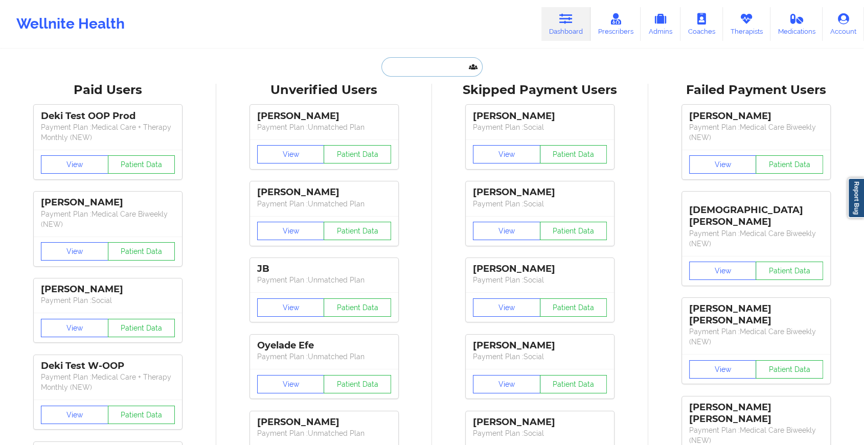
click at [431, 57] on input "text" at bounding box center [431, 66] width 101 height 19
click at [423, 67] on input "text" at bounding box center [431, 66] width 101 height 19
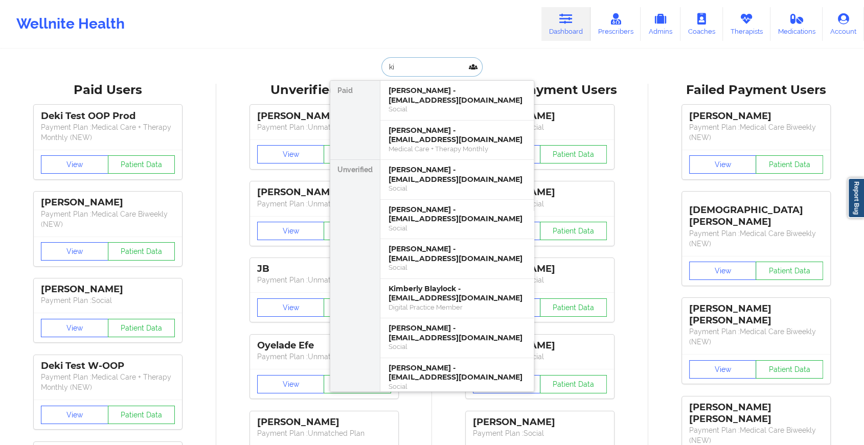
type input "k"
type input "[PERSON_NAME]"
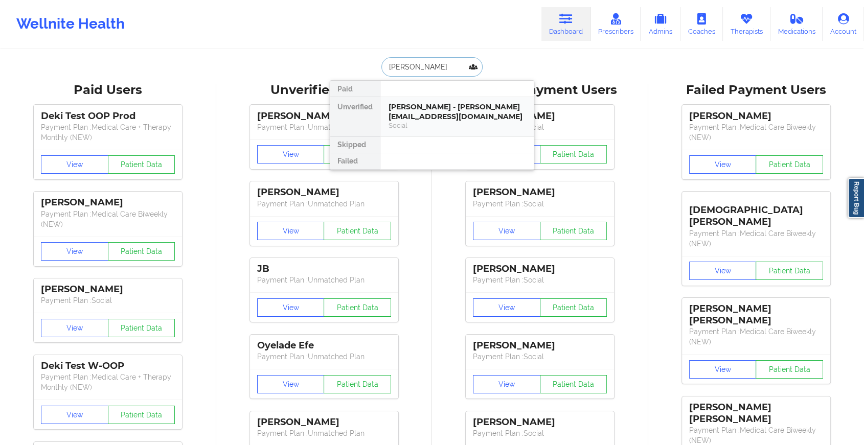
click at [401, 108] on div "[PERSON_NAME] - [PERSON_NAME][EMAIL_ADDRESS][DOMAIN_NAME]" at bounding box center [457, 111] width 137 height 19
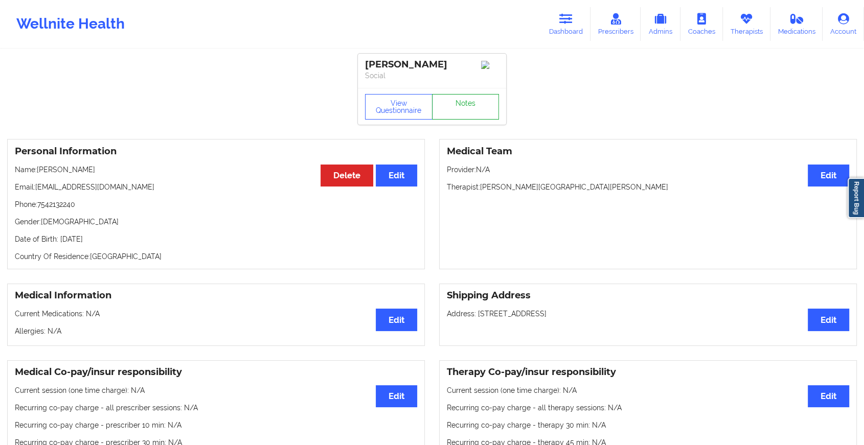
click at [456, 113] on link "Notes" at bounding box center [465, 107] width 67 height 26
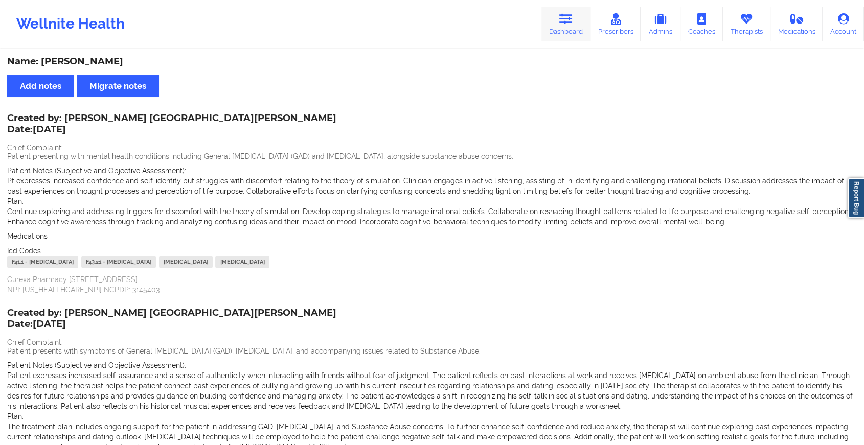
click at [560, 16] on link "Dashboard" at bounding box center [565, 24] width 49 height 34
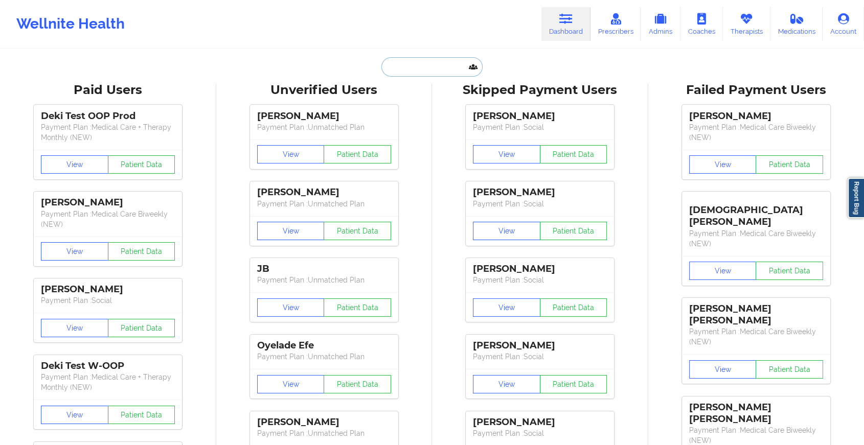
click at [426, 69] on input "text" at bounding box center [431, 66] width 101 height 19
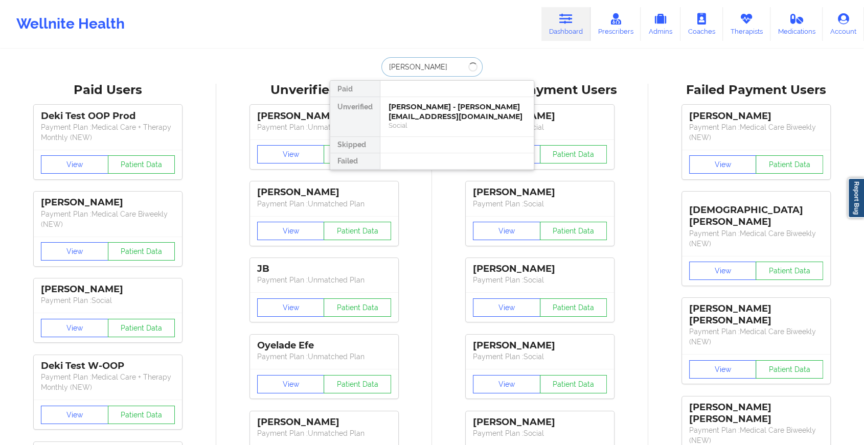
type input "[PERSON_NAME]"
click at [432, 115] on div "[PERSON_NAME] - [EMAIL_ADDRESS][DOMAIN_NAME]" at bounding box center [457, 111] width 137 height 19
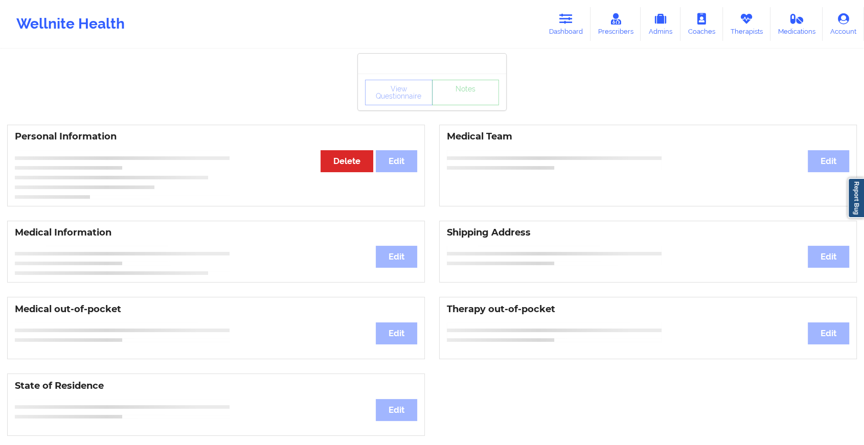
click at [449, 110] on div "View Questionnaire Notes Personal Information Edit Delete Medical Team Edit Med…" at bounding box center [432, 431] width 864 height 863
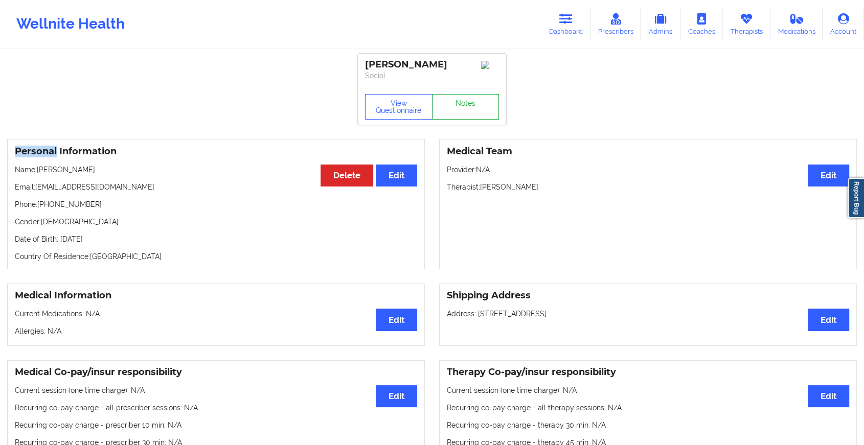
click at [449, 110] on link "Notes" at bounding box center [465, 107] width 67 height 26
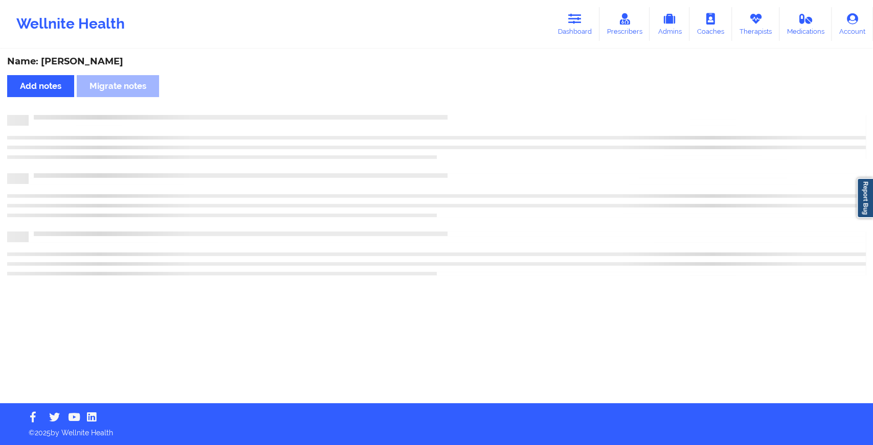
click at [449, 110] on div "Name: [PERSON_NAME] Add notes Migrate notes" at bounding box center [436, 226] width 873 height 353
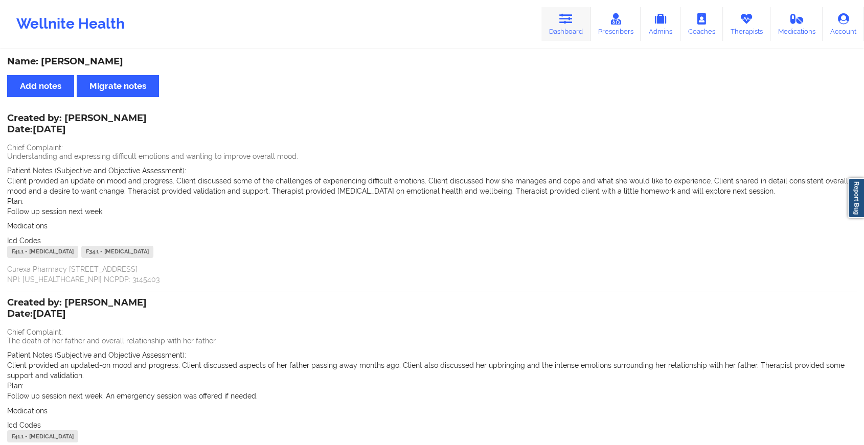
click at [572, 32] on link "Dashboard" at bounding box center [565, 24] width 49 height 34
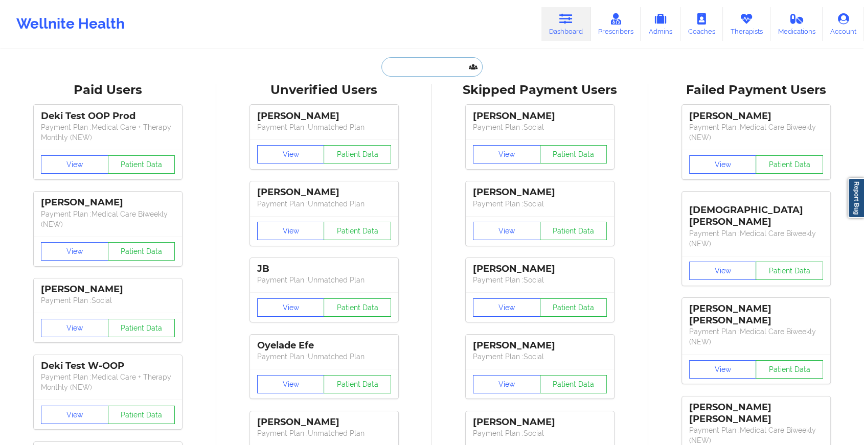
click at [420, 66] on input "text" at bounding box center [431, 66] width 101 height 19
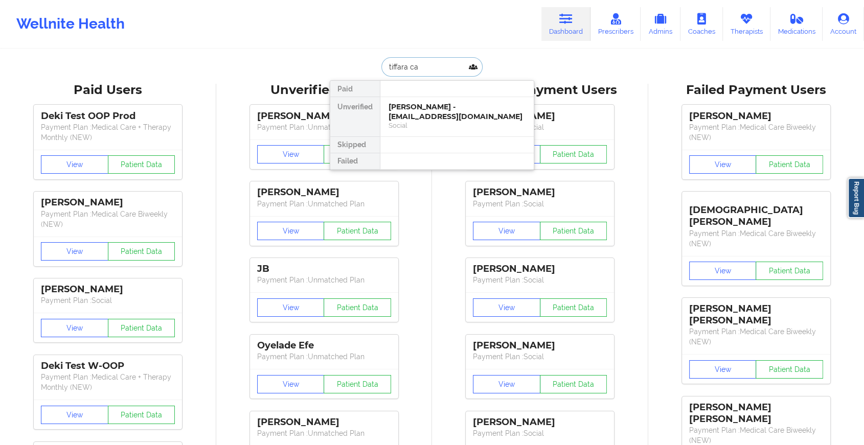
type input "tiffara cam"
click at [412, 105] on div "Tiffara Campbell - tiffaracampbell@gmail.com" at bounding box center [457, 111] width 137 height 19
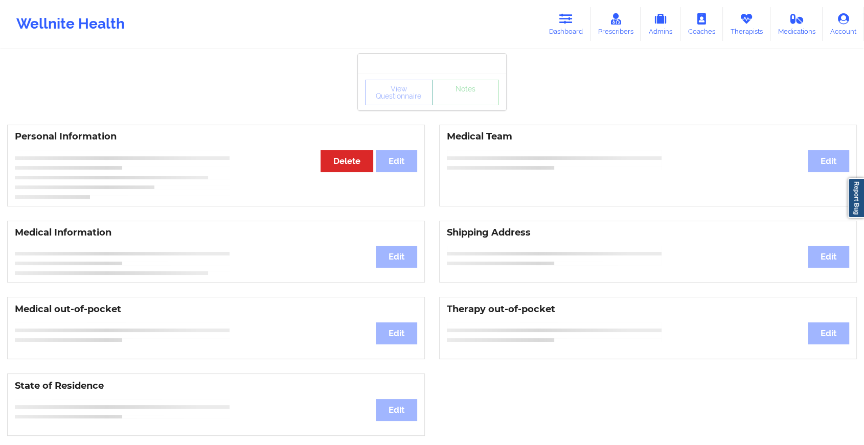
click at [455, 103] on div "View Questionnaire Notes" at bounding box center [432, 93] width 134 height 26
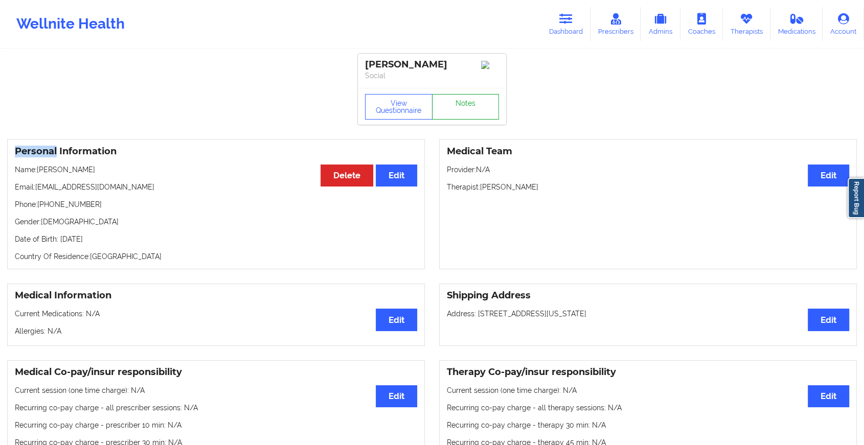
click at [455, 103] on link "Notes" at bounding box center [465, 107] width 67 height 26
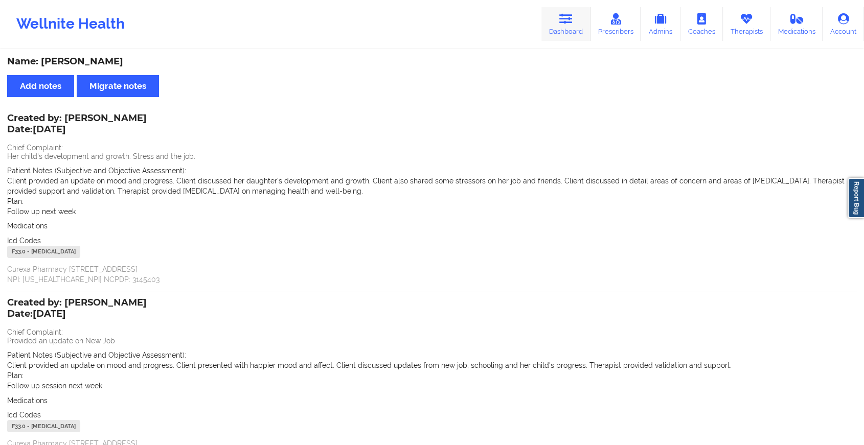
click at [548, 11] on link "Dashboard" at bounding box center [565, 24] width 49 height 34
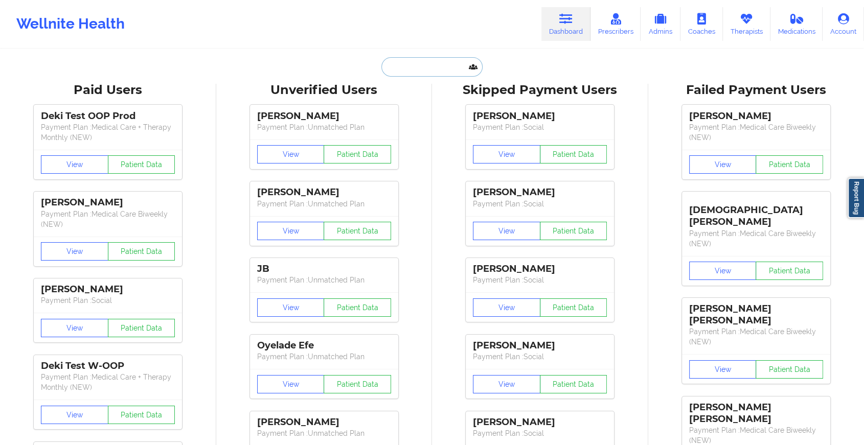
click at [413, 72] on input "text" at bounding box center [431, 66] width 101 height 19
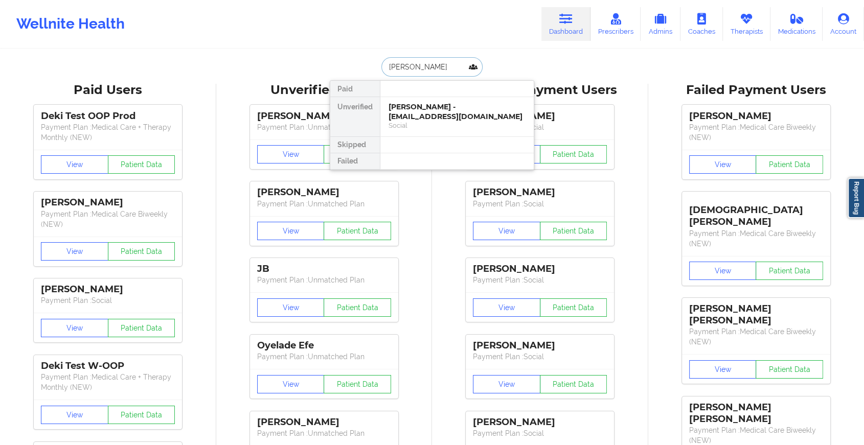
type input "romil rosa"
click at [439, 116] on div "Romil Rosales - romilrosales995@gmail.com" at bounding box center [457, 111] width 137 height 19
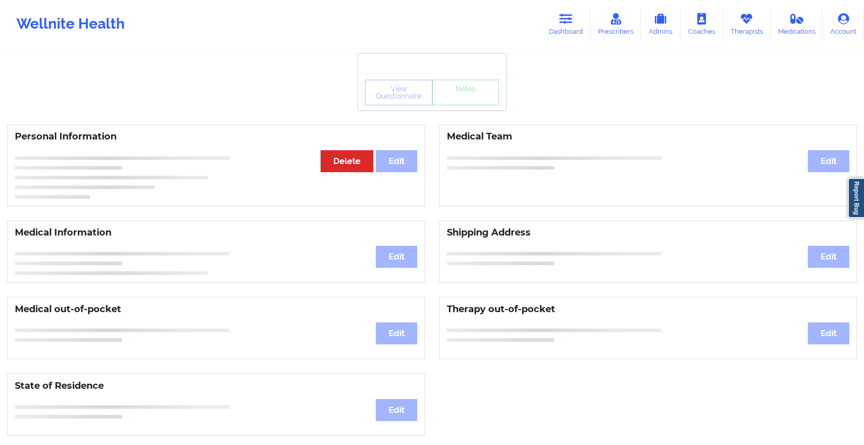
click at [451, 119] on div "View Questionnaire Notes Personal Information Edit Delete Medical Team Edit Med…" at bounding box center [432, 431] width 864 height 863
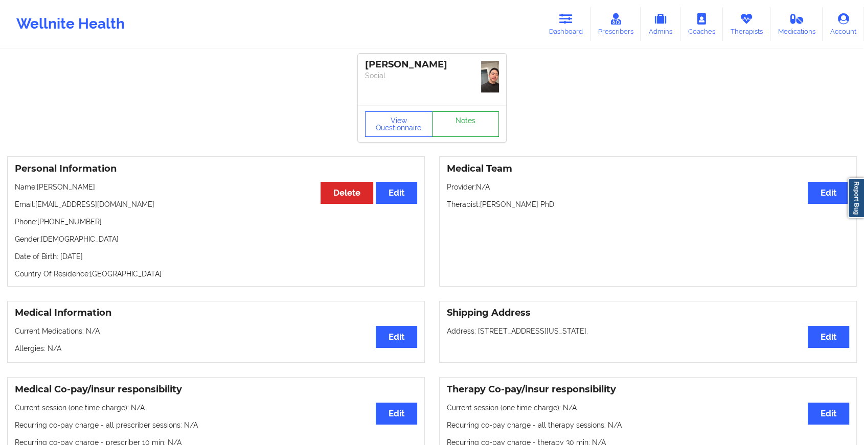
click at [451, 119] on link "Notes" at bounding box center [465, 124] width 67 height 26
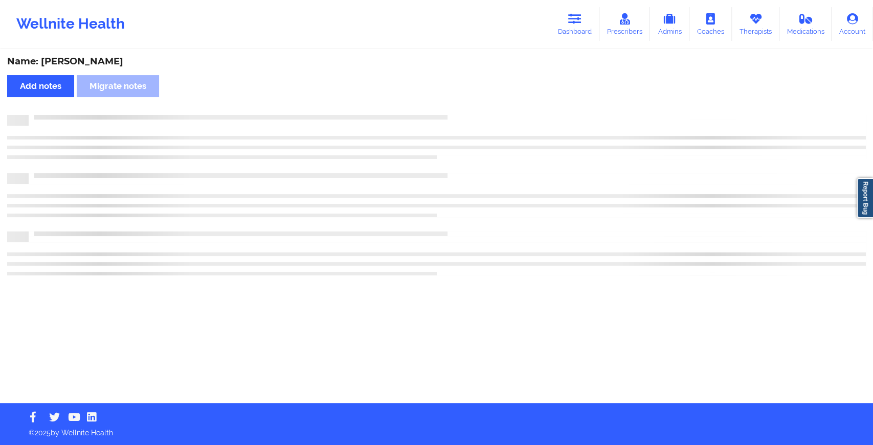
click at [451, 115] on div at bounding box center [447, 115] width 837 height 0
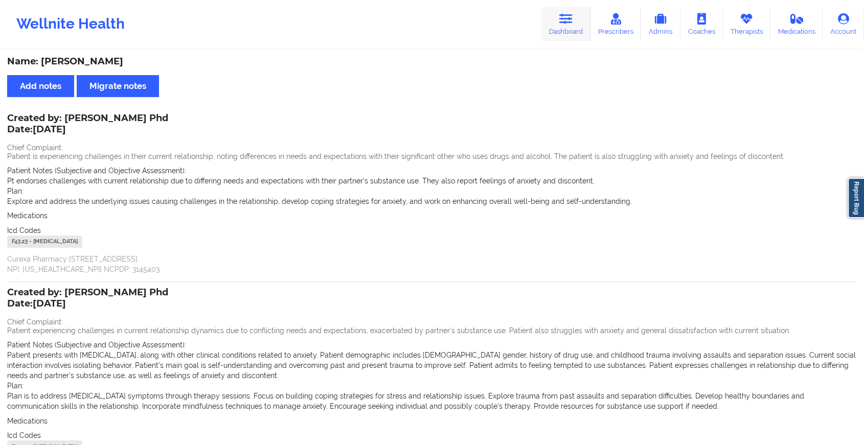
click at [573, 20] on icon at bounding box center [565, 18] width 13 height 11
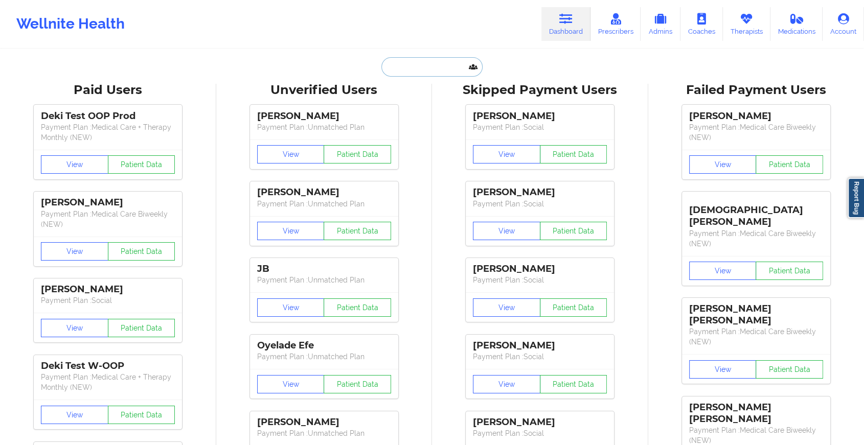
click at [442, 65] on input "text" at bounding box center [431, 66] width 101 height 19
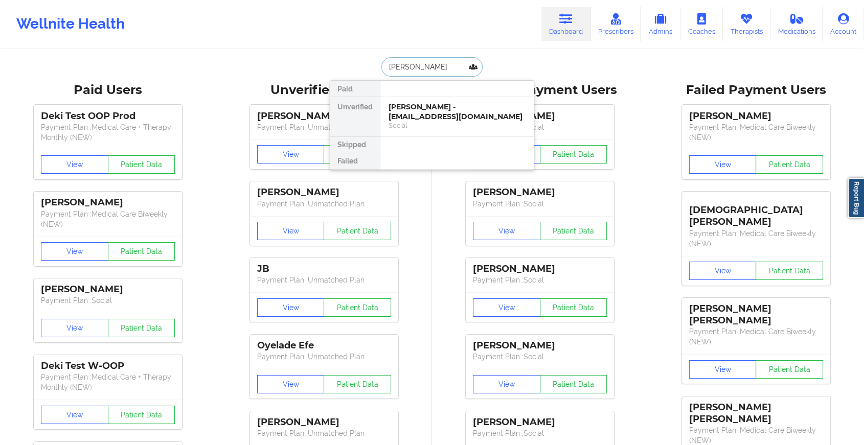
type input "george nast"
click at [440, 111] on div "George Nasta - george.f.nasta@gmail.com" at bounding box center [457, 111] width 137 height 19
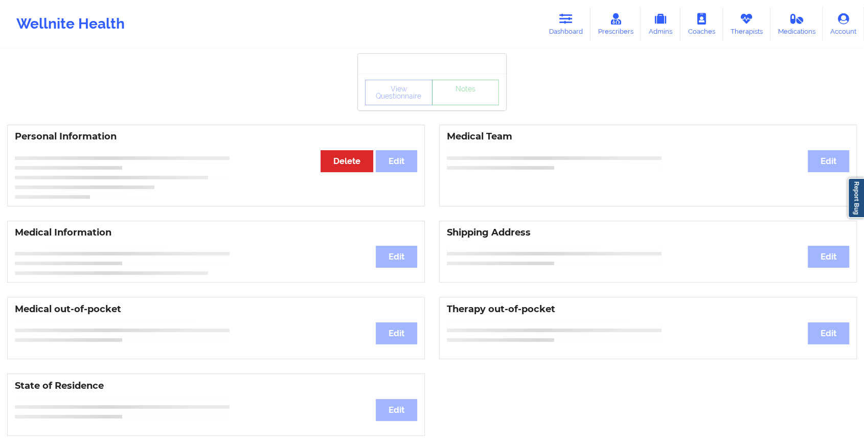
click at [460, 118] on div "Personal Information Edit Delete Medical Team Edit" at bounding box center [432, 166] width 864 height 96
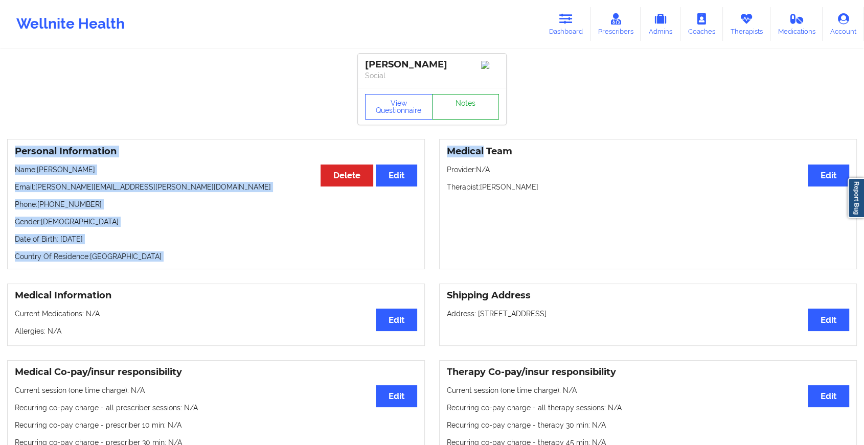
drag, startPoint x: 460, startPoint y: 118, endPoint x: 465, endPoint y: 106, distance: 12.6
click at [465, 106] on link "Notes" at bounding box center [465, 107] width 67 height 26
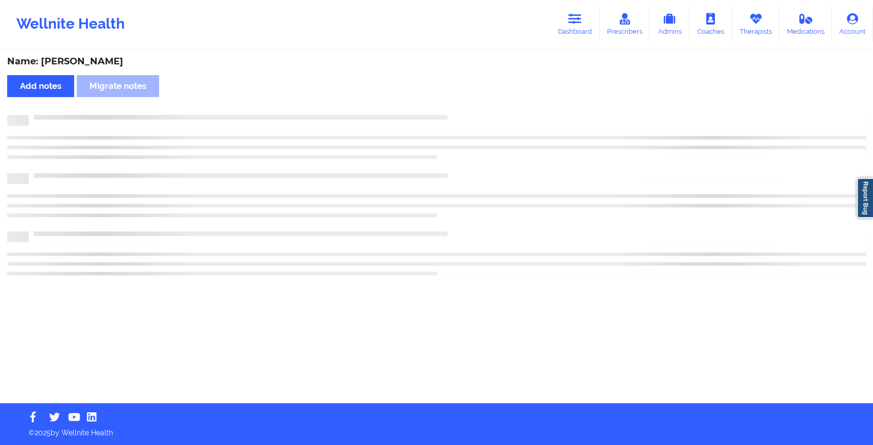
click at [465, 106] on div "Name: George Nasta Add notes Migrate notes" at bounding box center [436, 226] width 873 height 353
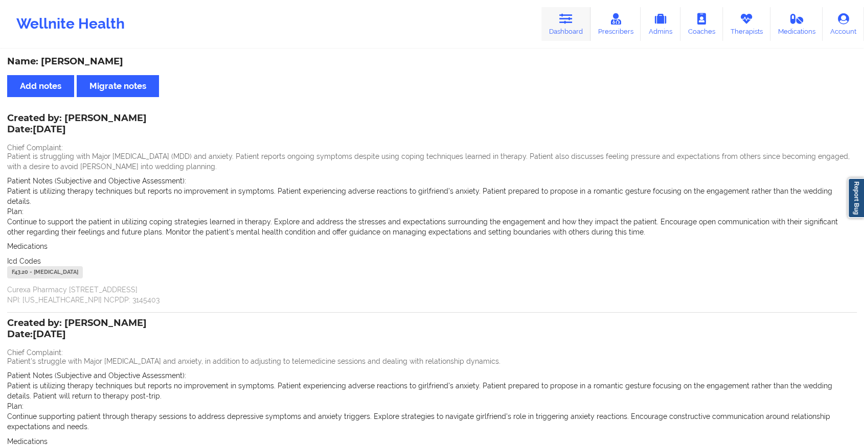
click at [567, 24] on icon at bounding box center [565, 18] width 13 height 11
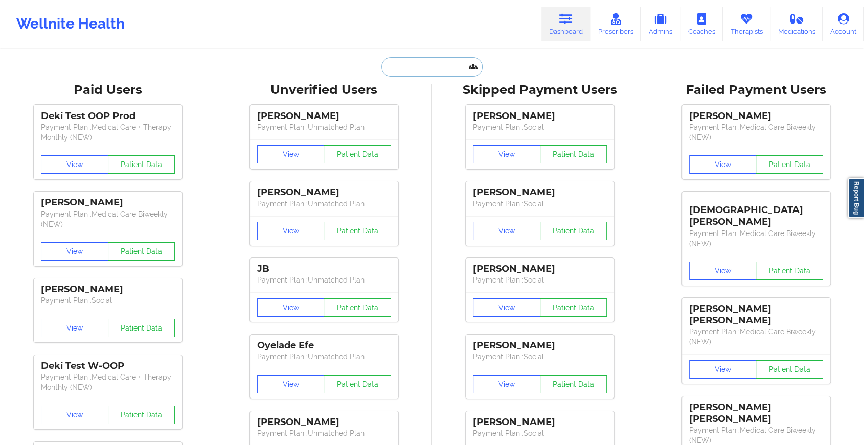
click at [450, 64] on input "text" at bounding box center [431, 66] width 101 height 19
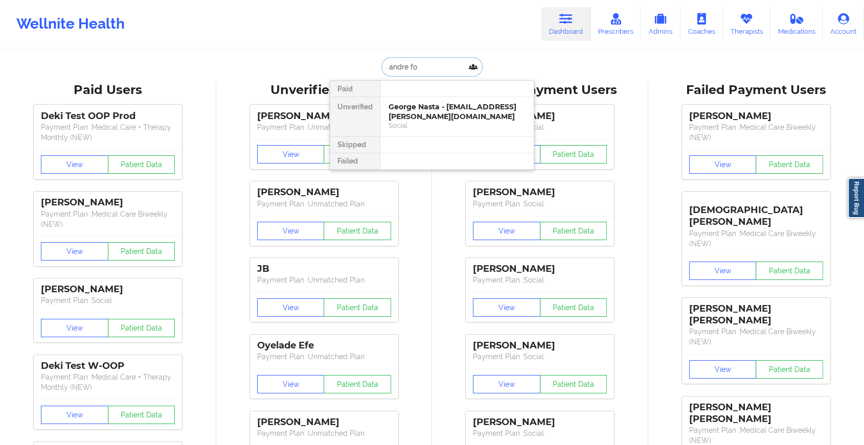
type input "andre fon"
click at [446, 111] on div "Andre Fontenelle - aafontenelle@gmail.com" at bounding box center [457, 111] width 137 height 19
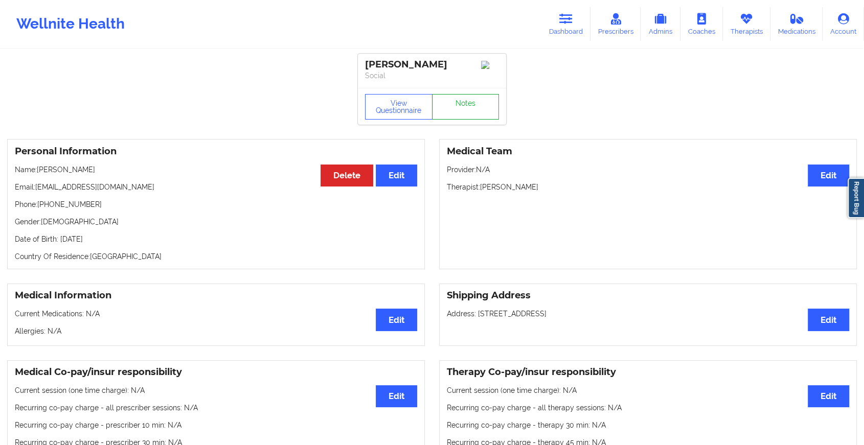
click at [460, 107] on link "Notes" at bounding box center [465, 107] width 67 height 26
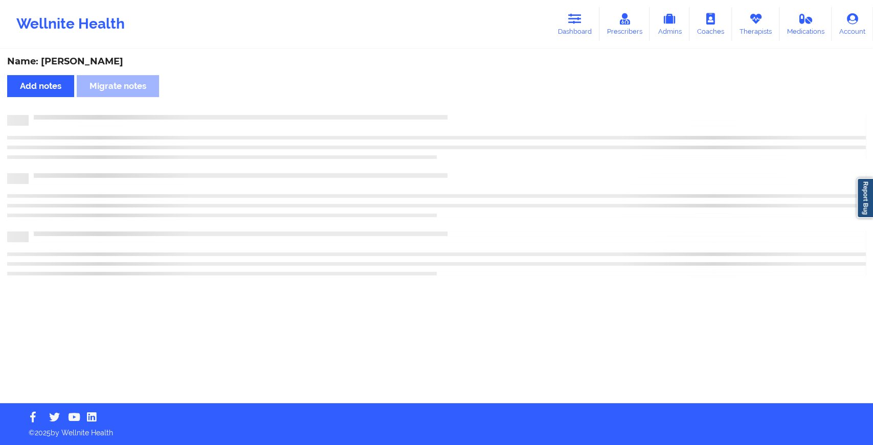
click at [460, 107] on div "Name: Andre Fontenelle Add notes Migrate notes" at bounding box center [436, 226] width 873 height 353
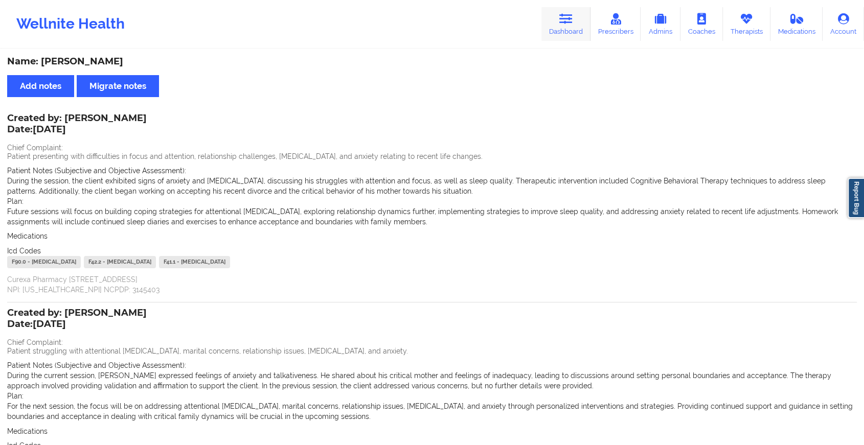
click at [562, 15] on icon at bounding box center [565, 18] width 13 height 11
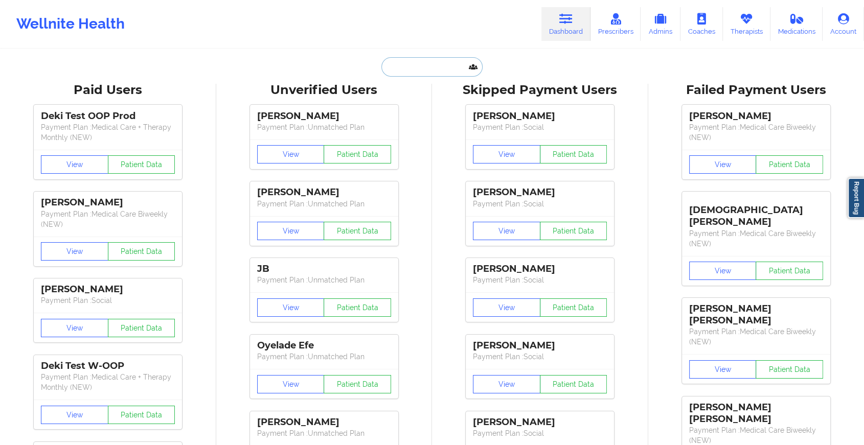
click at [427, 60] on input "text" at bounding box center [431, 66] width 101 height 19
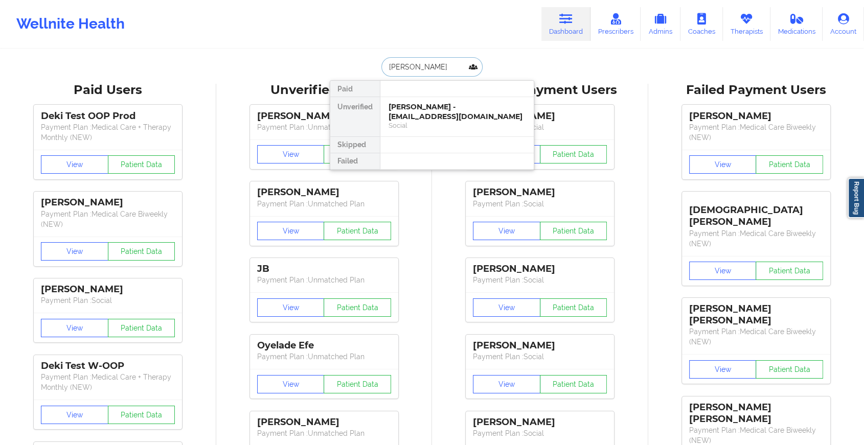
type input "emily ferr"
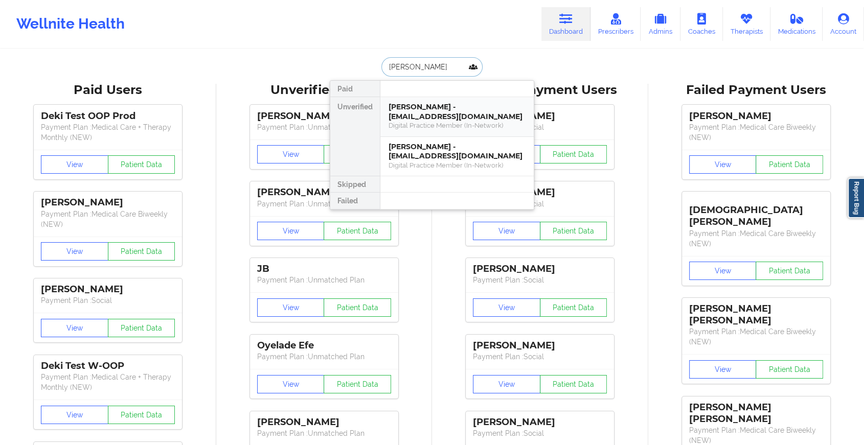
click at [416, 115] on div "Emily Ferrell - emilycmf2011@gmail.com" at bounding box center [457, 111] width 137 height 19
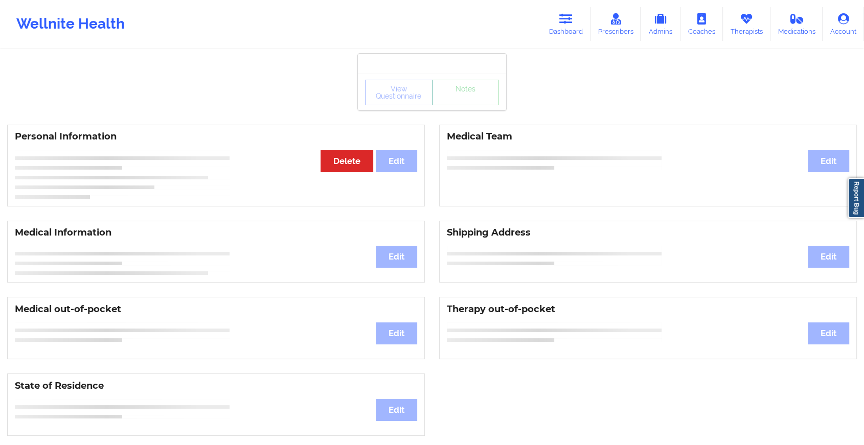
click at [456, 102] on div "View Questionnaire Notes" at bounding box center [432, 92] width 148 height 37
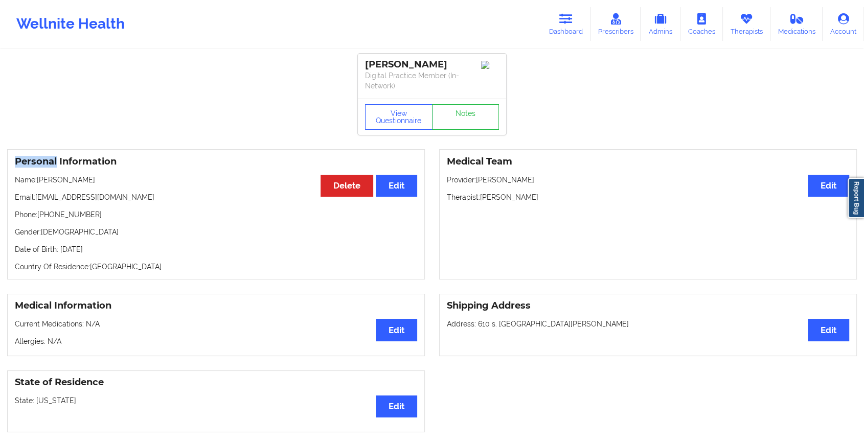
click at [456, 102] on div "View Questionnaire Notes" at bounding box center [432, 116] width 148 height 37
drag, startPoint x: 456, startPoint y: 102, endPoint x: 456, endPoint y: 112, distance: 9.7
click at [456, 112] on link "Notes" at bounding box center [465, 117] width 67 height 26
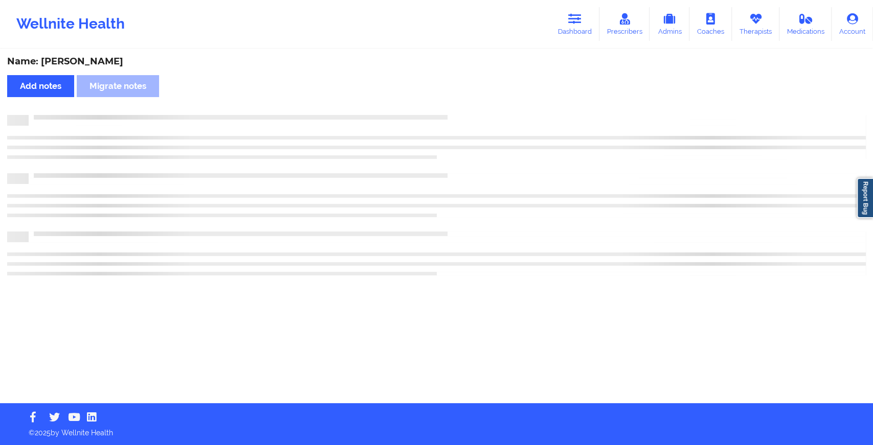
click at [456, 112] on div "Name: Emily Ferrell Add notes Migrate notes" at bounding box center [436, 226] width 873 height 353
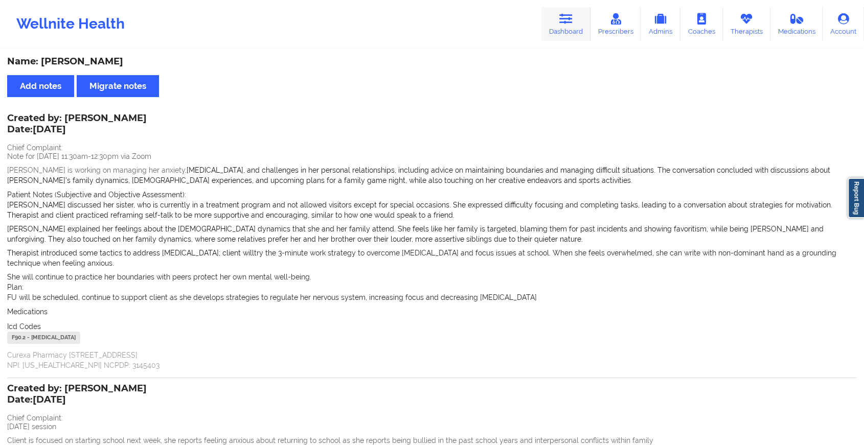
click at [566, 21] on icon at bounding box center [565, 18] width 13 height 11
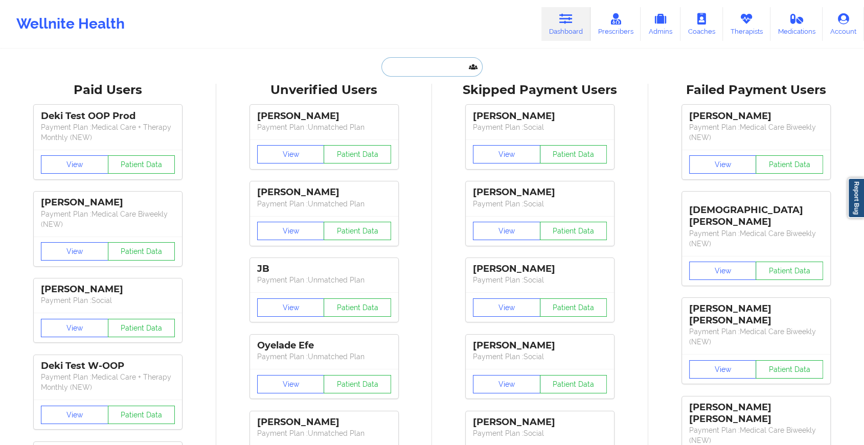
click at [421, 68] on input "text" at bounding box center [431, 66] width 101 height 19
type input "e"
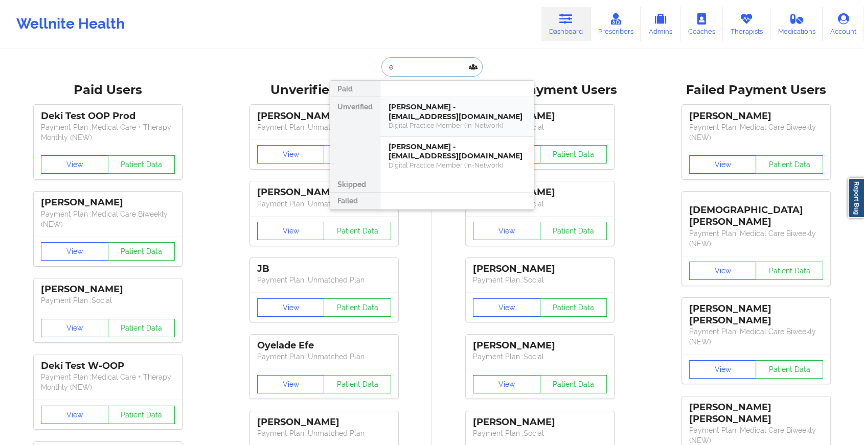
click at [415, 129] on div "Digital Practice Member (In-Network)" at bounding box center [457, 125] width 137 height 9
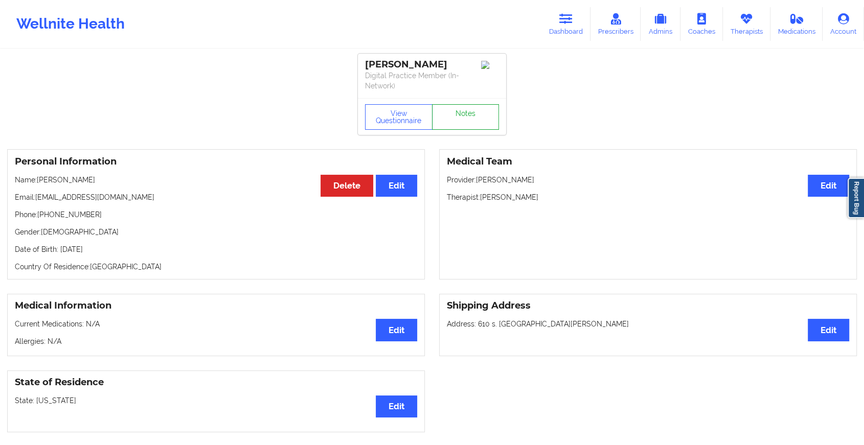
click at [464, 116] on link "Notes" at bounding box center [465, 117] width 67 height 26
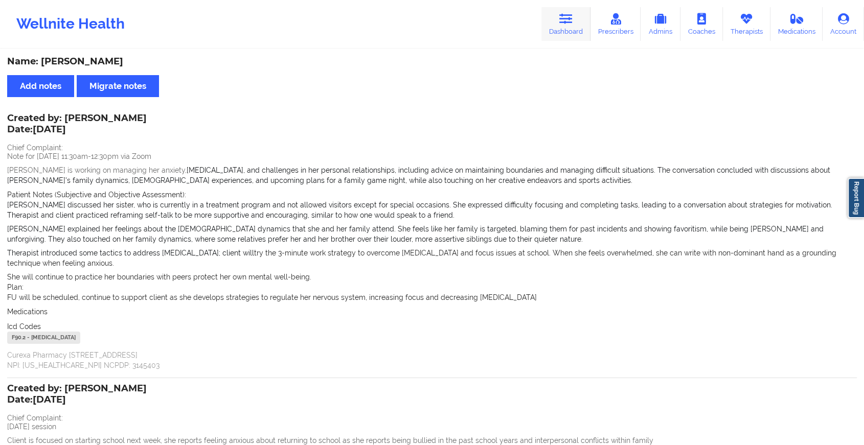
click at [554, 40] on link "Dashboard" at bounding box center [565, 24] width 49 height 34
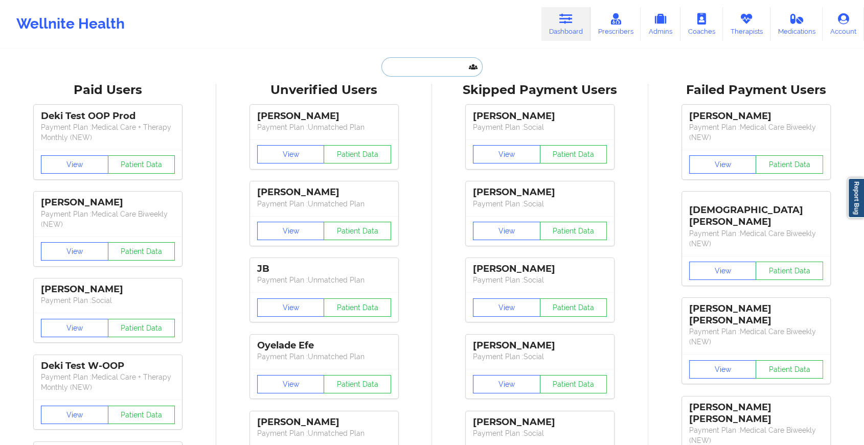
click at [438, 62] on input "text" at bounding box center [431, 66] width 101 height 19
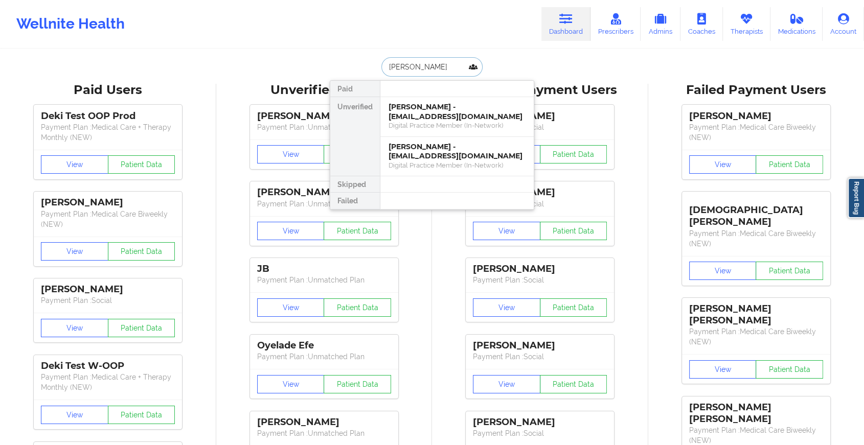
type input "frances pach"
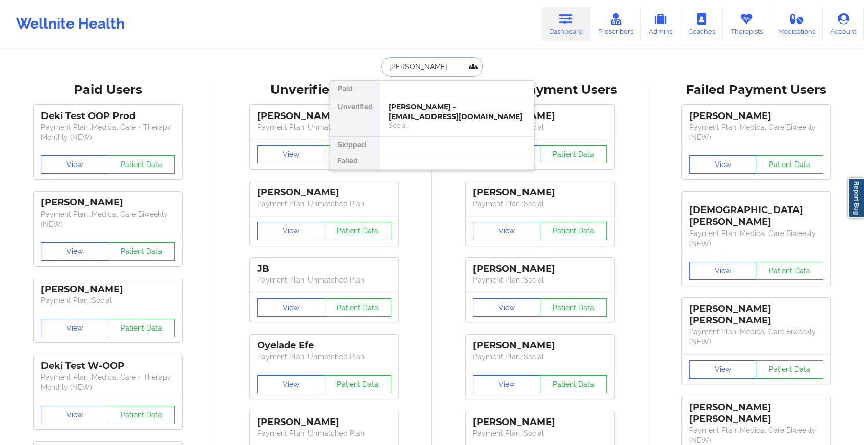
click at [442, 110] on div "Frances Pacheco - 40f.pac12@gmail.com" at bounding box center [457, 111] width 137 height 19
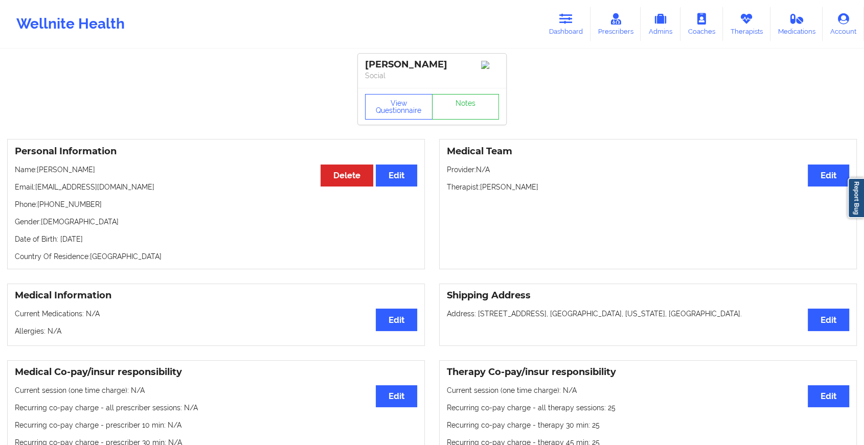
click at [450, 123] on div "View Questionnaire Notes" at bounding box center [432, 106] width 148 height 37
click at [451, 120] on link "Notes" at bounding box center [465, 107] width 67 height 26
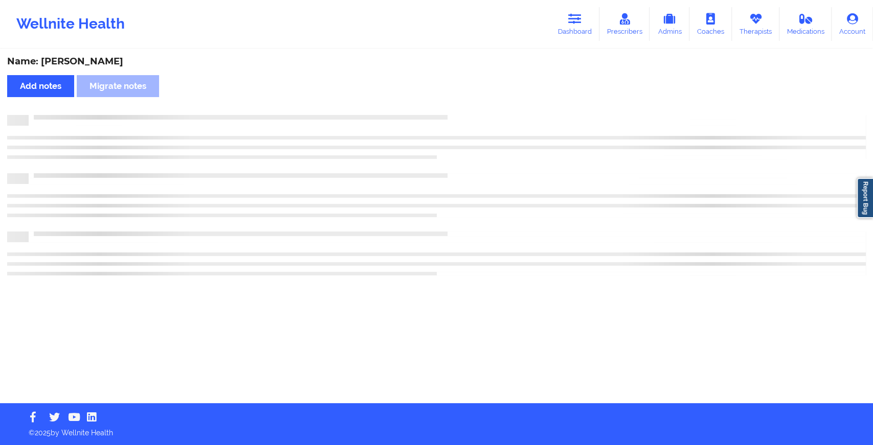
click at [451, 122] on div at bounding box center [436, 120] width 858 height 11
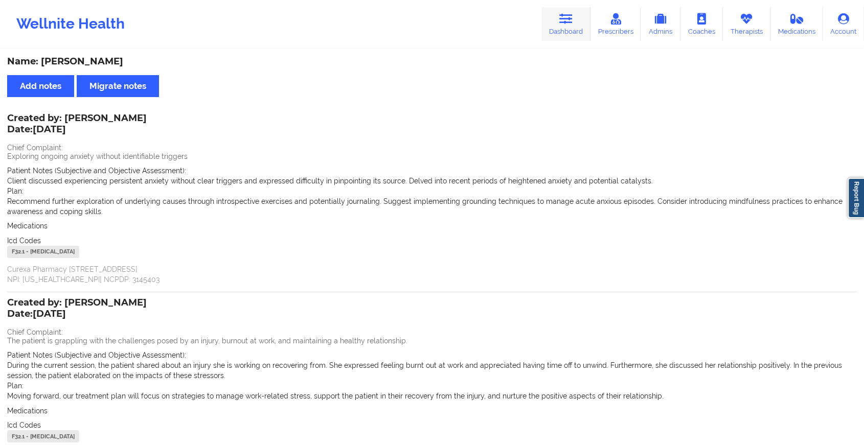
click at [567, 36] on link "Dashboard" at bounding box center [565, 24] width 49 height 34
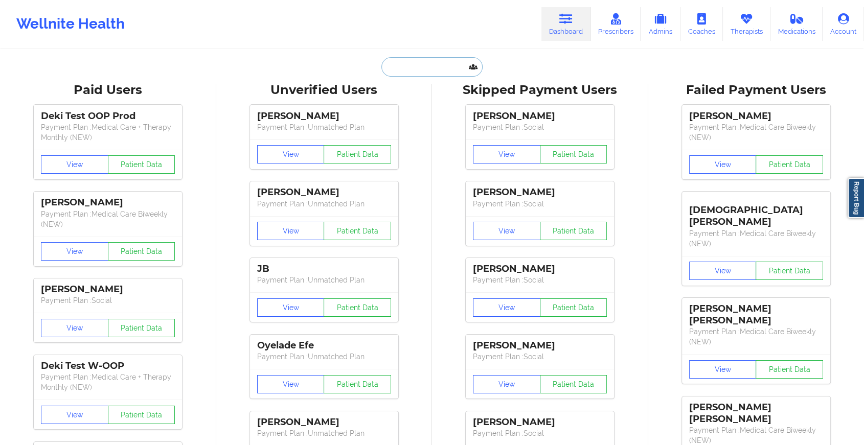
click at [426, 71] on input "text" at bounding box center [431, 66] width 101 height 19
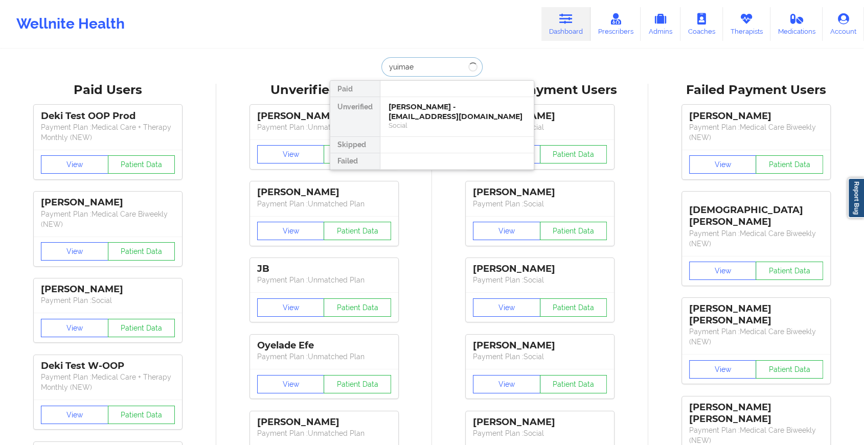
type input "yuimae"
